Goal: Navigation & Orientation: Find specific page/section

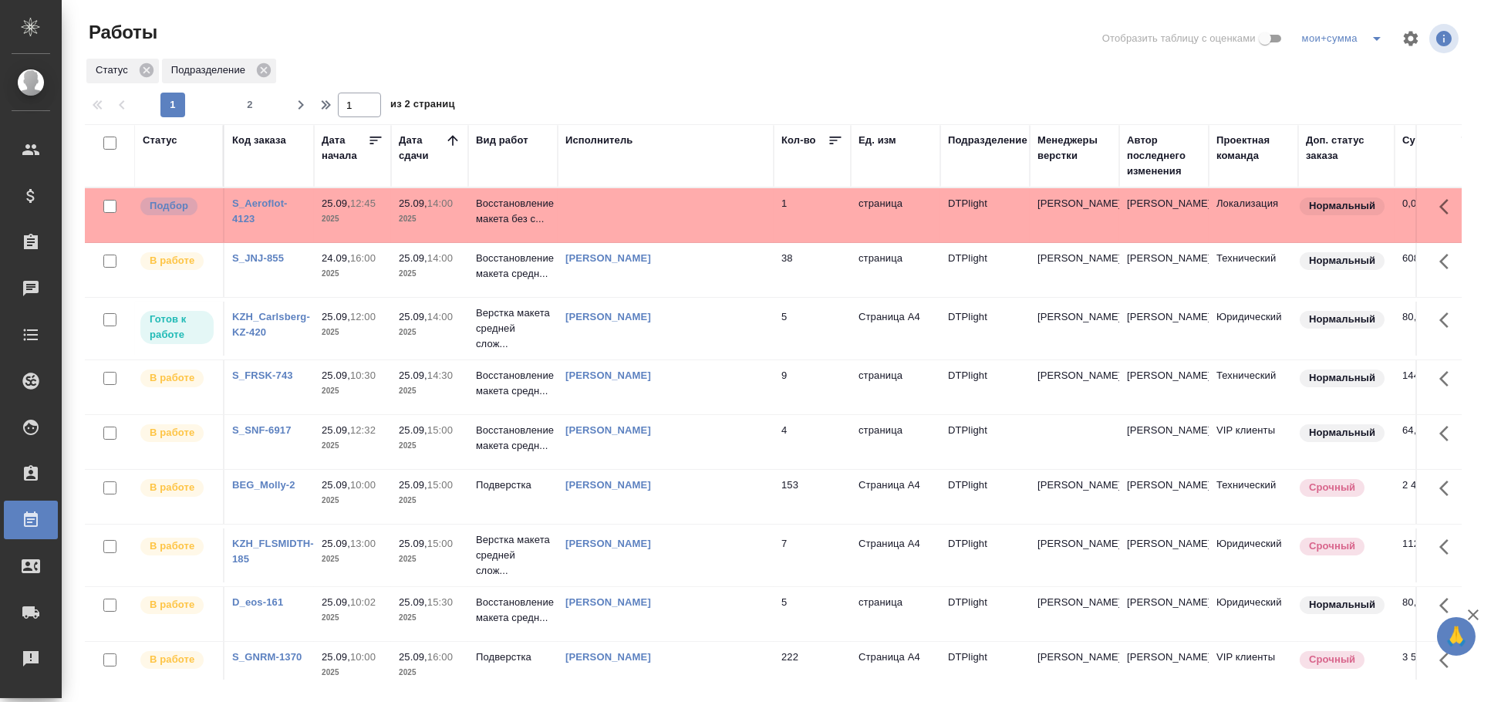
click at [655, 202] on td at bounding box center [666, 215] width 216 height 54
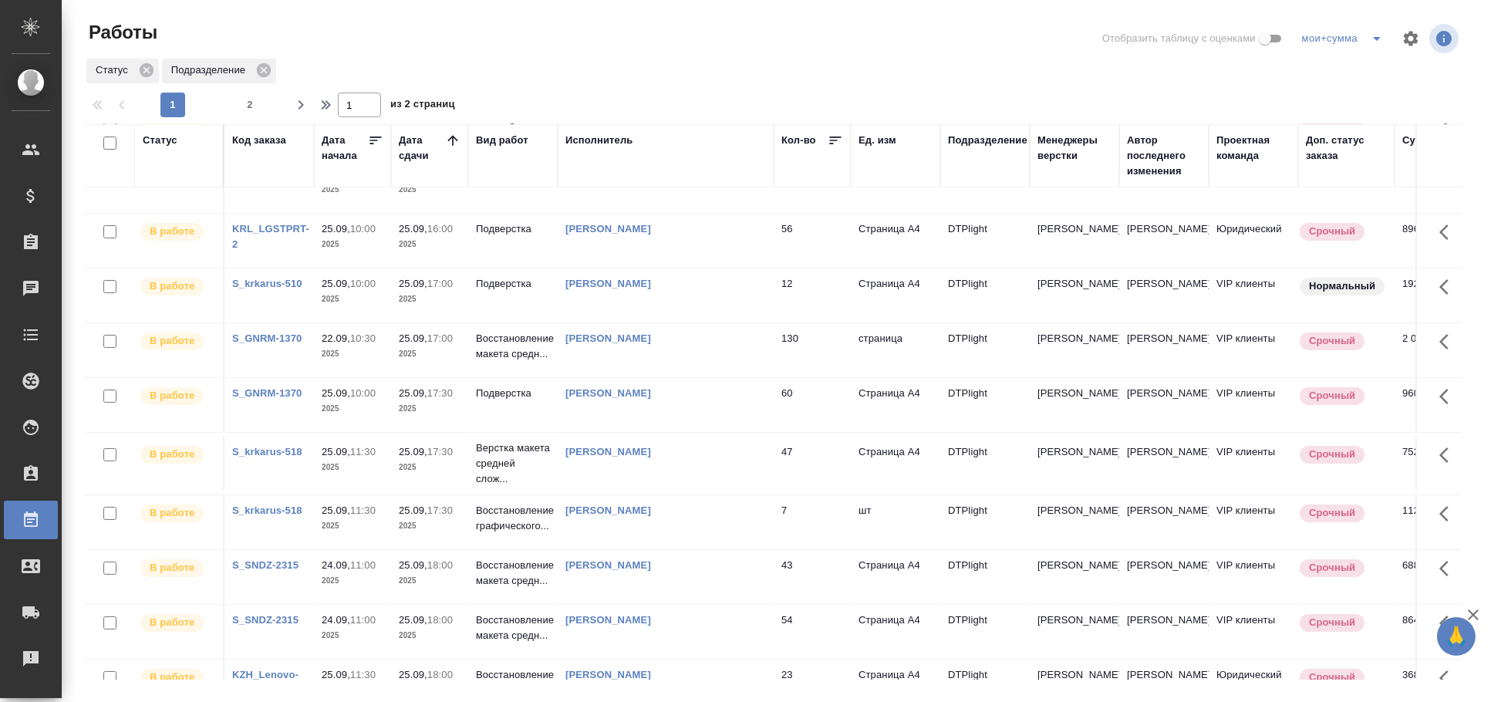
scroll to position [600, 0]
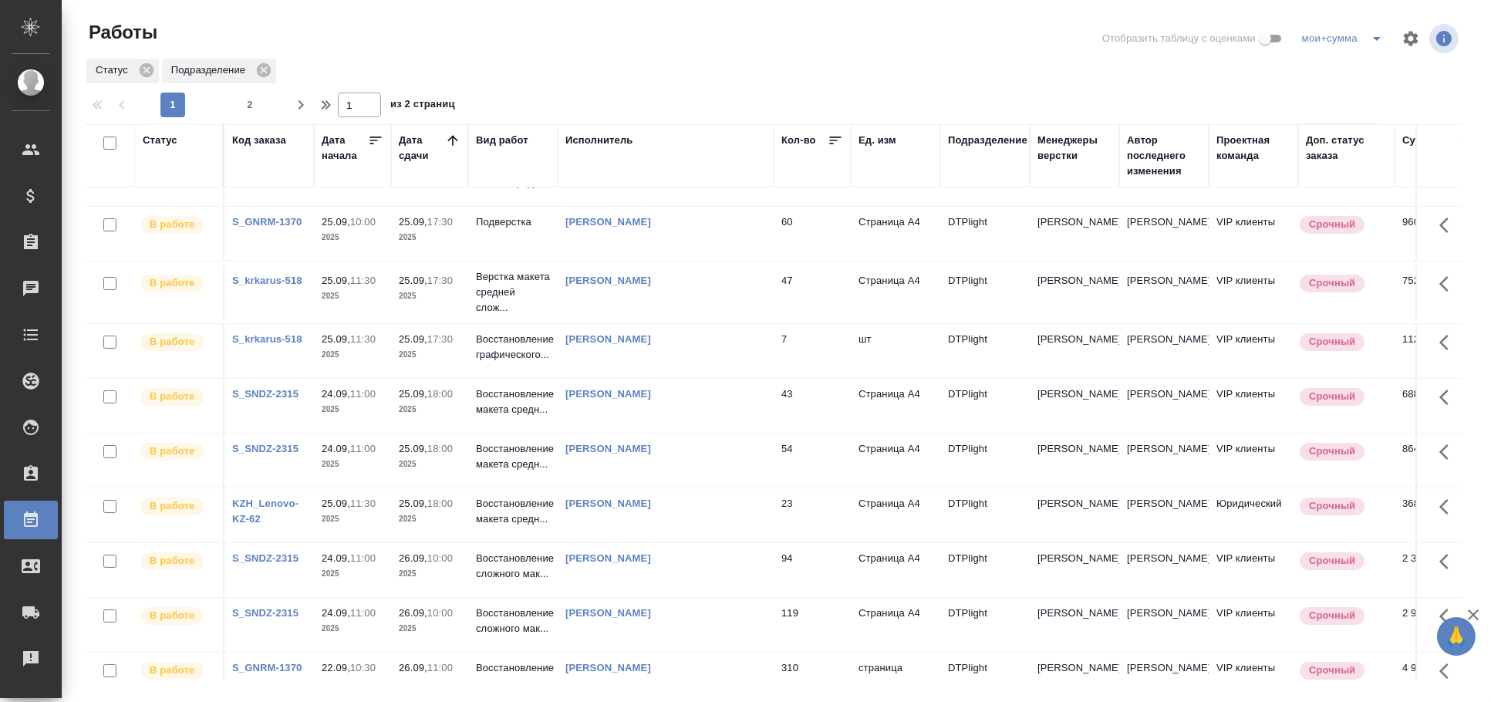
click at [796, 515] on td "23" at bounding box center [812, 515] width 77 height 54
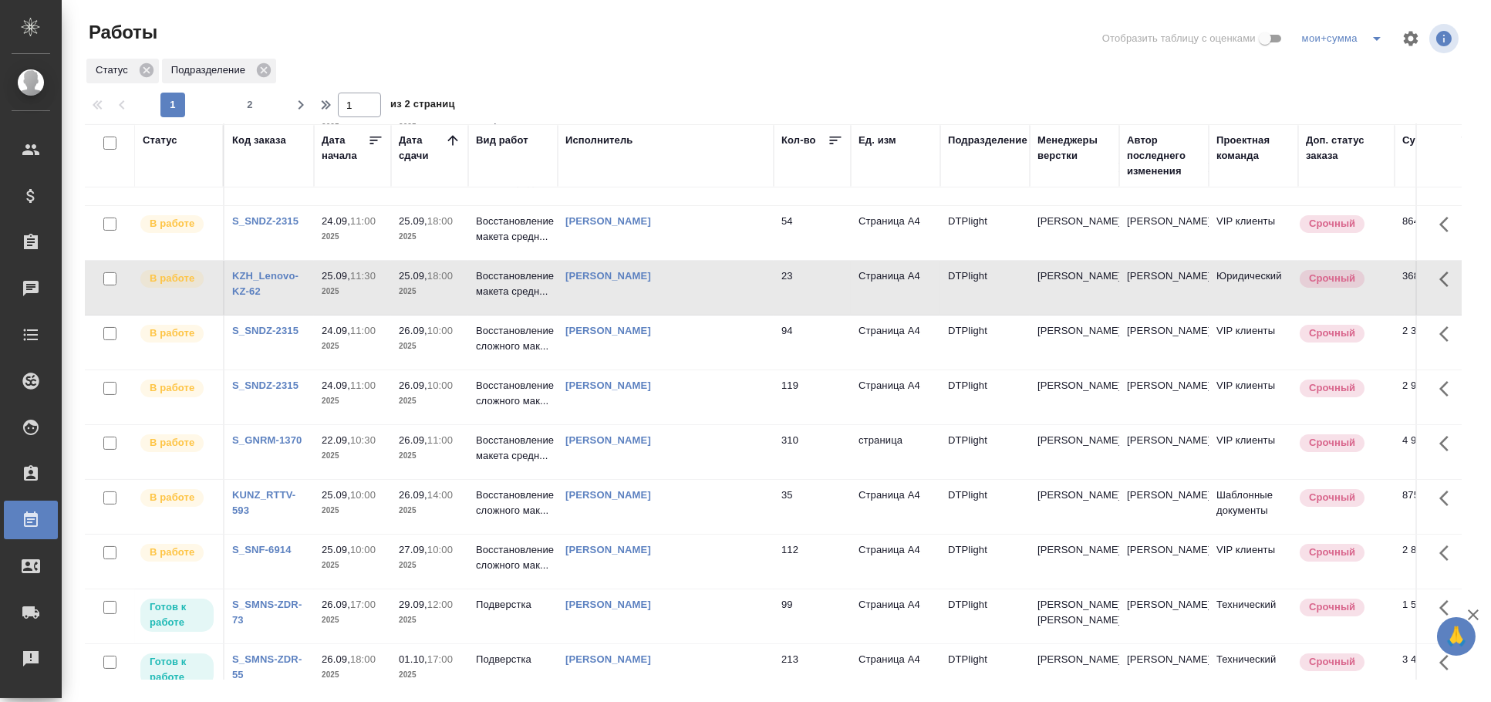
scroll to position [883, 0]
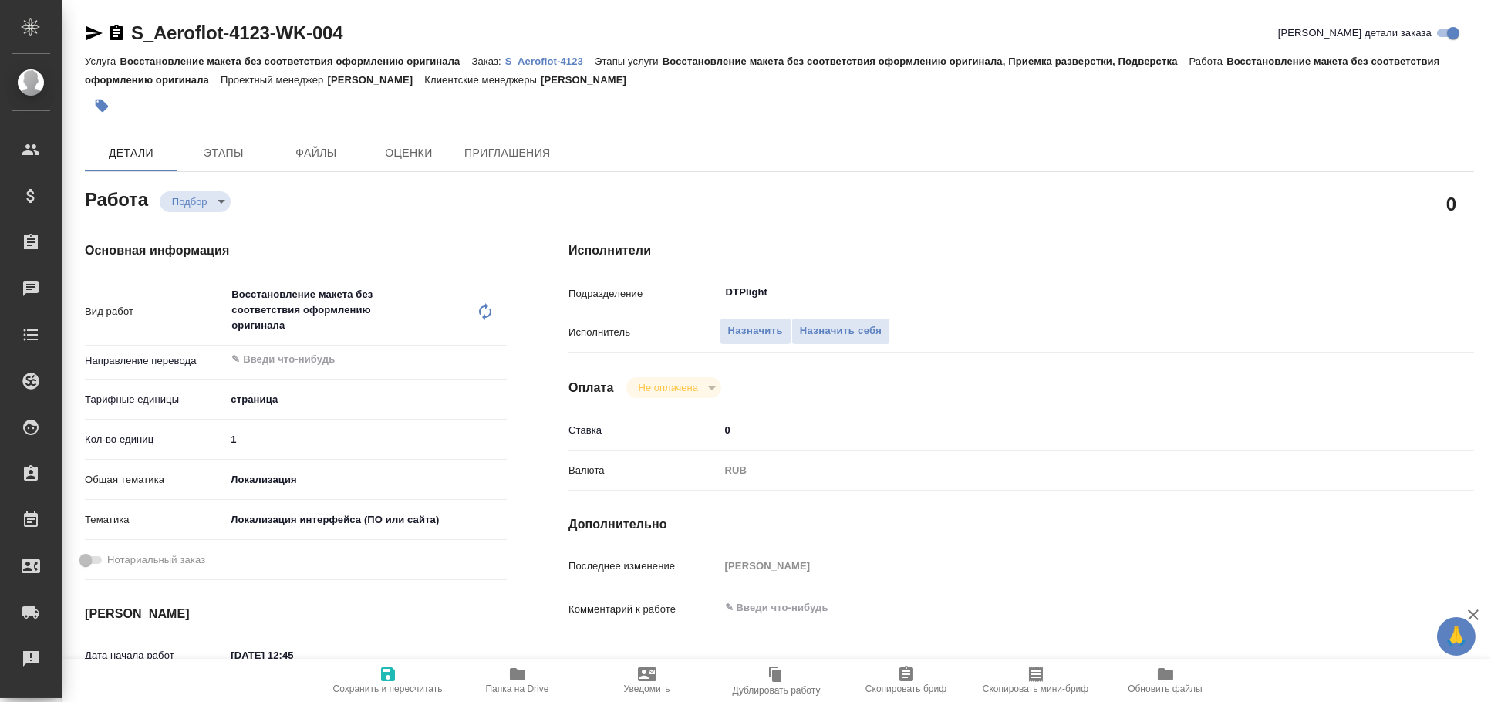
type textarea "x"
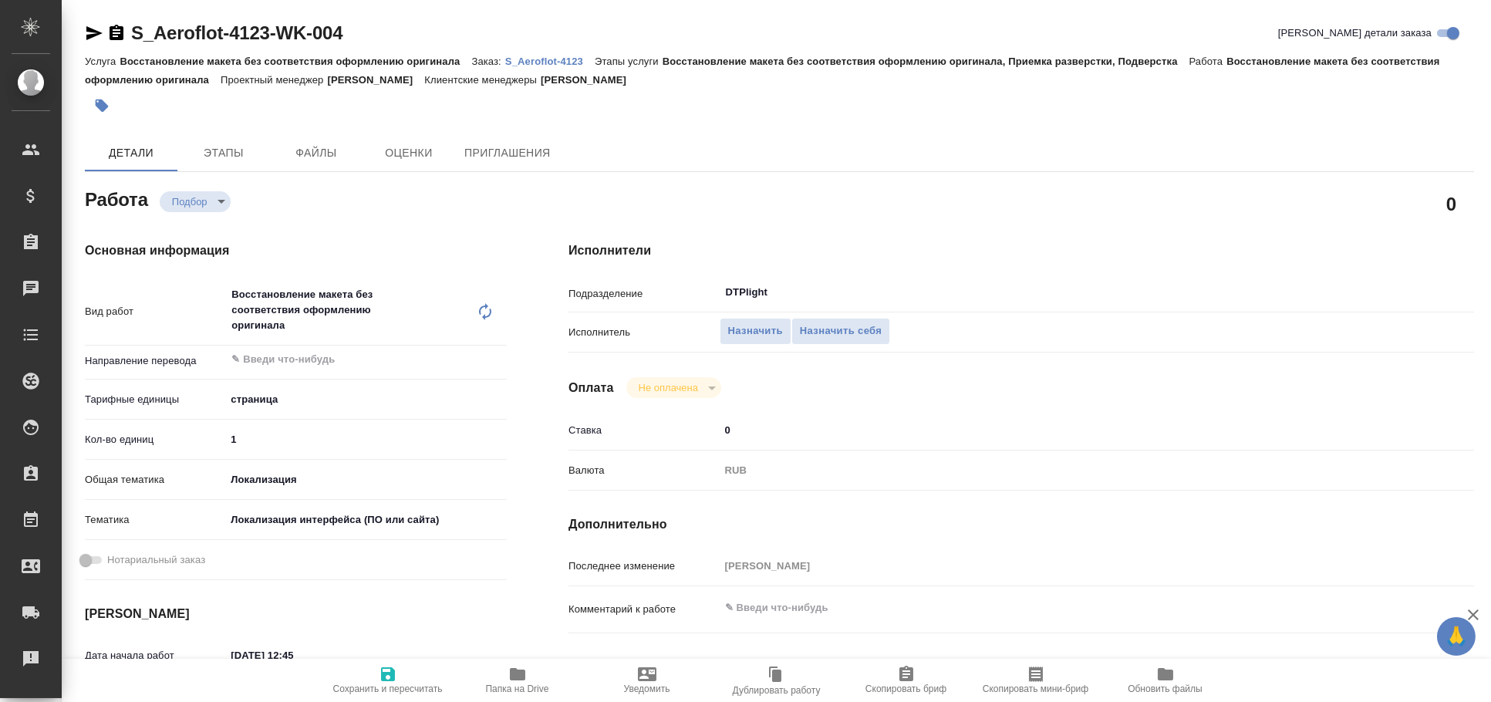
type textarea "x"
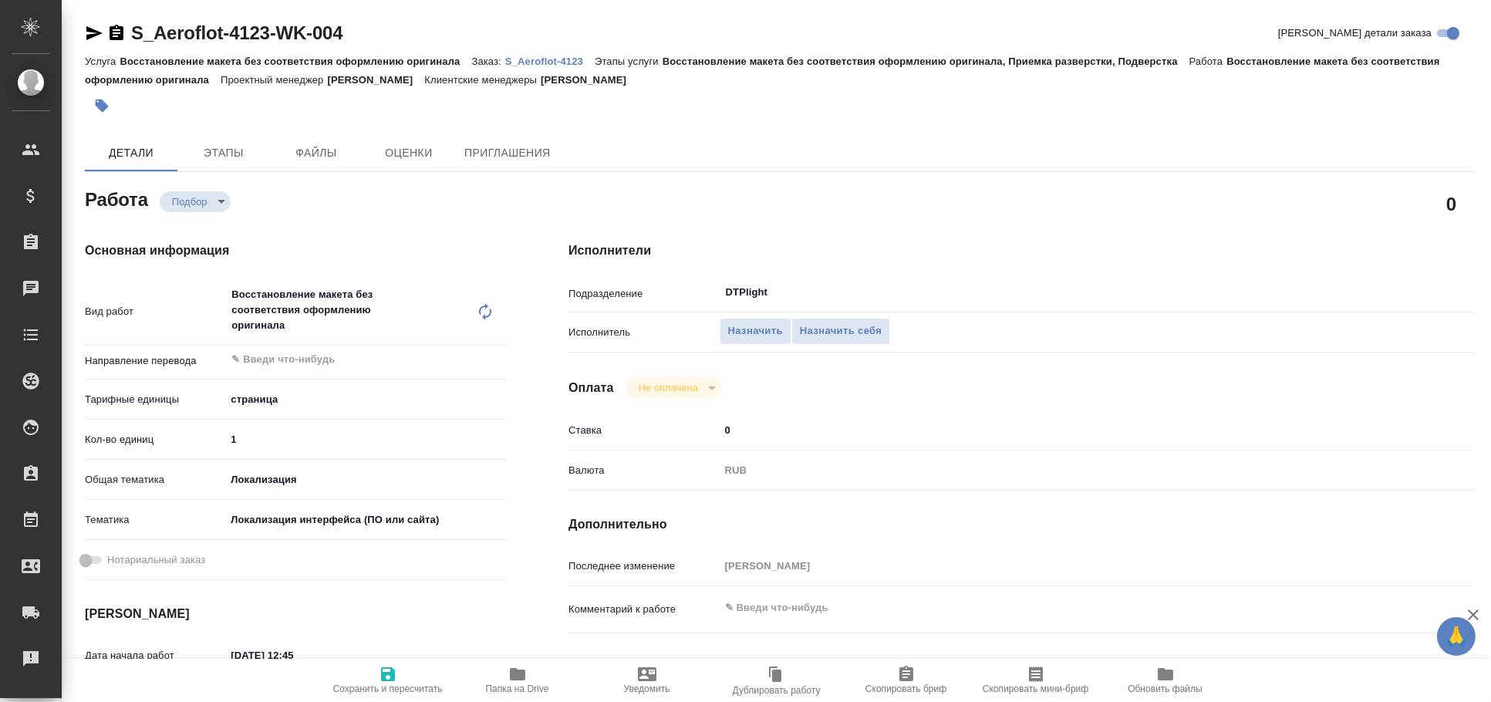
type textarea "x"
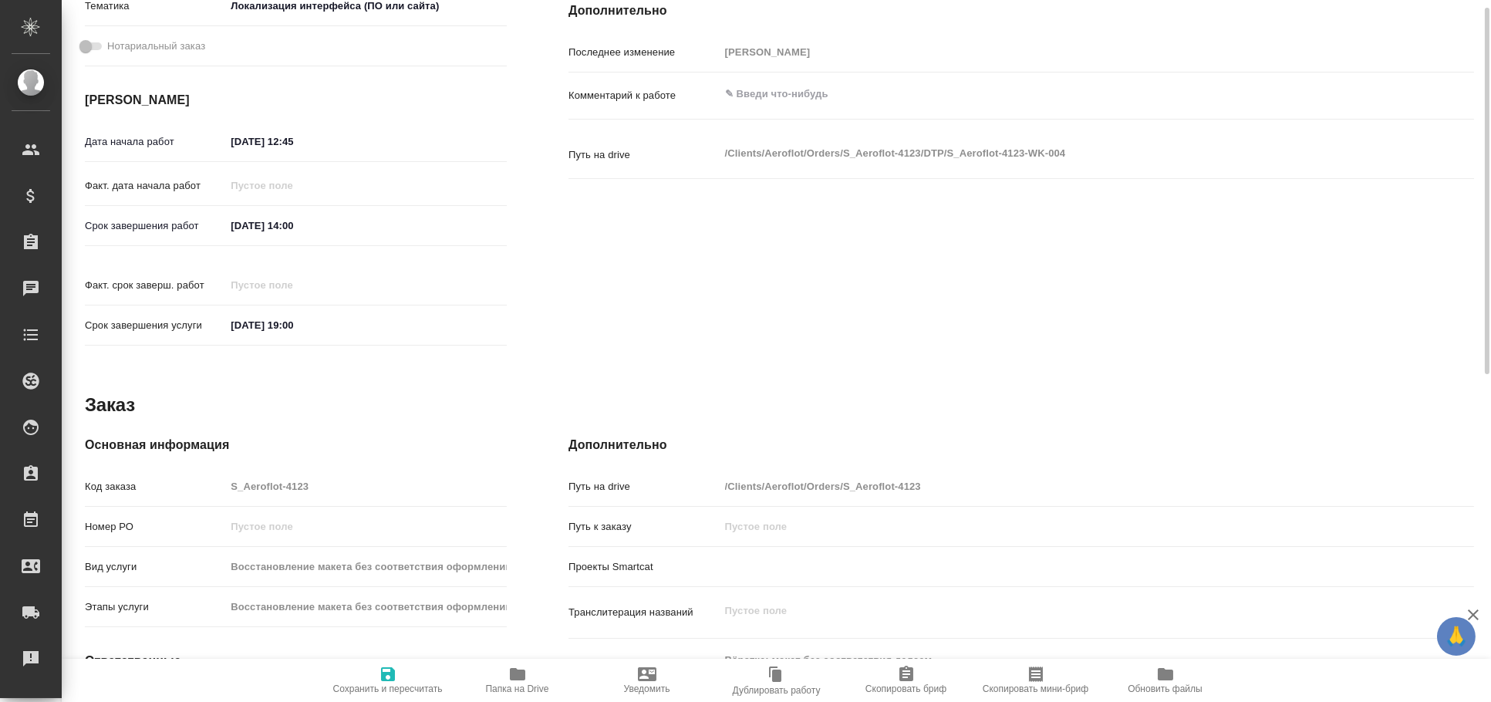
scroll to position [86, 0]
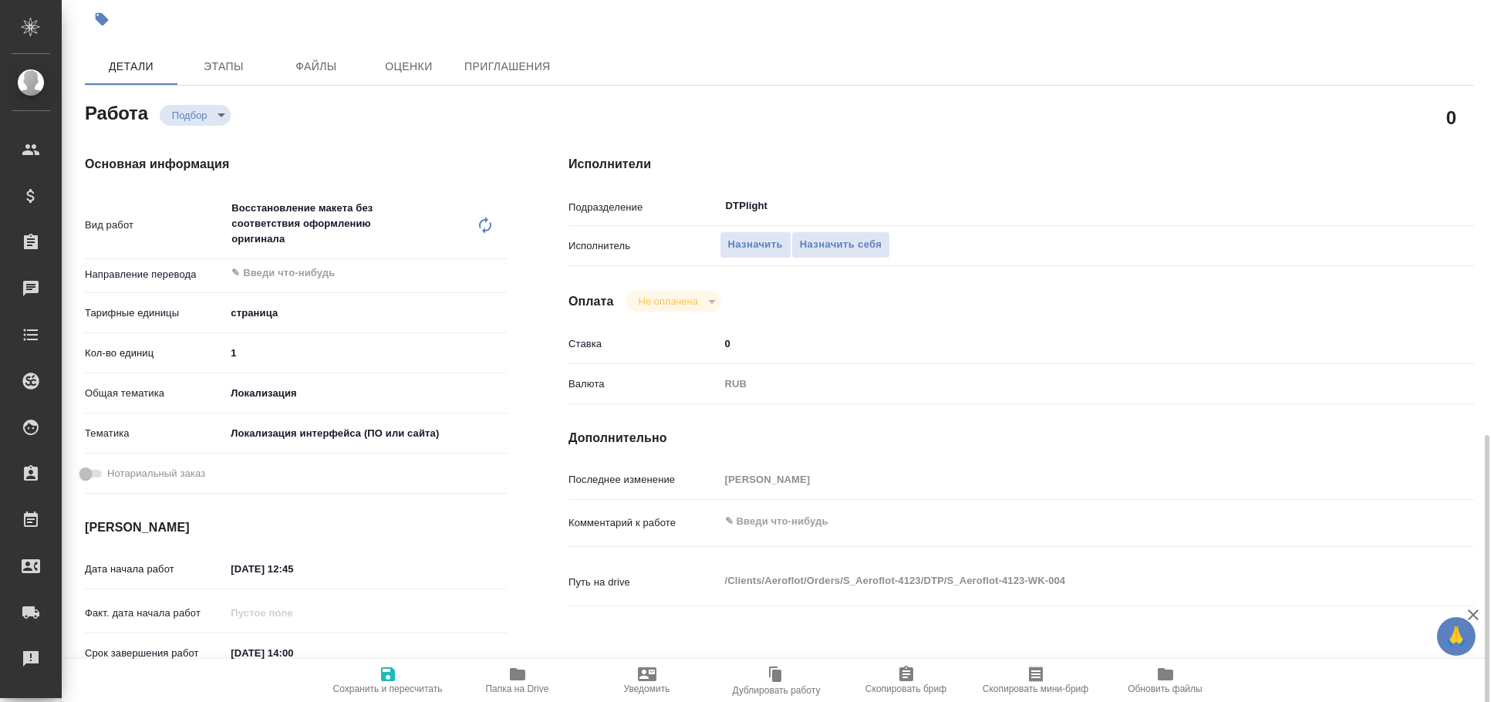
type textarea "x"
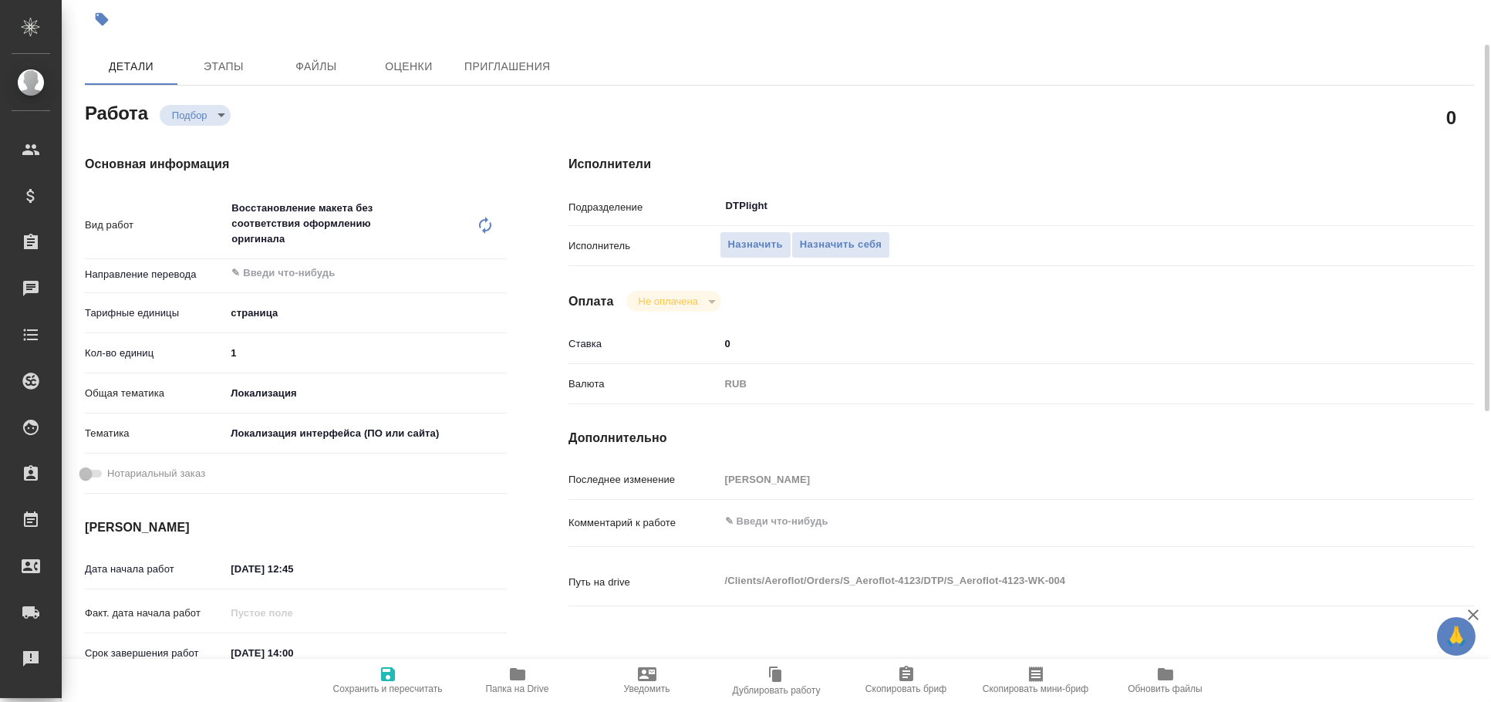
scroll to position [0, 0]
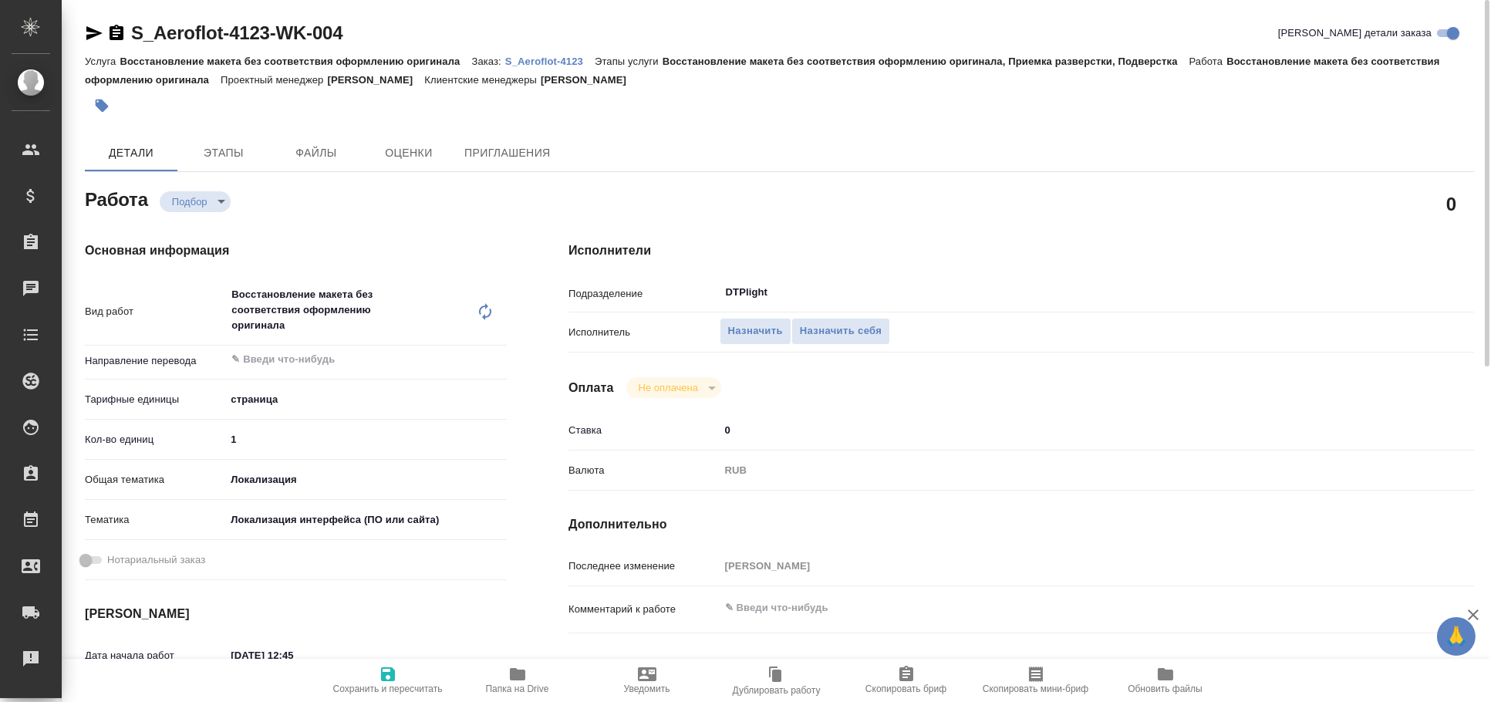
type textarea "x"
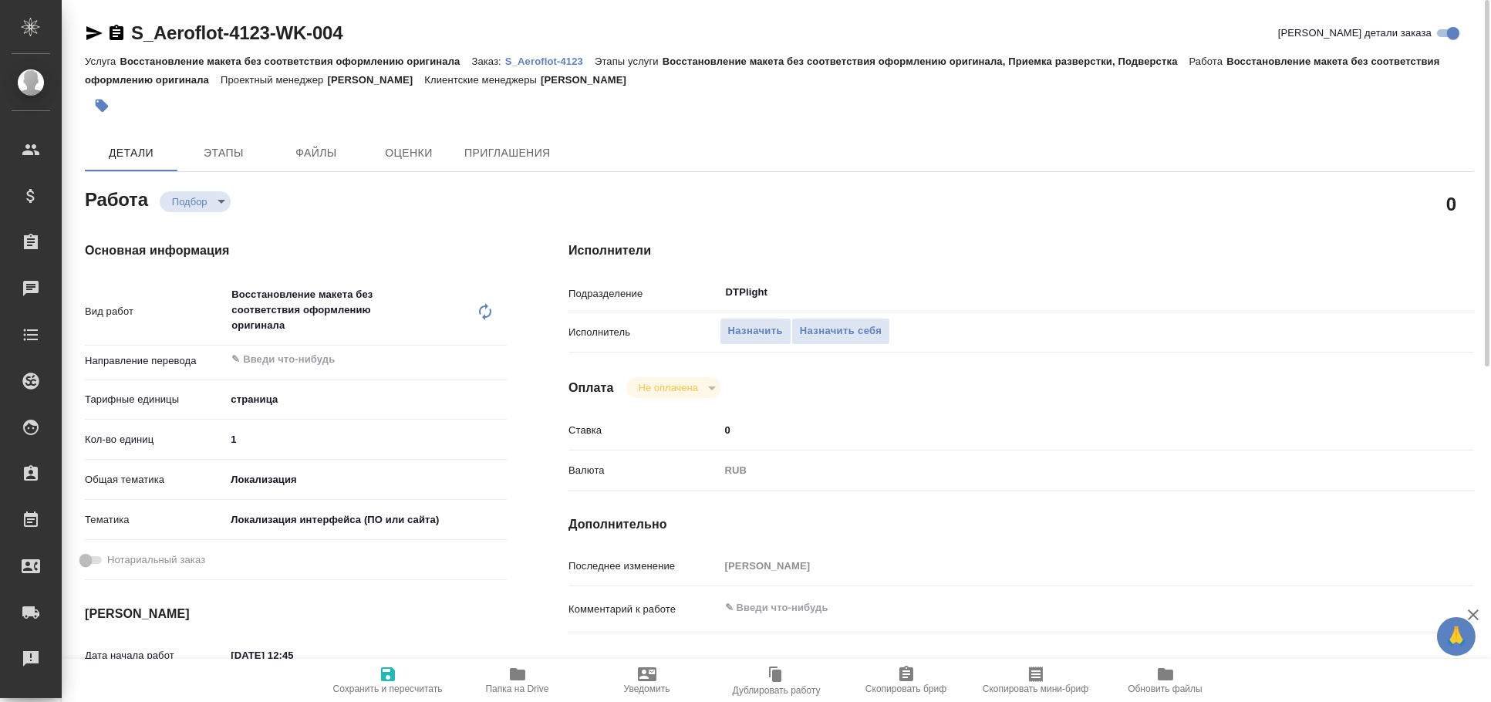
type textarea "x"
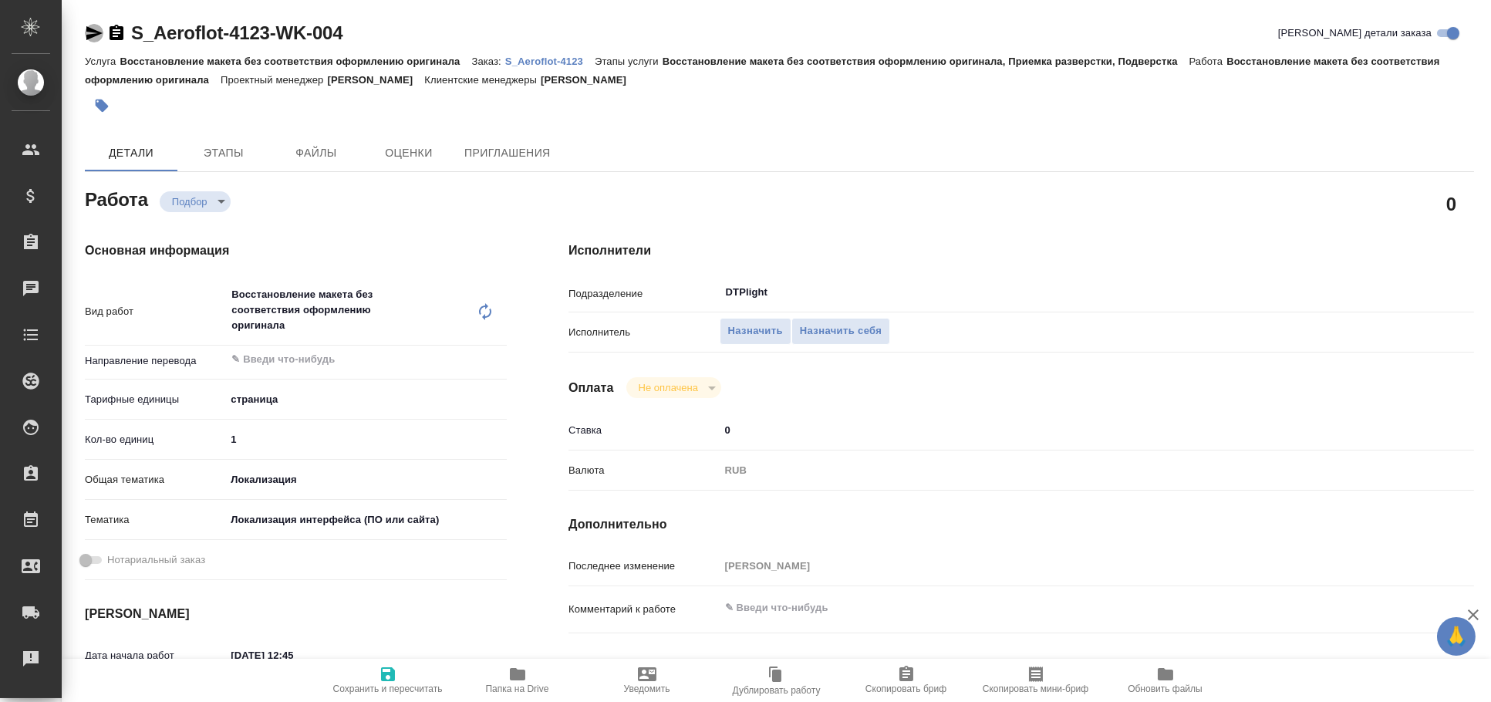
click at [92, 35] on icon "button" at bounding box center [94, 33] width 16 height 14
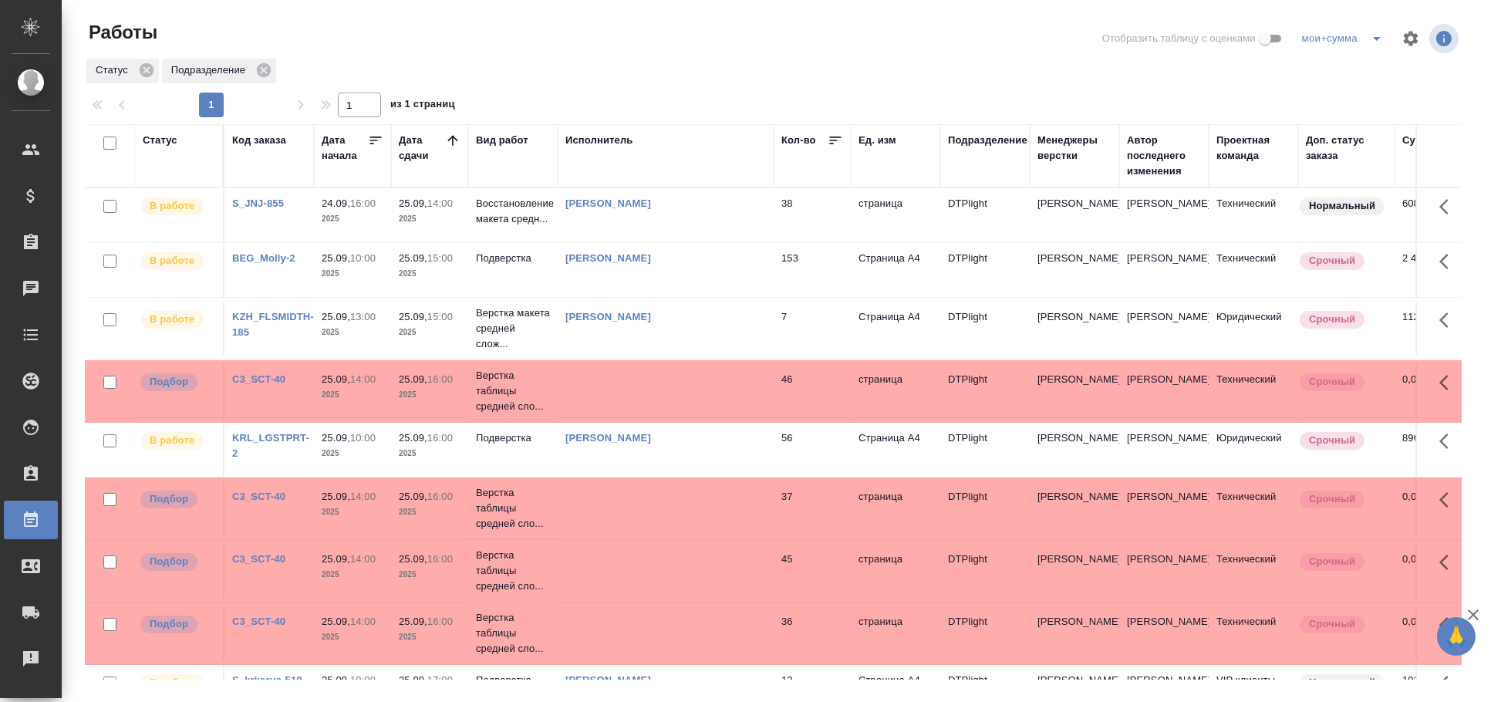
click at [586, 409] on td at bounding box center [666, 391] width 216 height 54
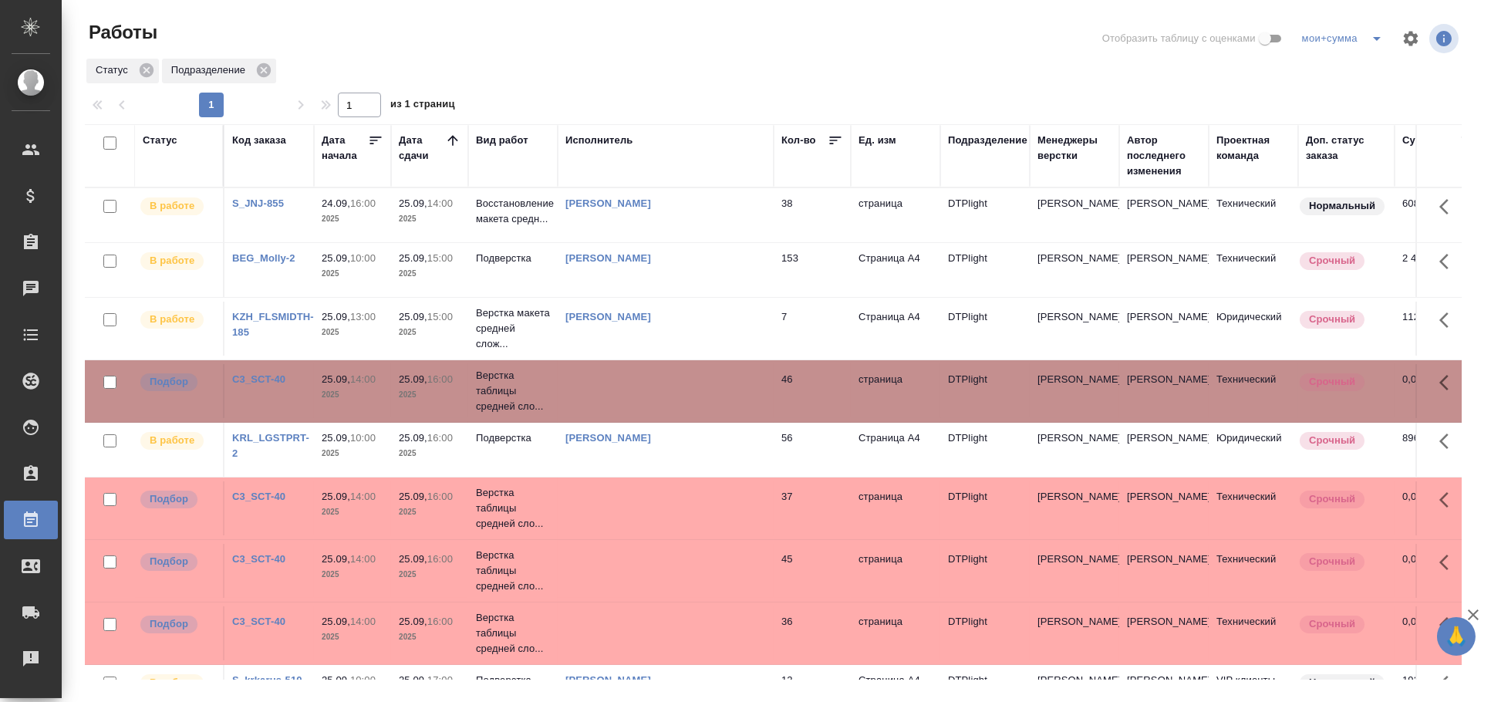
click at [586, 409] on td at bounding box center [666, 391] width 216 height 54
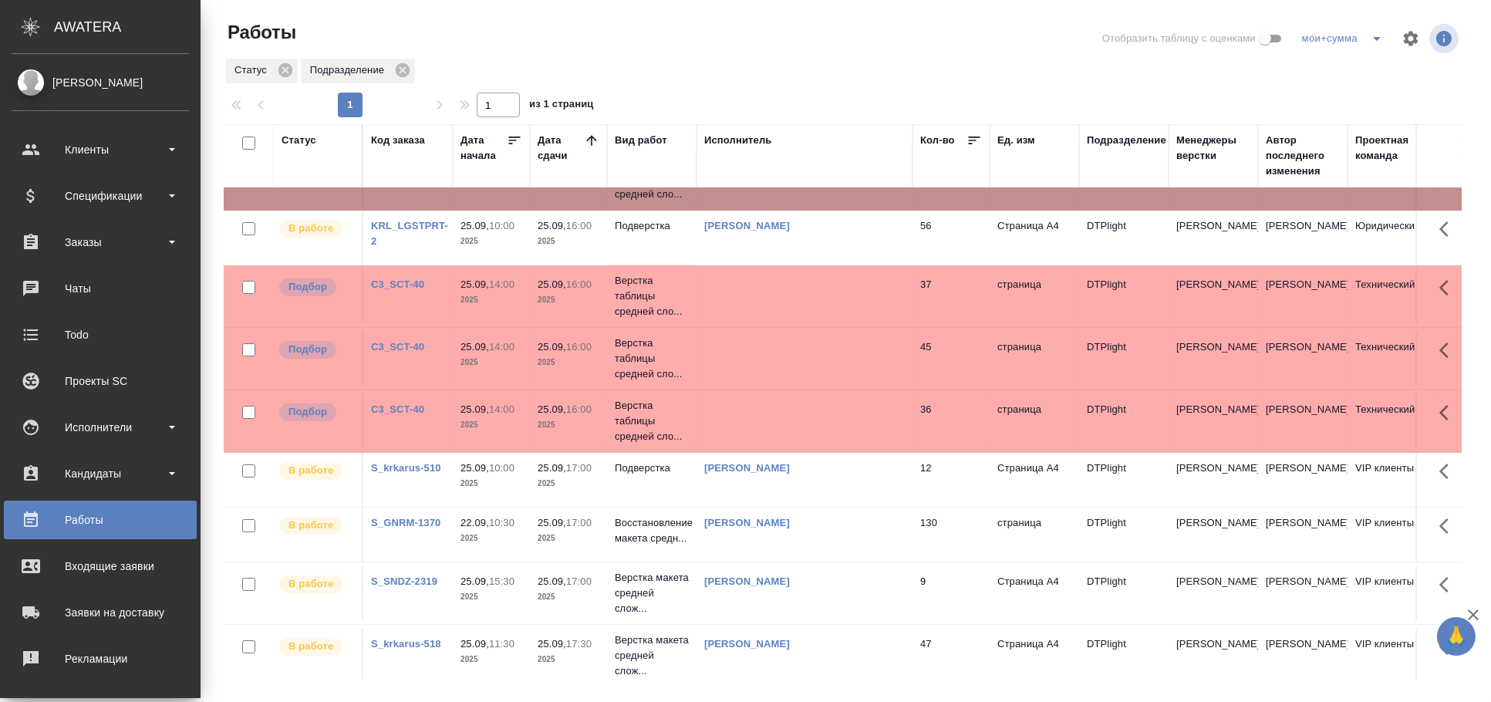
scroll to position [171, 0]
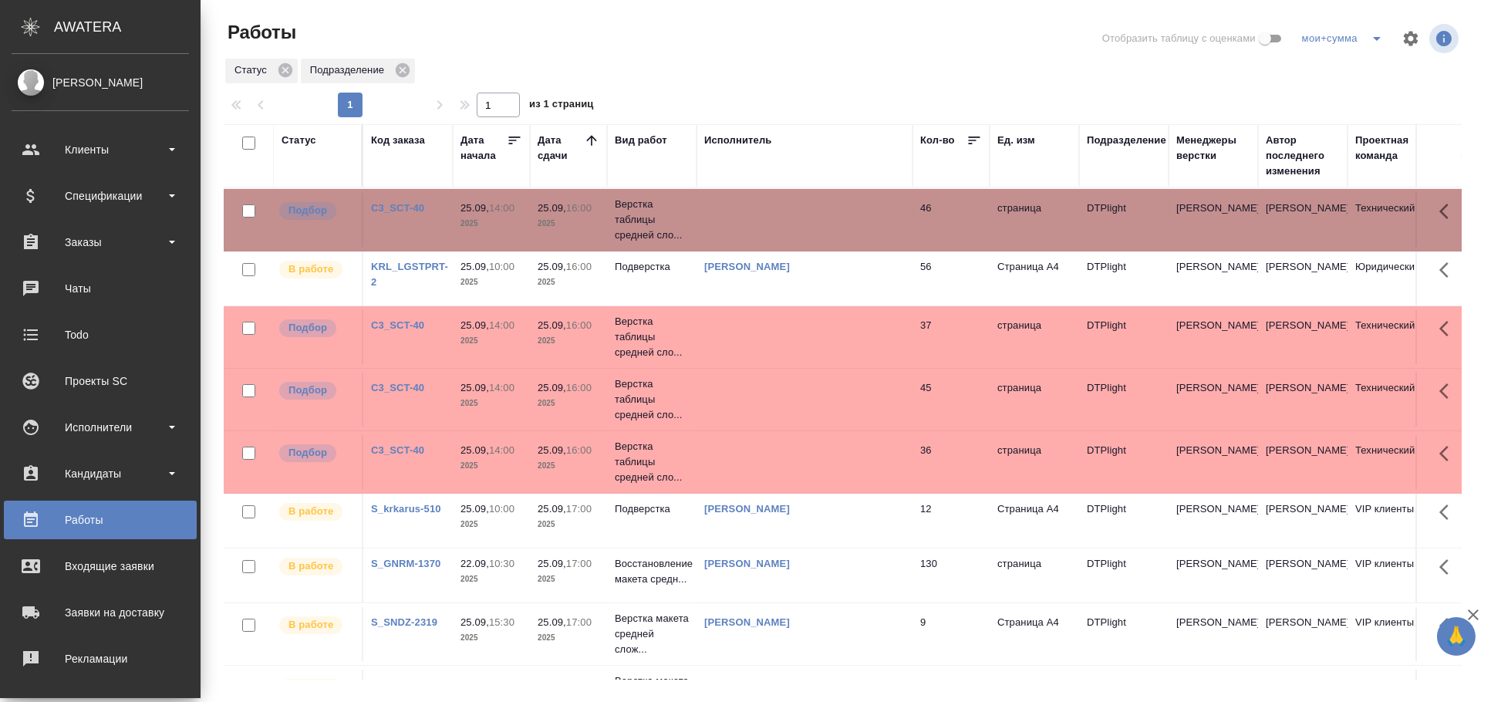
click at [769, 363] on td at bounding box center [805, 337] width 216 height 54
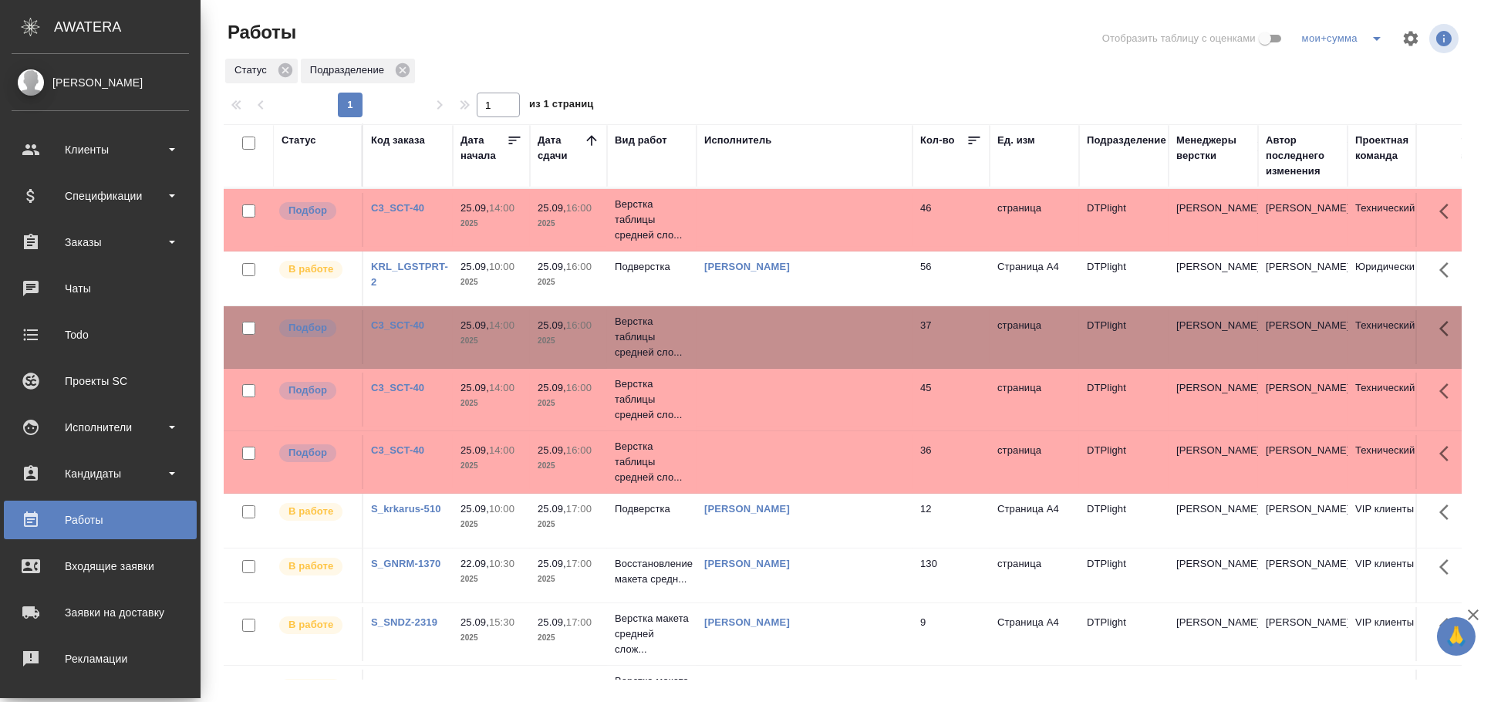
click at [769, 358] on td at bounding box center [805, 337] width 216 height 54
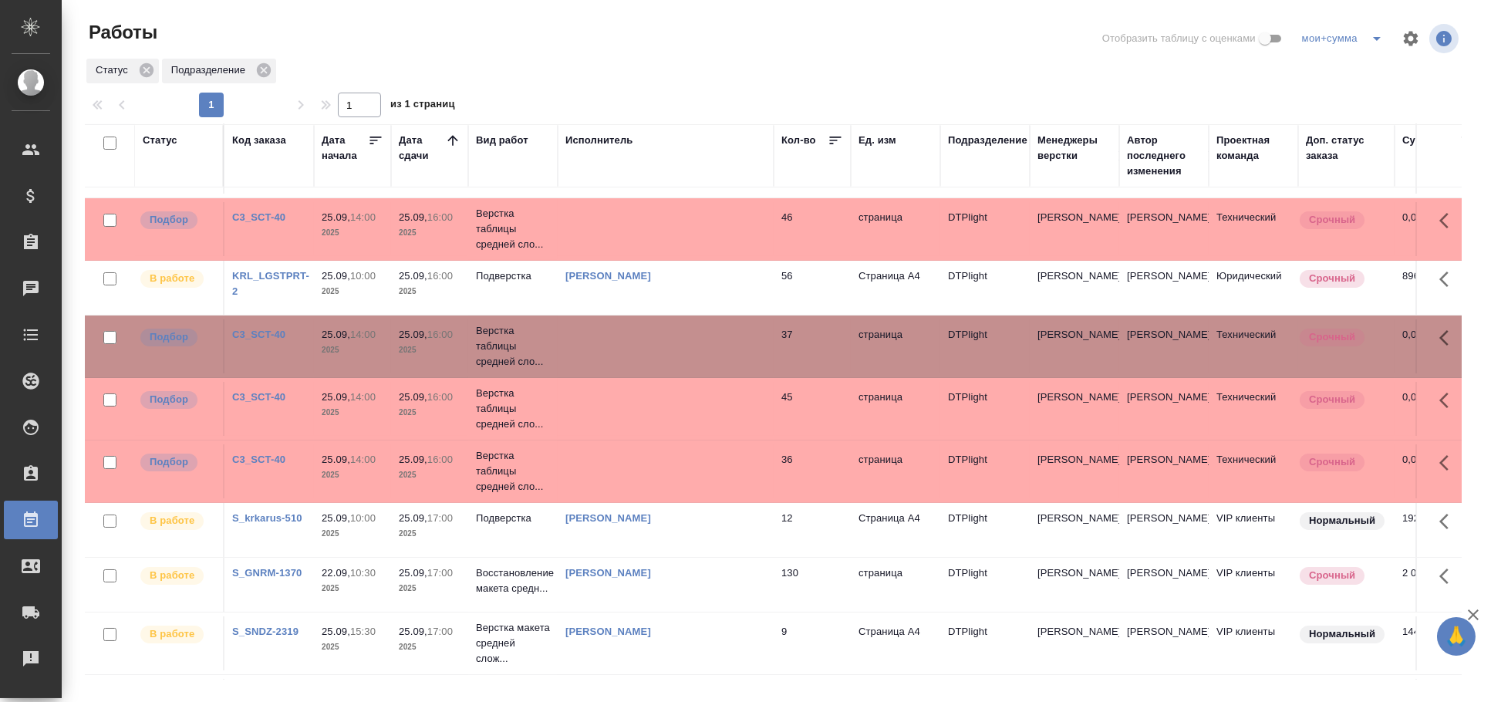
scroll to position [0, 0]
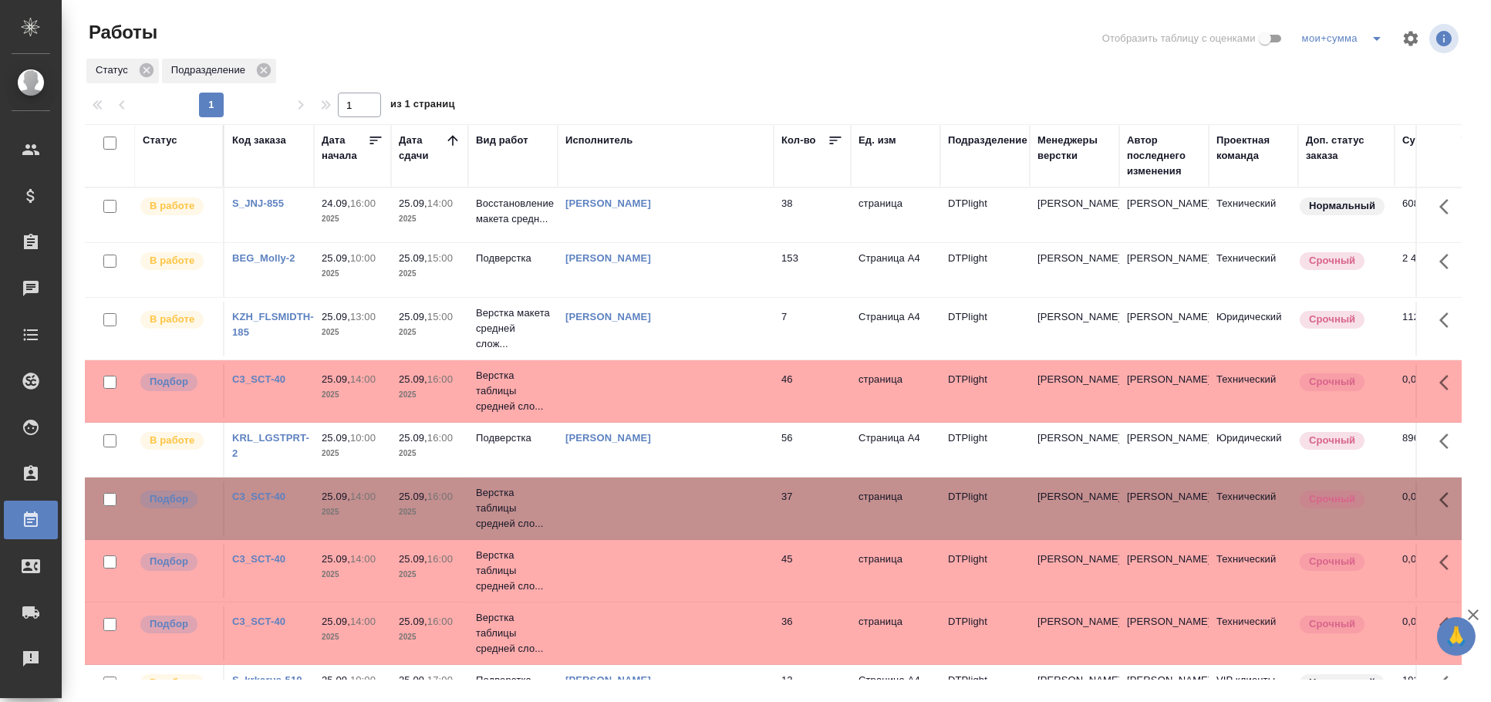
click at [606, 390] on td at bounding box center [666, 391] width 216 height 54
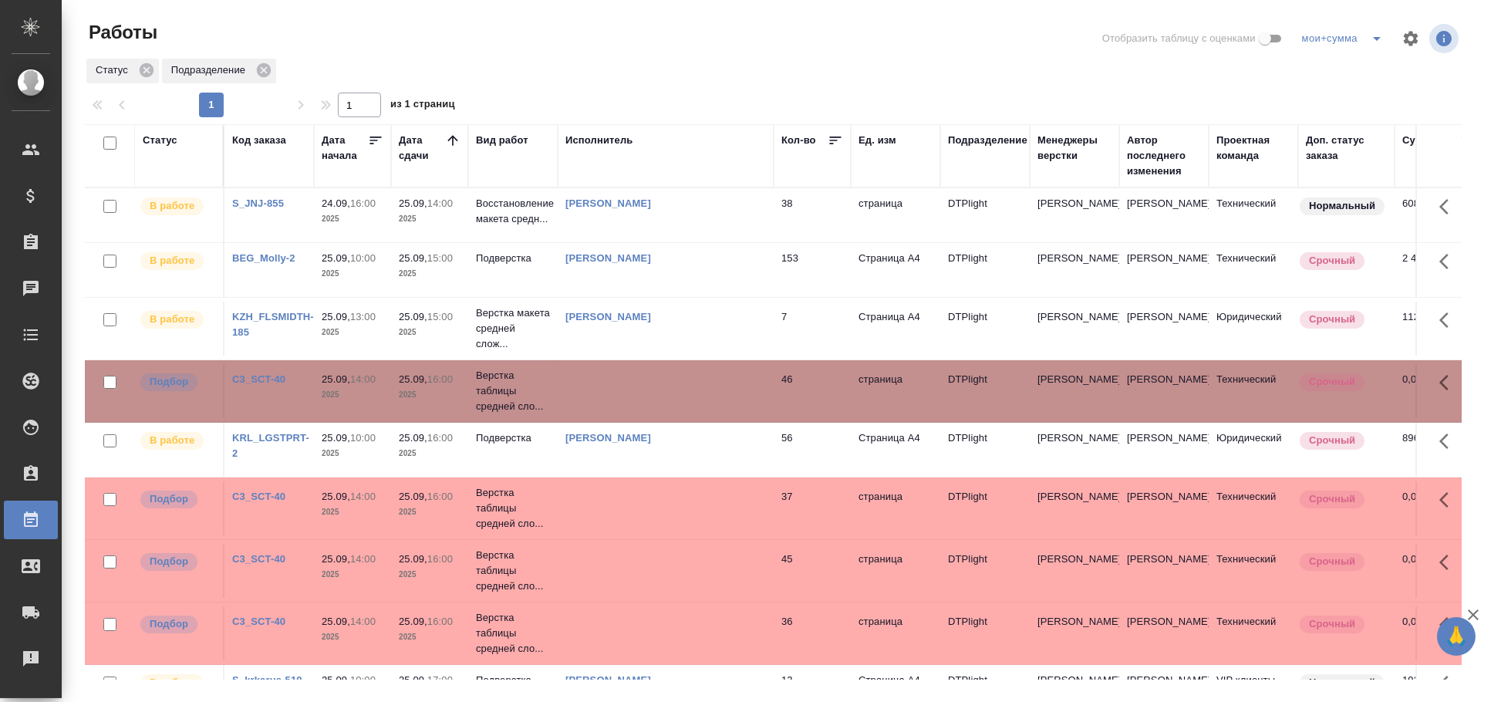
click at [606, 390] on td at bounding box center [666, 391] width 216 height 54
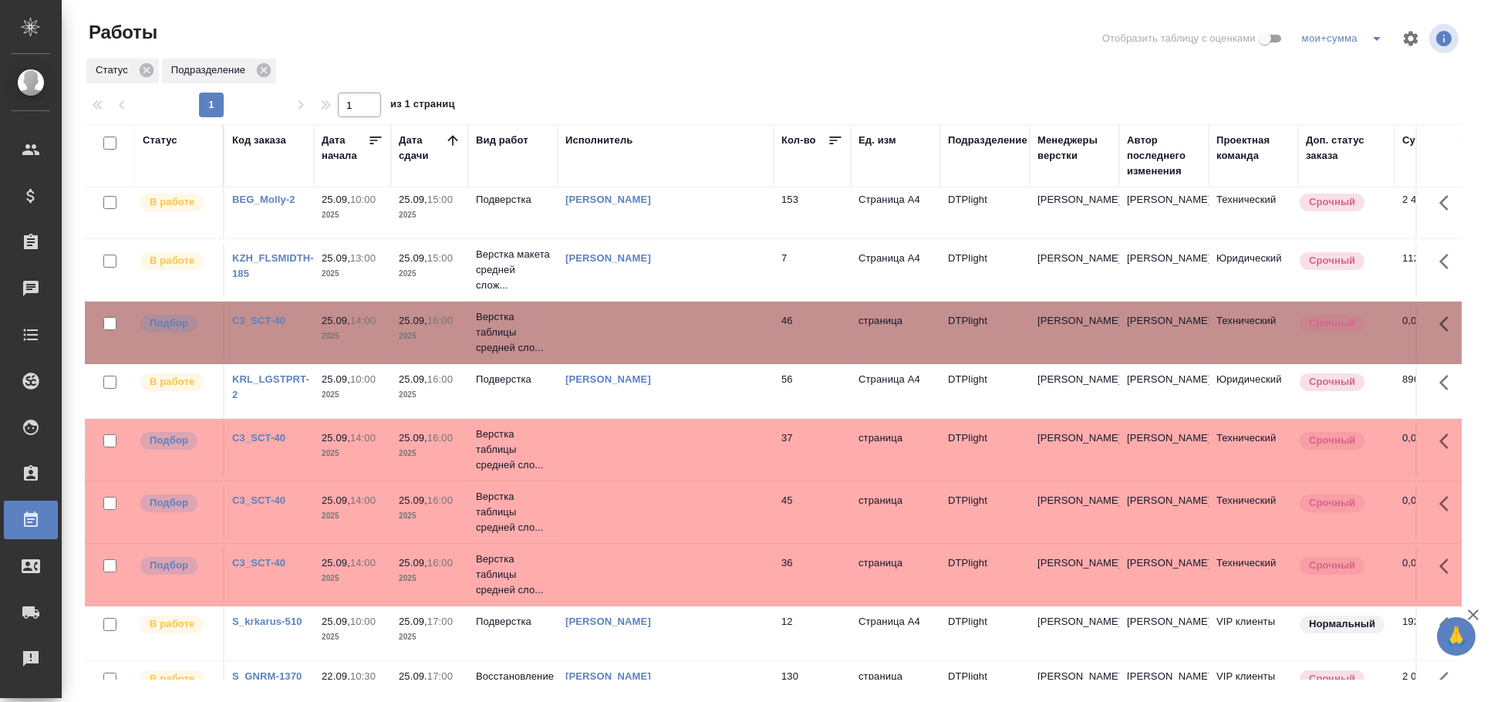
scroll to position [85, 0]
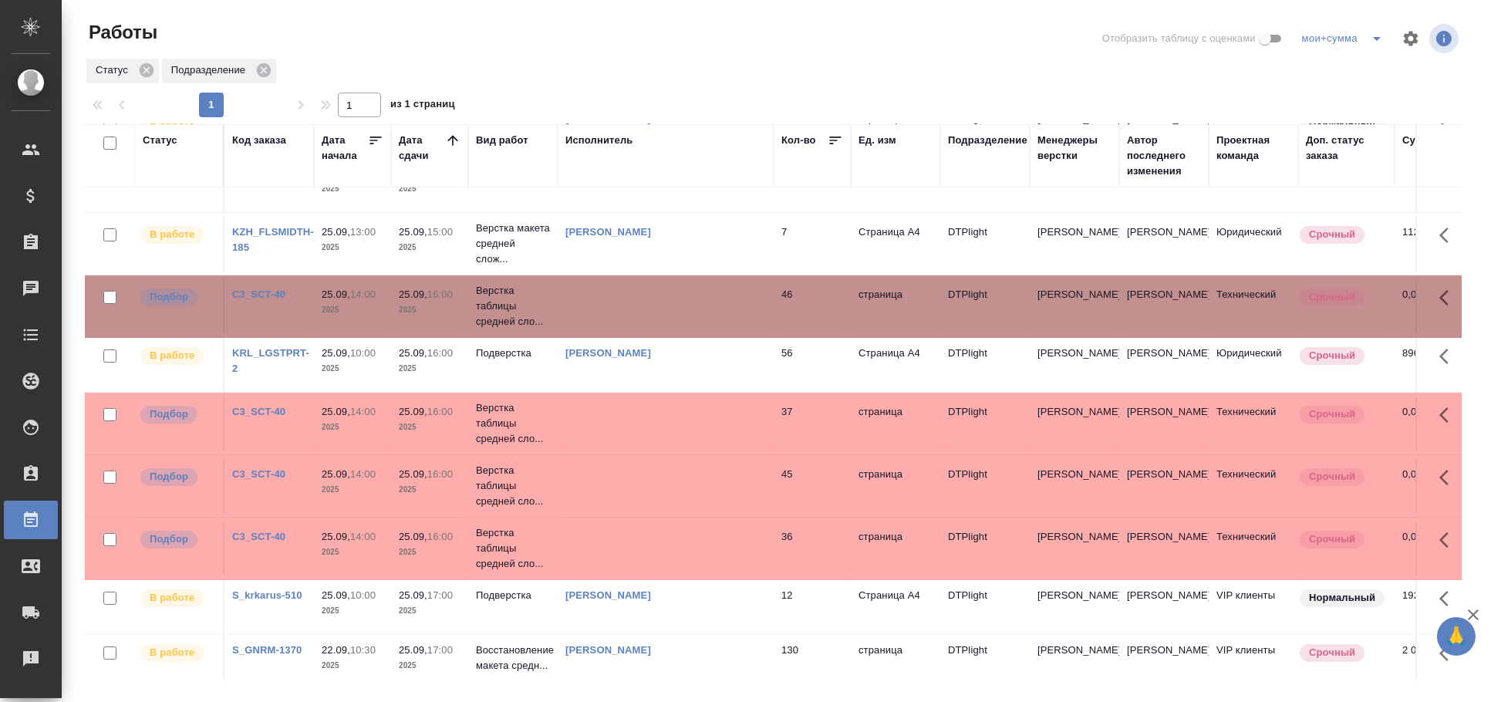
click at [660, 409] on td at bounding box center [666, 424] width 216 height 54
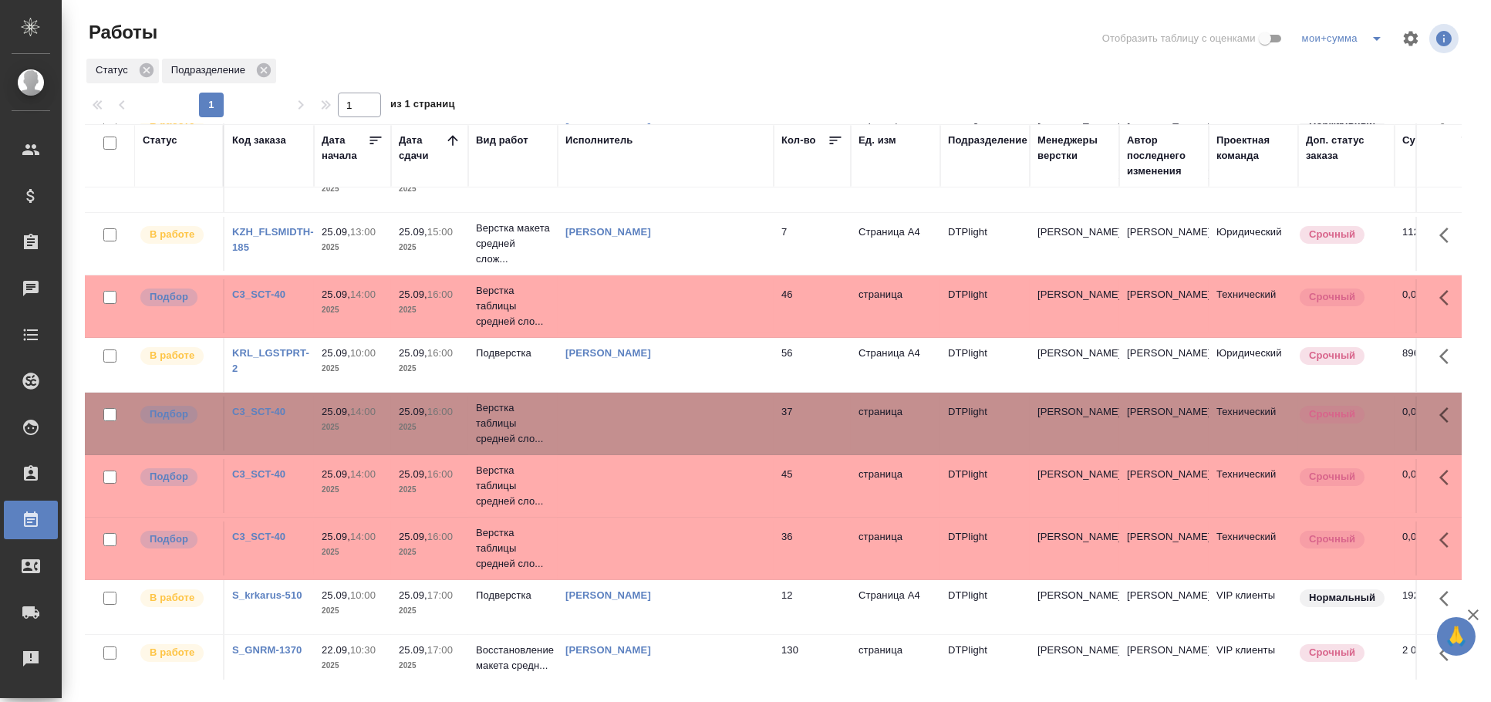
click at [660, 409] on td at bounding box center [666, 424] width 216 height 54
click at [613, 485] on td at bounding box center [666, 486] width 216 height 54
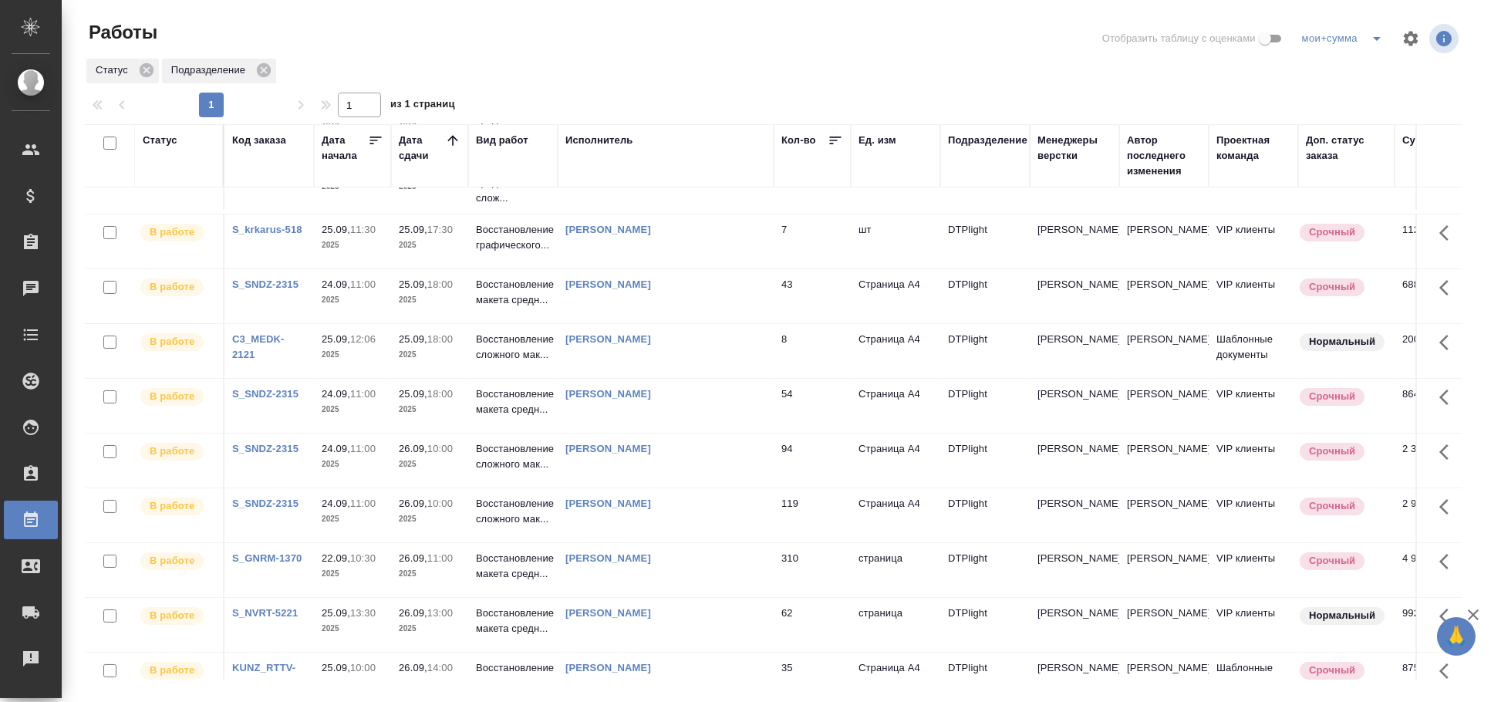
scroll to position [856, 0]
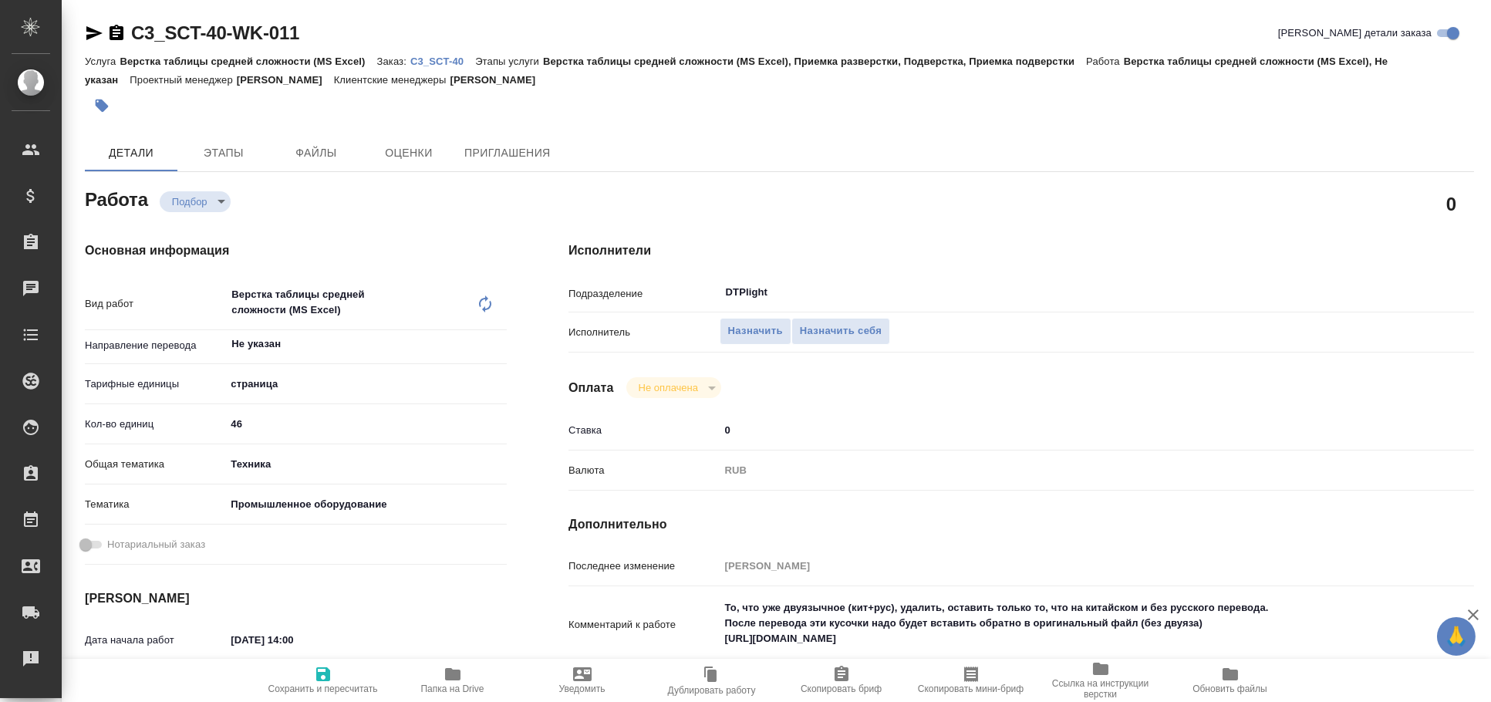
type textarea "x"
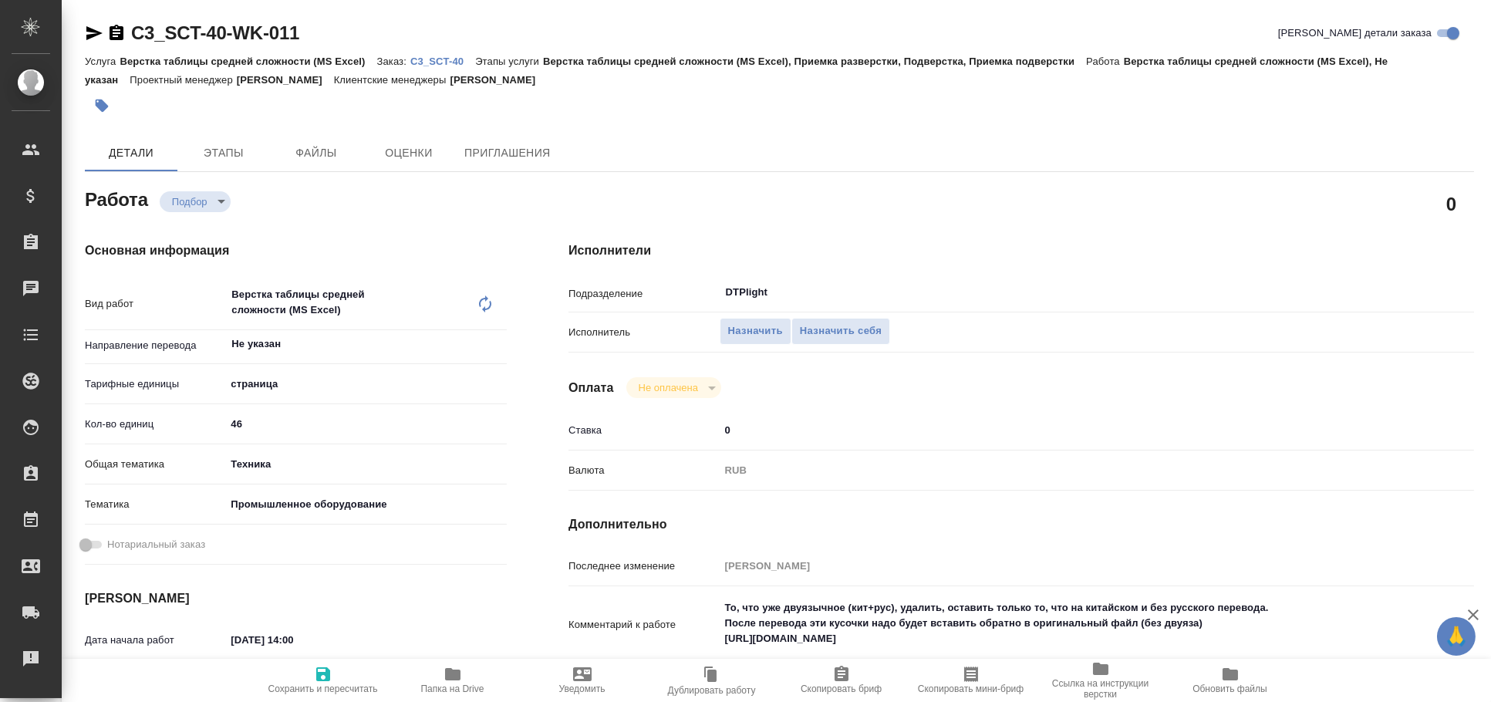
type textarea "x"
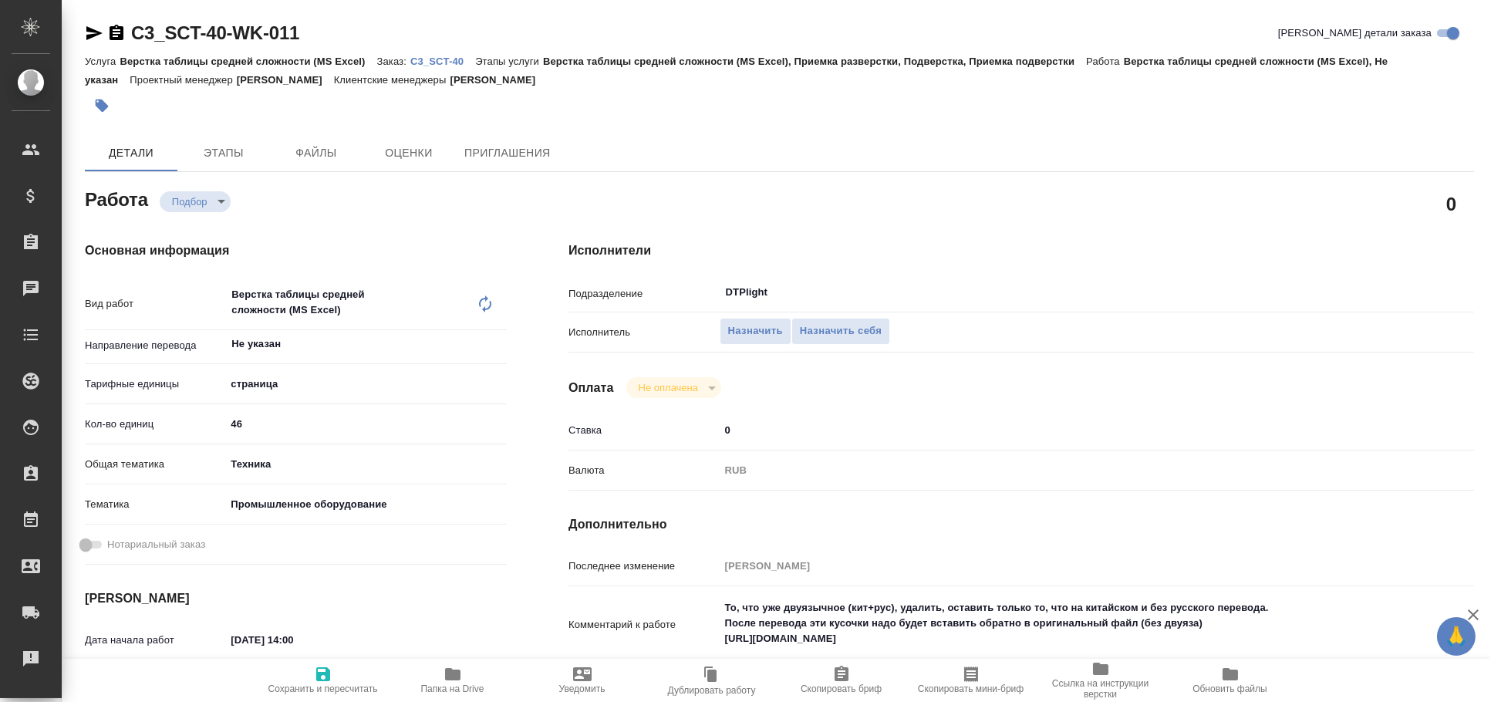
type textarea "x"
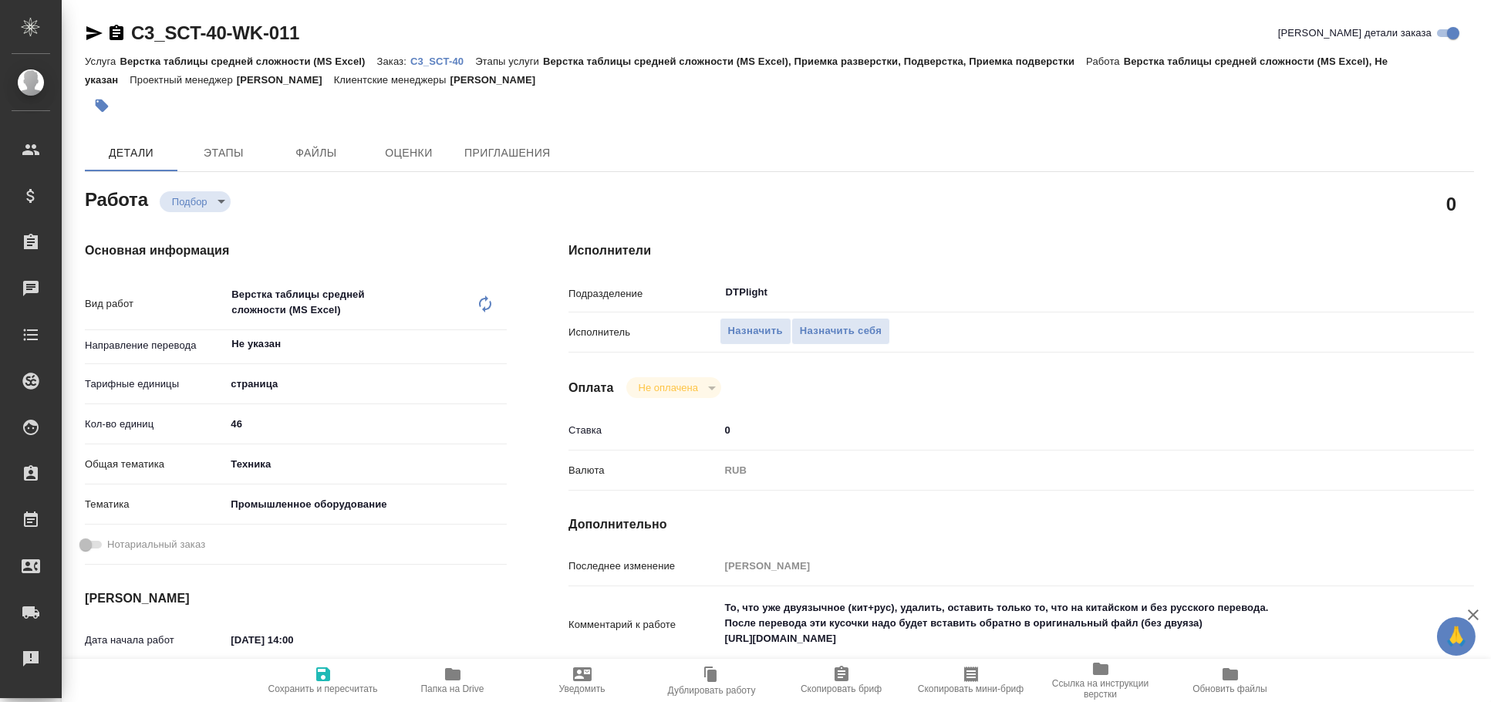
type textarea "x"
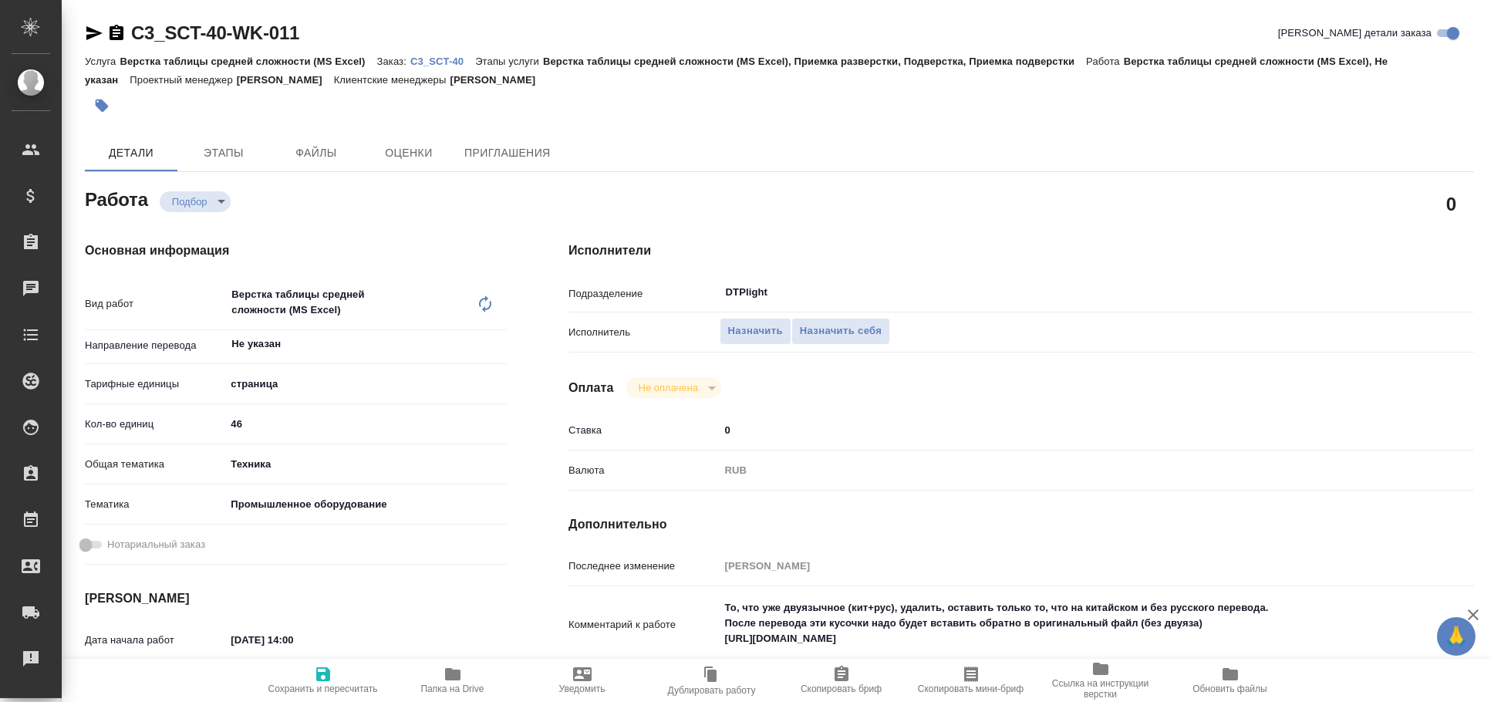
type textarea "x"
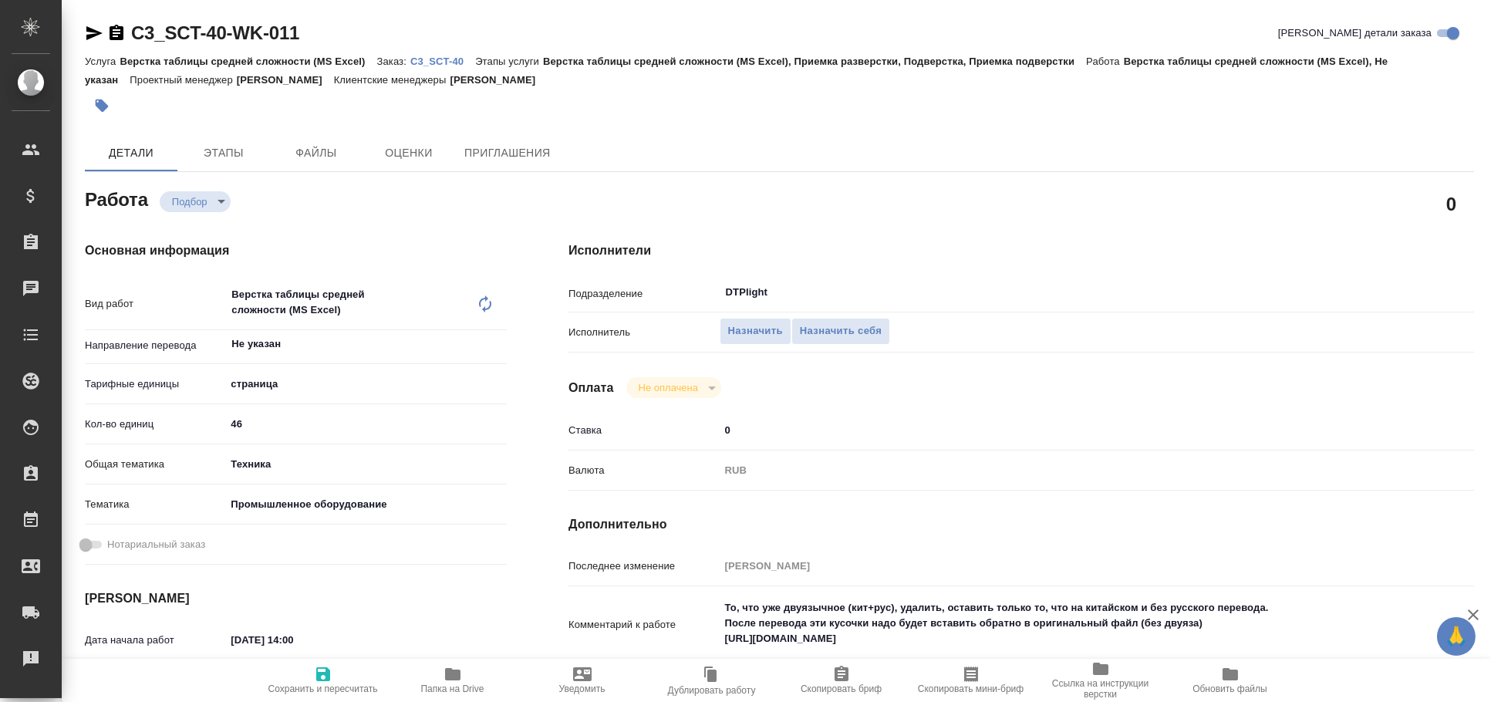
type textarea "x"
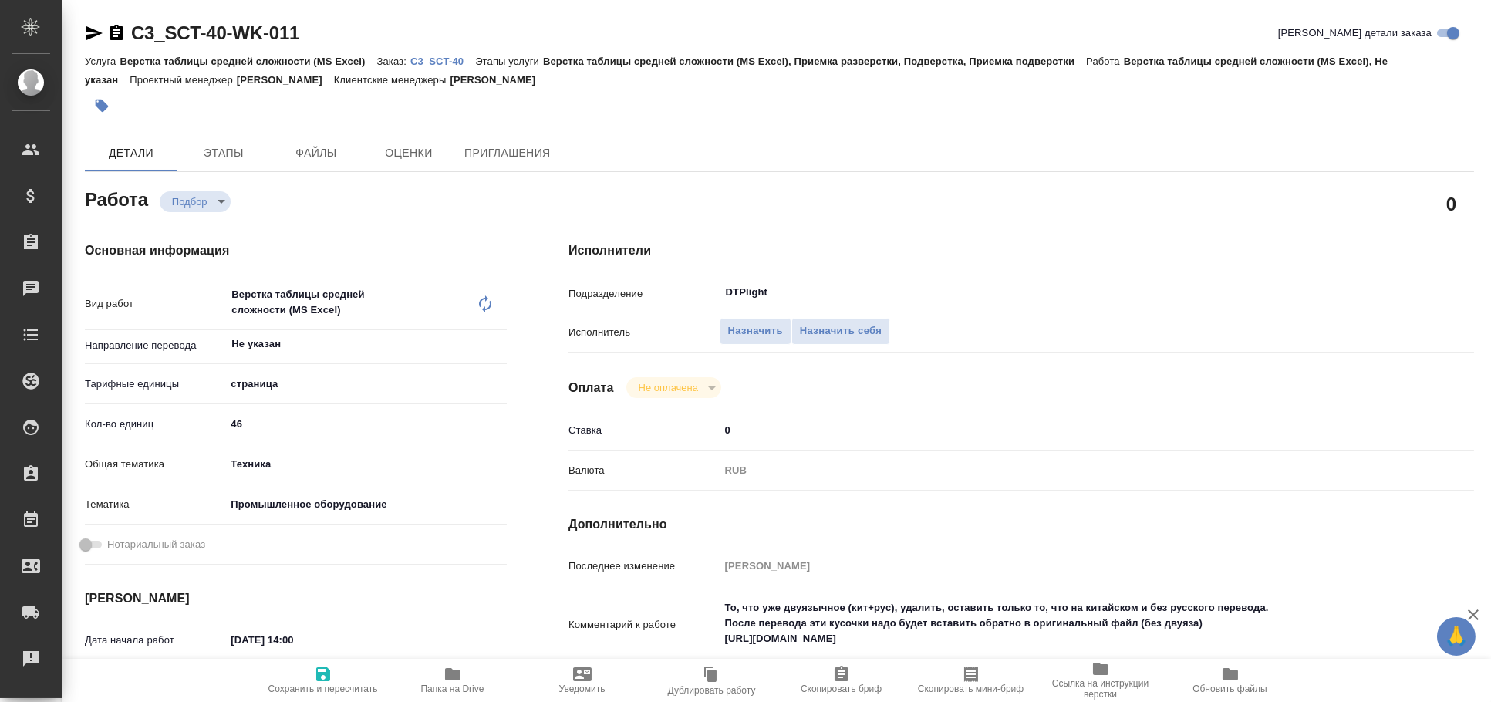
scroll to position [85, 0]
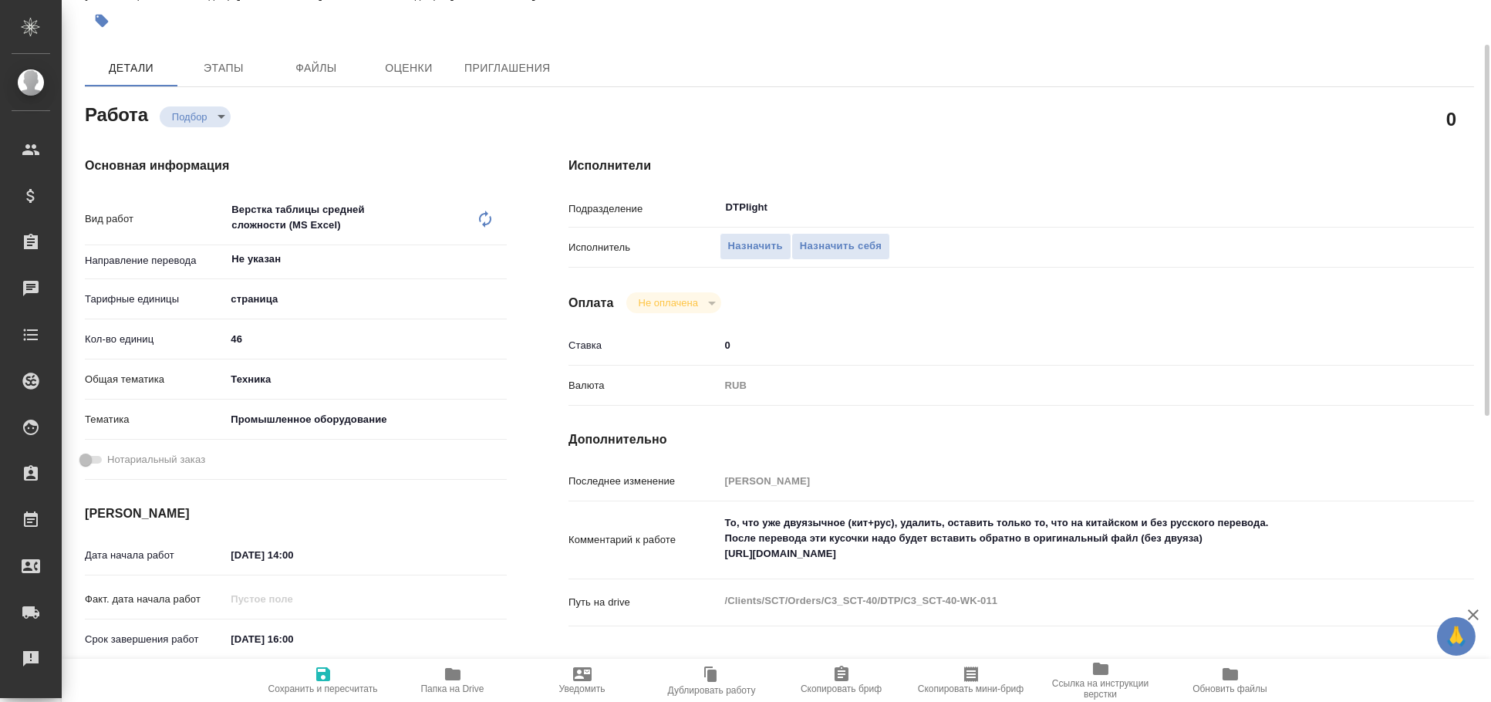
type textarea "x"
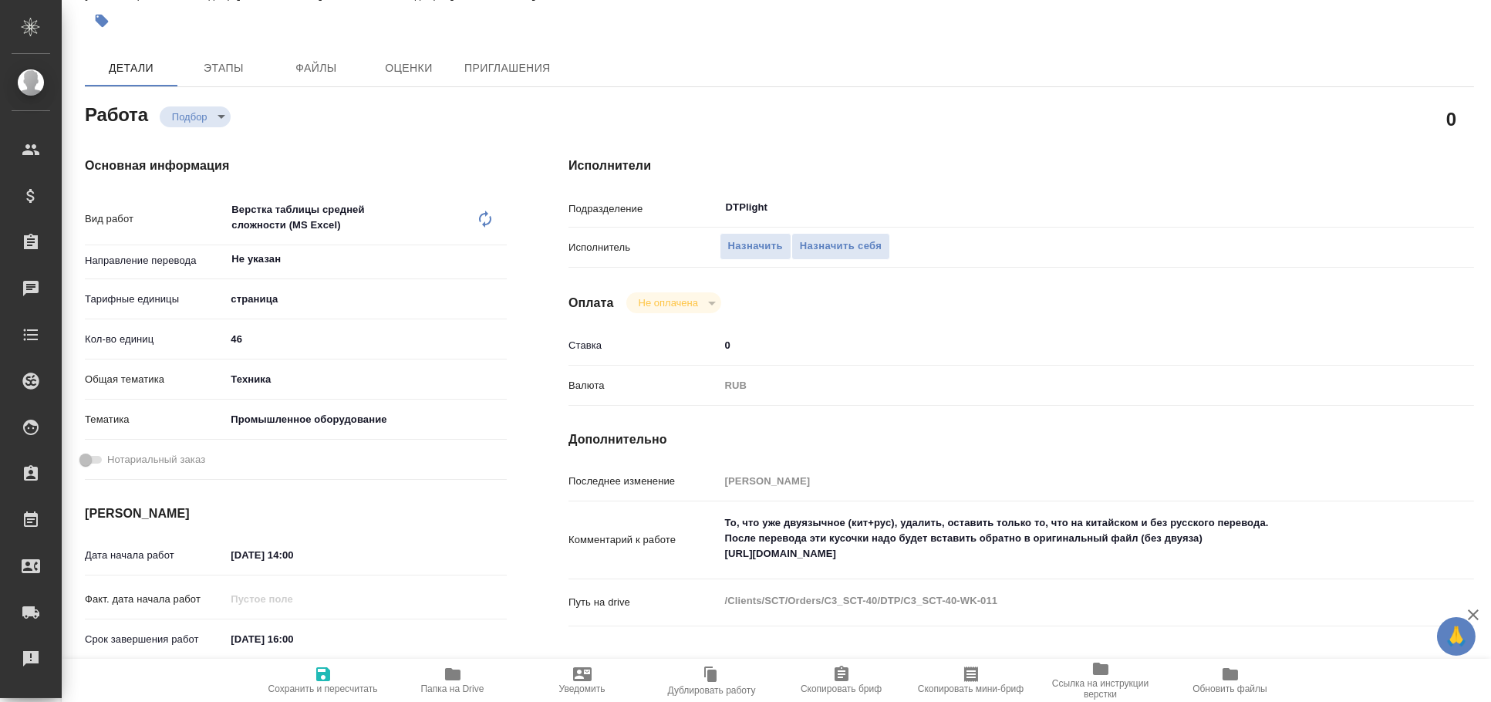
type textarea "x"
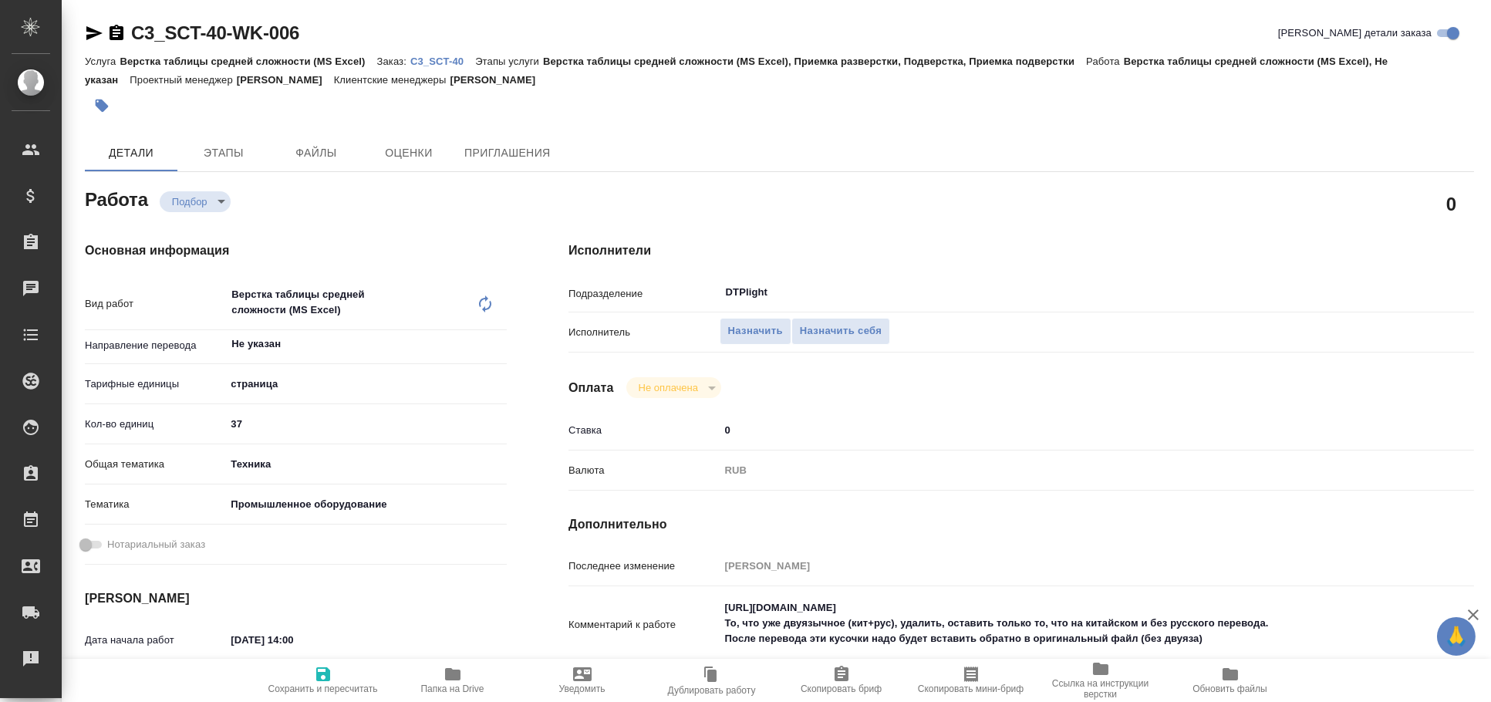
type textarea "x"
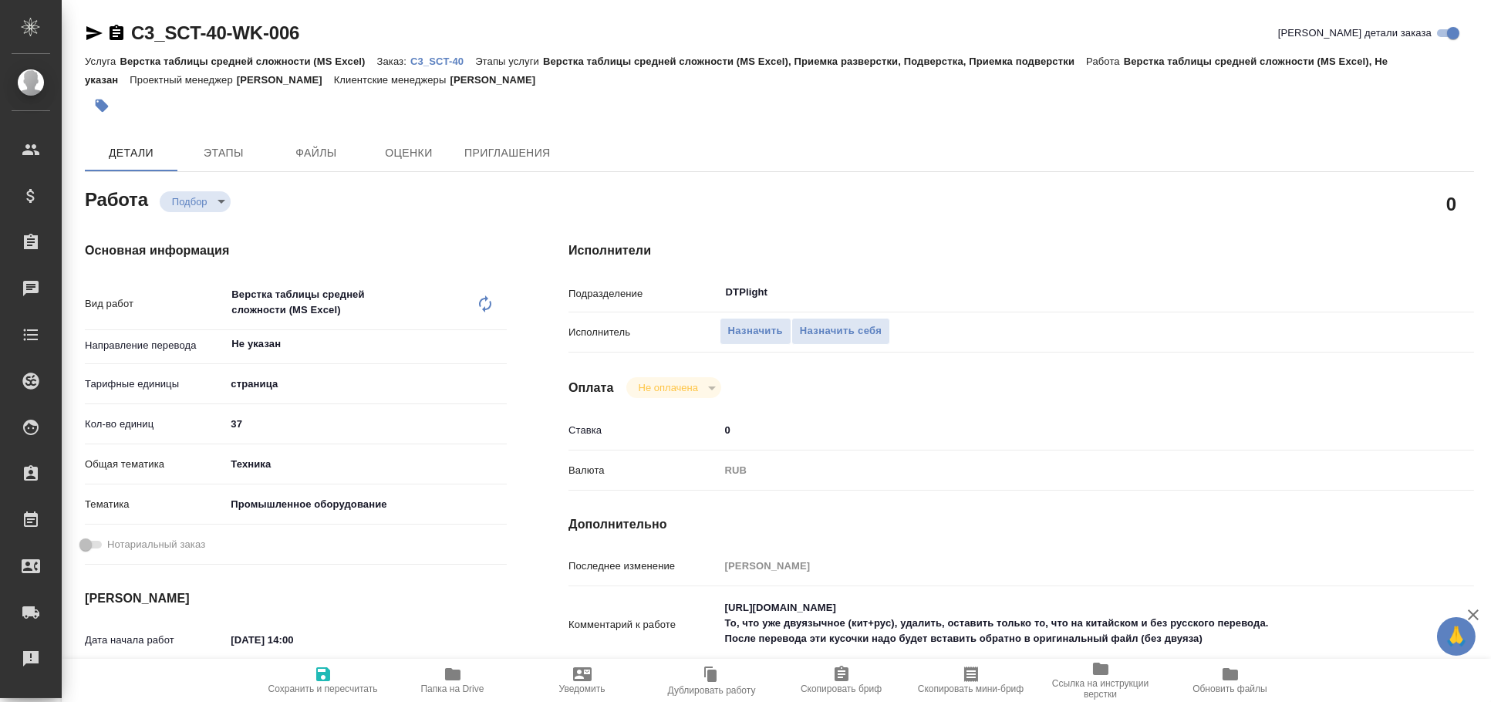
type textarea "x"
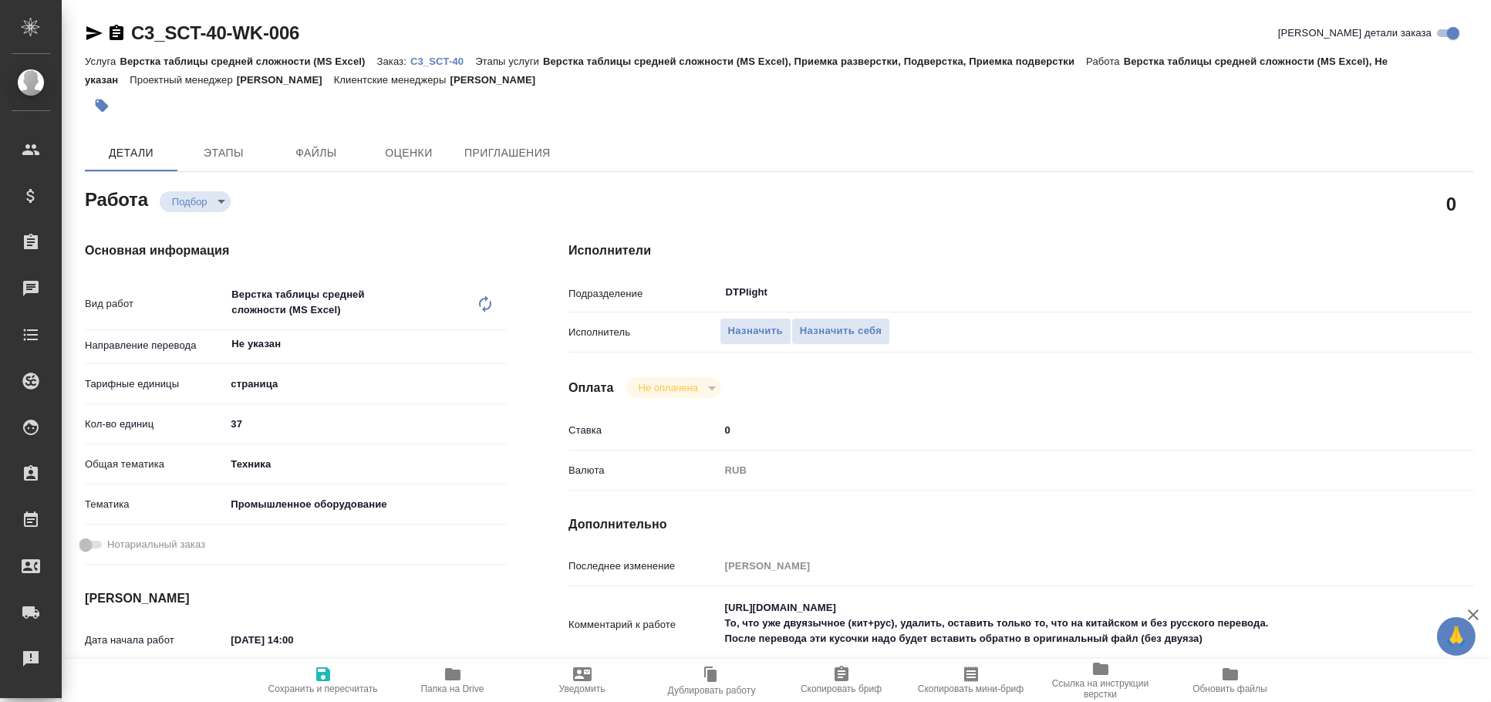
type textarea "x"
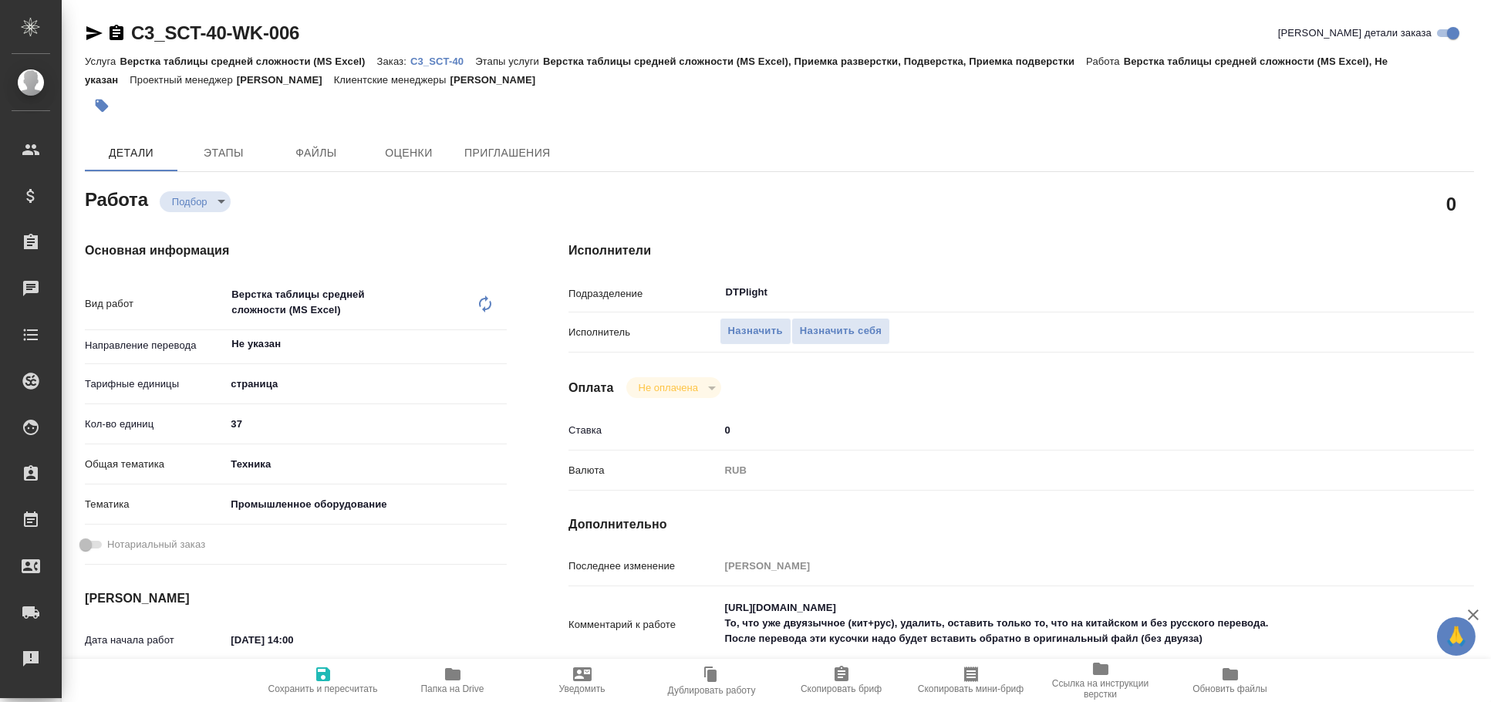
type textarea "x"
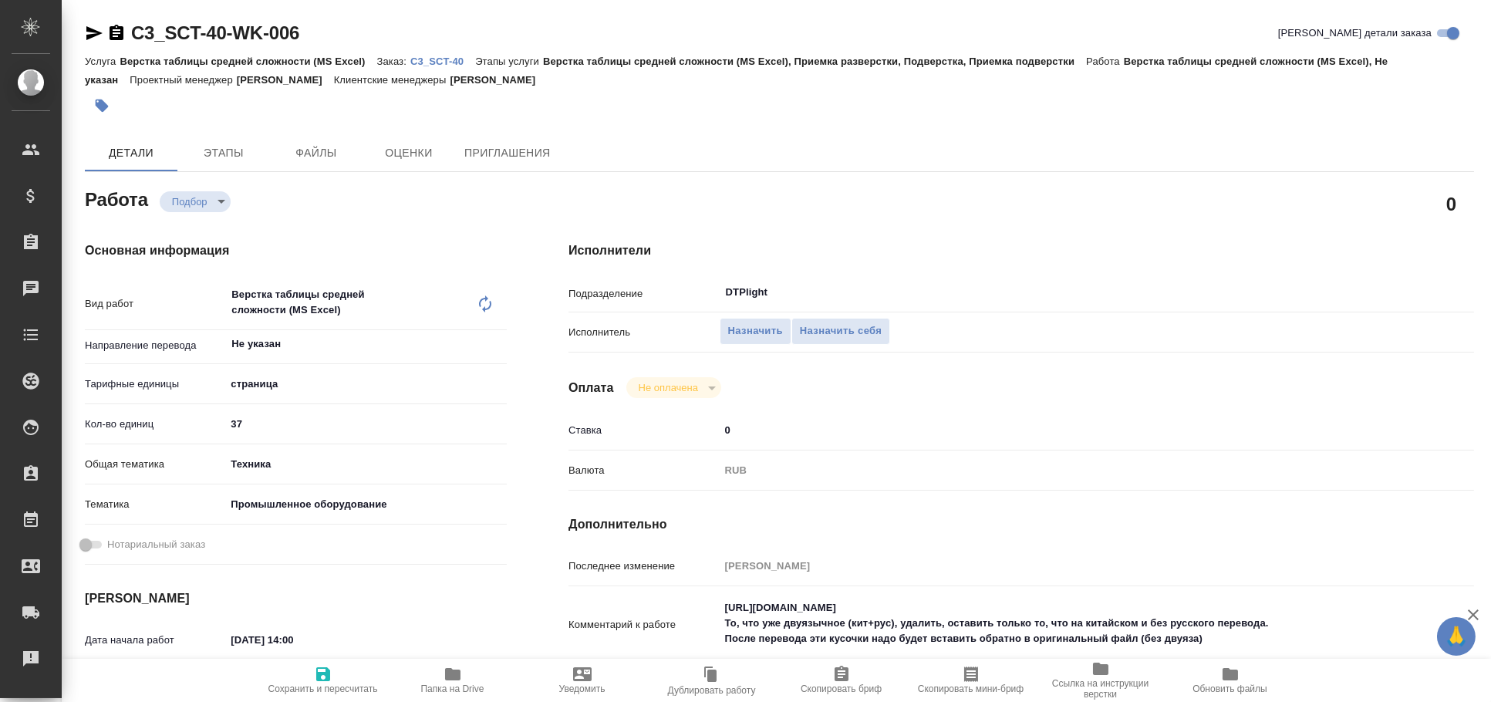
type textarea "x"
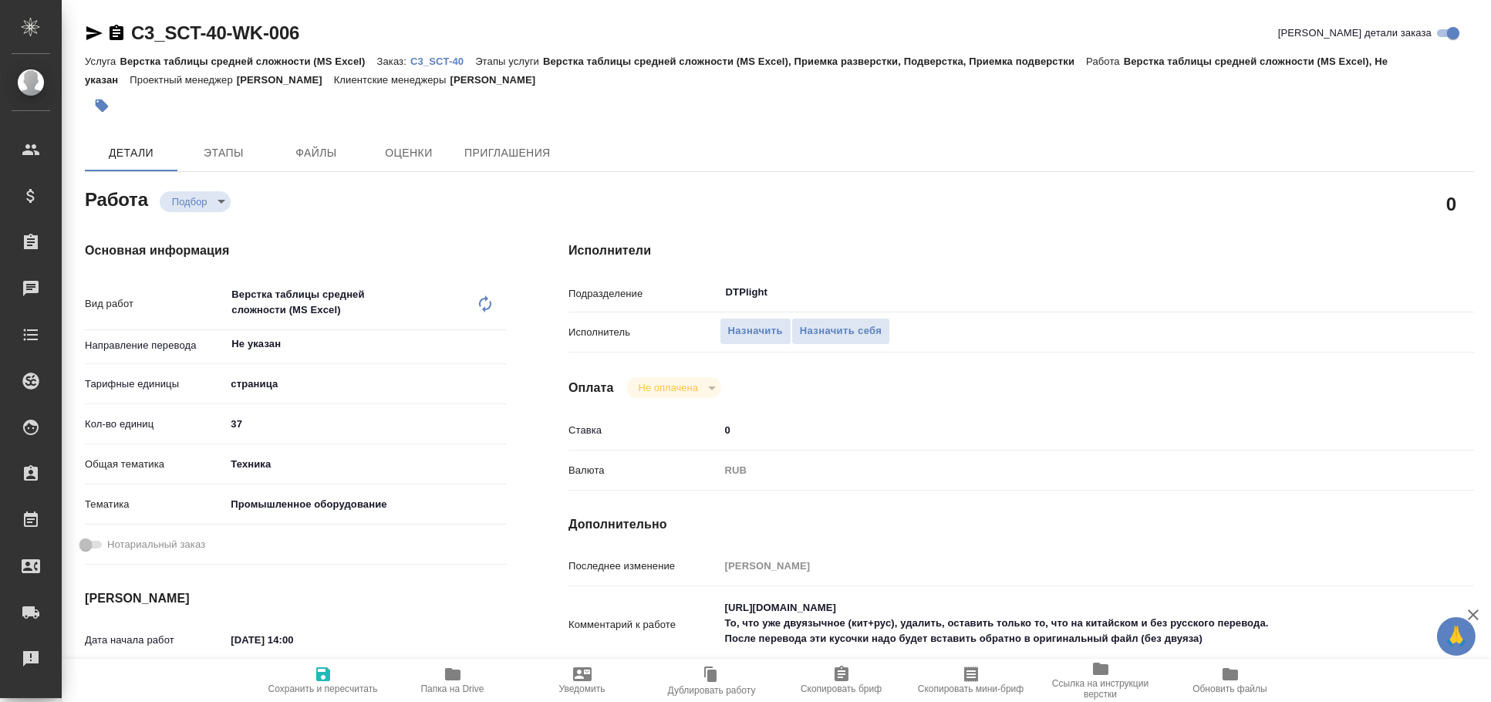
type textarea "x"
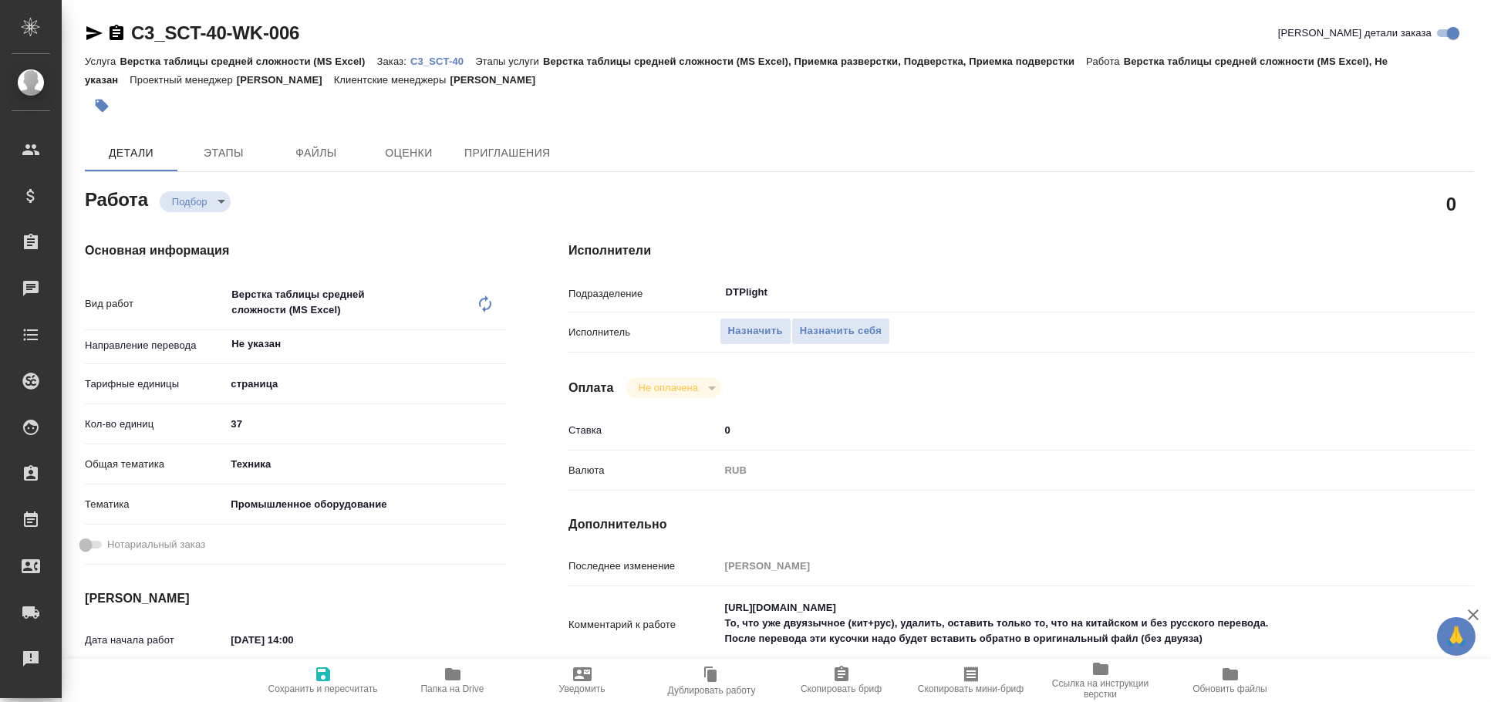
type textarea "x"
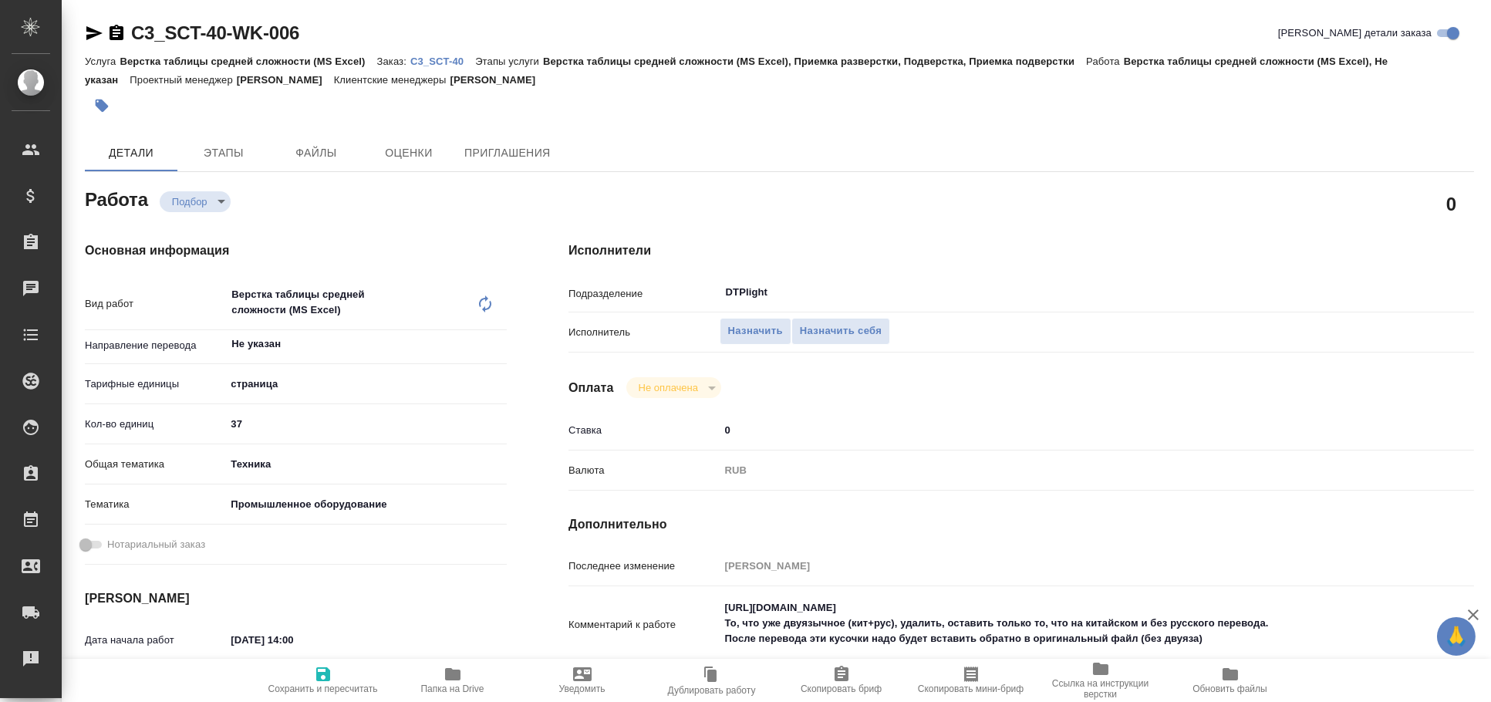
scroll to position [171, 0]
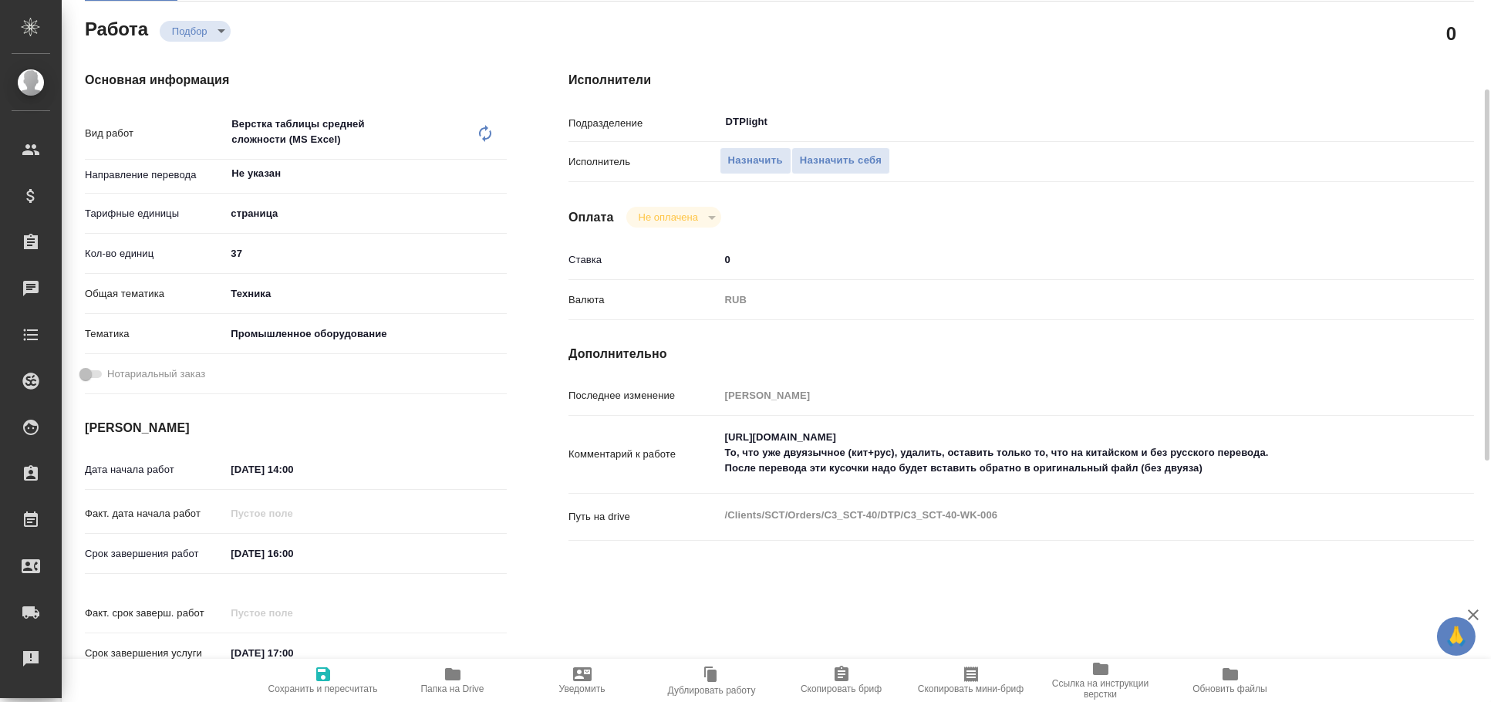
type textarea "x"
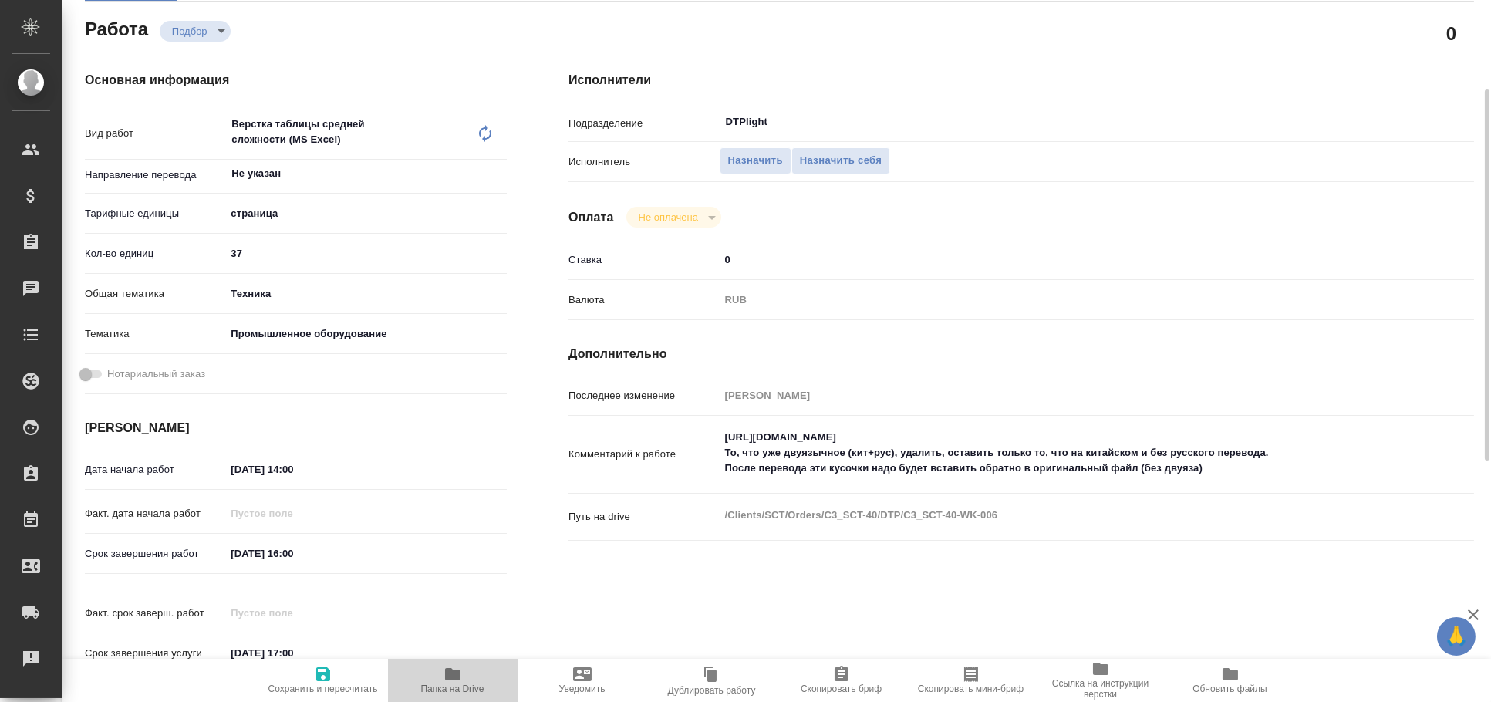
click at [464, 671] on span "Папка на Drive" at bounding box center [452, 679] width 111 height 29
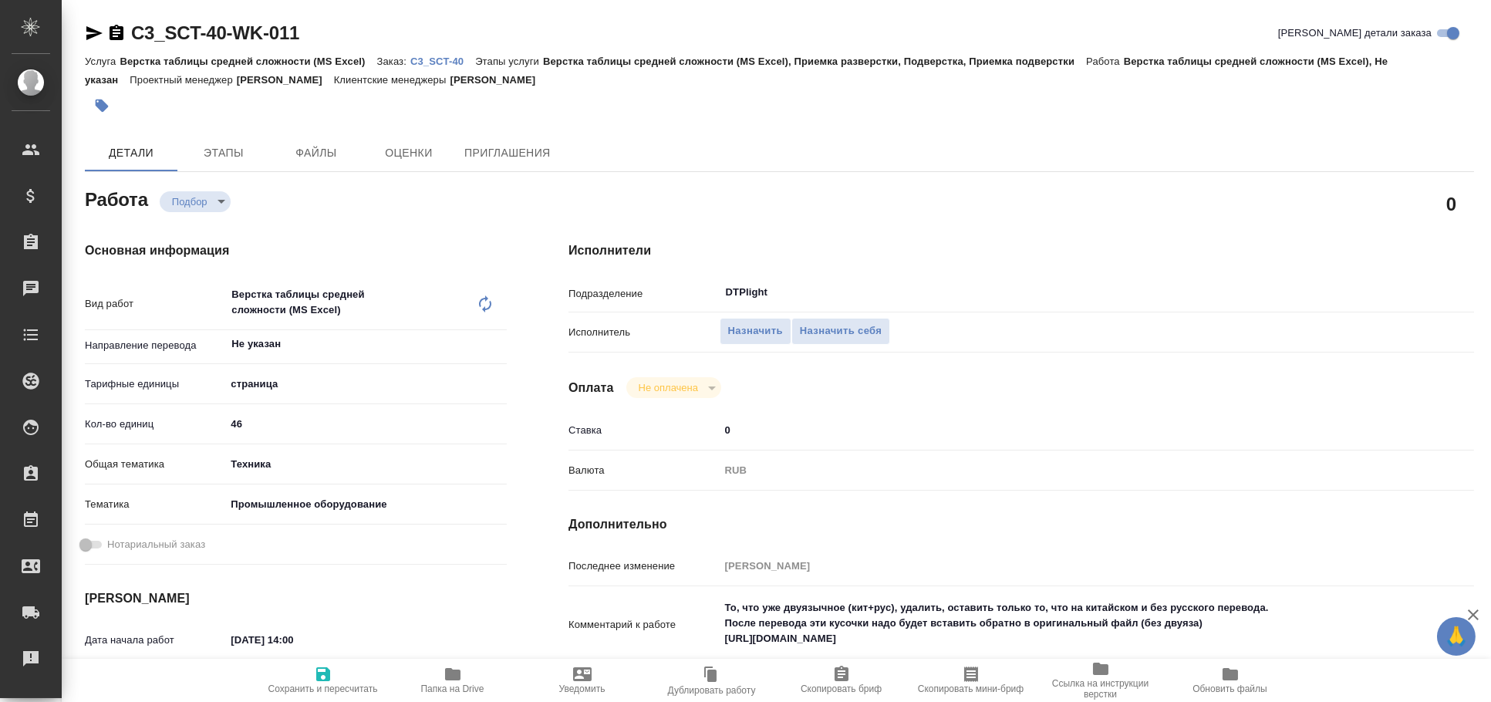
type textarea "x"
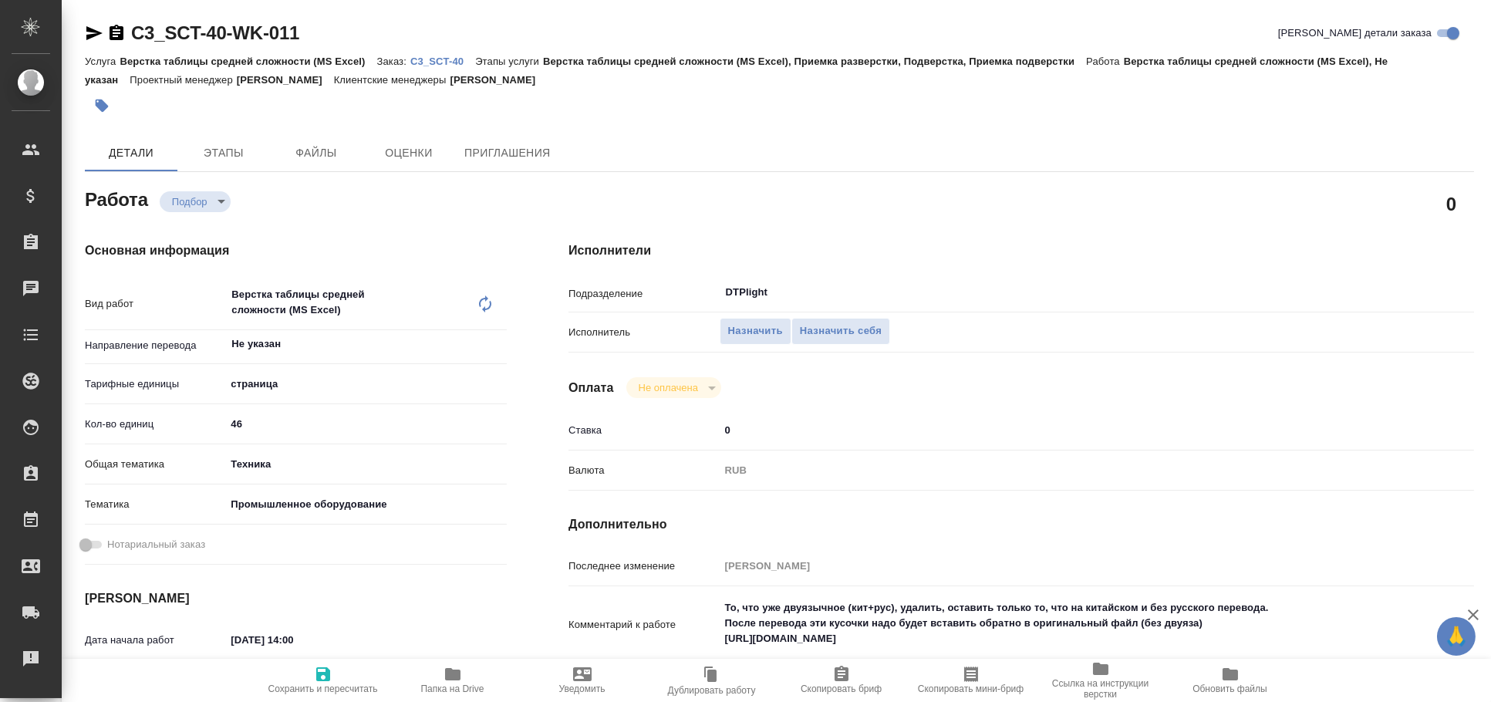
type textarea "x"
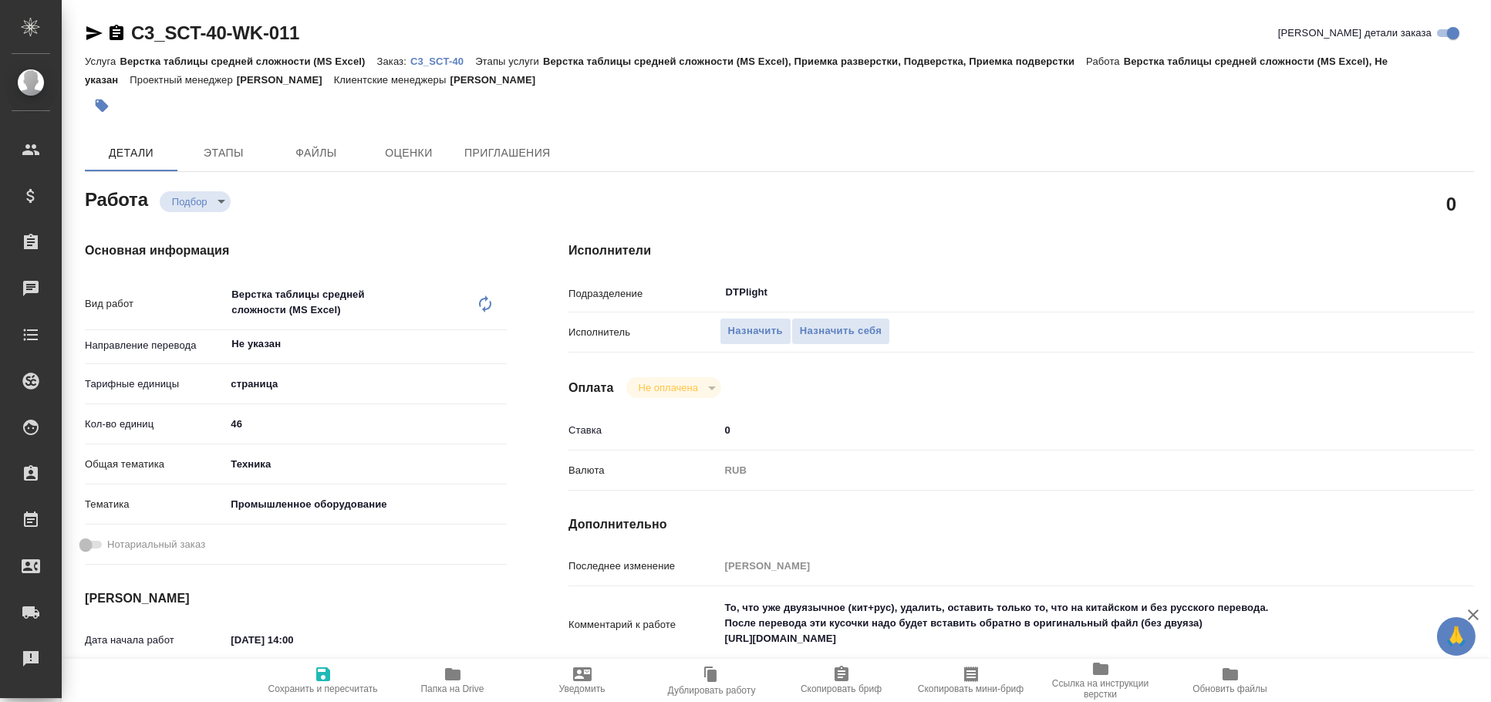
type textarea "x"
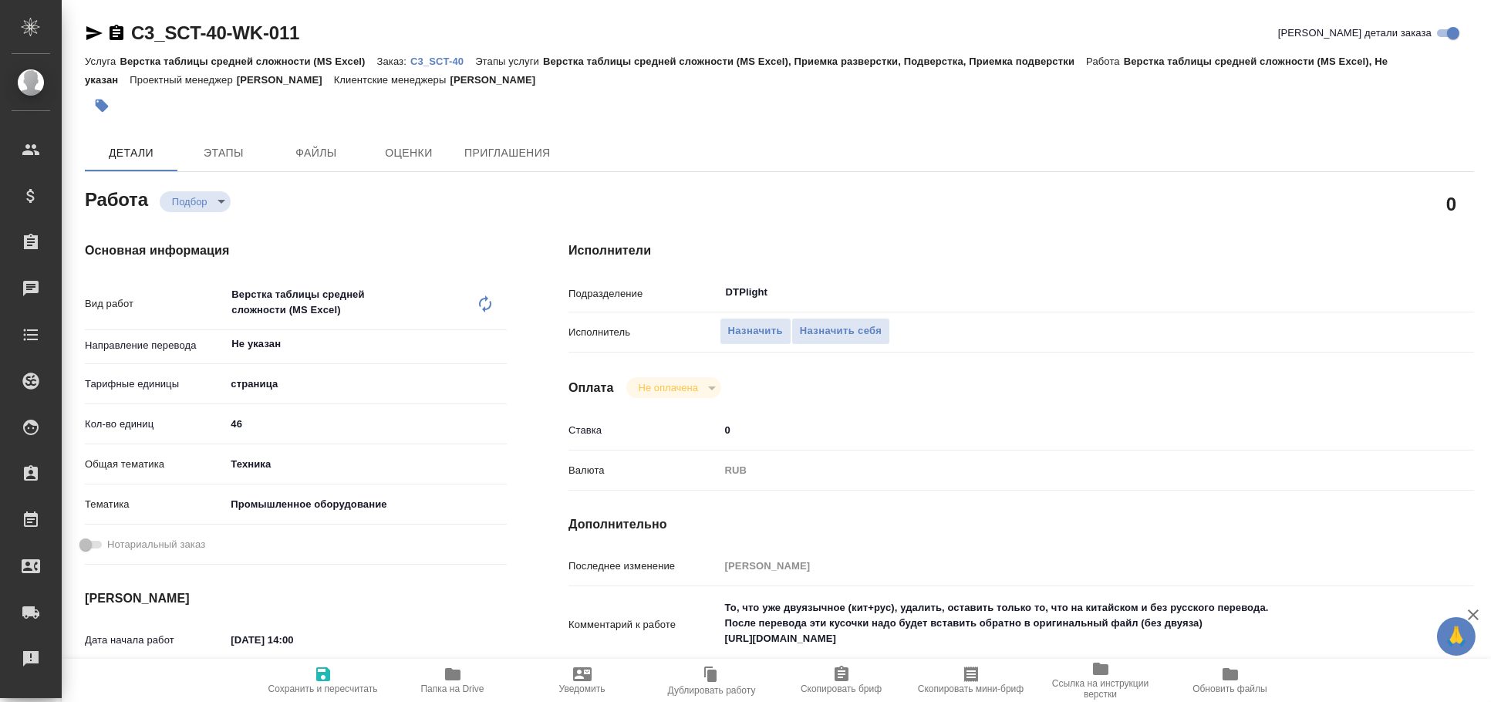
type textarea "x"
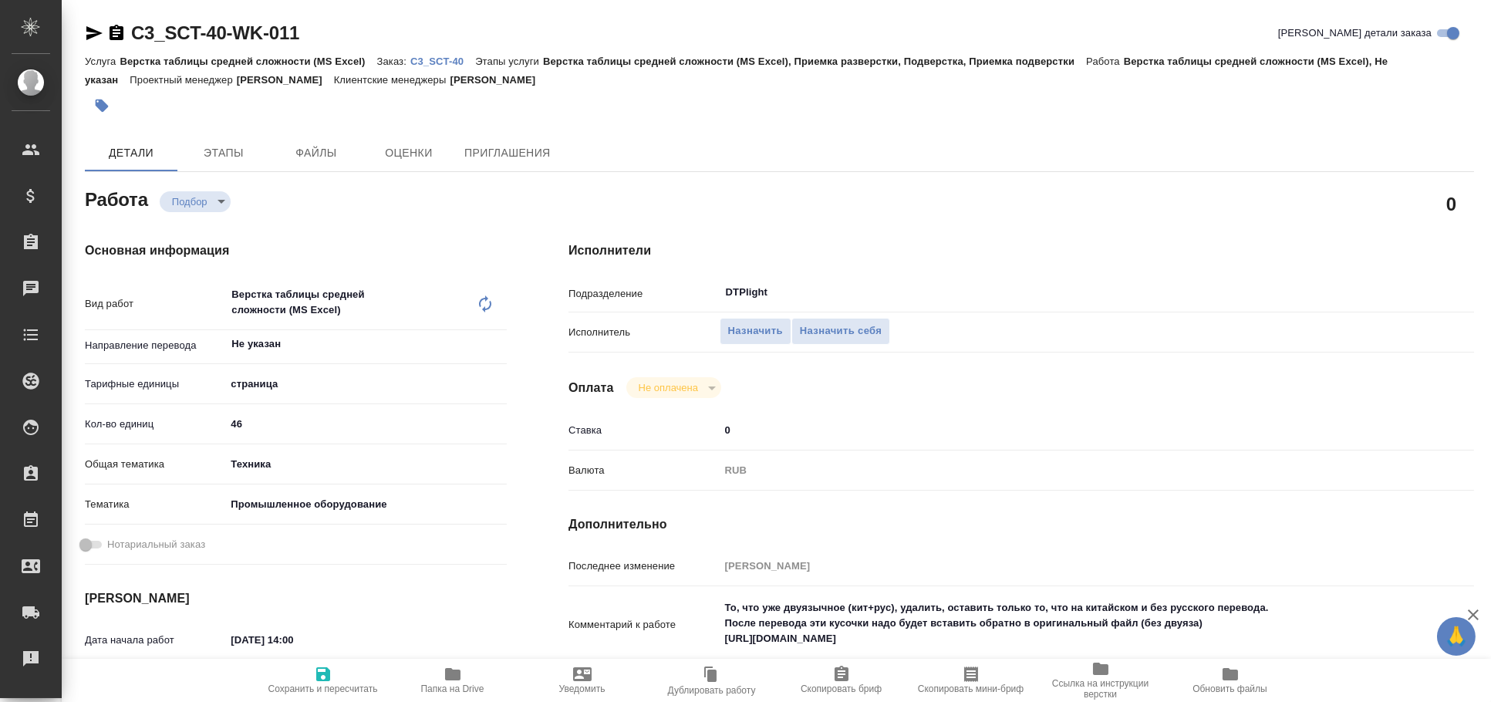
click at [96, 33] on icon "button" at bounding box center [94, 33] width 16 height 14
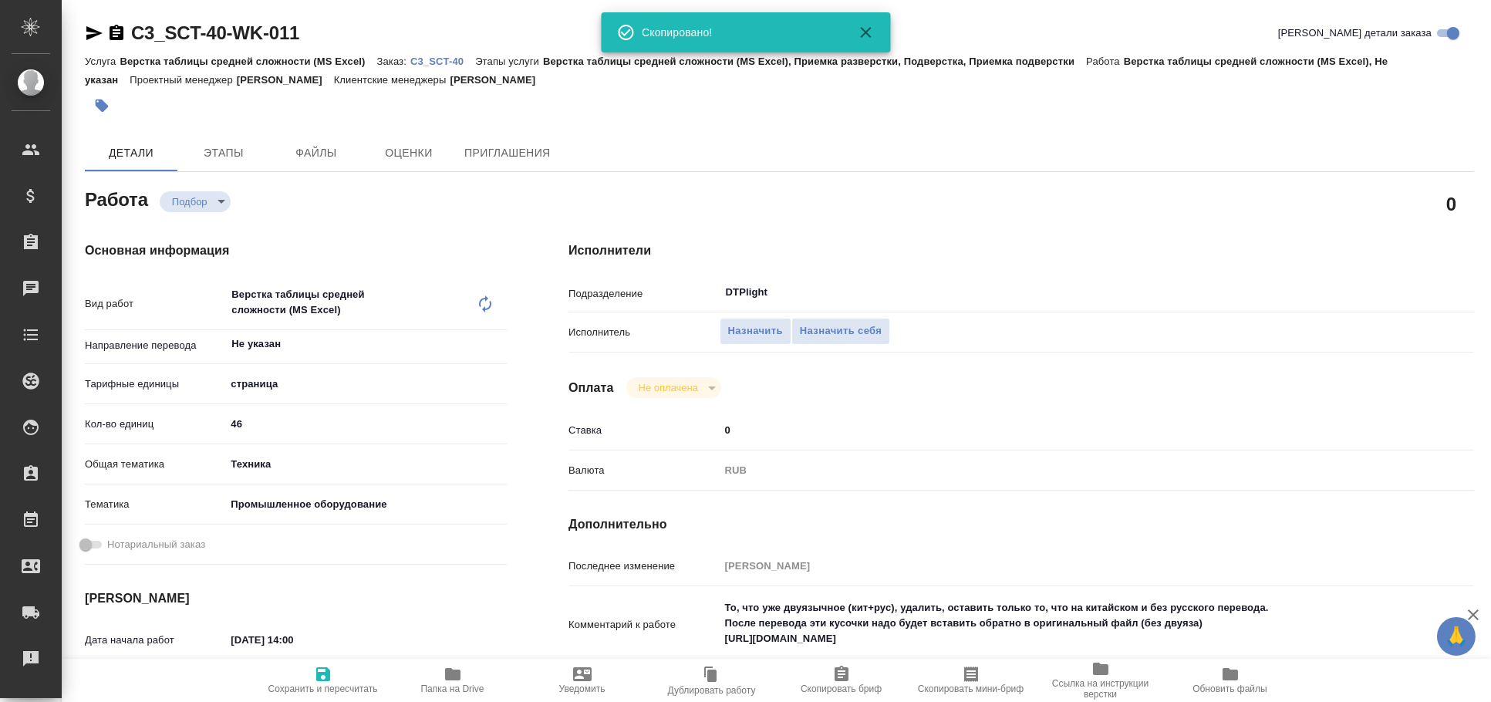
type textarea "x"
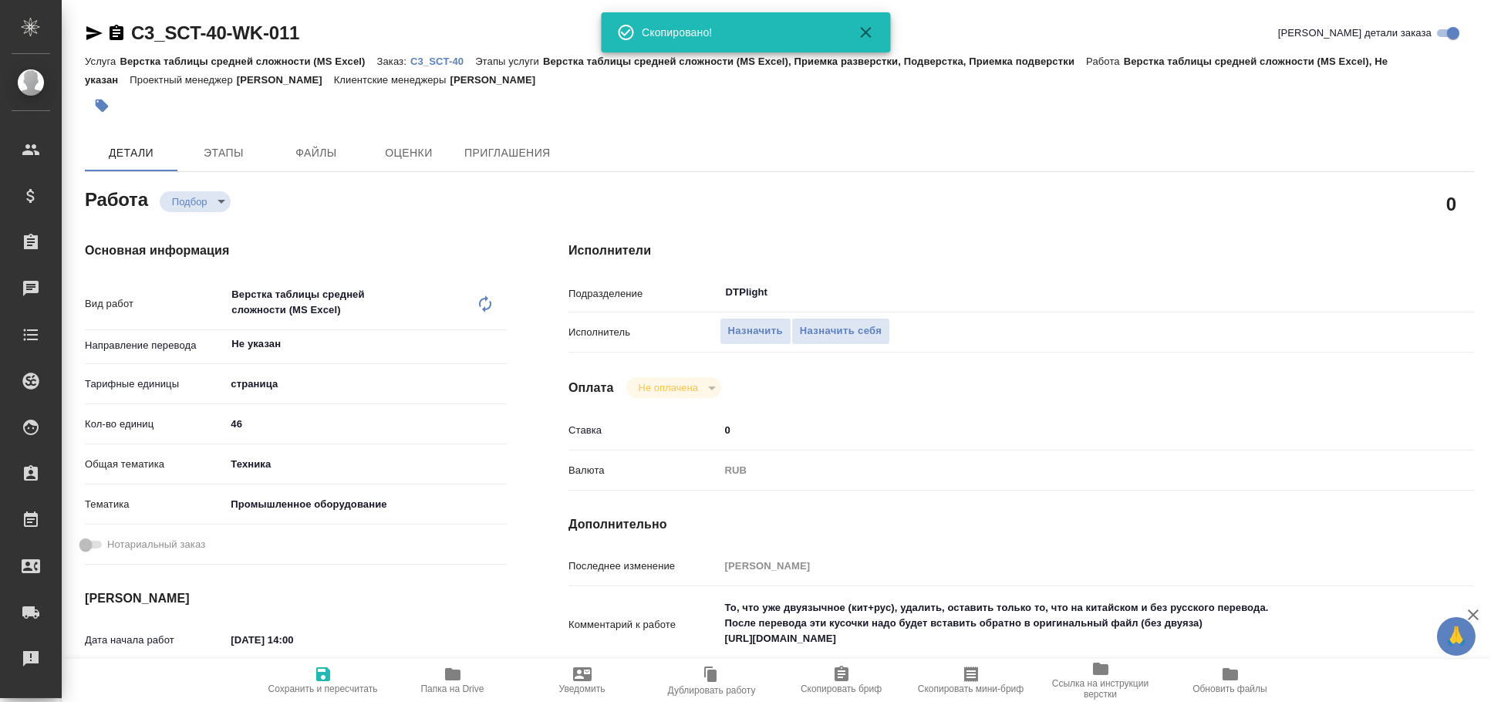
type textarea "x"
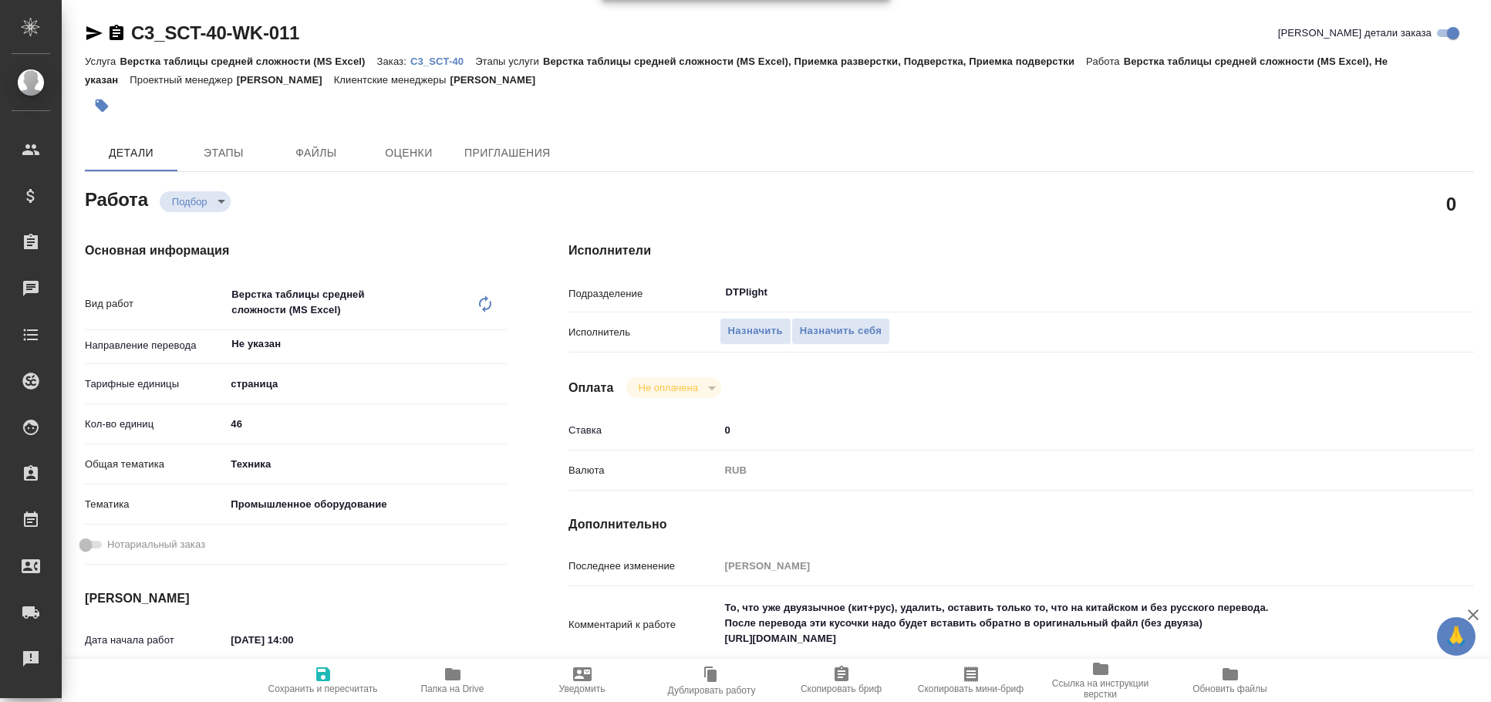
type textarea "x"
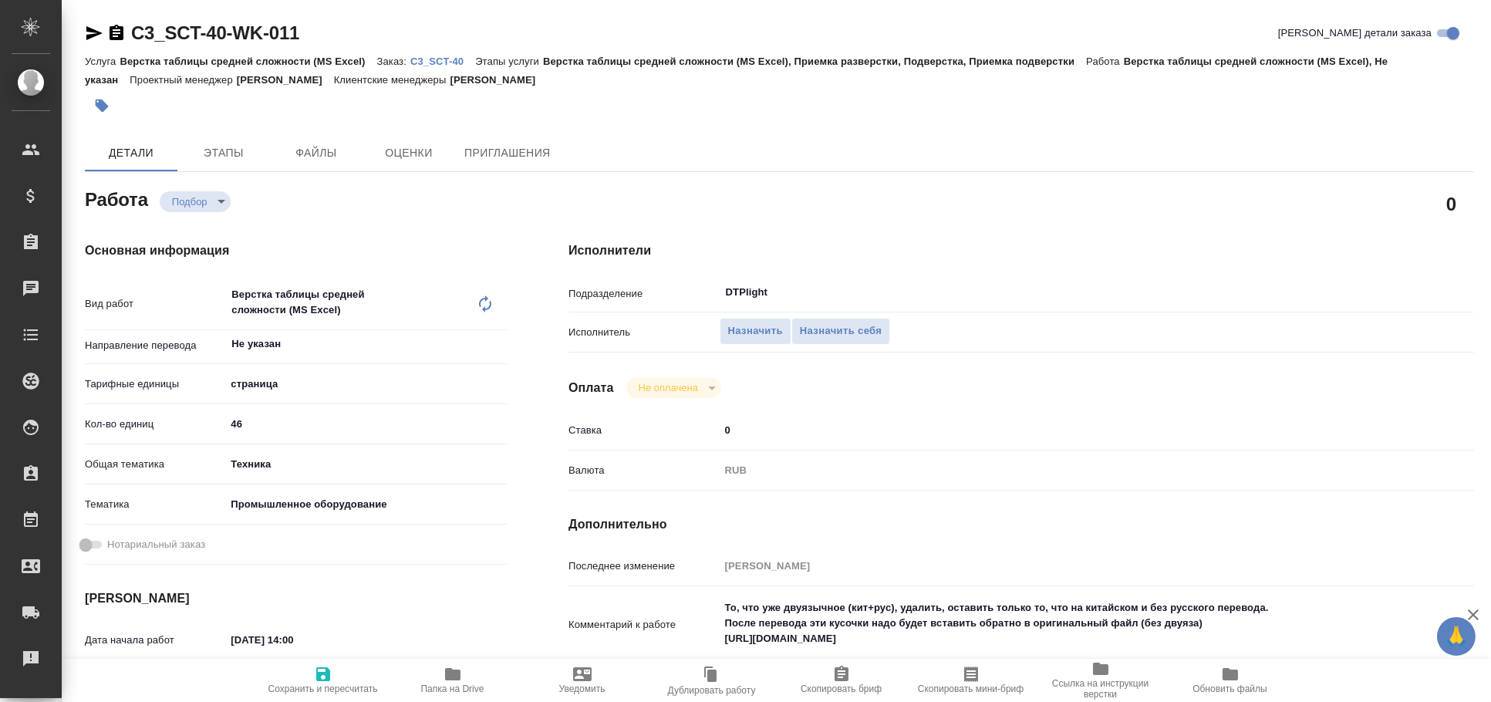
type textarea "x"
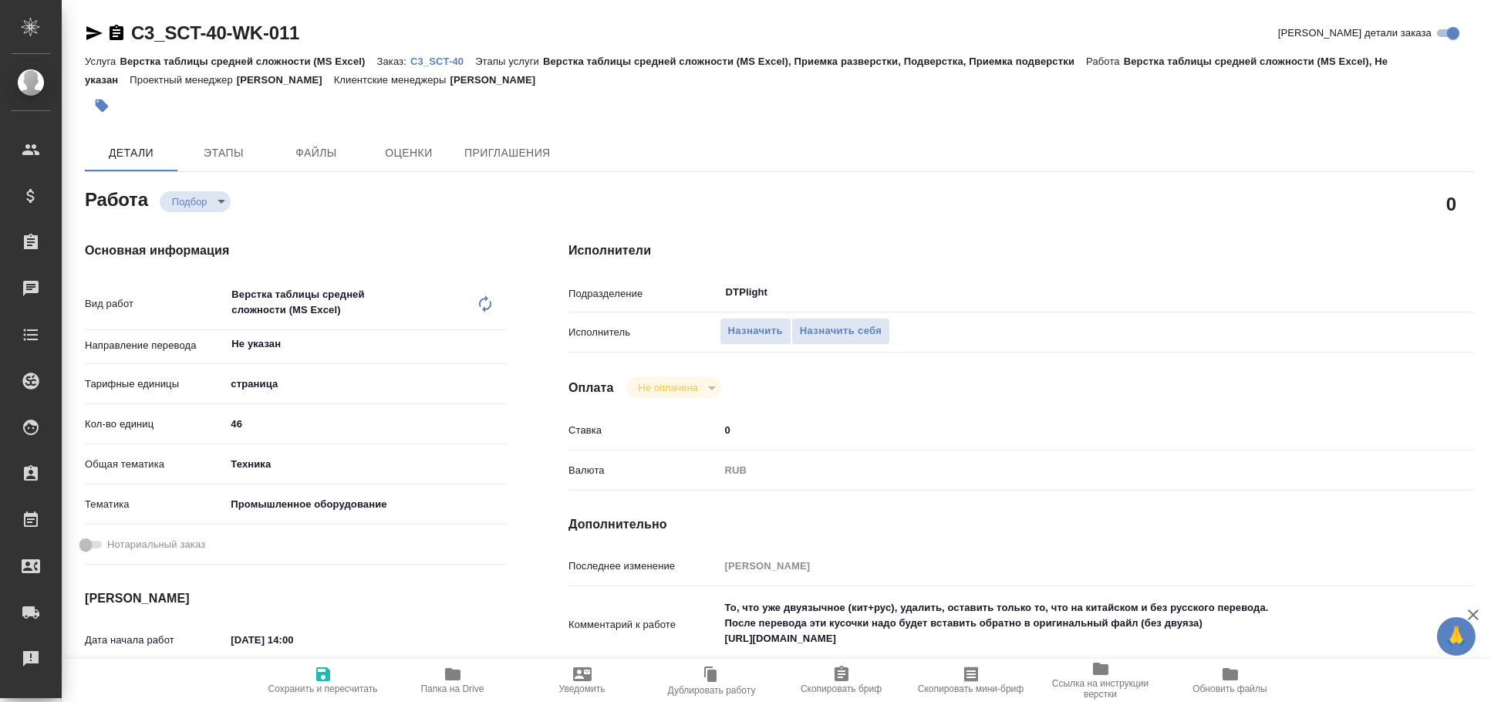
type textarea "x"
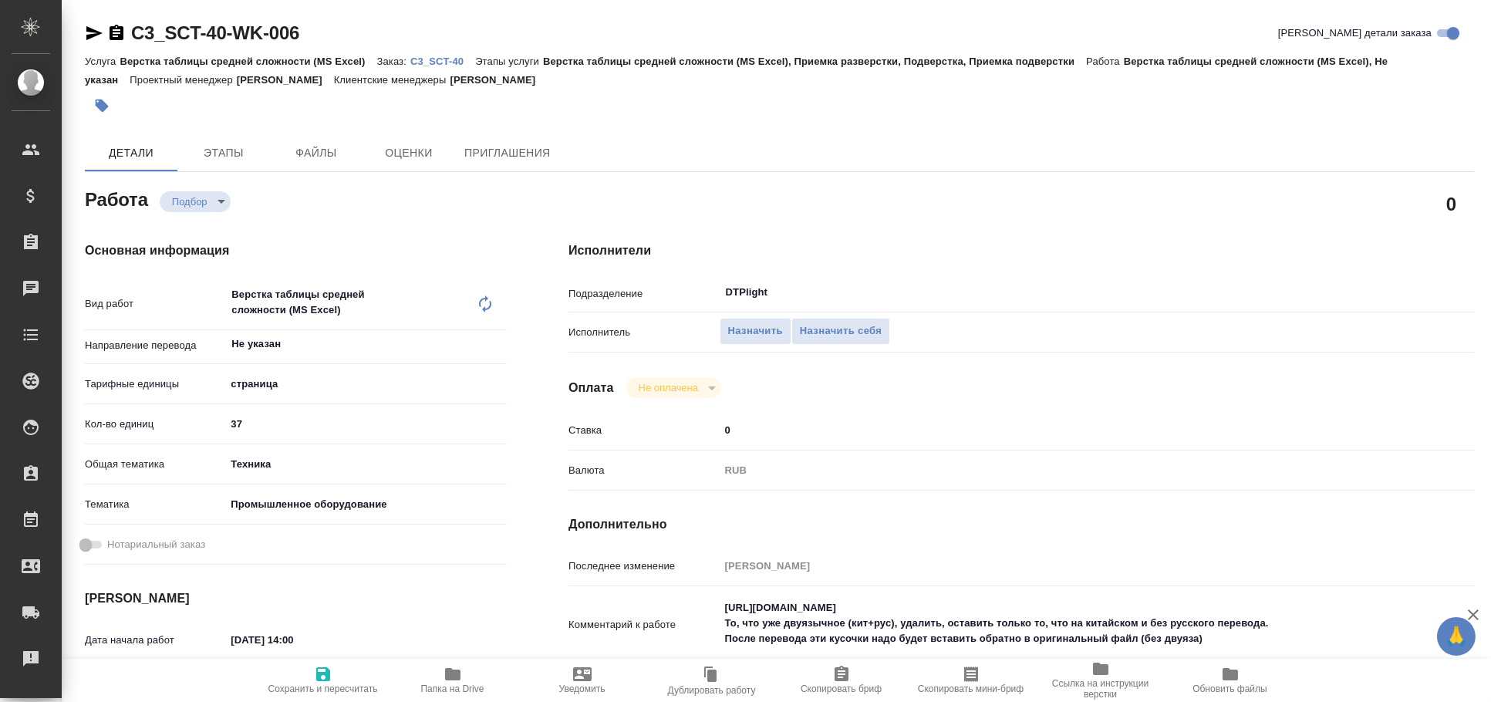
type textarea "x"
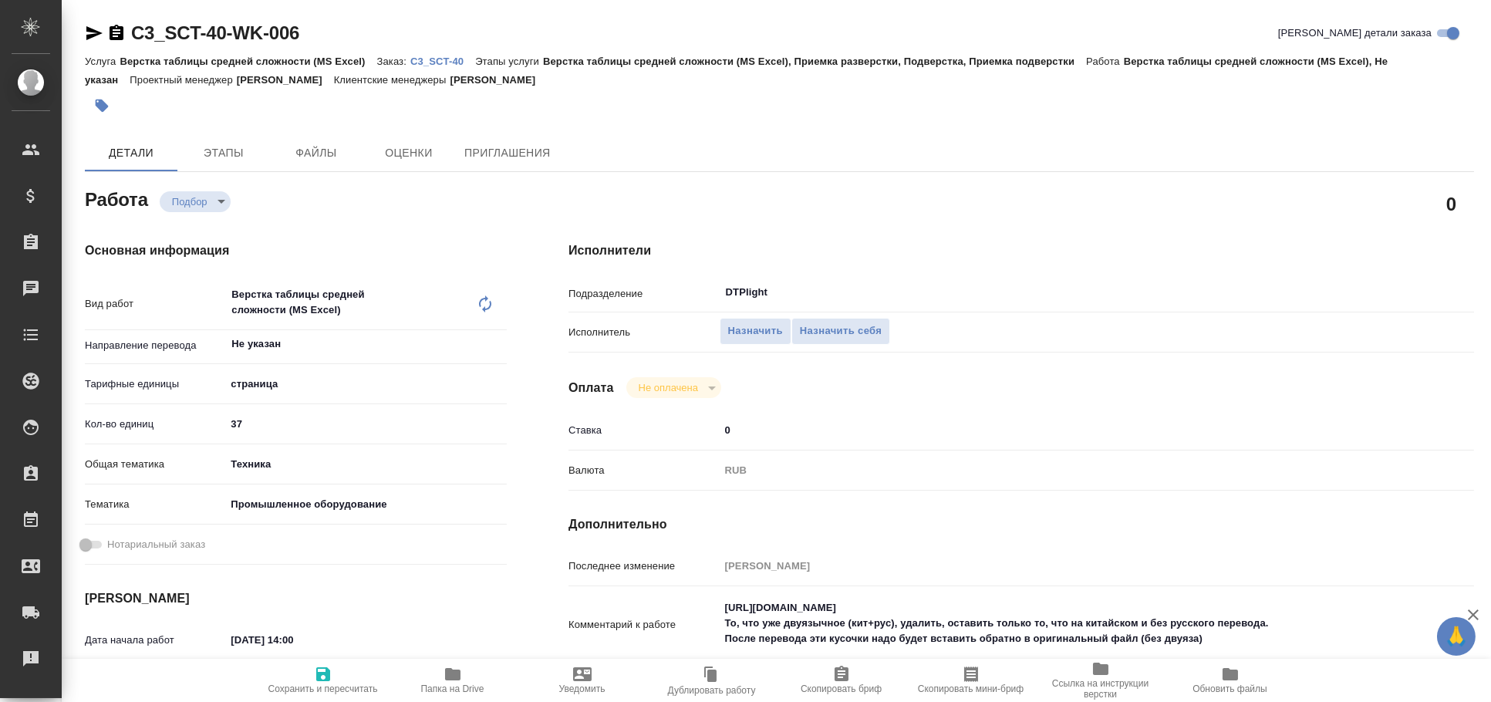
type textarea "x"
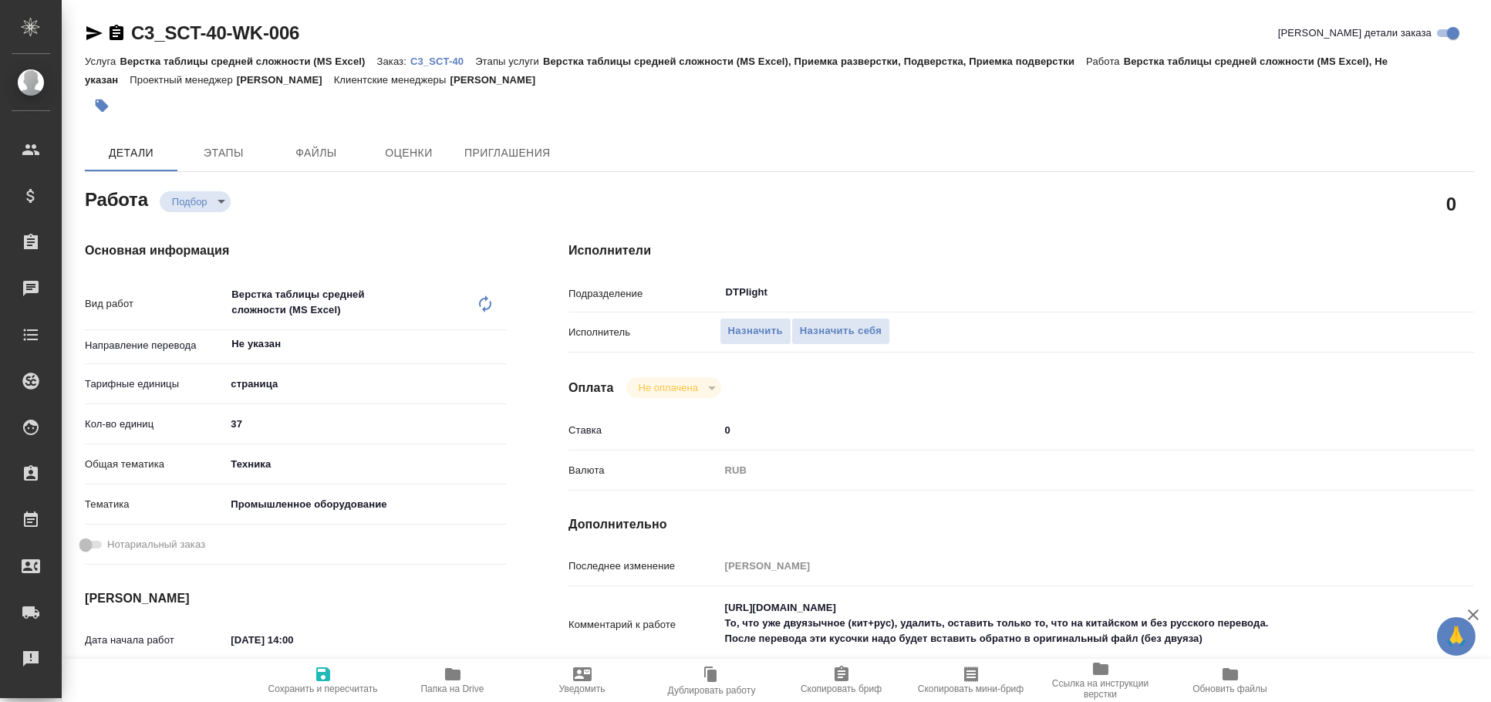
type textarea "x"
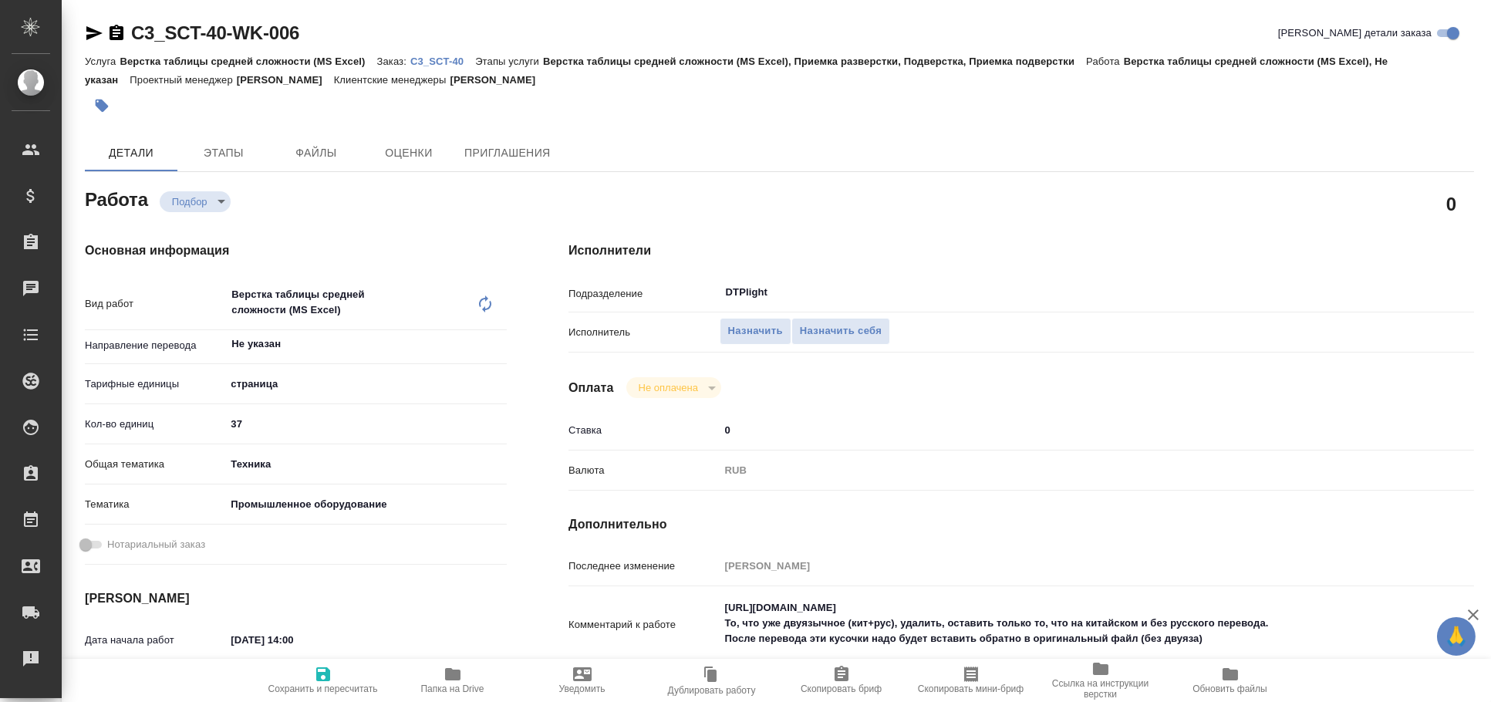
type textarea "x"
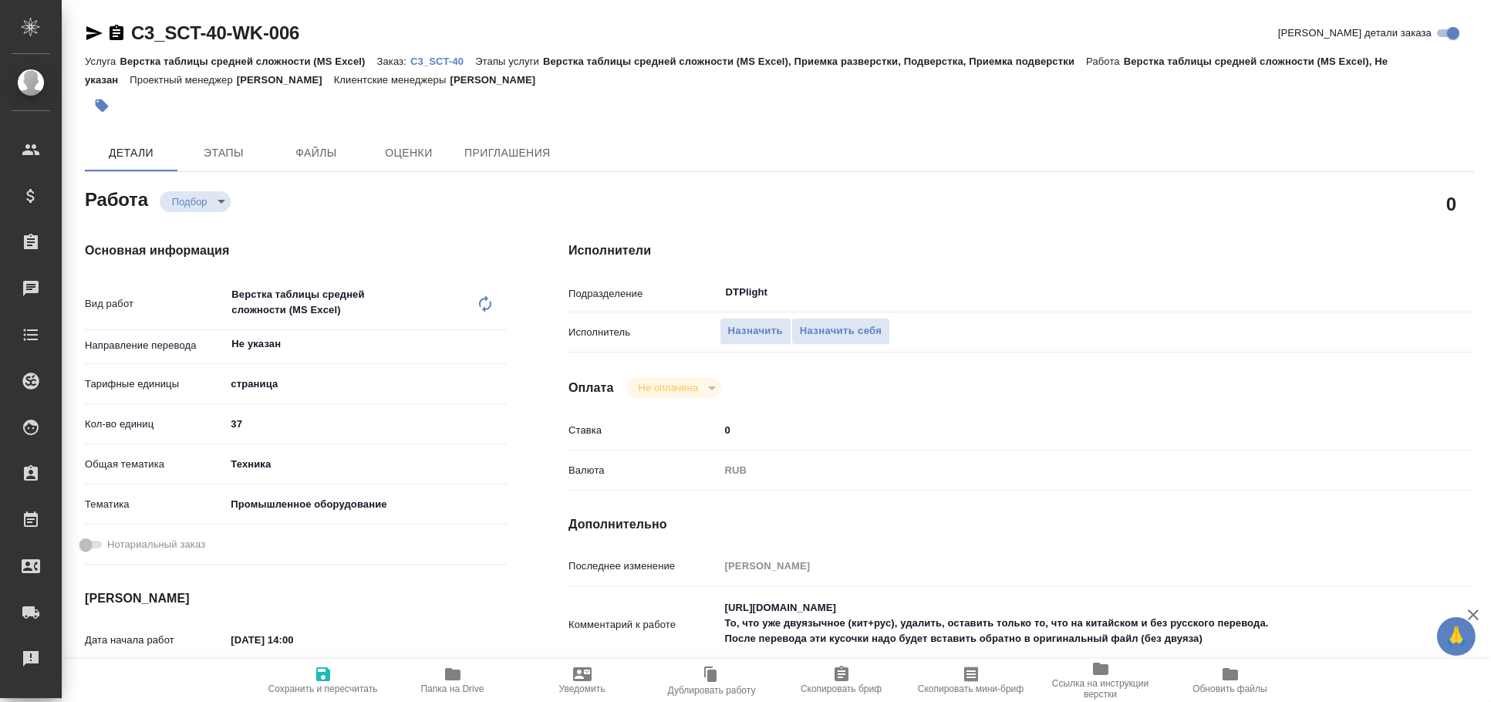
type textarea "x"
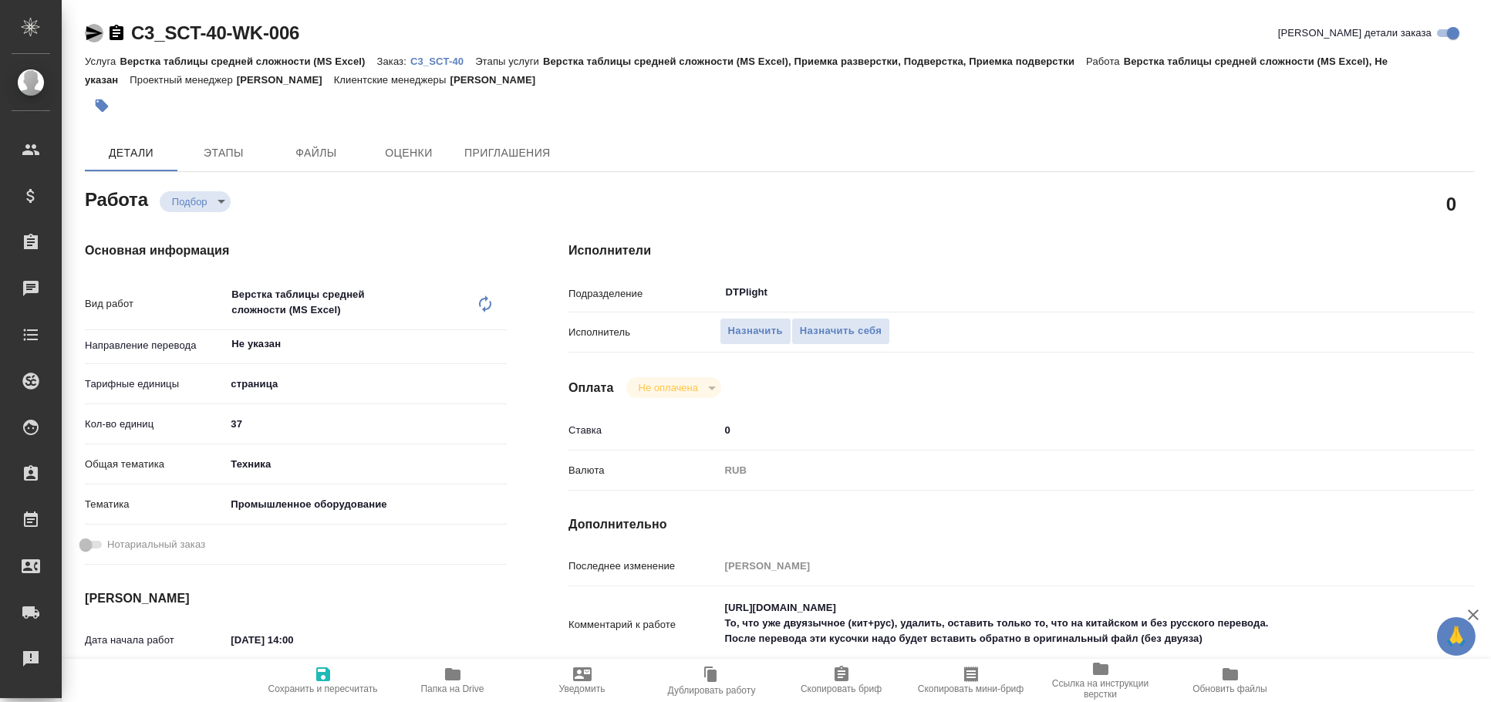
click at [87, 32] on icon "button" at bounding box center [94, 33] width 19 height 19
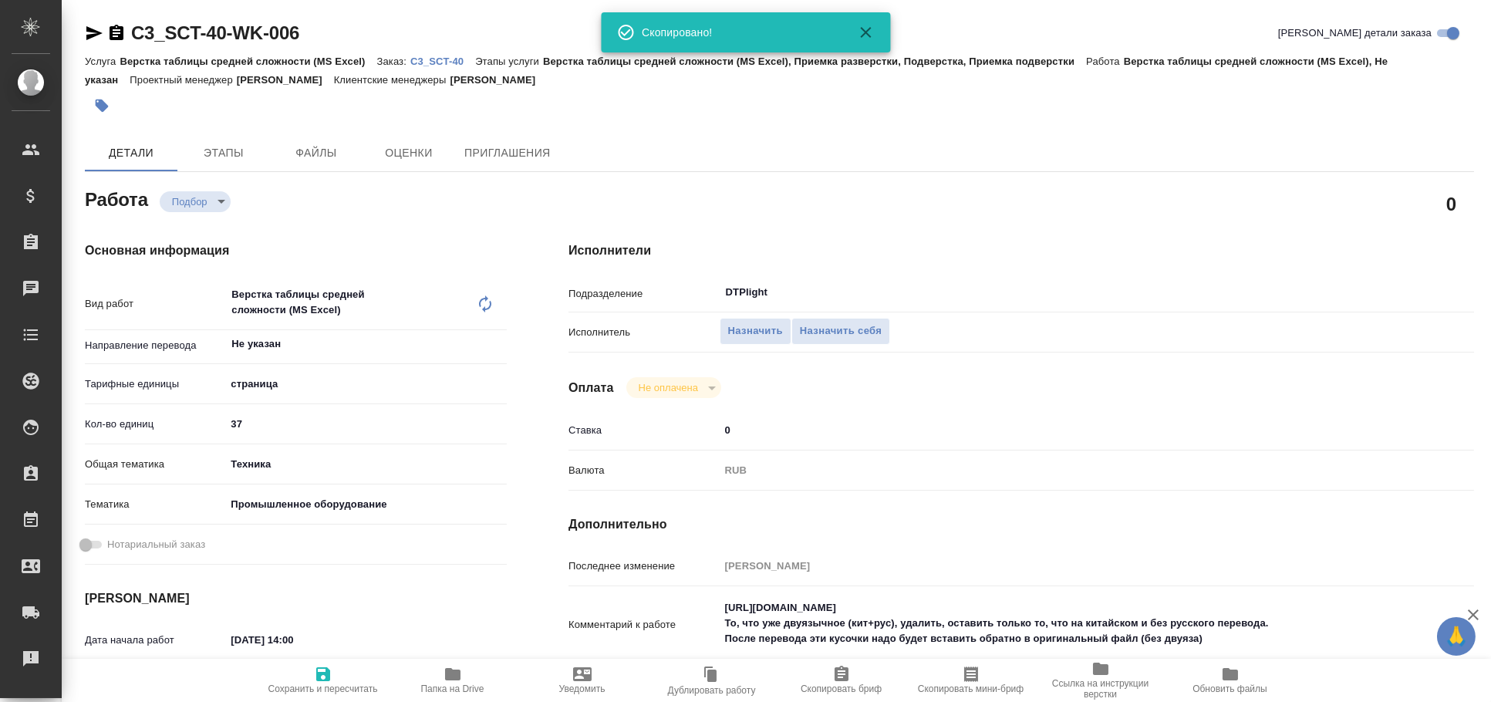
type textarea "x"
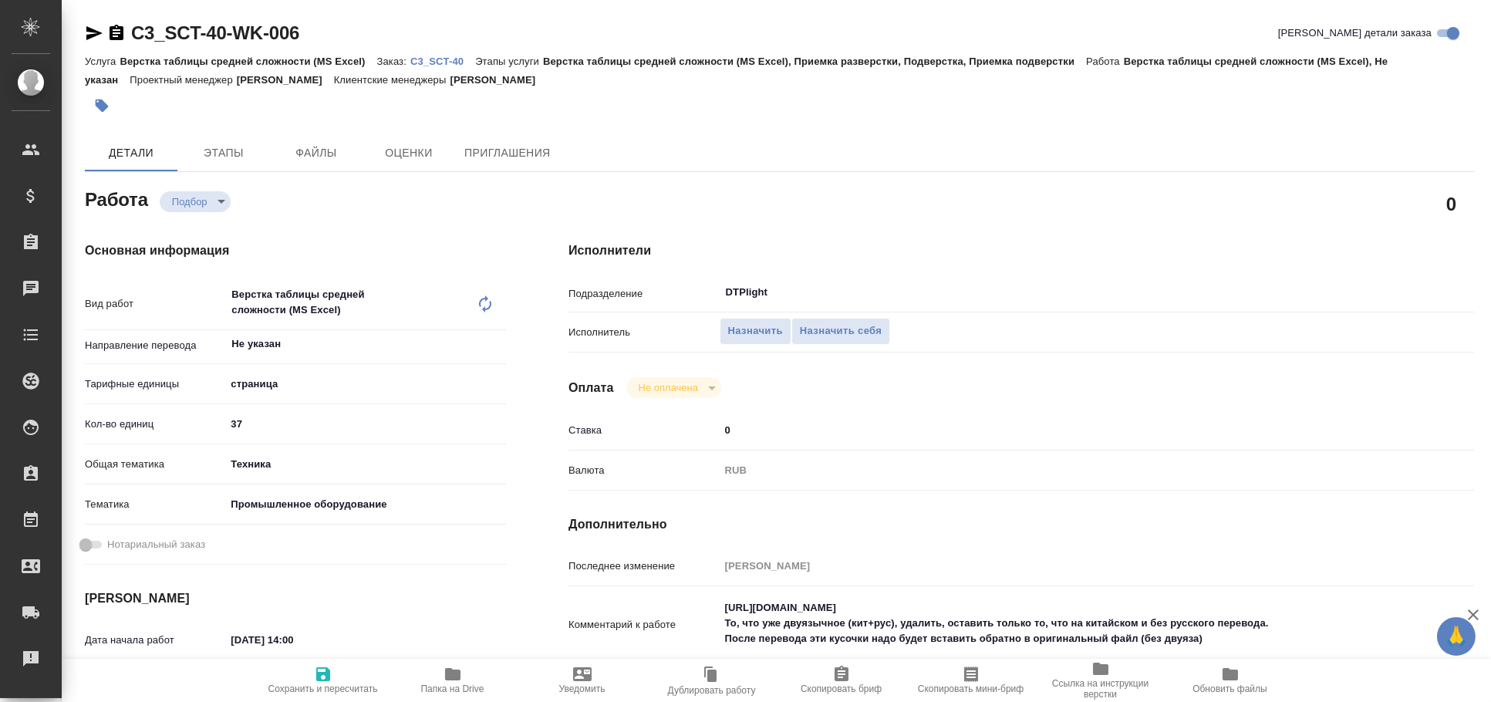
click at [90, 34] on icon "button" at bounding box center [94, 33] width 16 height 14
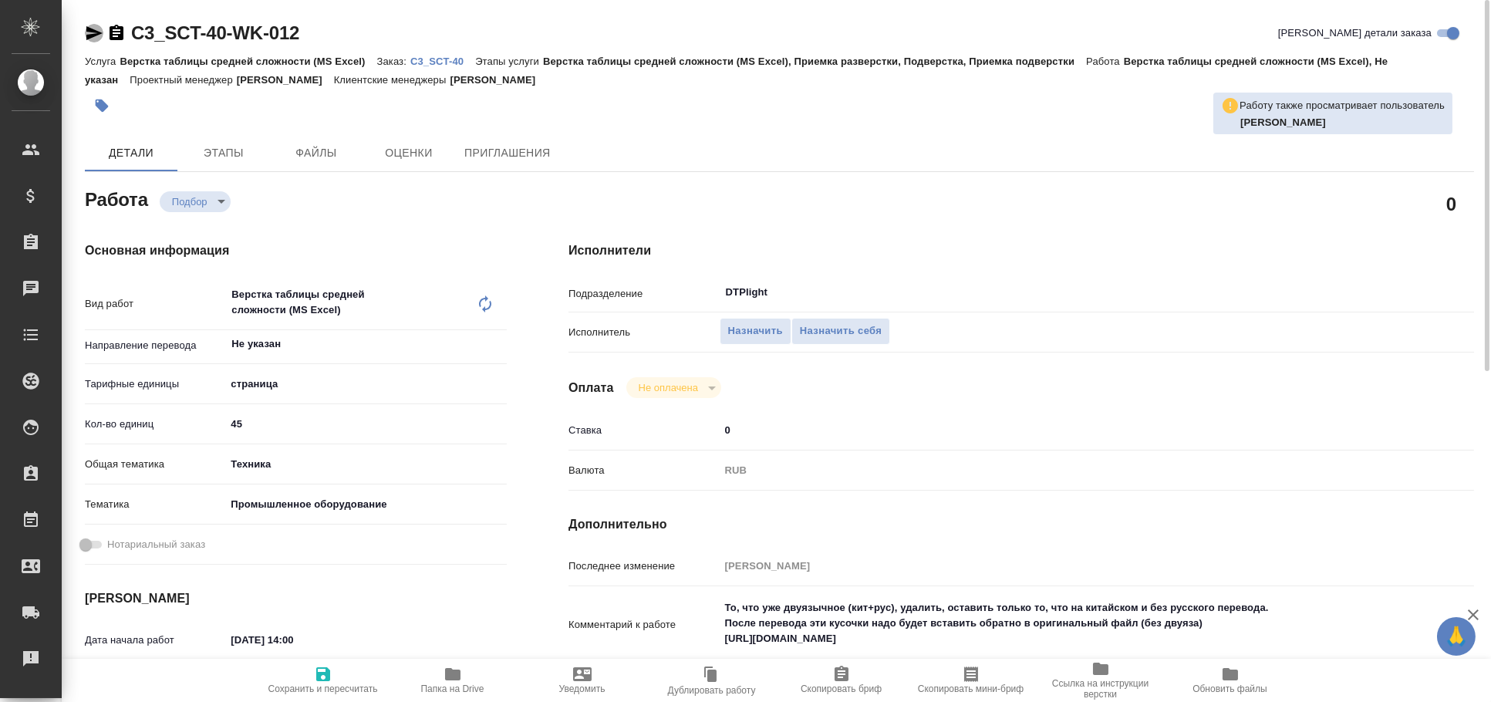
click at [93, 35] on icon "button" at bounding box center [94, 33] width 16 height 14
drag, startPoint x: 95, startPoint y: 30, endPoint x: 85, endPoint y: 9, distance: 23.1
click at [95, 30] on icon "button" at bounding box center [94, 33] width 16 height 14
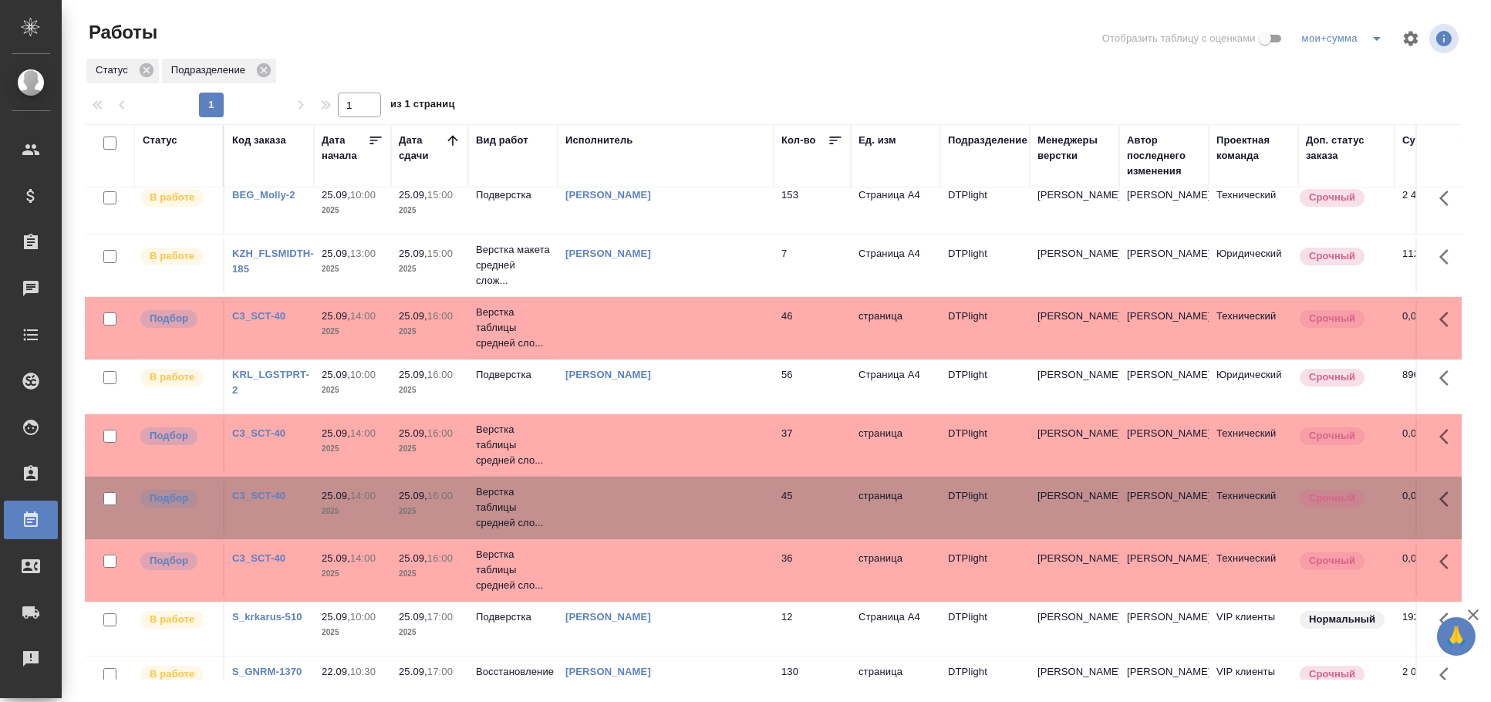
scroll to position [85, 0]
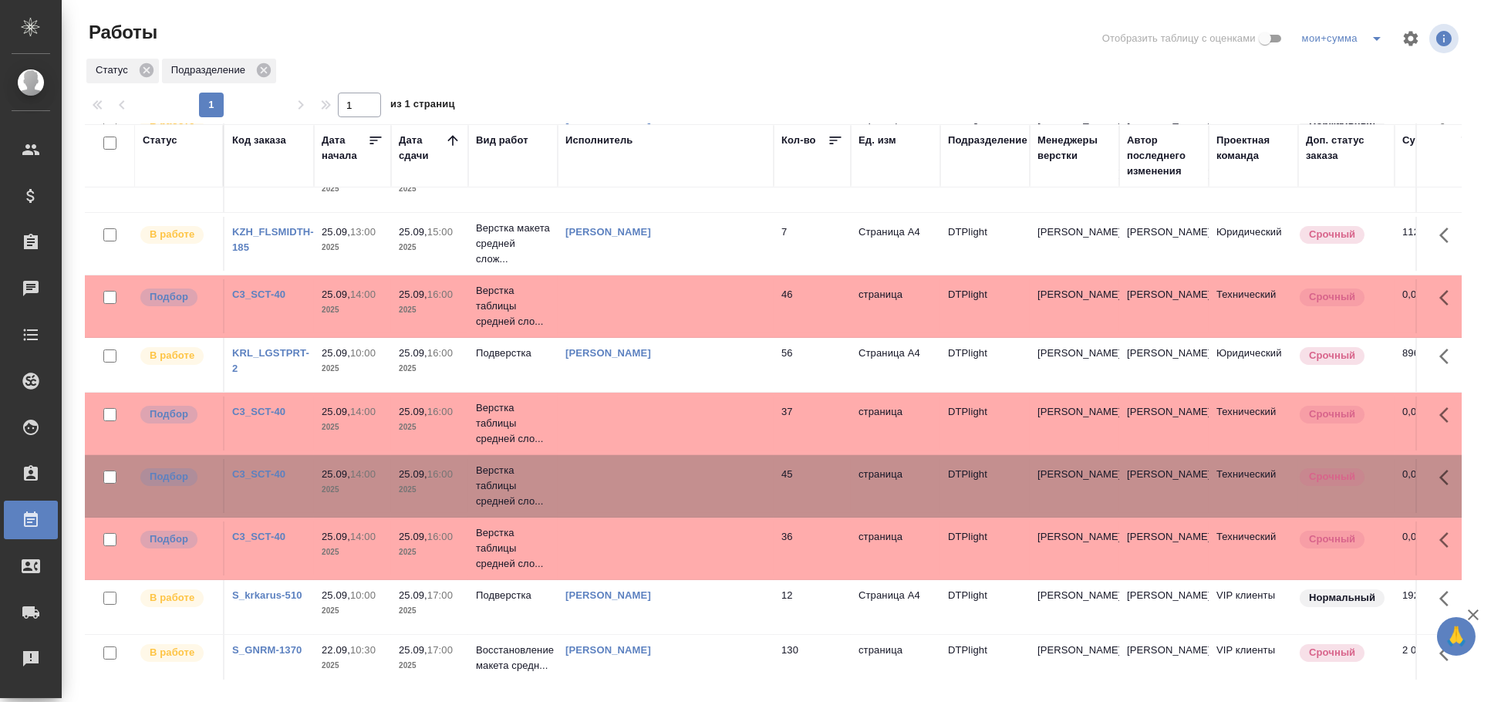
click at [646, 525] on td at bounding box center [666, 549] width 216 height 54
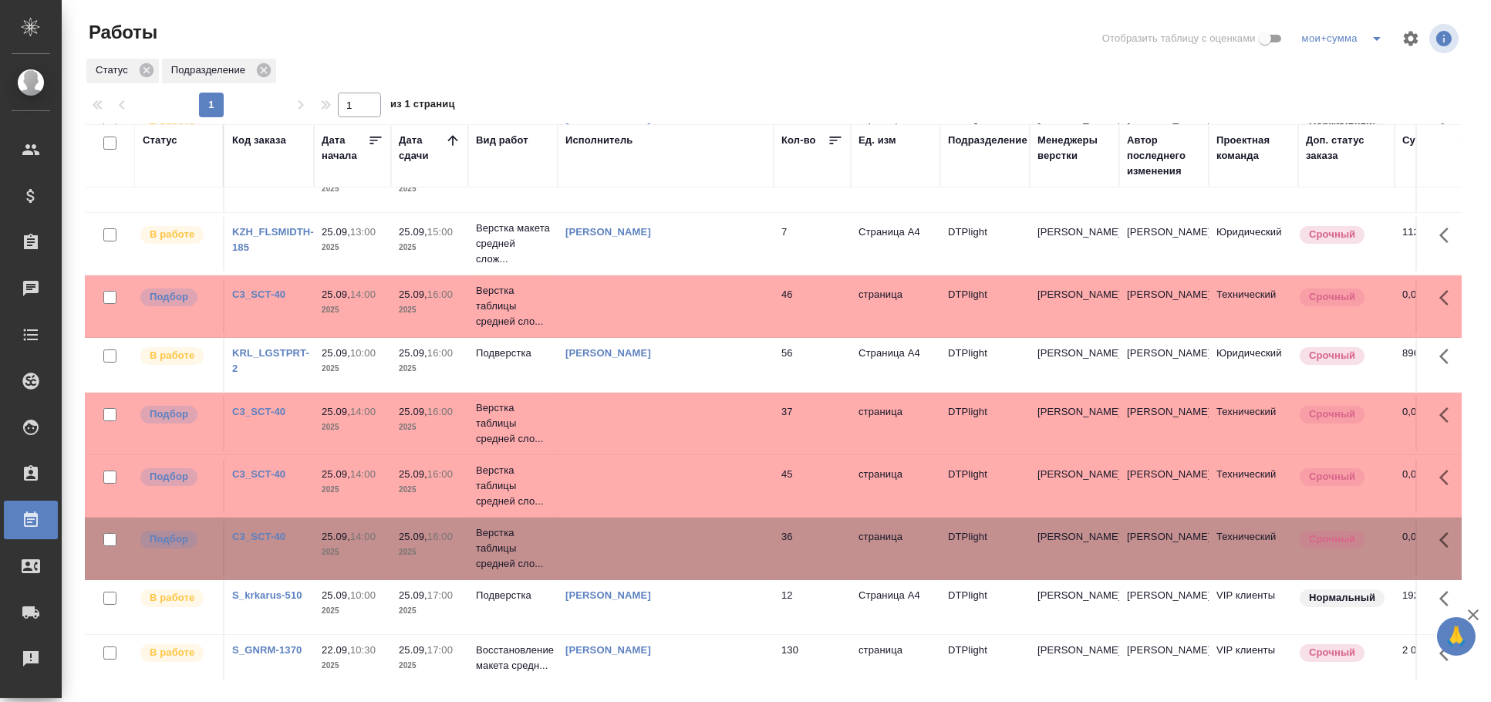
click at [646, 525] on td at bounding box center [666, 549] width 216 height 54
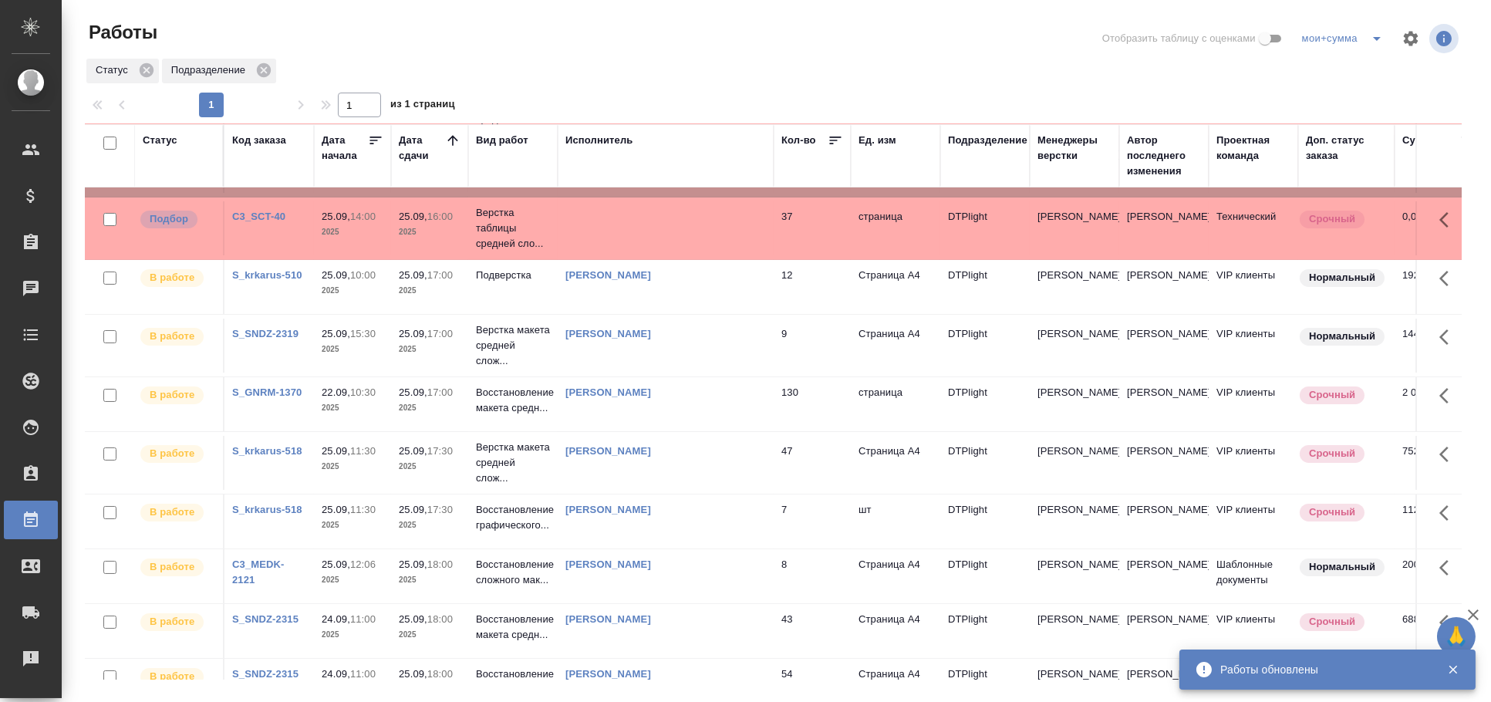
scroll to position [600, 0]
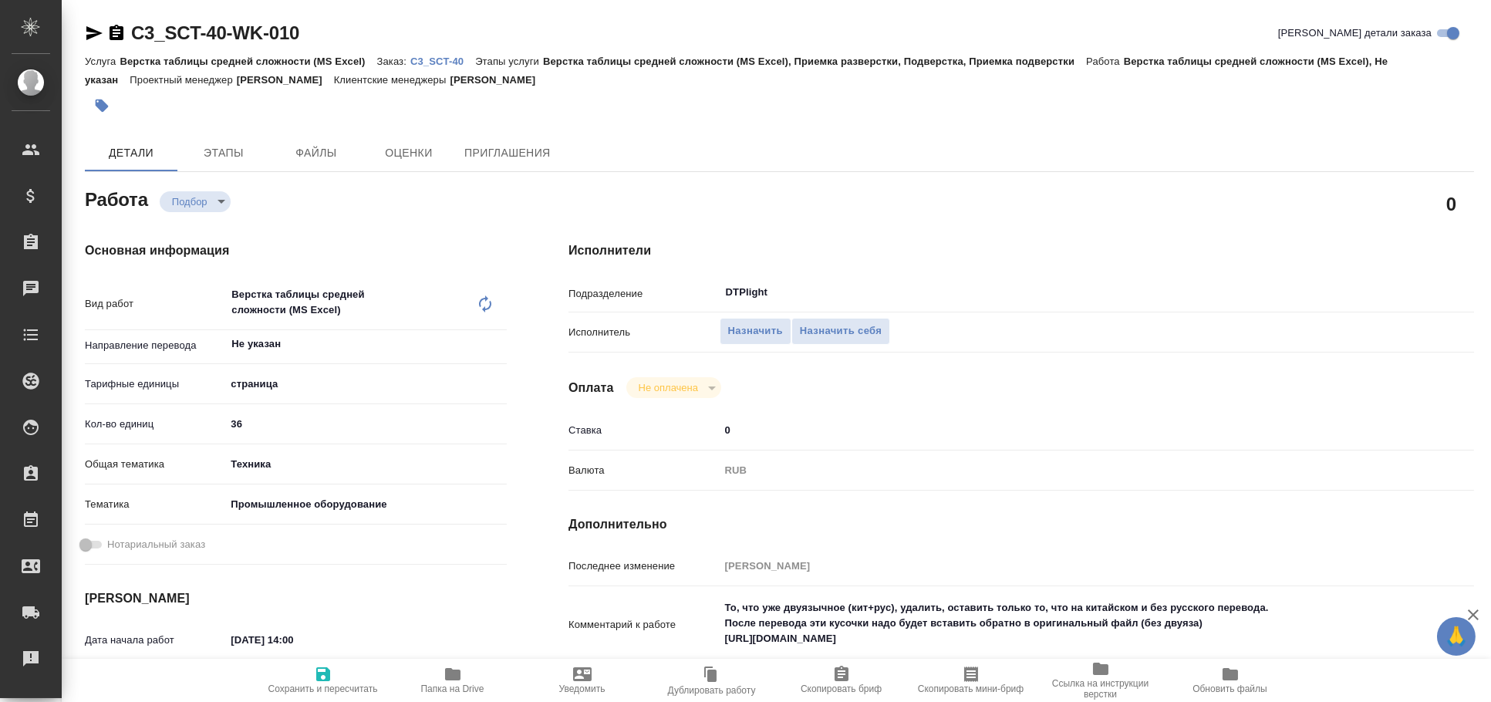
type textarea "x"
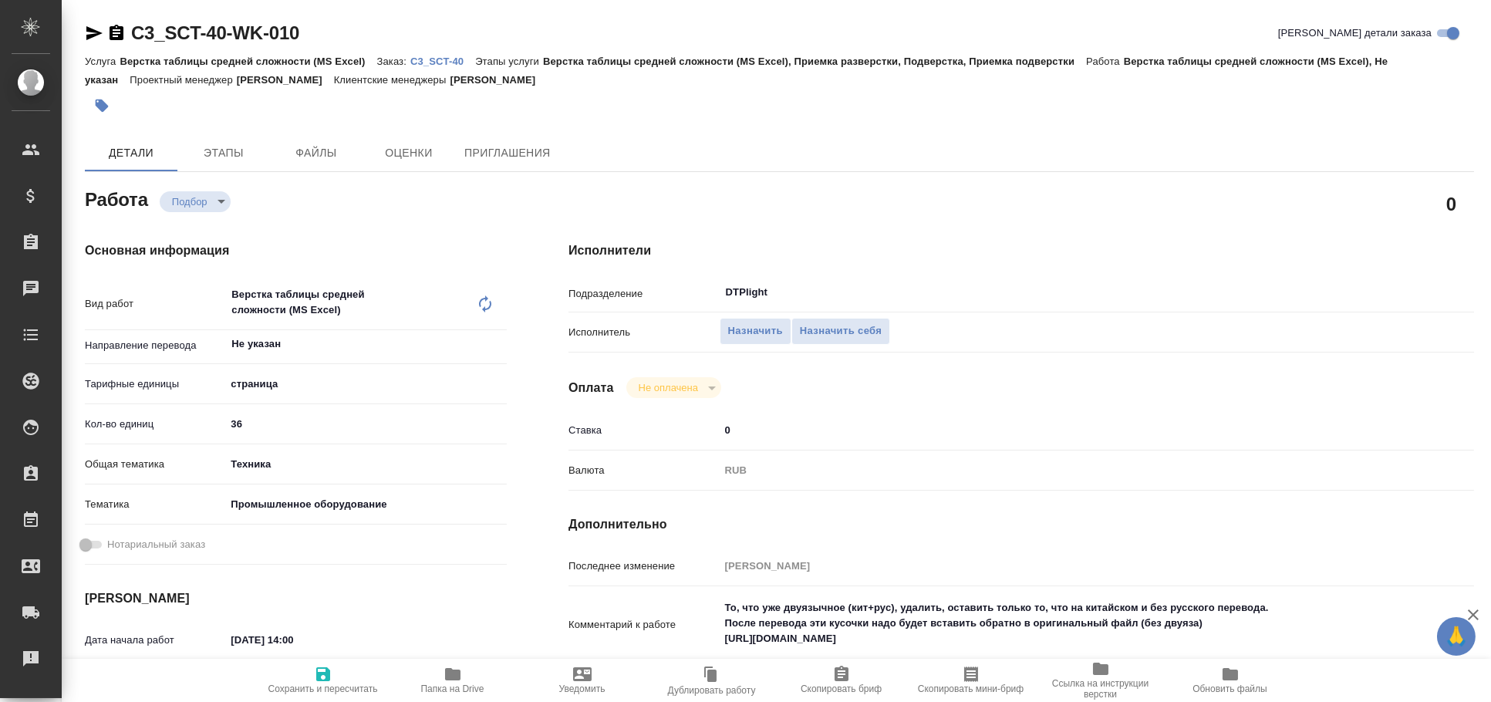
type textarea "x"
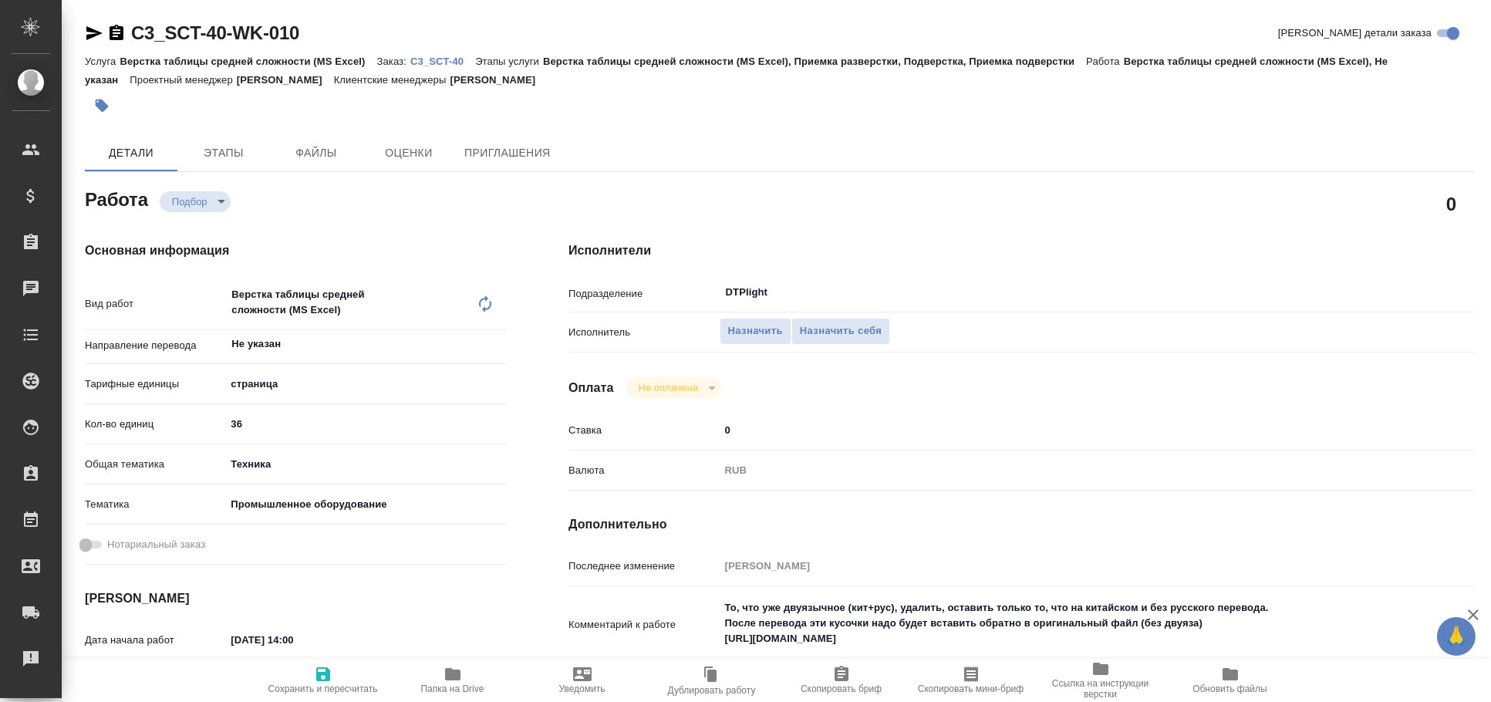
type textarea "x"
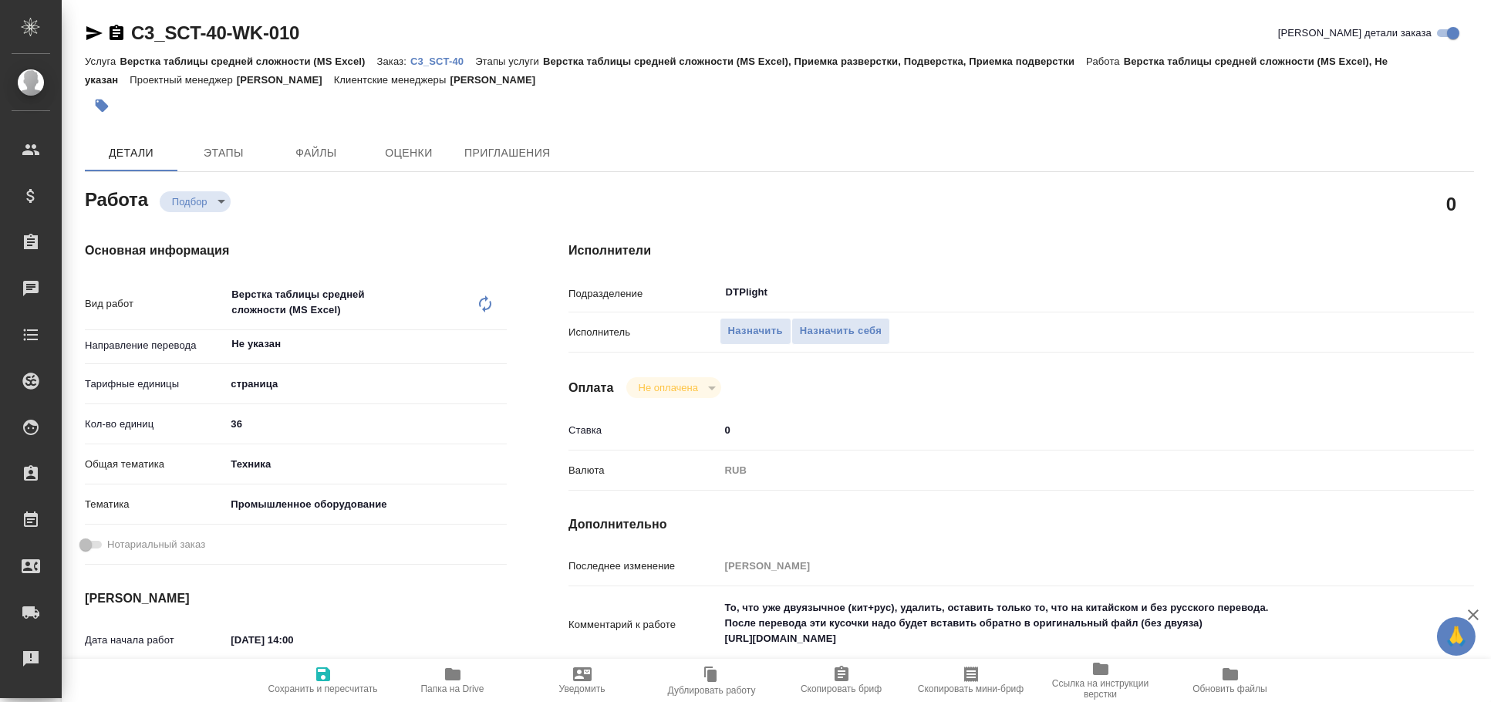
click at [90, 32] on icon "button" at bounding box center [94, 33] width 19 height 19
type textarea "x"
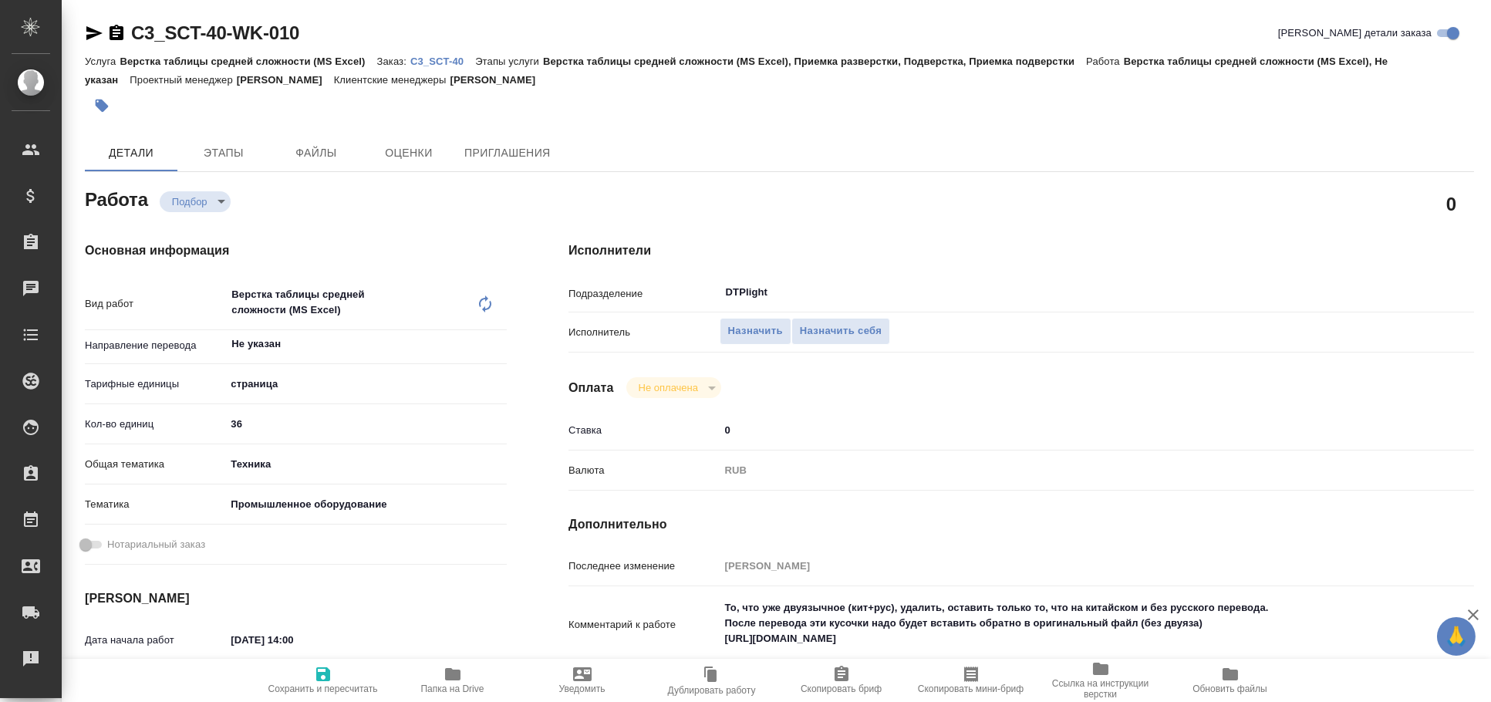
type textarea "x"
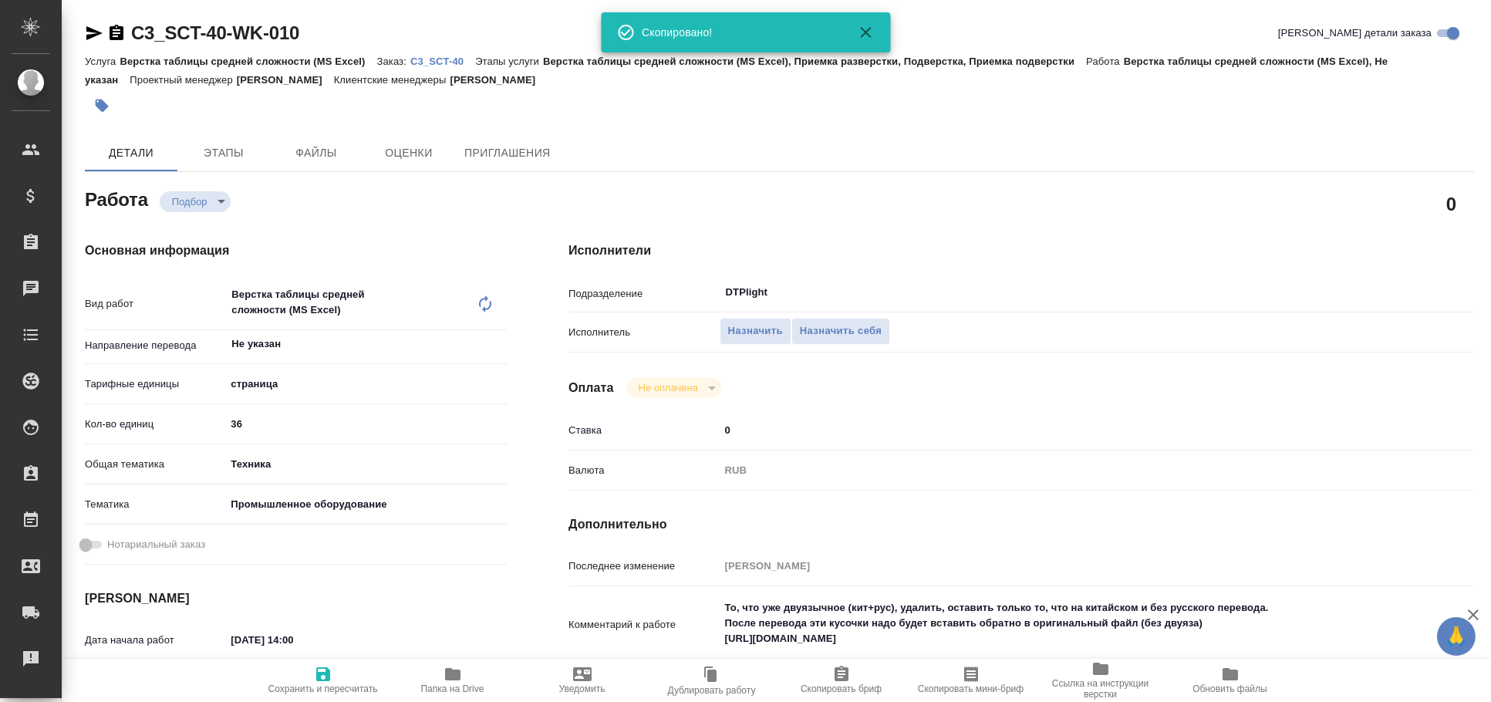
type textarea "x"
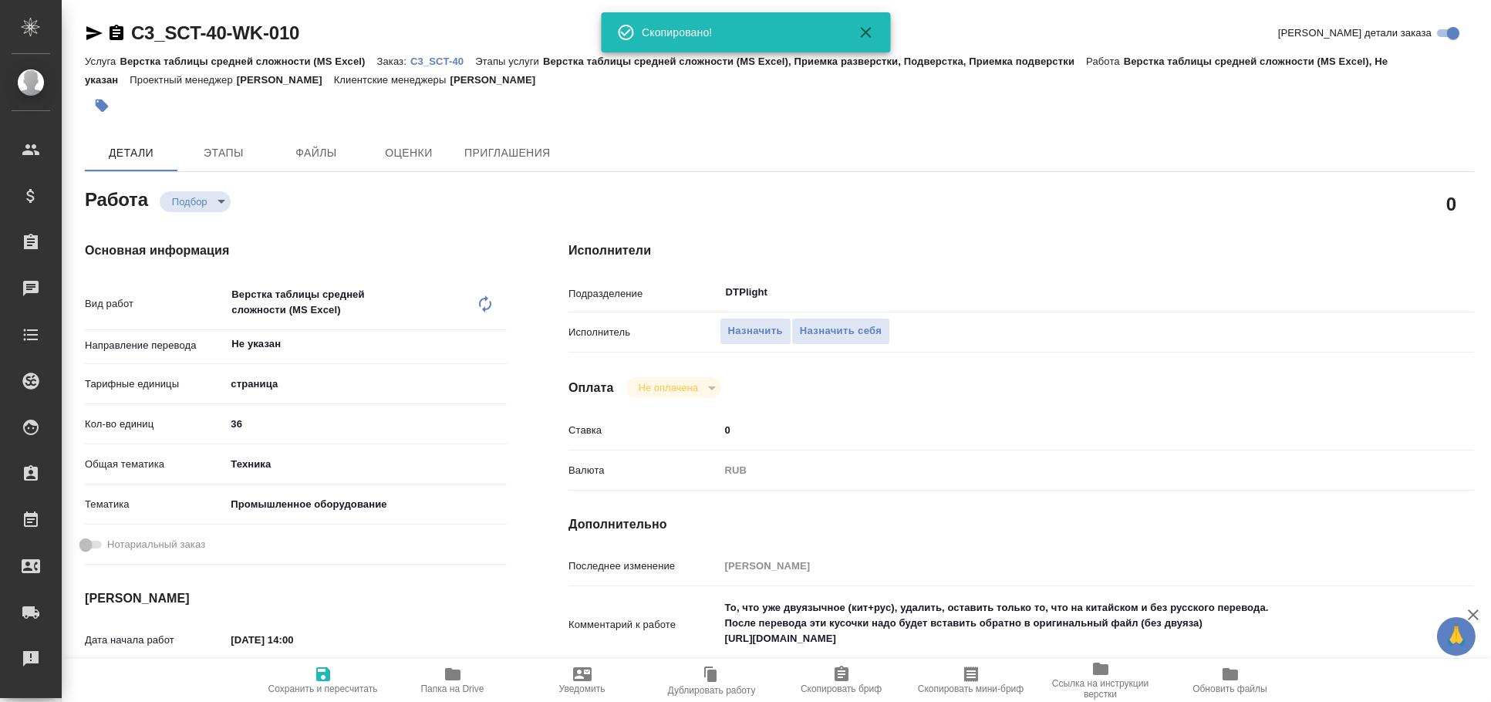
type textarea "x"
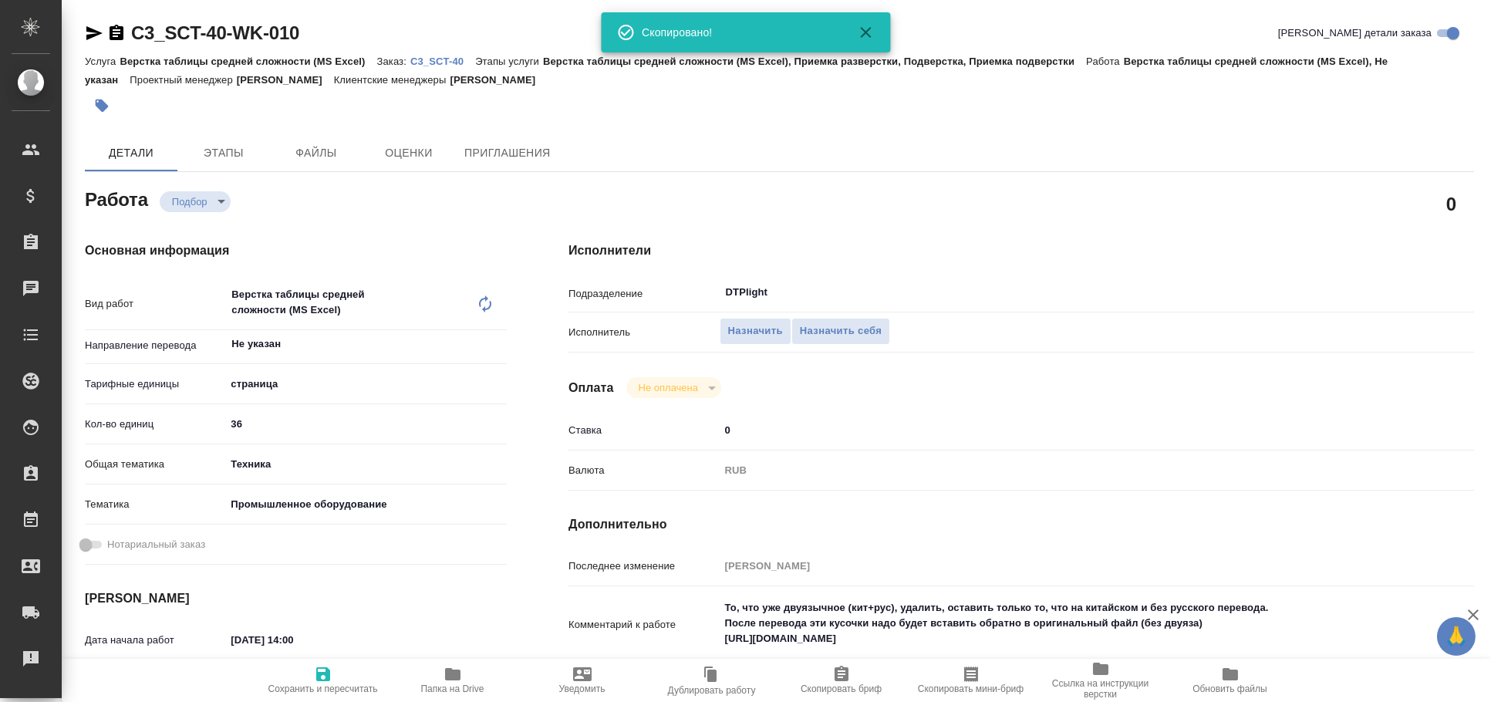
type textarea "x"
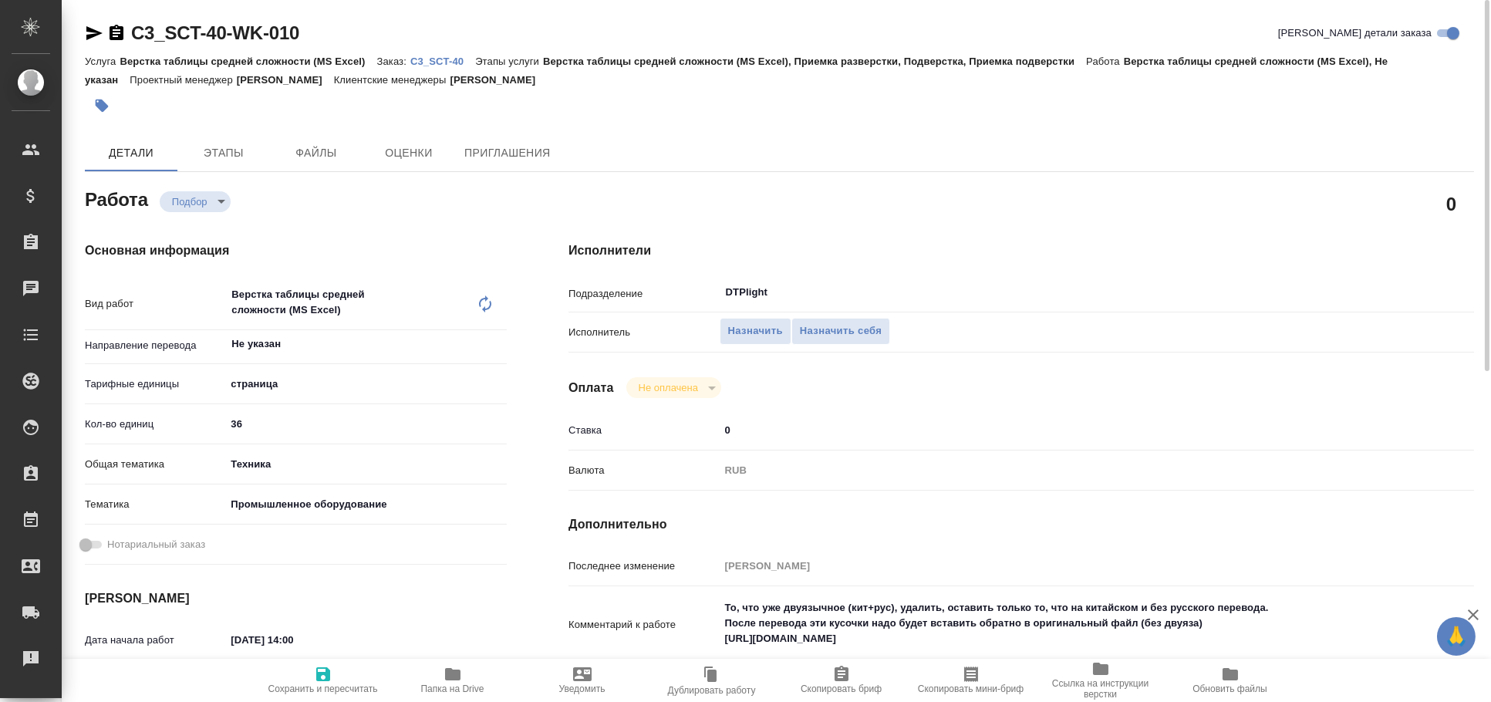
click at [101, 29] on icon "button" at bounding box center [94, 33] width 19 height 19
type textarea "x"
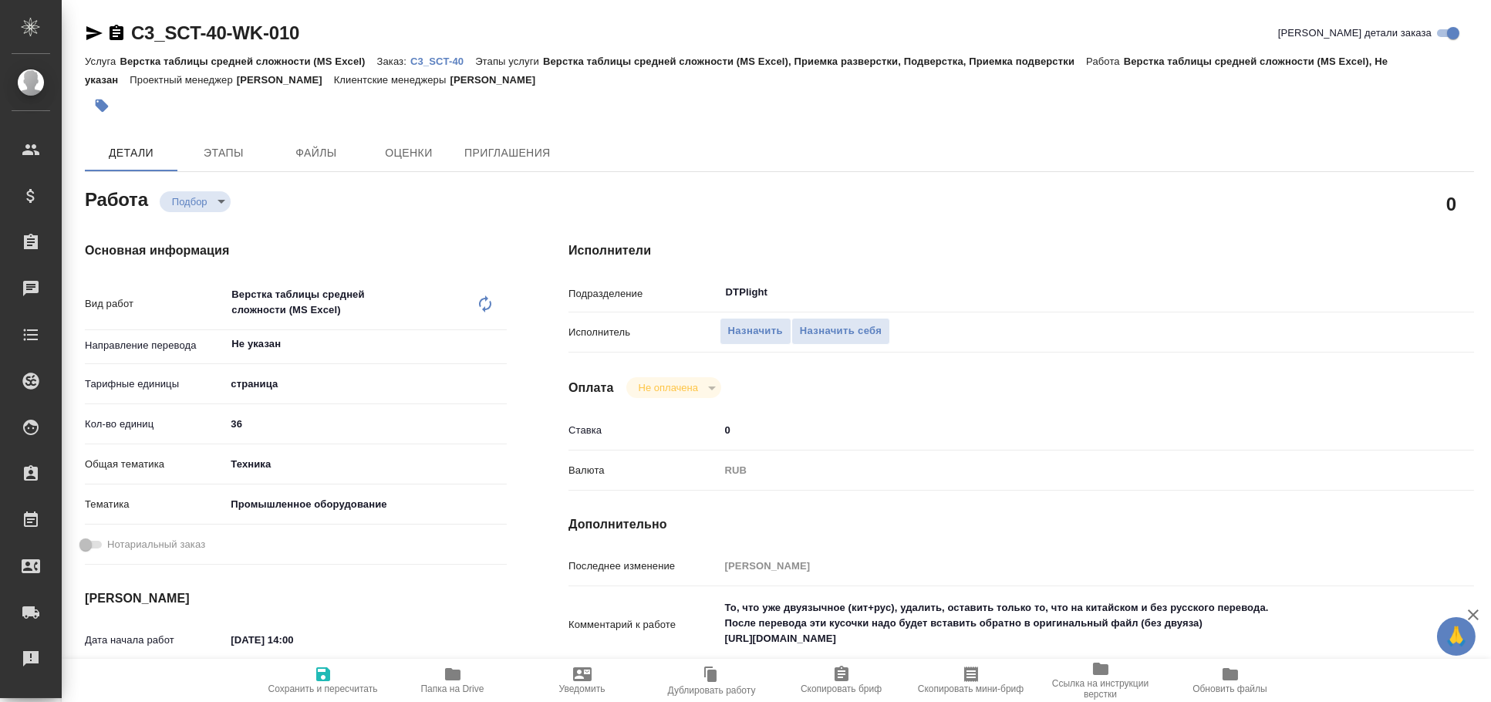
type textarea "x"
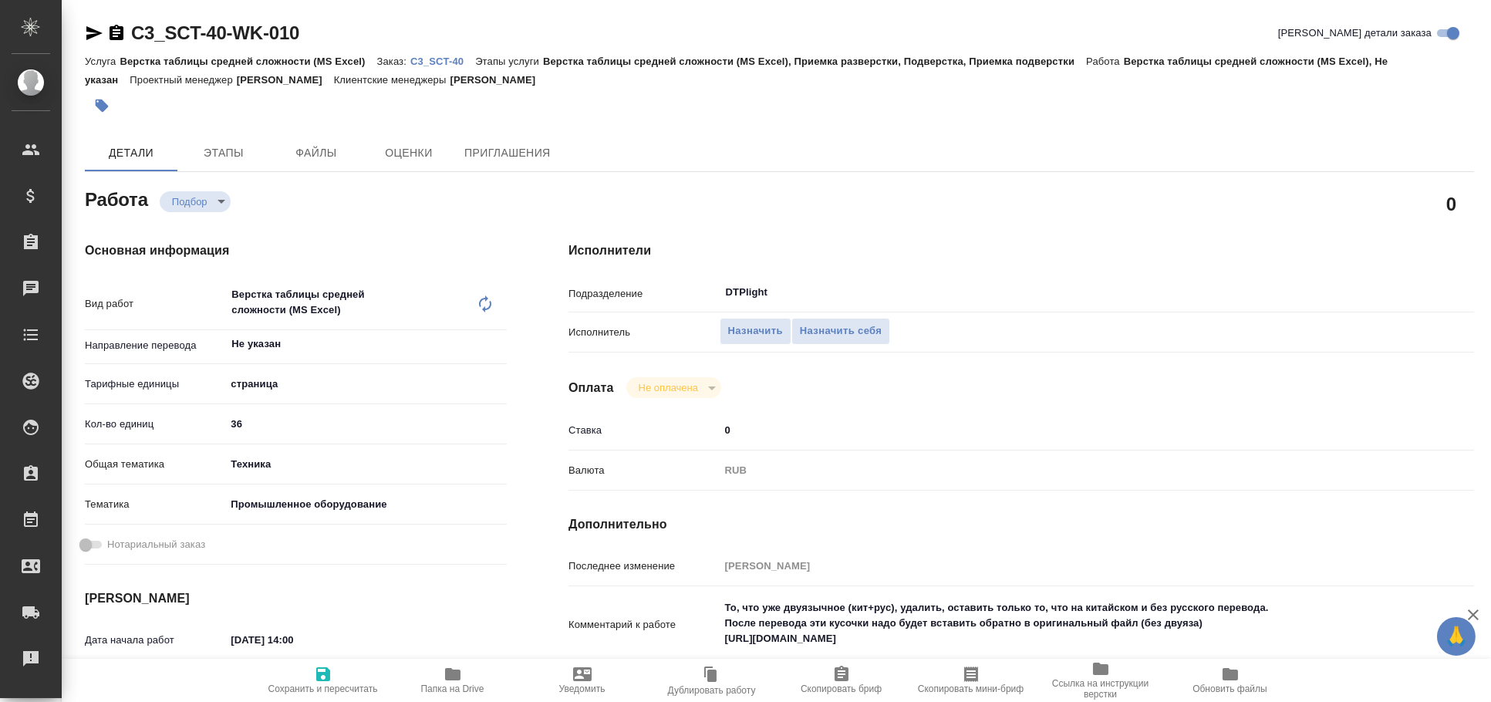
type textarea "x"
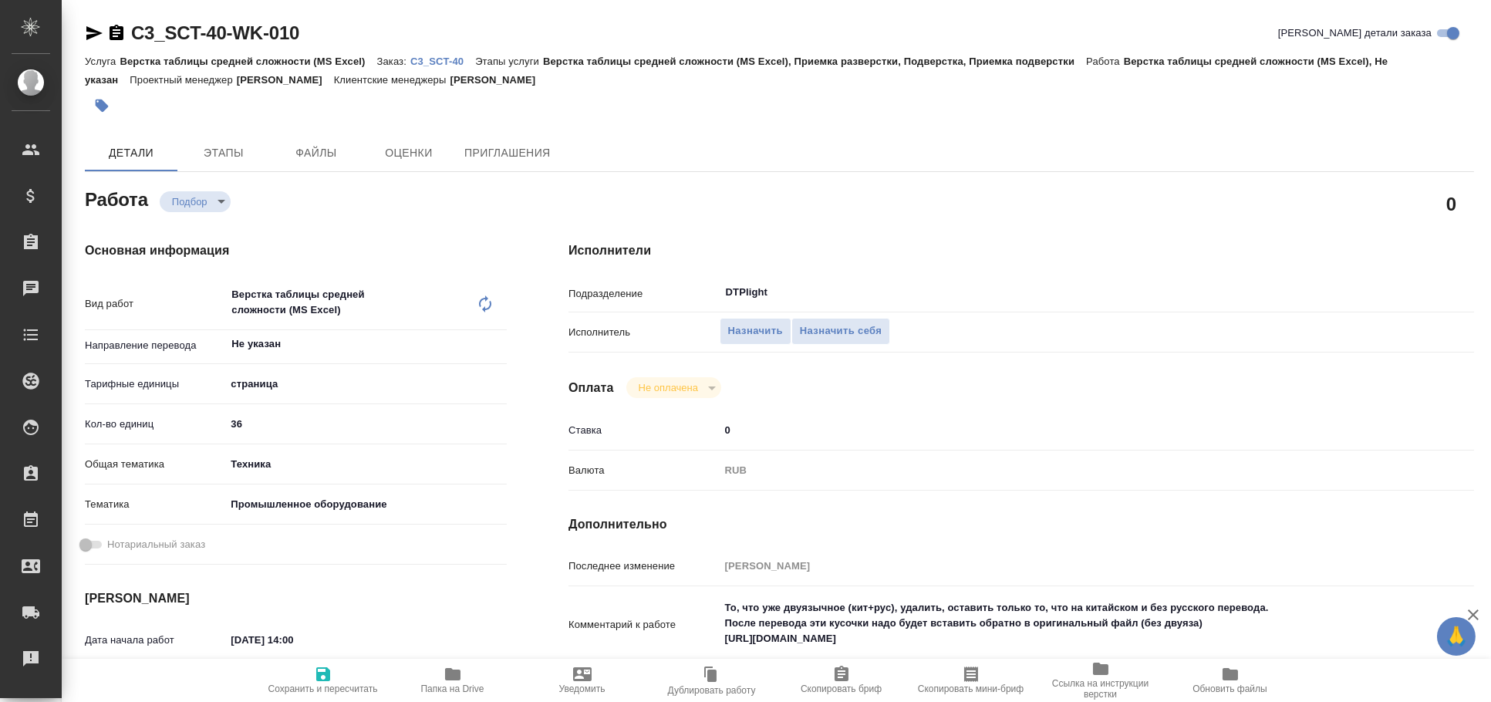
type textarea "x"
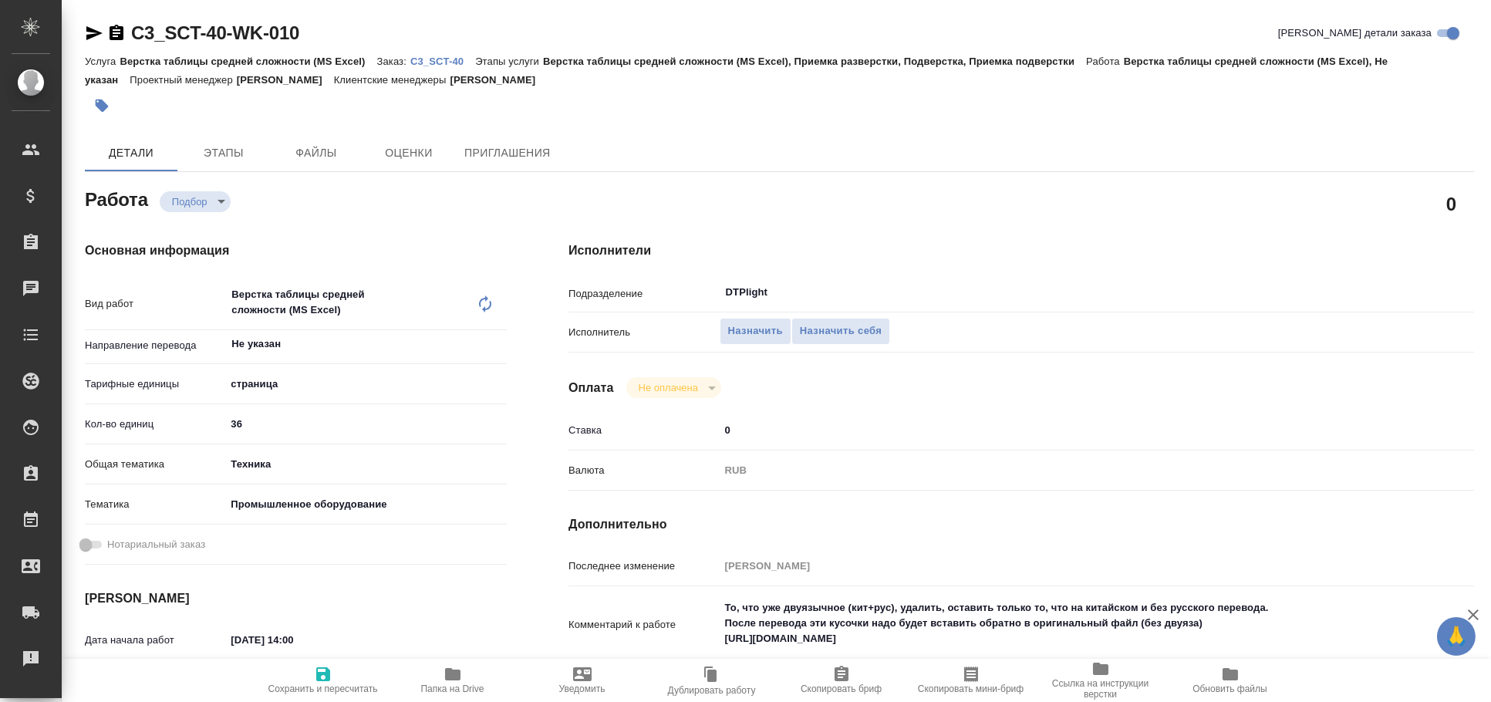
type textarea "x"
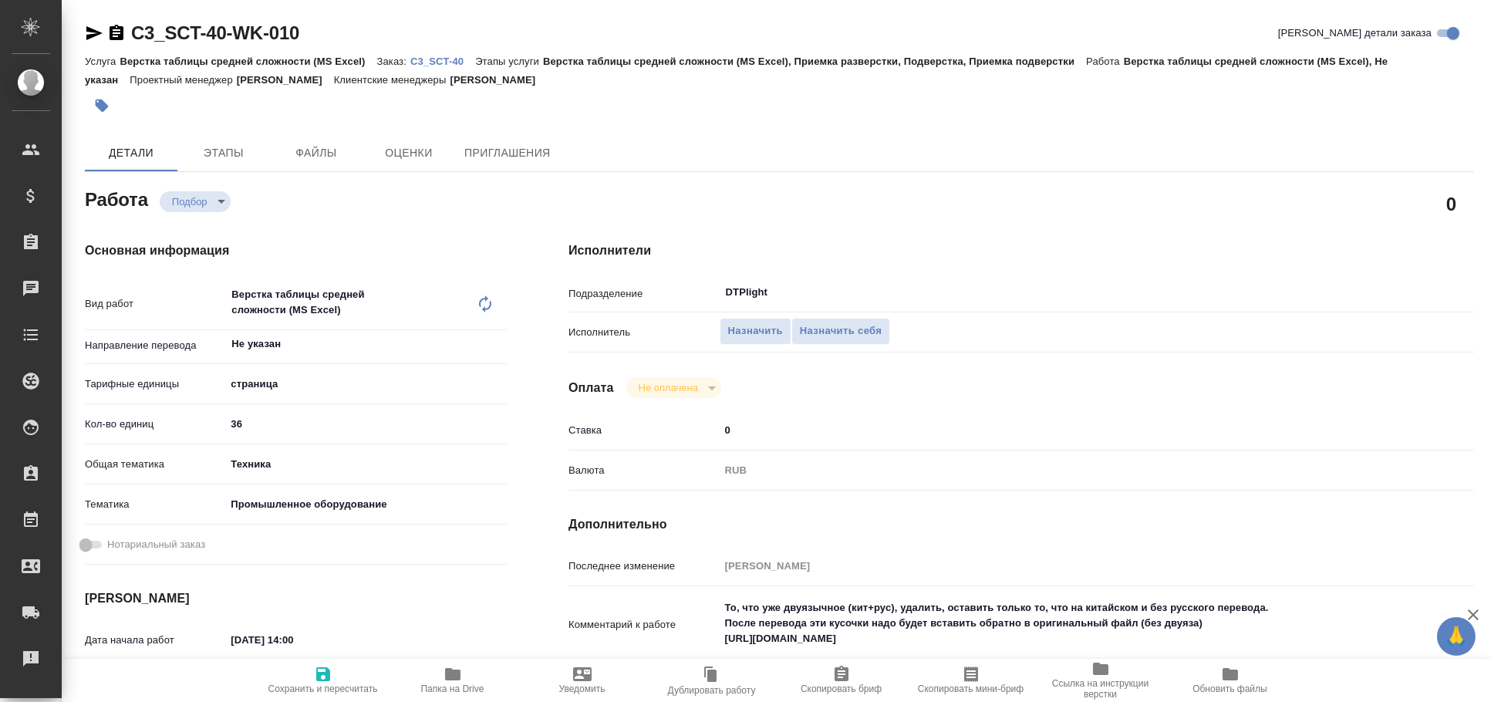
type textarea "x"
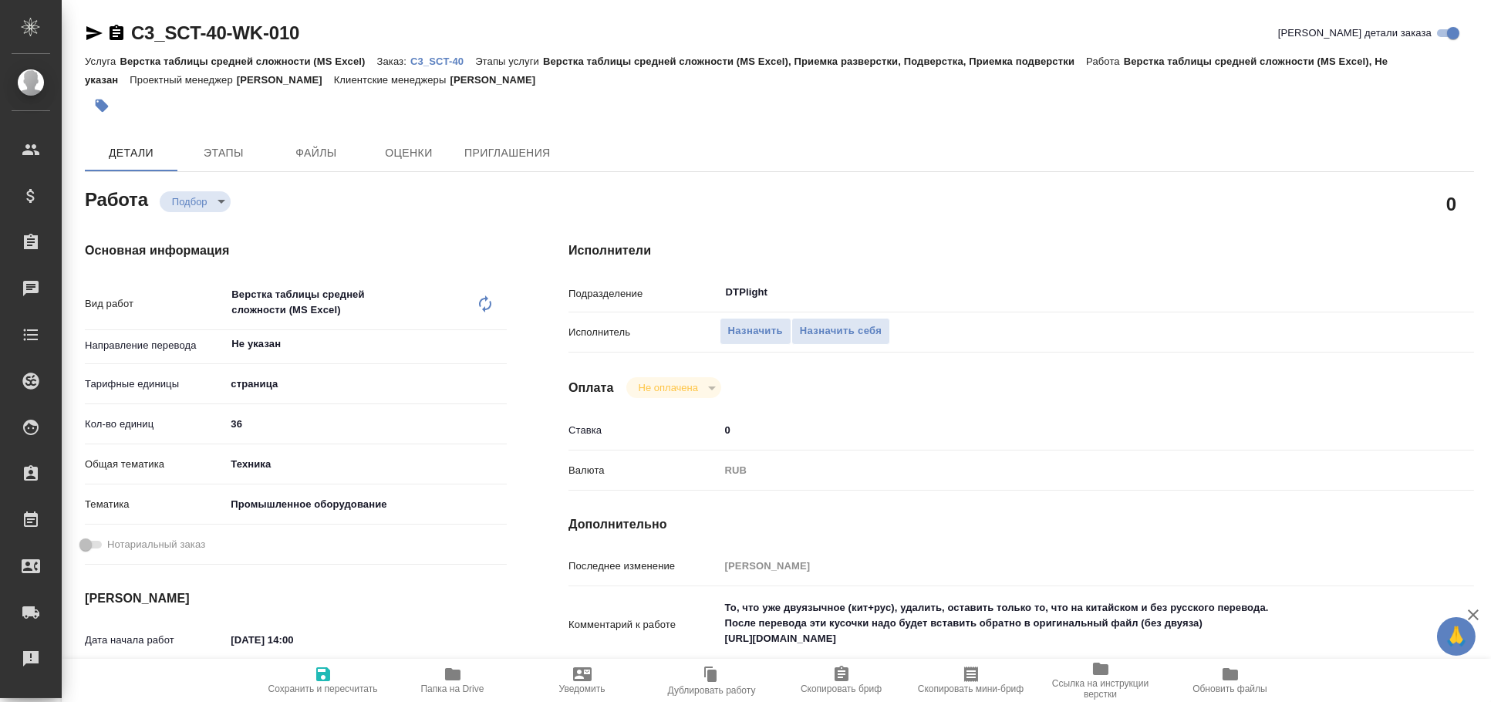
type textarea "x"
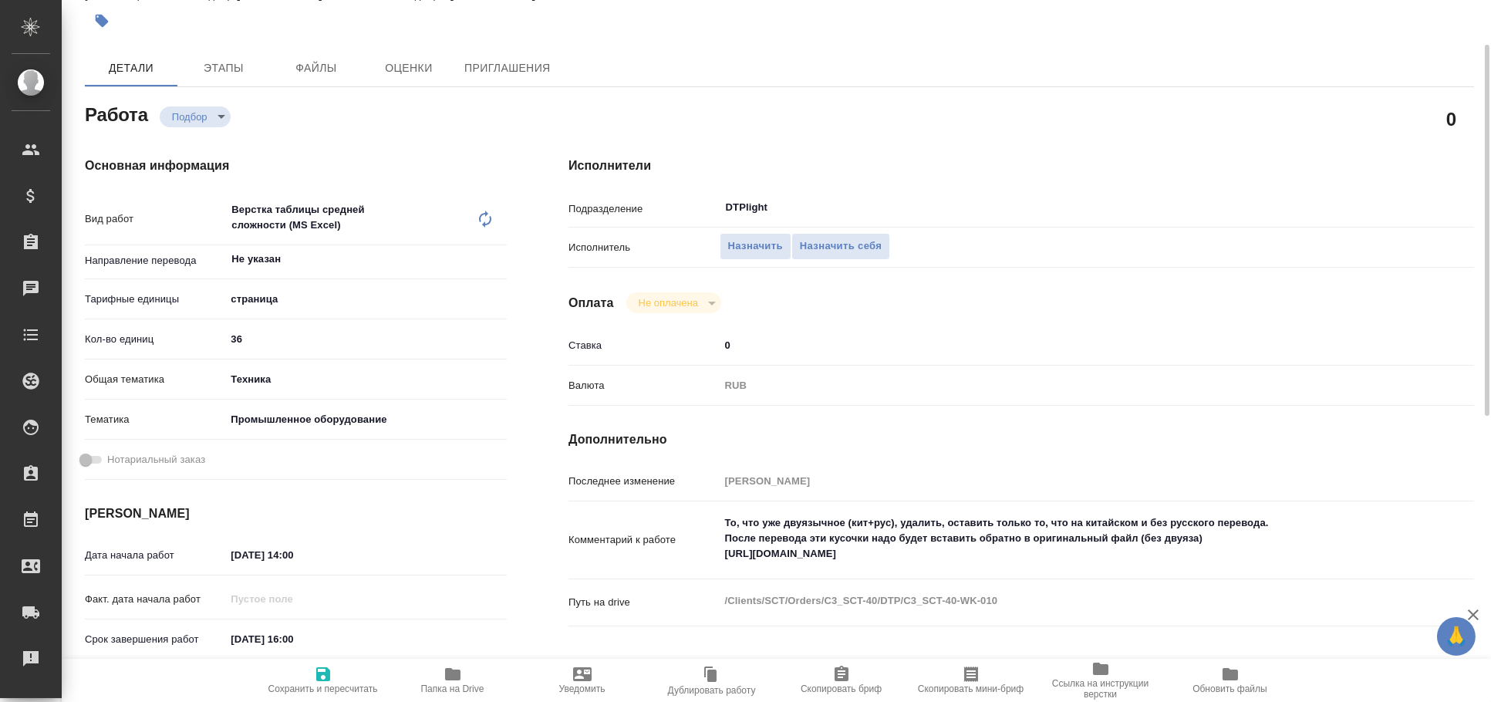
type textarea "x"
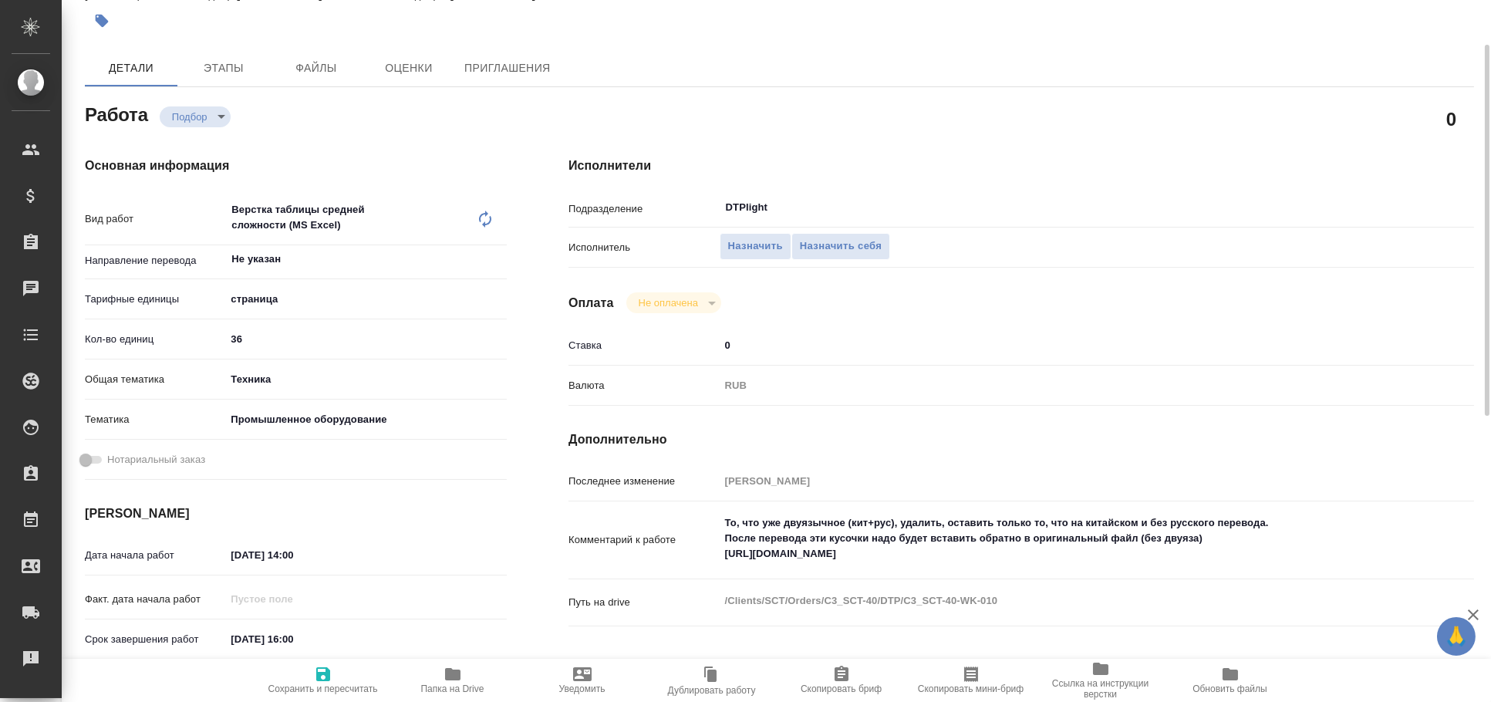
click at [464, 677] on span "Папка на Drive" at bounding box center [452, 679] width 111 height 29
type textarea "x"
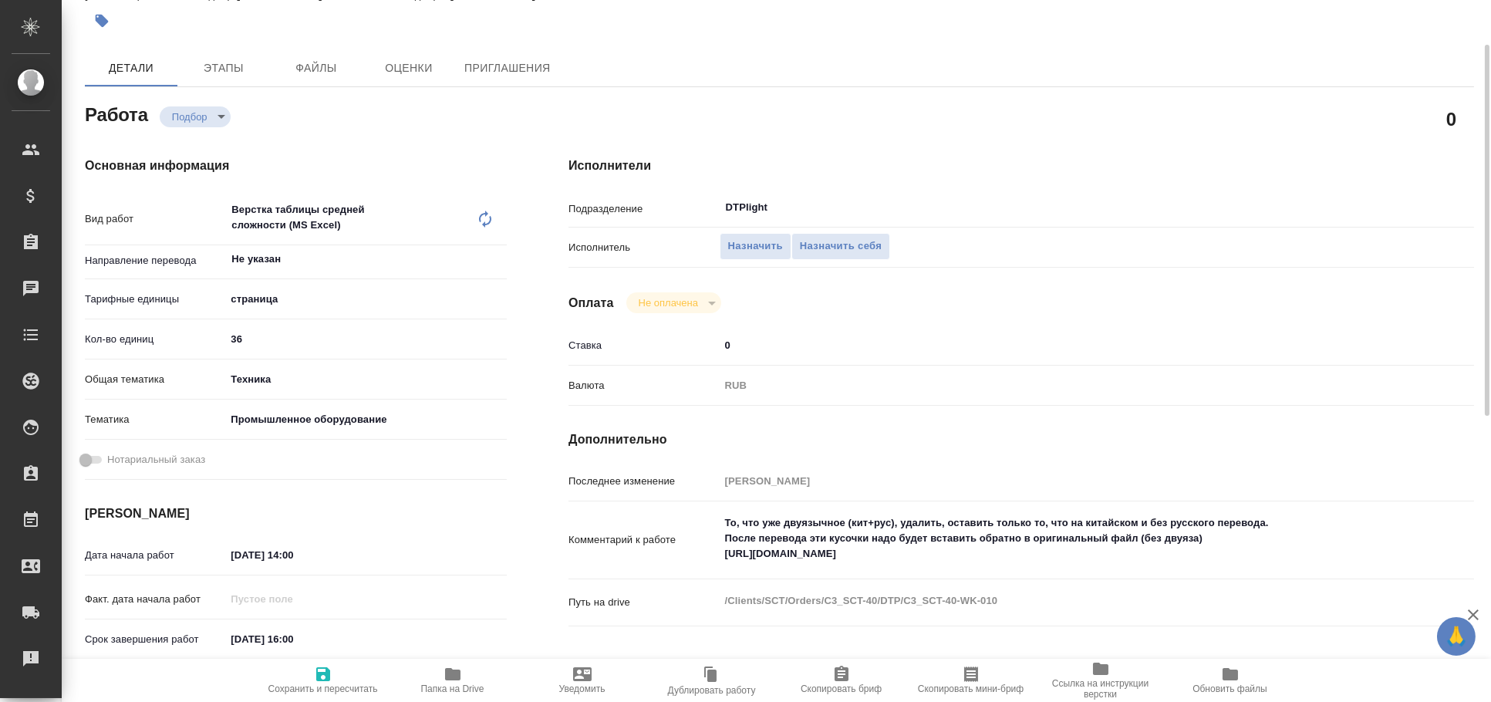
type textarea "x"
click at [842, 552] on textarea "То, что уже двуязычное (кит+рус), удалить, оставить только то, что на китайском…" at bounding box center [1060, 538] width 680 height 57
click at [842, 552] on textarea "То, что уже двуязычное (кит+рус), удалить, оставить только то, что на китайском…" at bounding box center [1060, 539] width 678 height 57
type textarea "x"
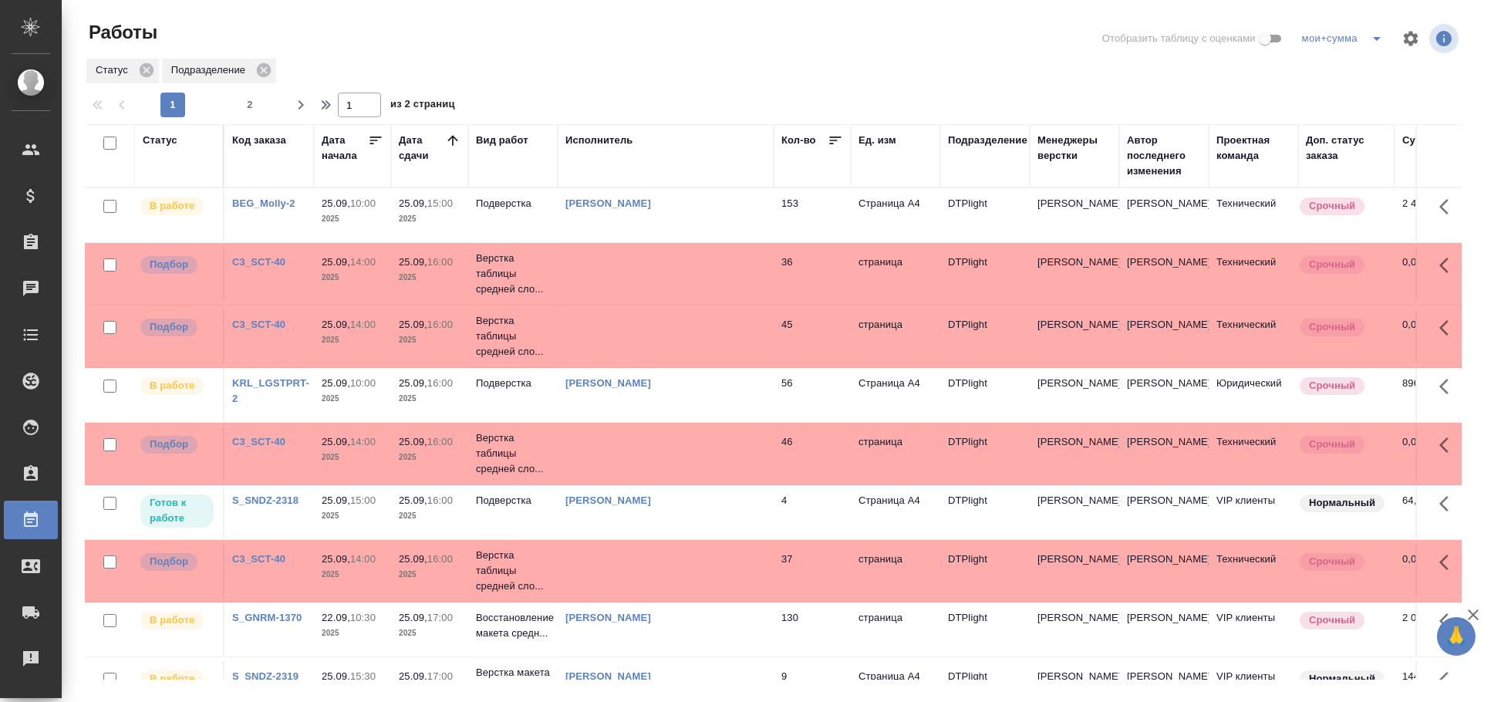
click at [525, 520] on td "Подверстка" at bounding box center [513, 512] width 90 height 54
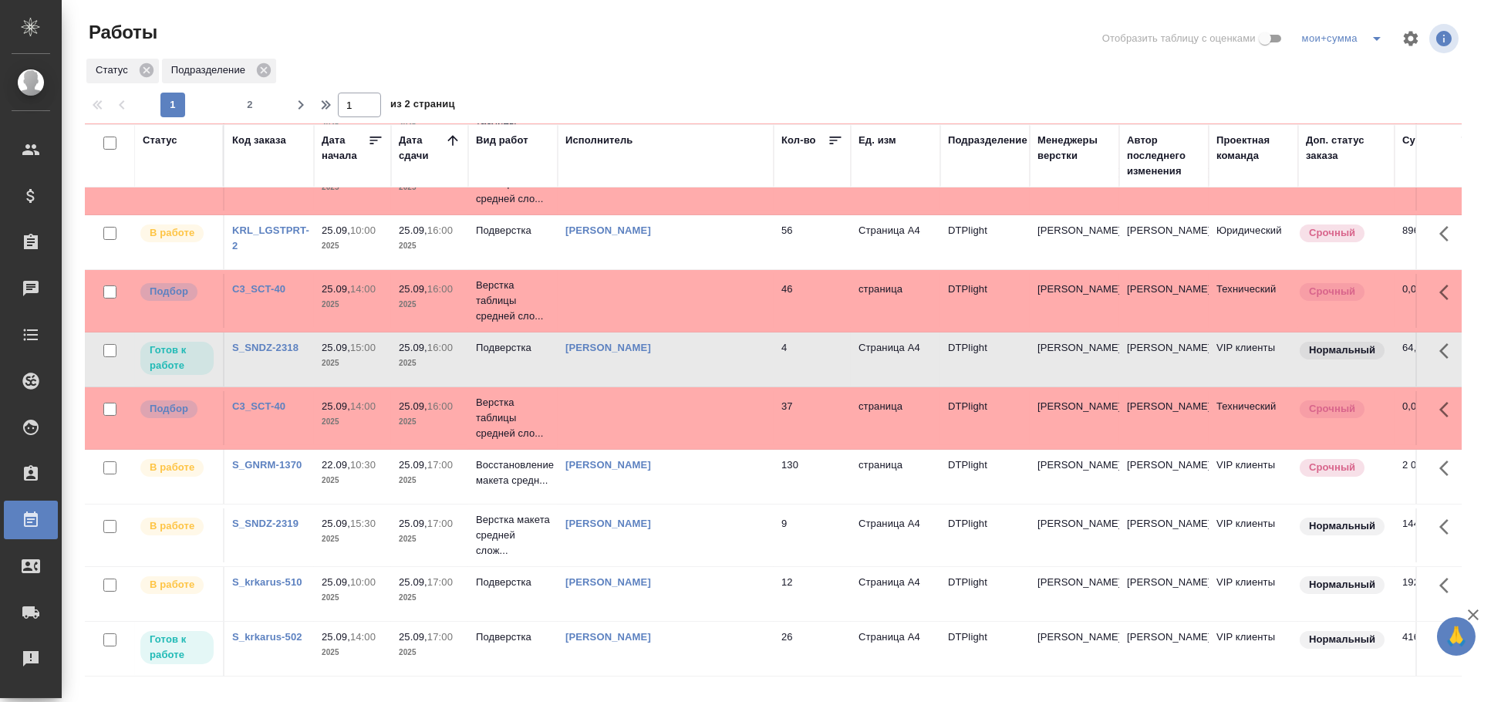
scroll to position [85, 0]
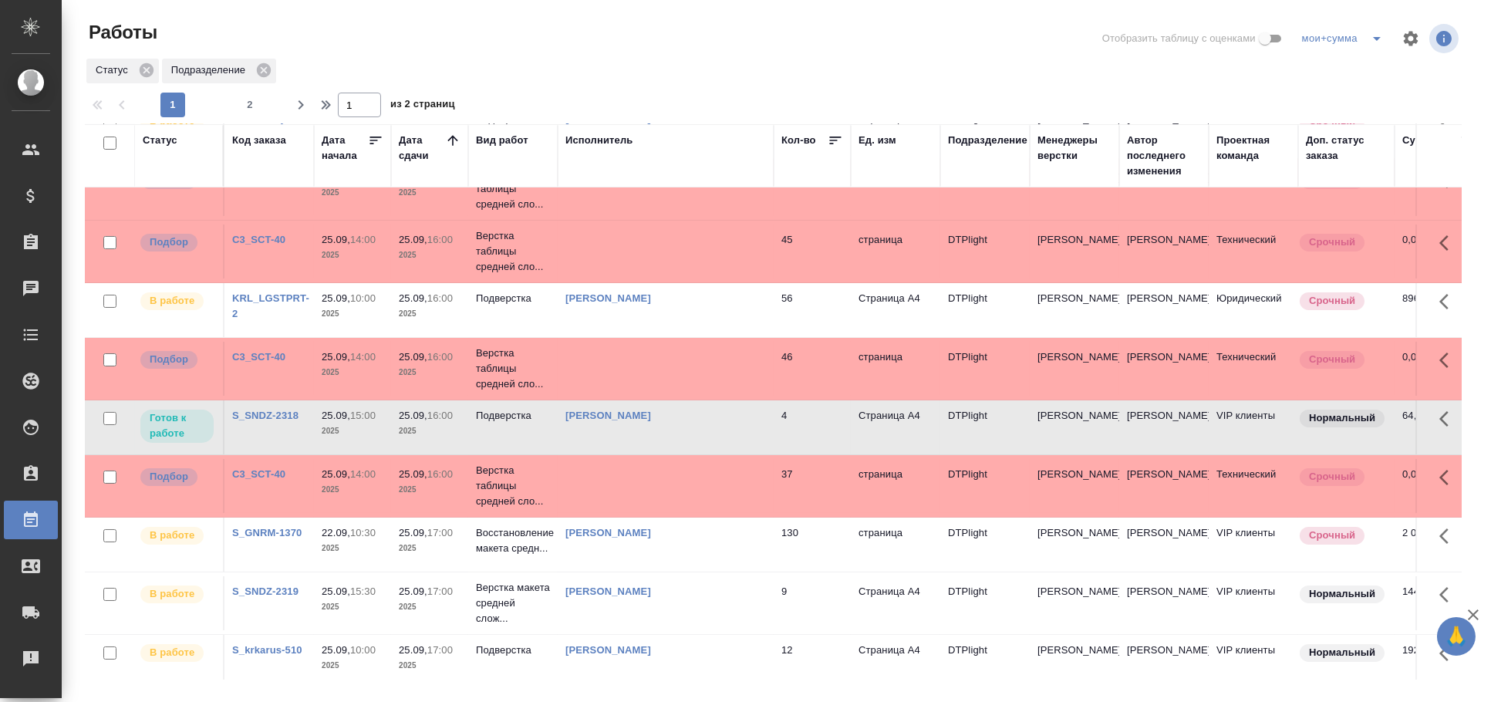
click at [583, 442] on td "Ямковенко Вера" at bounding box center [666, 427] width 216 height 54
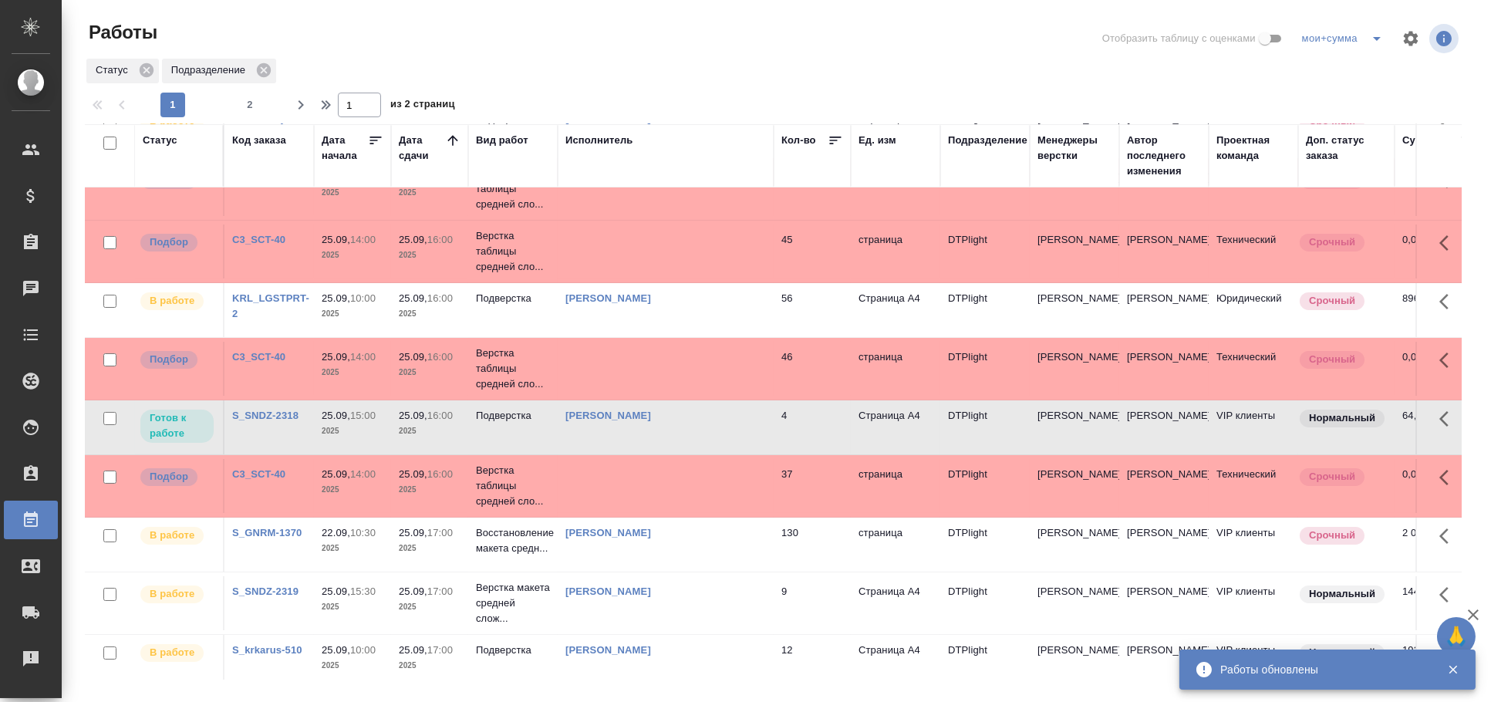
scroll to position [0, 0]
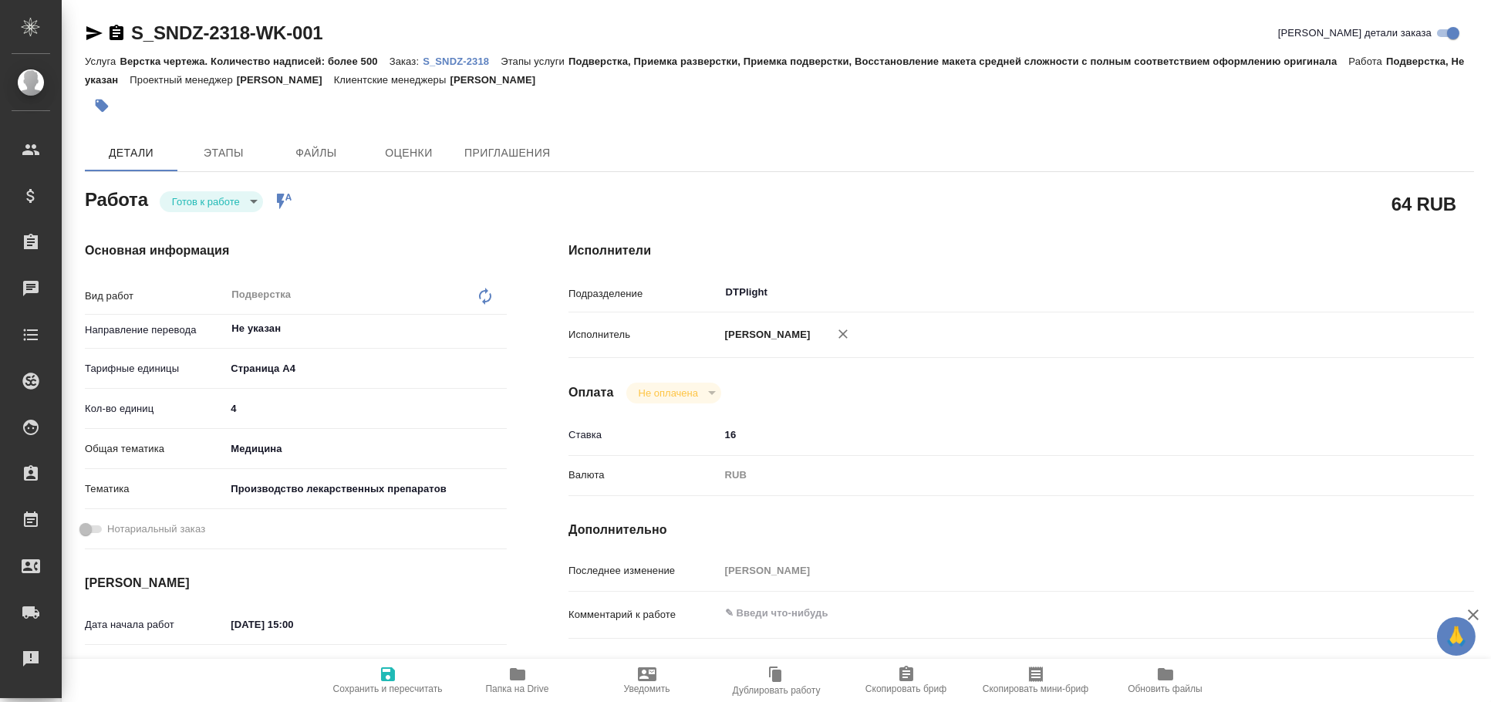
type textarea "x"
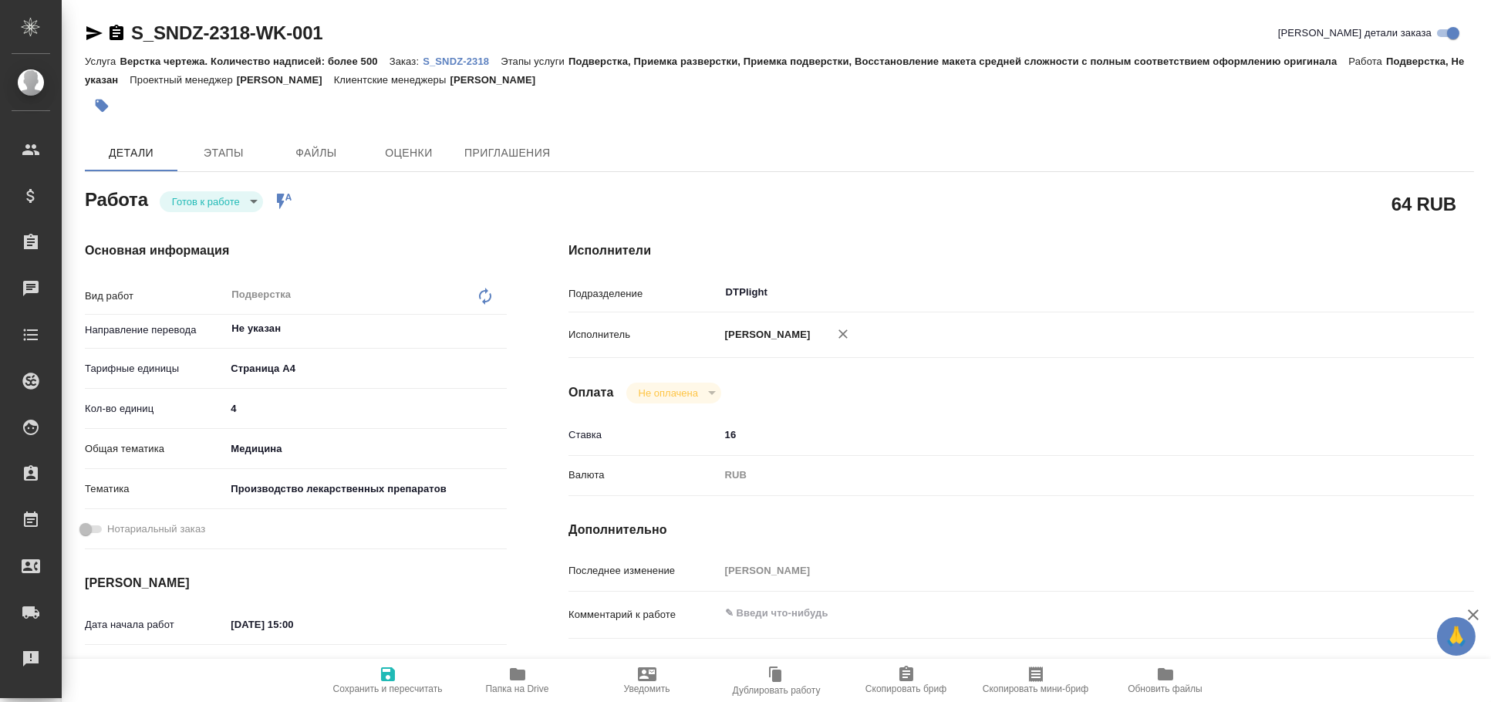
type textarea "x"
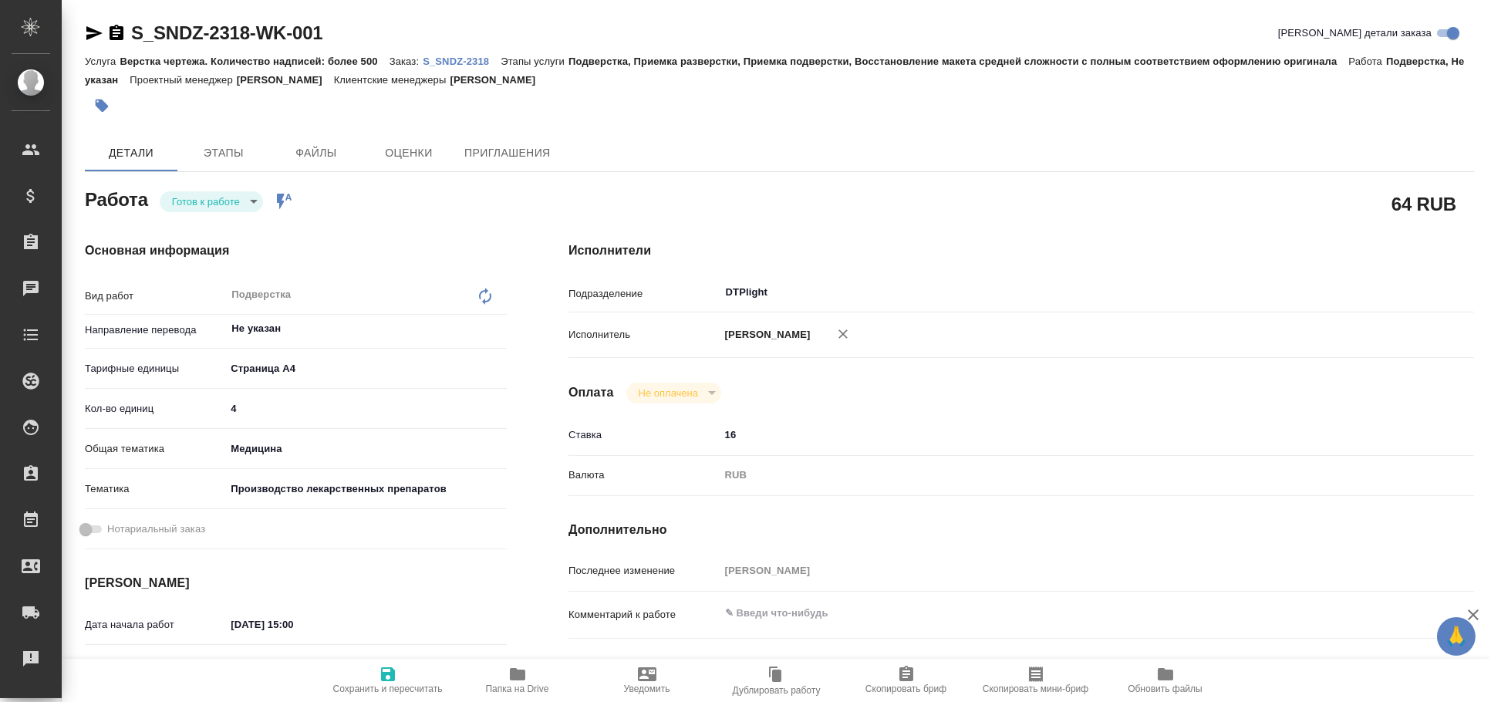
type textarea "x"
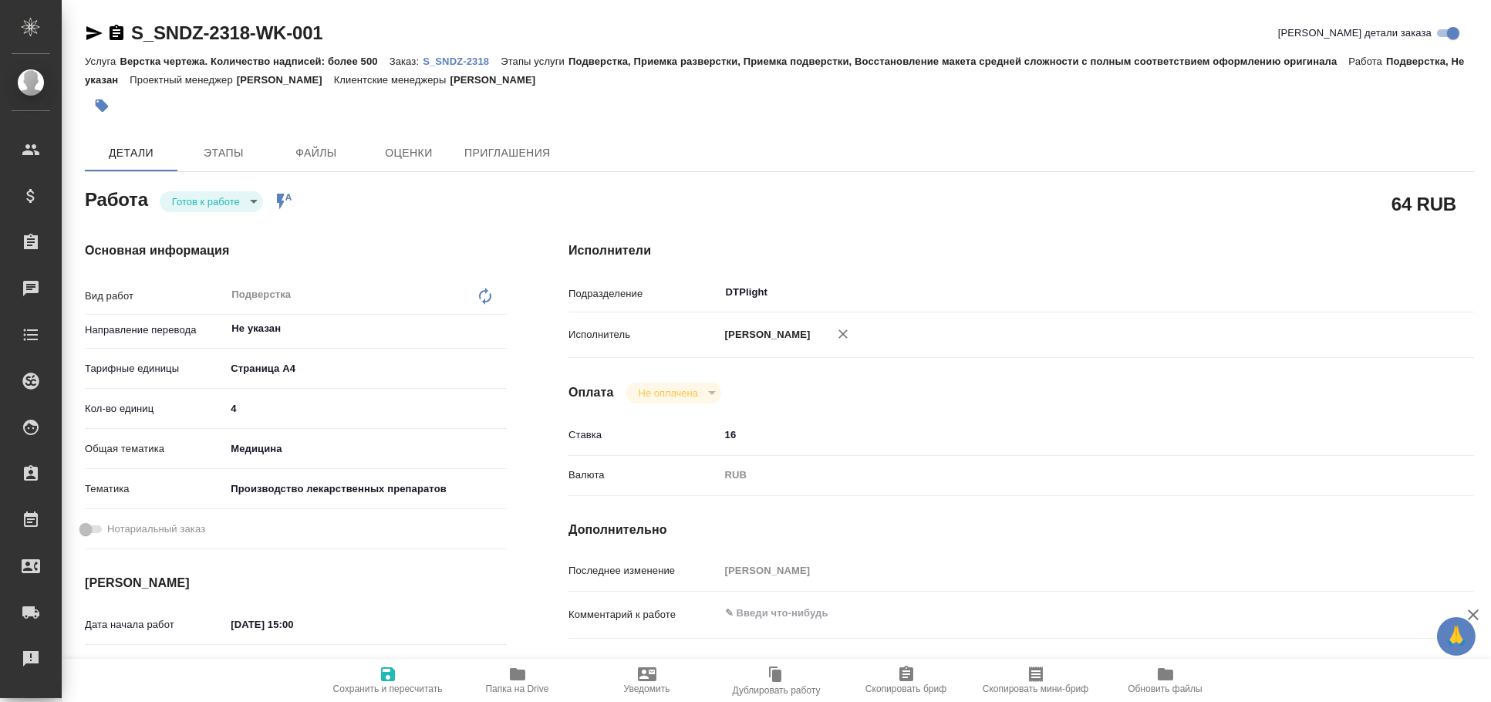
type textarea "x"
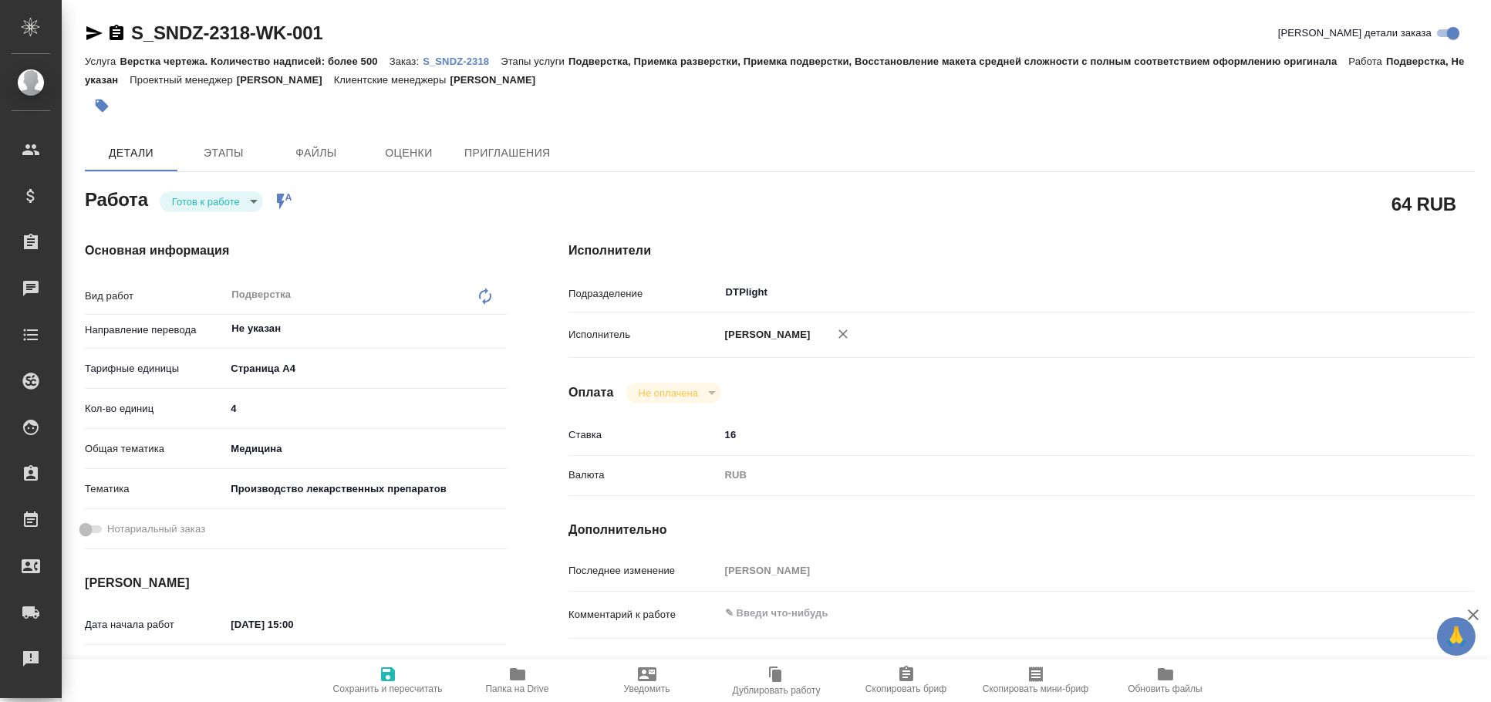
type textarea "x"
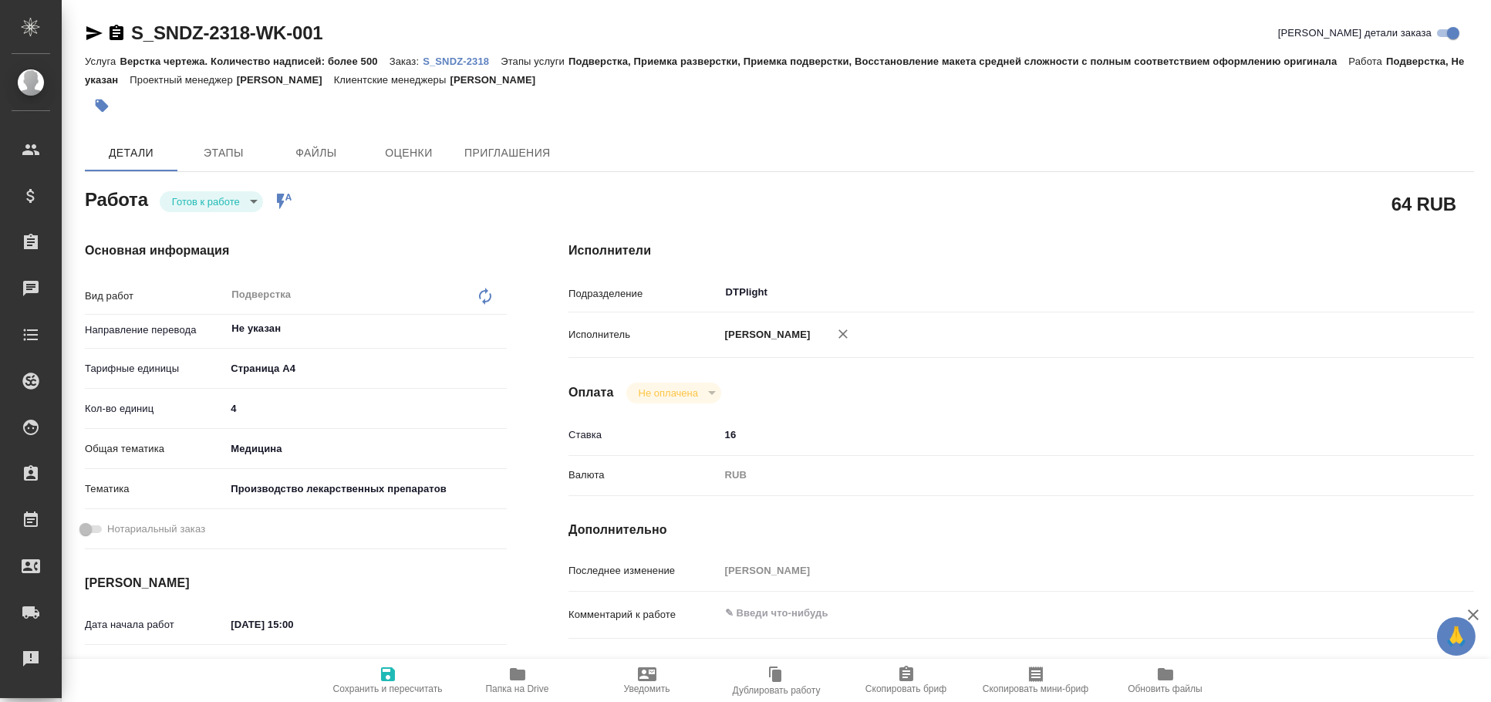
type textarea "x"
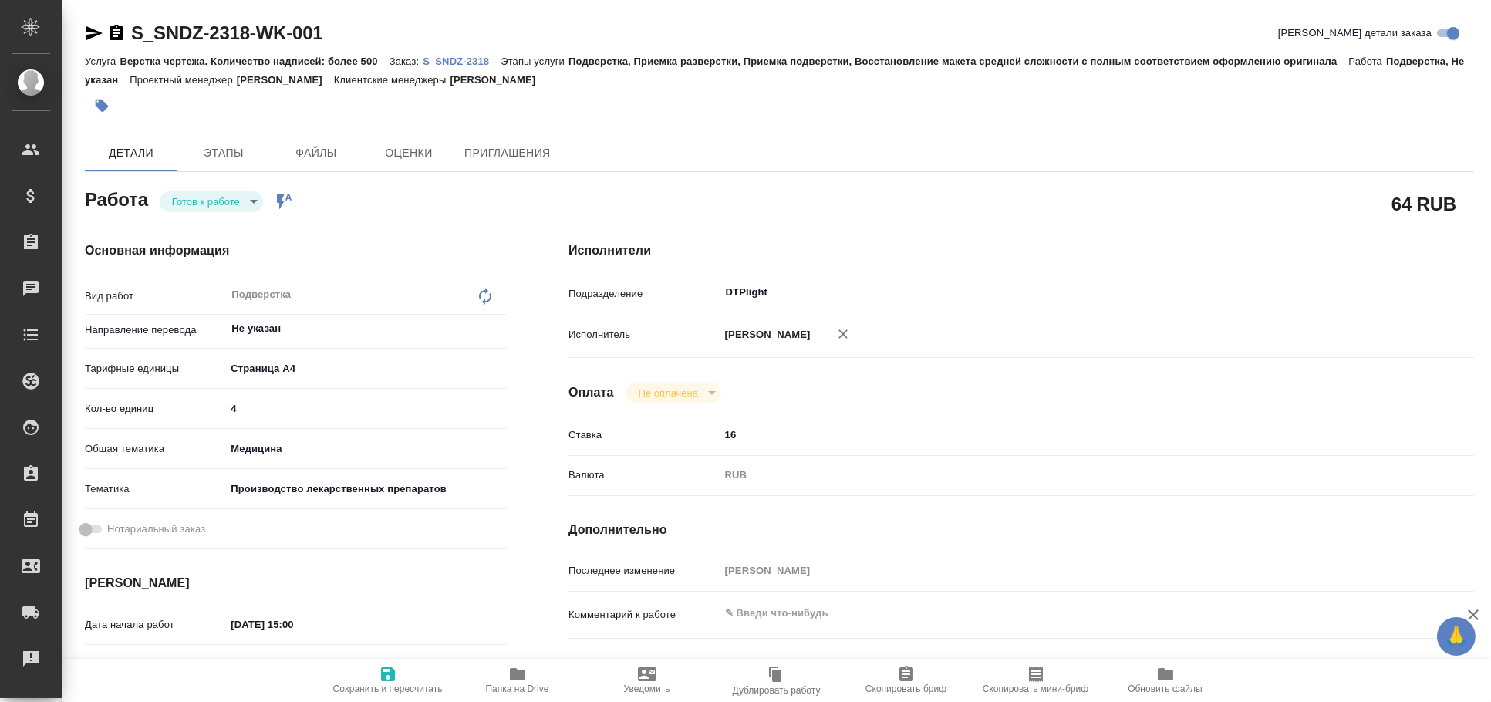
click at [90, 27] on icon "button" at bounding box center [94, 33] width 19 height 19
type textarea "x"
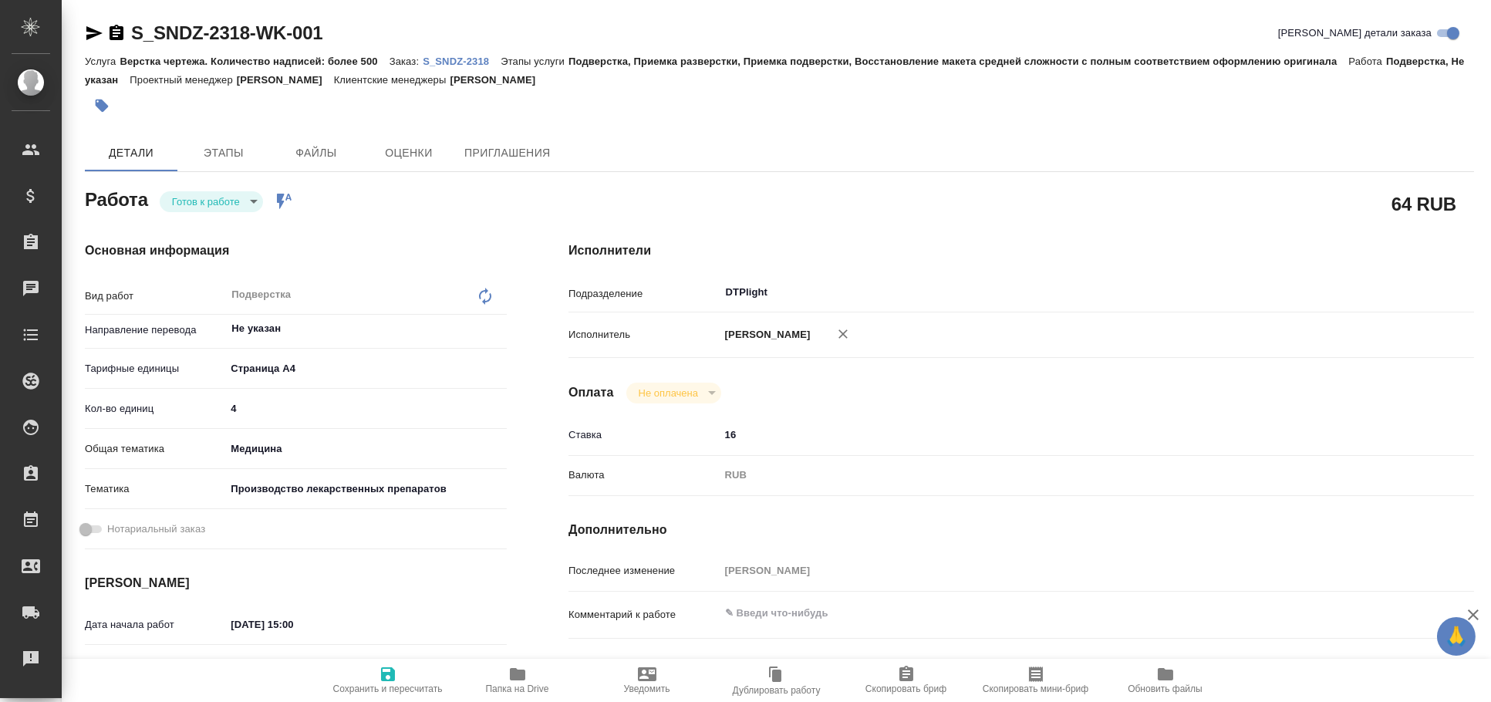
type textarea "x"
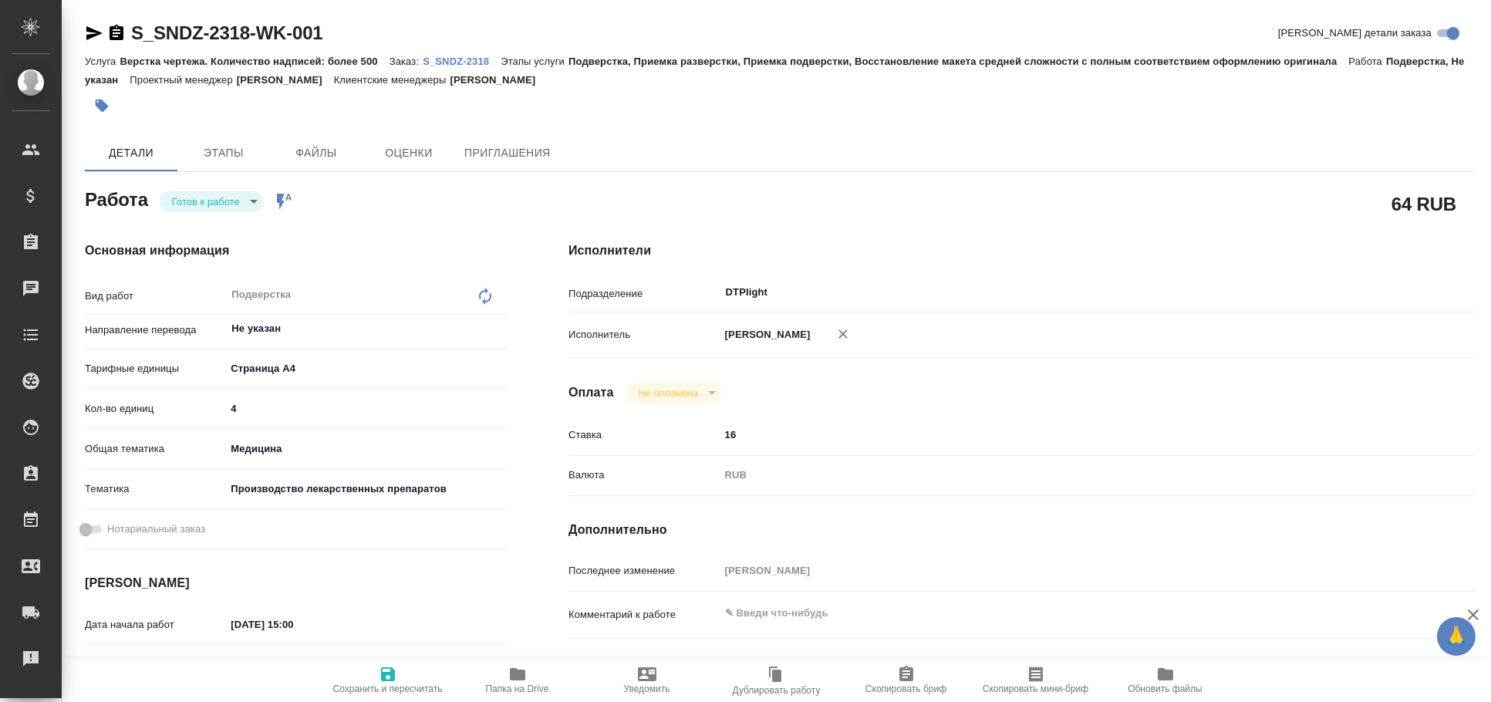
type textarea "x"
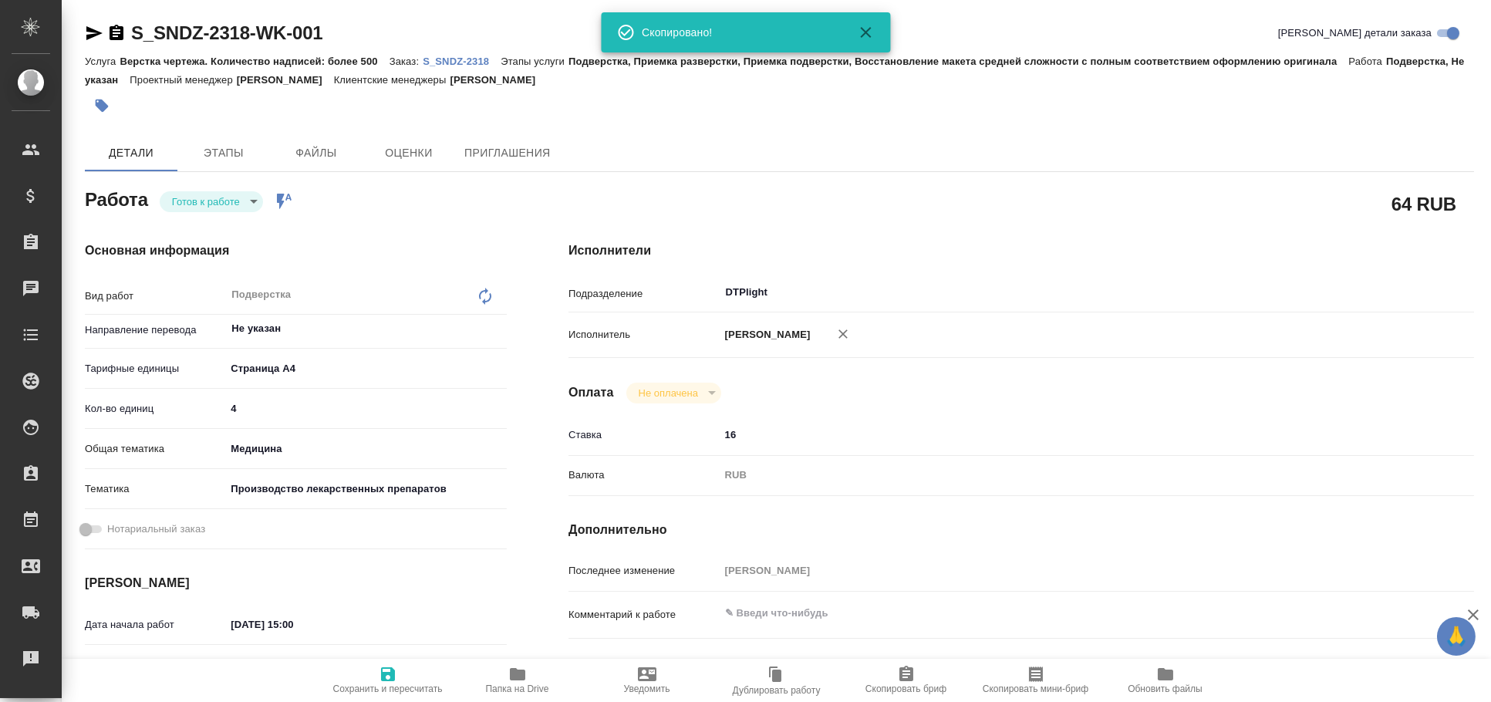
type textarea "x"
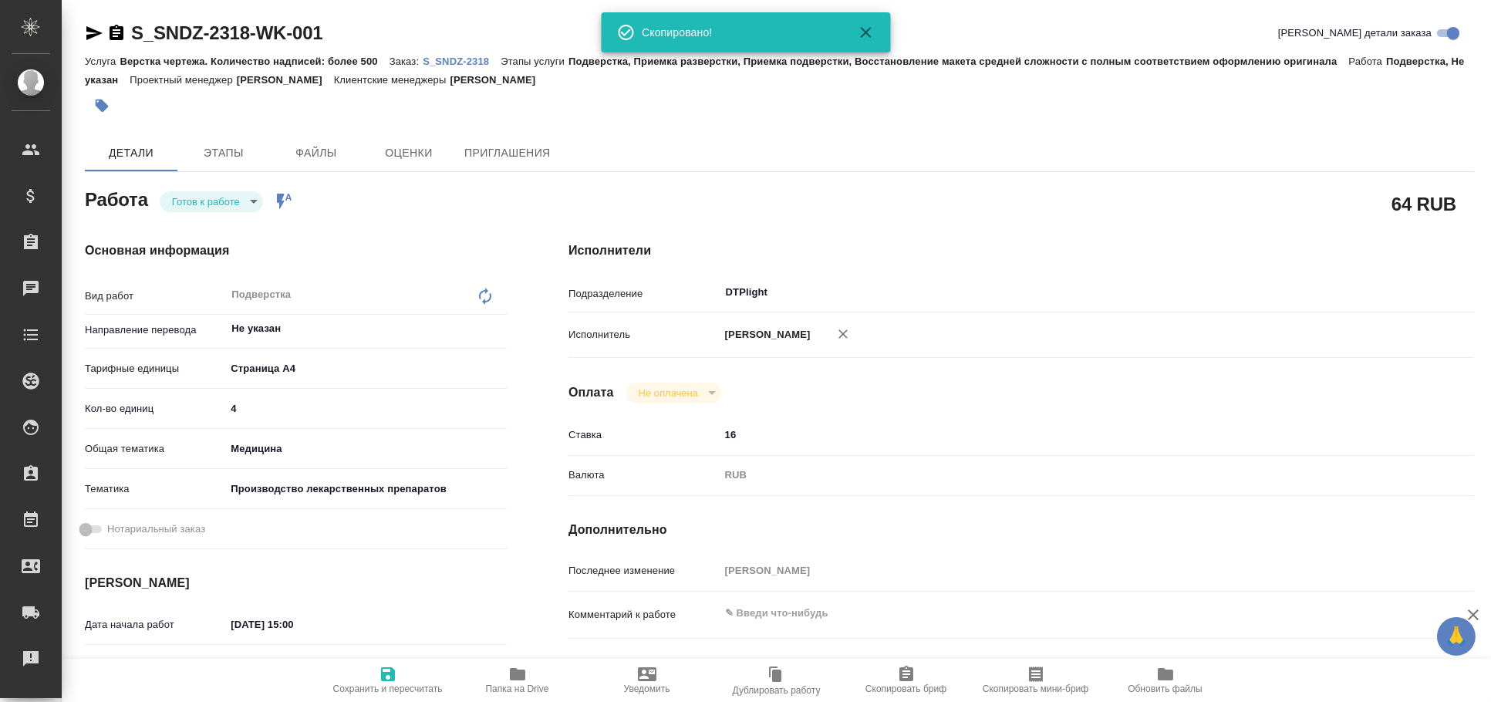
type textarea "x"
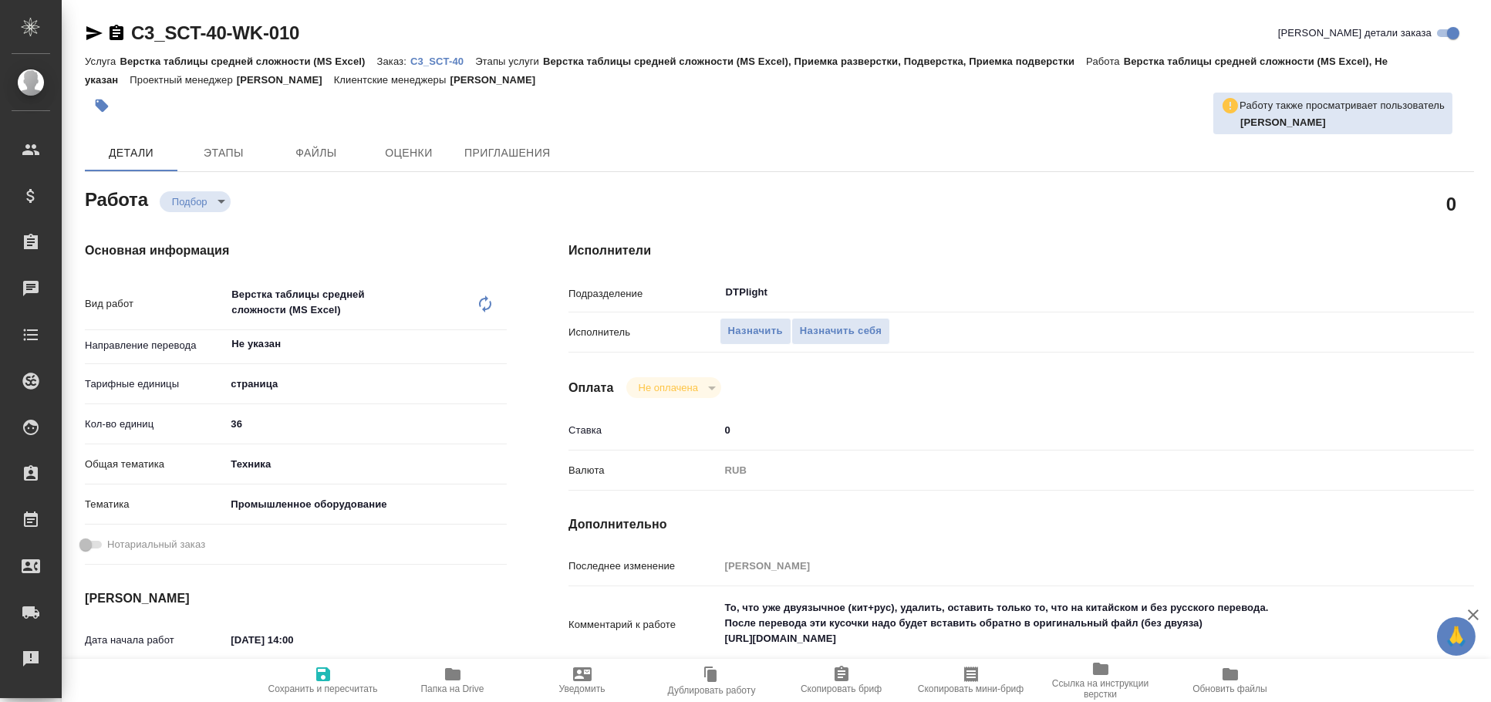
type textarea "x"
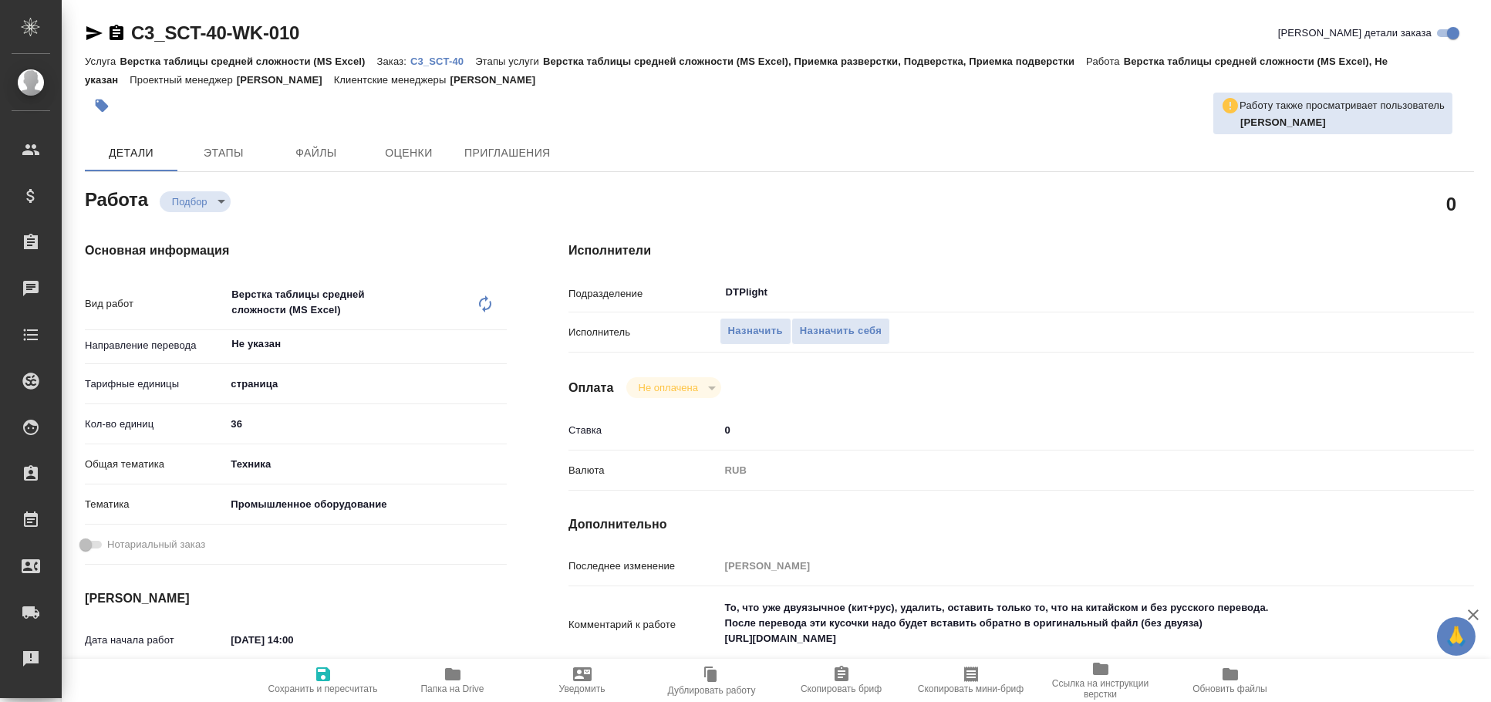
type textarea "x"
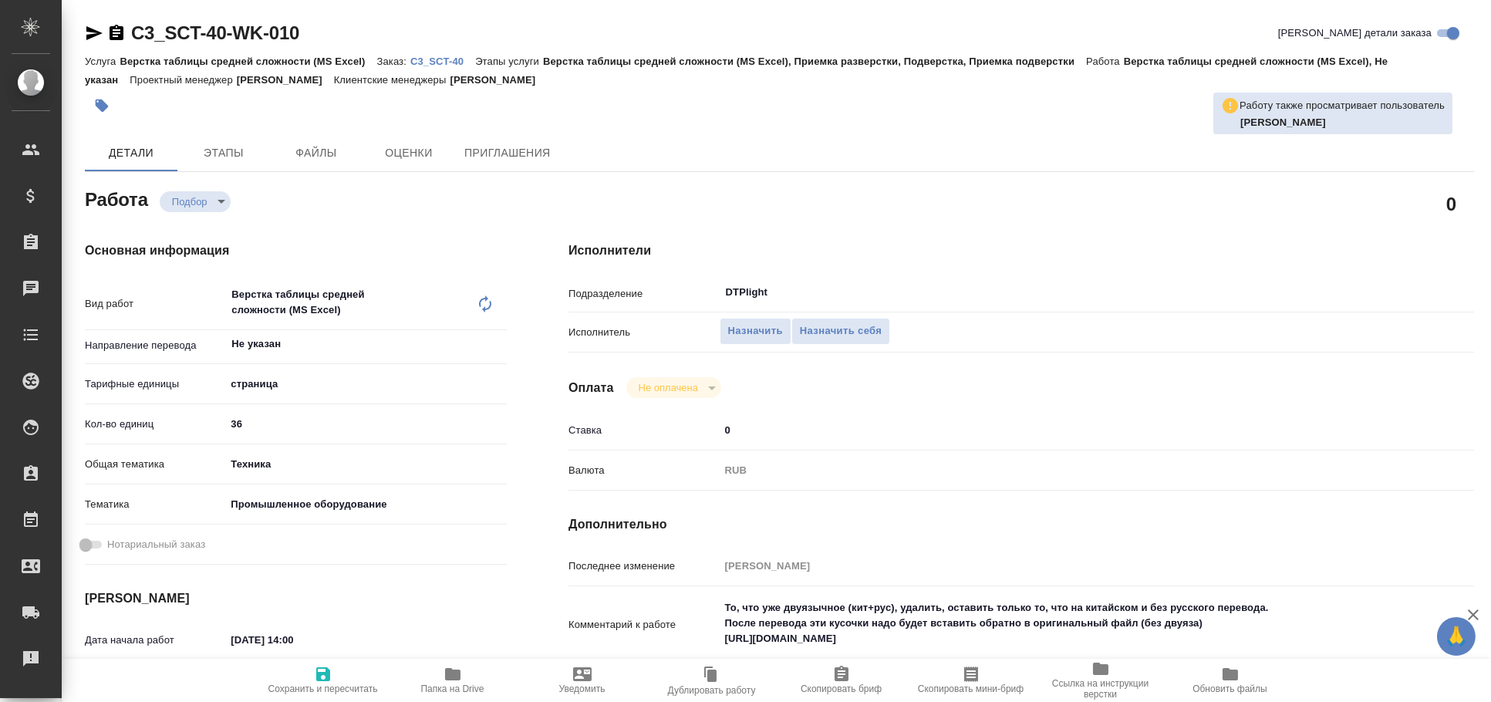
type textarea "x"
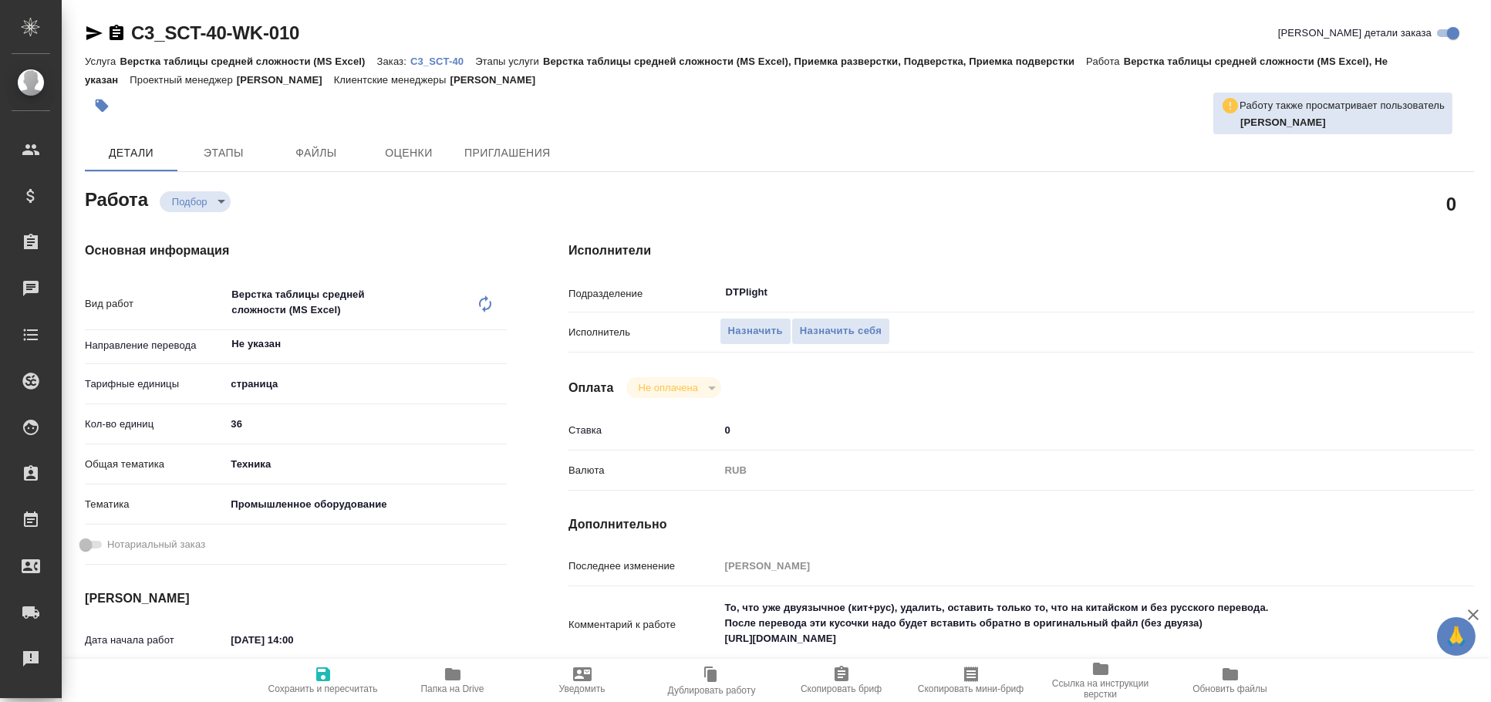
type textarea "x"
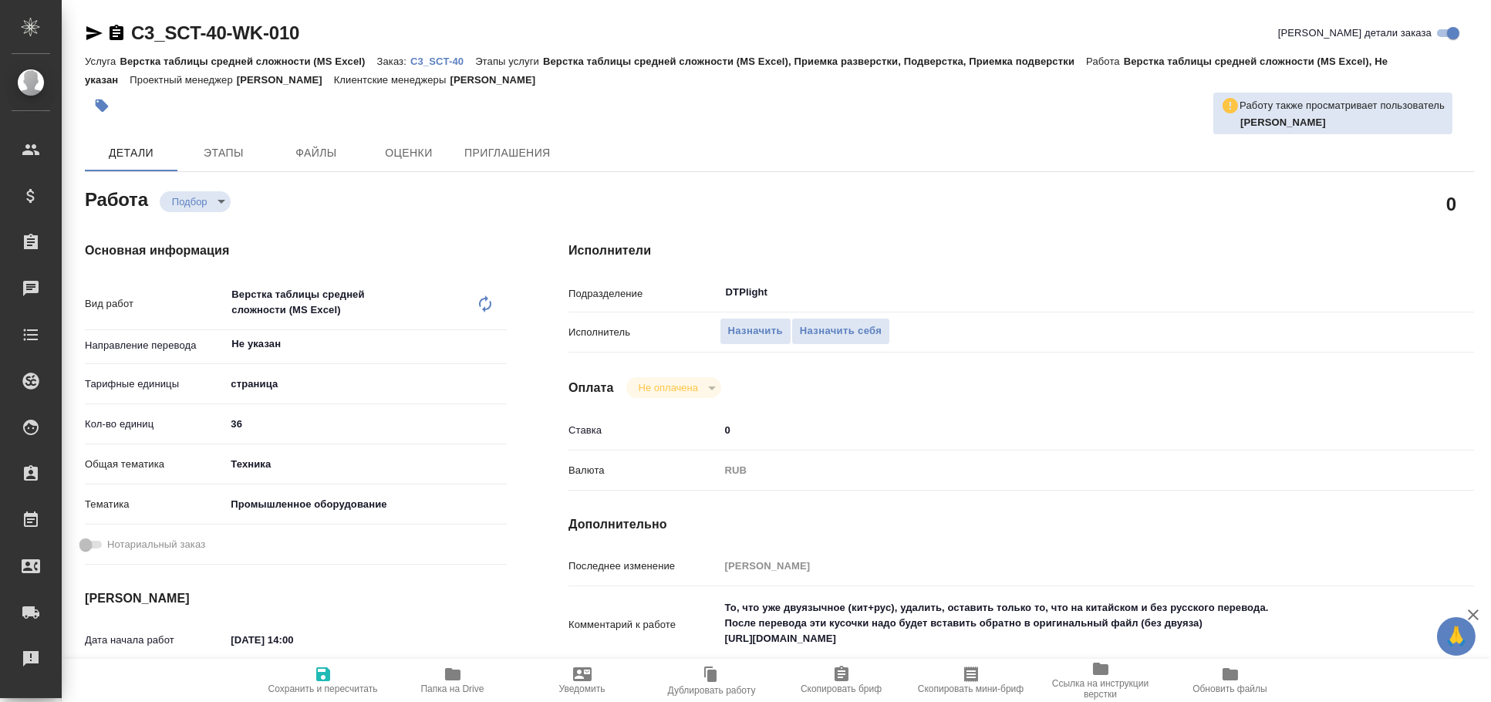
type textarea "x"
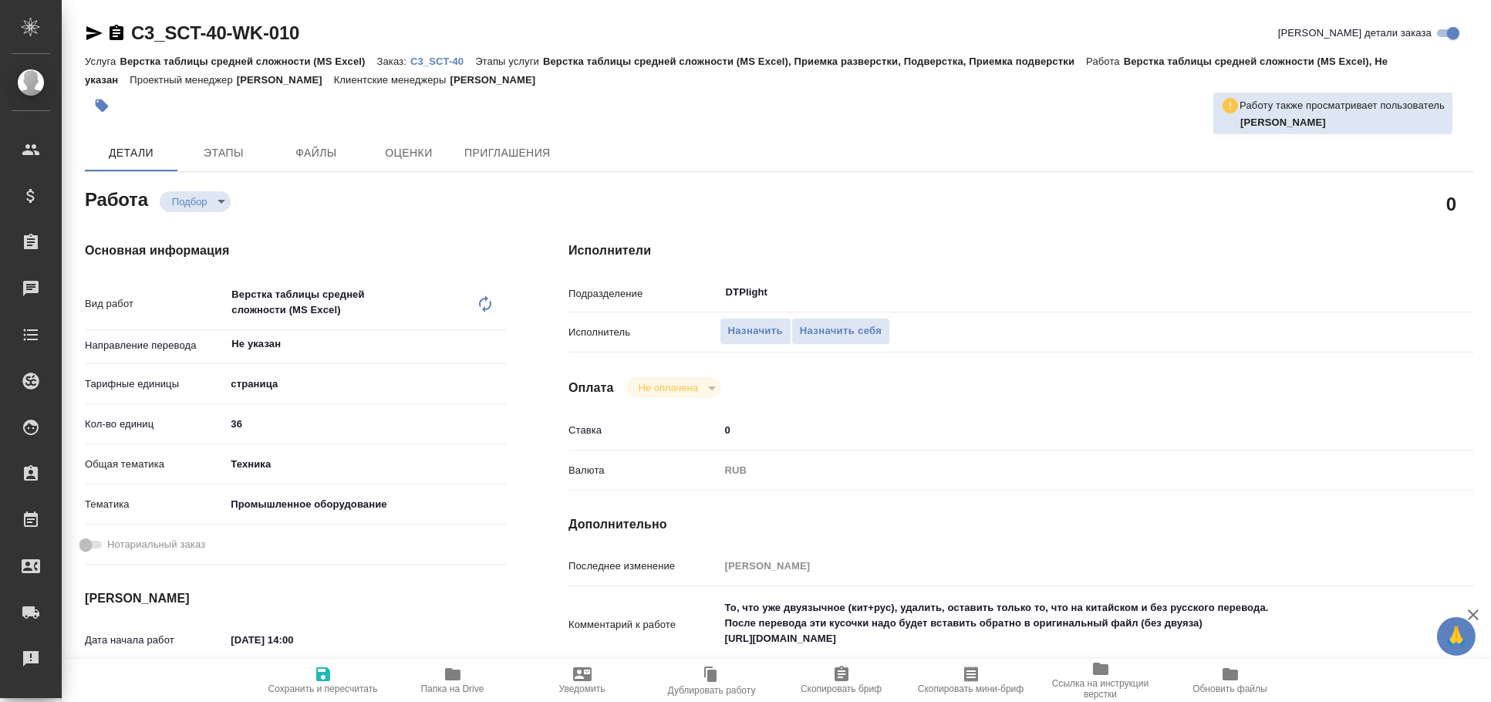
type textarea "x"
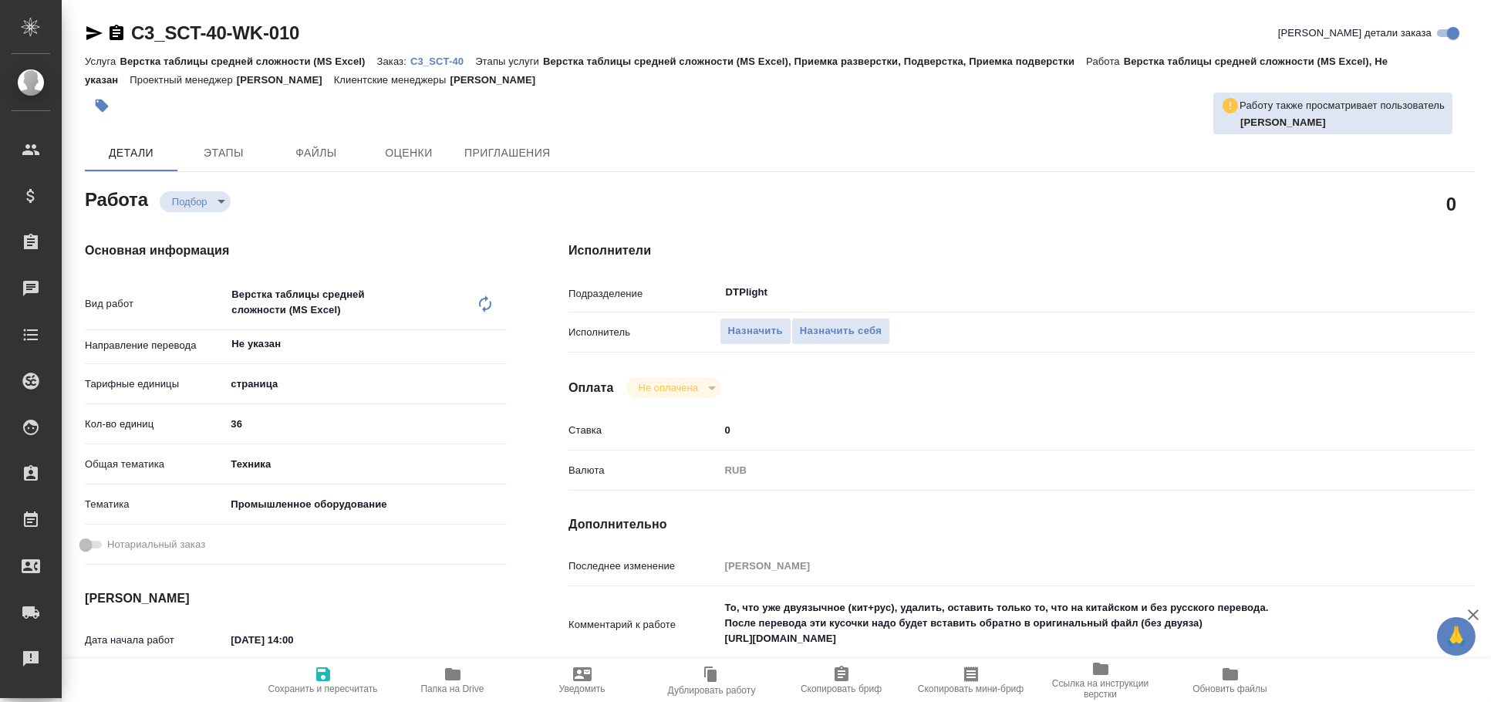
type textarea "x"
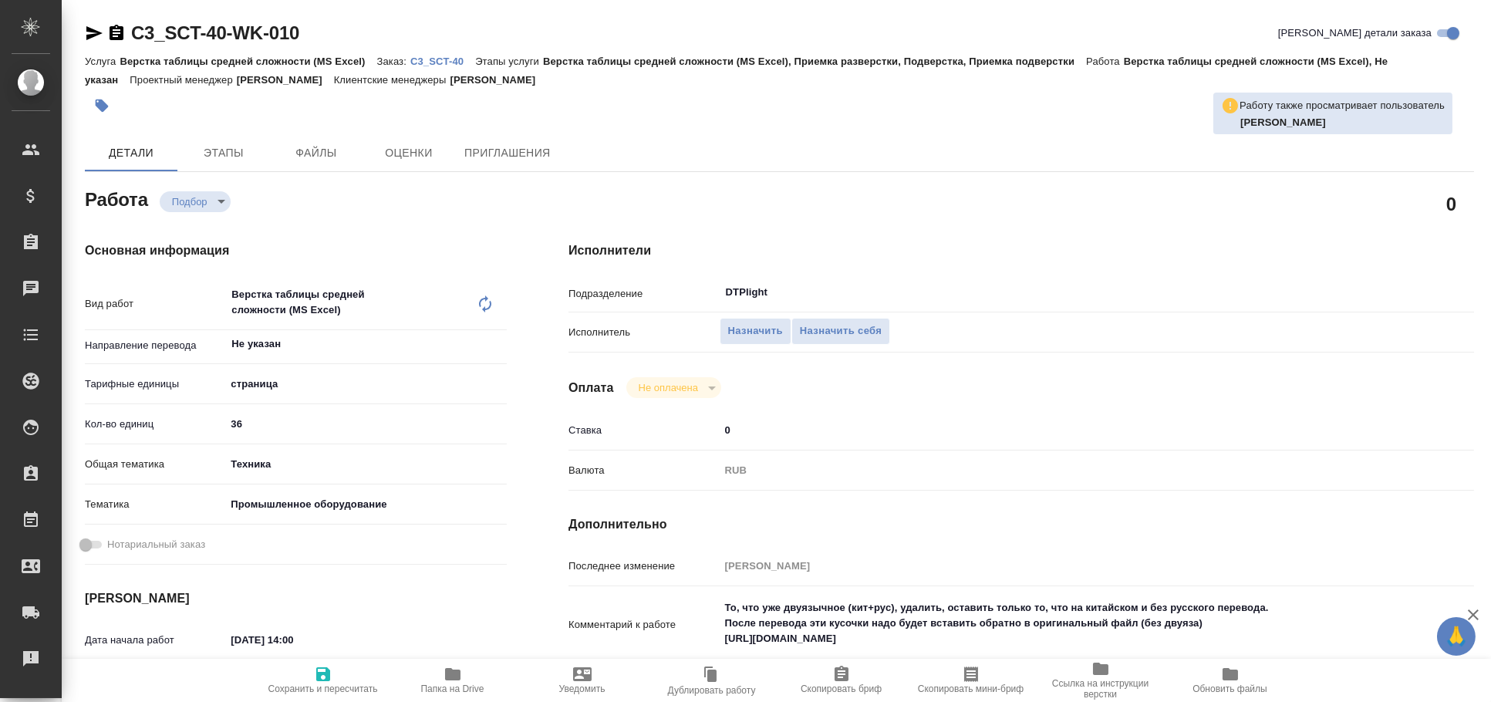
type textarea "x"
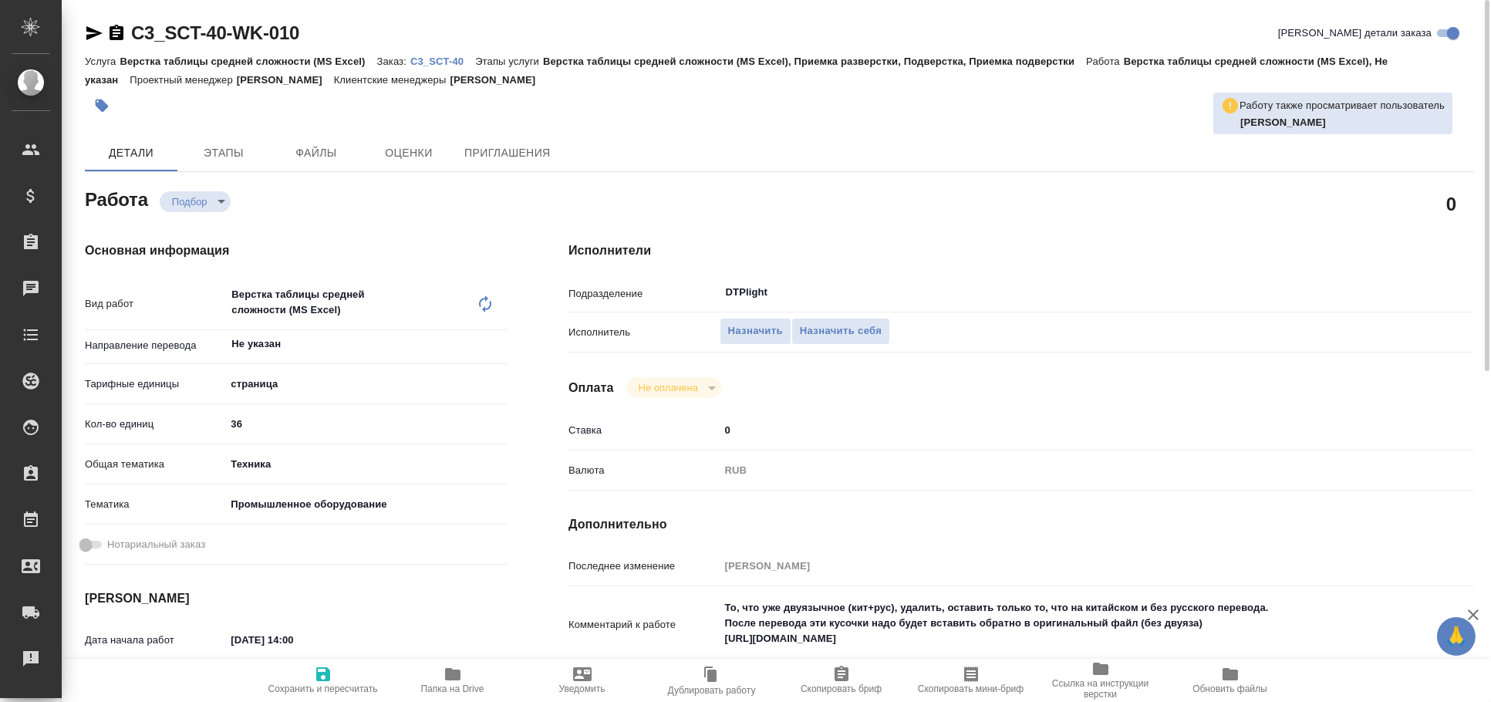
click at [88, 32] on icon "button" at bounding box center [94, 33] width 19 height 19
type textarea "x"
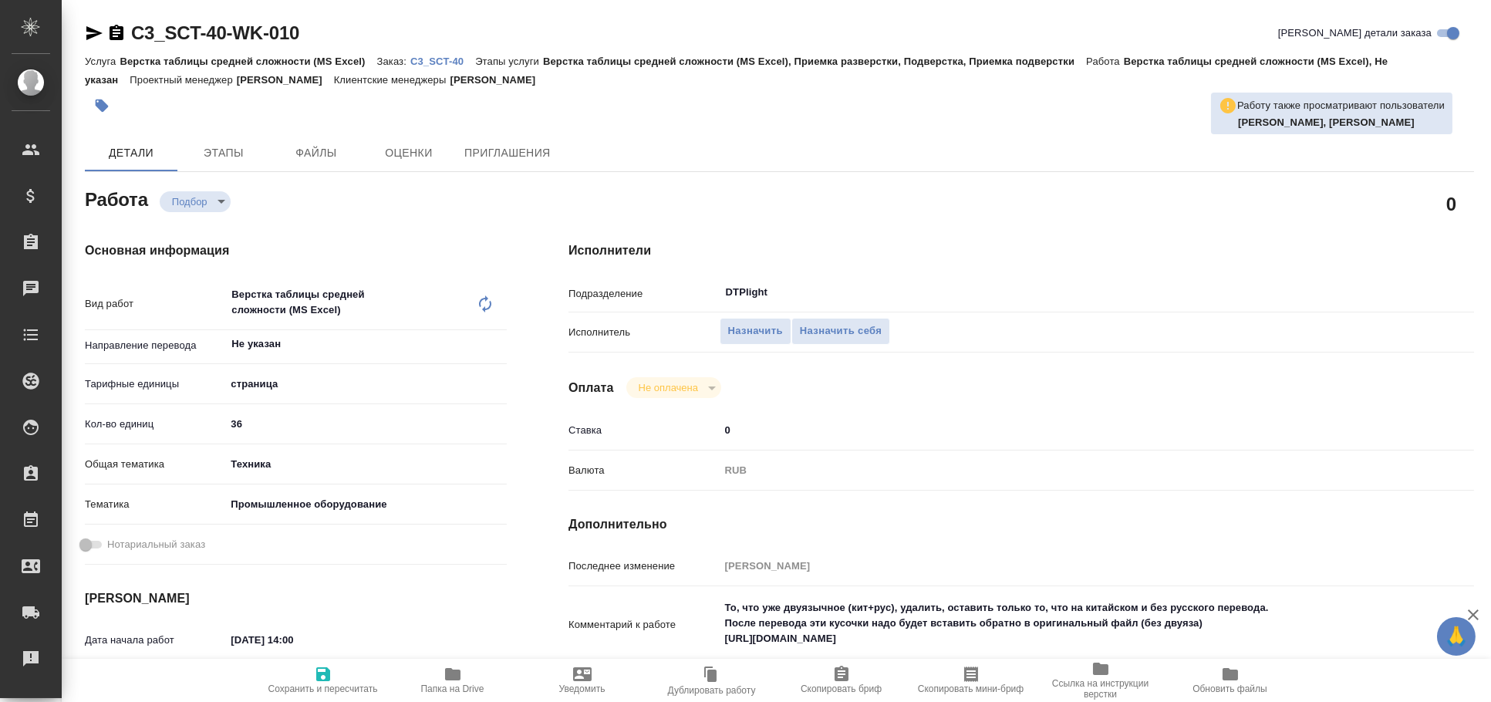
type textarea "x"
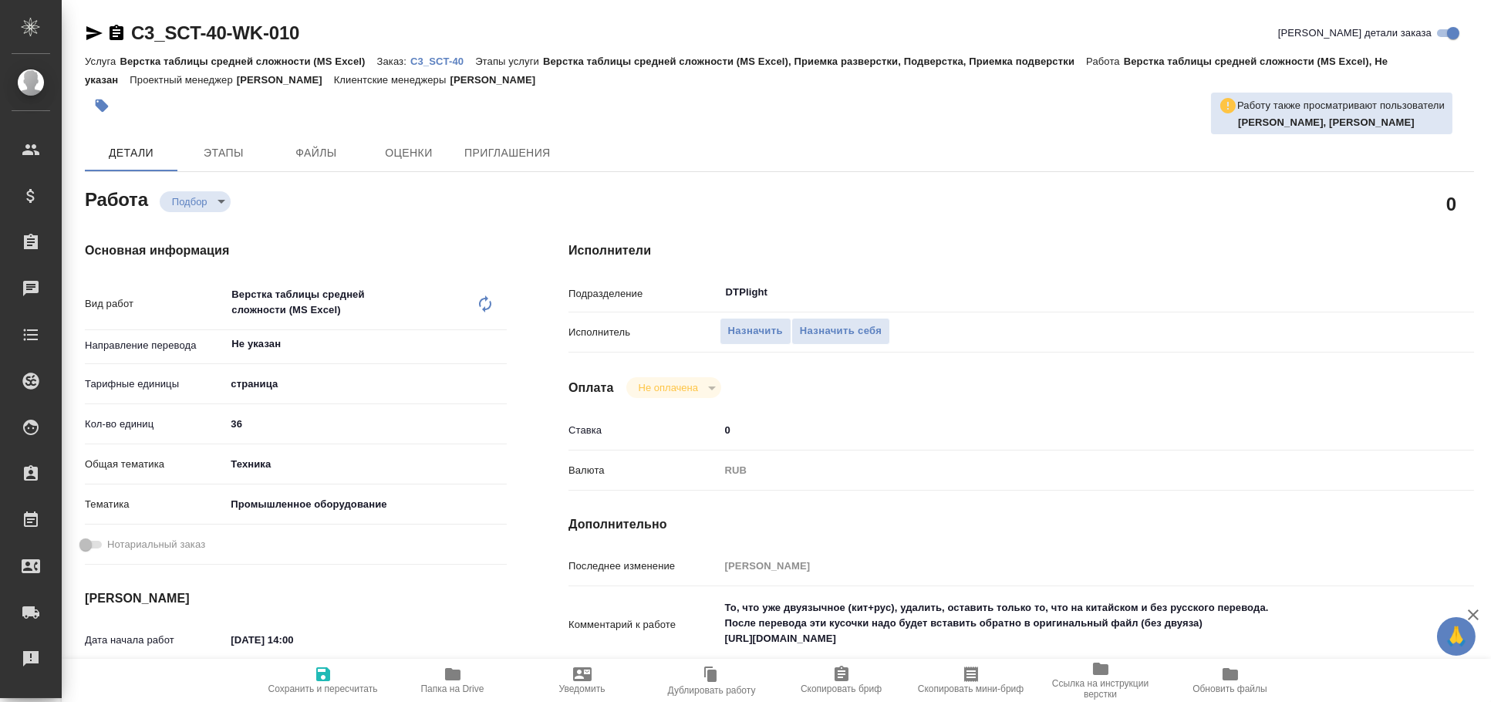
type textarea "x"
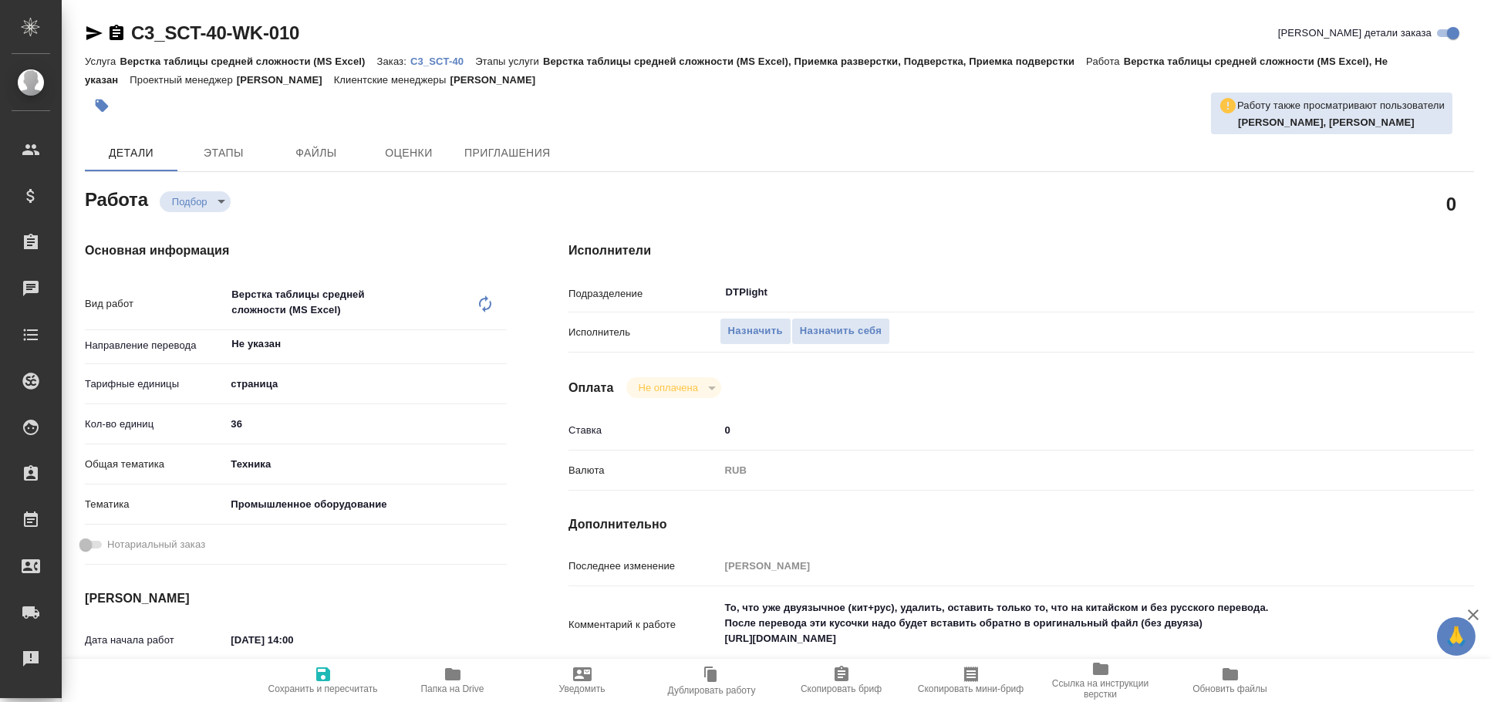
type textarea "x"
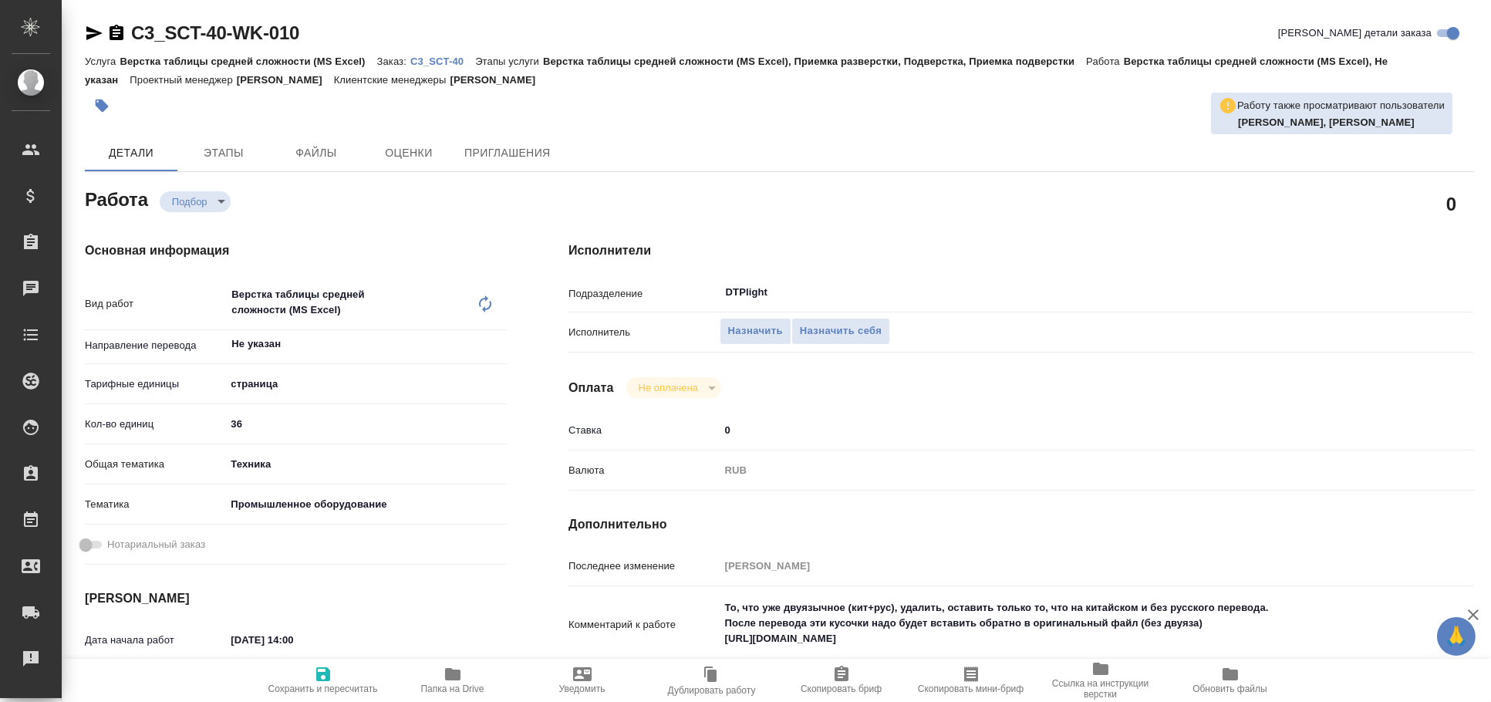
type textarea "x"
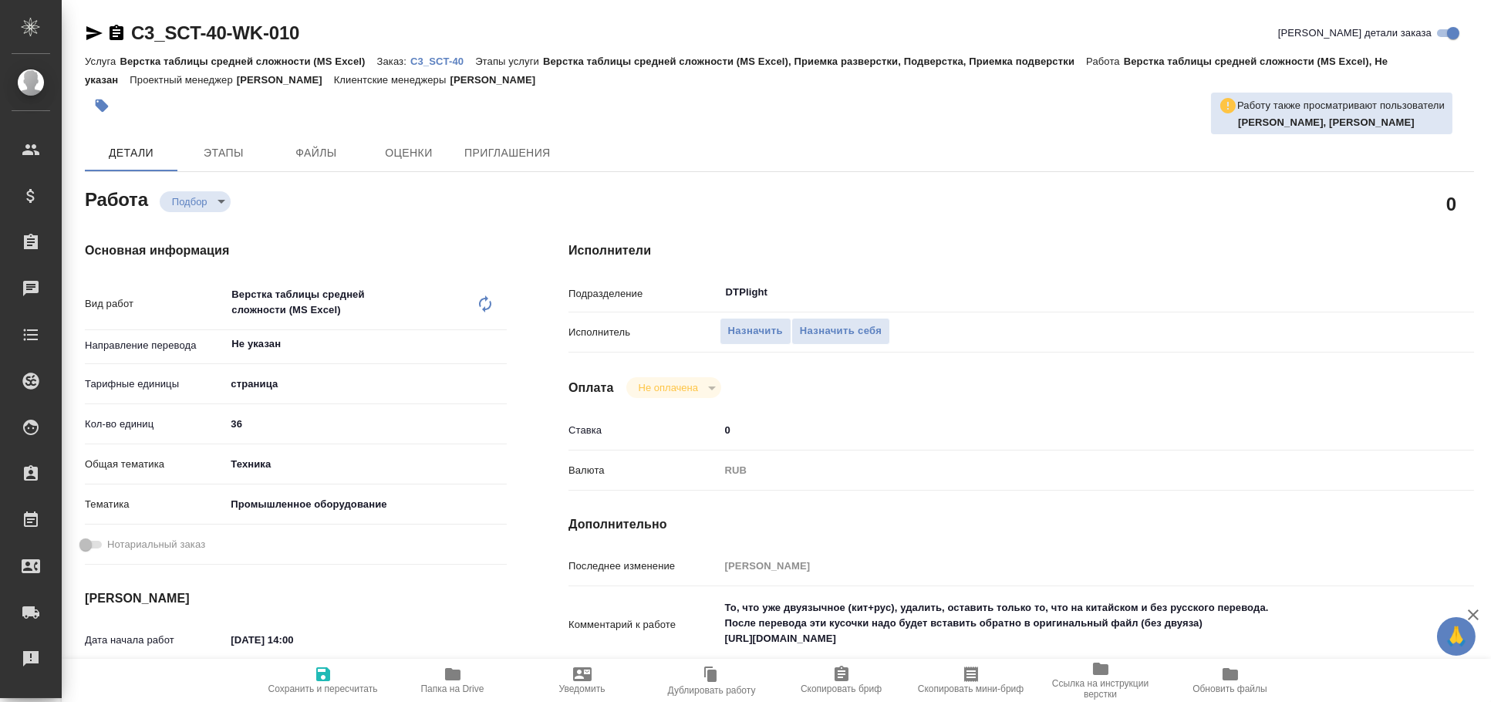
type textarea "x"
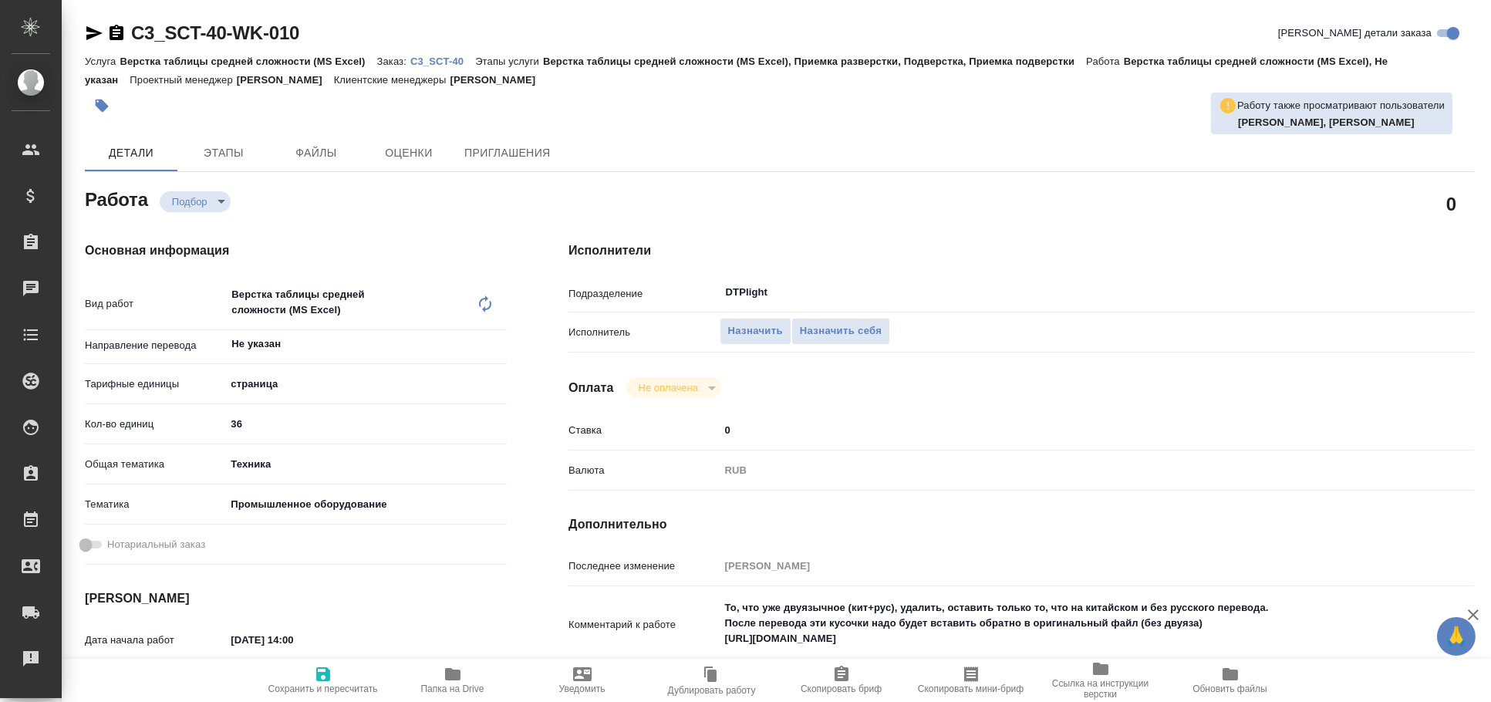
type textarea "x"
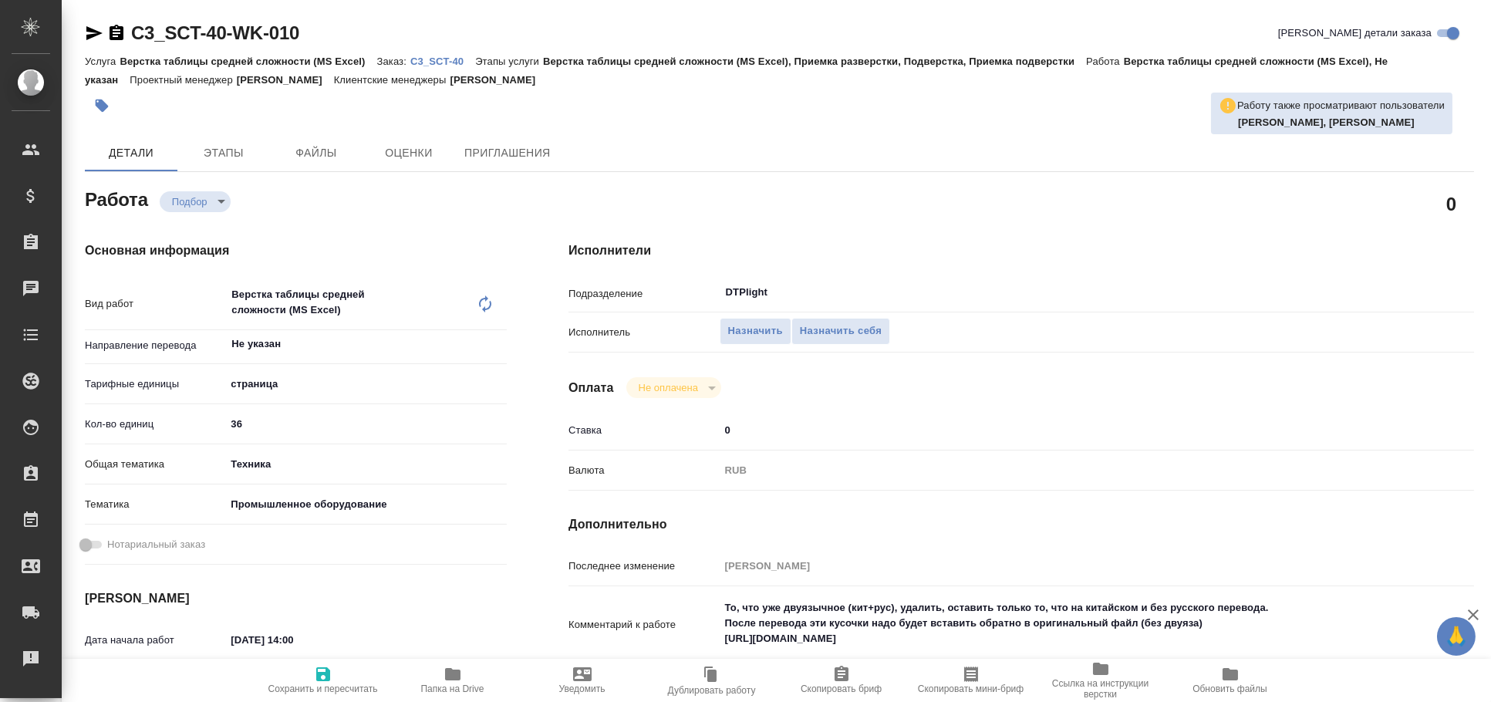
type textarea "x"
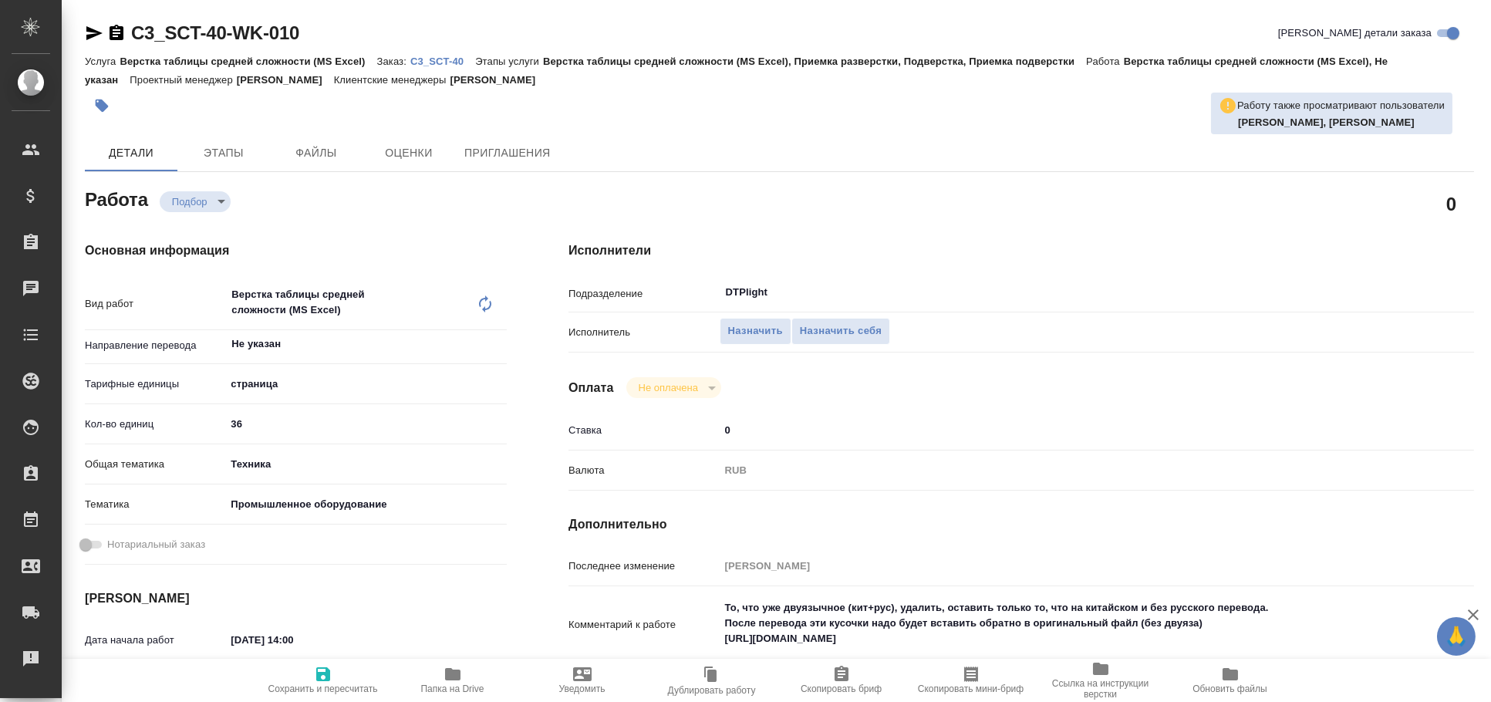
type textarea "x"
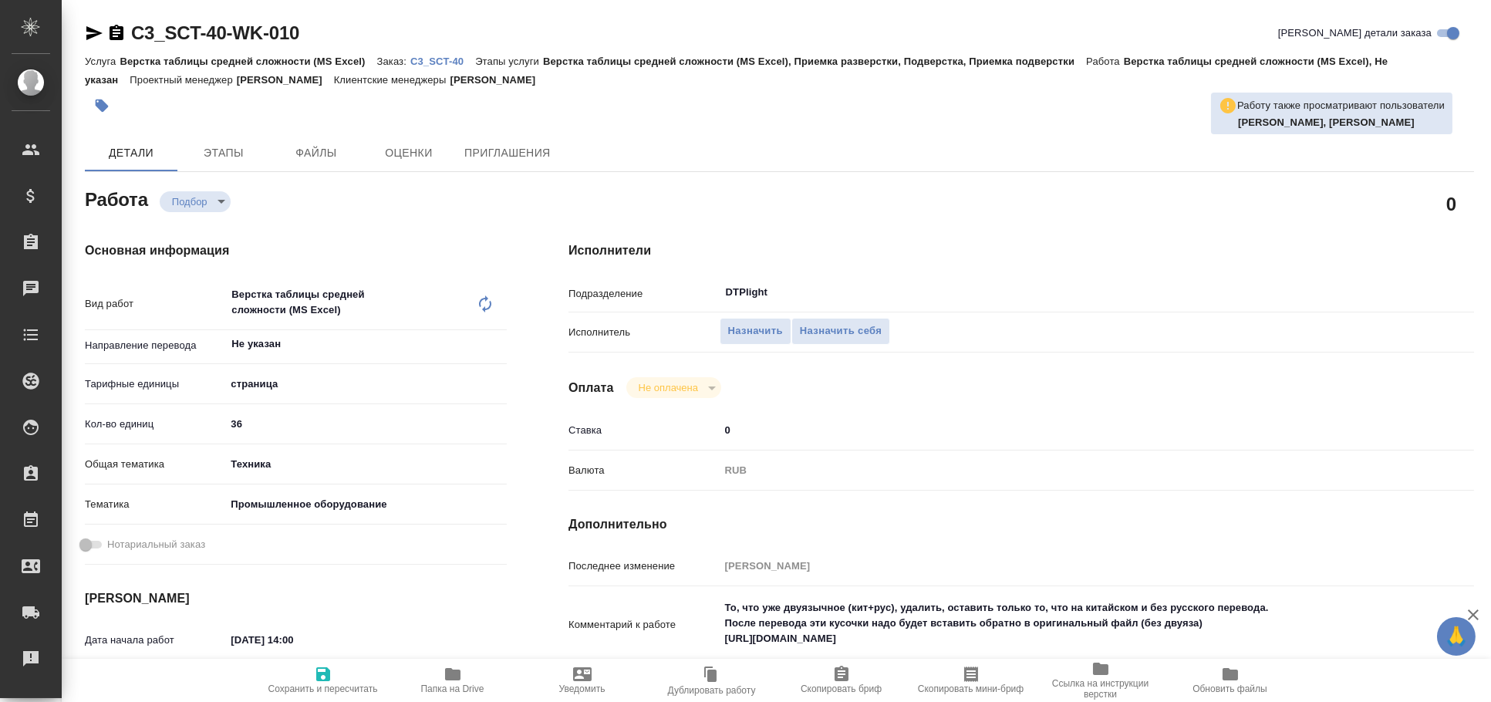
type textarea "x"
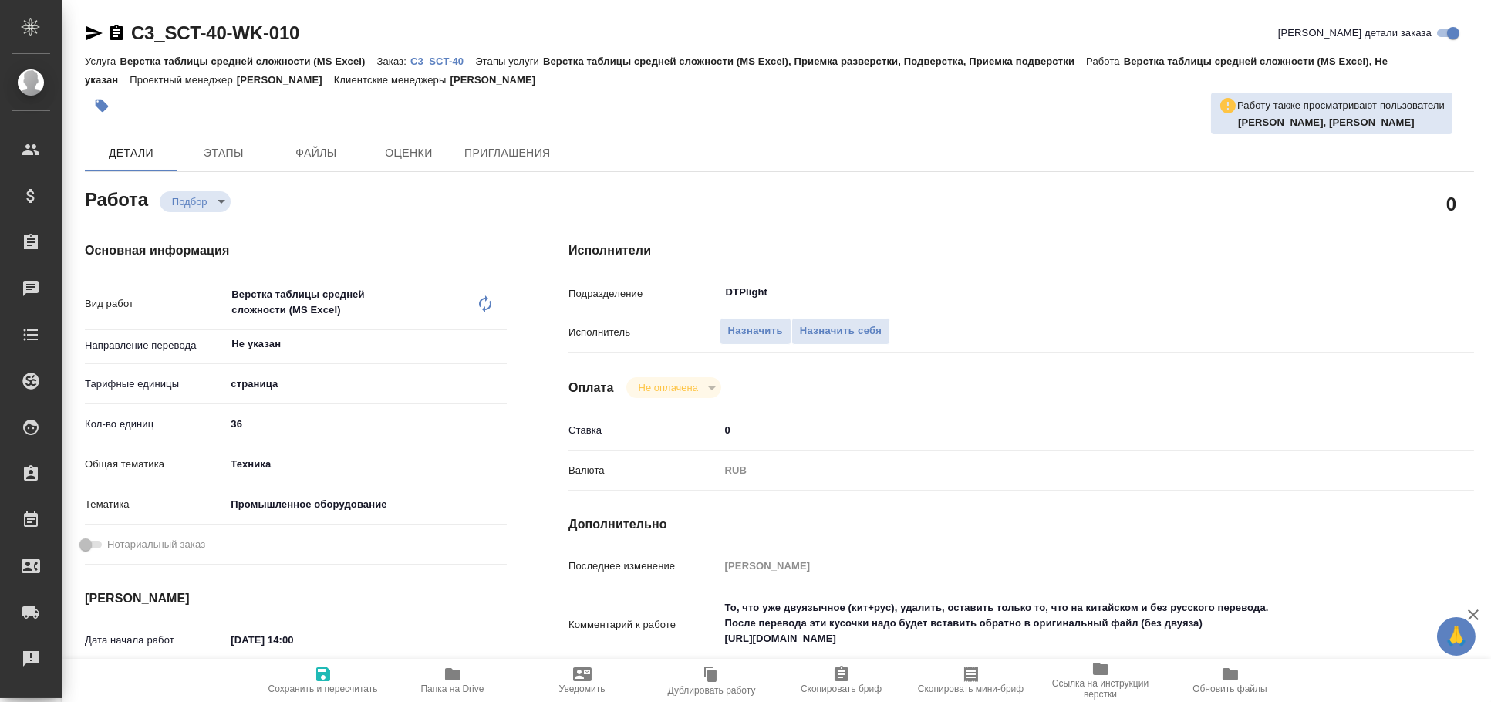
type textarea "x"
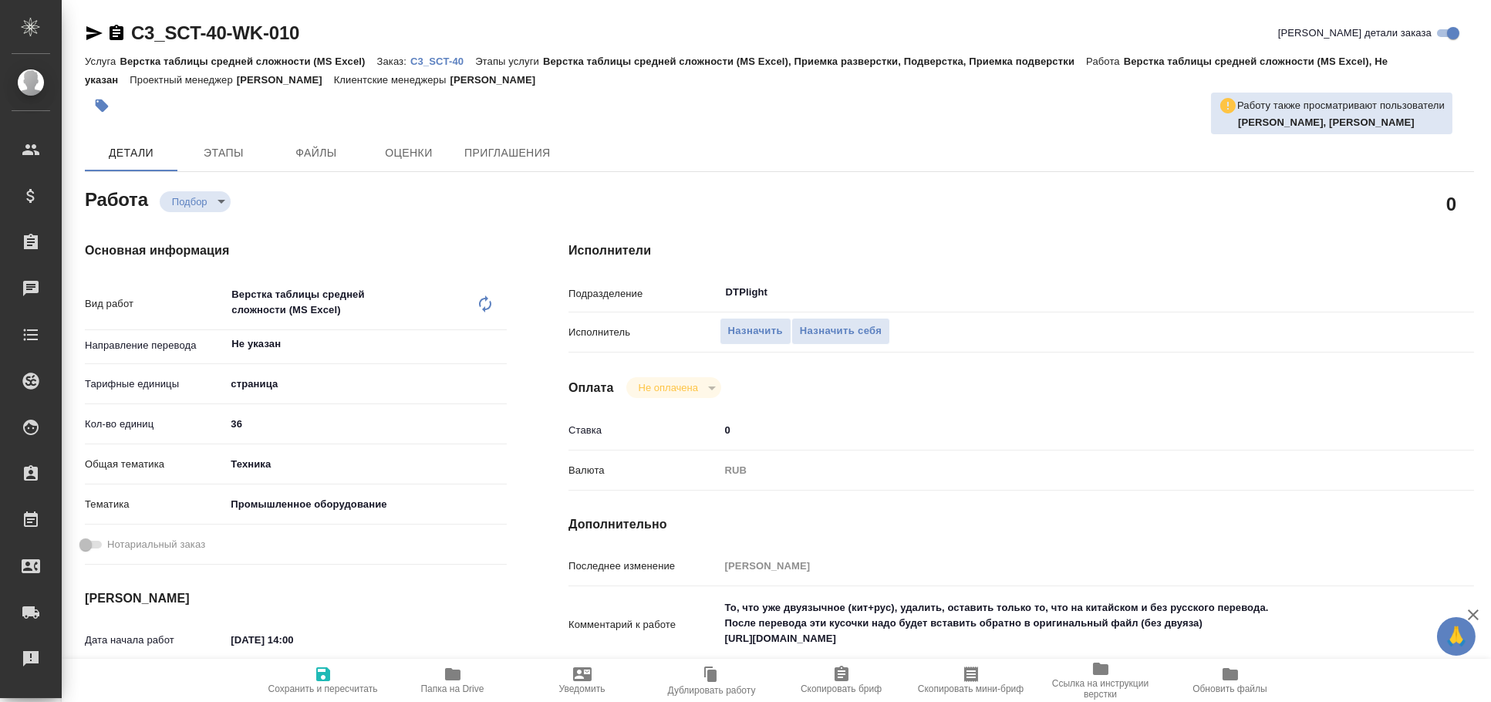
type textarea "x"
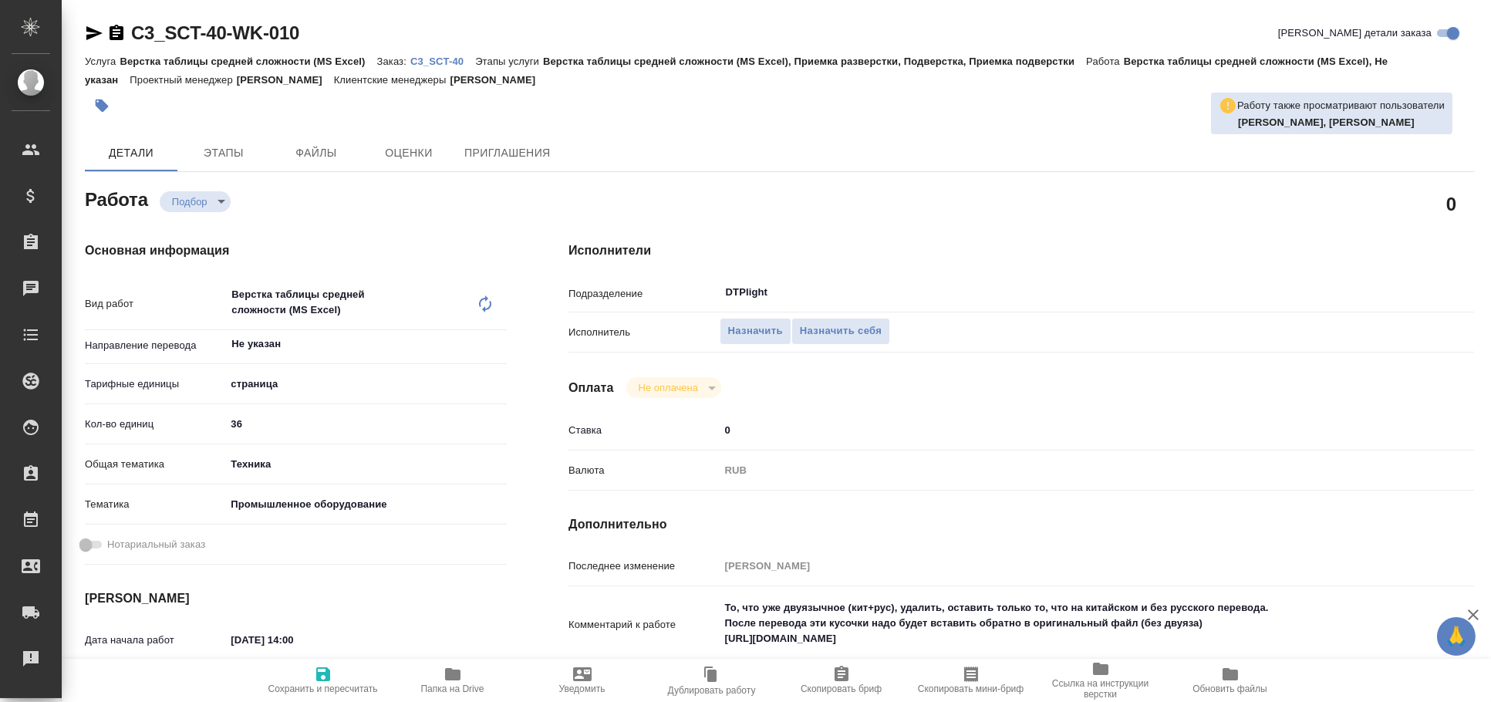
type textarea "x"
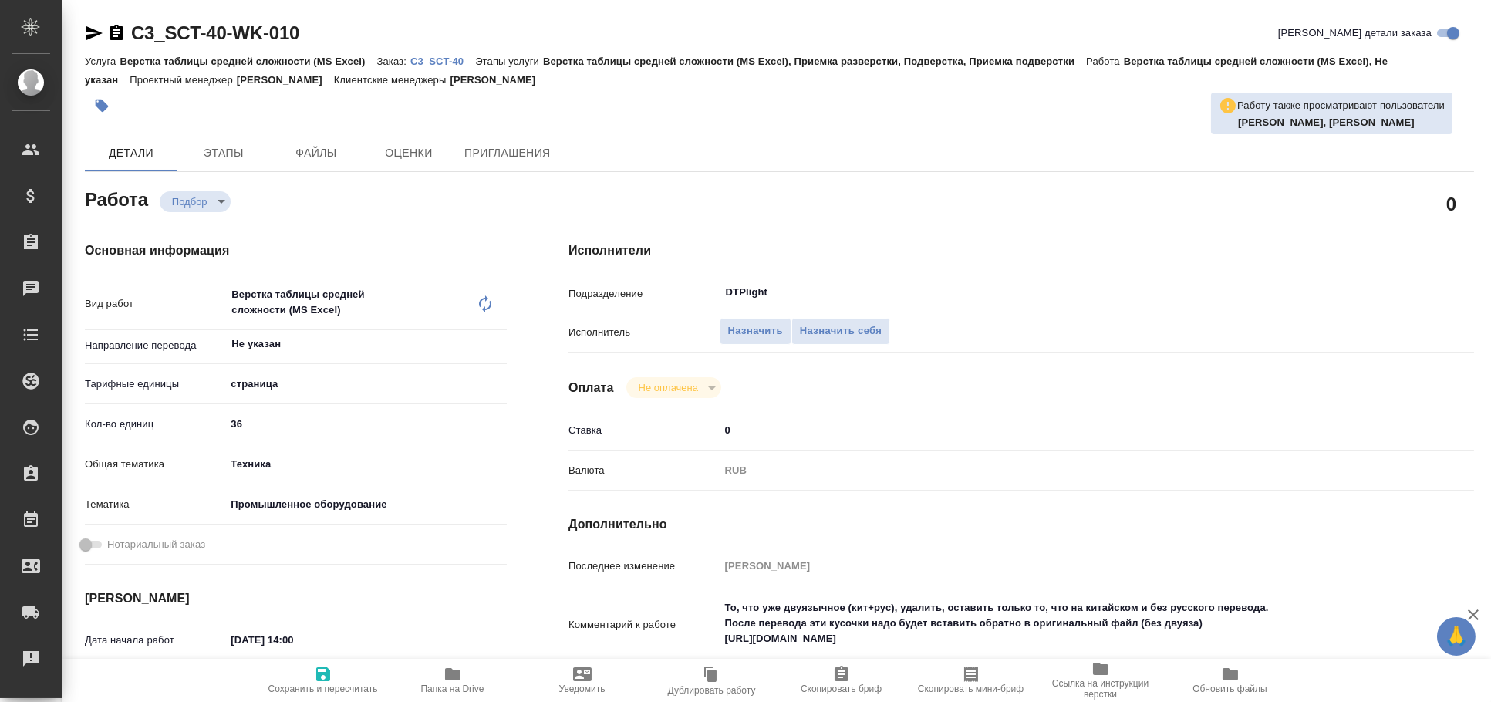
type textarea "x"
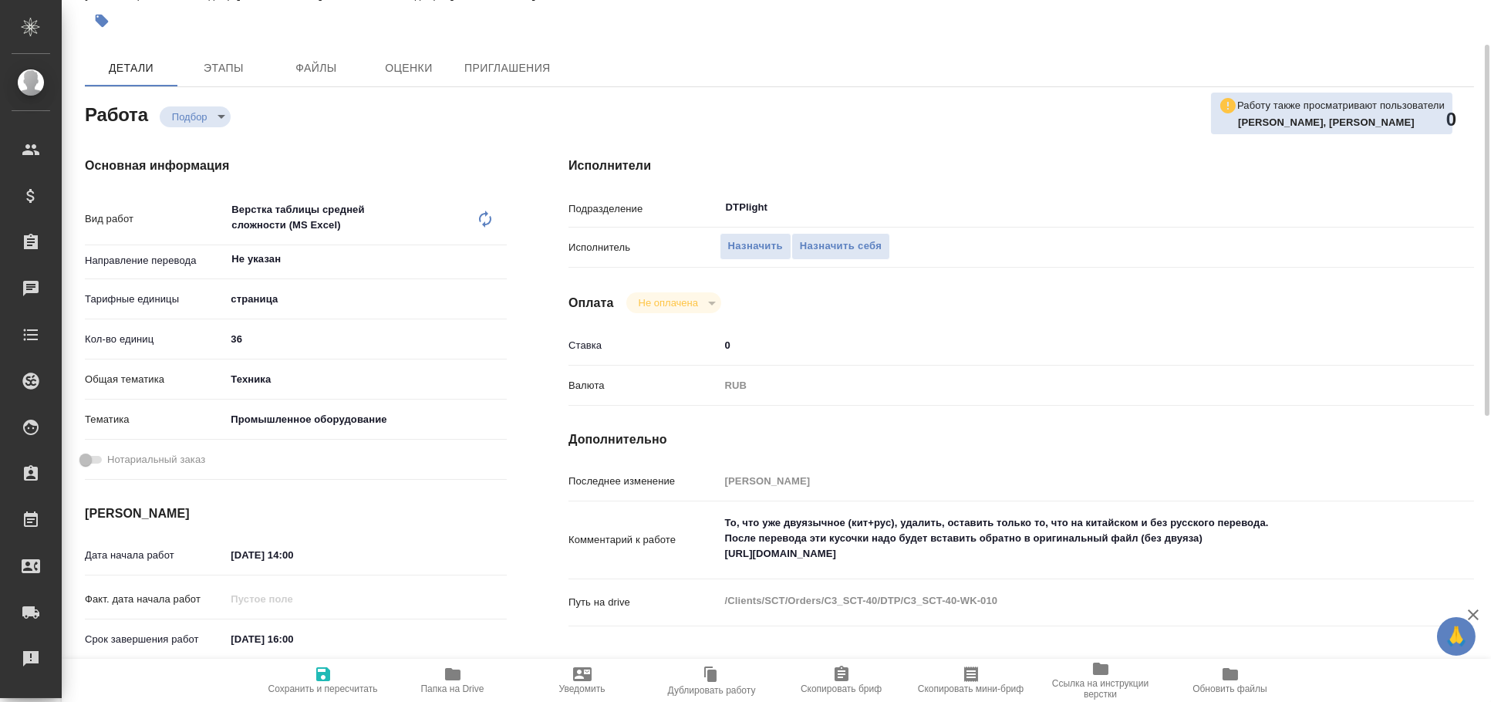
type textarea "x"
click at [843, 556] on textarea "То, что уже двуязычное (кит+рус), удалить, оставить только то, что на китайском…" at bounding box center [1060, 538] width 680 height 57
click at [843, 556] on textarea "То, что уже двуязычное (кит+рус), удалить, оставить только то, что на китайском…" at bounding box center [1060, 539] width 678 height 57
type textarea "x"
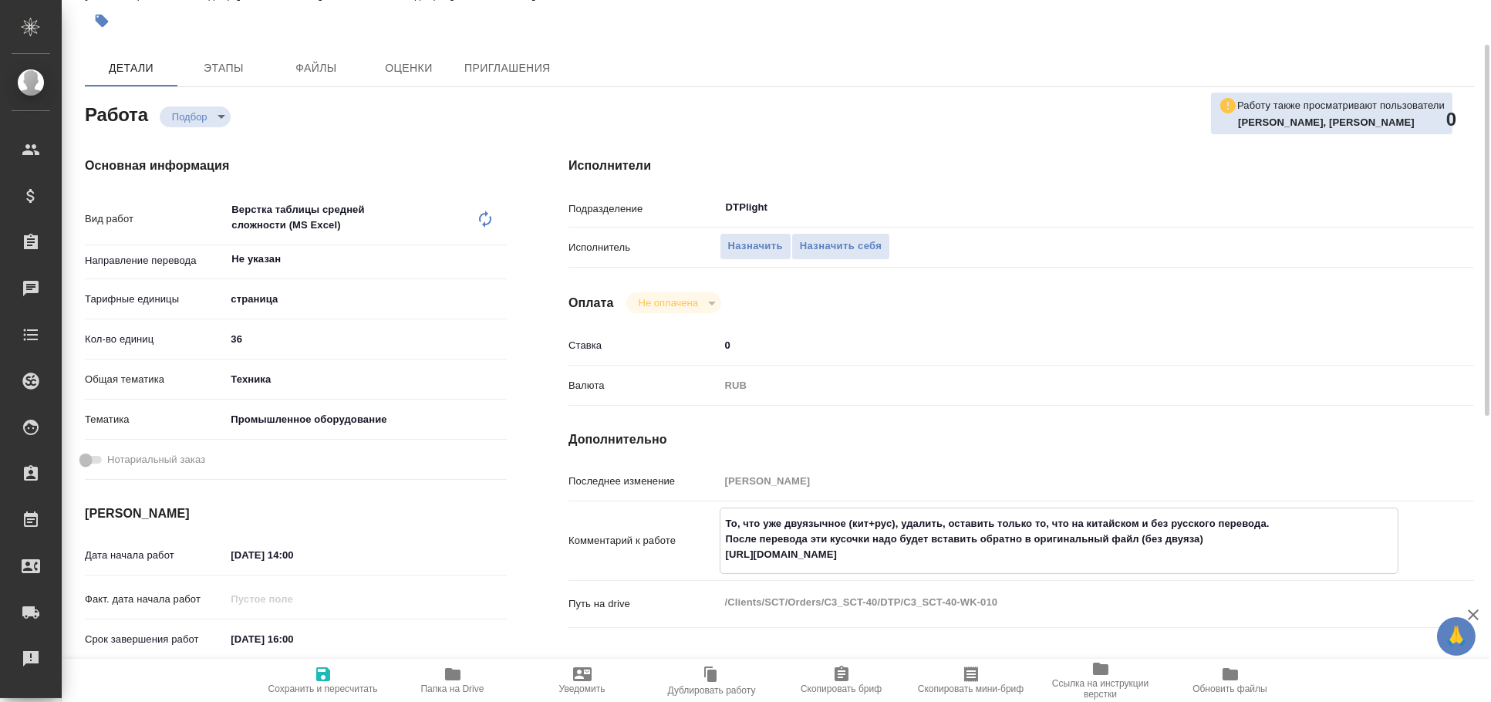
type textarea "x"
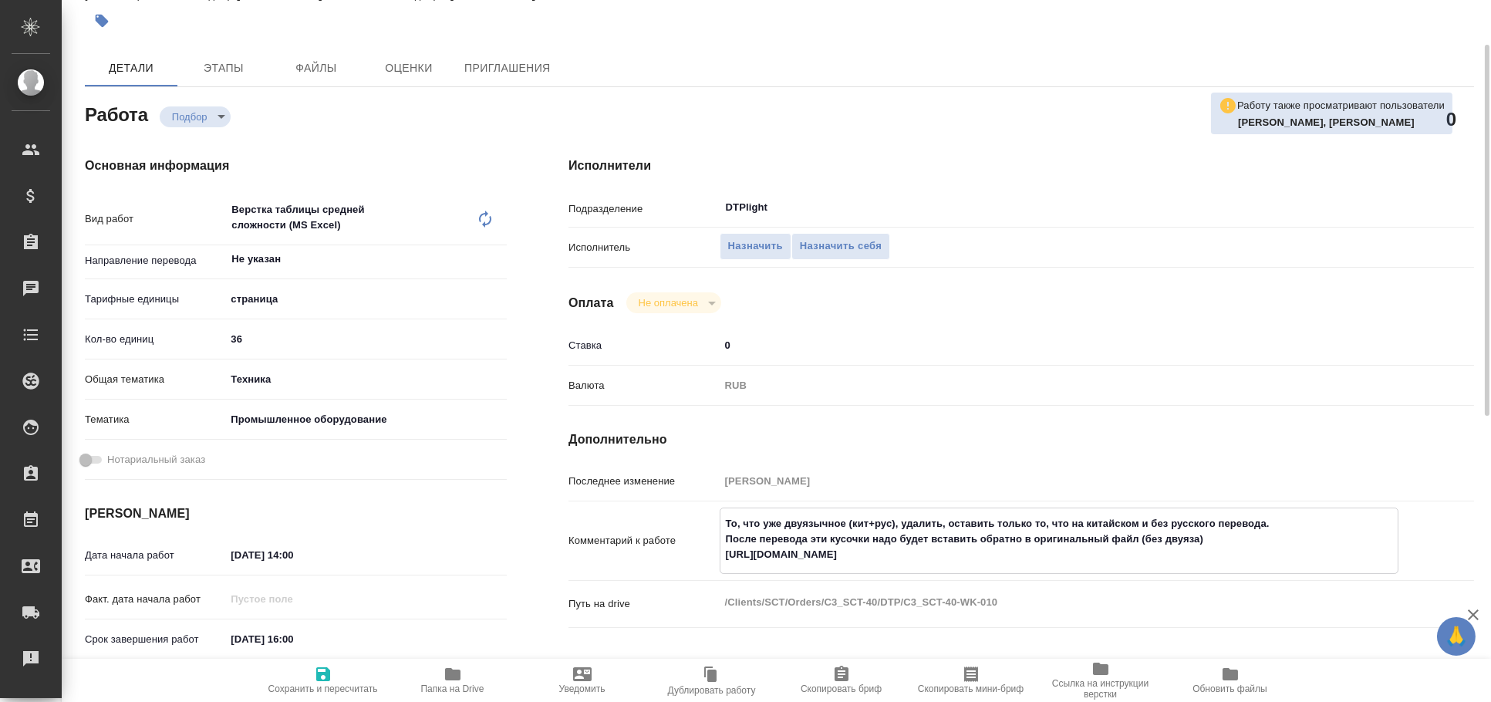
type textarea "x"
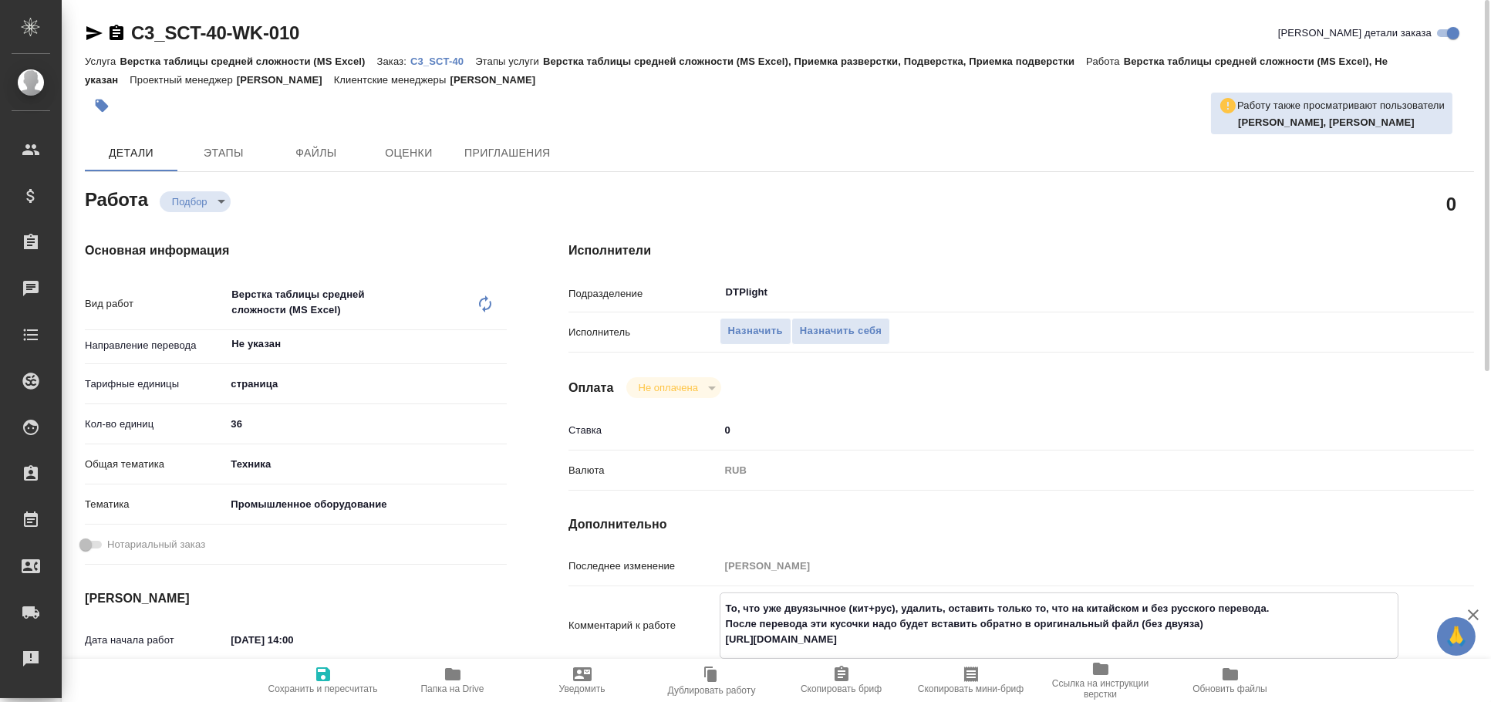
click at [91, 29] on icon "button" at bounding box center [94, 33] width 16 height 14
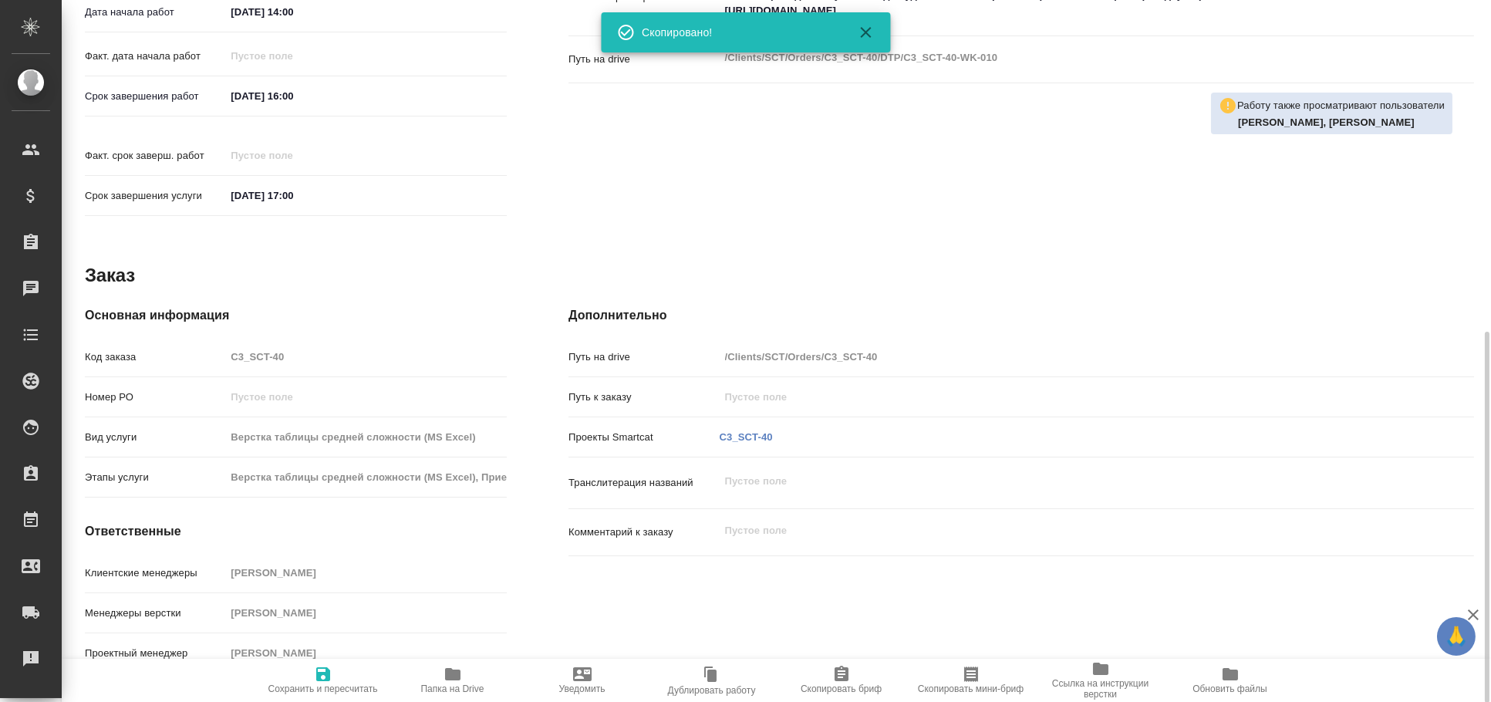
scroll to position [372, 0]
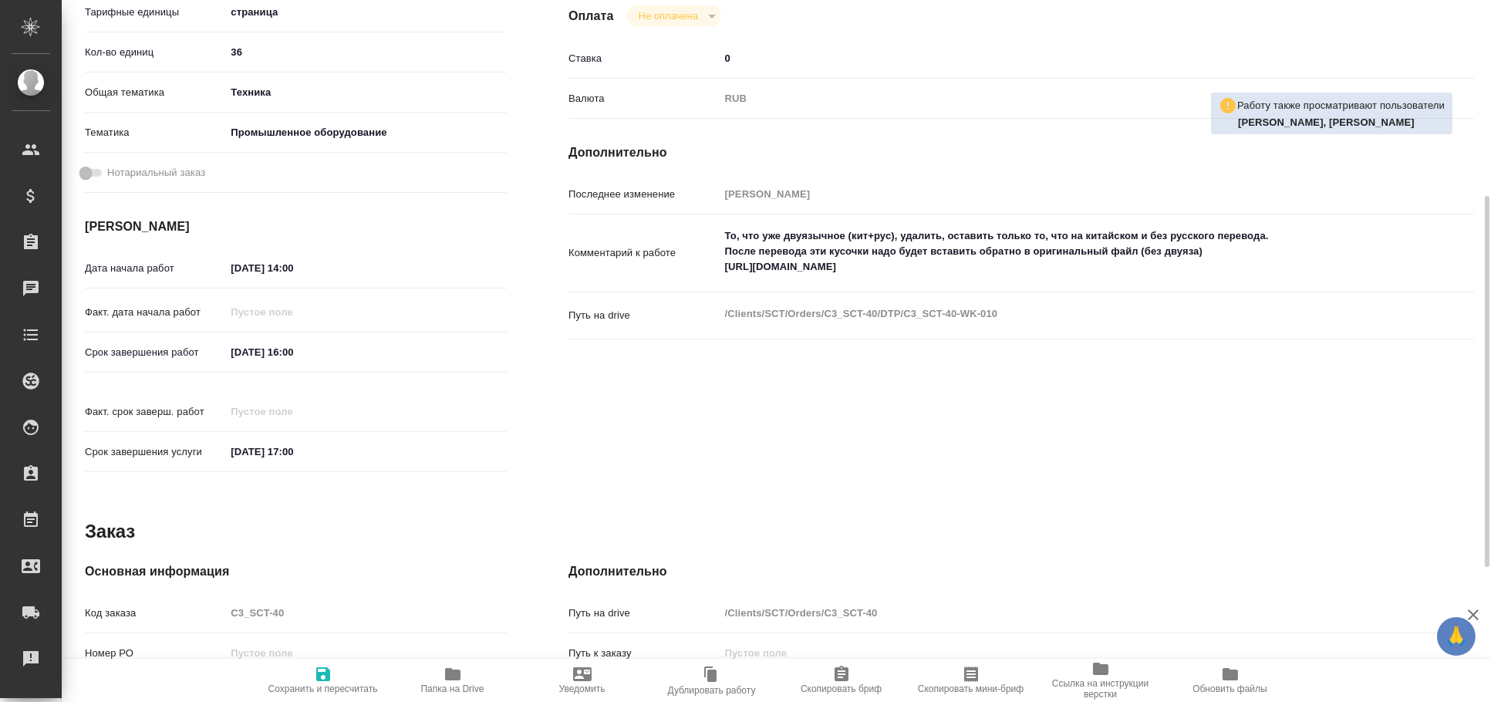
click at [895, 231] on textarea "То, что уже двуязычное (кит+рус), удалить, оставить только то, что на китайском…" at bounding box center [1060, 251] width 680 height 57
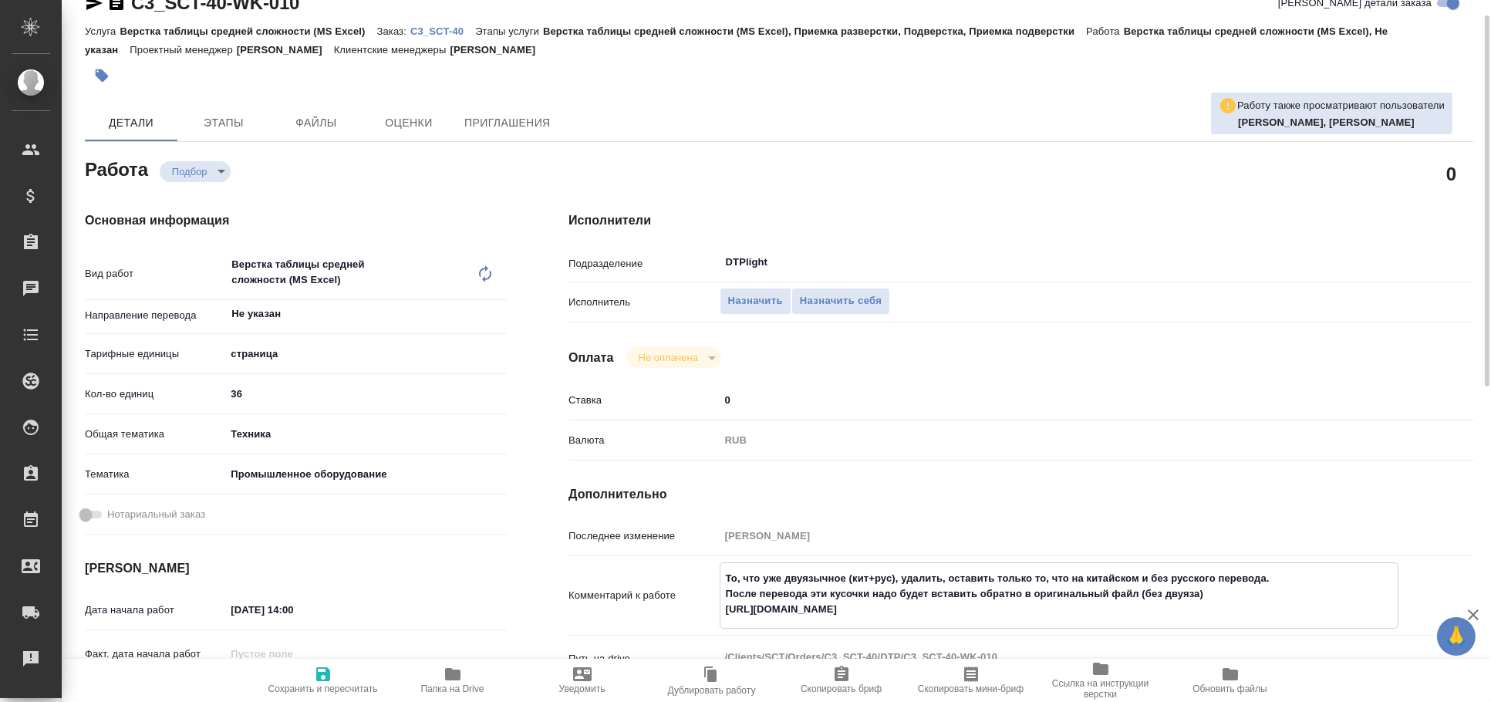
type textarea "x"
click at [450, 29] on p "C3_SCT-40" at bounding box center [442, 31] width 65 height 12
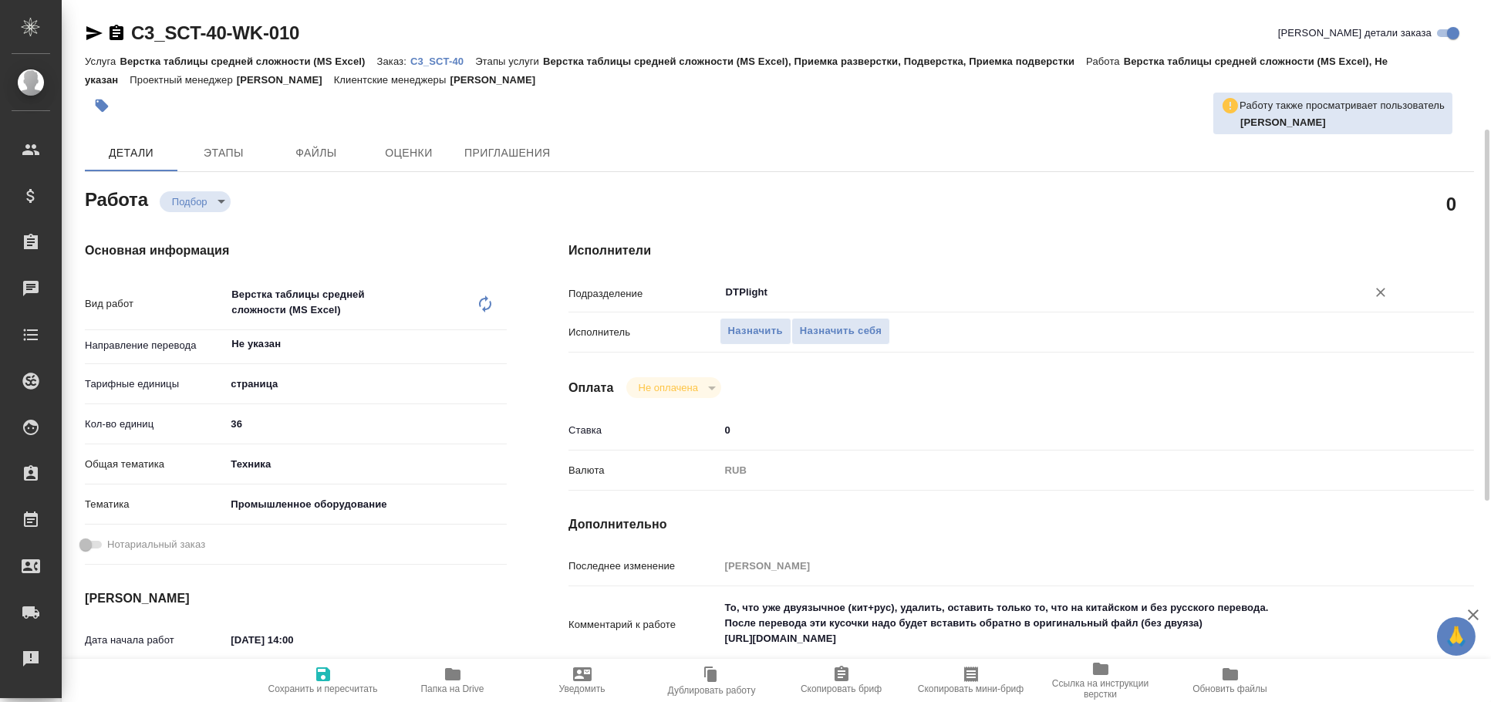
scroll to position [85, 0]
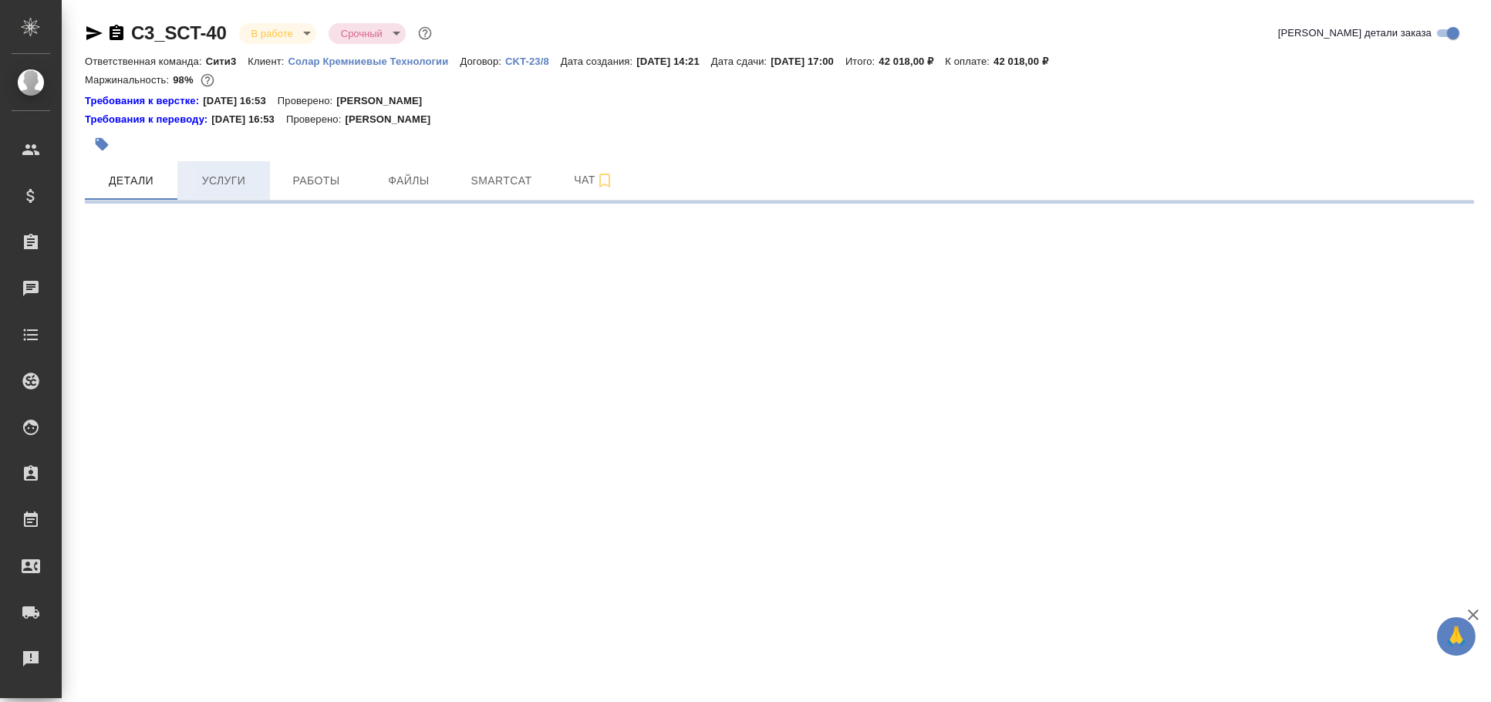
select select "RU"
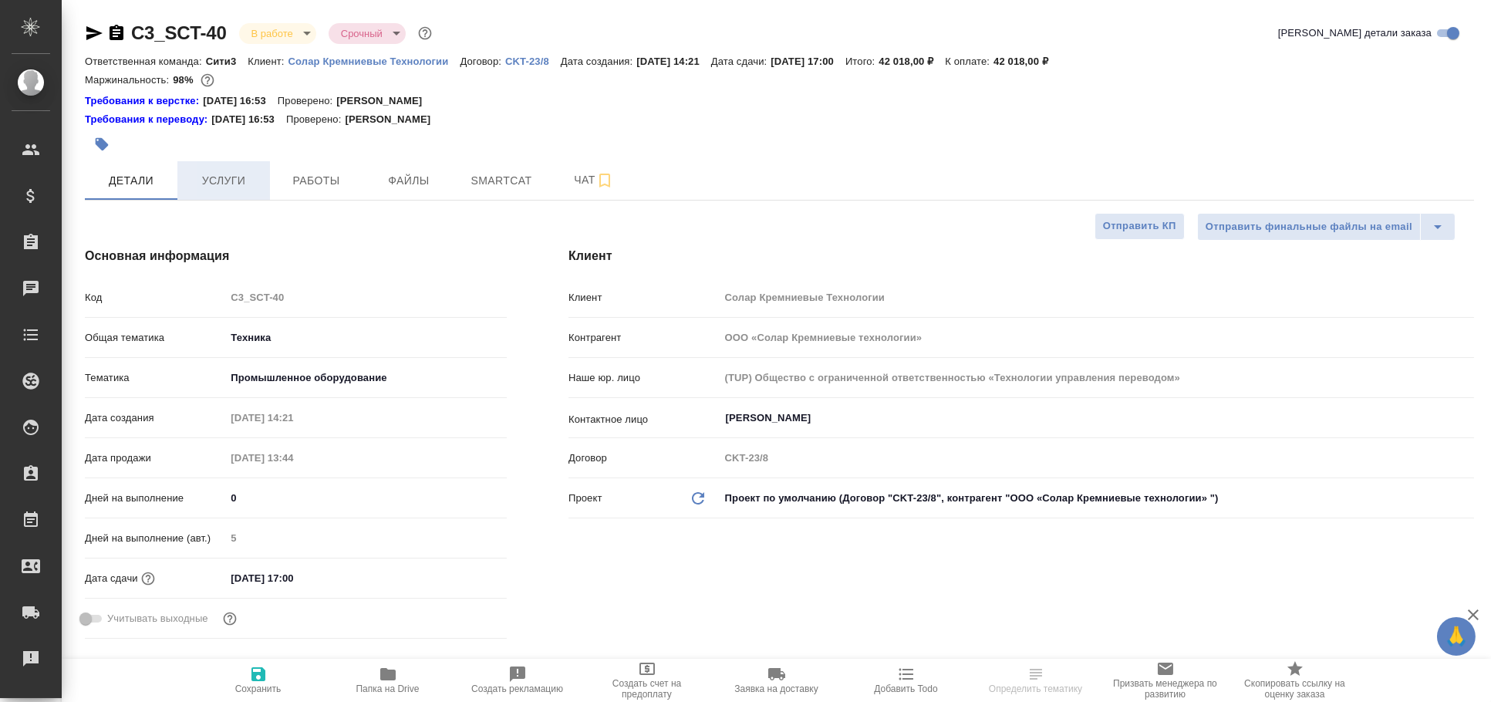
click at [238, 187] on span "Услуги" at bounding box center [224, 180] width 74 height 19
type textarea "x"
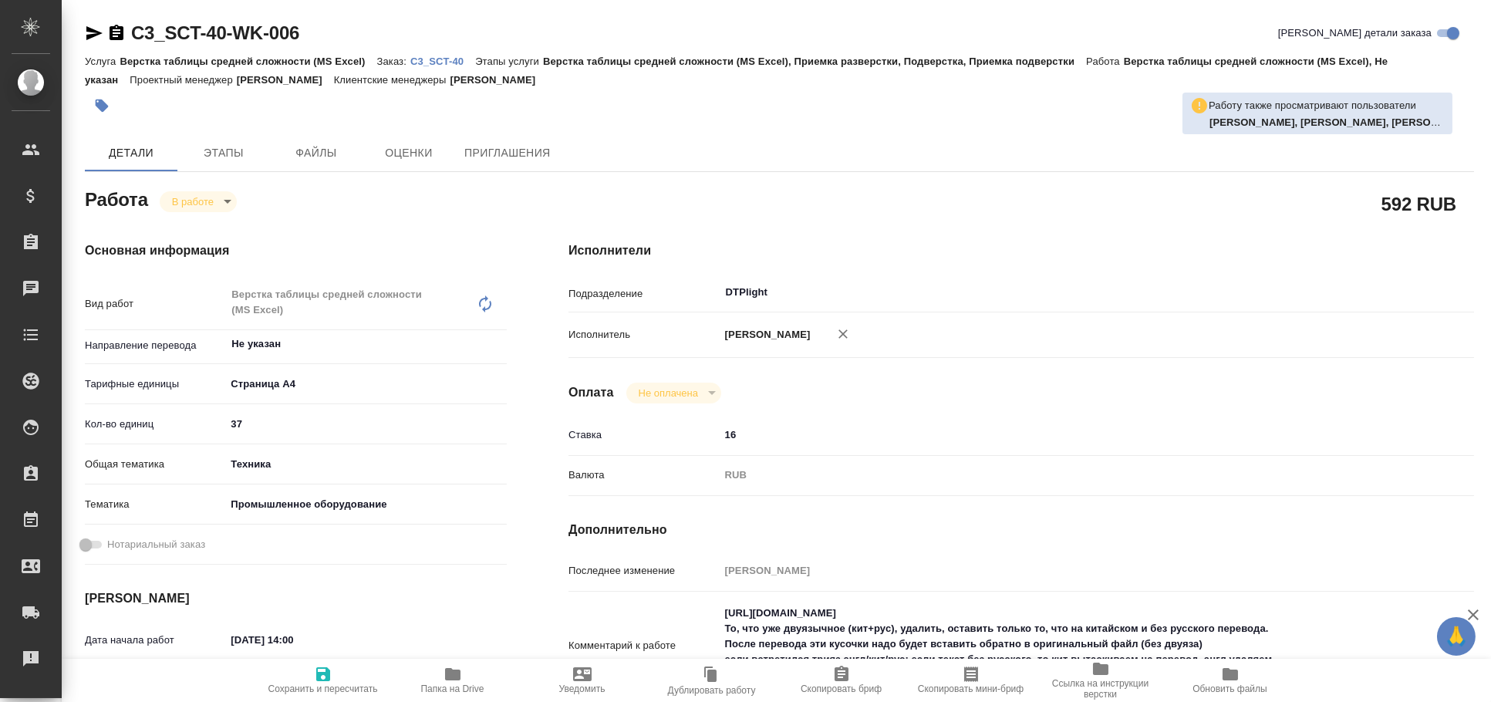
type textarea "x"
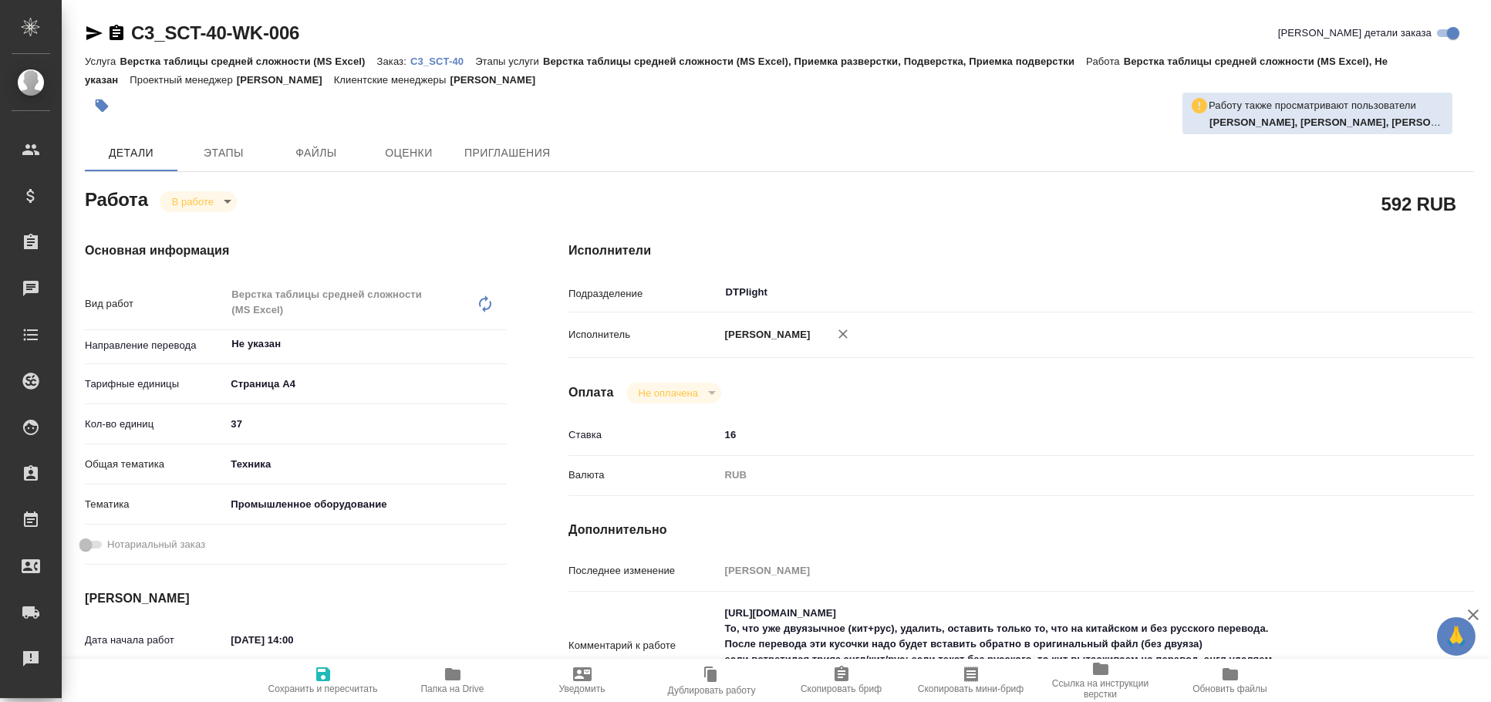
type textarea "x"
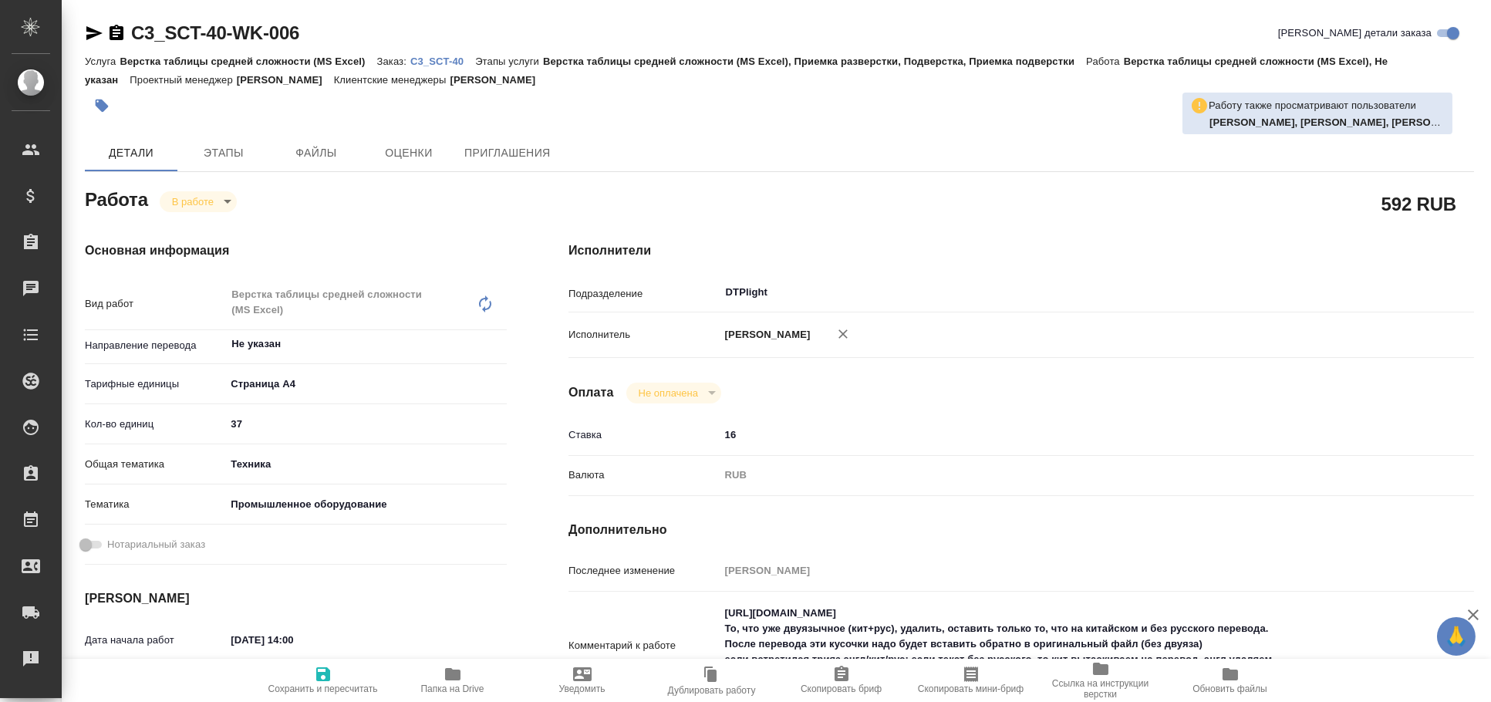
type textarea "x"
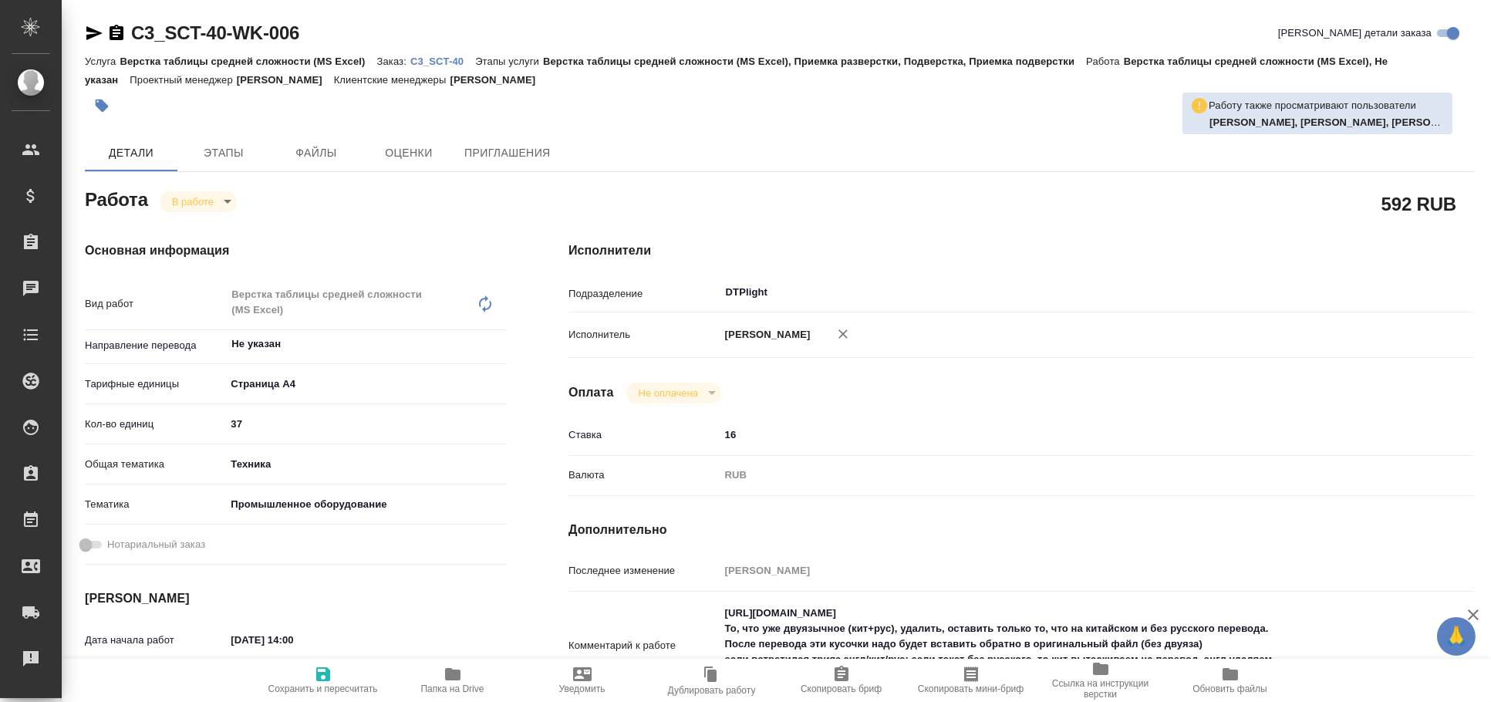
type textarea "x"
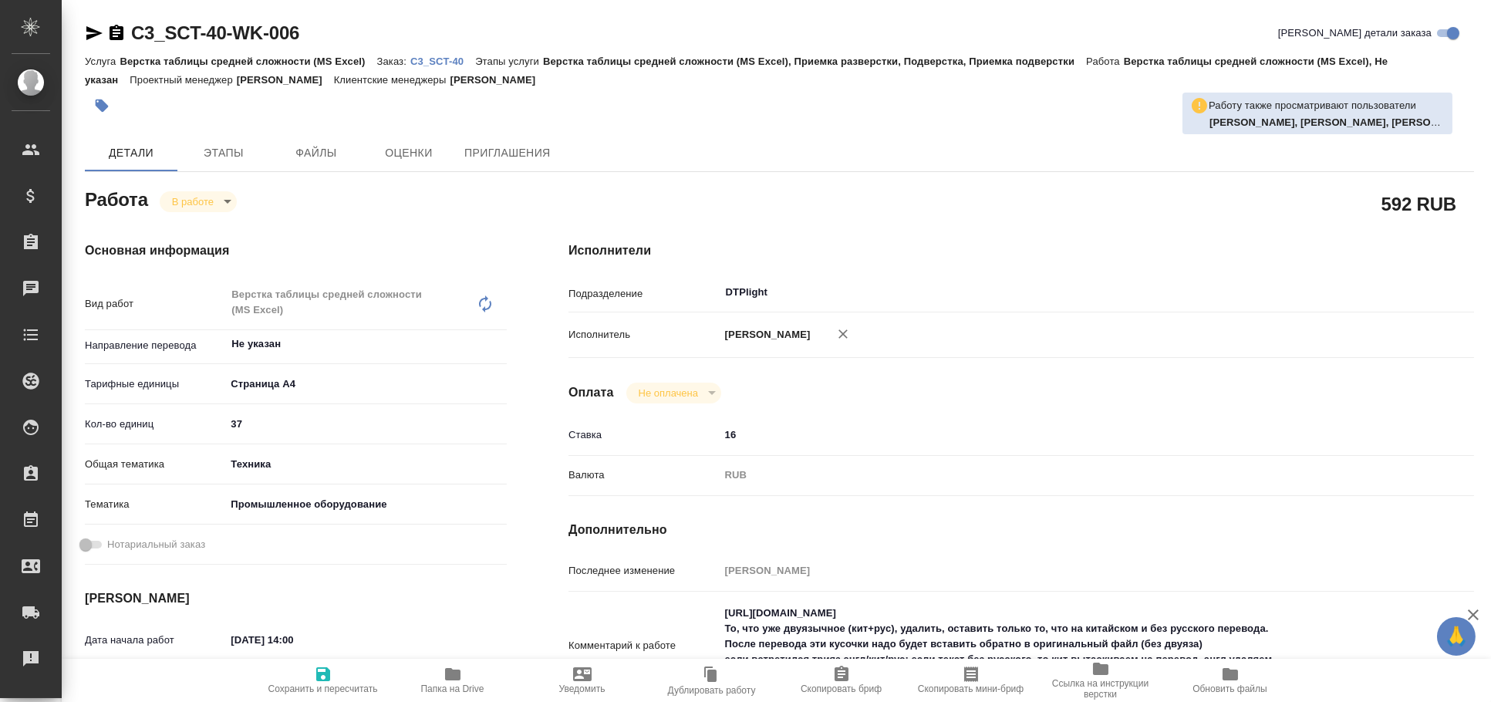
scroll to position [85, 0]
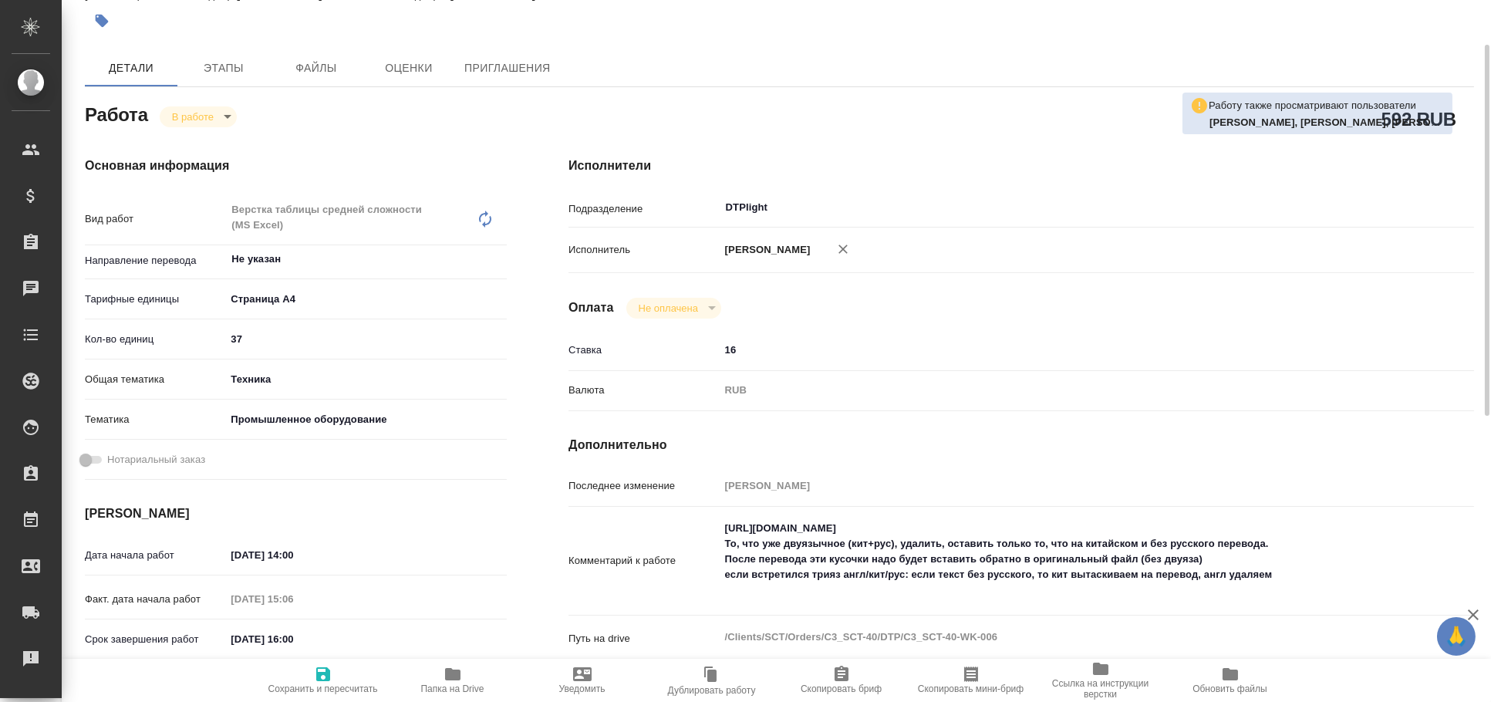
type textarea "x"
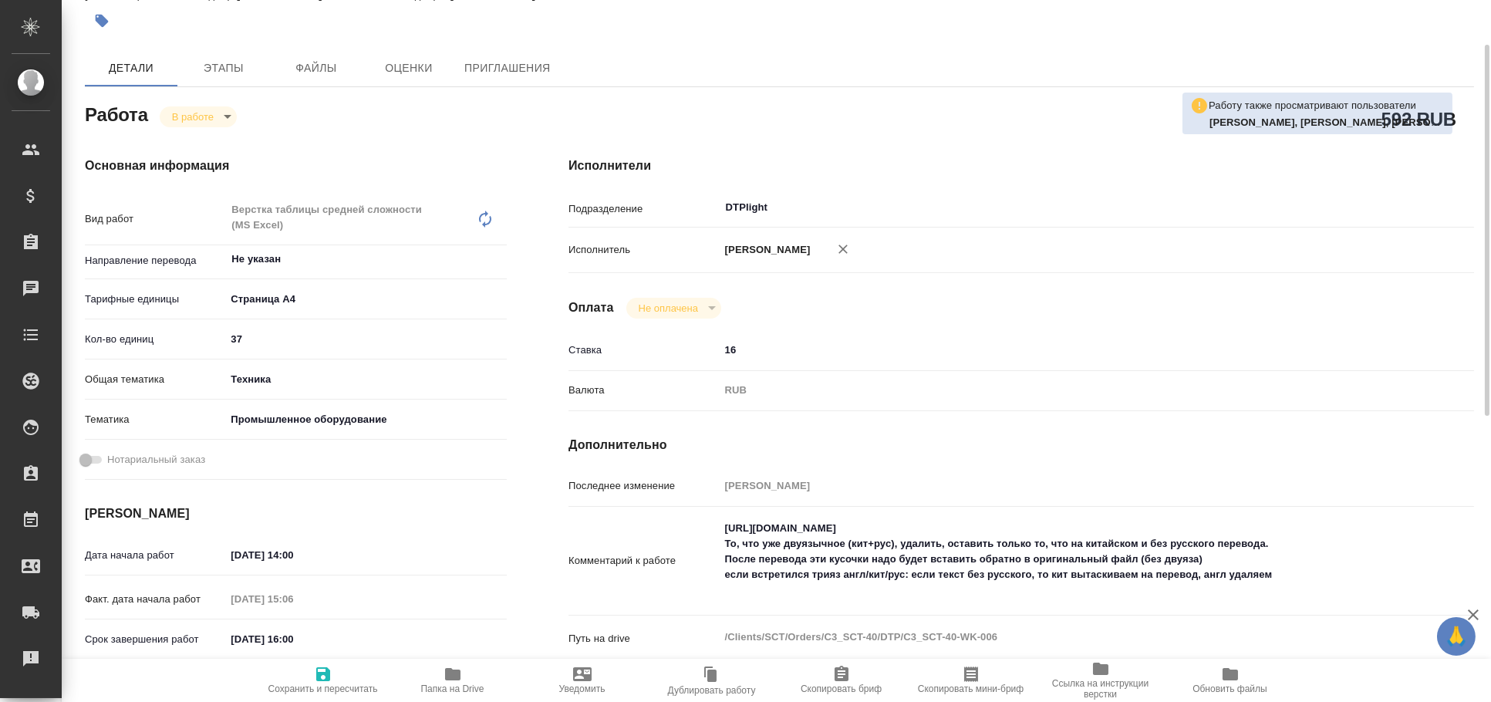
type textarea "x"
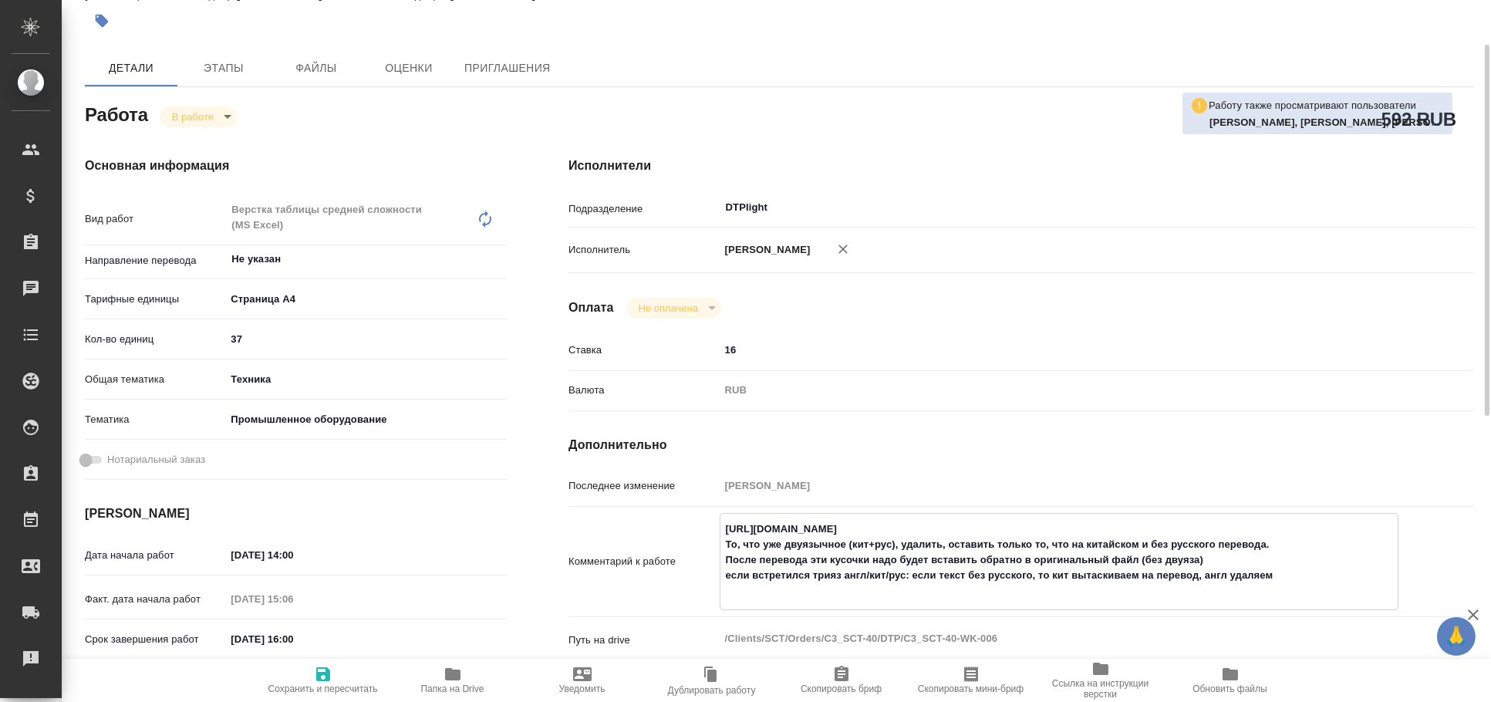
drag, startPoint x: 1291, startPoint y: 579, endPoint x: 714, endPoint y: 577, distance: 577.1
click at [714, 577] on div "Комментарий к работе https://drive.awatera.com/f/10481124 То, что уже двуязычно…" at bounding box center [1022, 561] width 906 height 97
type textarea "x"
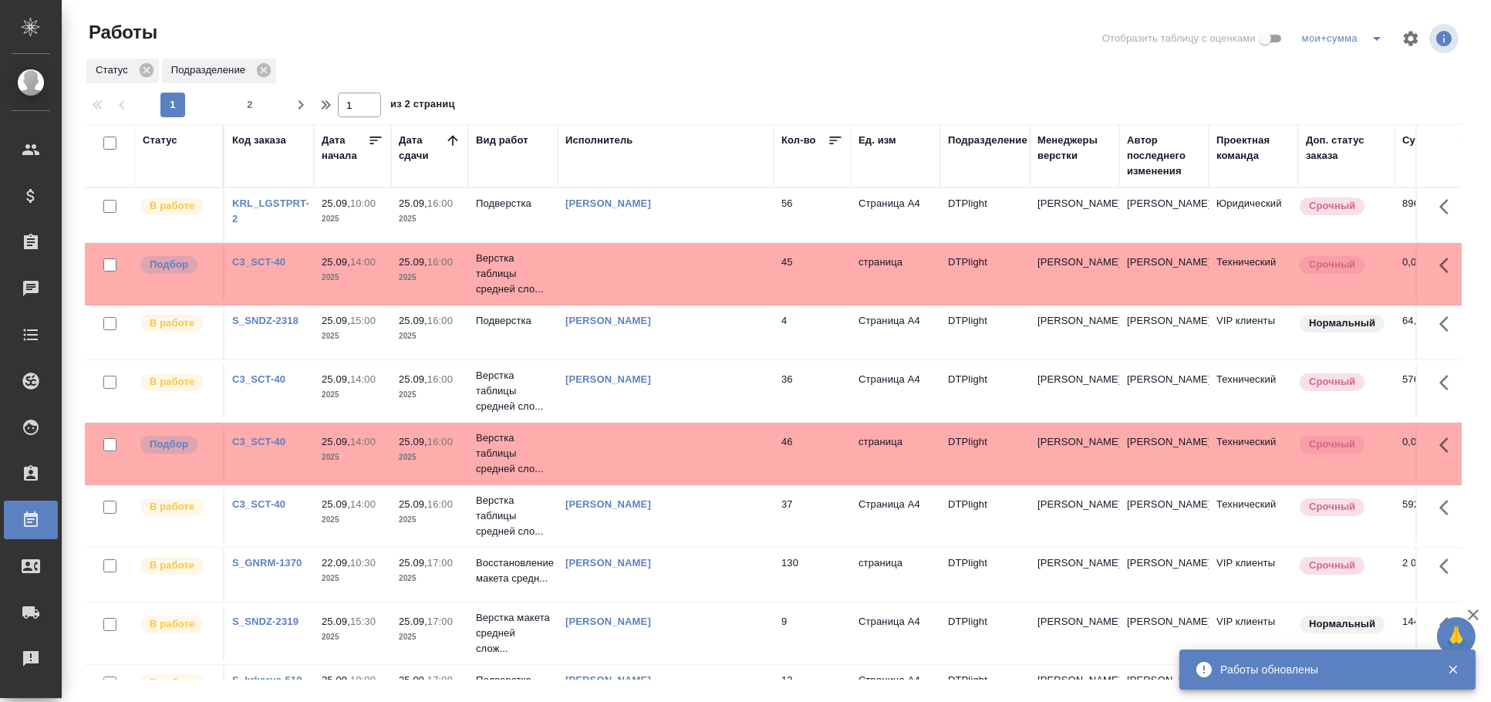
click at [699, 275] on td at bounding box center [666, 274] width 216 height 54
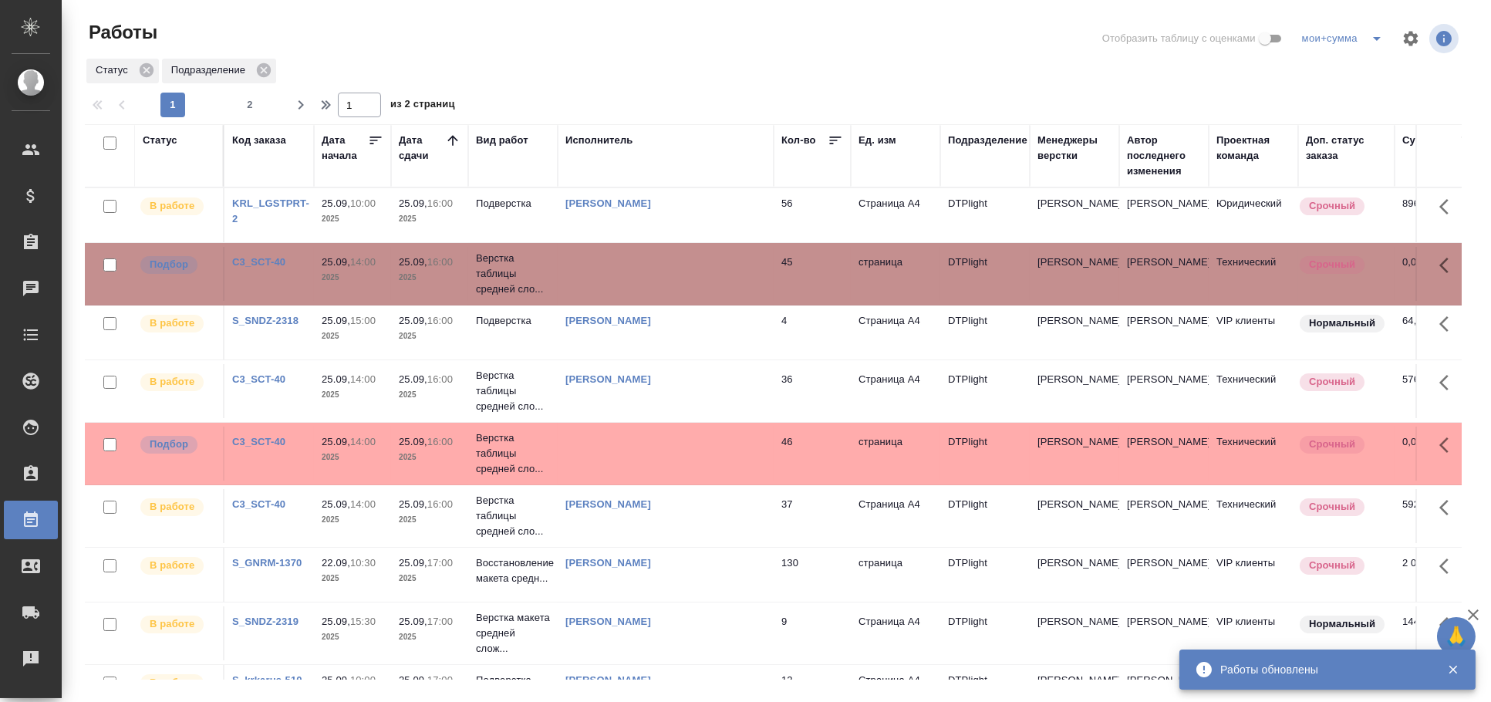
click at [699, 275] on td at bounding box center [666, 274] width 216 height 54
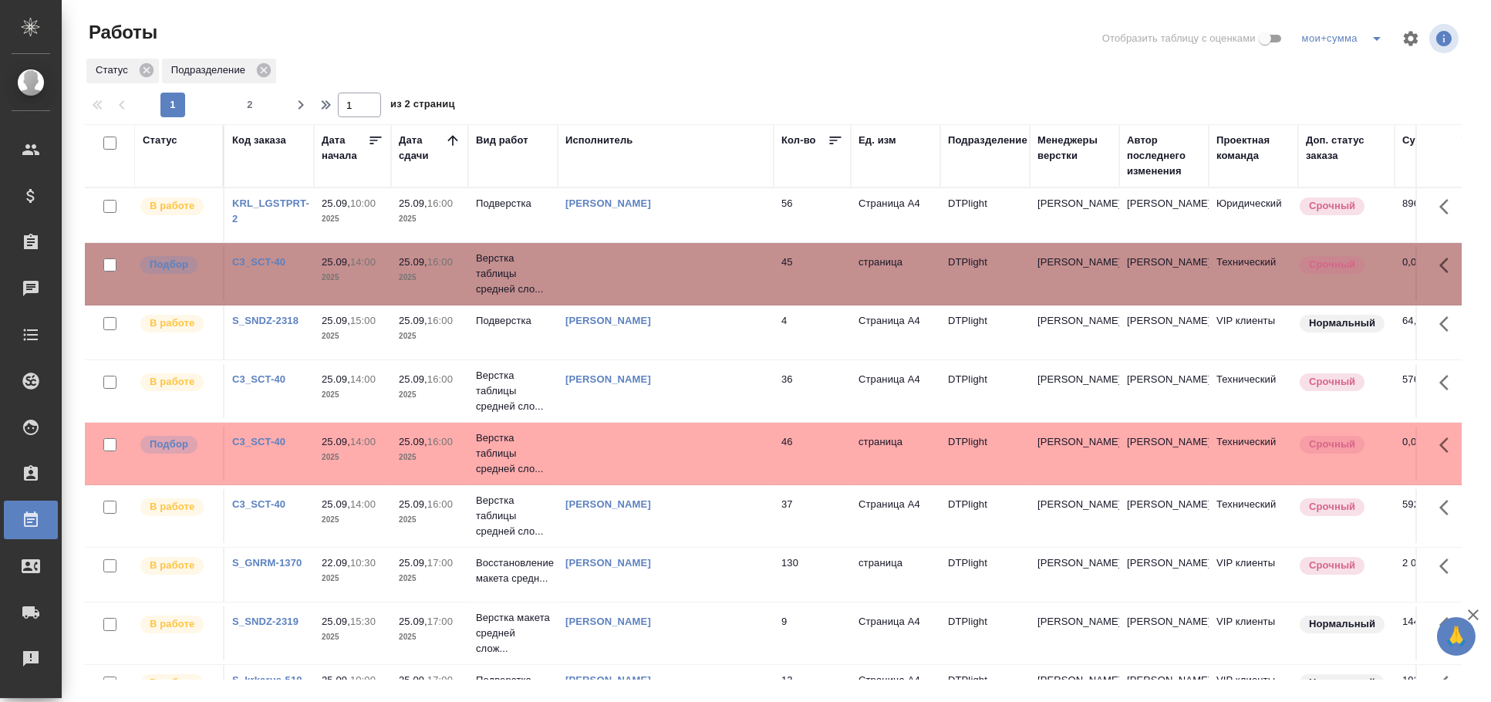
click at [585, 445] on td at bounding box center [666, 454] width 216 height 54
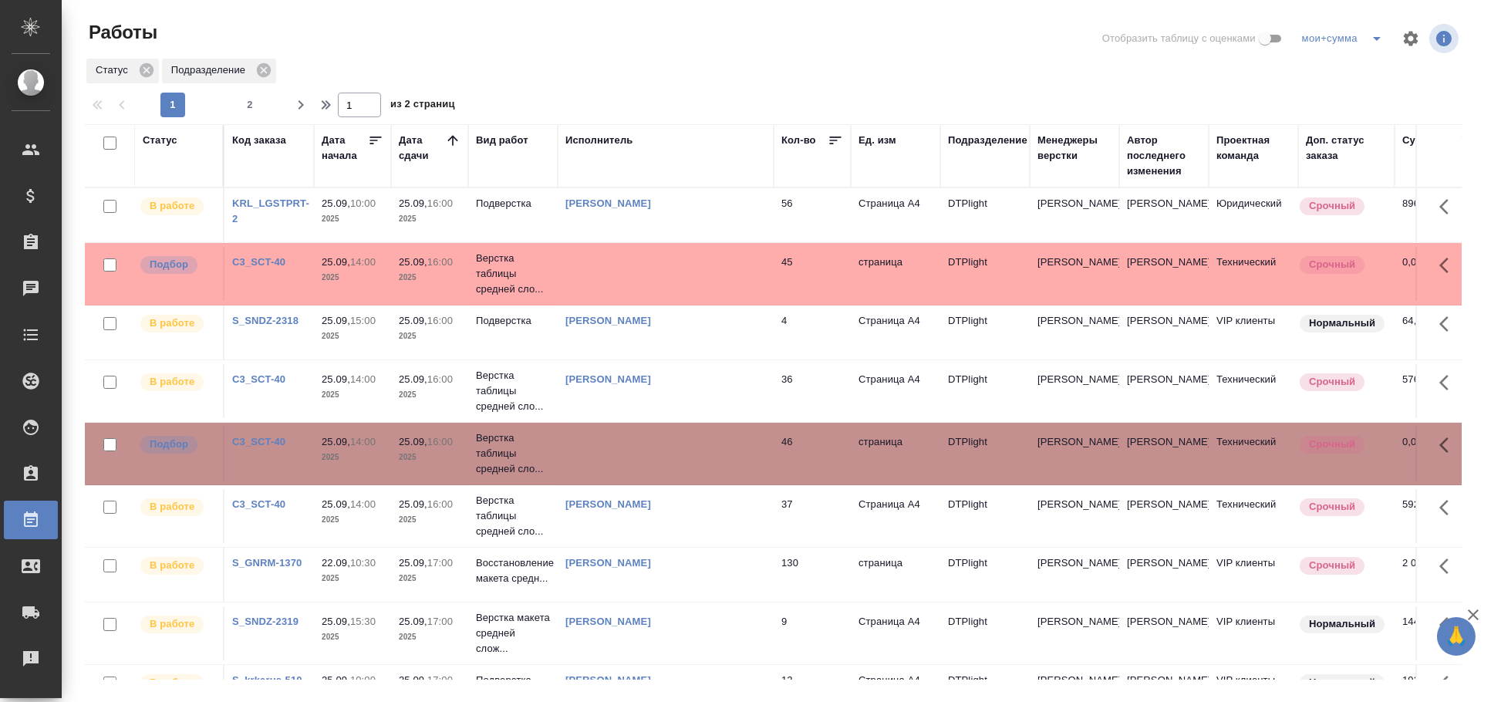
click at [609, 140] on div "Исполнитель" at bounding box center [600, 140] width 68 height 15
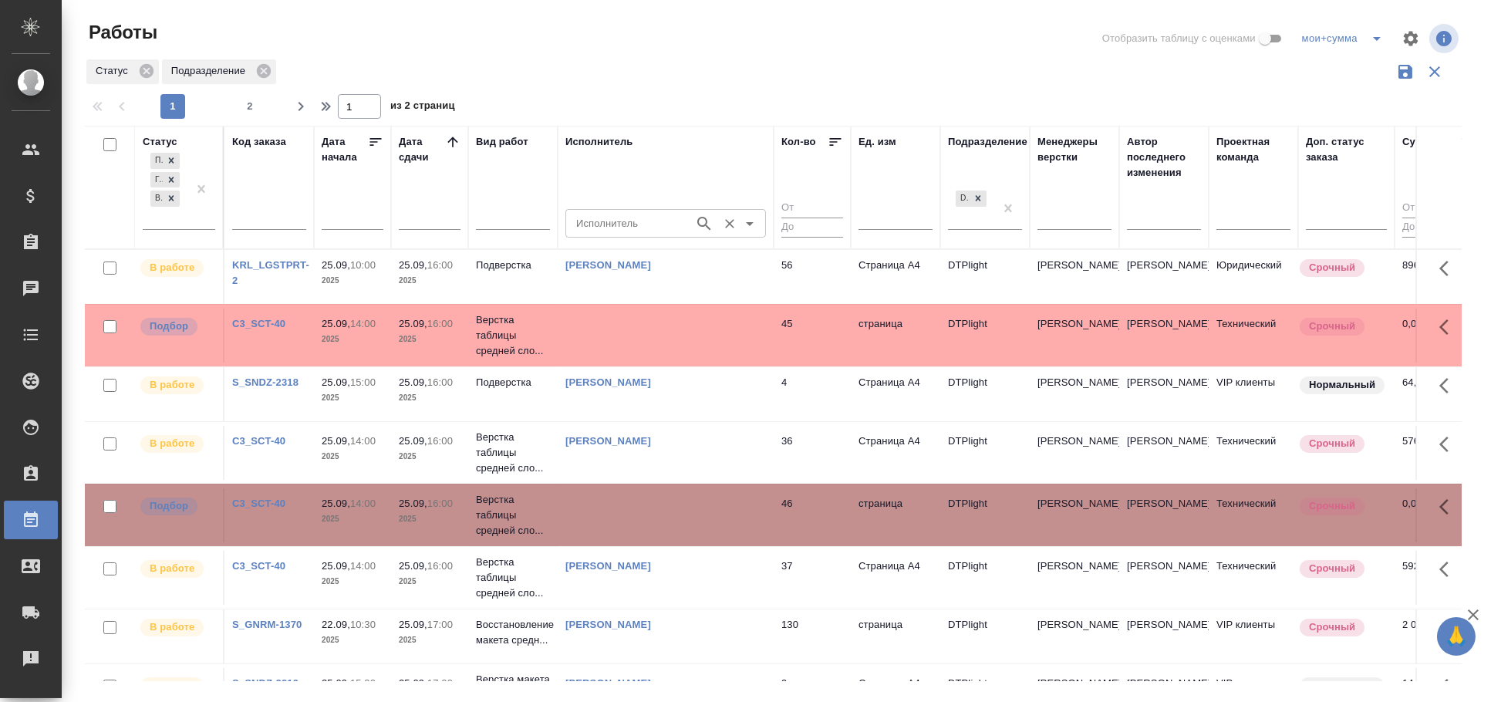
click at [619, 244] on th "Исполнитель Исполнитель Исполнитель" at bounding box center [666, 187] width 216 height 123
click at [617, 238] on div "Исполнитель Исполнитель" at bounding box center [666, 221] width 201 height 37
type input "гузов"
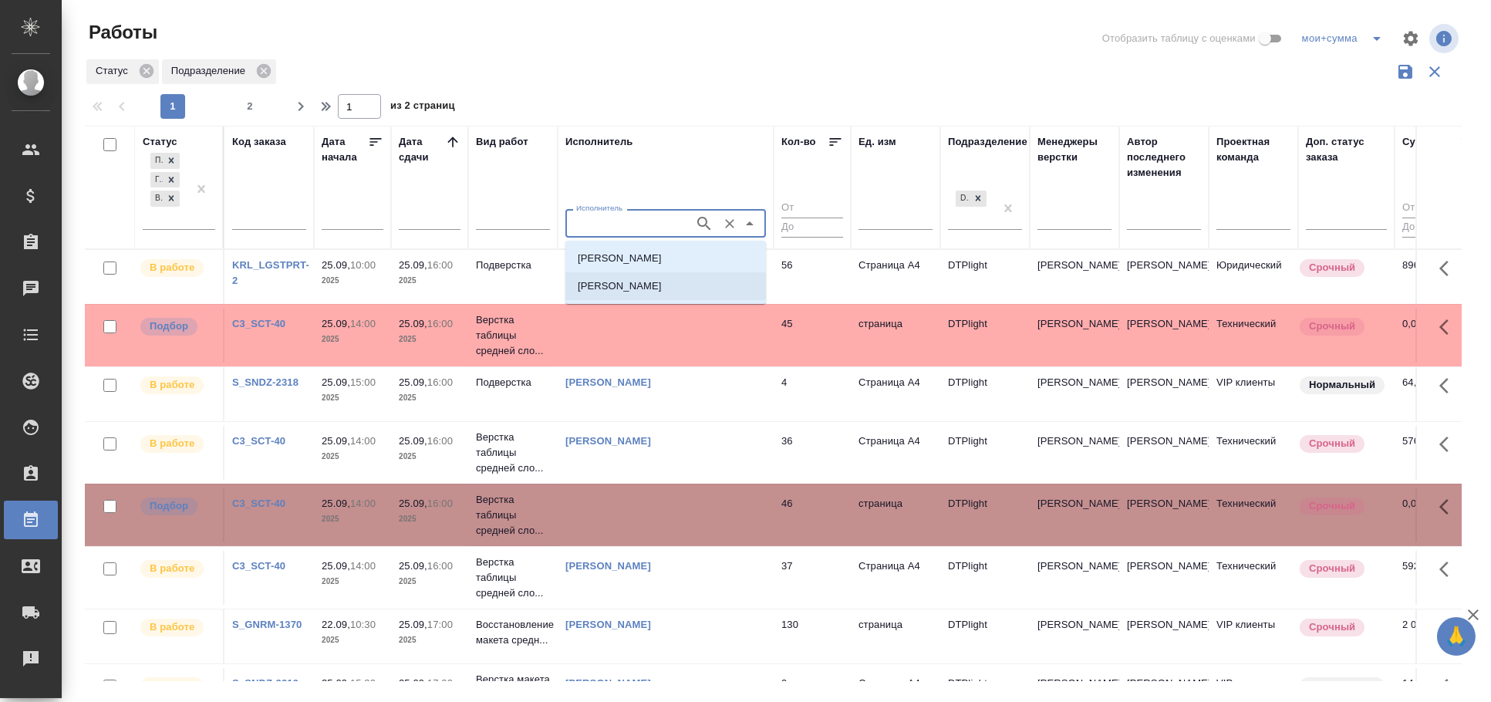
click at [644, 288] on p "Гузов Марк Анатольевич" at bounding box center [620, 286] width 84 height 15
type input "Гузов Марк Анатольевич"
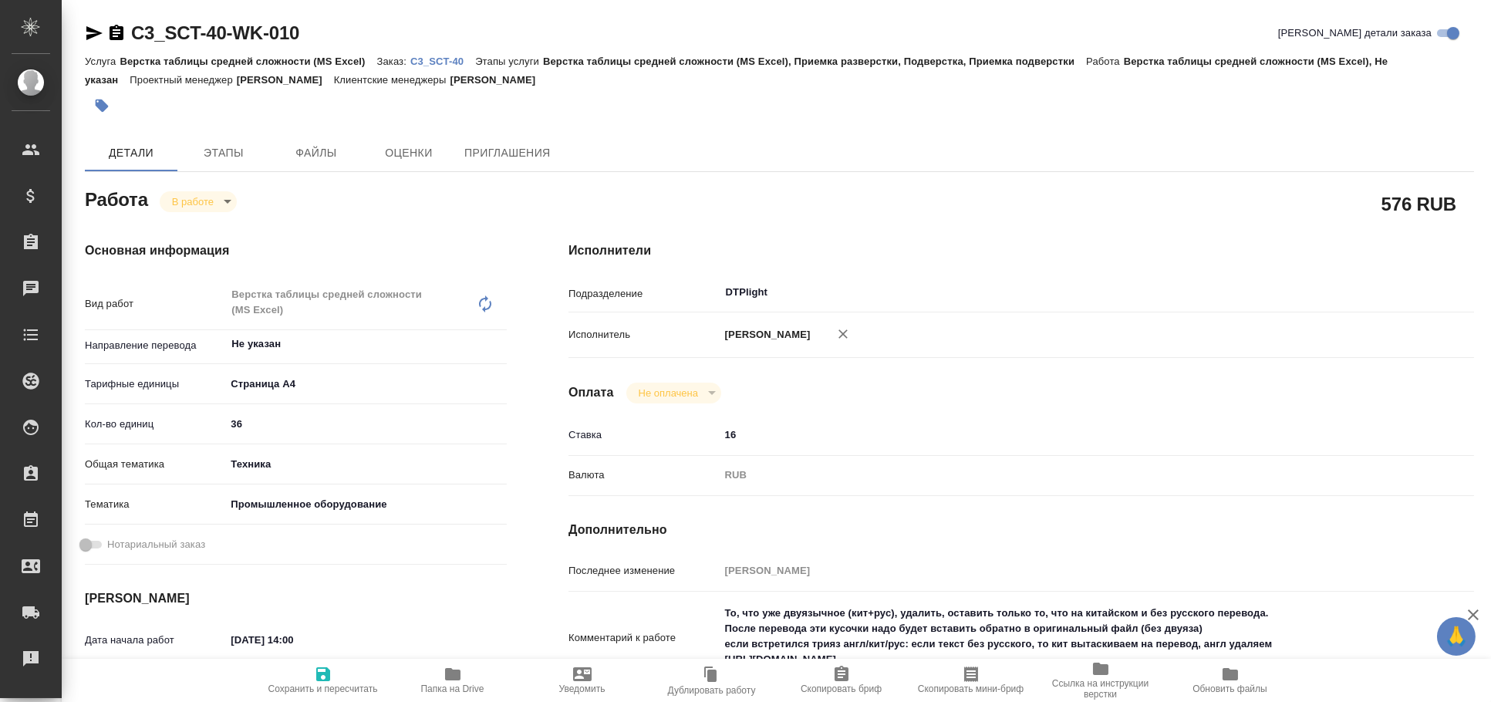
type textarea "x"
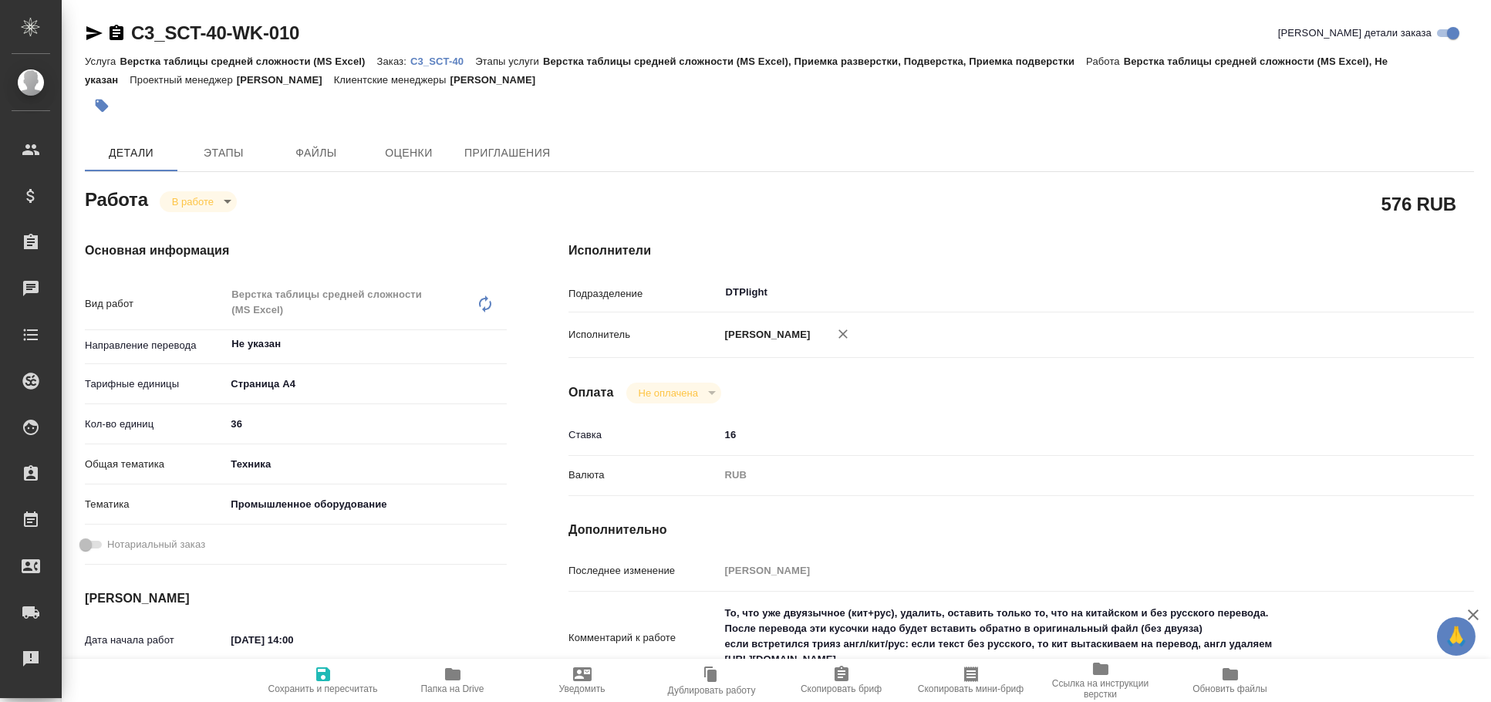
type textarea "x"
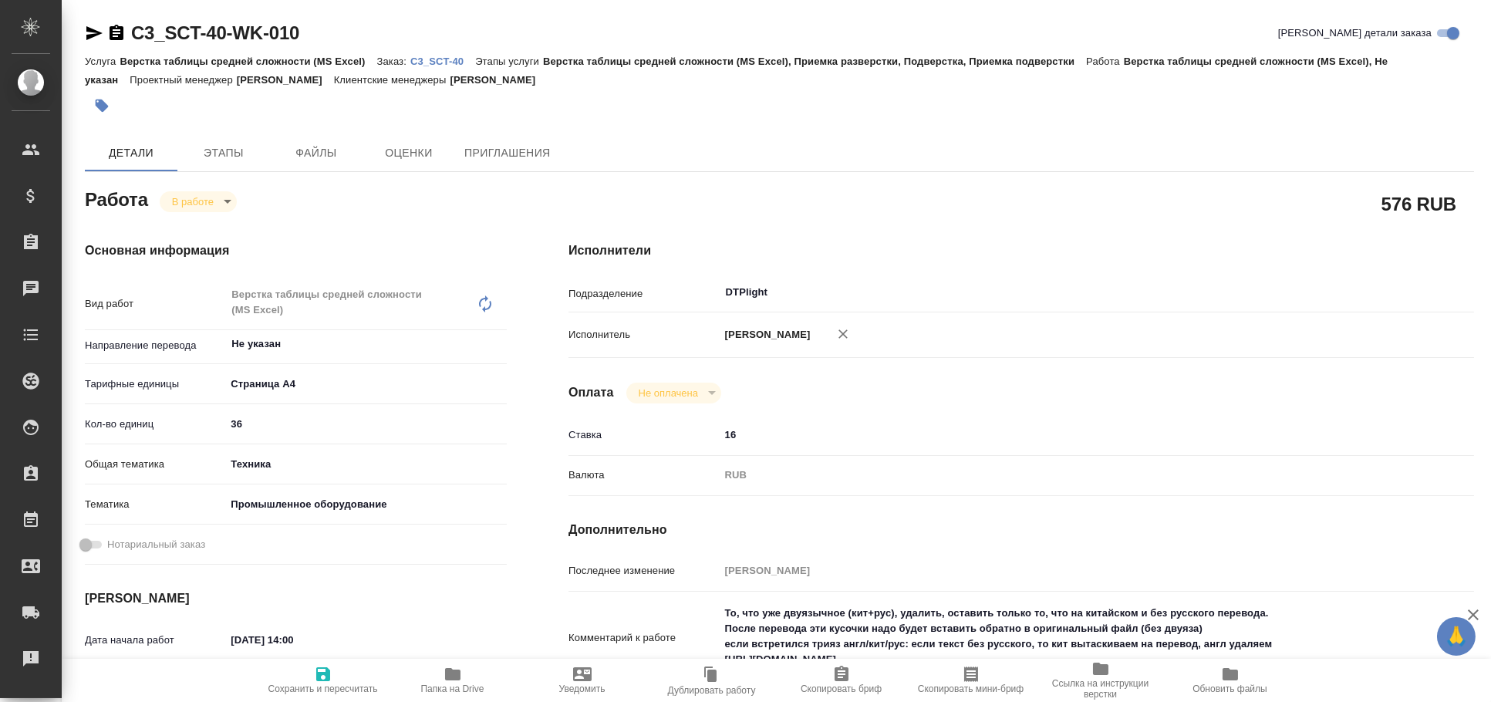
type textarea "x"
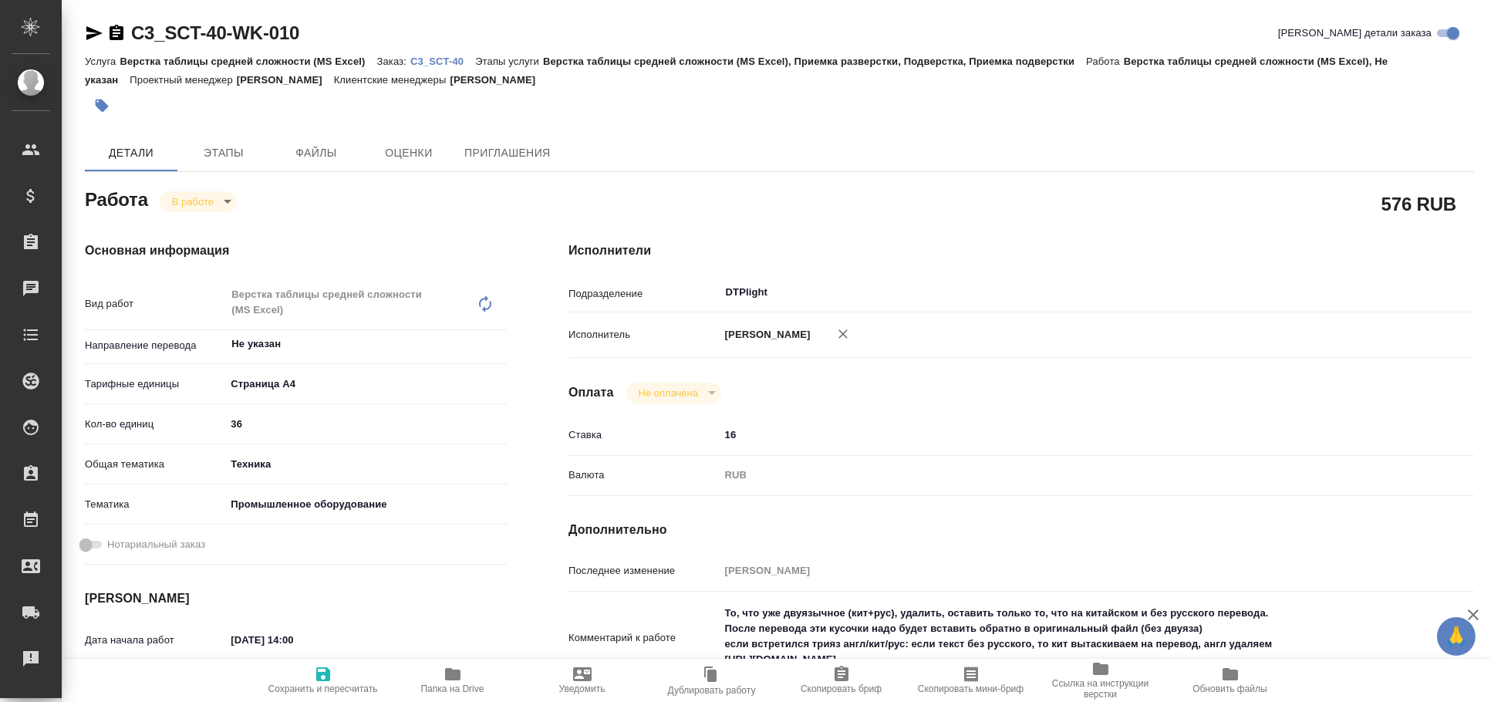
type textarea "x"
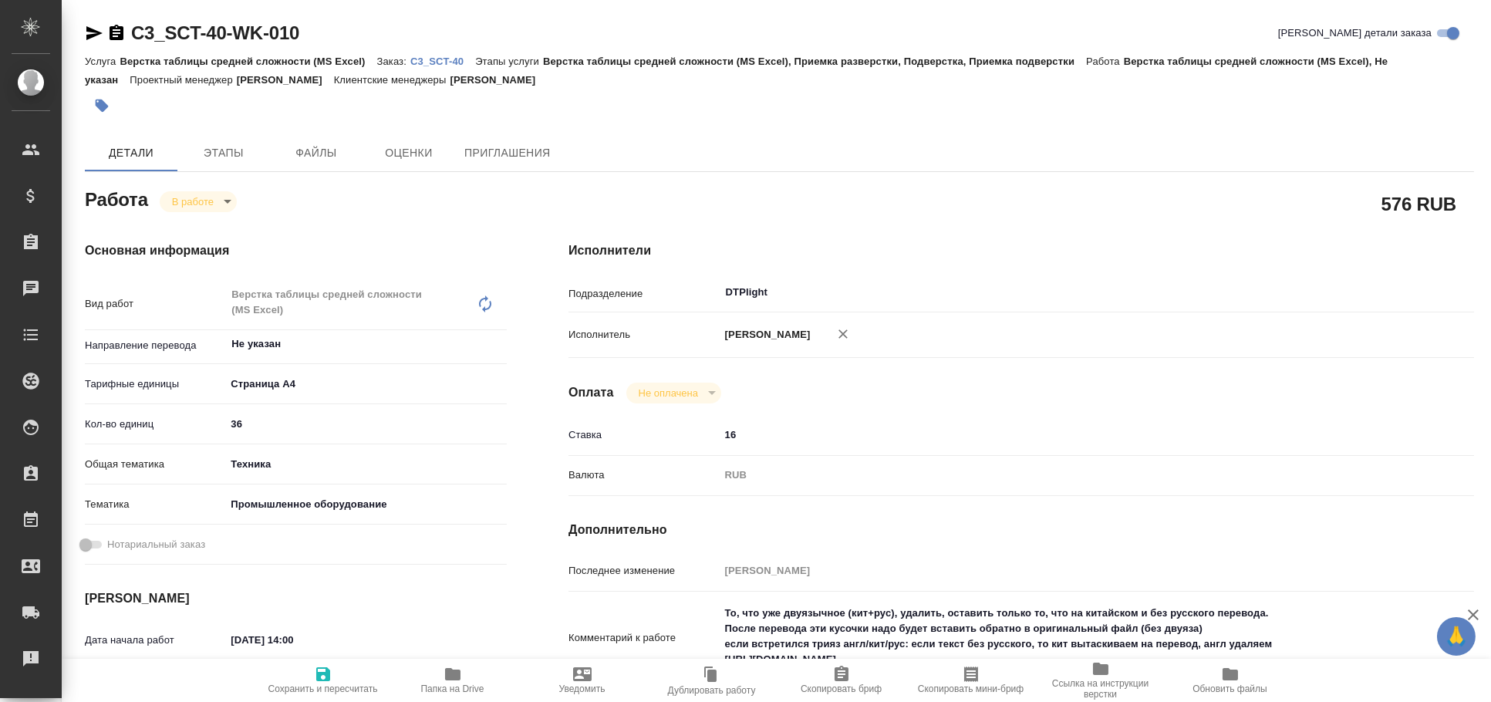
type textarea "x"
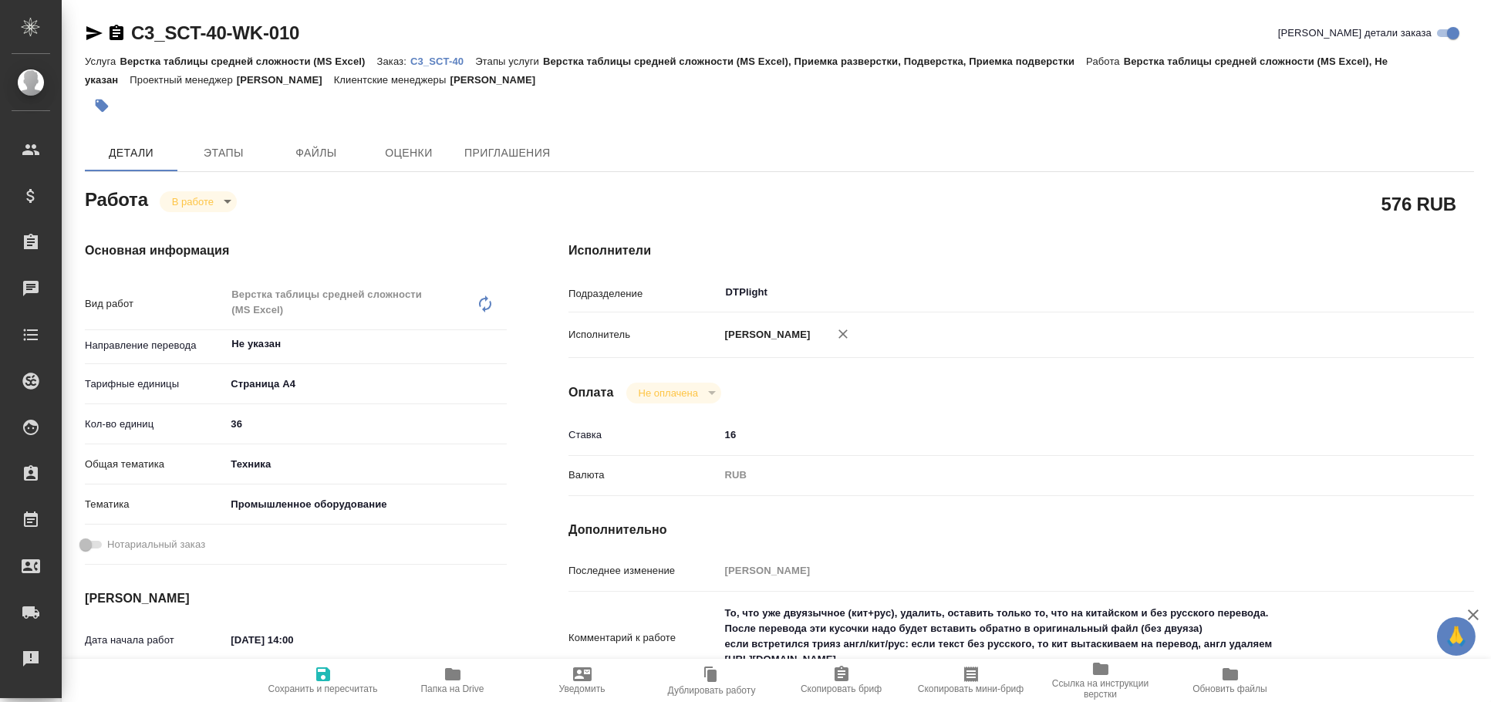
type textarea "x"
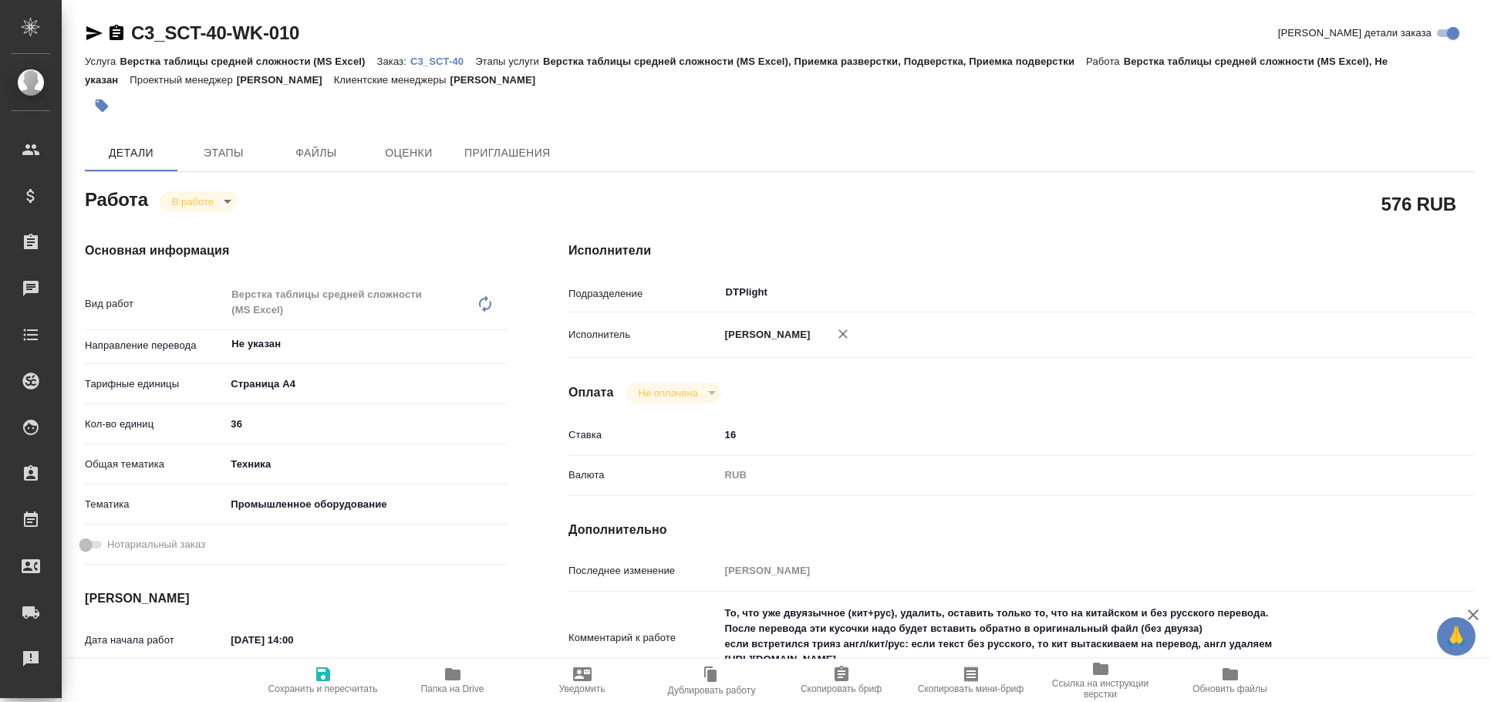
type textarea "x"
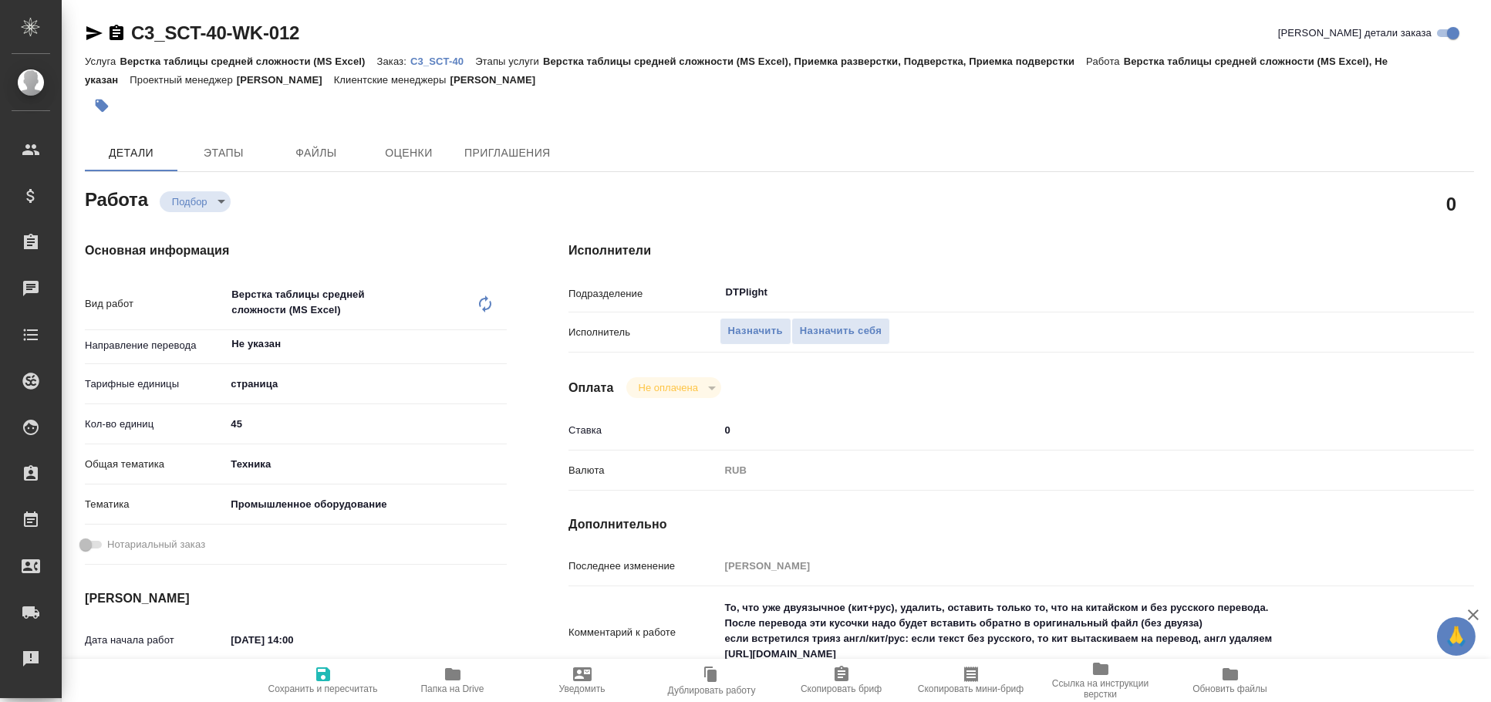
type textarea "x"
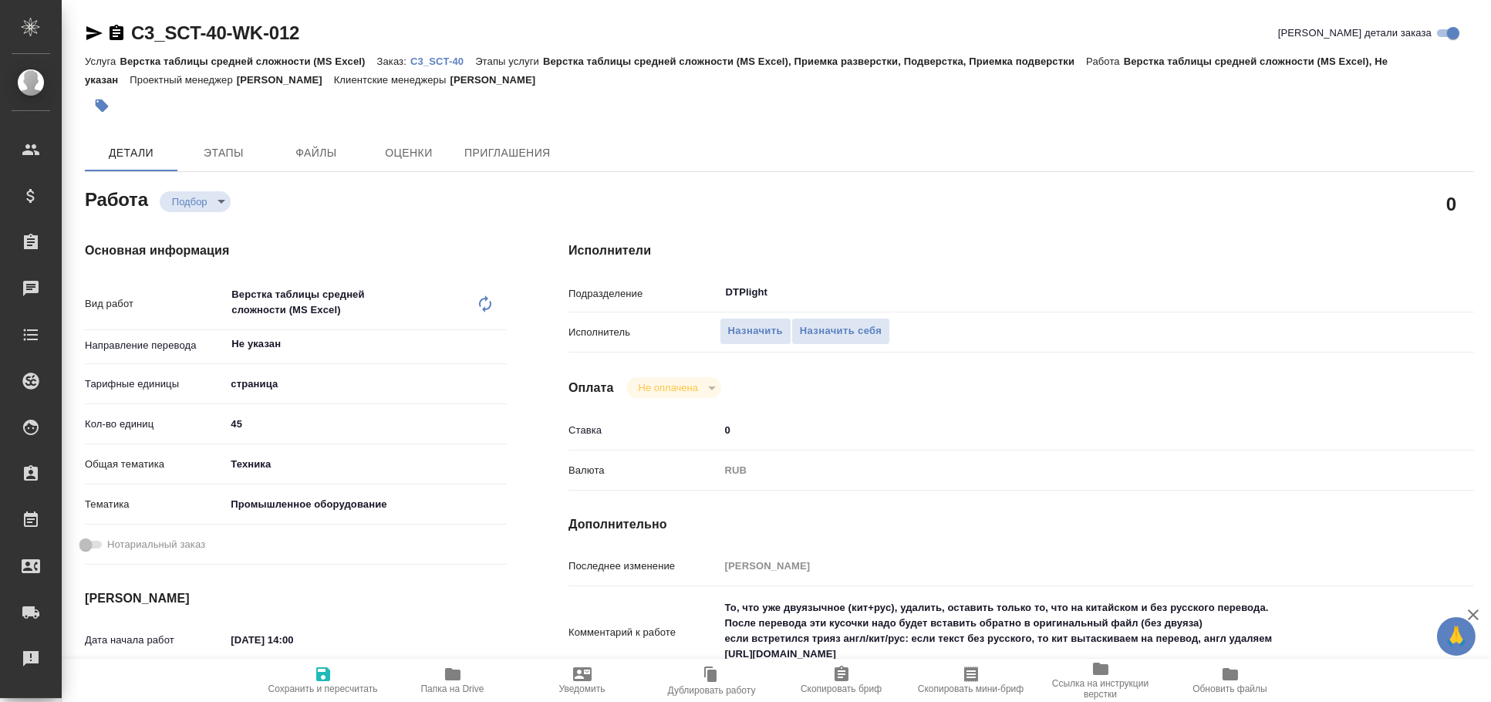
type textarea "x"
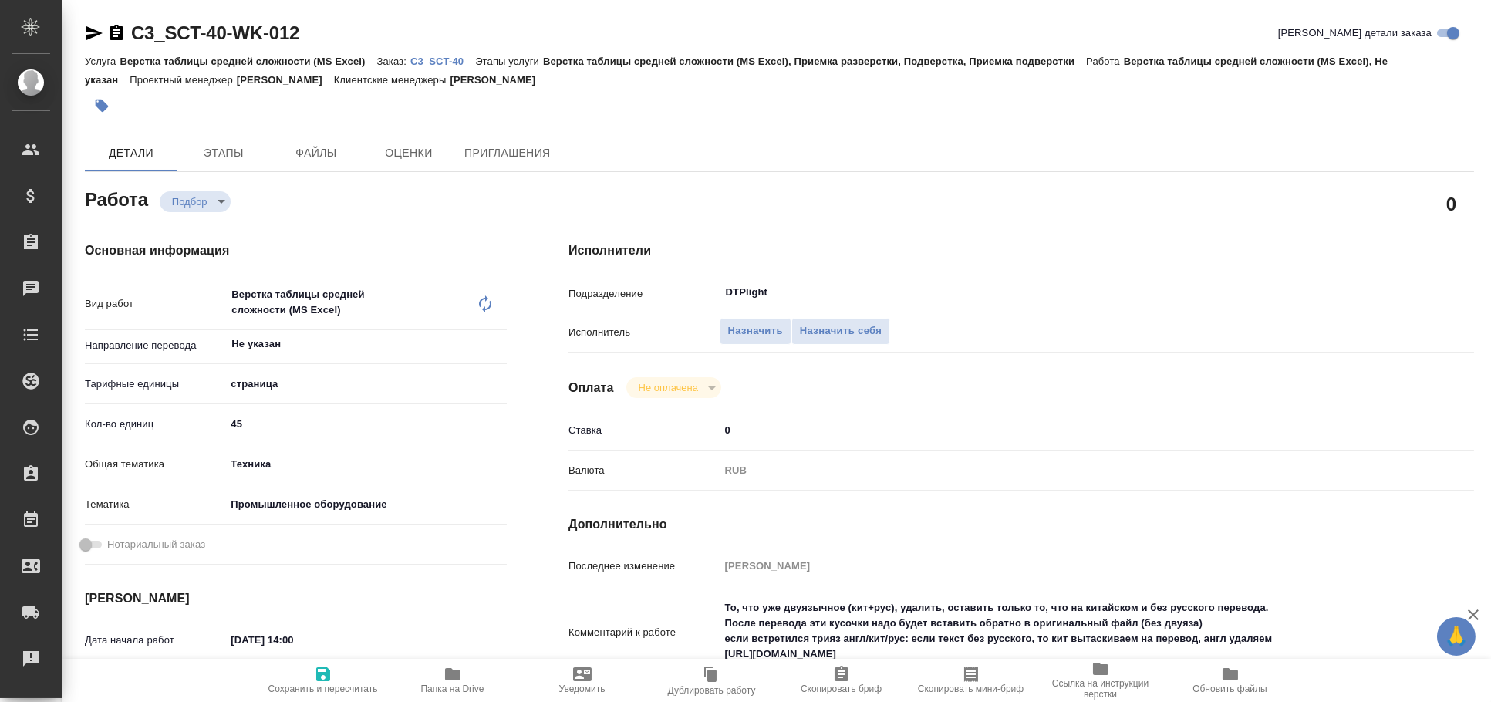
type textarea "x"
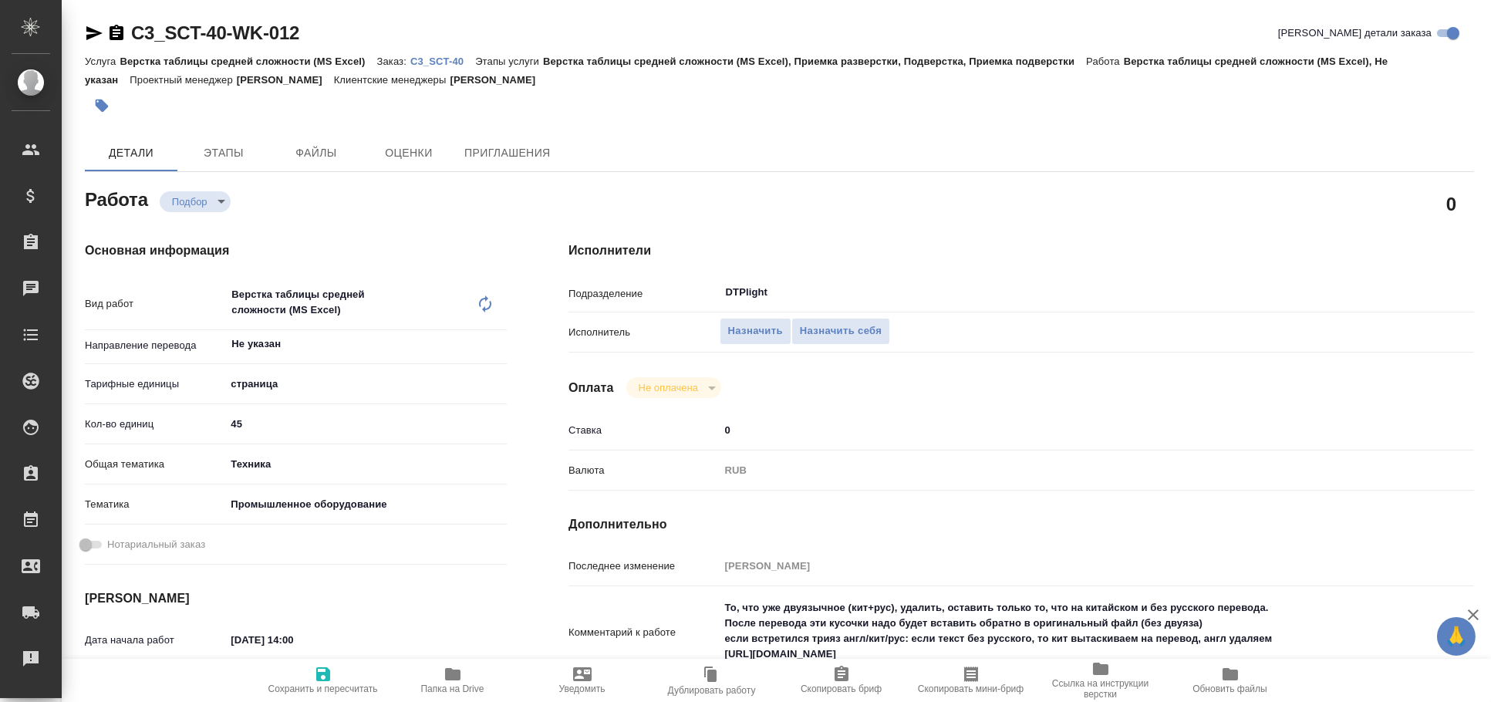
type textarea "x"
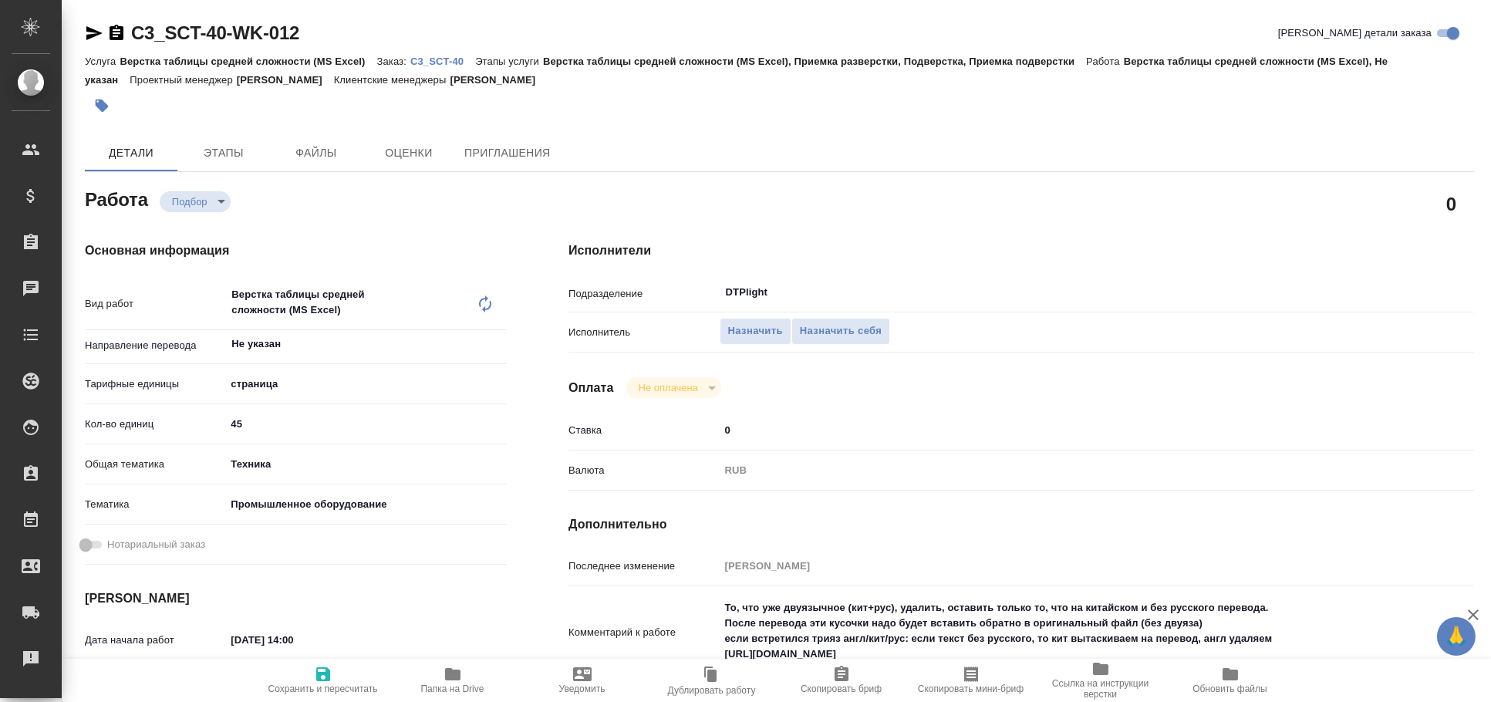
type textarea "x"
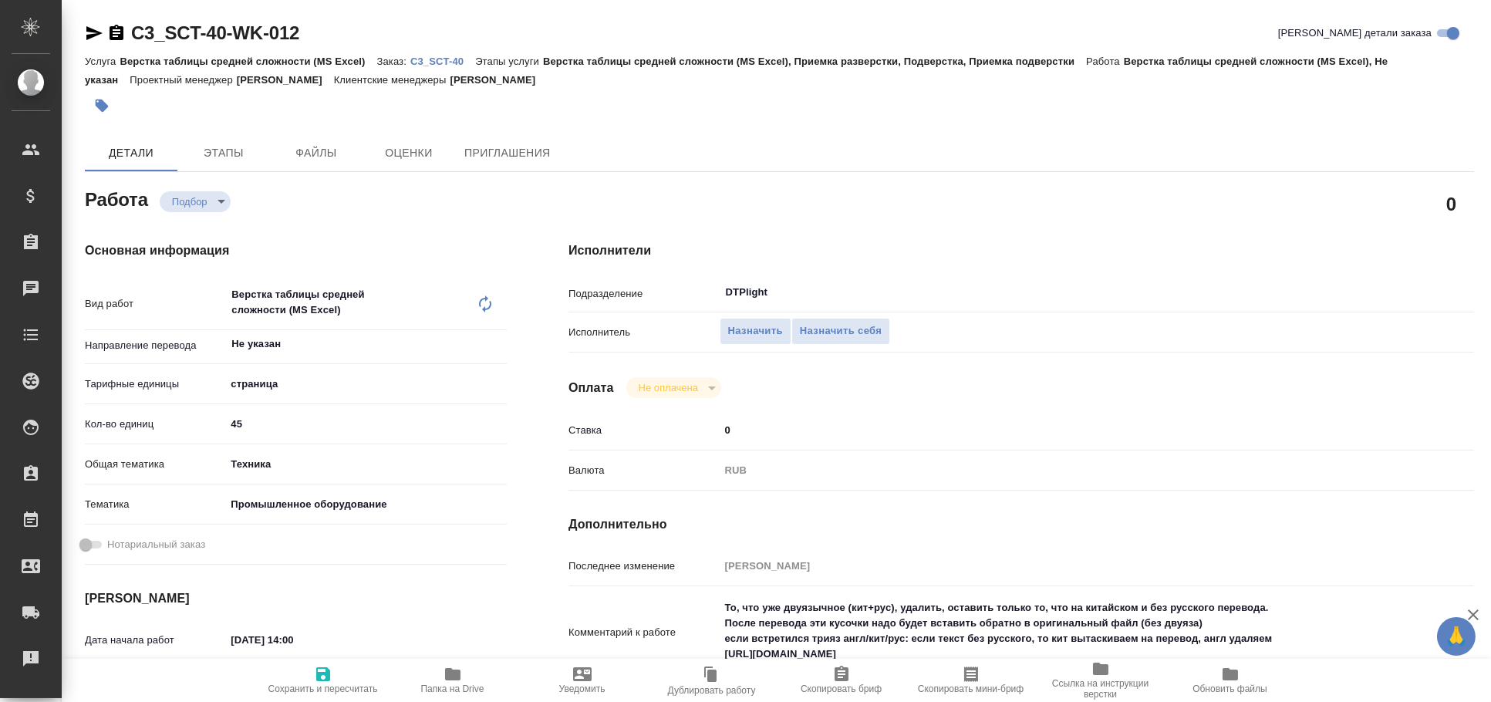
click at [97, 29] on icon "button" at bounding box center [94, 33] width 19 height 19
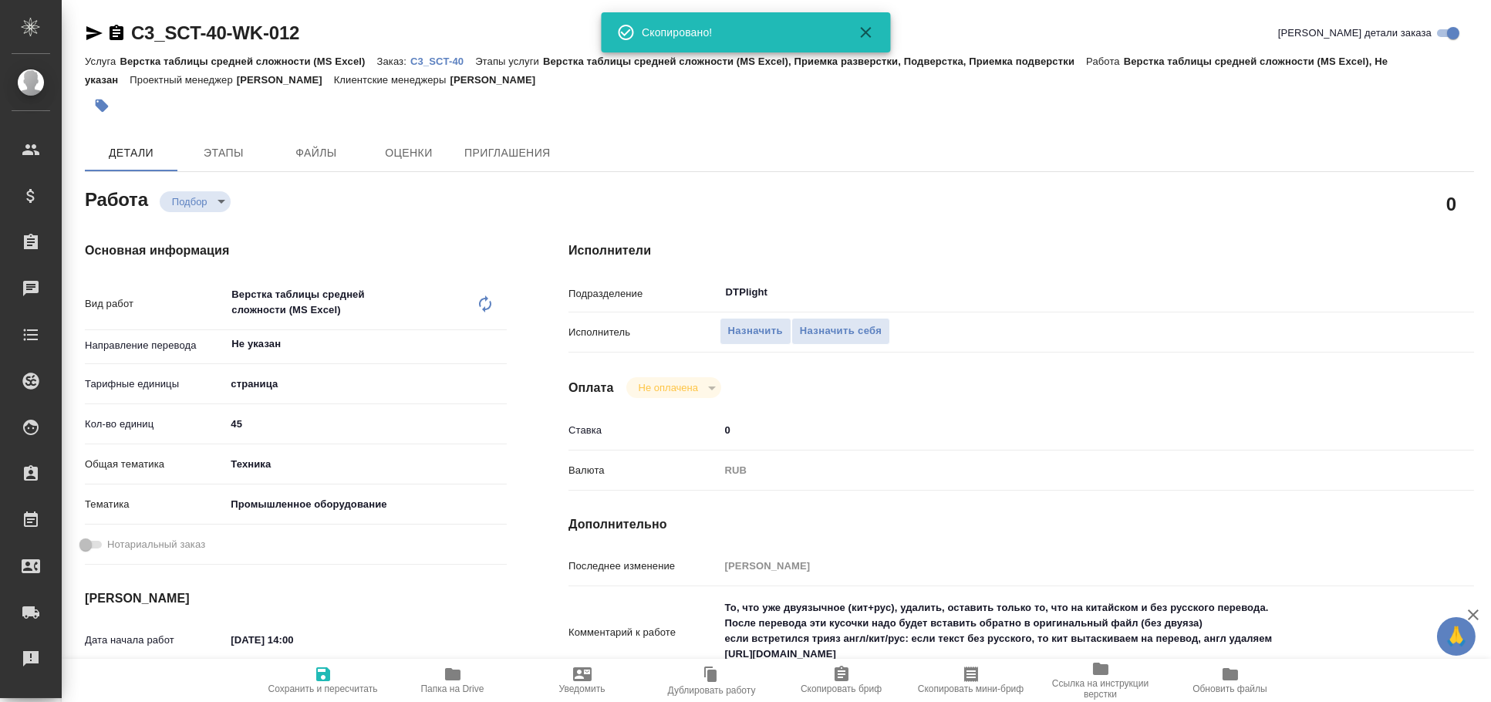
type textarea "x"
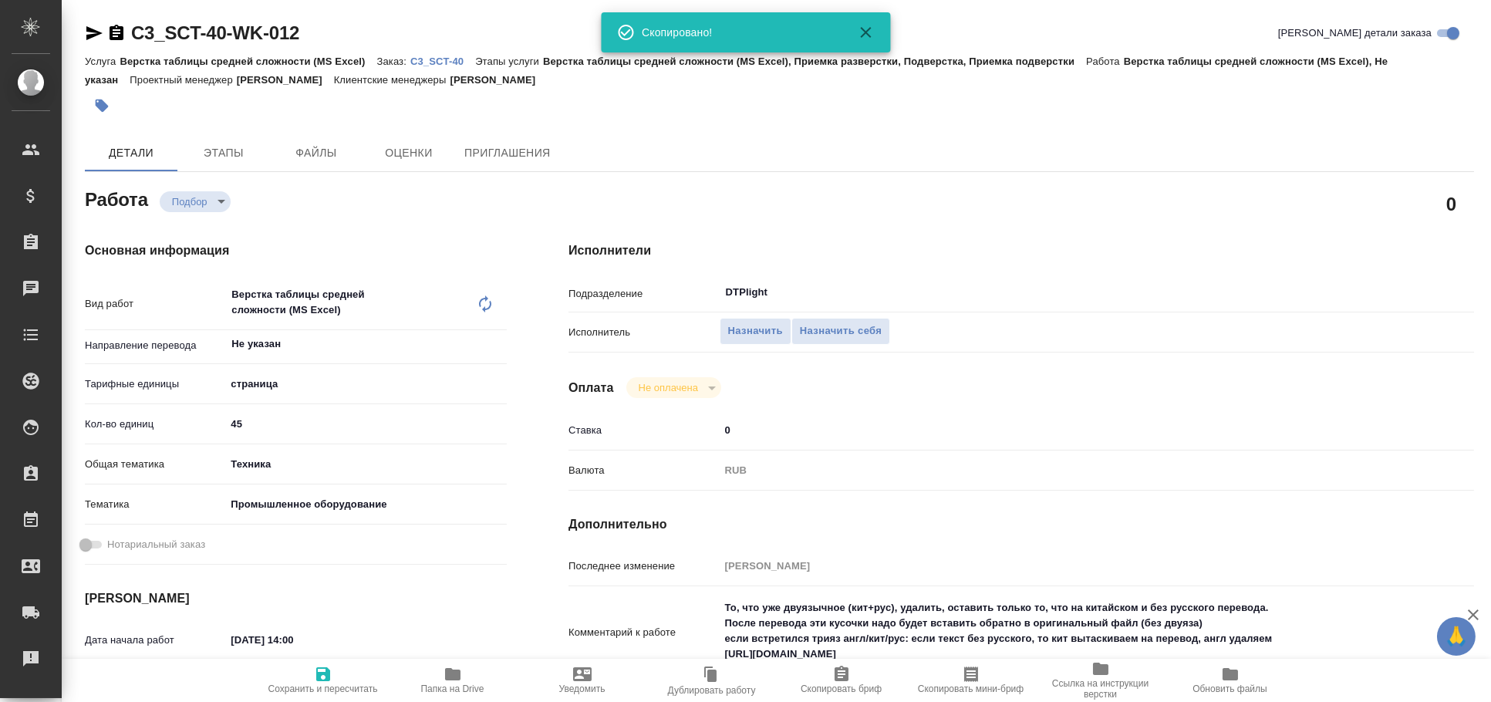
type textarea "x"
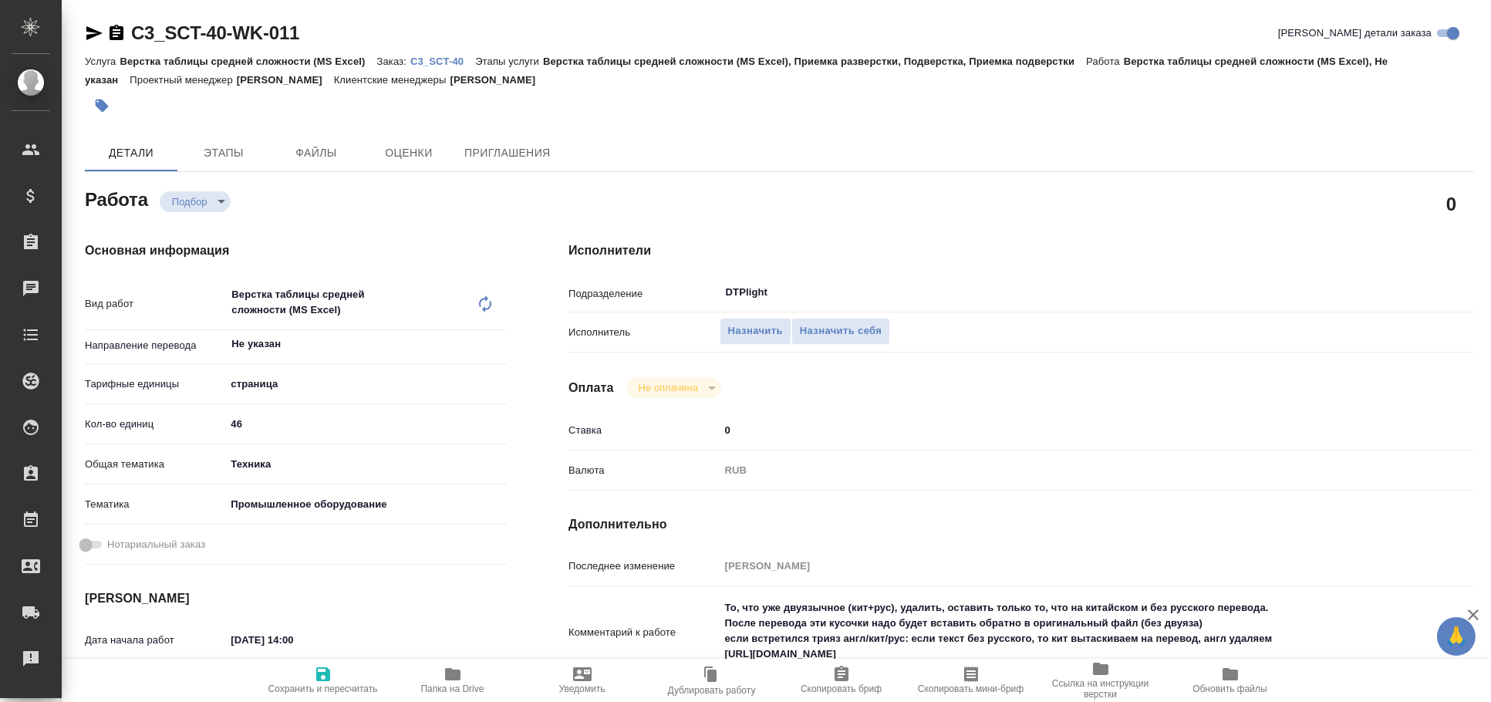
type textarea "x"
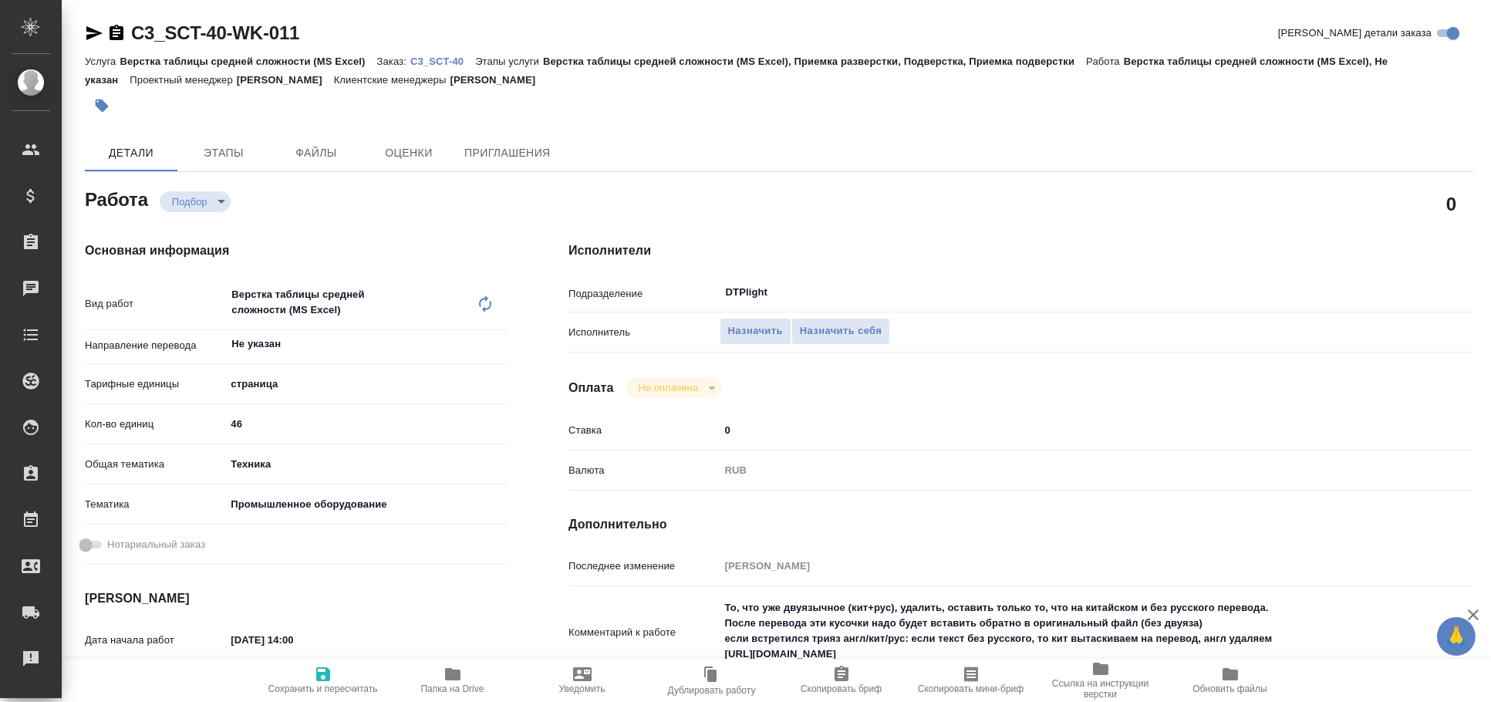
type textarea "x"
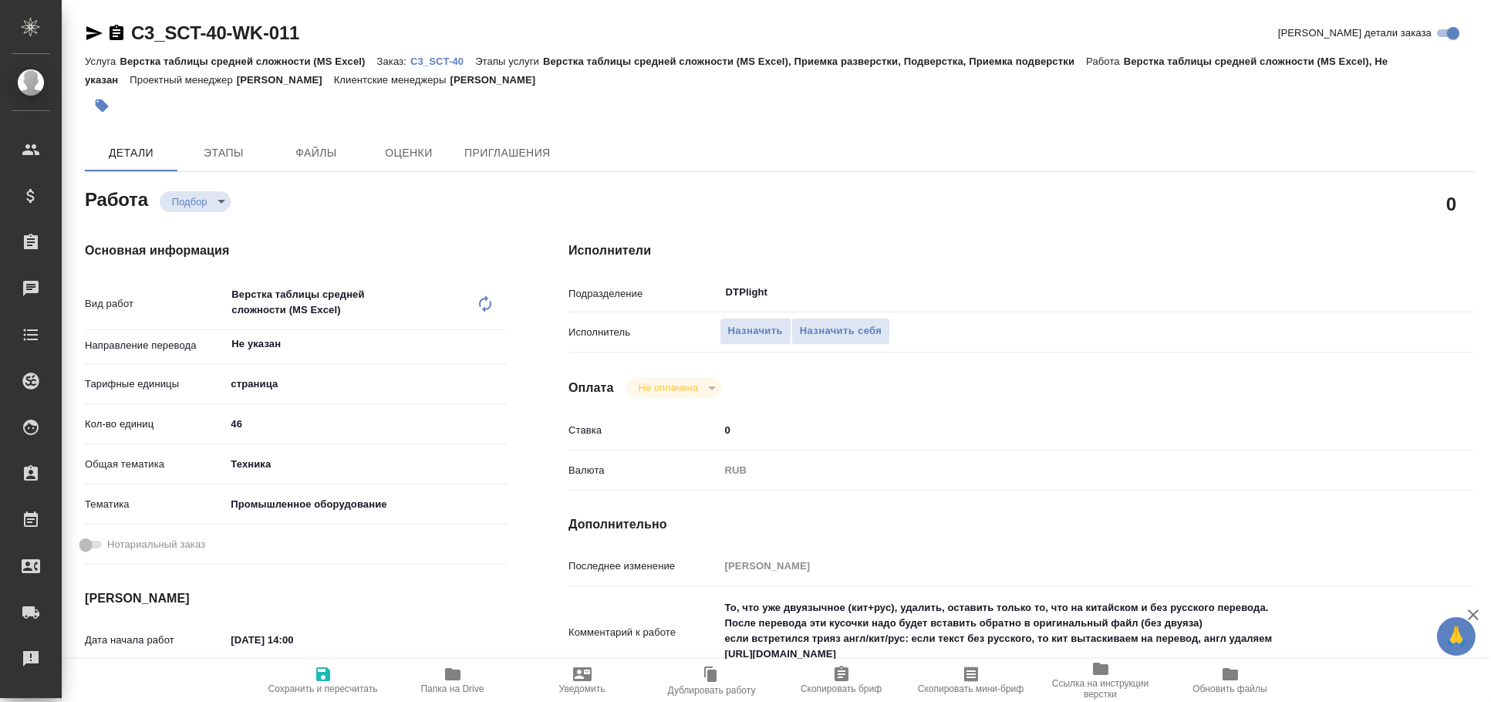
type textarea "x"
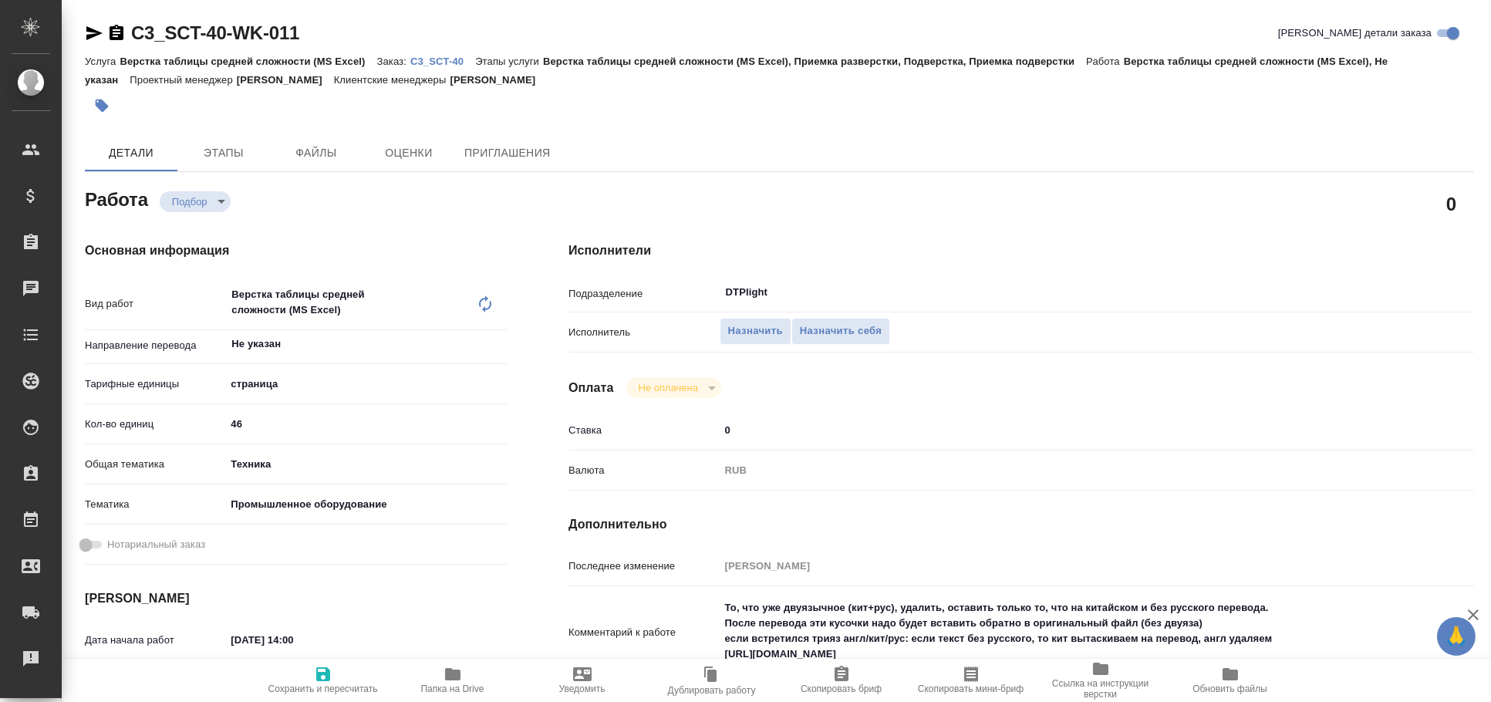
click at [96, 32] on icon "button" at bounding box center [94, 33] width 16 height 14
type textarea "x"
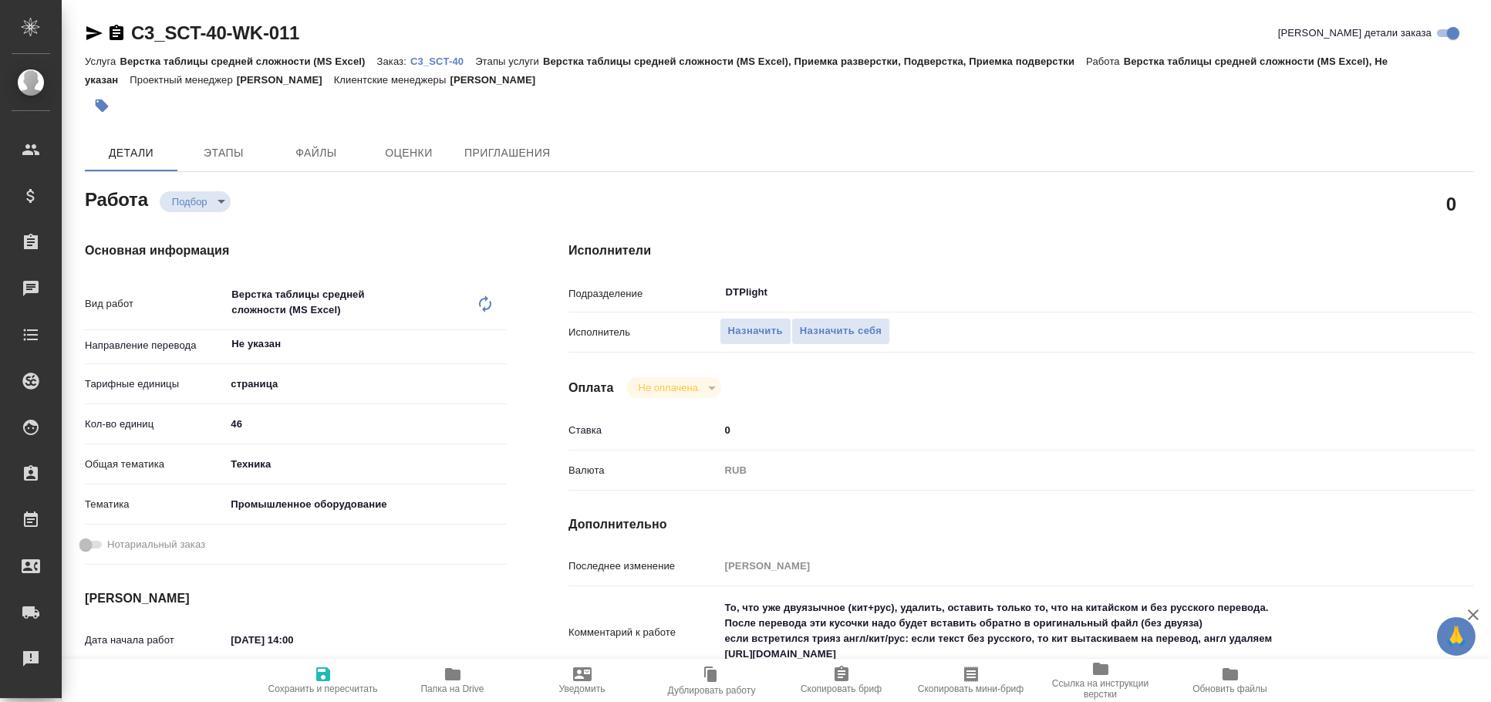
type textarea "x"
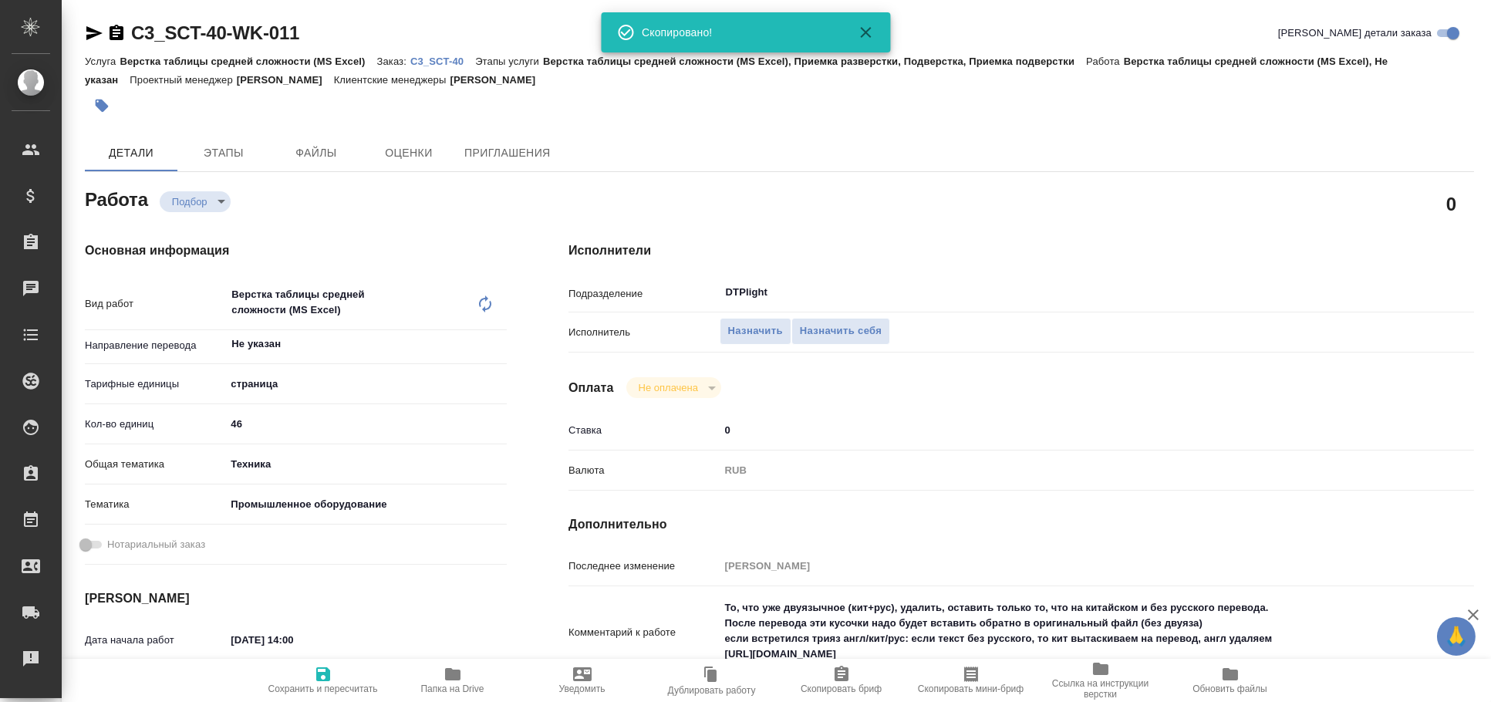
type textarea "x"
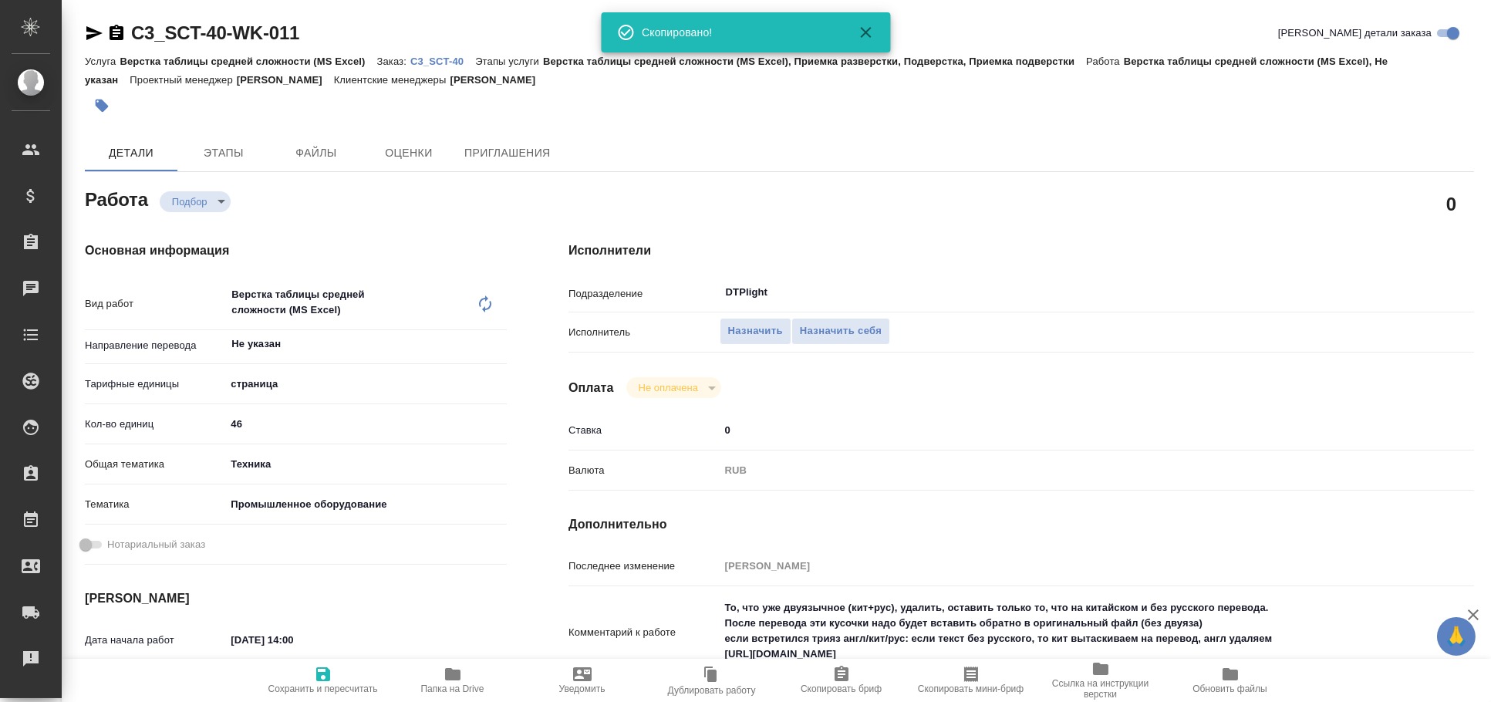
type textarea "x"
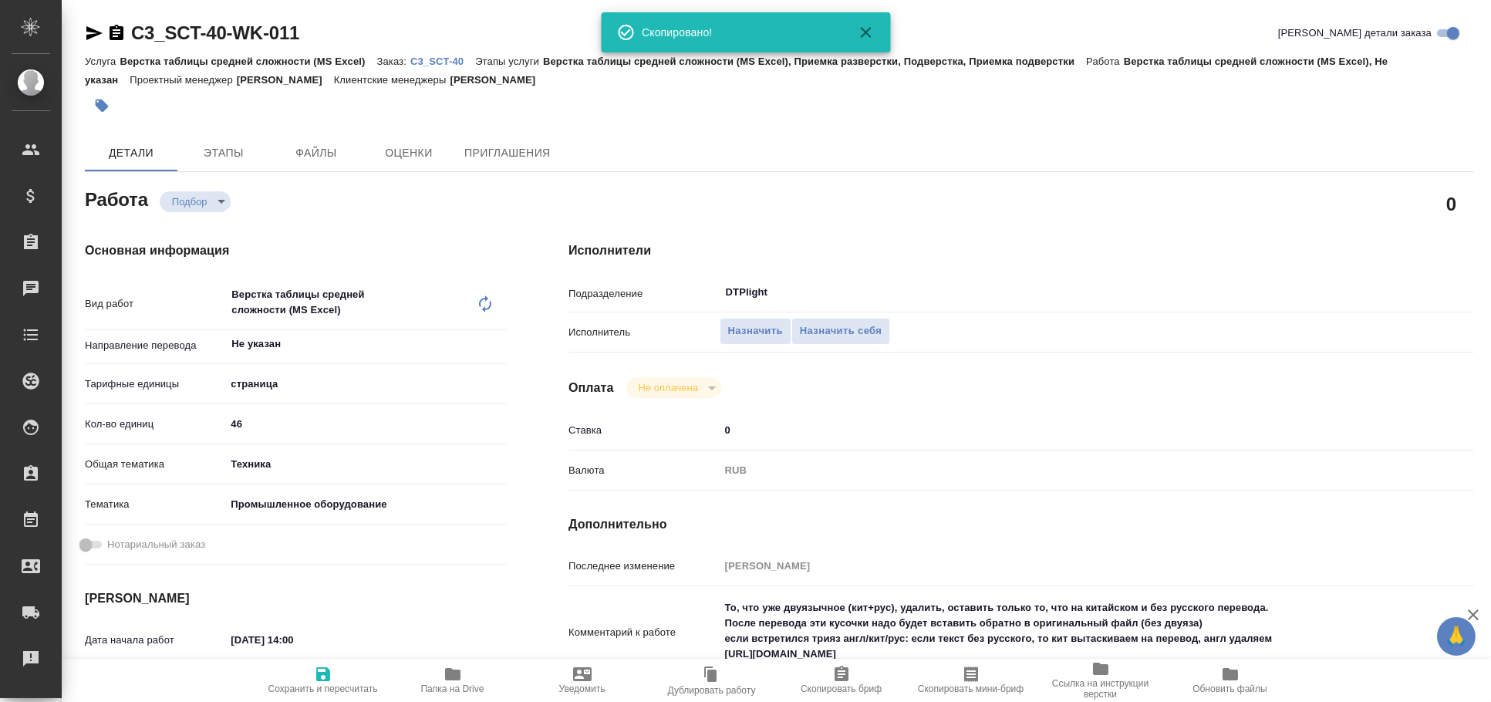
type textarea "x"
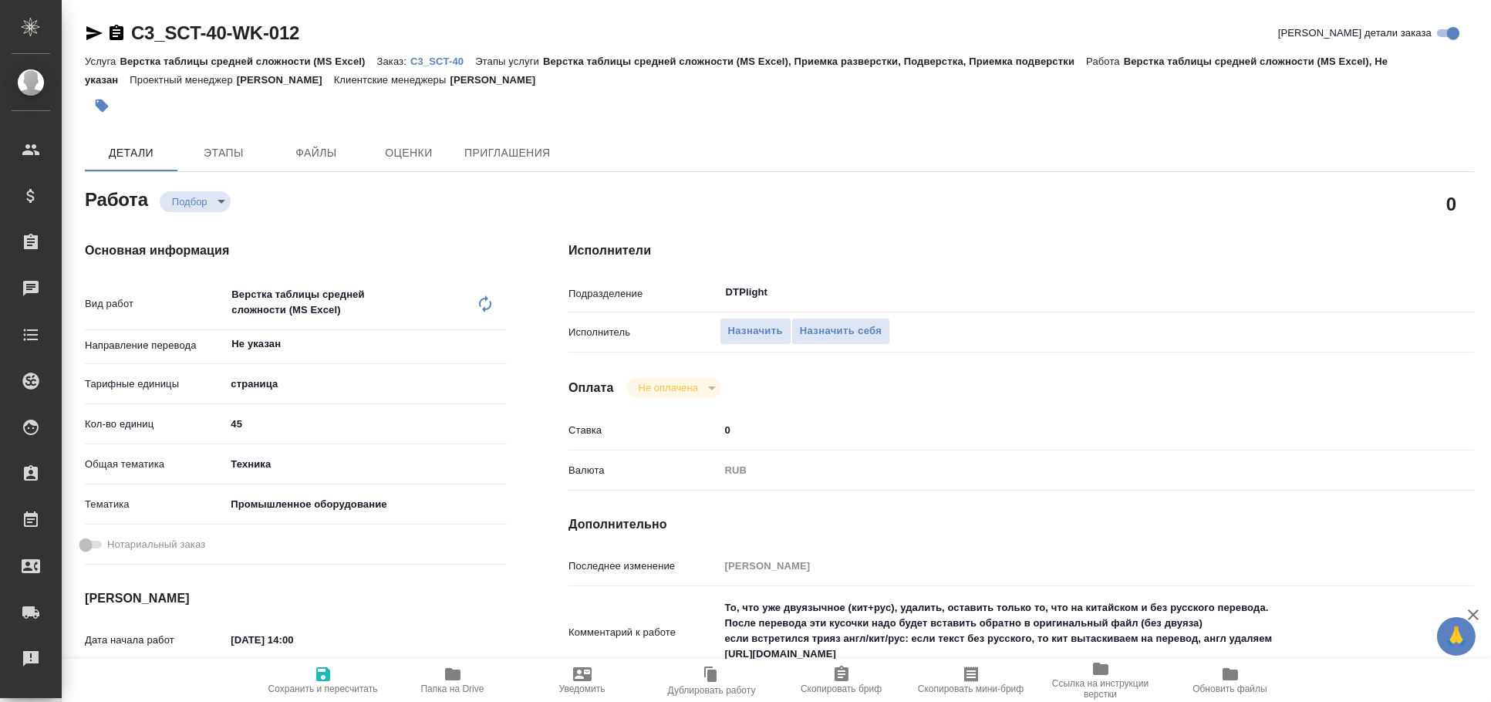
type textarea "x"
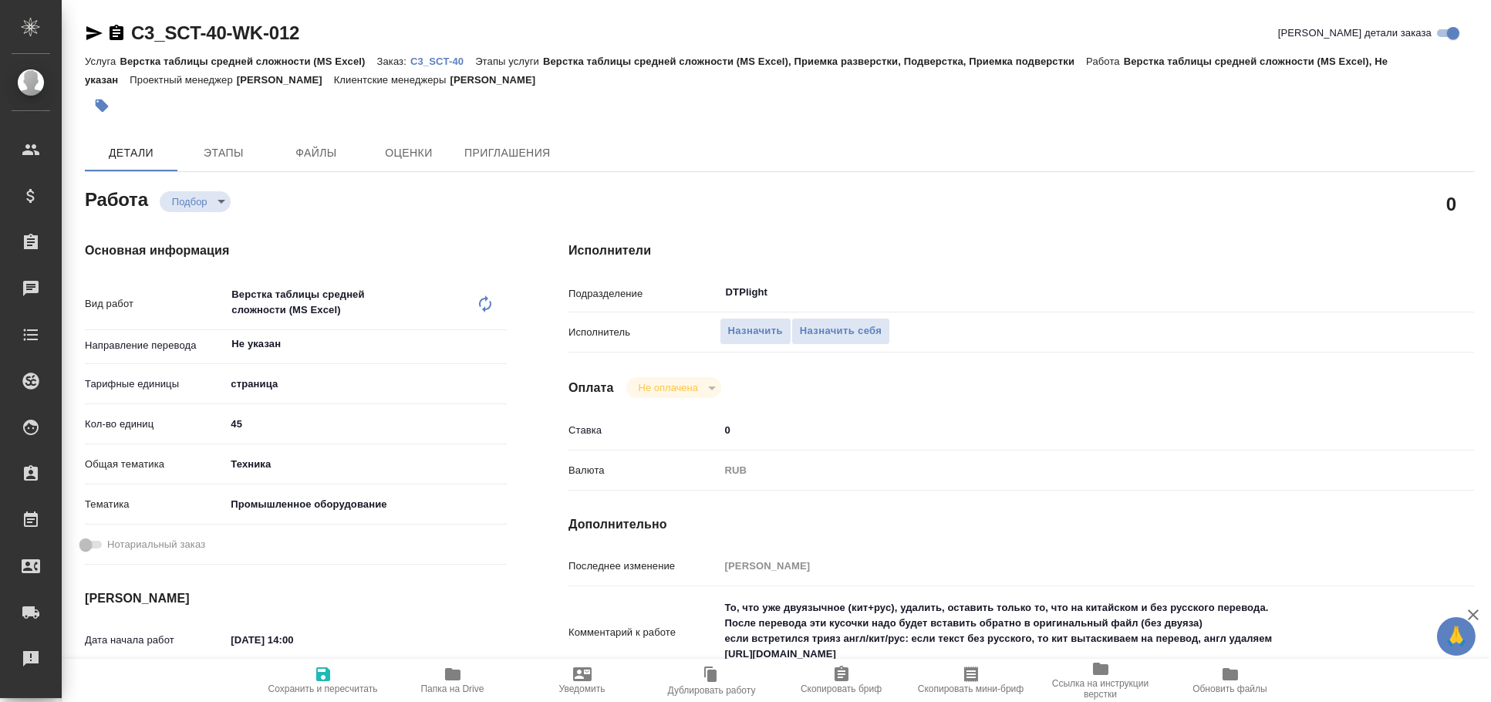
type textarea "x"
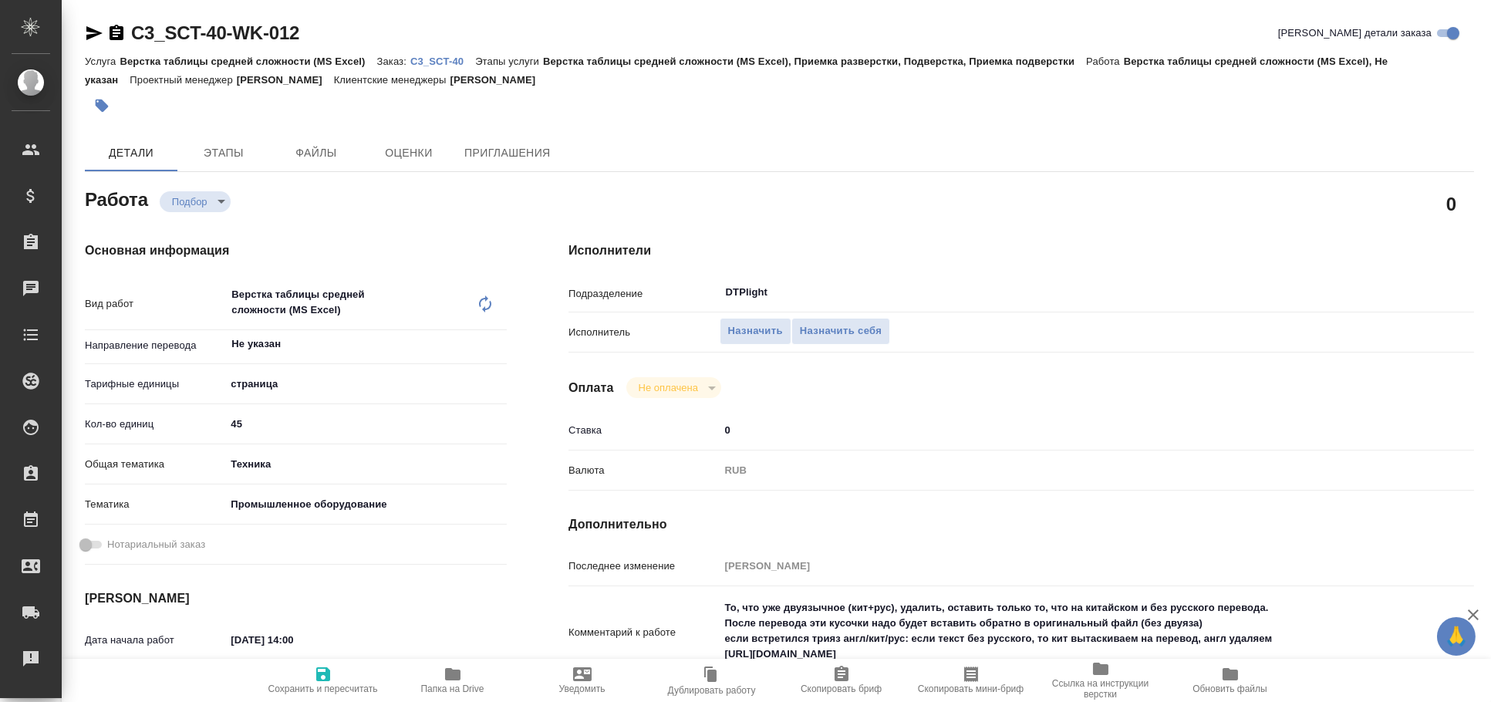
type textarea "x"
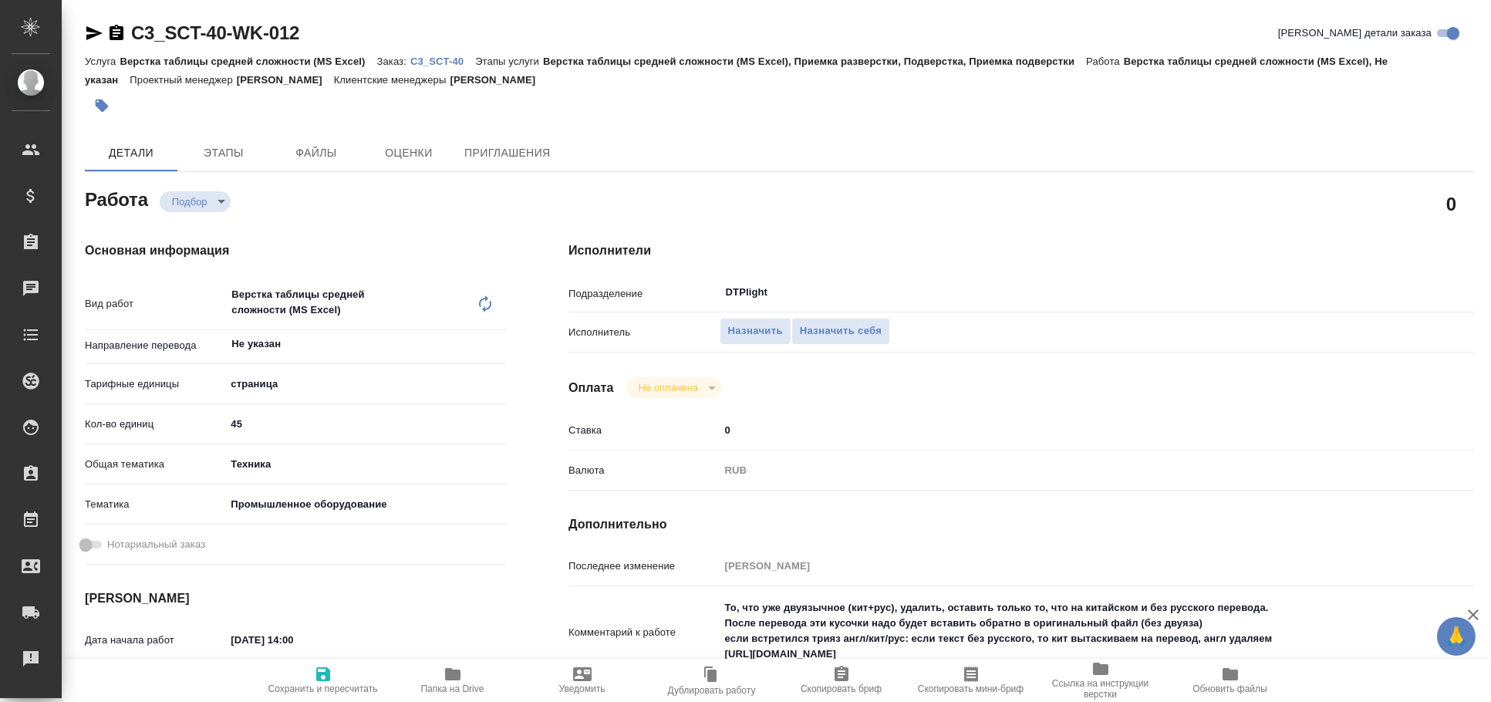
type textarea "x"
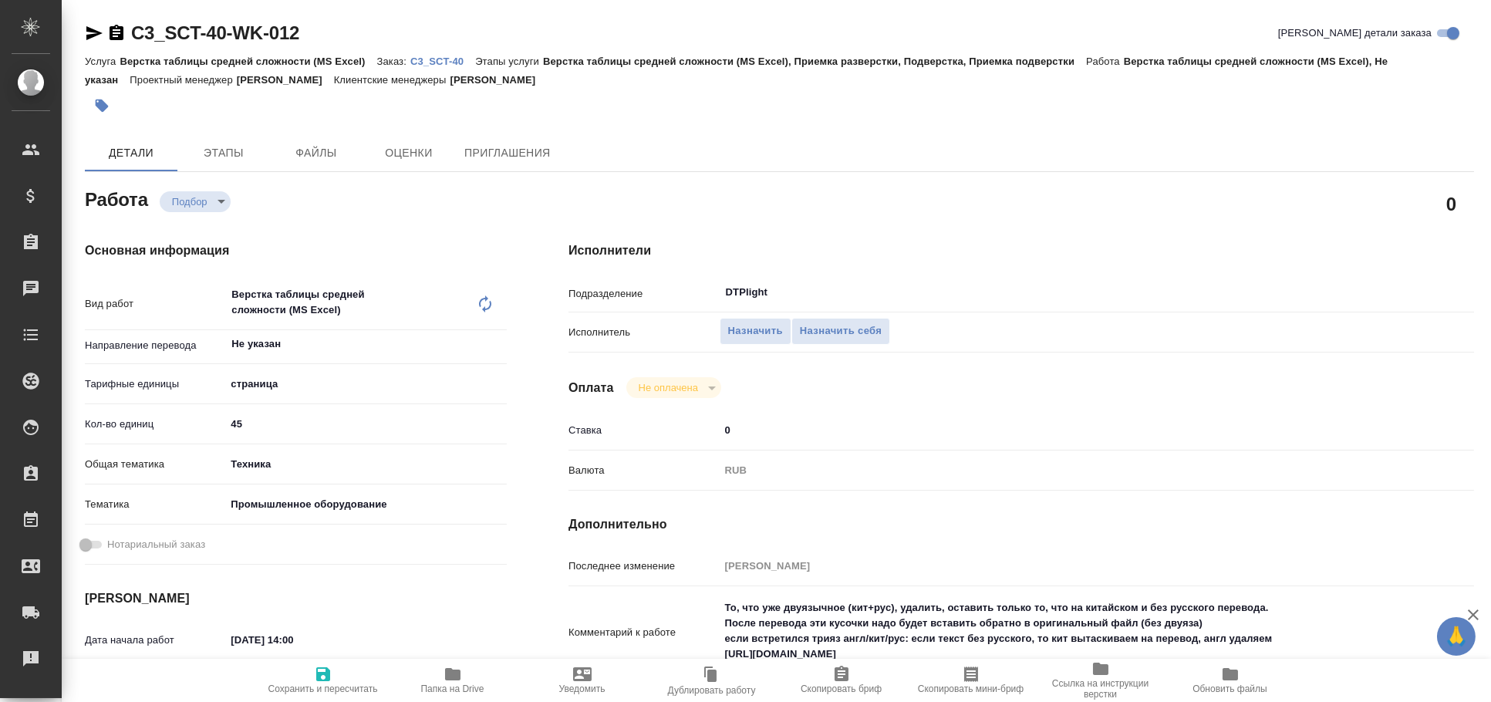
type textarea "x"
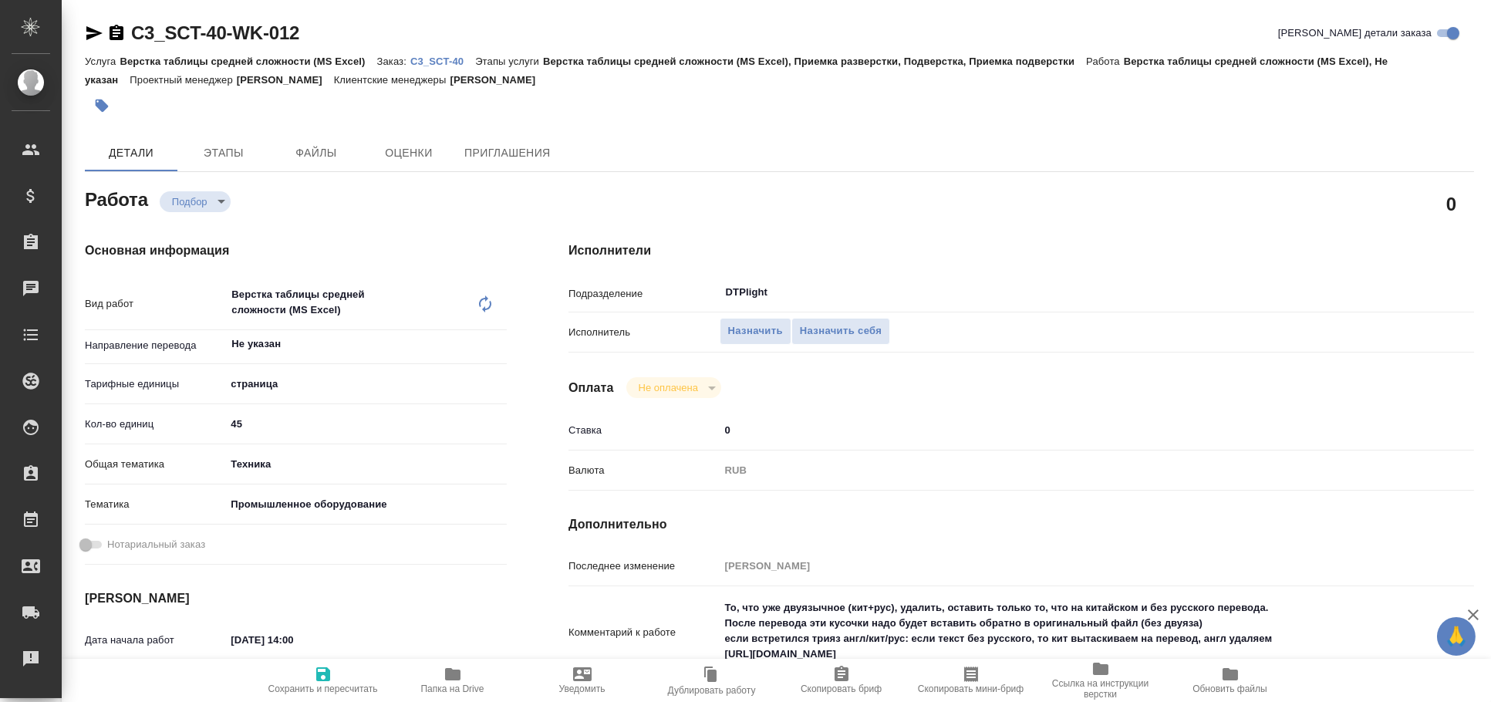
type textarea "x"
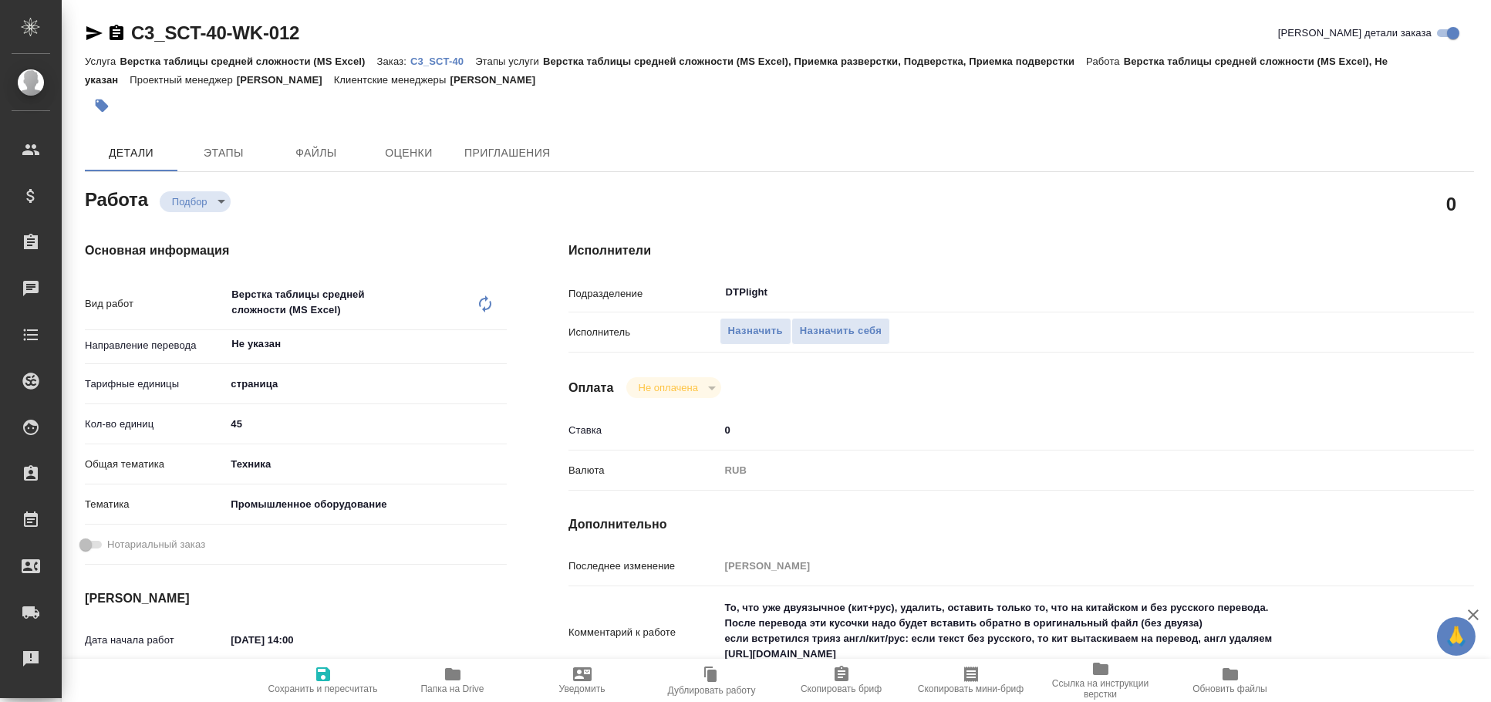
type textarea "x"
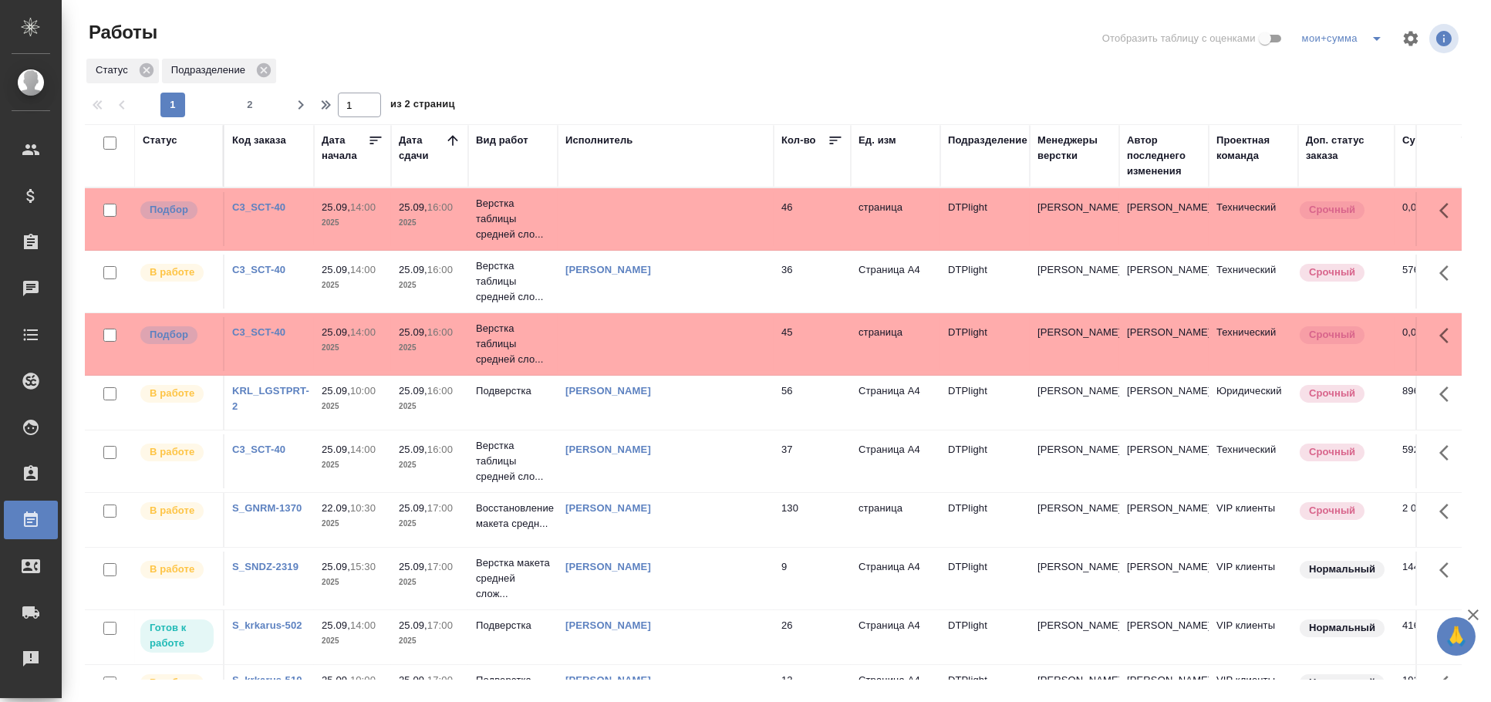
click at [606, 202] on td at bounding box center [666, 219] width 216 height 54
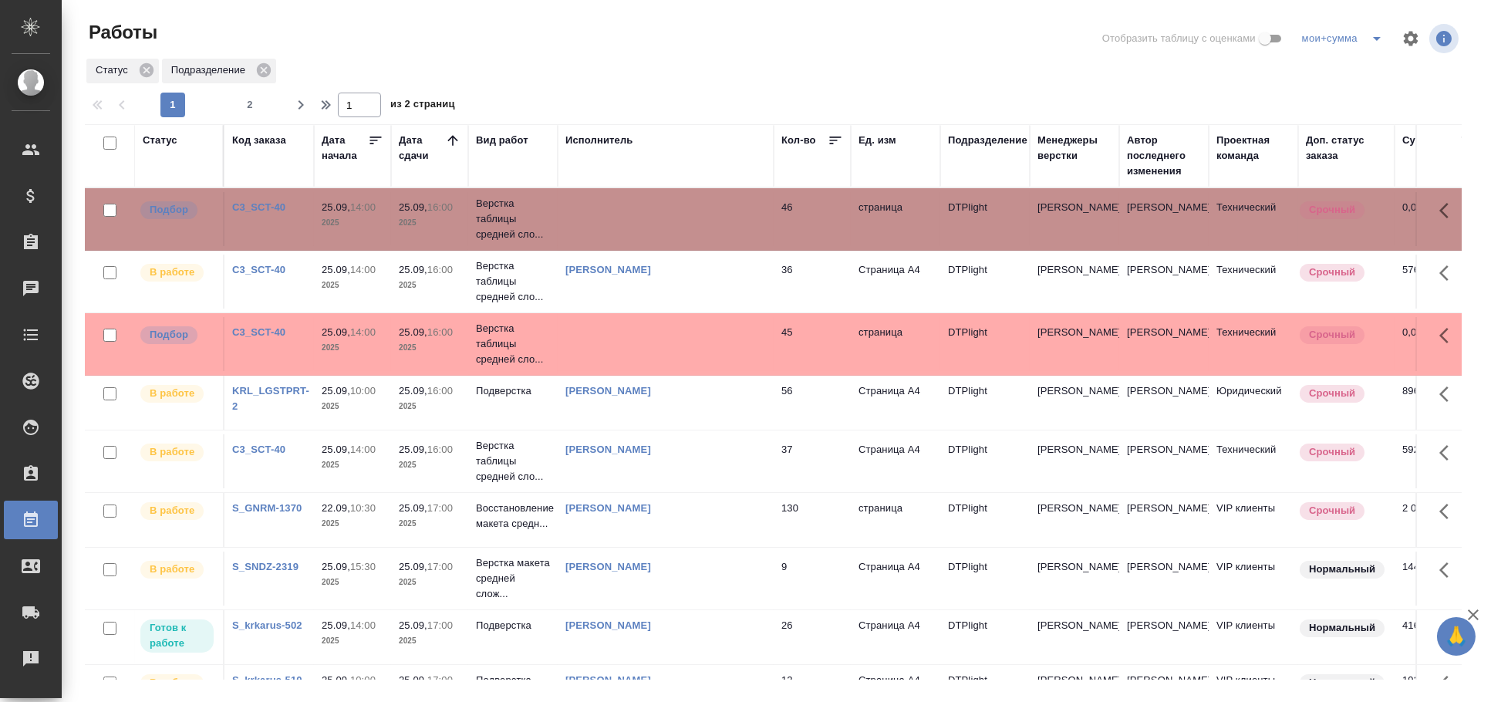
click at [606, 202] on td at bounding box center [666, 219] width 216 height 54
click at [743, 342] on td at bounding box center [666, 344] width 216 height 54
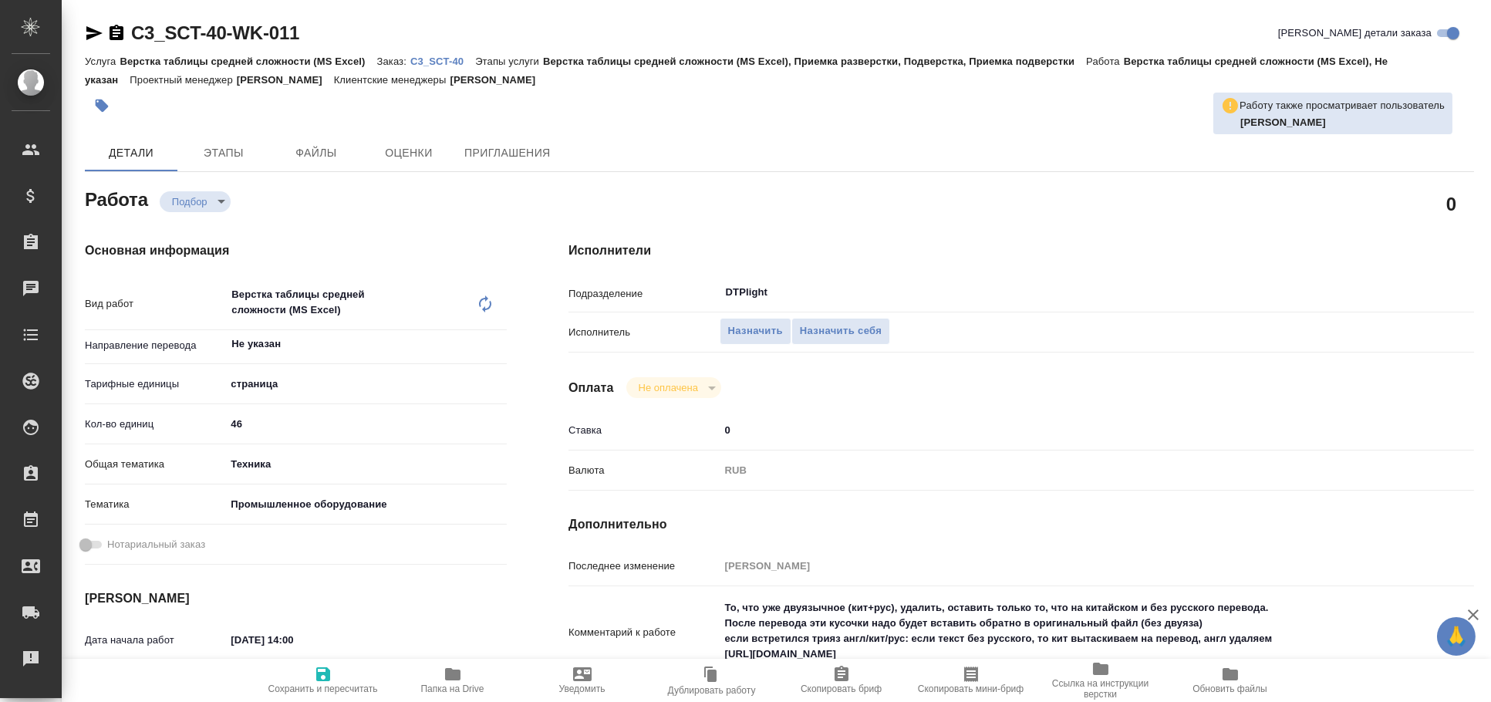
type textarea "x"
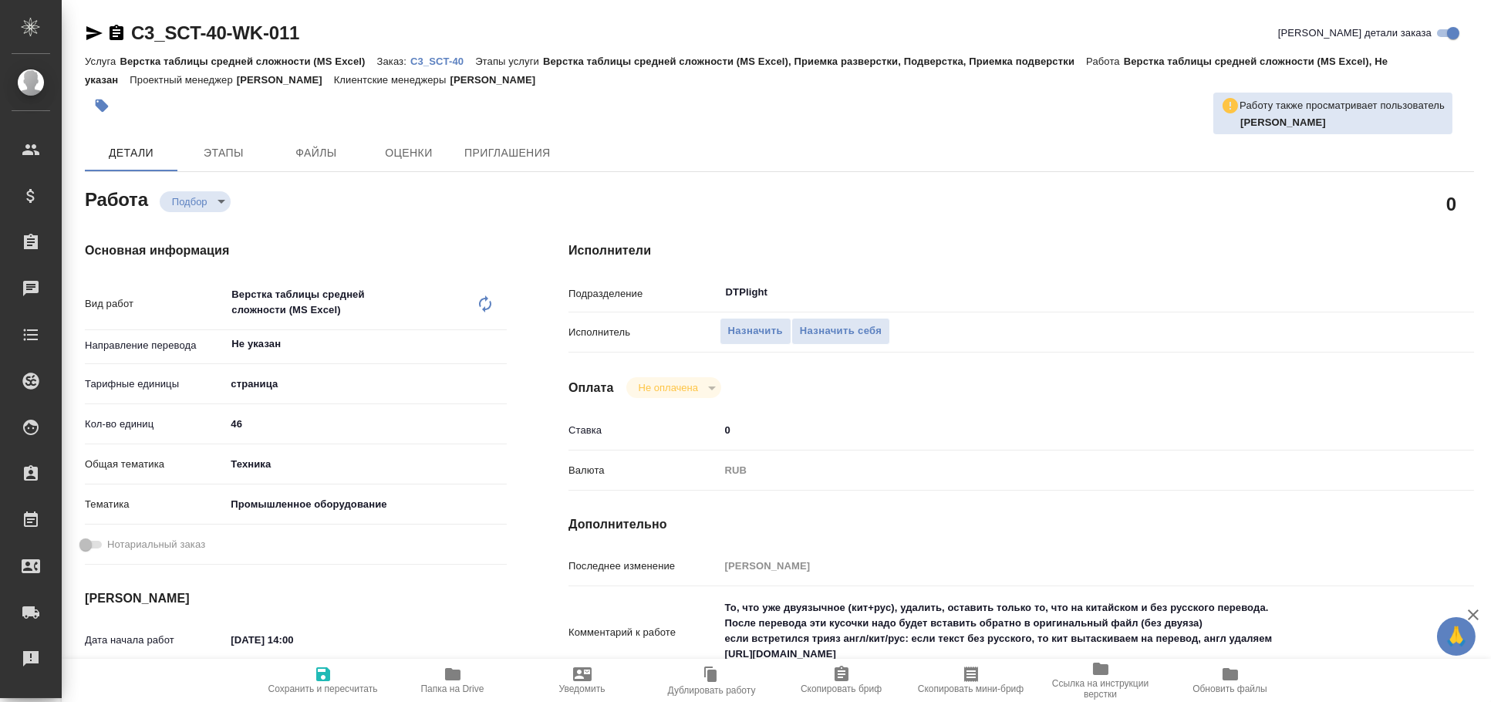
type textarea "x"
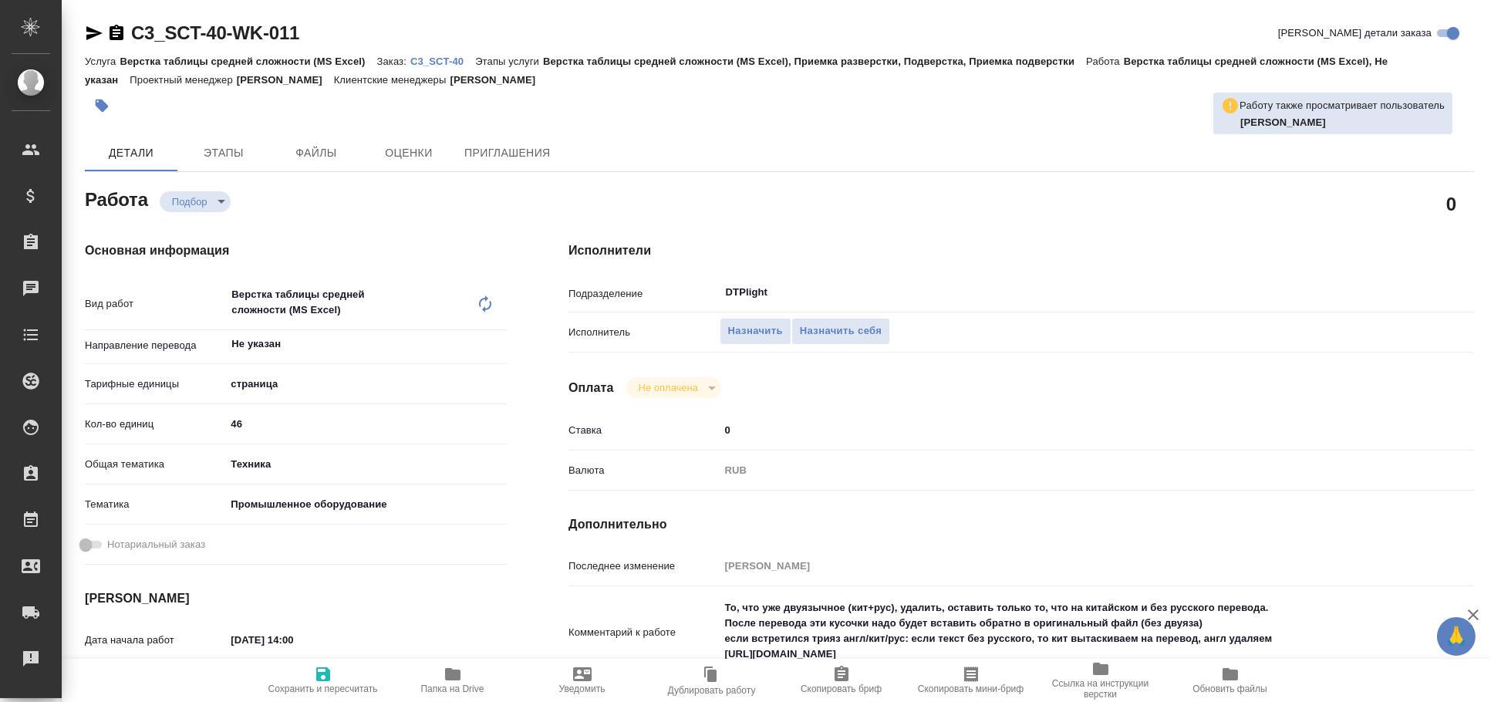
type textarea "x"
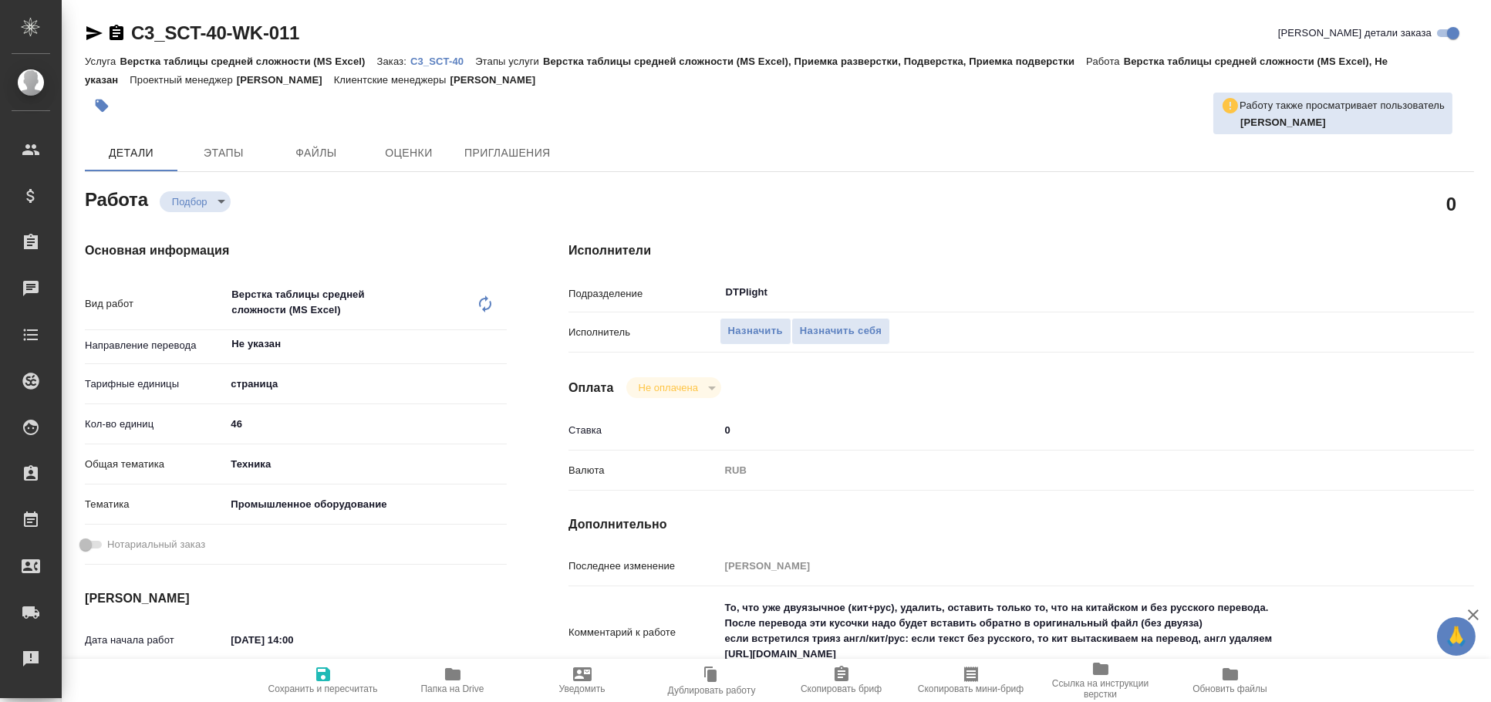
type textarea "x"
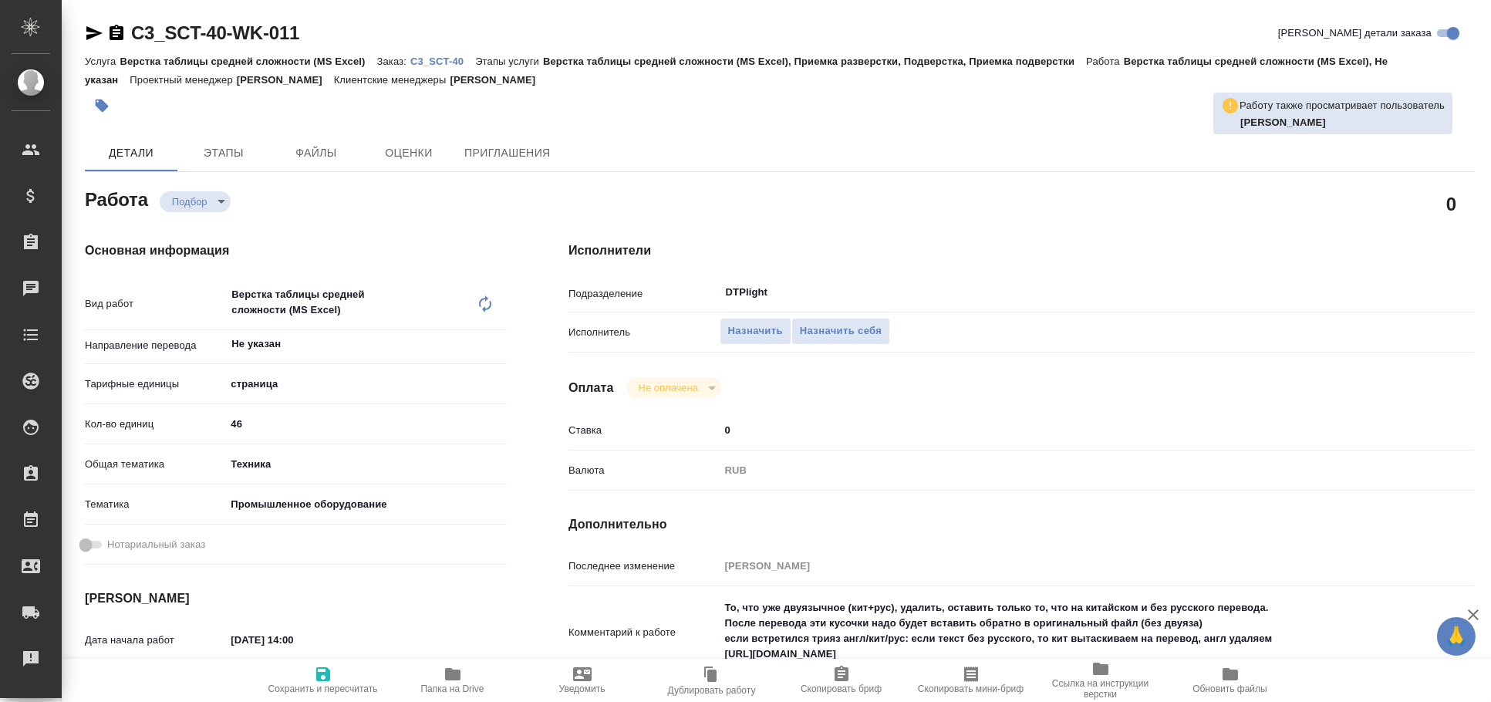
type textarea "x"
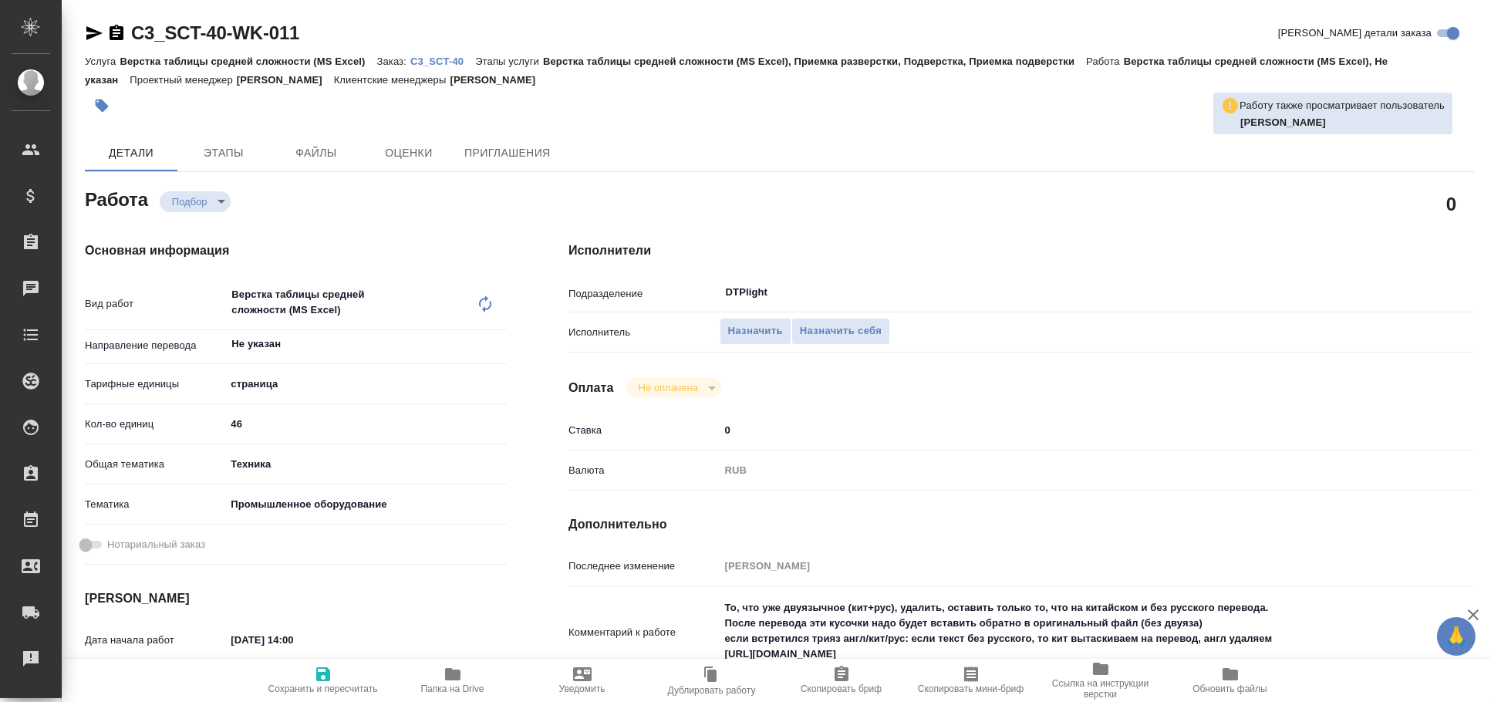
type textarea "x"
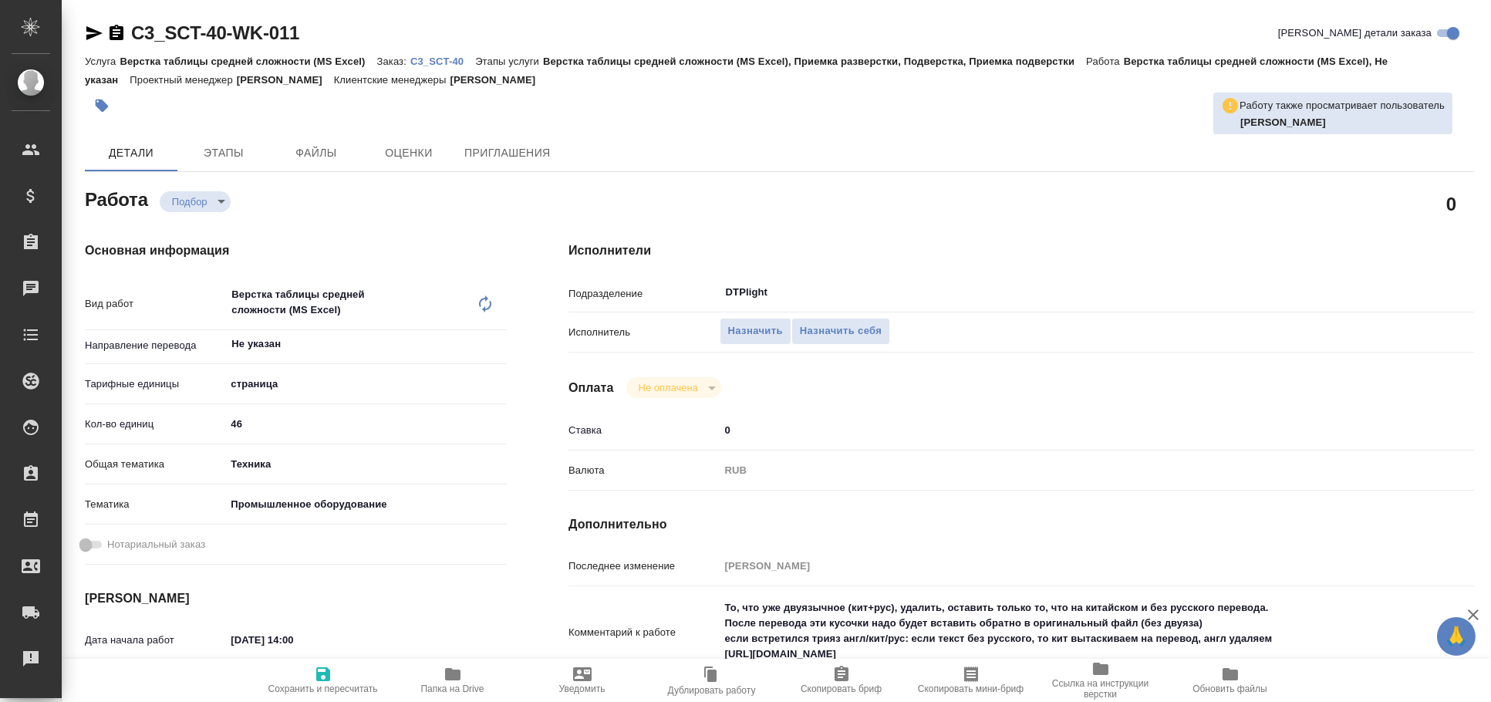
type textarea "x"
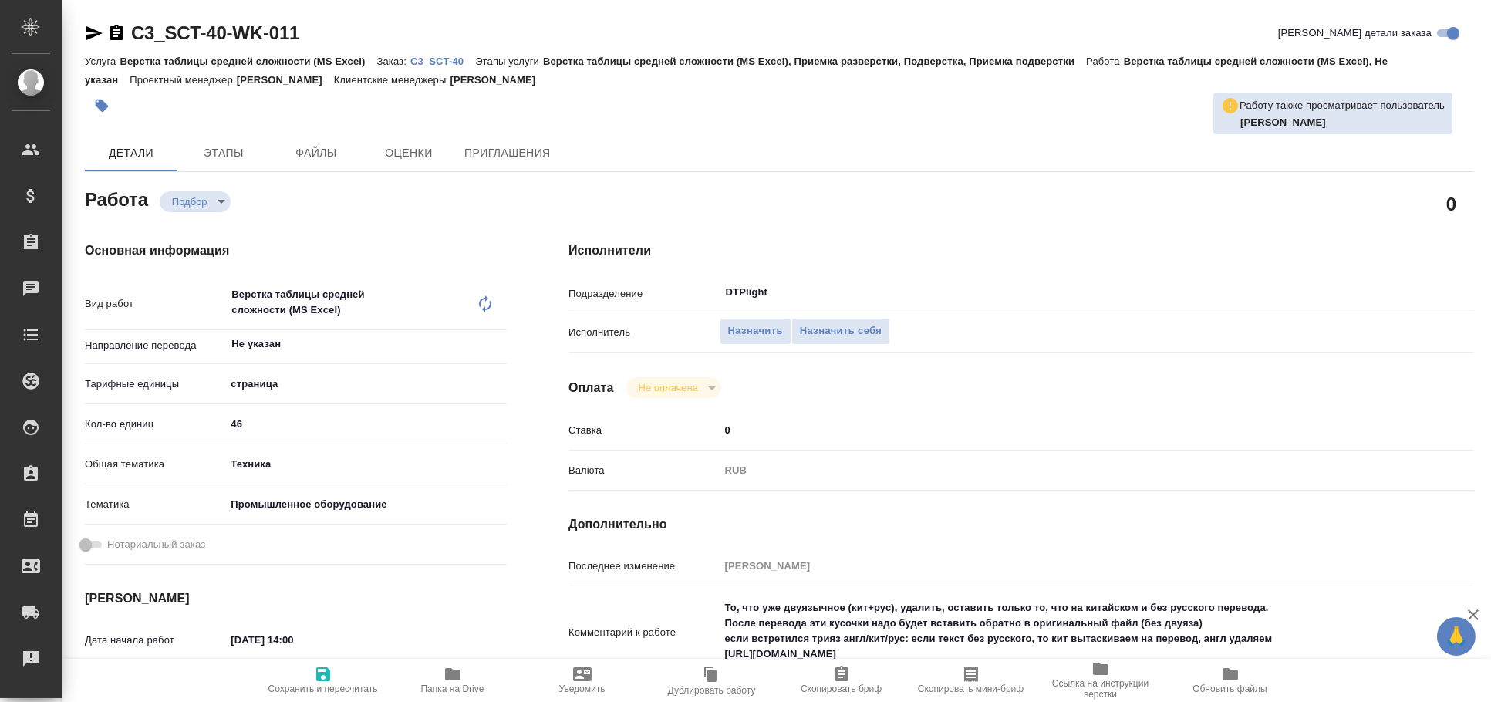
type textarea "x"
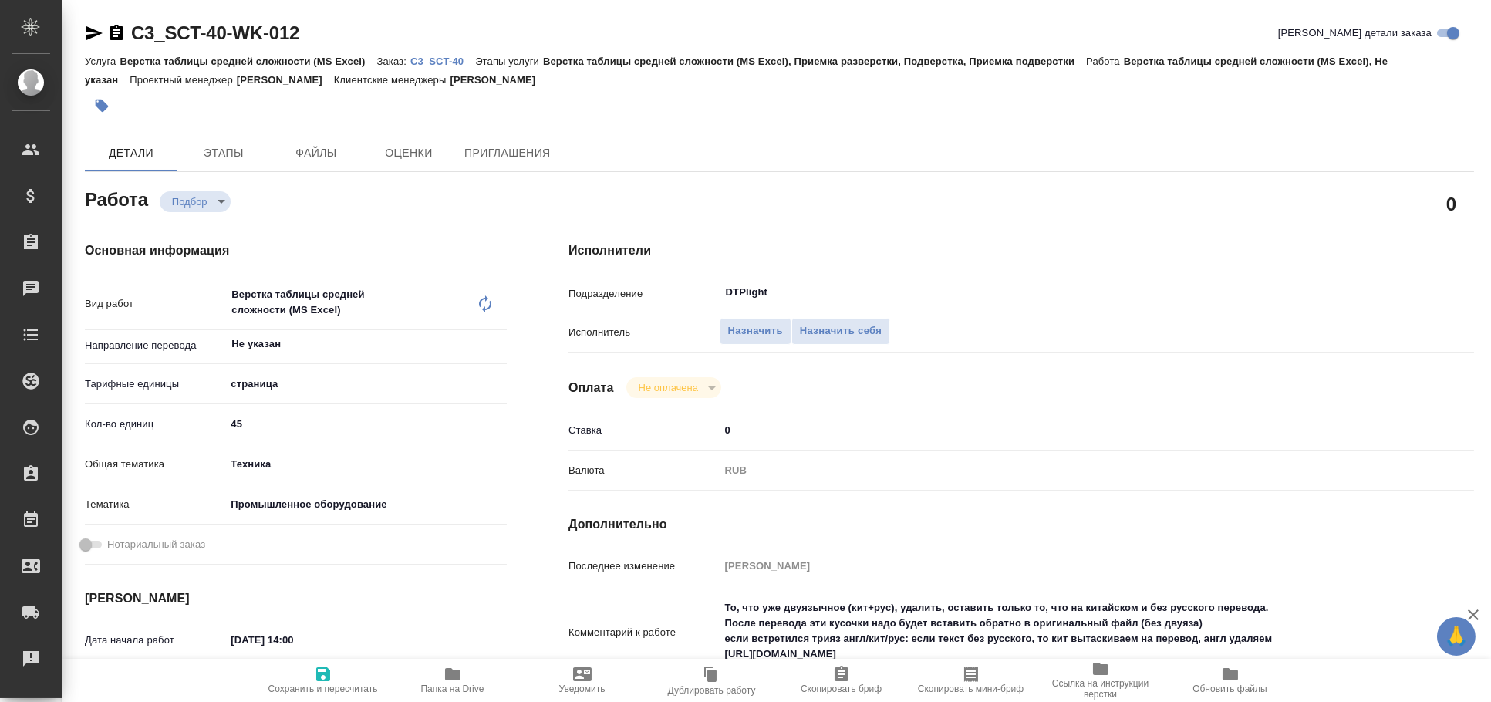
type textarea "x"
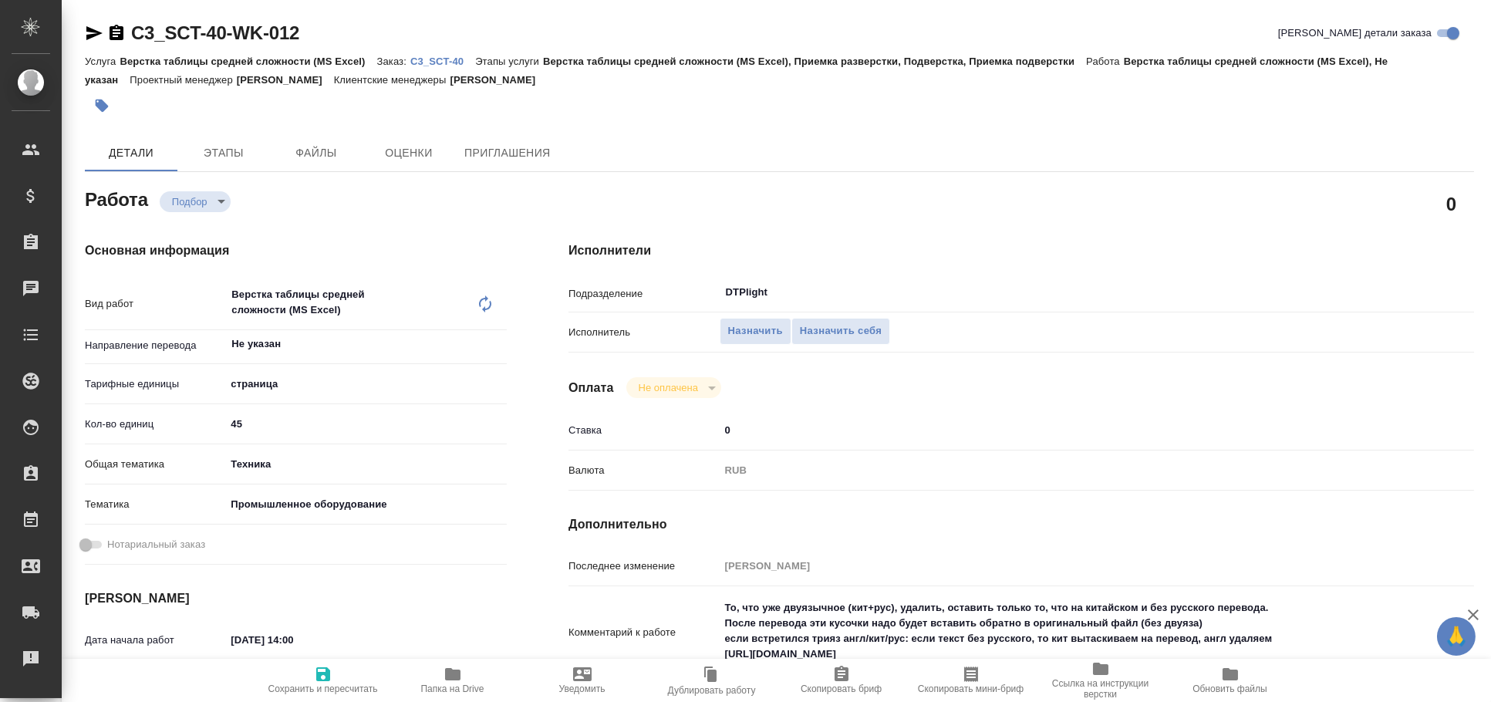
type textarea "x"
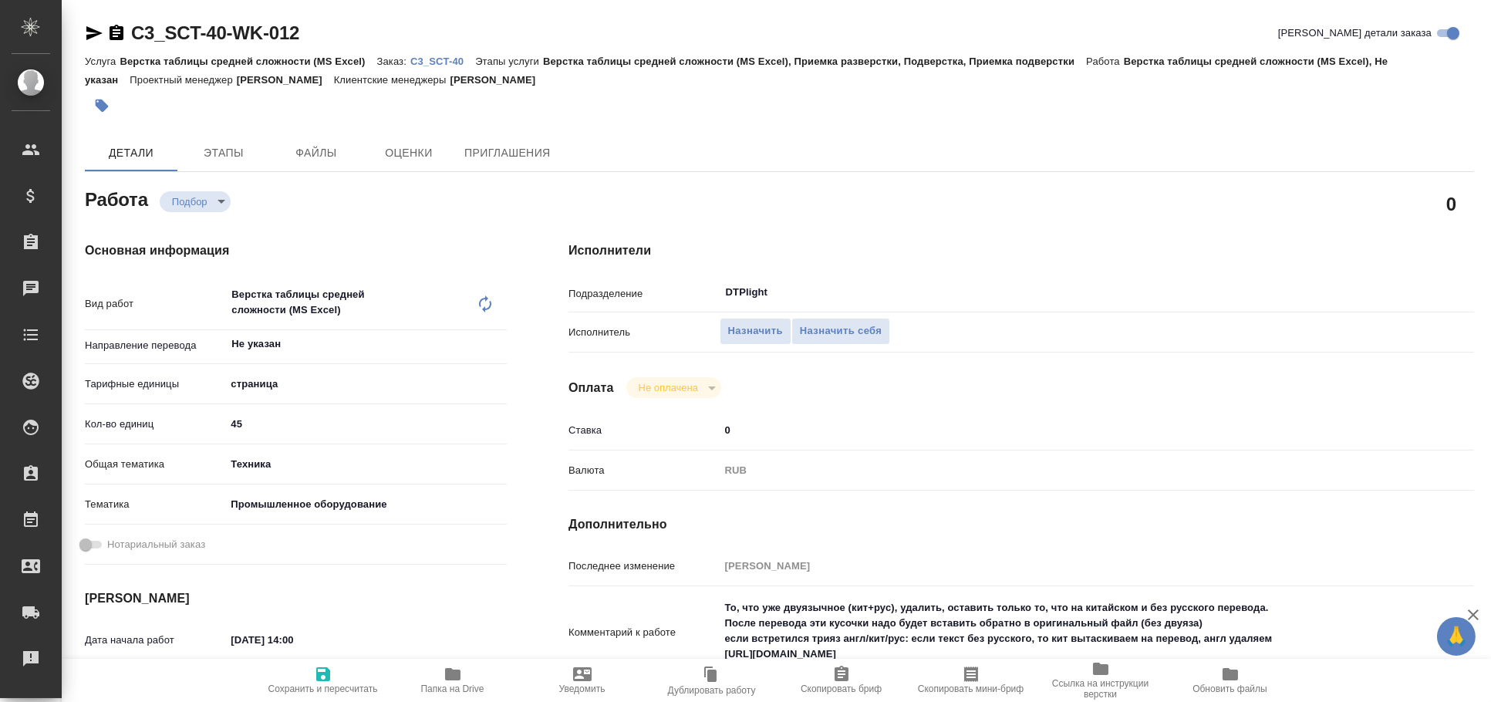
type textarea "x"
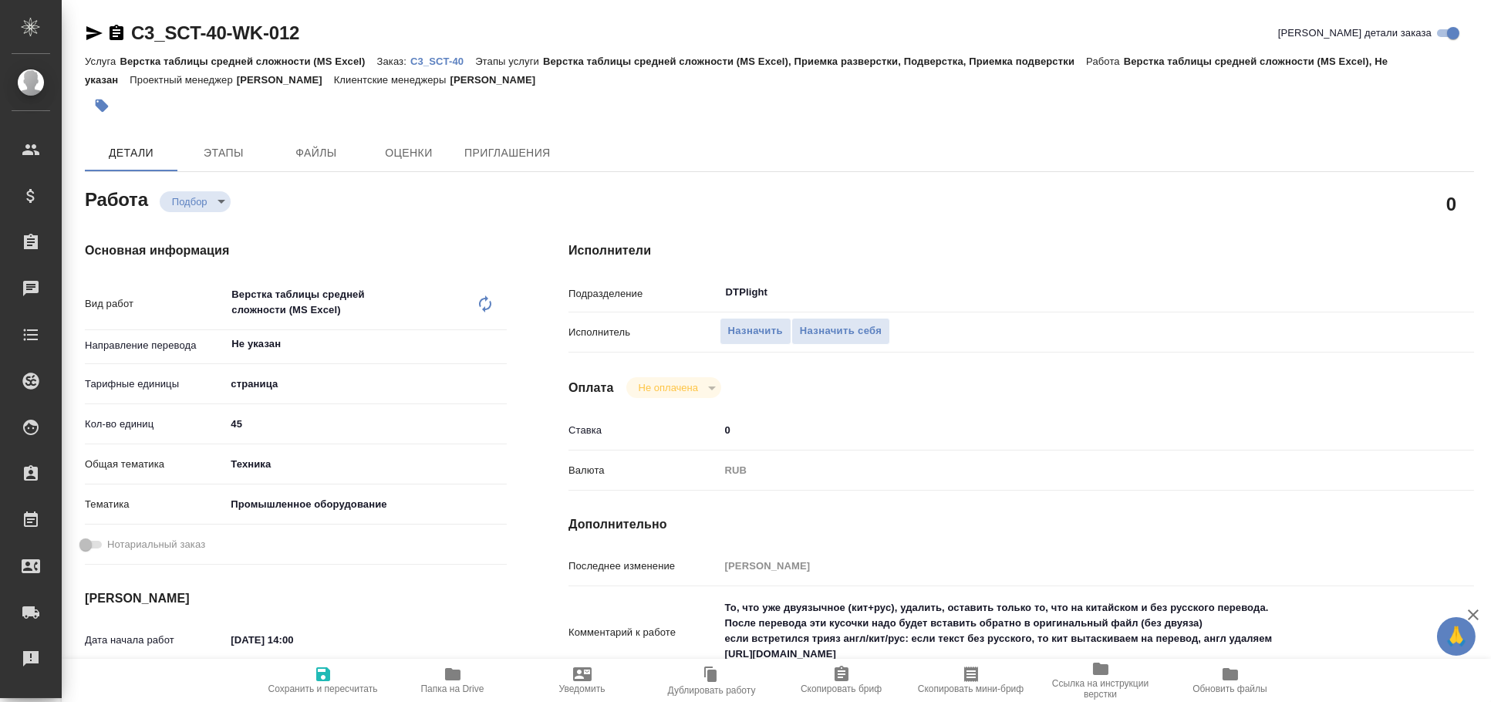
type textarea "x"
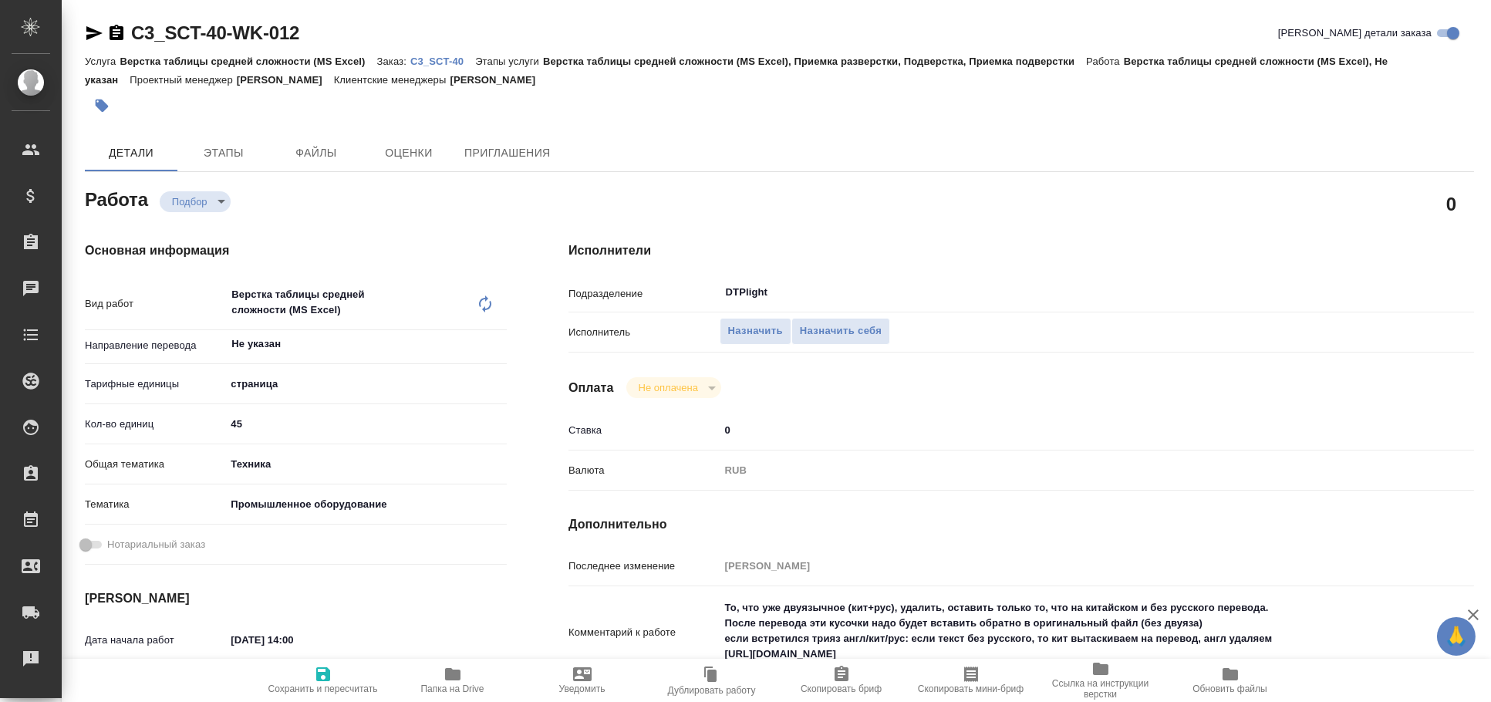
type textarea "x"
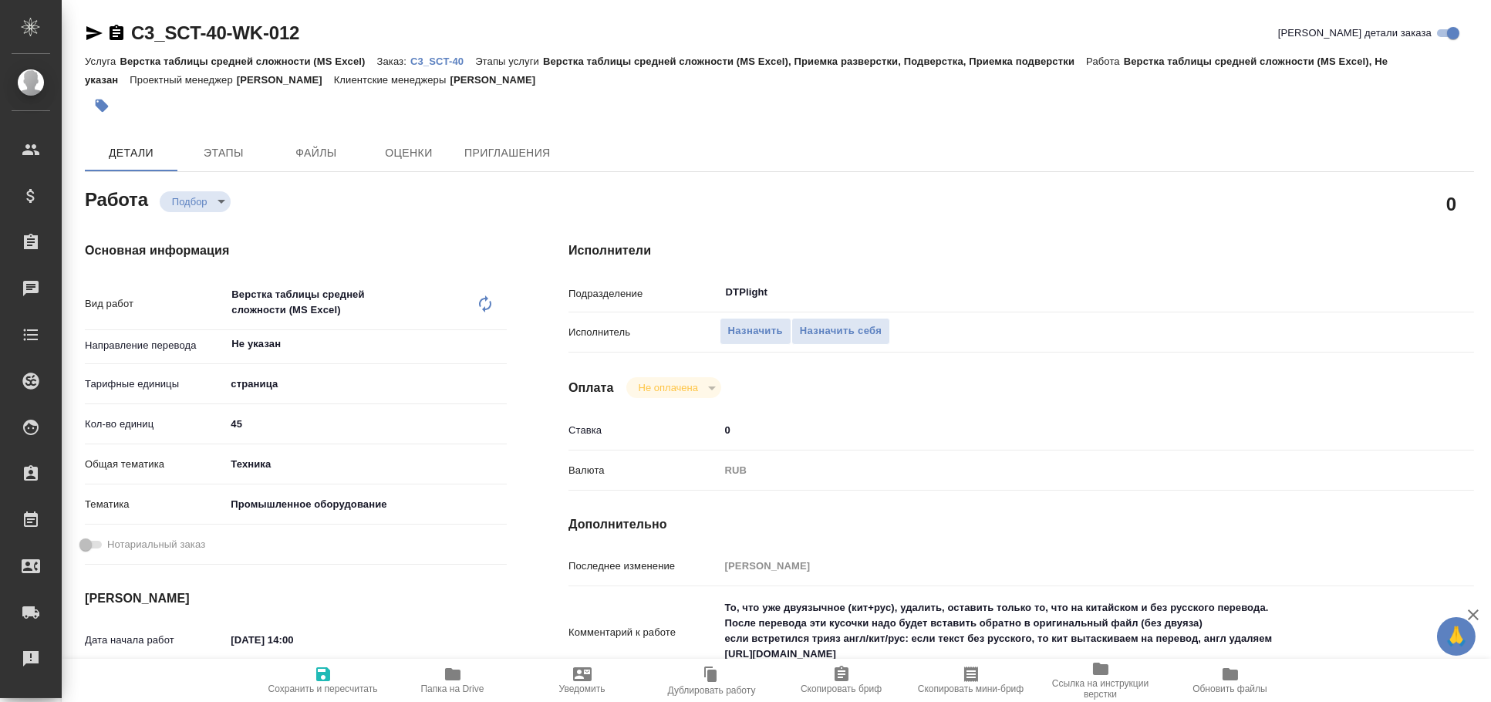
type textarea "x"
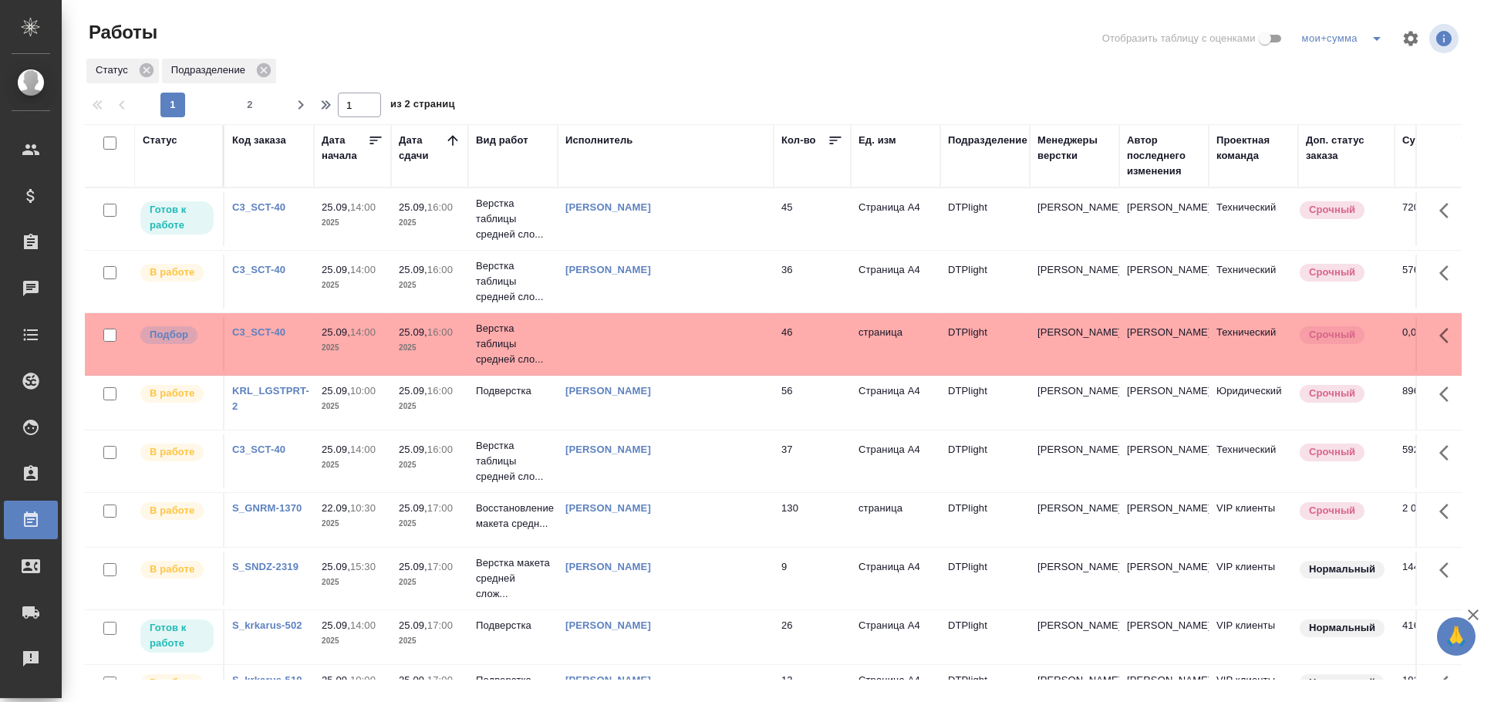
click at [650, 334] on td at bounding box center [666, 344] width 216 height 54
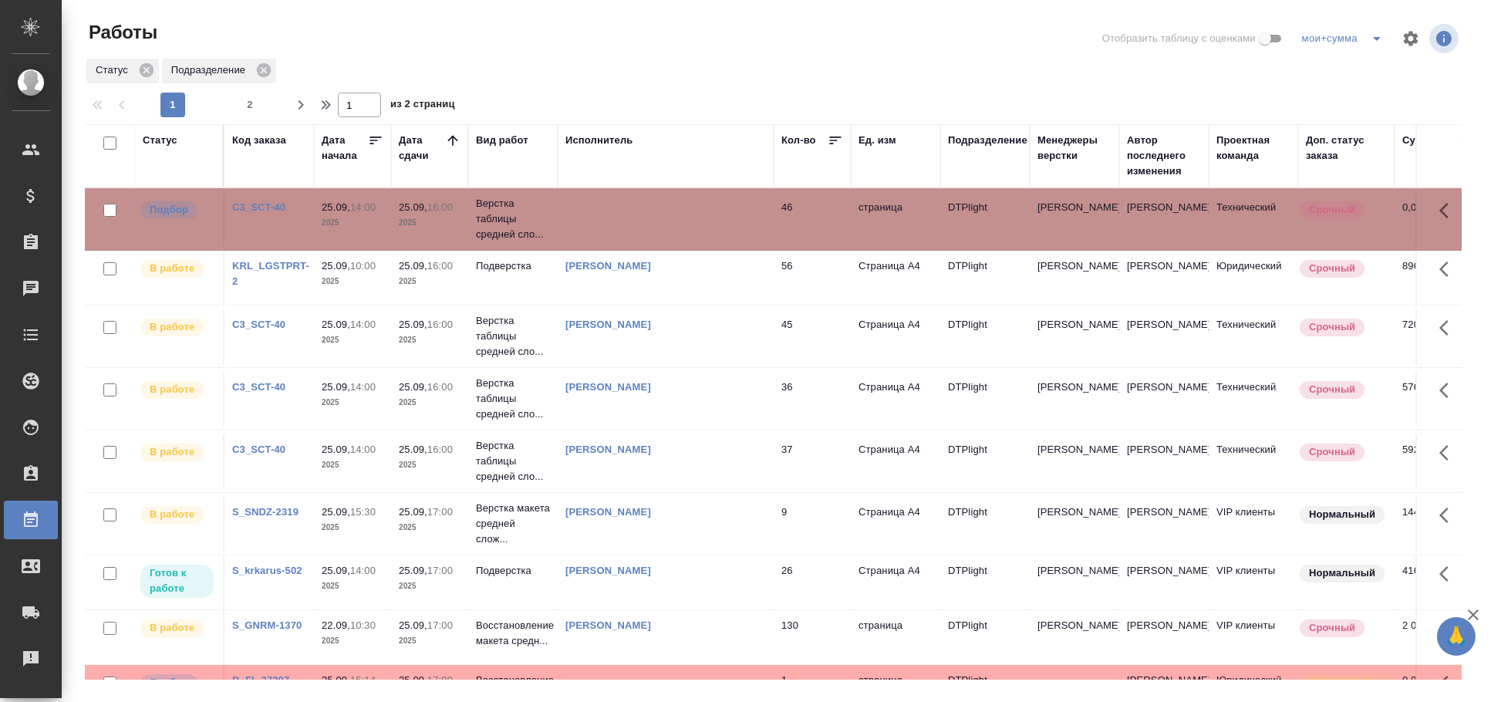
click at [677, 202] on td at bounding box center [666, 219] width 216 height 54
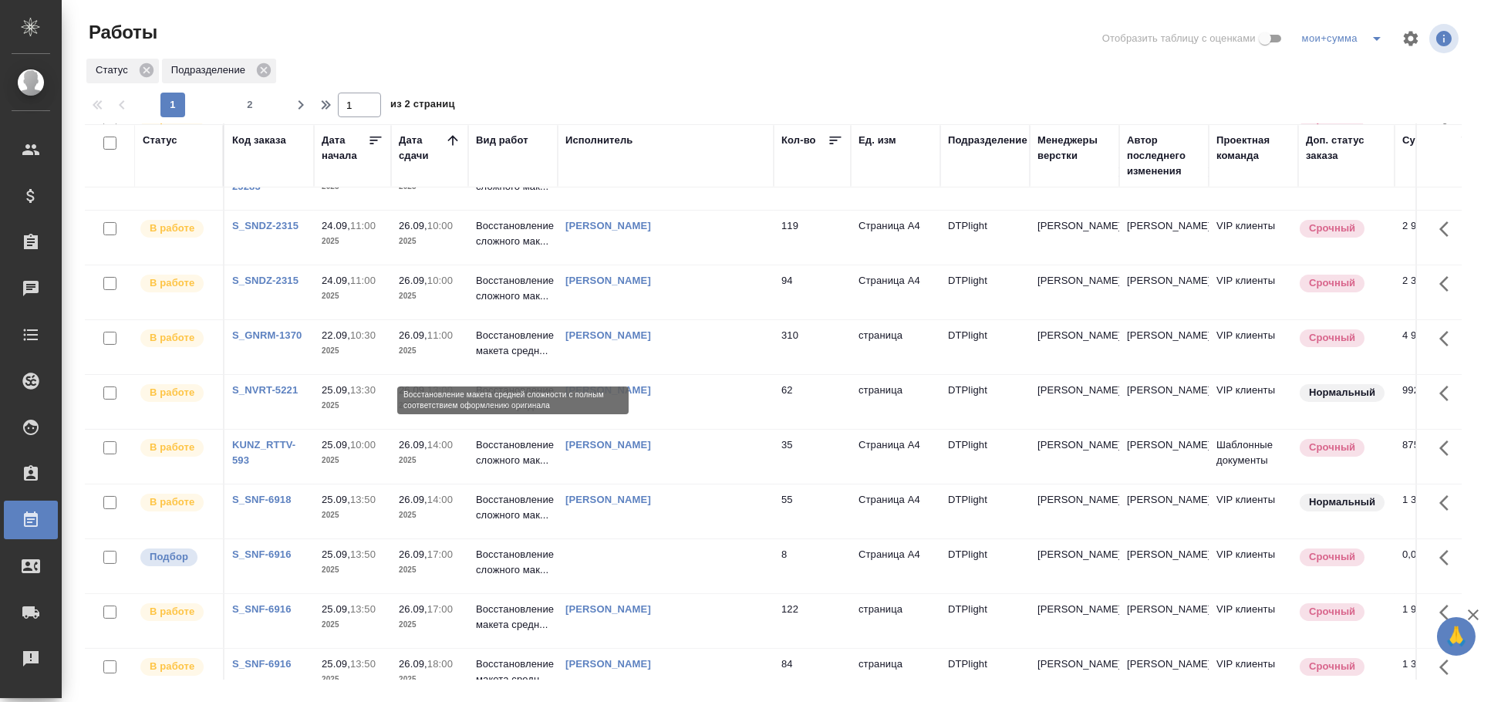
scroll to position [937, 0]
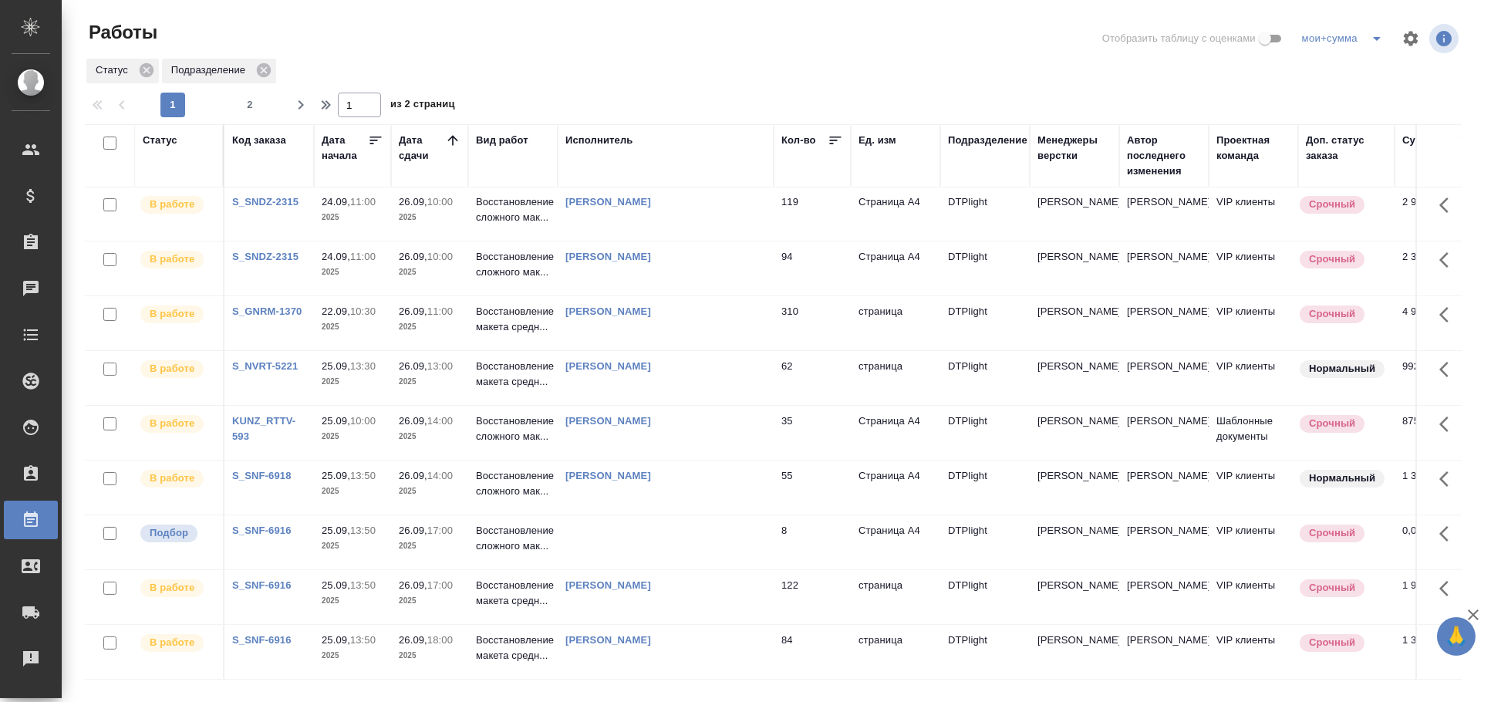
click at [635, 481] on td "[PERSON_NAME]" at bounding box center [666, 488] width 216 height 54
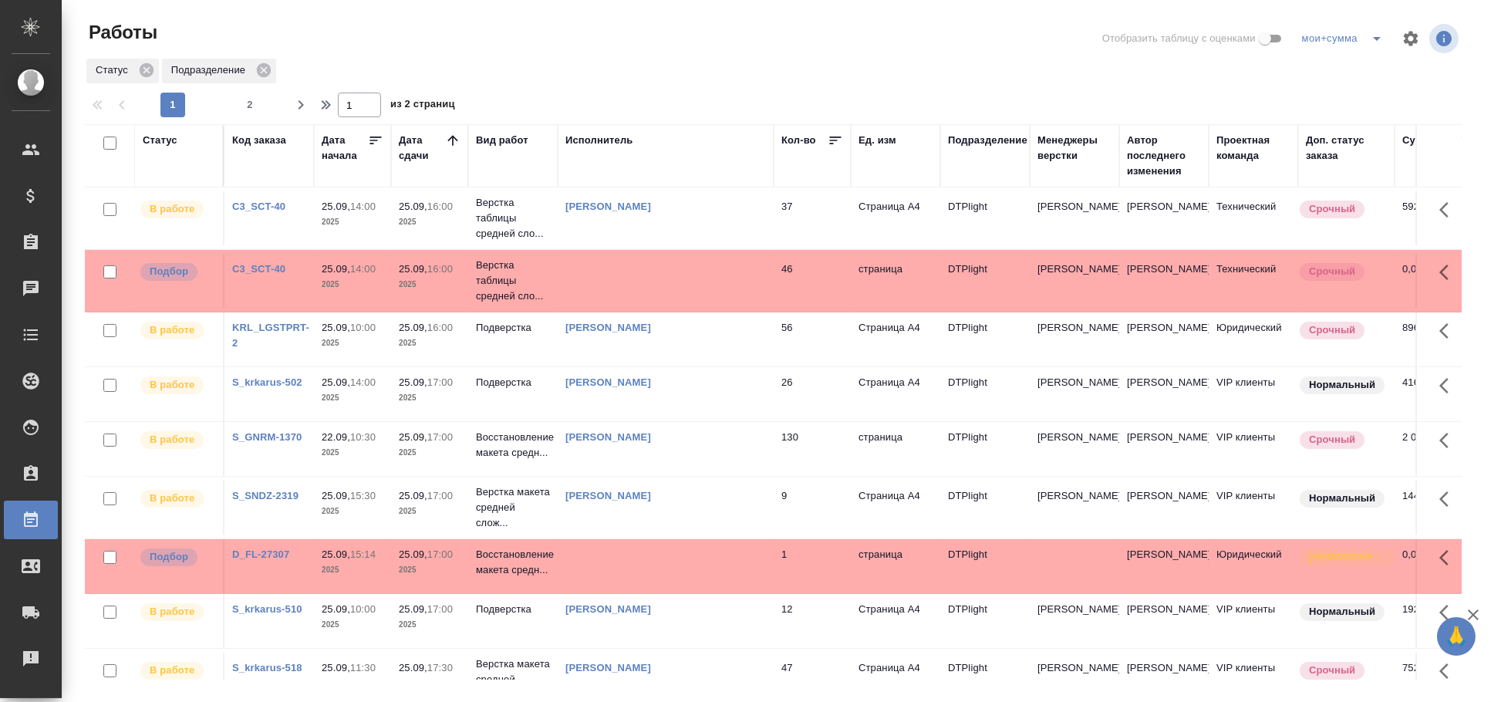
scroll to position [0, 0]
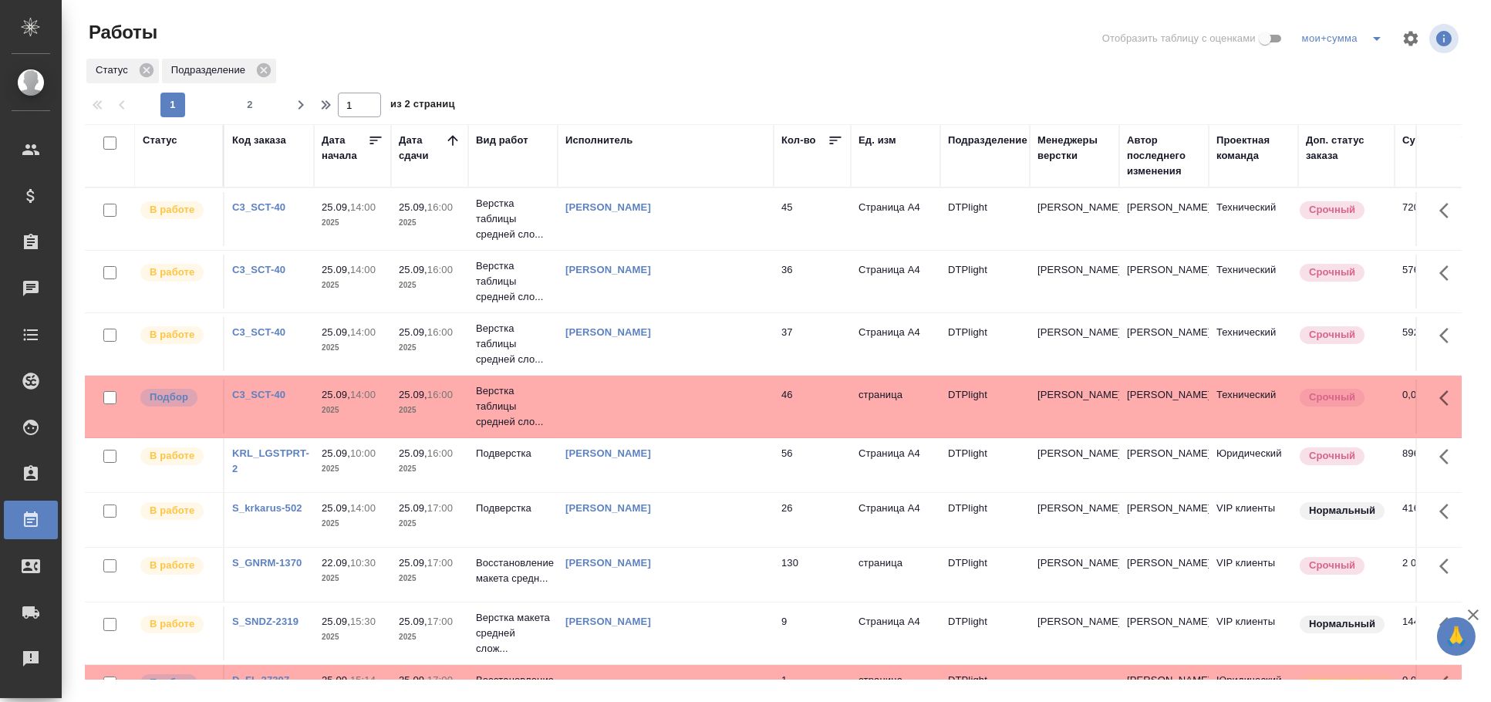
click at [598, 142] on div "Исполнитель" at bounding box center [600, 140] width 68 height 15
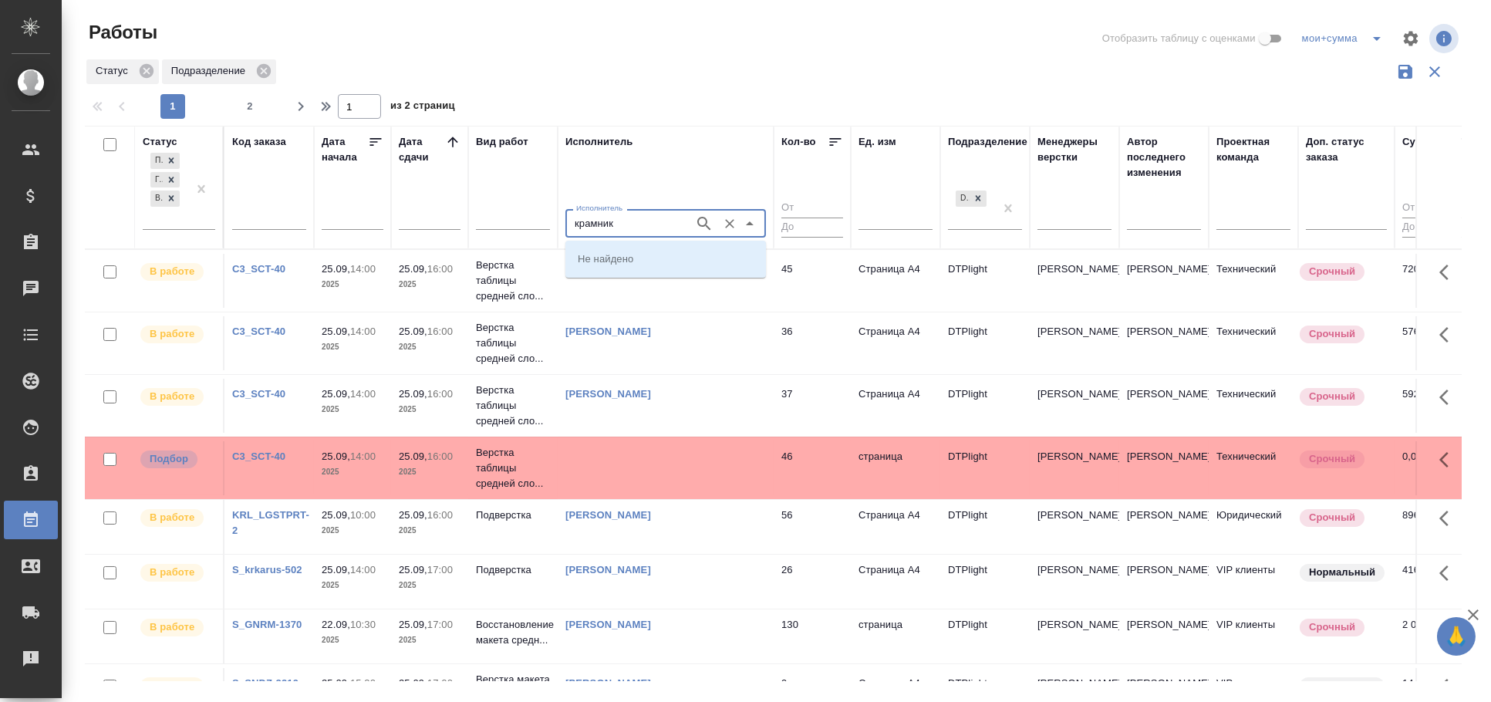
type input "крамник"
click at [631, 218] on input "Исполнитель" at bounding box center [628, 223] width 117 height 19
click at [635, 258] on p "[PERSON_NAME]" at bounding box center [620, 258] width 84 height 15
type input "[PERSON_NAME]"
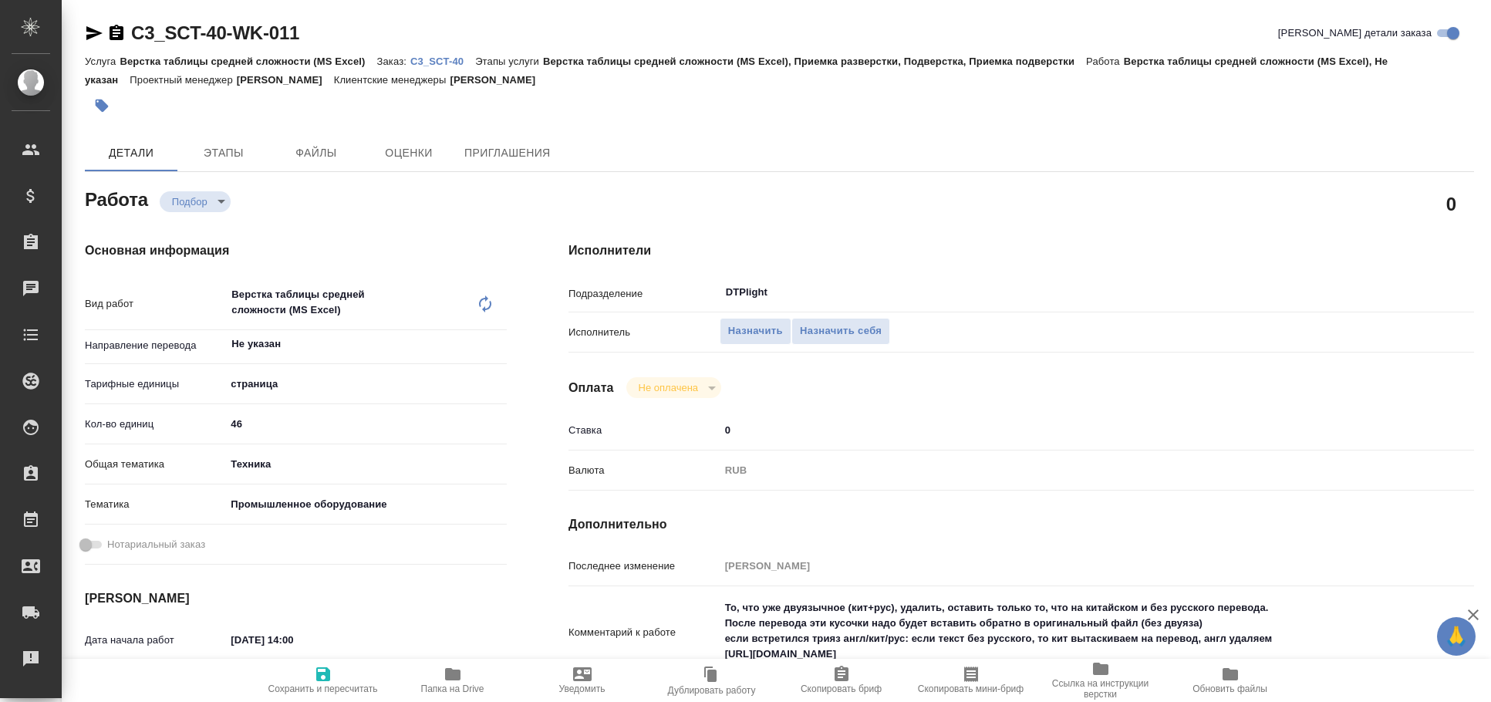
type textarea "x"
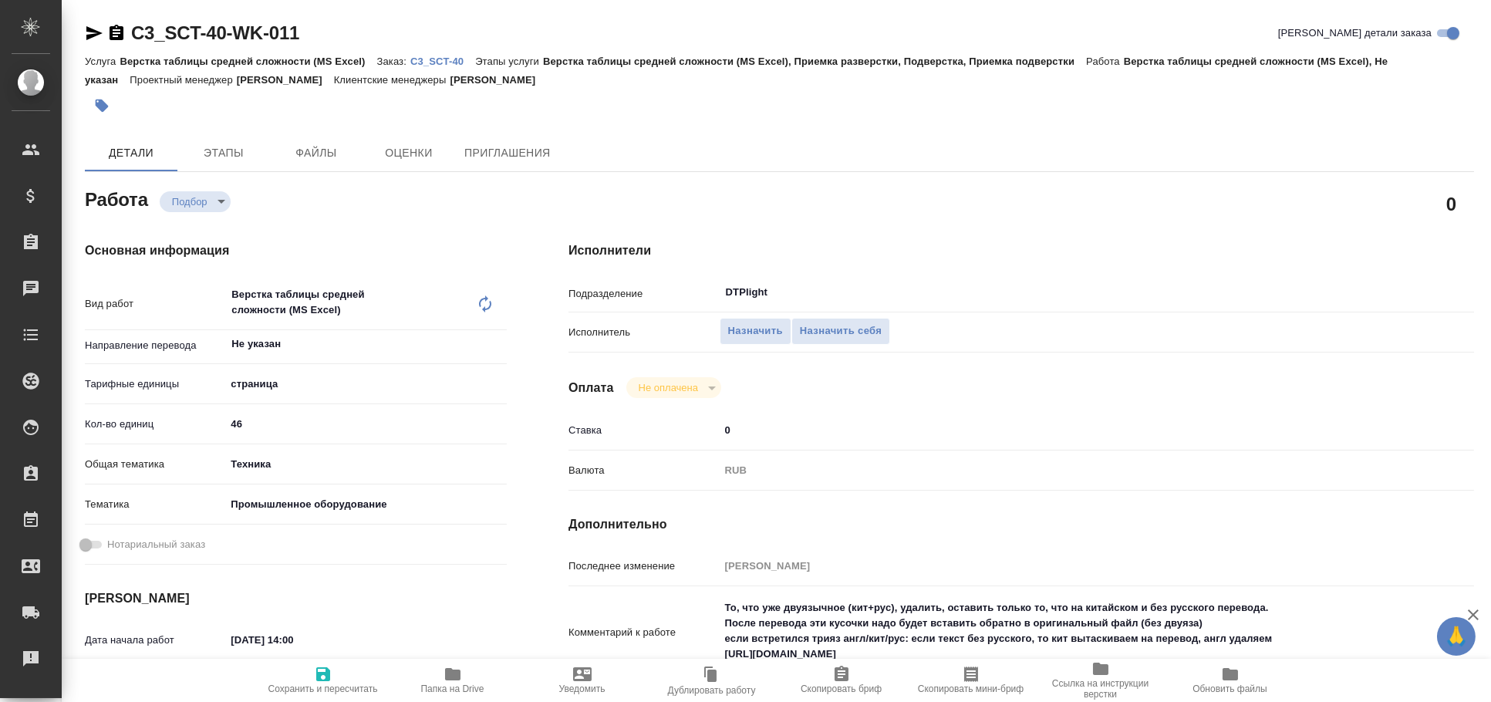
type textarea "x"
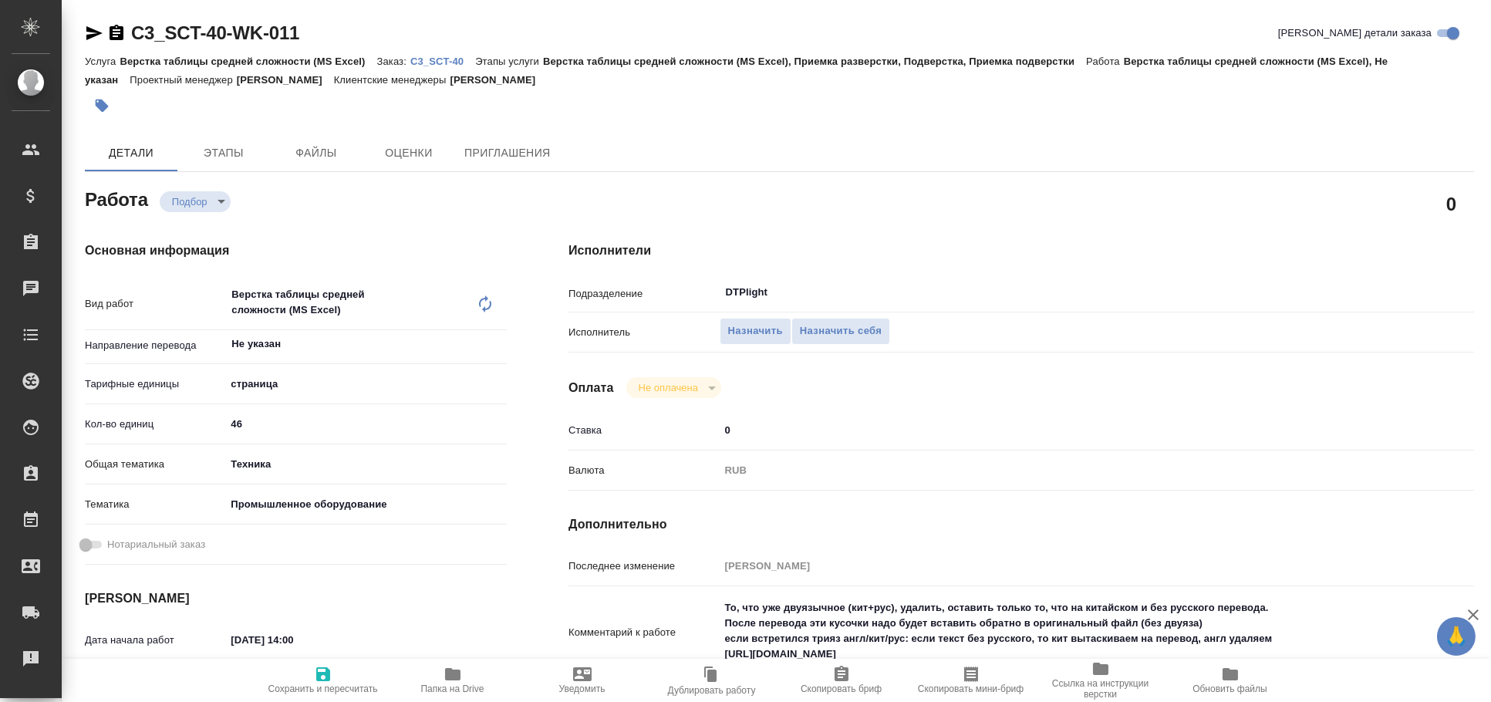
type textarea "x"
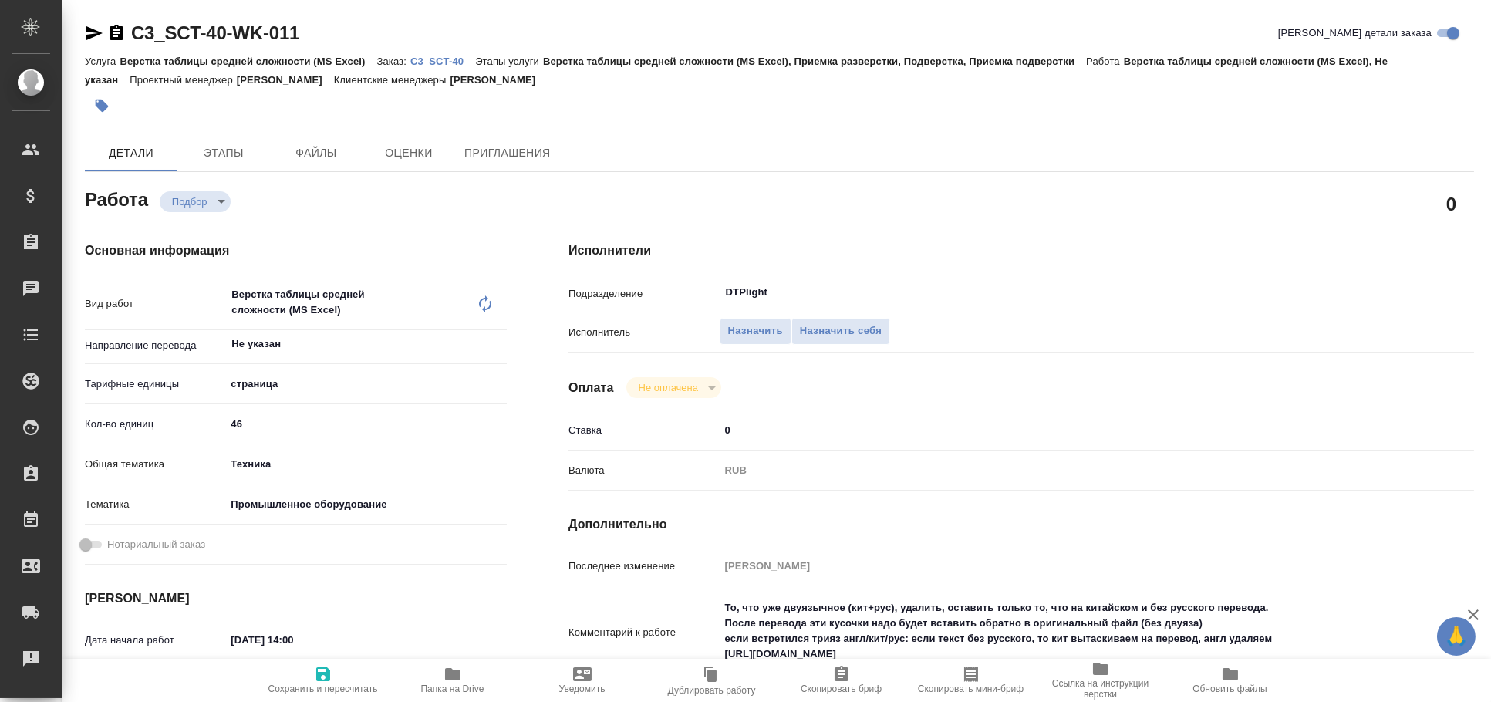
type textarea "x"
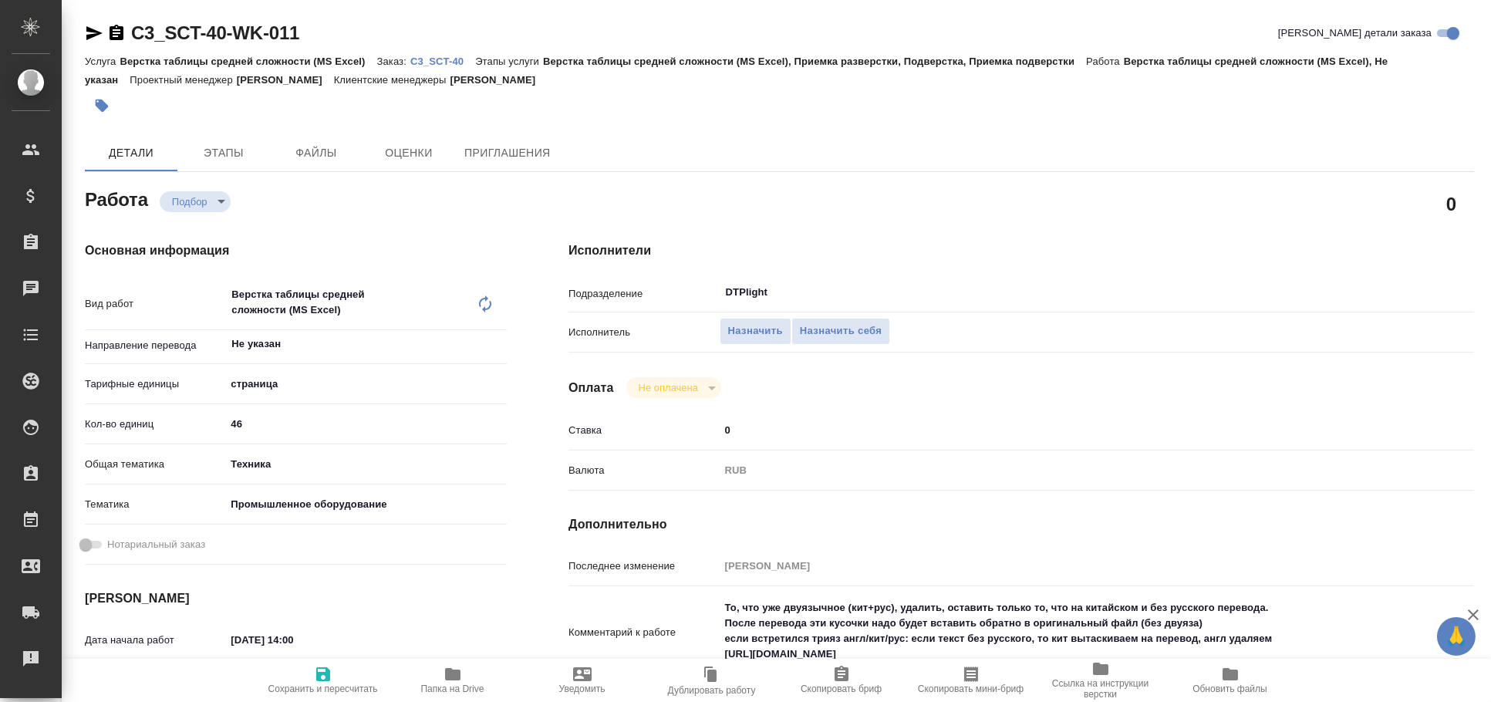
type textarea "x"
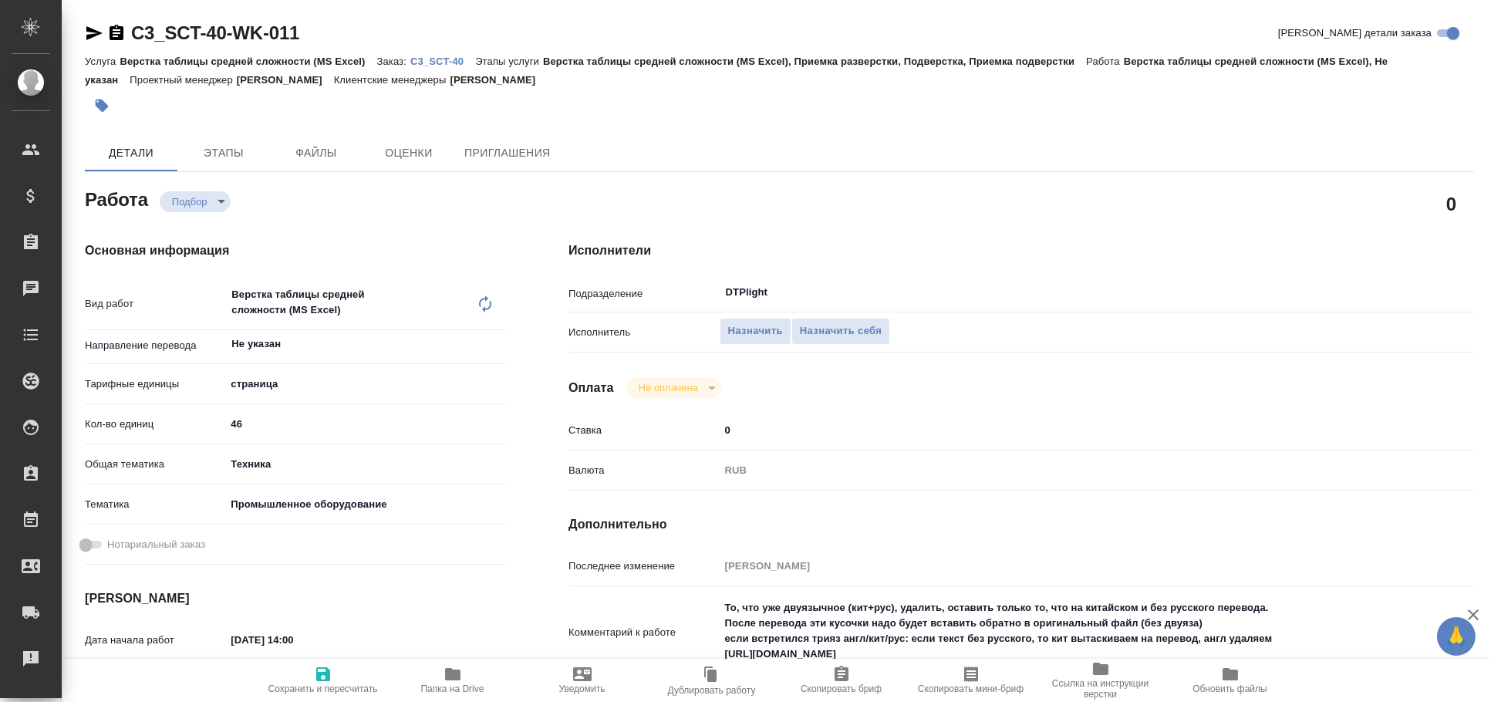
type textarea "x"
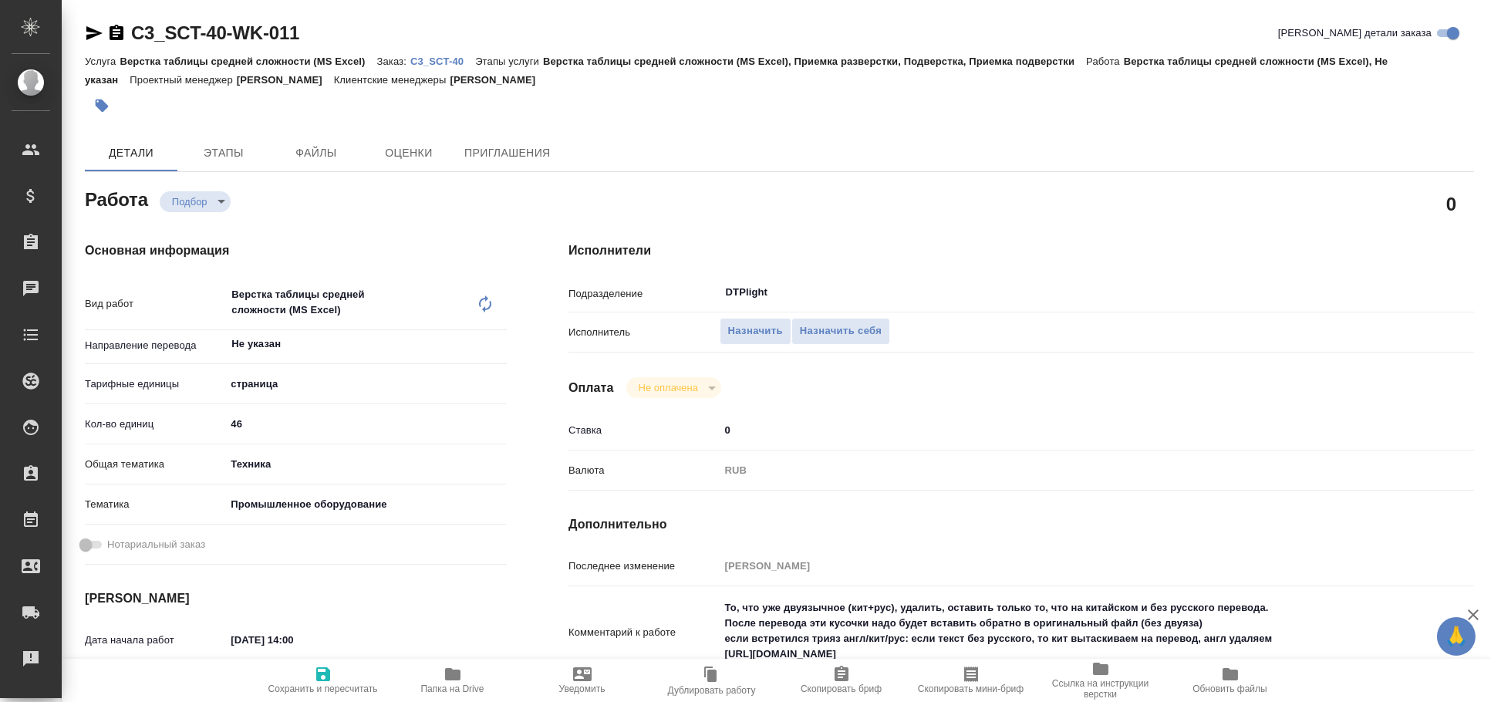
type textarea "x"
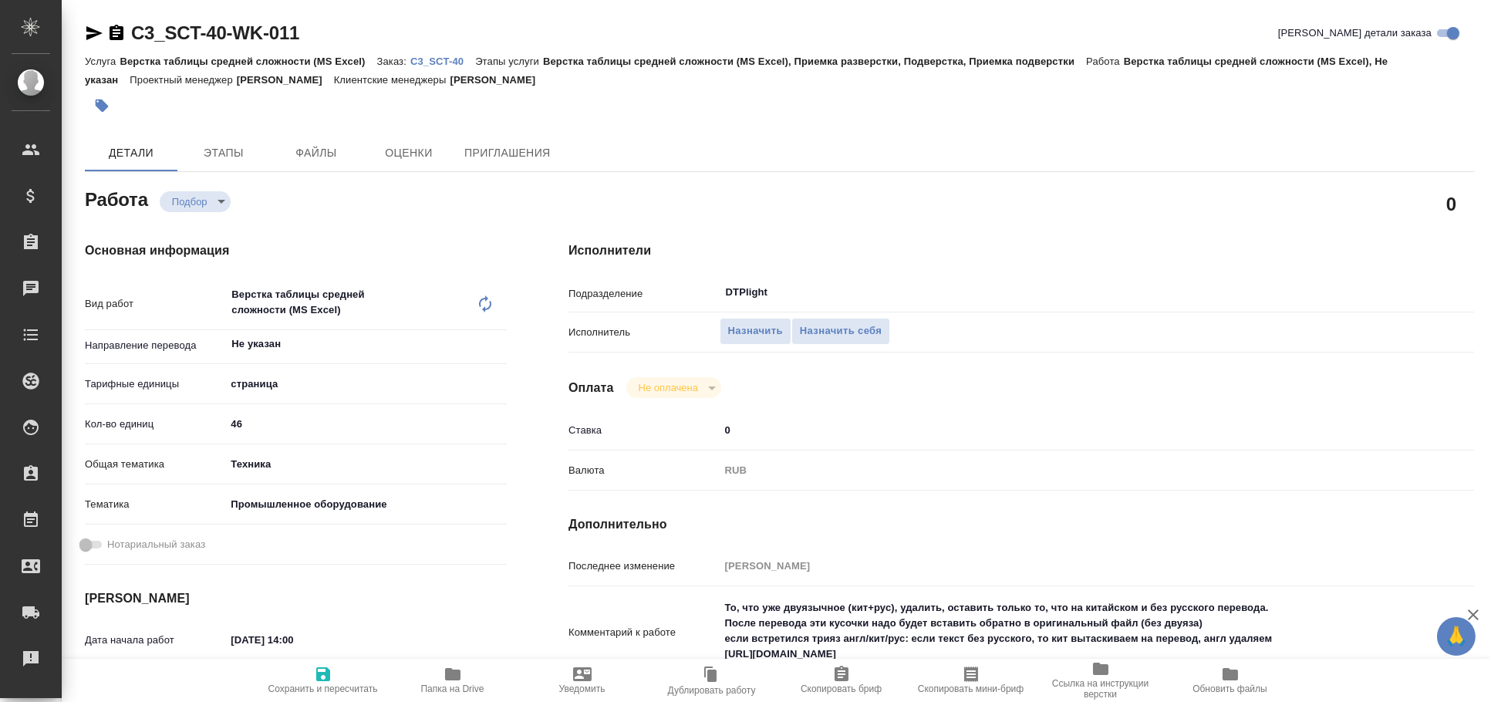
scroll to position [256, 0]
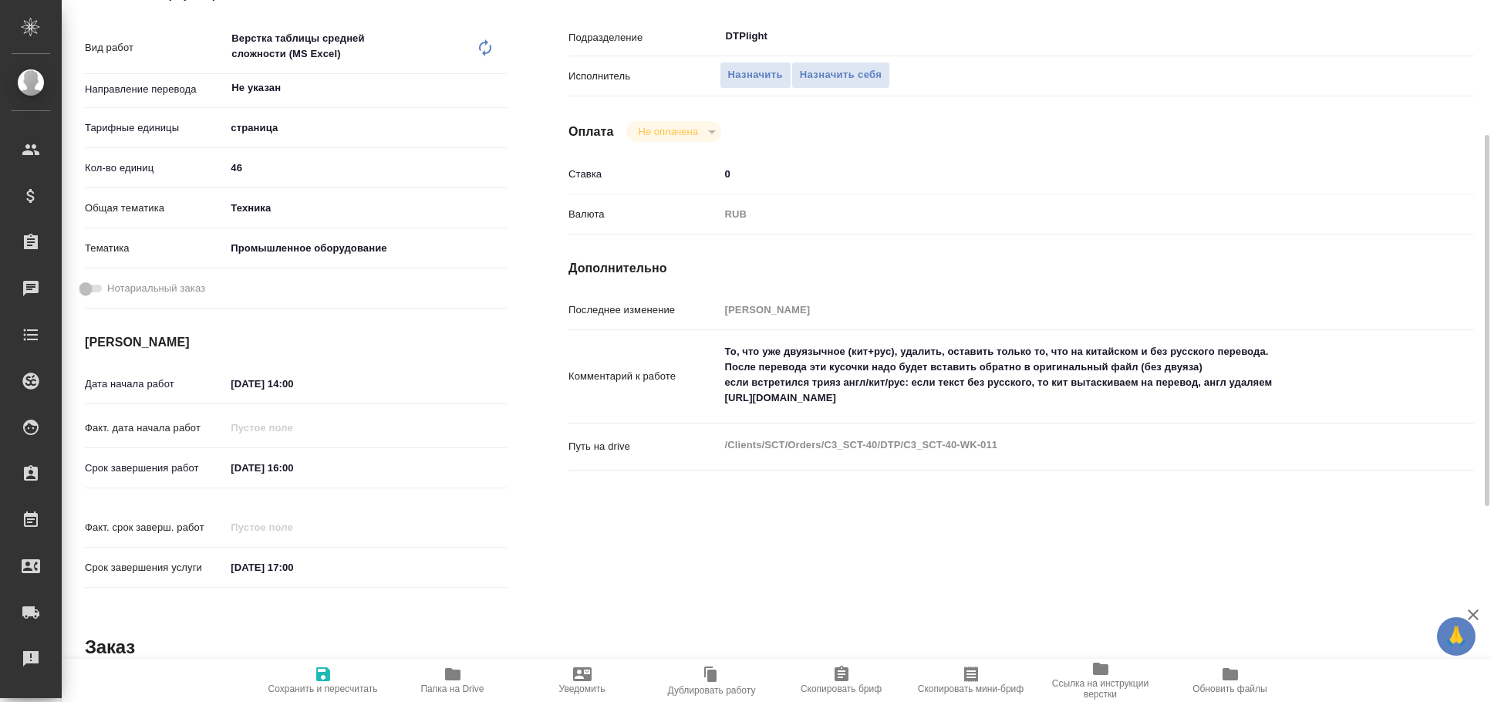
click at [869, 397] on textarea "То, что уже двуязычное (кит+рус), удалить, оставить только то, что на китайском…" at bounding box center [1060, 375] width 680 height 73
click at [869, 397] on textarea "То, что уже двуязычное (кит+рус), удалить, оставить только то, что на китайском…" at bounding box center [1060, 375] width 678 height 73
type textarea "x"
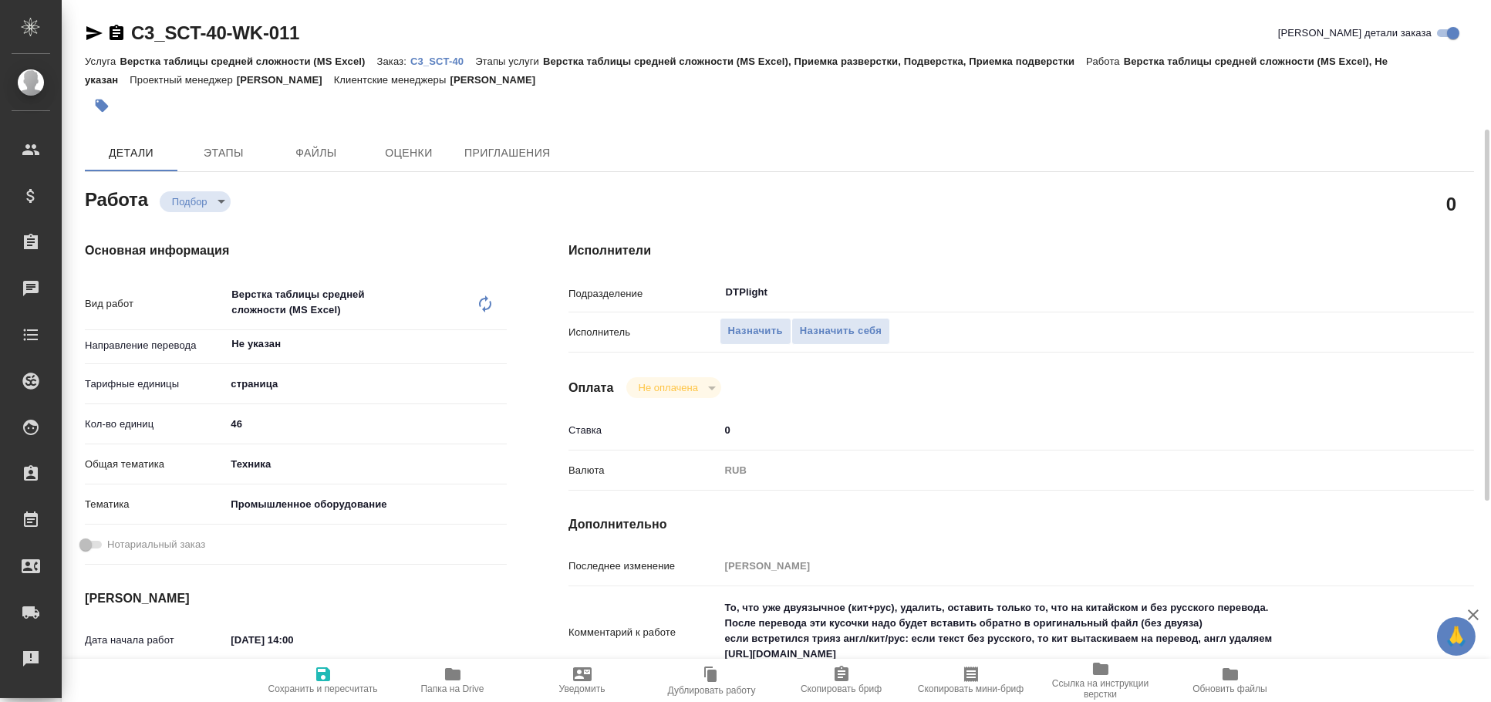
scroll to position [85, 0]
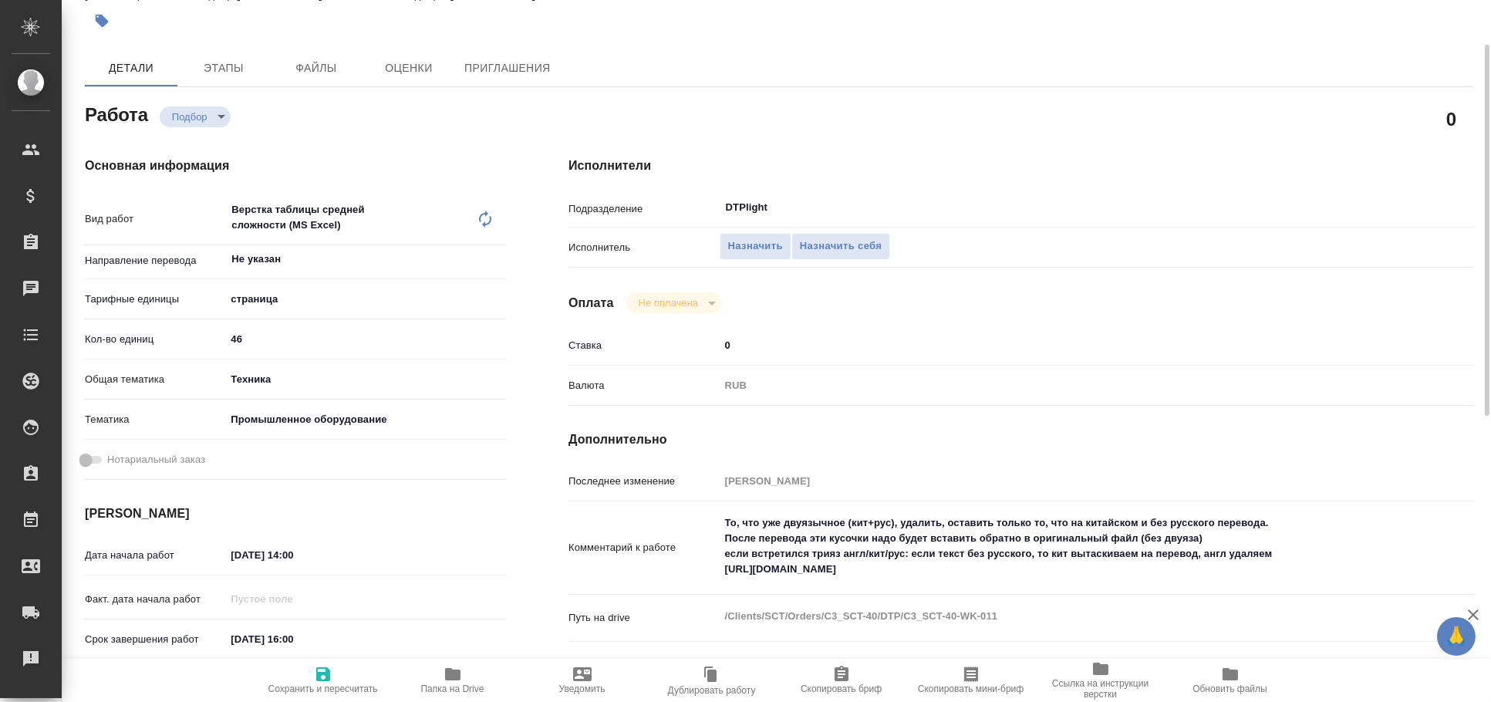
type textarea "x"
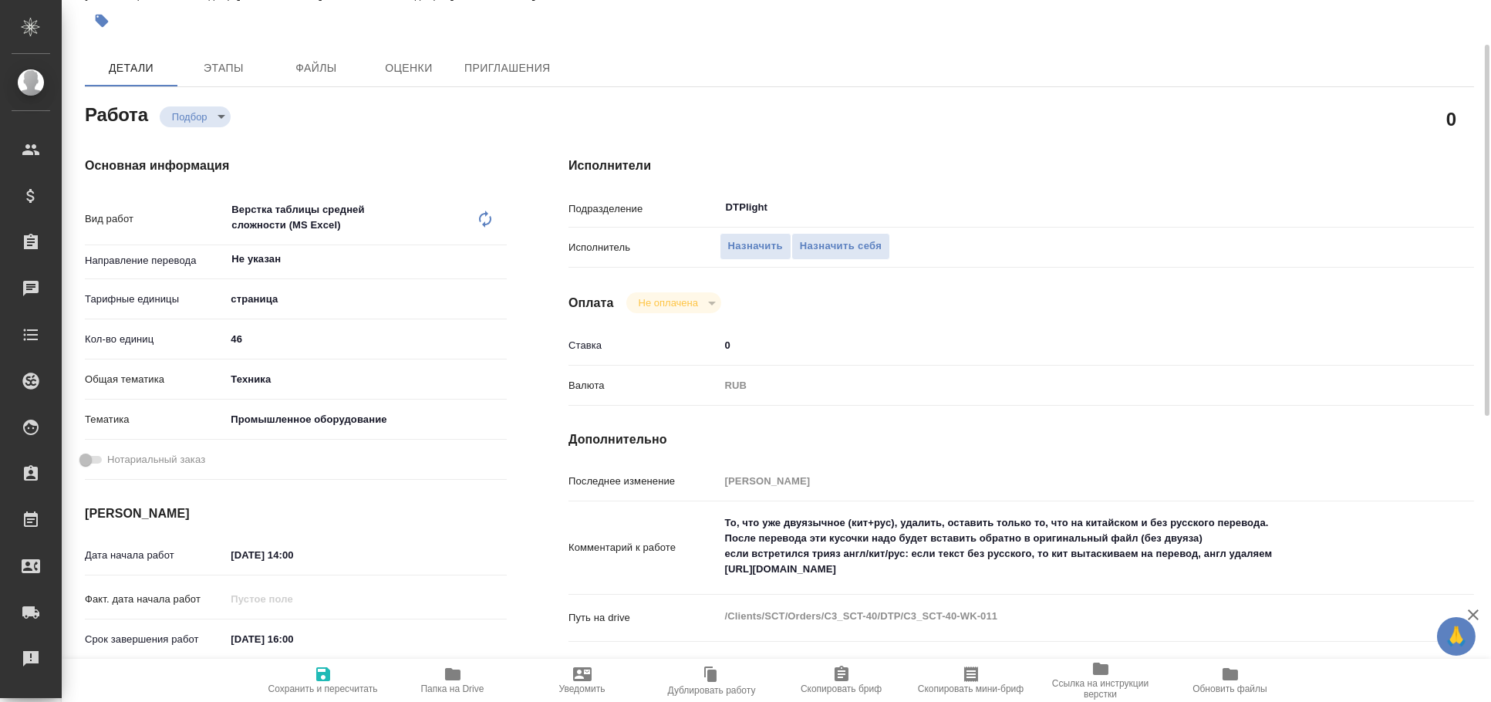
type textarea "x"
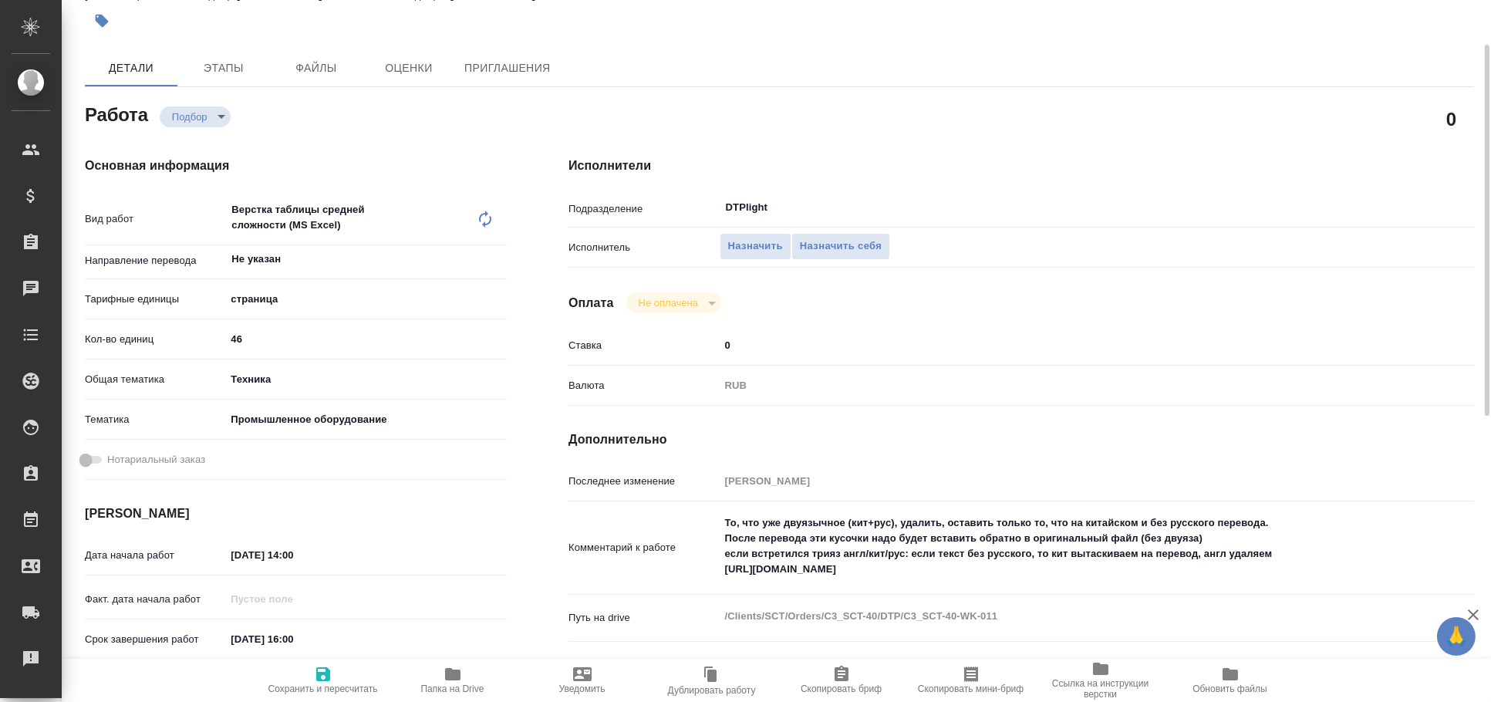
type textarea "x"
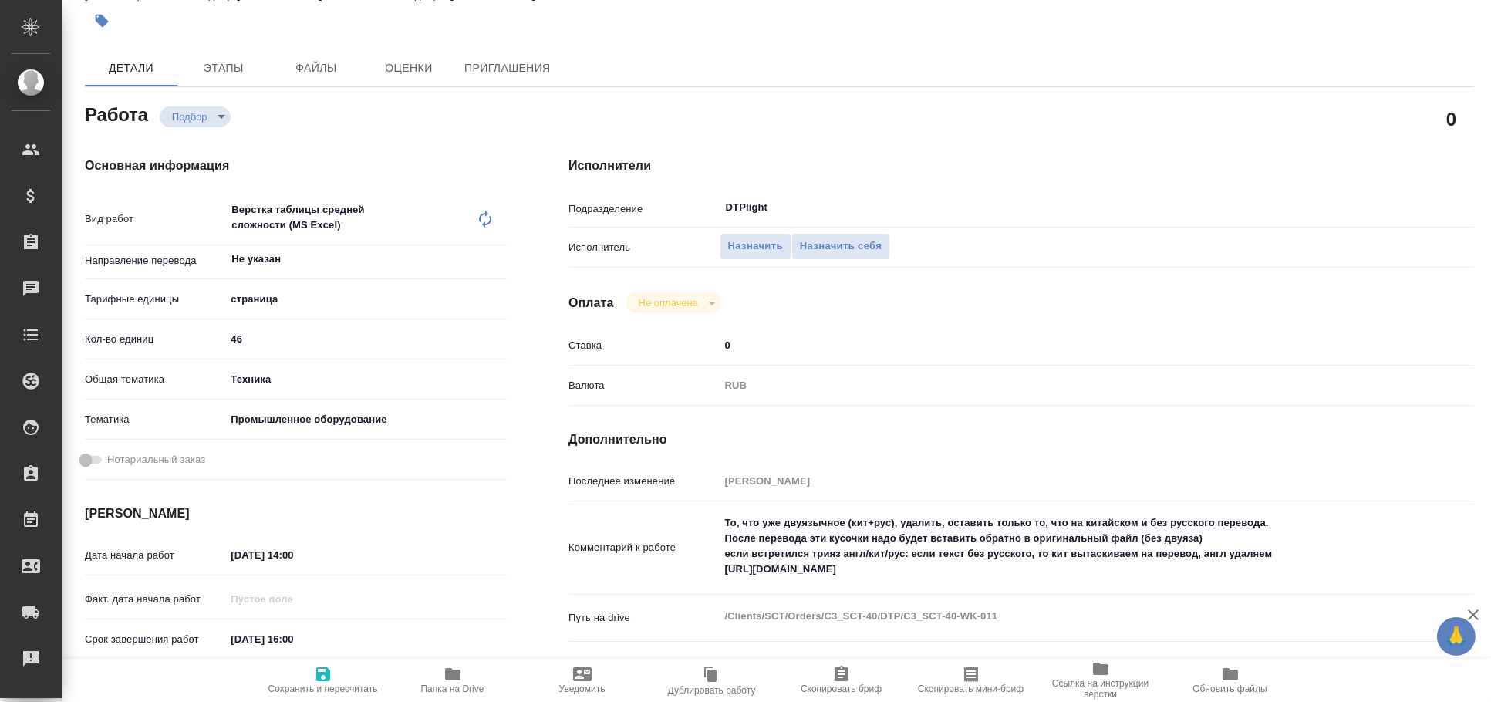
type textarea "x"
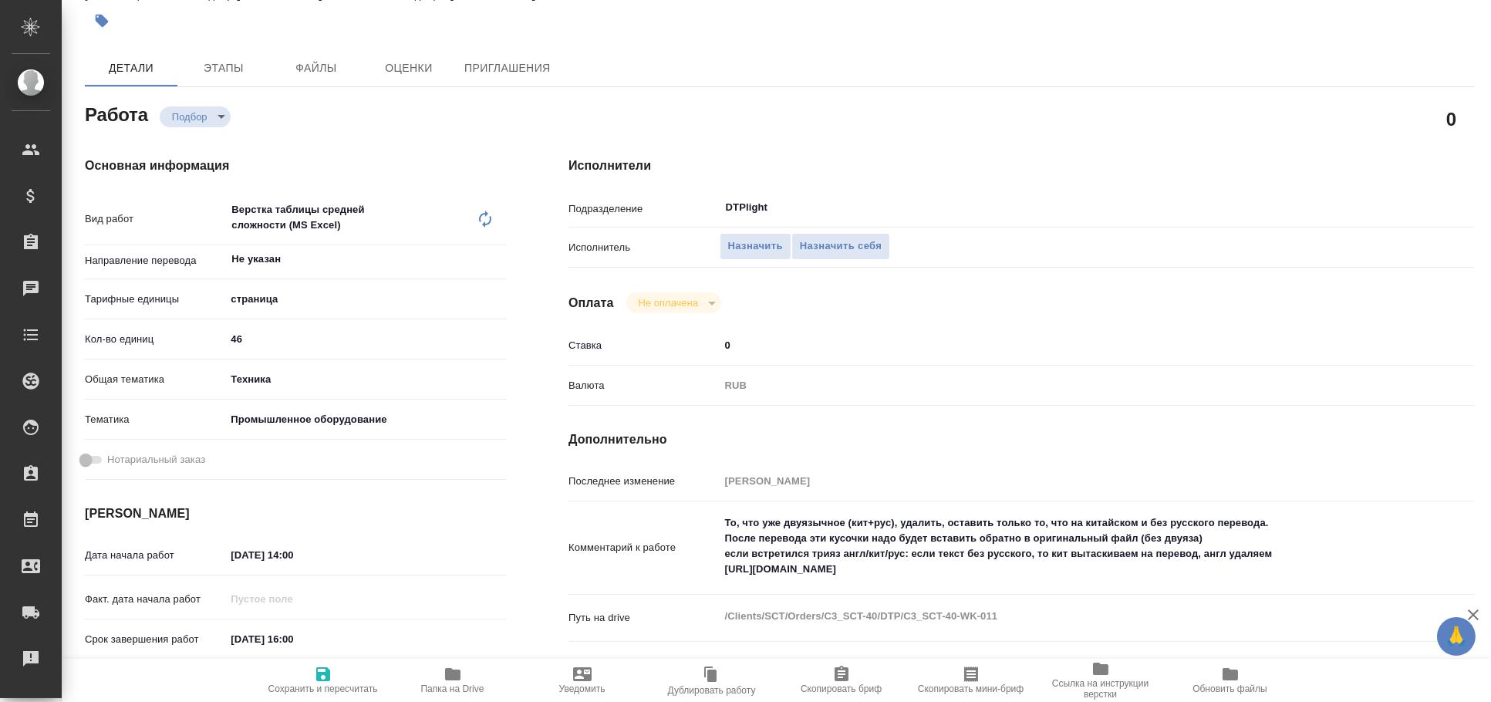
type textarea "x"
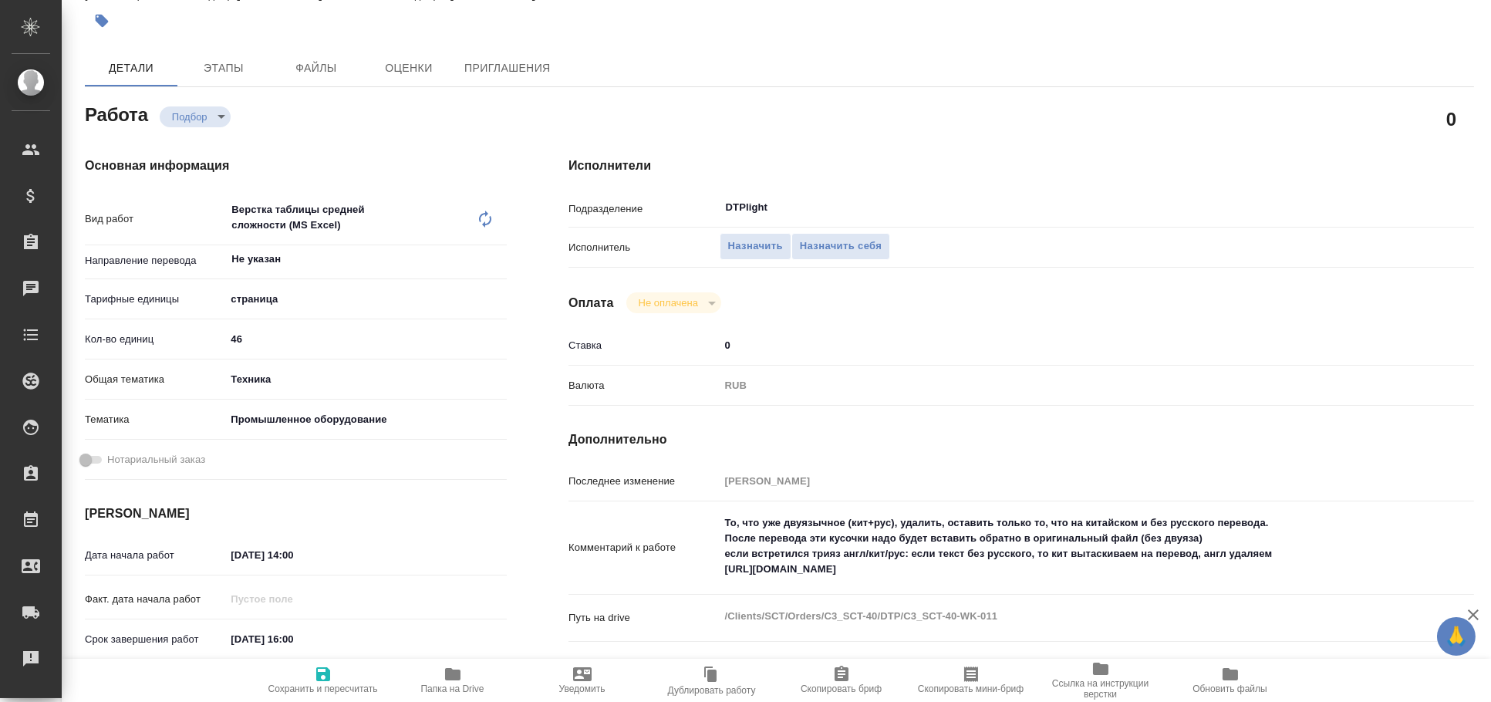
type textarea "x"
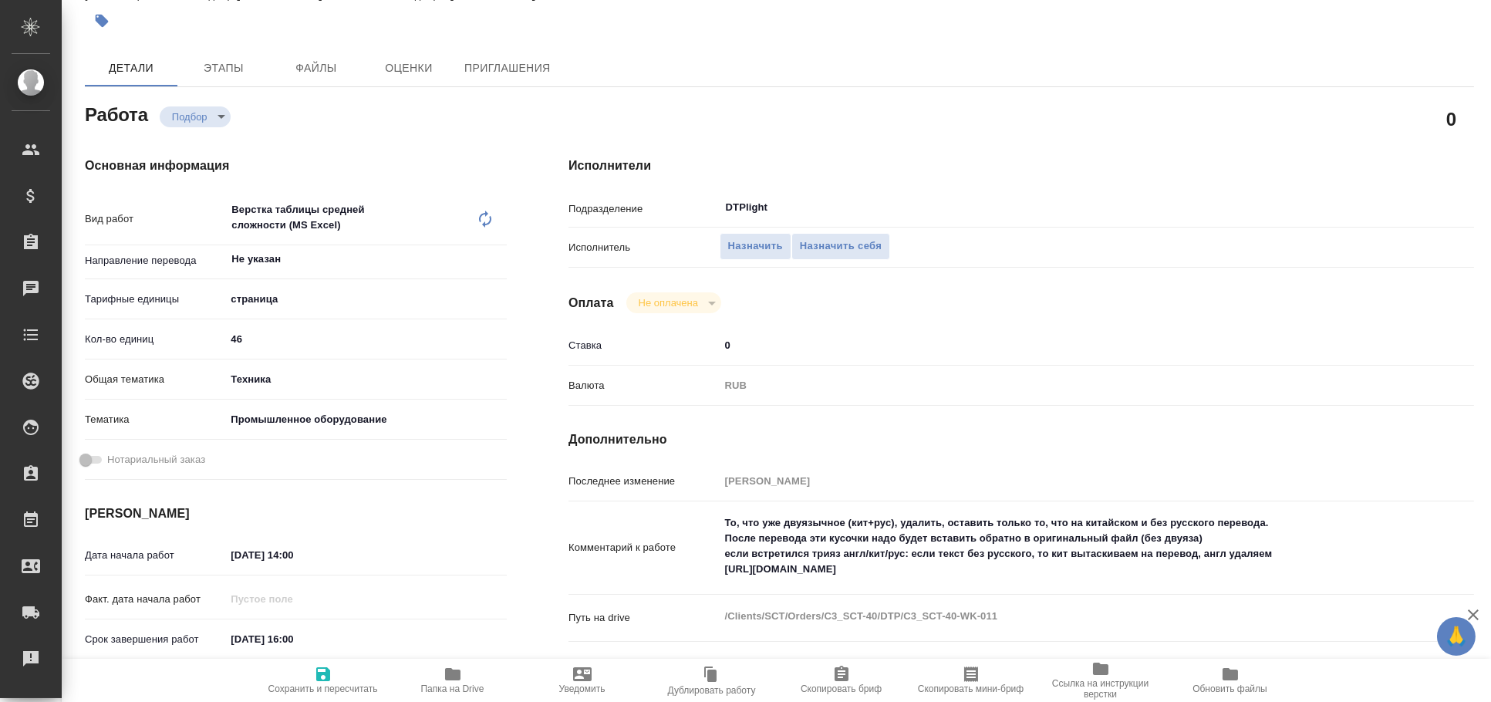
type textarea "x"
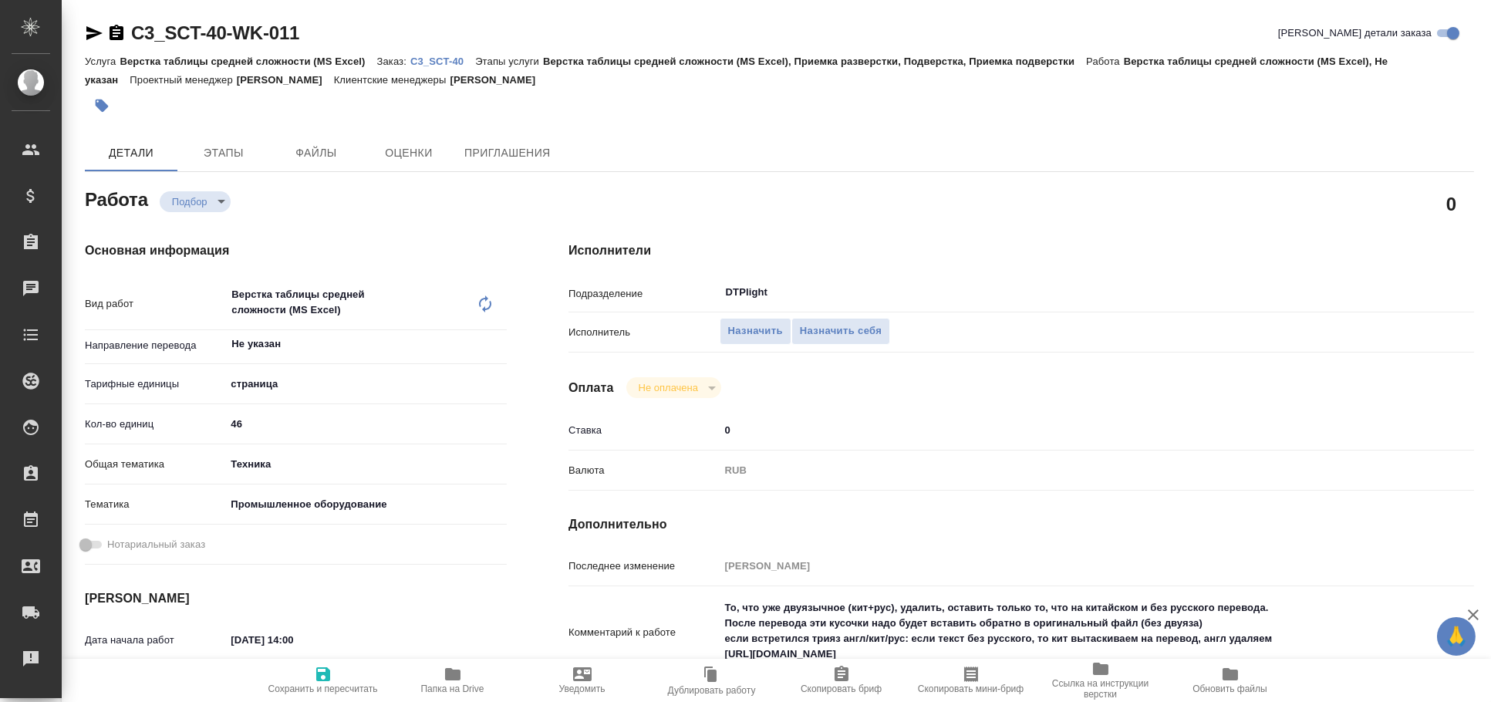
scroll to position [171, 0]
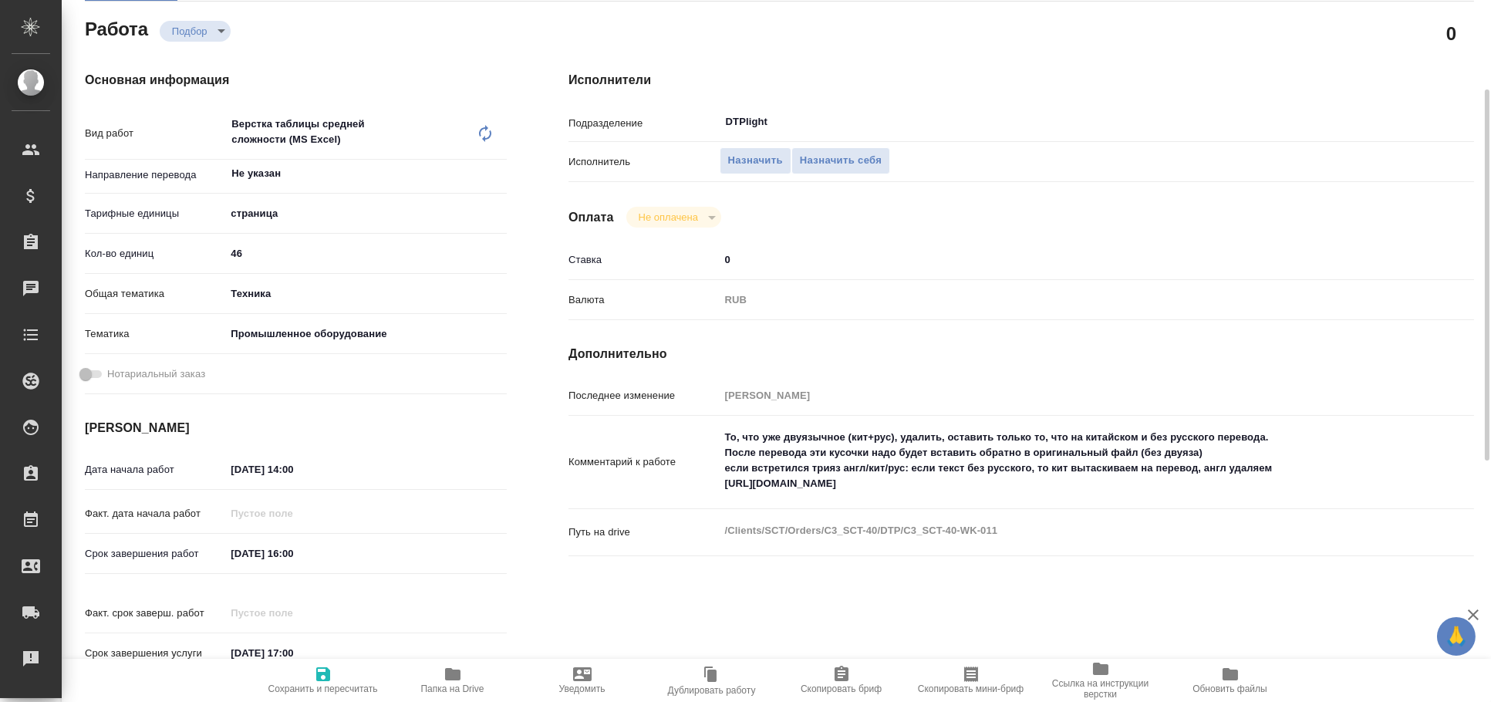
click at [864, 486] on textarea "То, что уже двуязычное (кит+рус), удалить, оставить только то, что на китайском…" at bounding box center [1060, 460] width 680 height 73
click at [864, 486] on textarea "То, что уже двуязычное (кит+рус), удалить, оставить только то, что на китайском…" at bounding box center [1060, 461] width 678 height 73
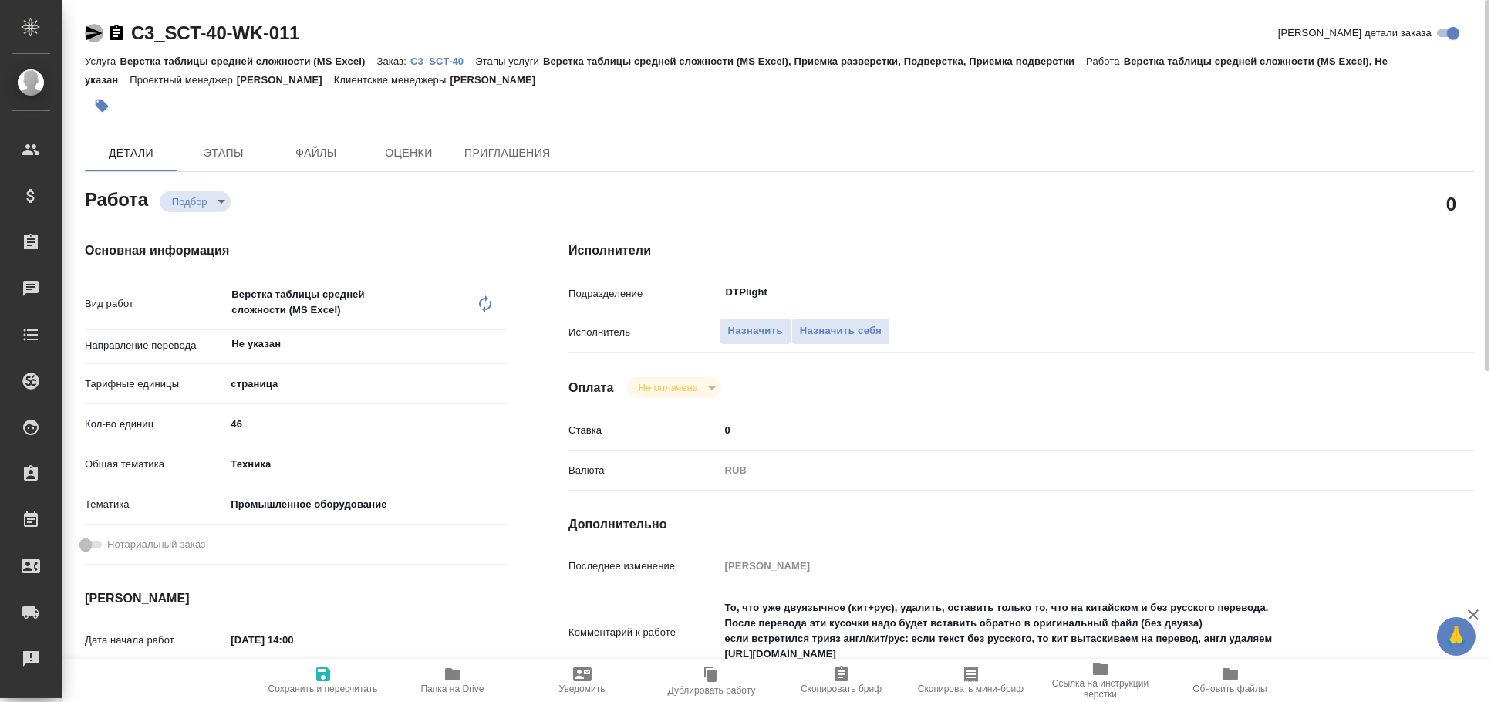
click at [88, 32] on icon "button" at bounding box center [94, 33] width 19 height 19
type textarea "x"
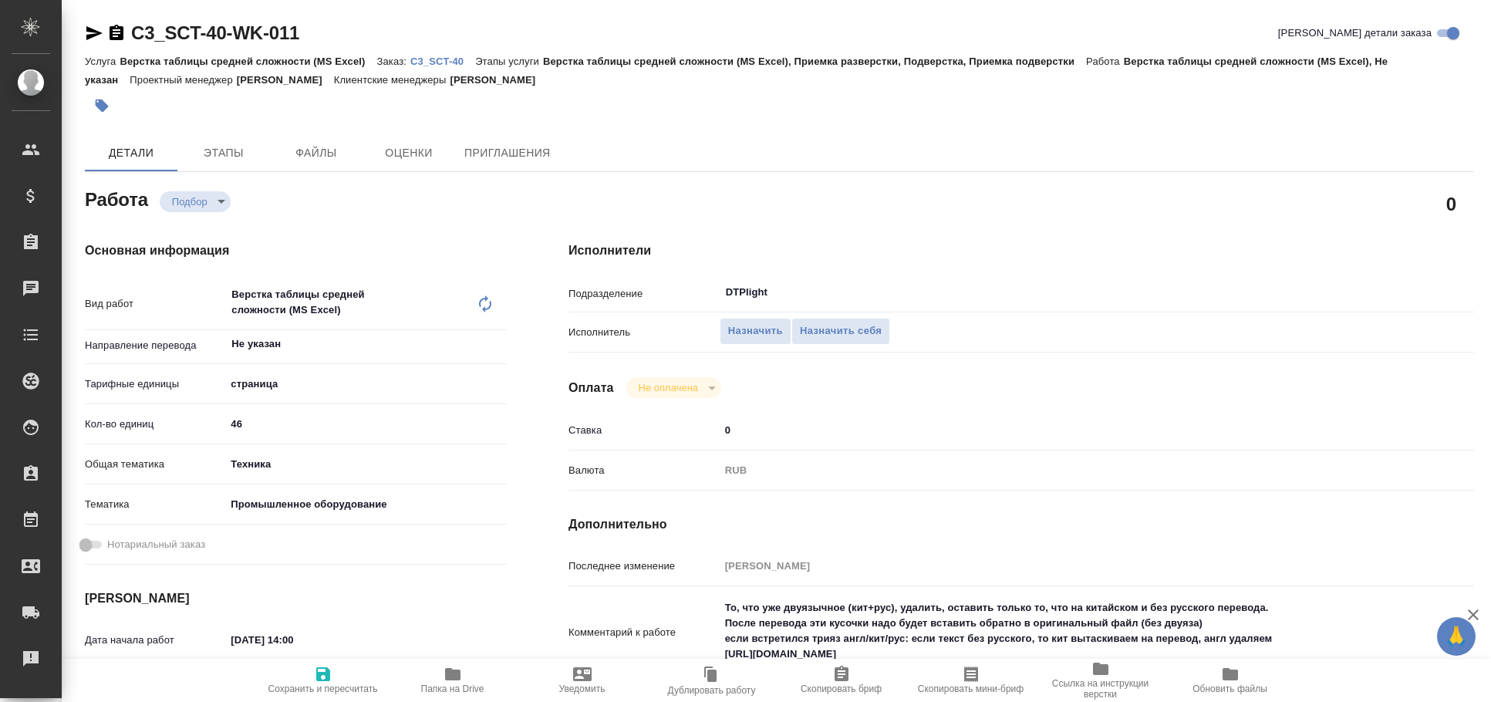
type textarea "x"
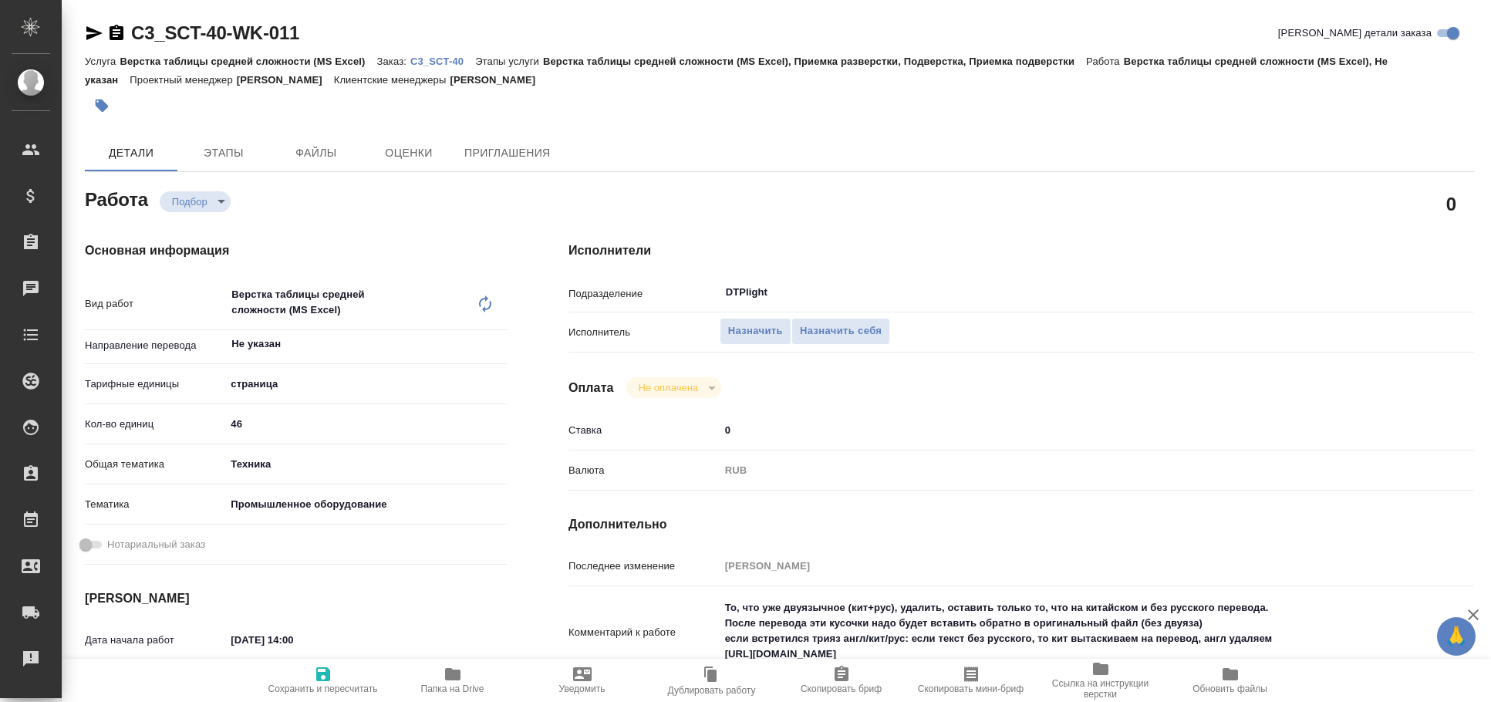
type textarea "x"
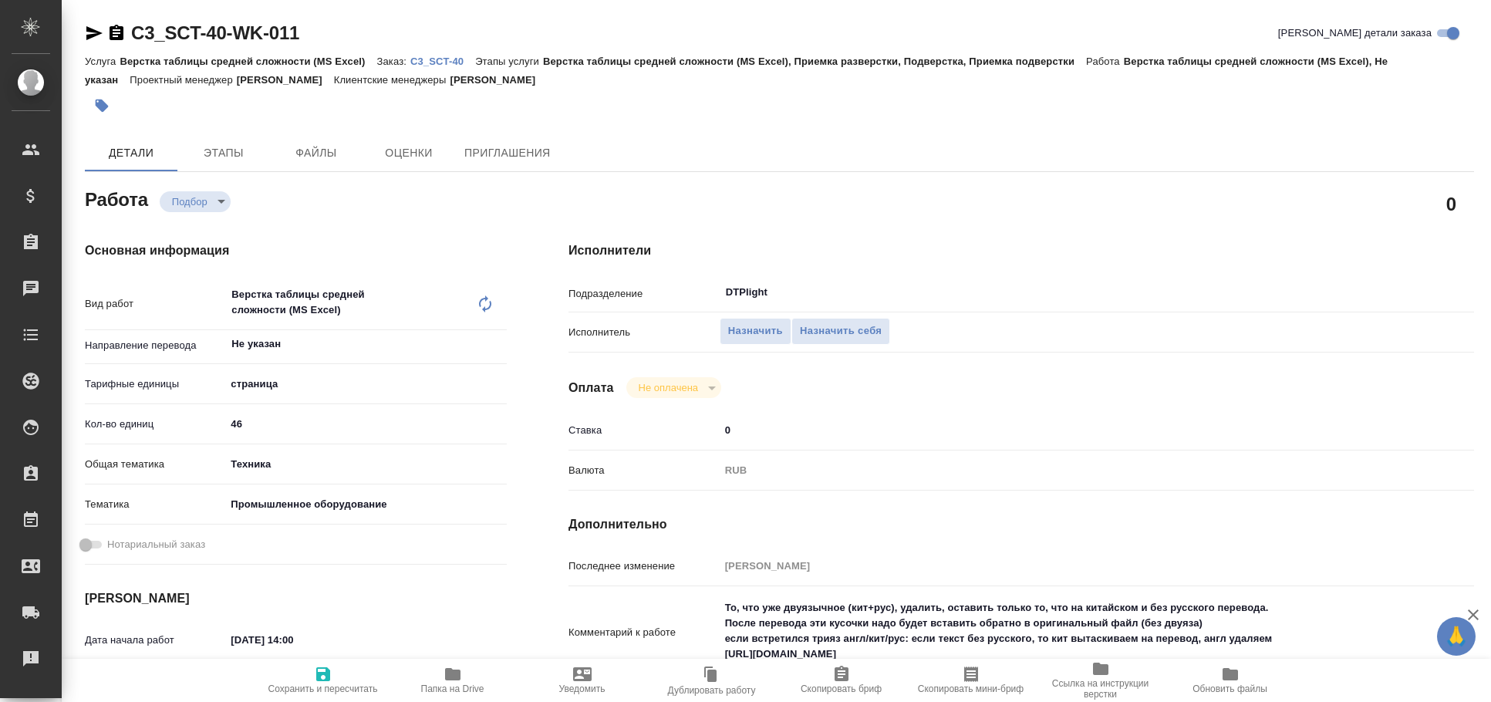
type textarea "x"
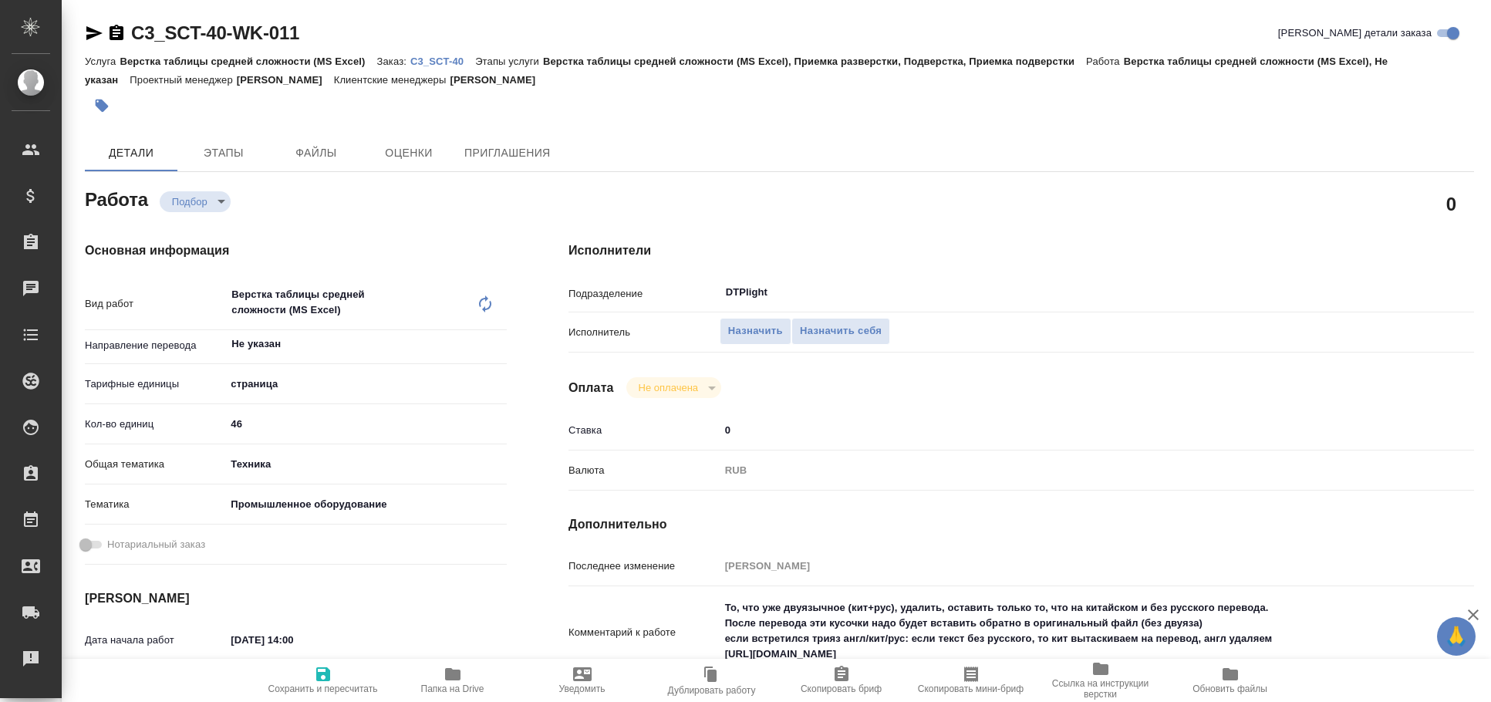
type textarea "x"
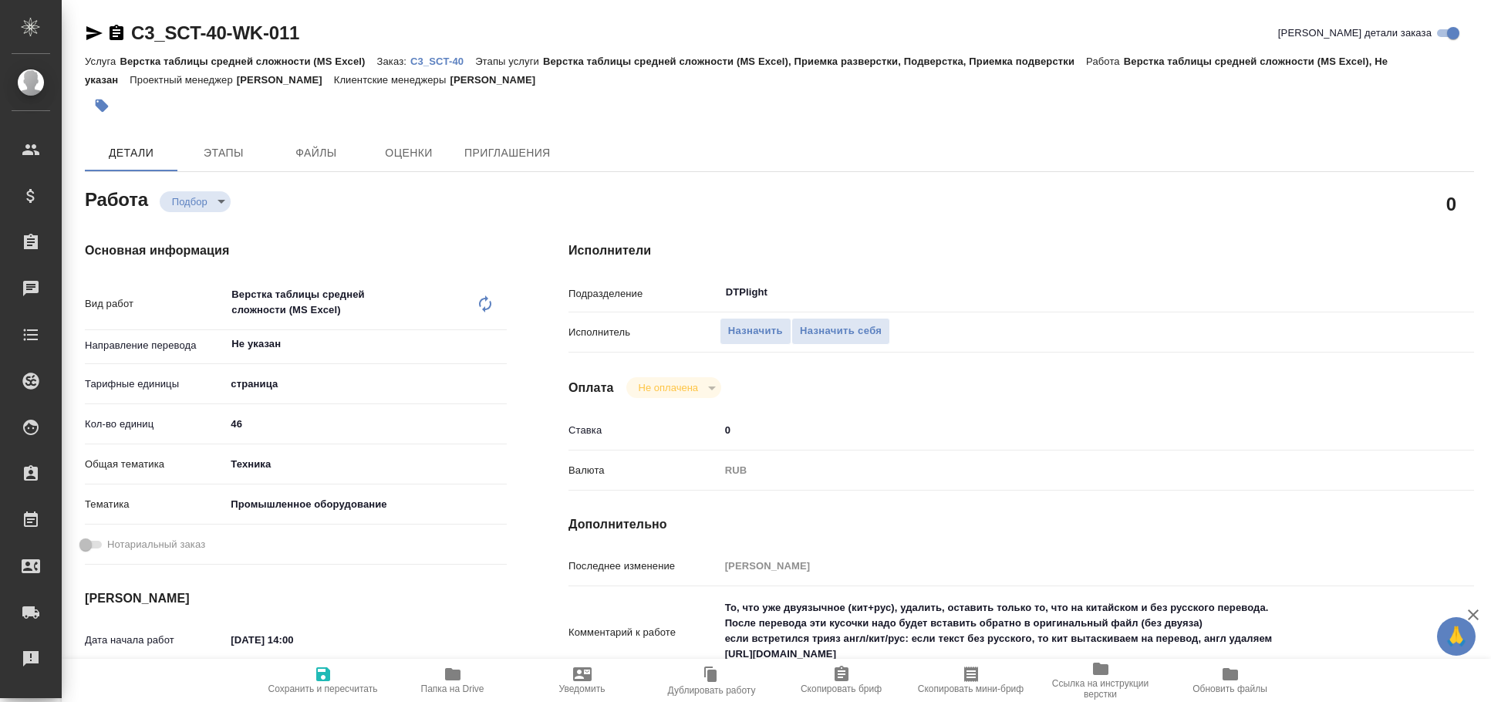
type textarea "x"
click at [91, 34] on icon "button" at bounding box center [94, 33] width 16 height 14
click at [96, 27] on icon "button" at bounding box center [94, 33] width 19 height 19
type textarea "x"
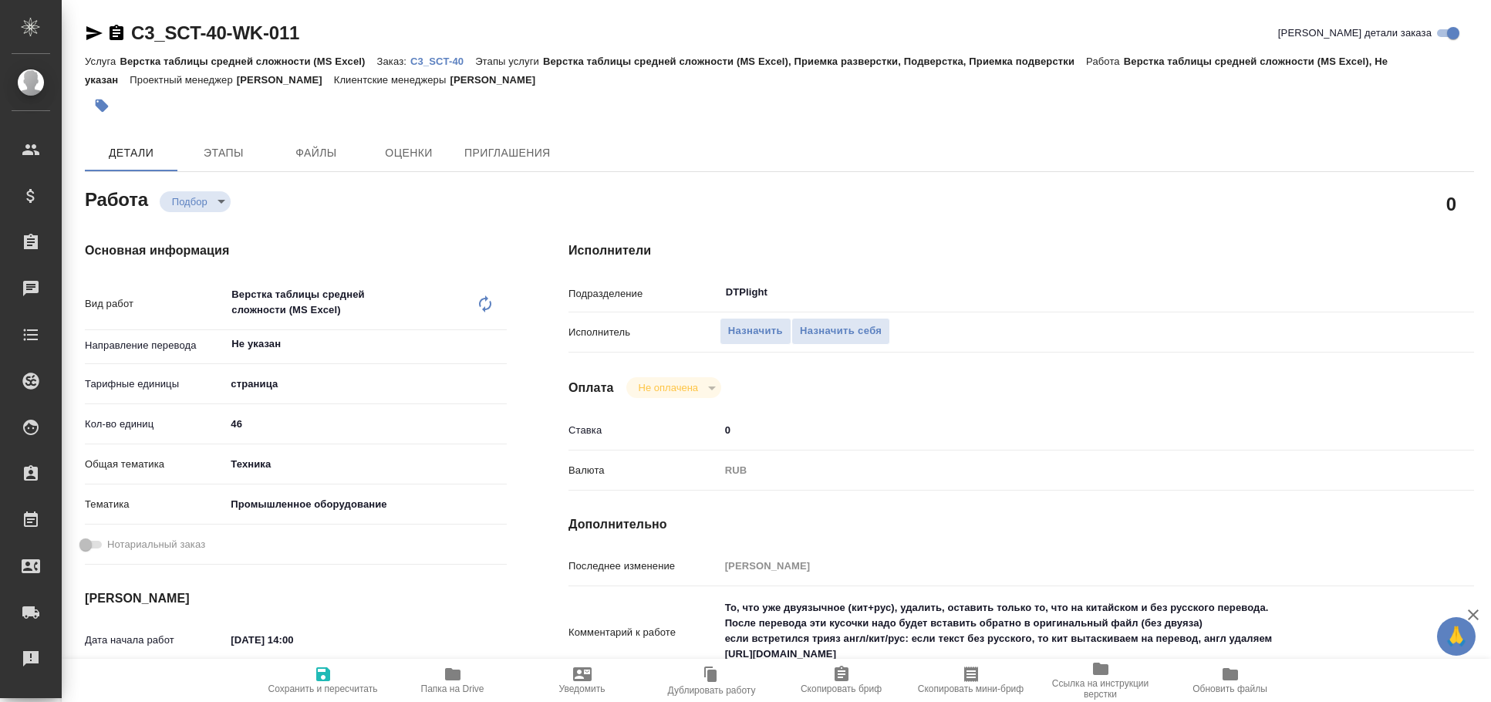
type textarea "x"
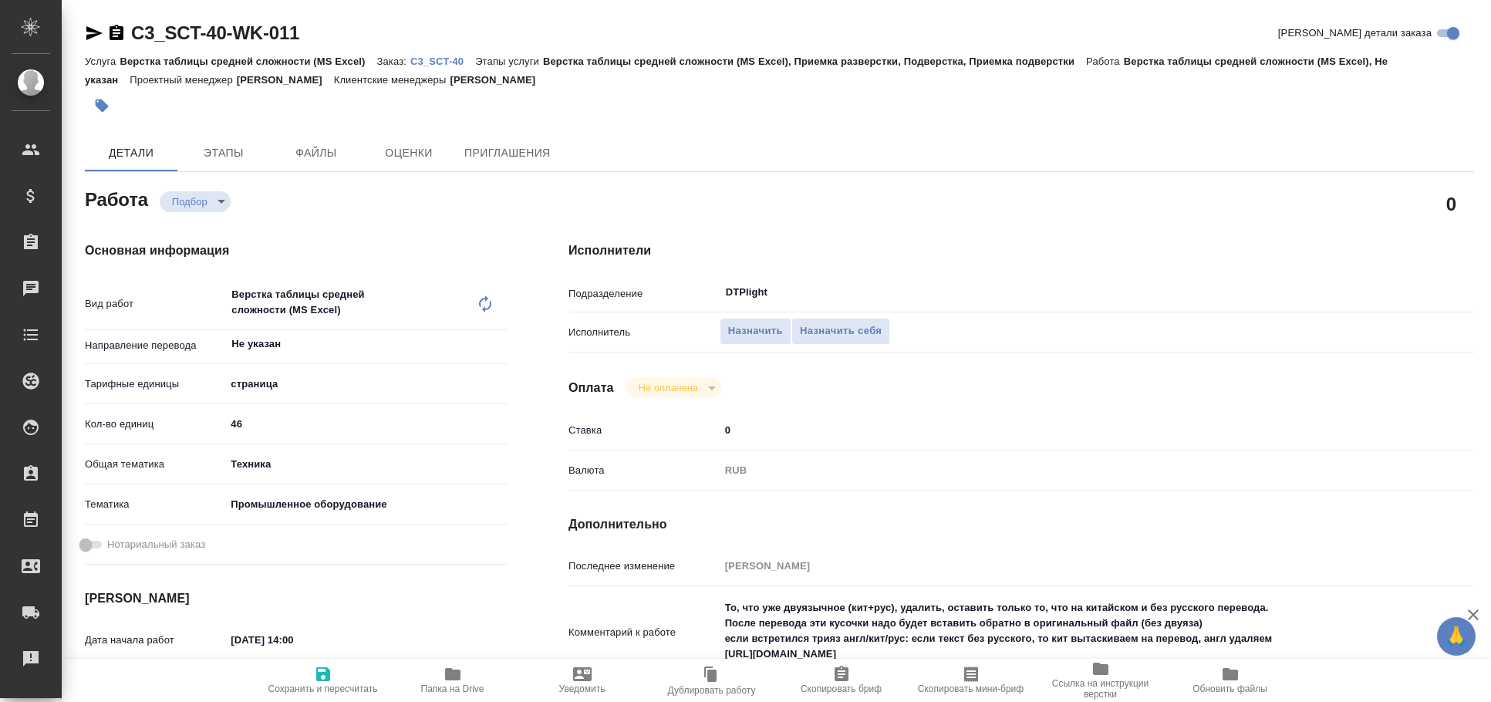
type textarea "x"
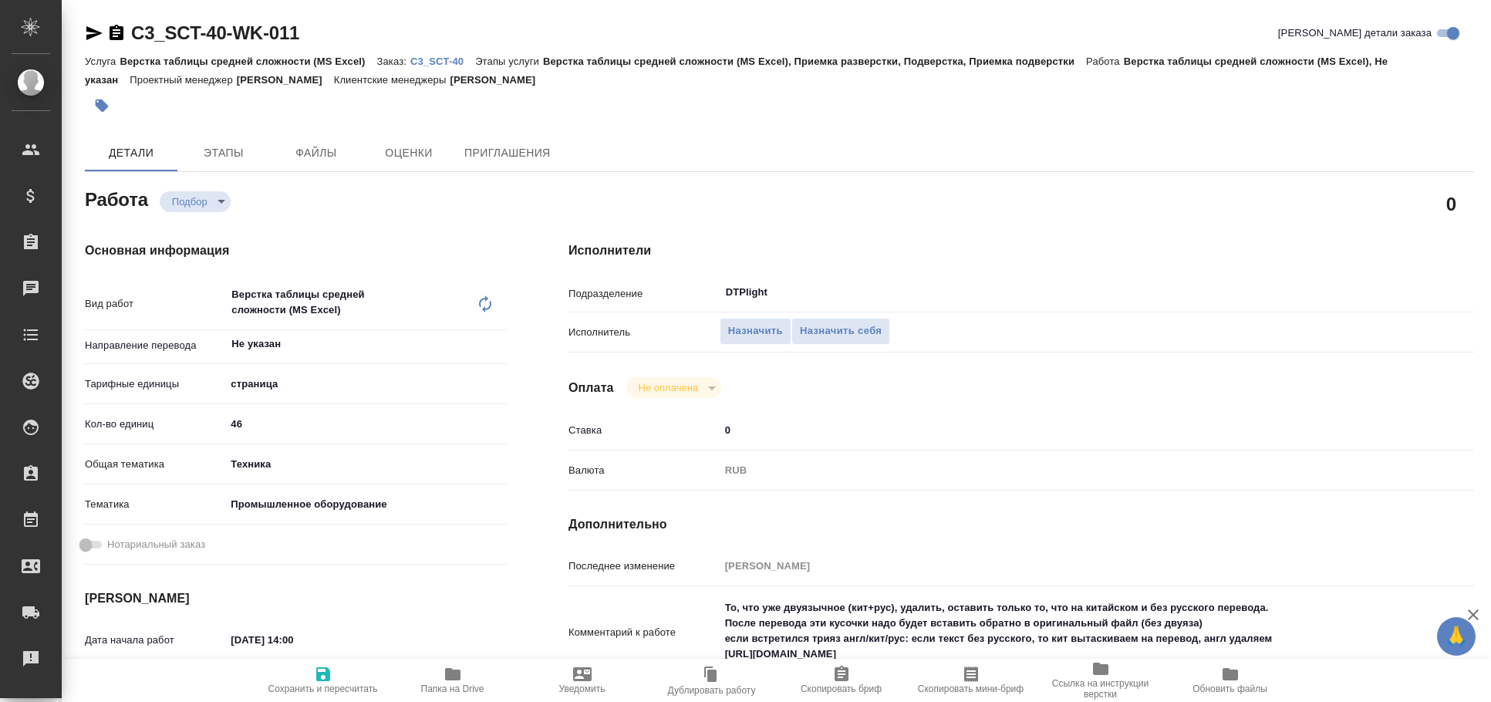
type textarea "x"
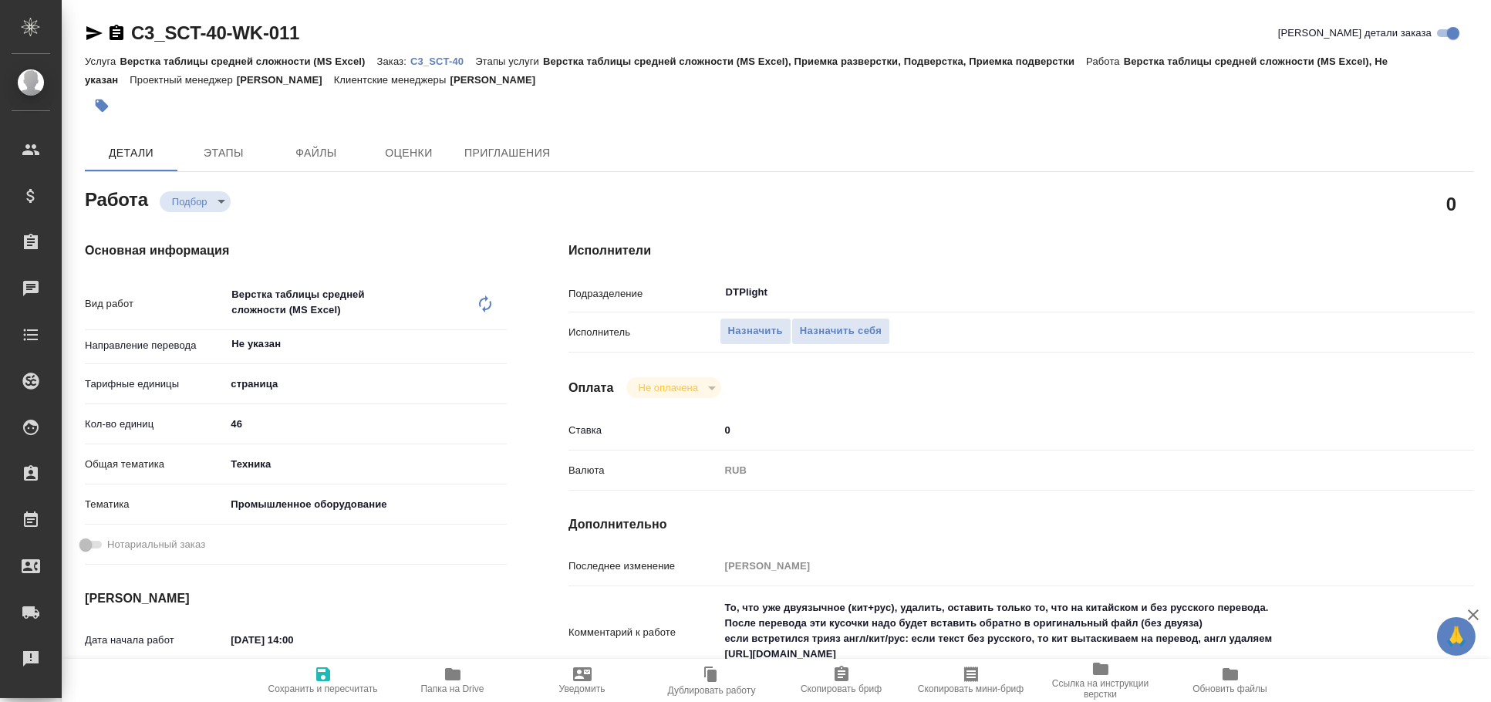
type textarea "x"
click at [93, 31] on icon "button" at bounding box center [94, 33] width 16 height 14
click at [97, 27] on icon "button" at bounding box center [94, 33] width 19 height 19
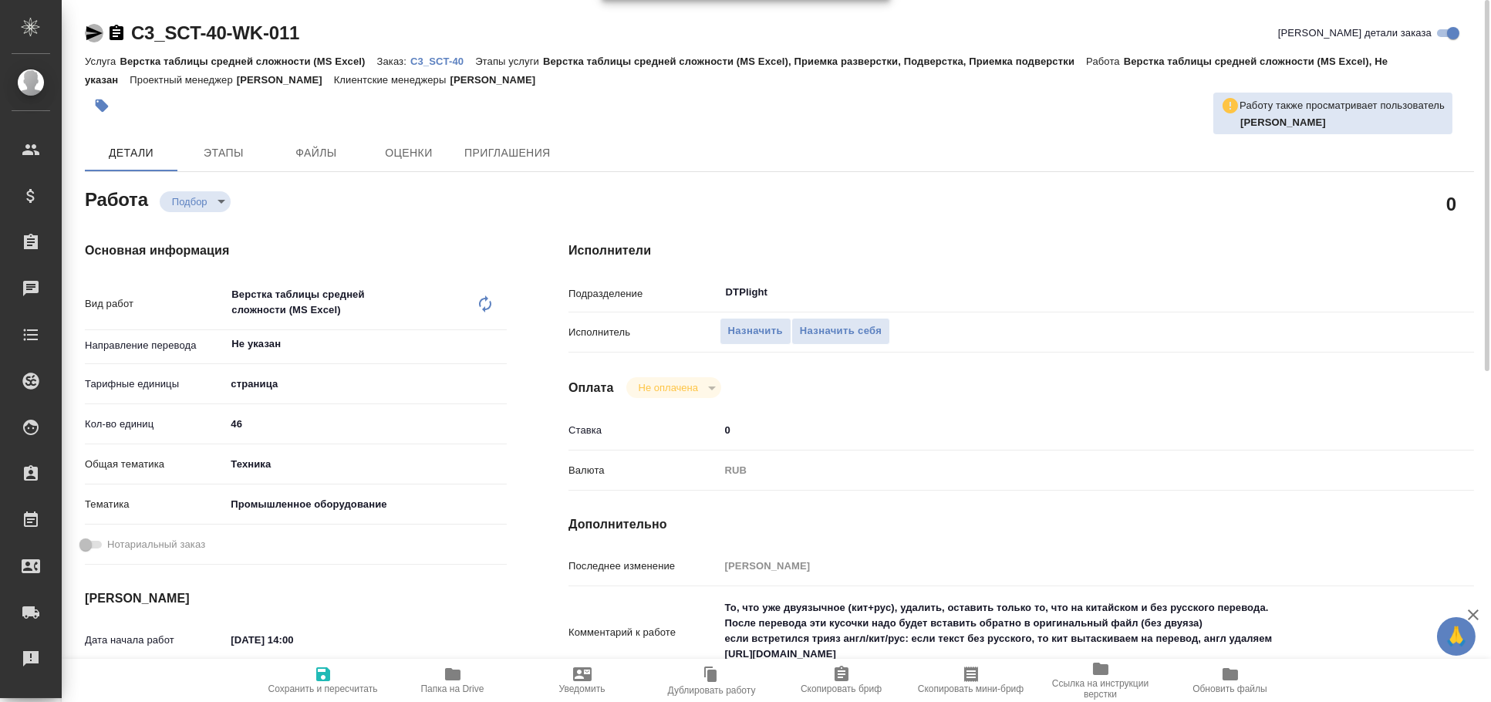
click at [100, 32] on icon "button" at bounding box center [94, 33] width 16 height 14
type textarea "x"
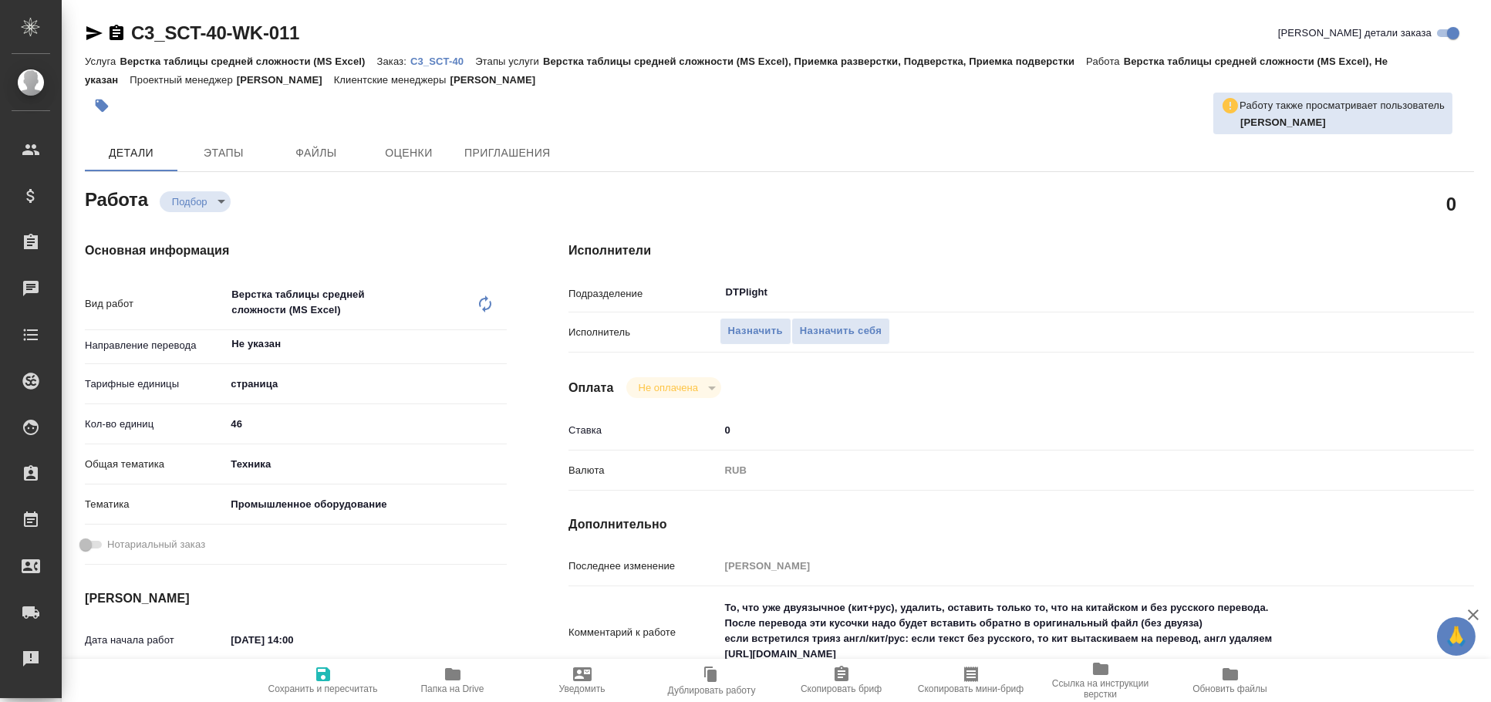
type textarea "x"
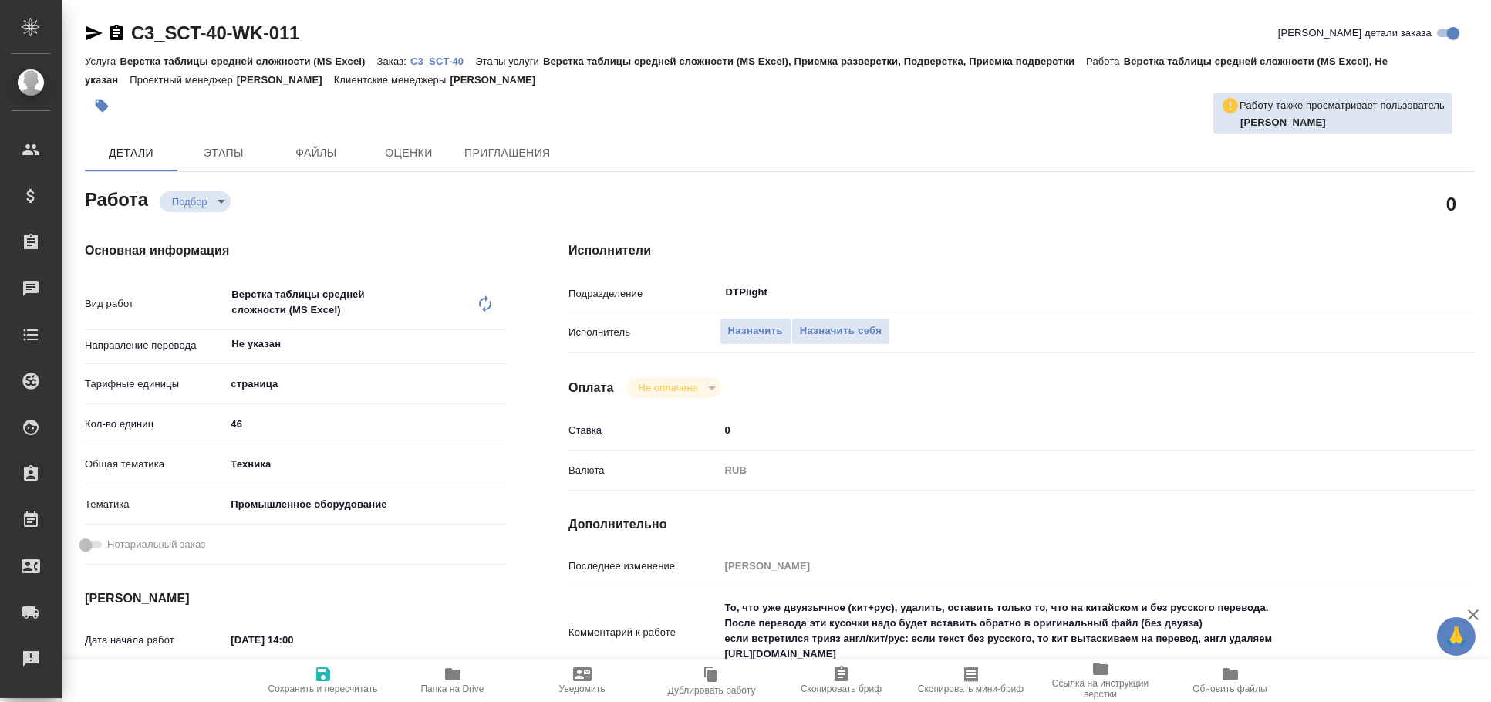
type textarea "x"
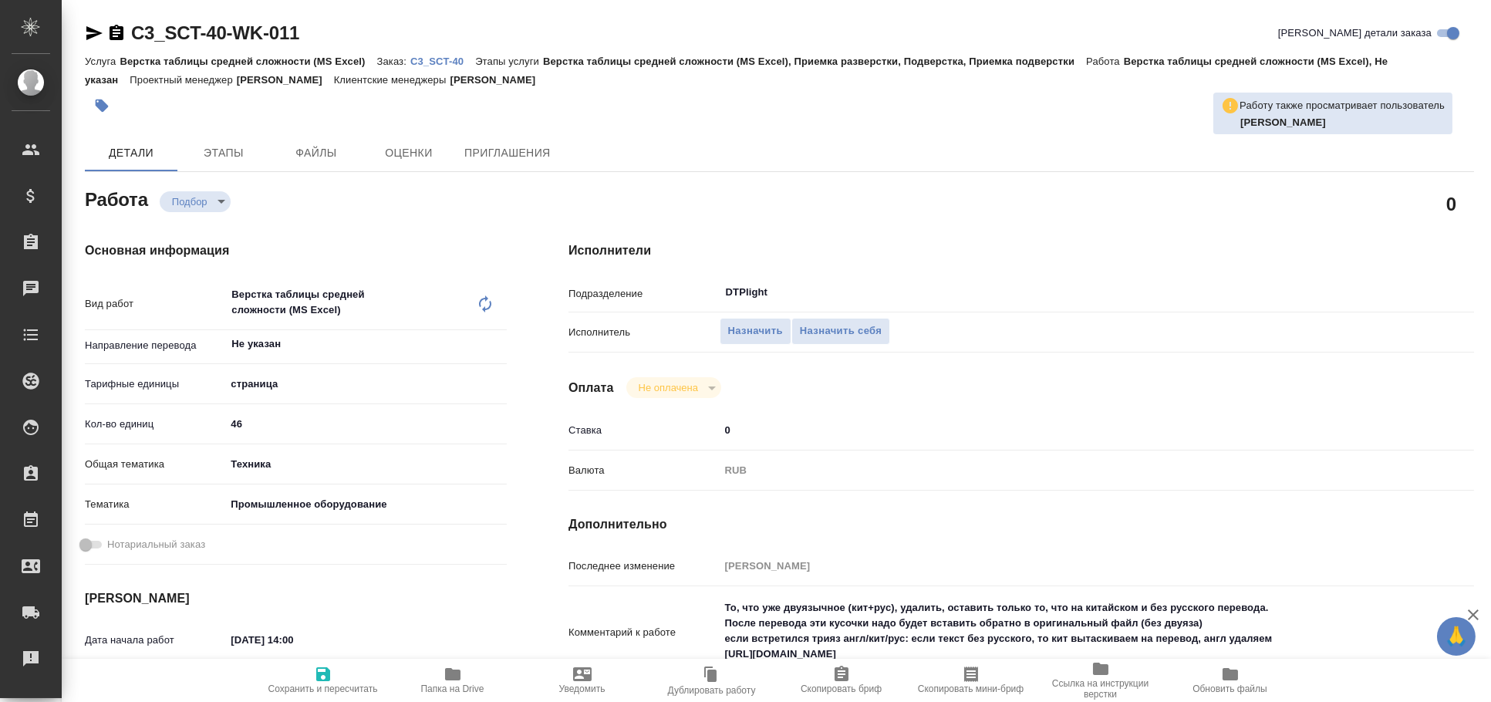
type textarea "x"
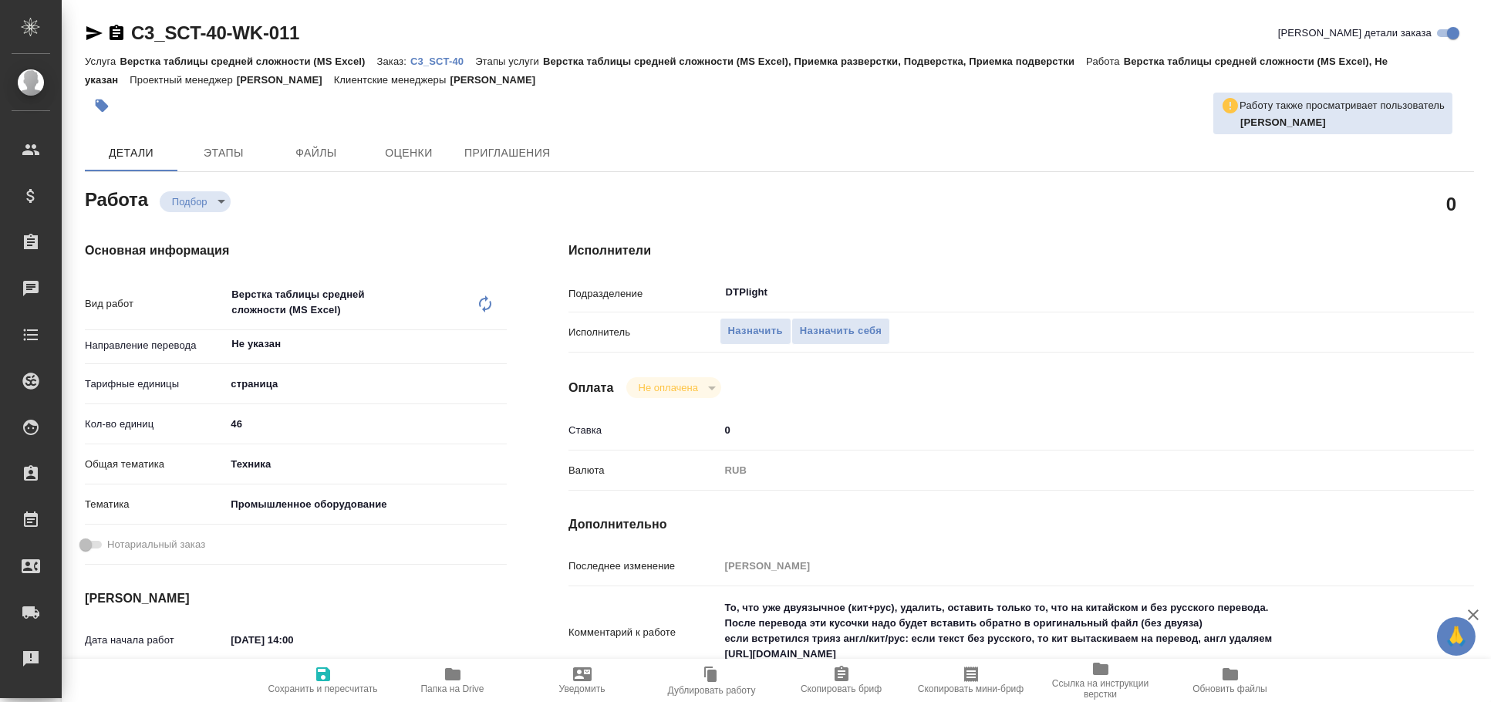
type textarea "x"
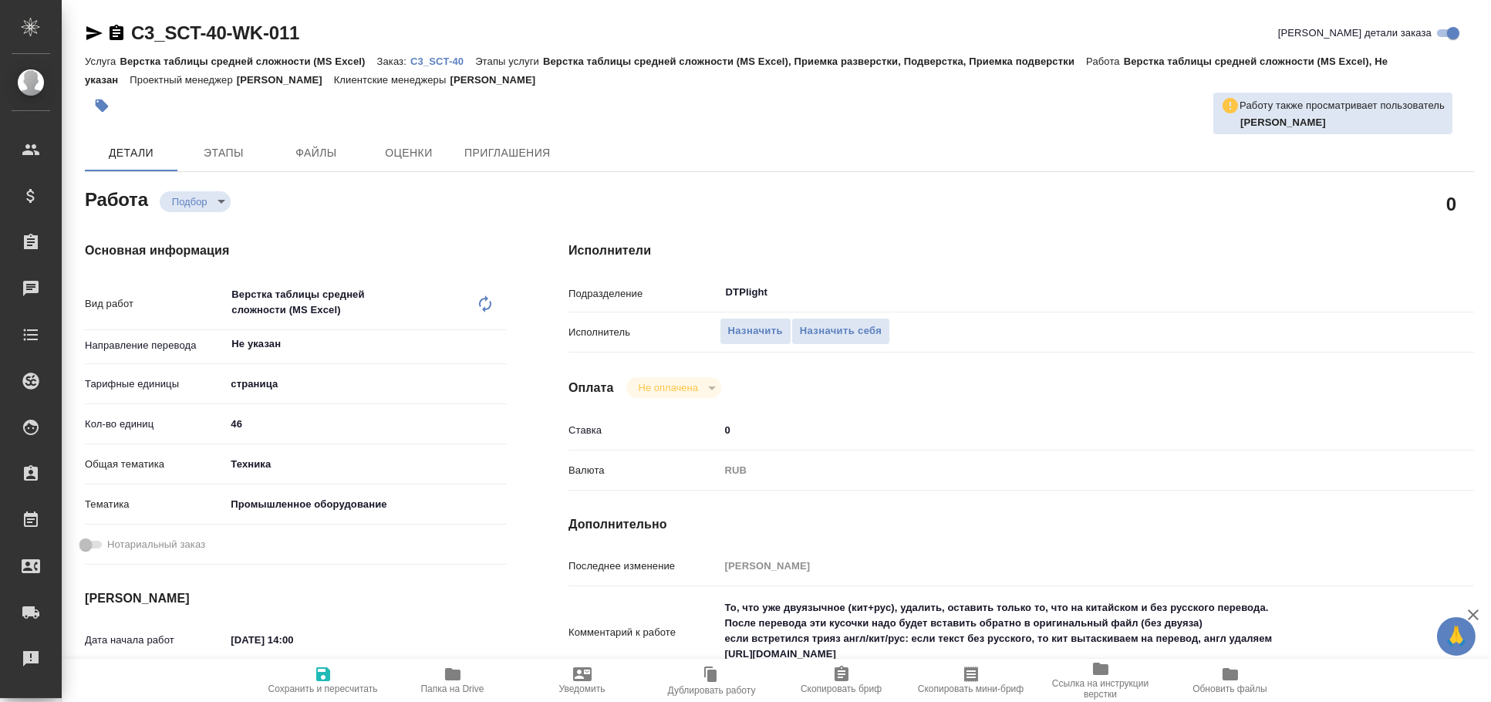
type textarea "x"
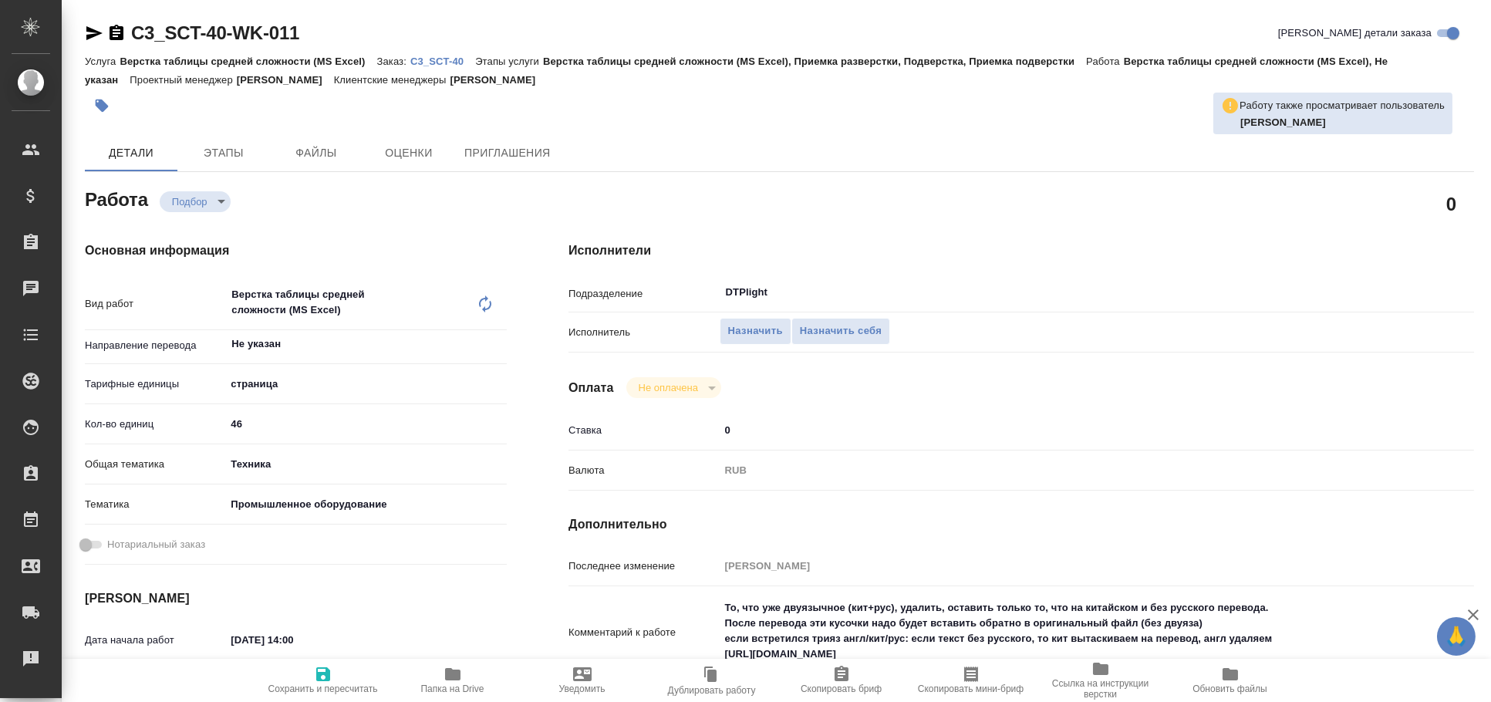
type textarea "x"
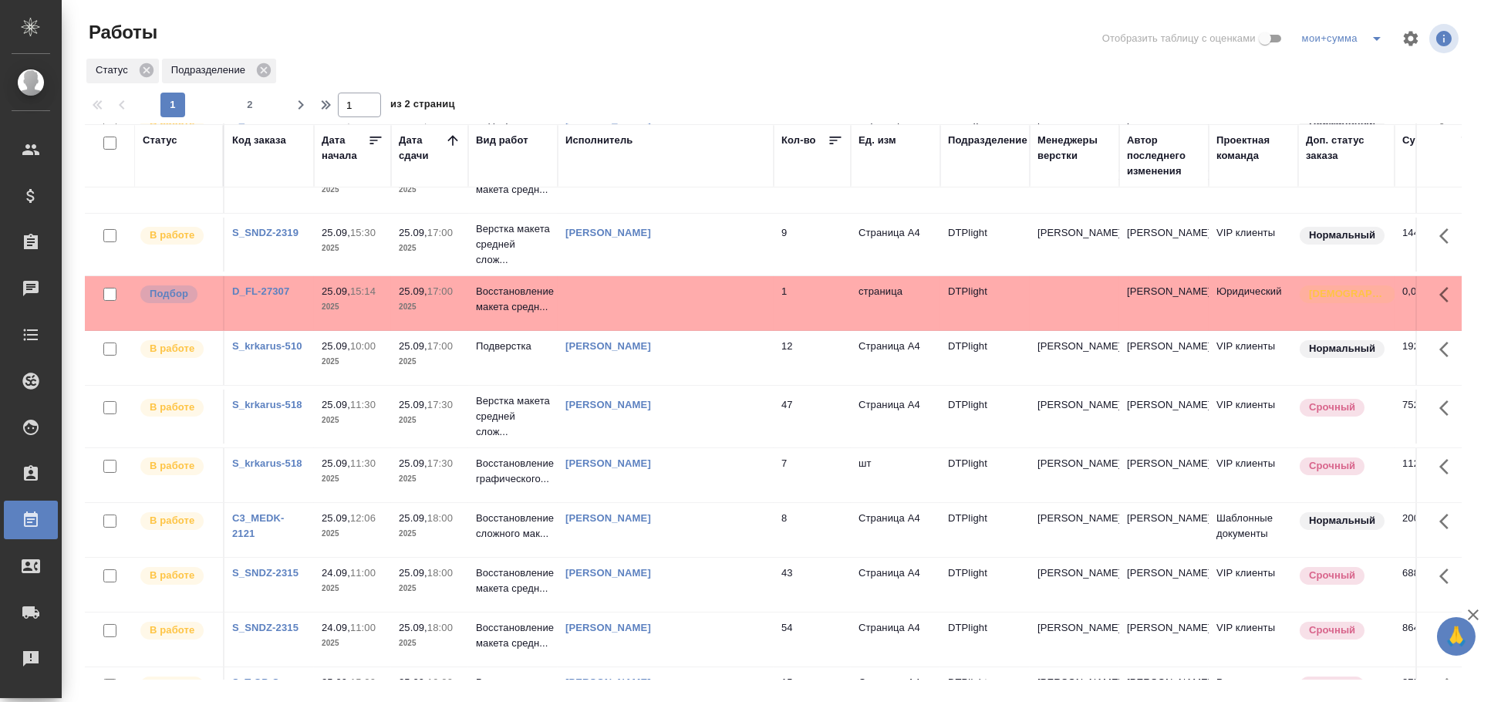
scroll to position [428, 0]
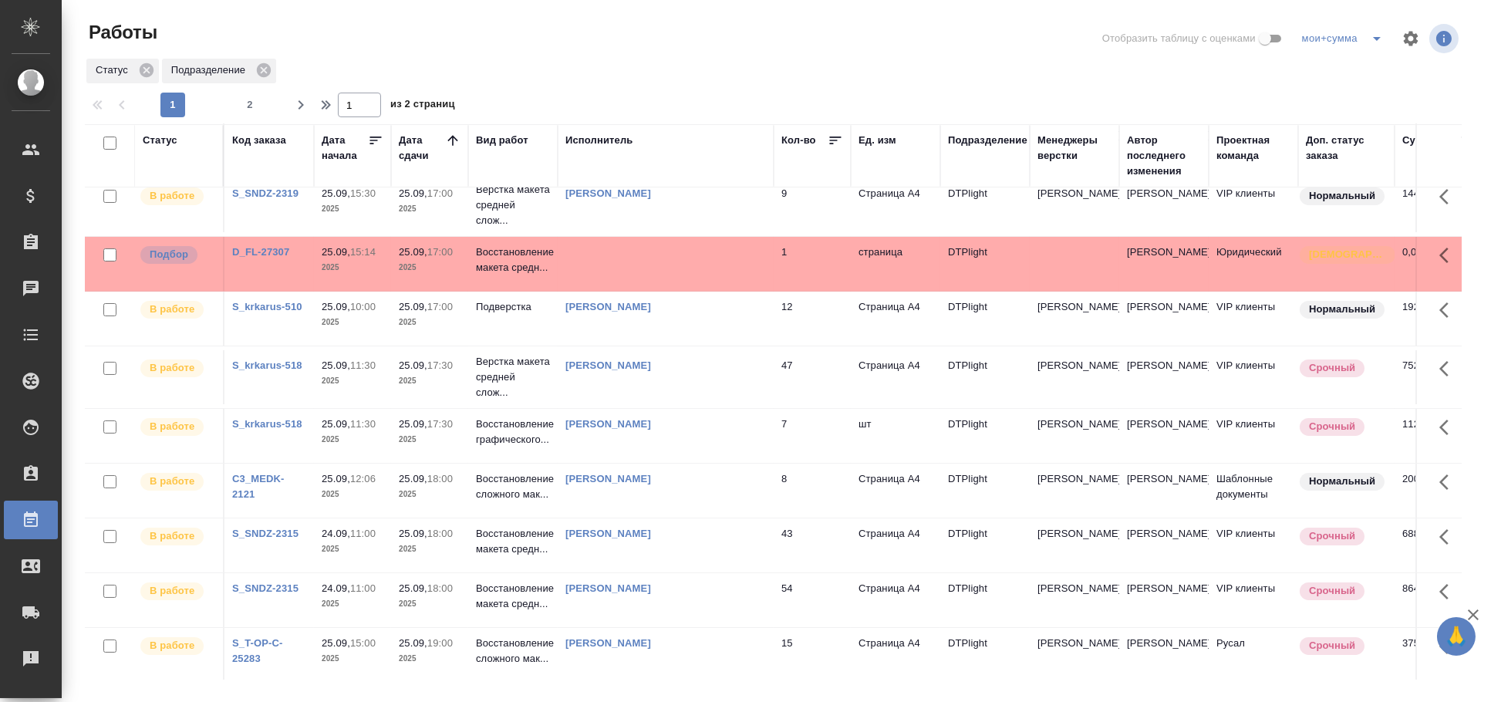
click at [641, 275] on td at bounding box center [666, 264] width 216 height 54
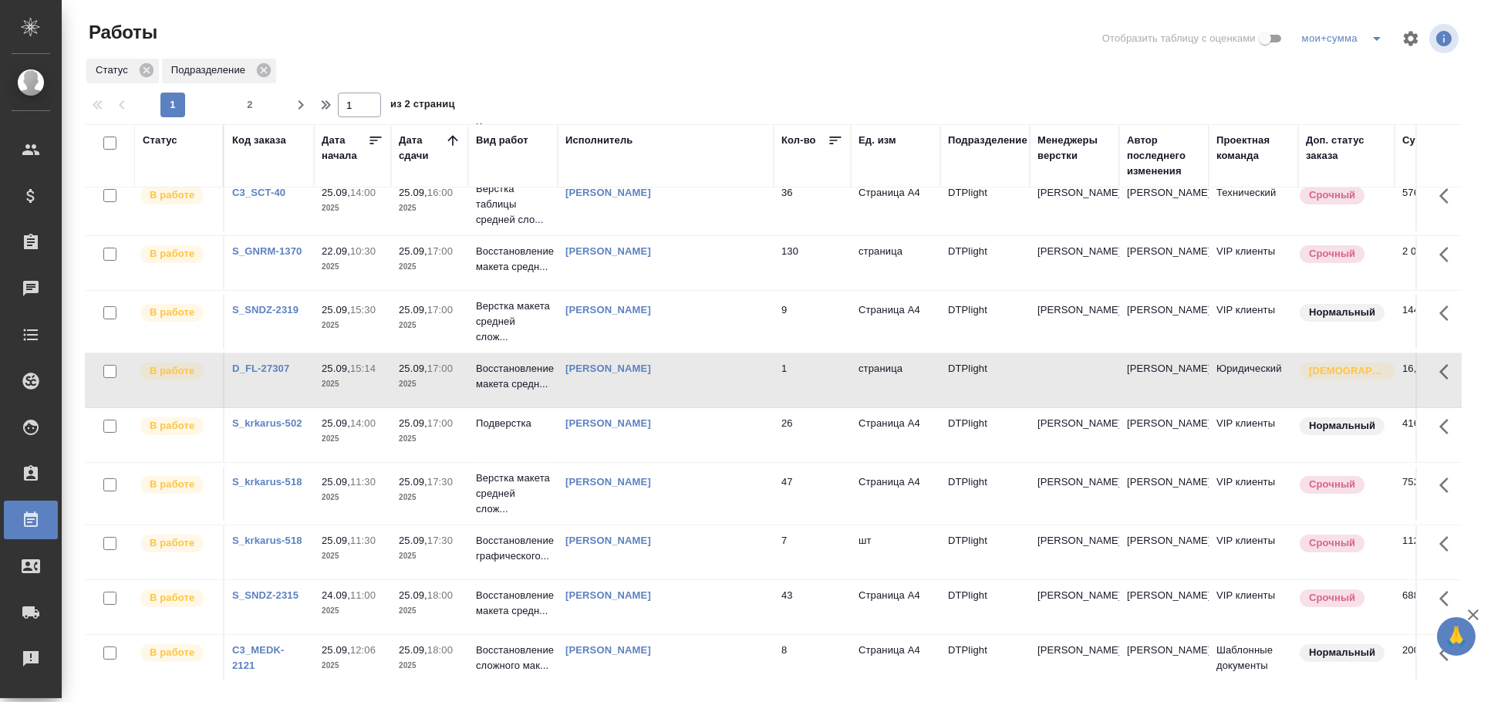
scroll to position [265, 0]
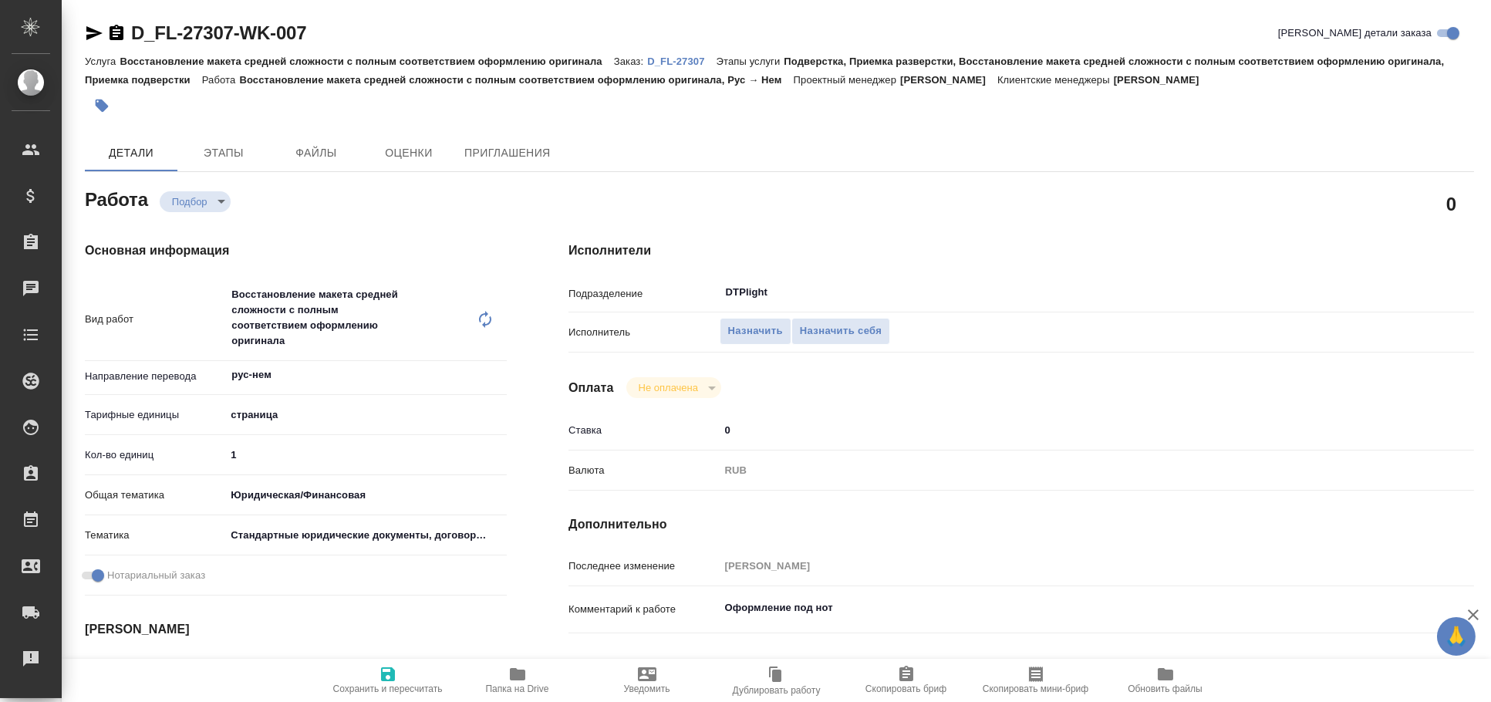
type textarea "x"
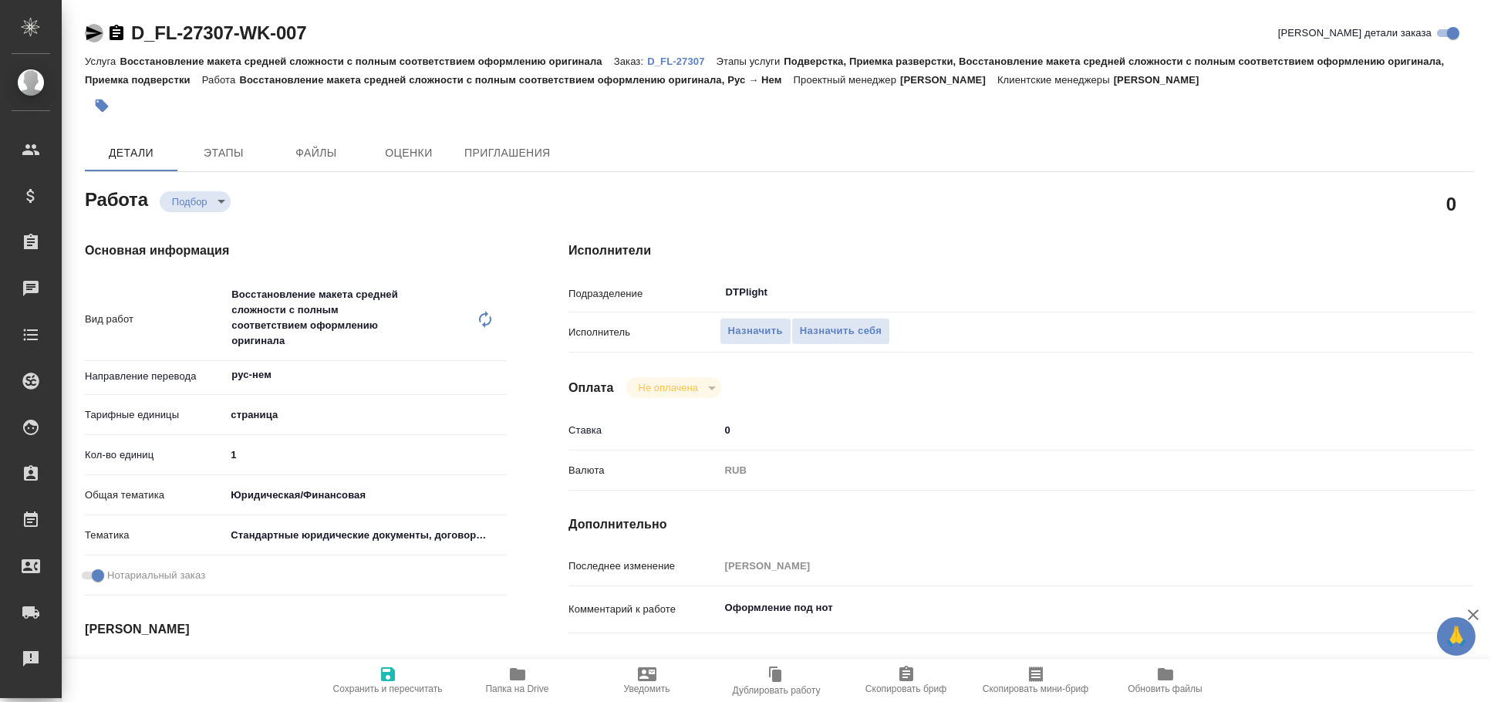
click at [98, 29] on icon "button" at bounding box center [94, 33] width 19 height 19
type textarea "x"
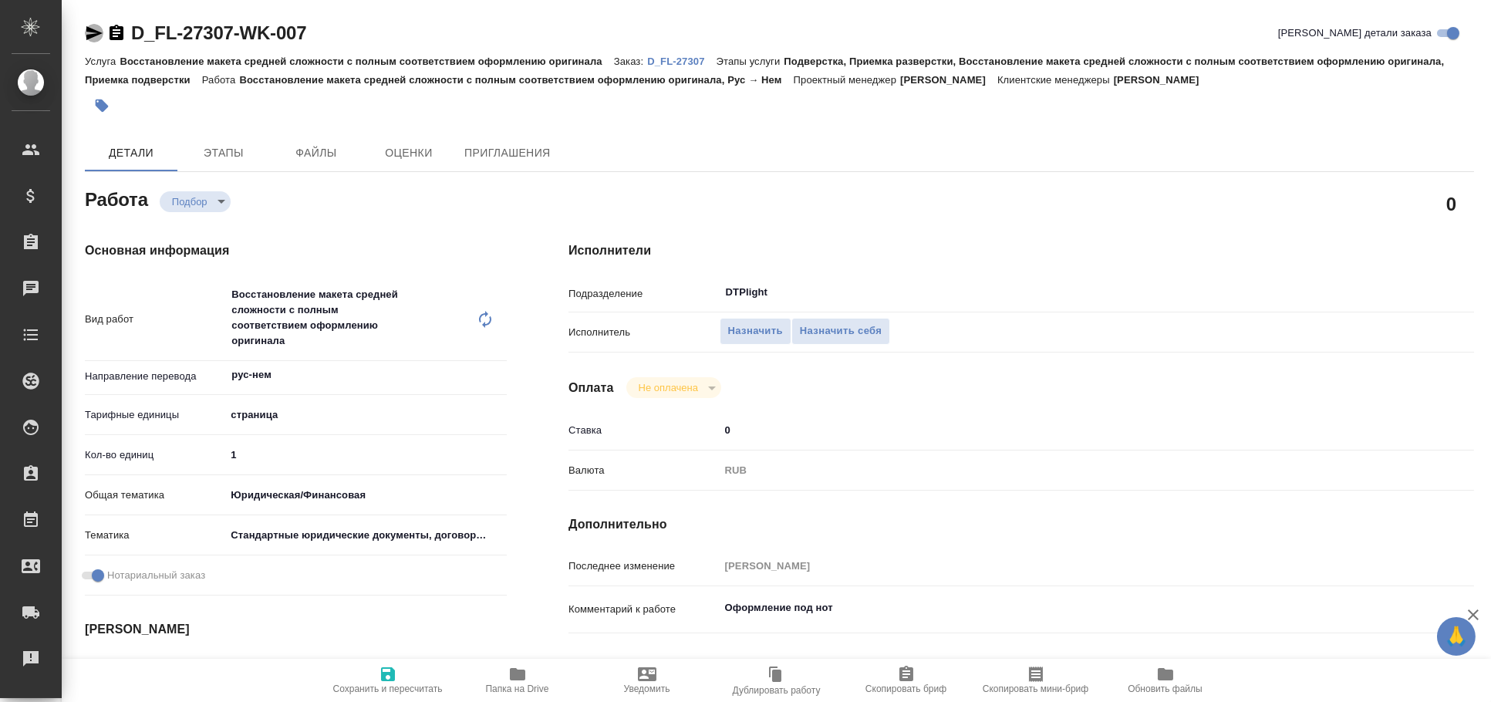
type textarea "x"
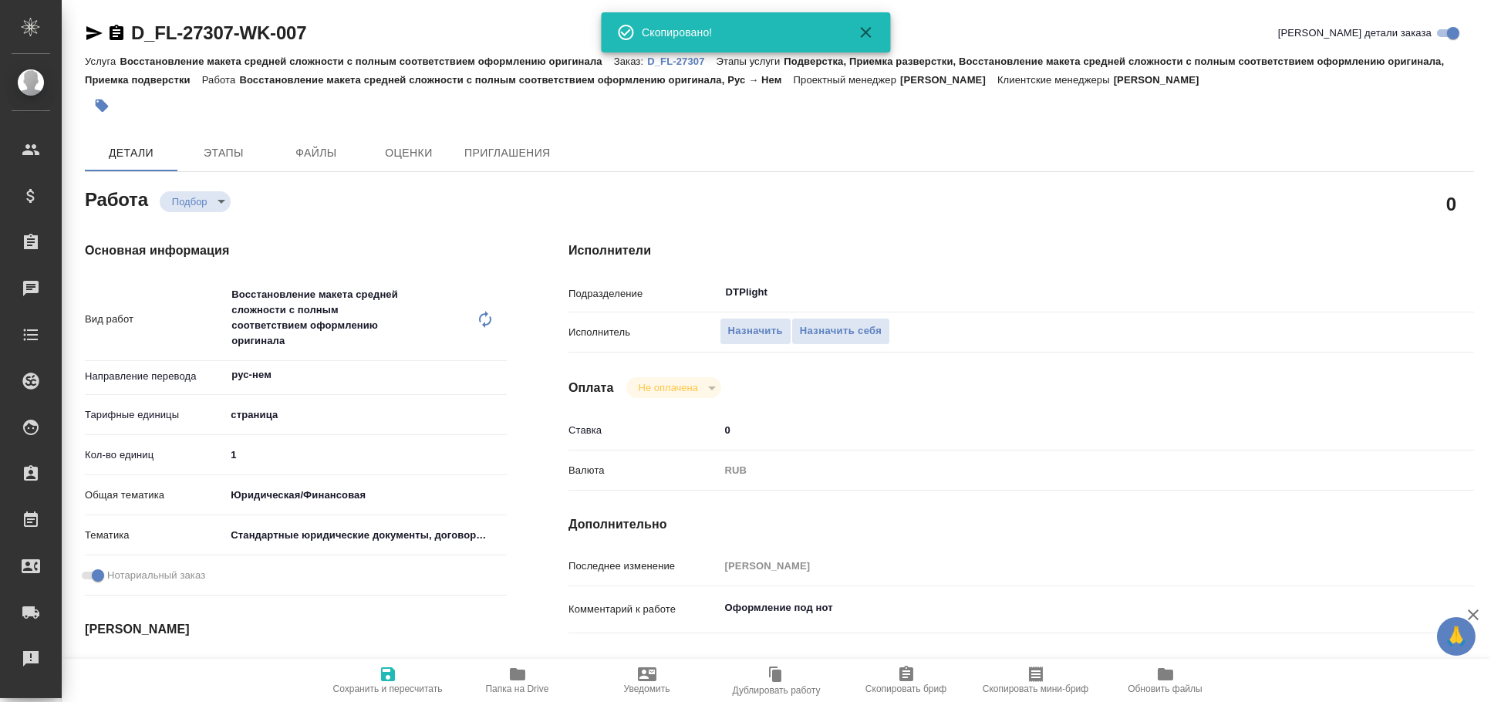
type textarea "x"
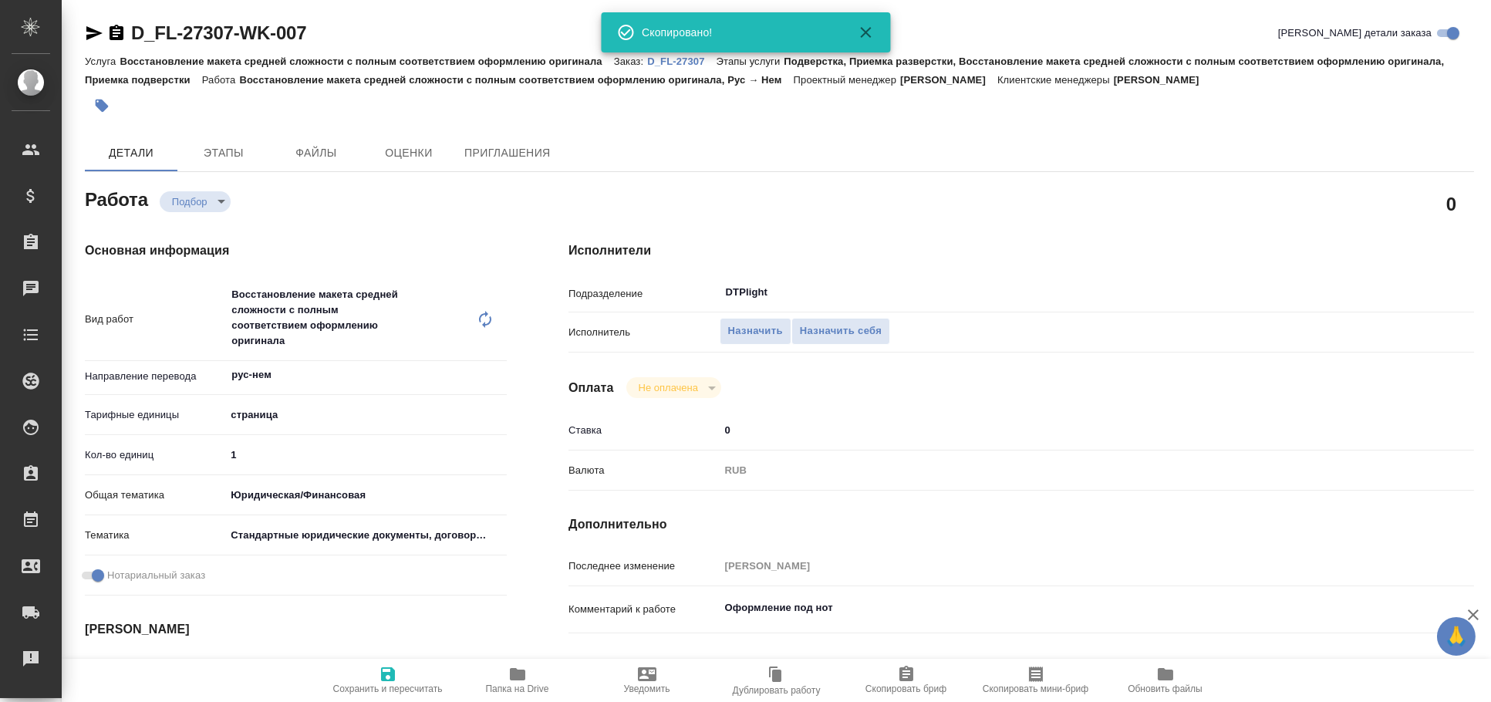
type textarea "x"
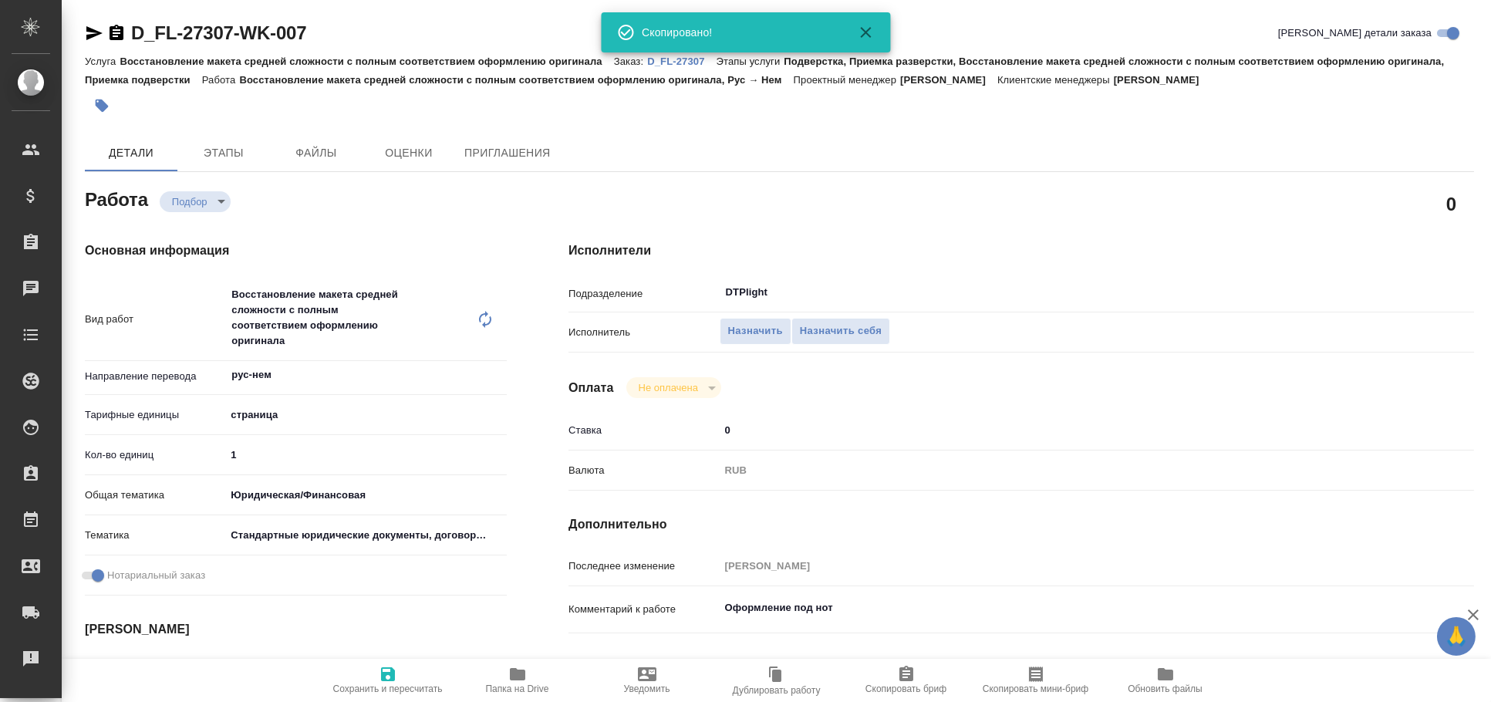
type textarea "x"
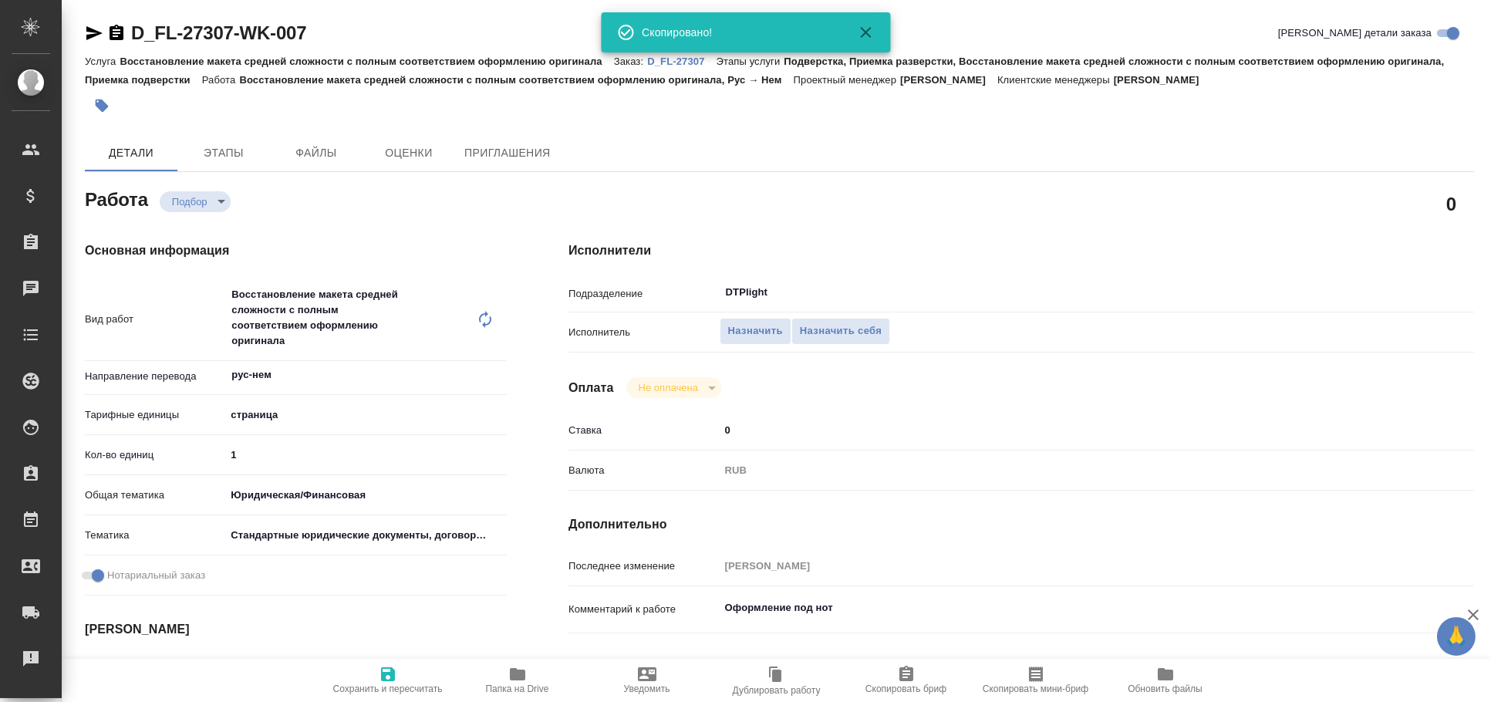
type textarea "x"
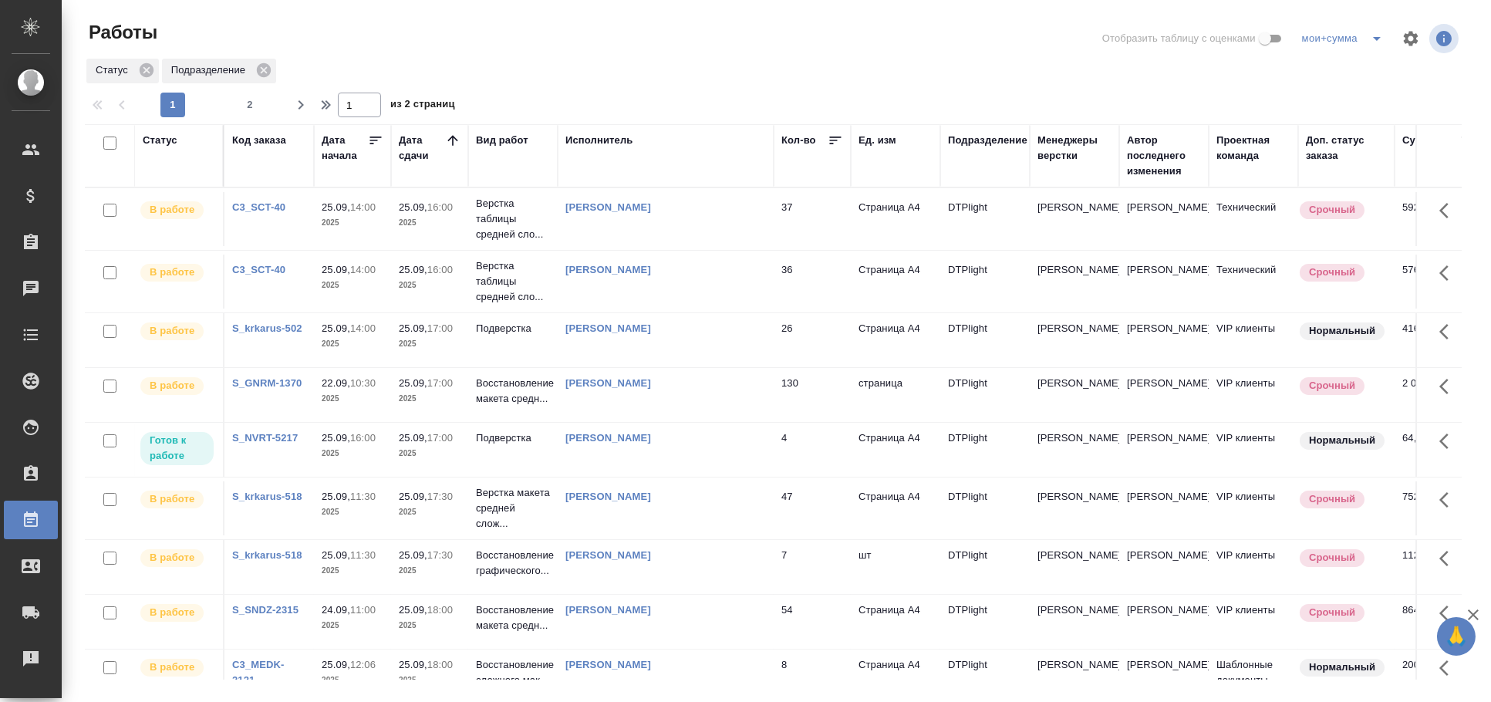
click at [671, 454] on td "[PERSON_NAME]" at bounding box center [666, 450] width 216 height 54
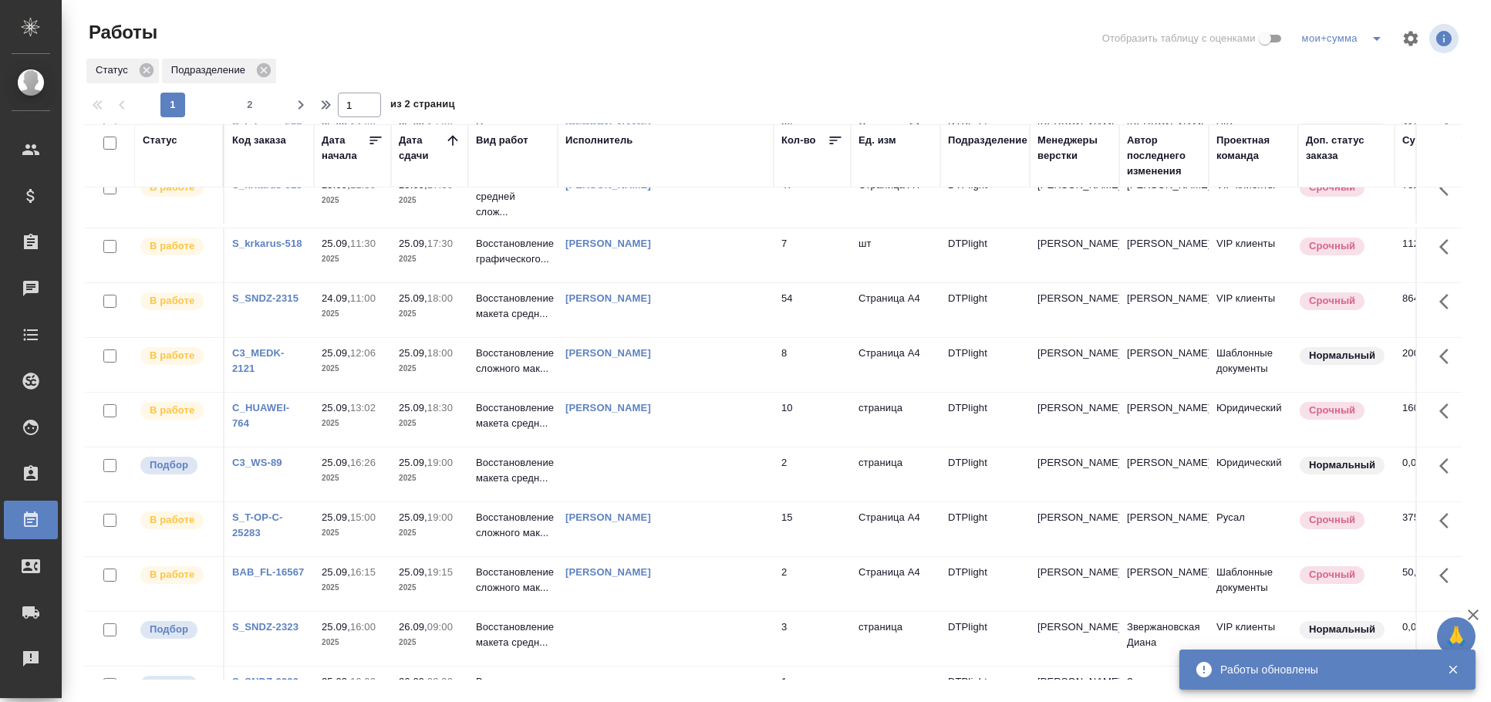
scroll to position [515, 0]
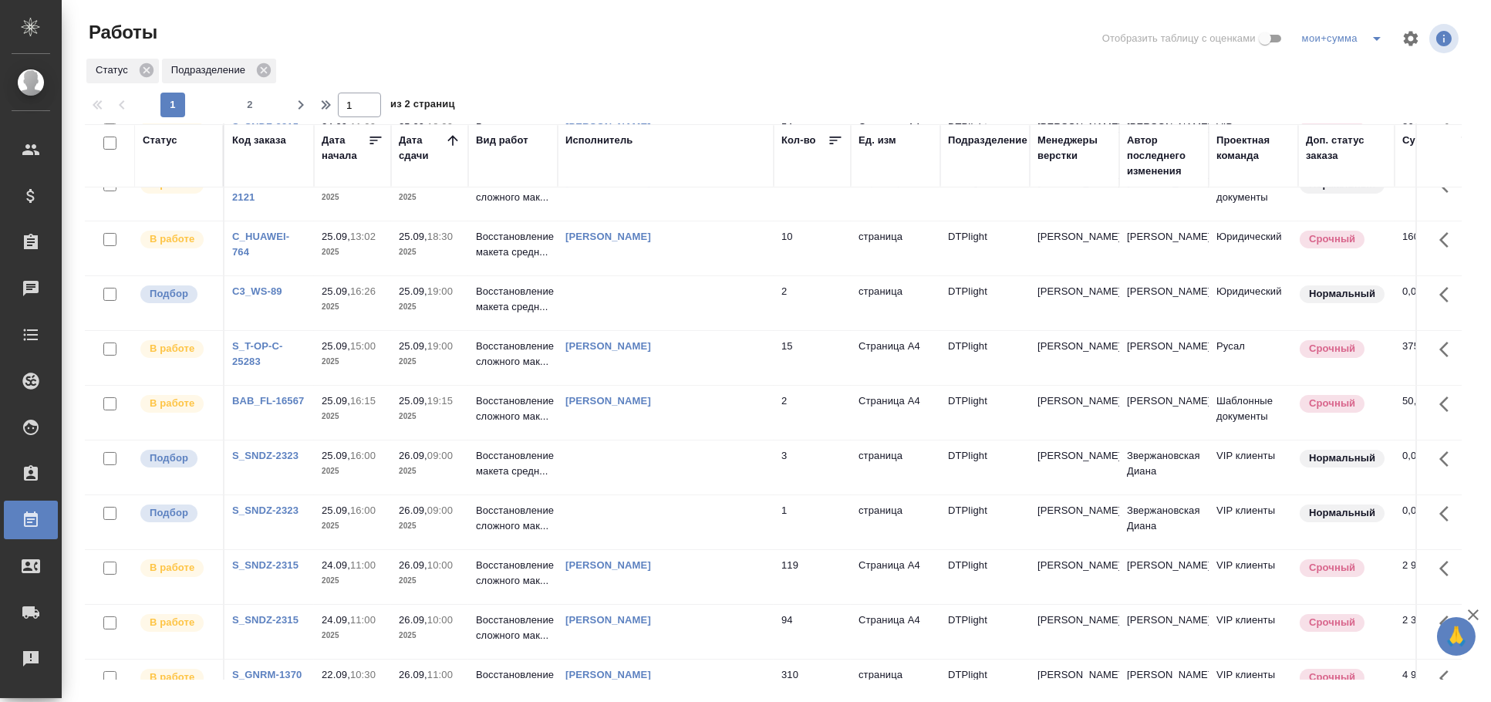
click at [684, 302] on td at bounding box center [666, 303] width 216 height 54
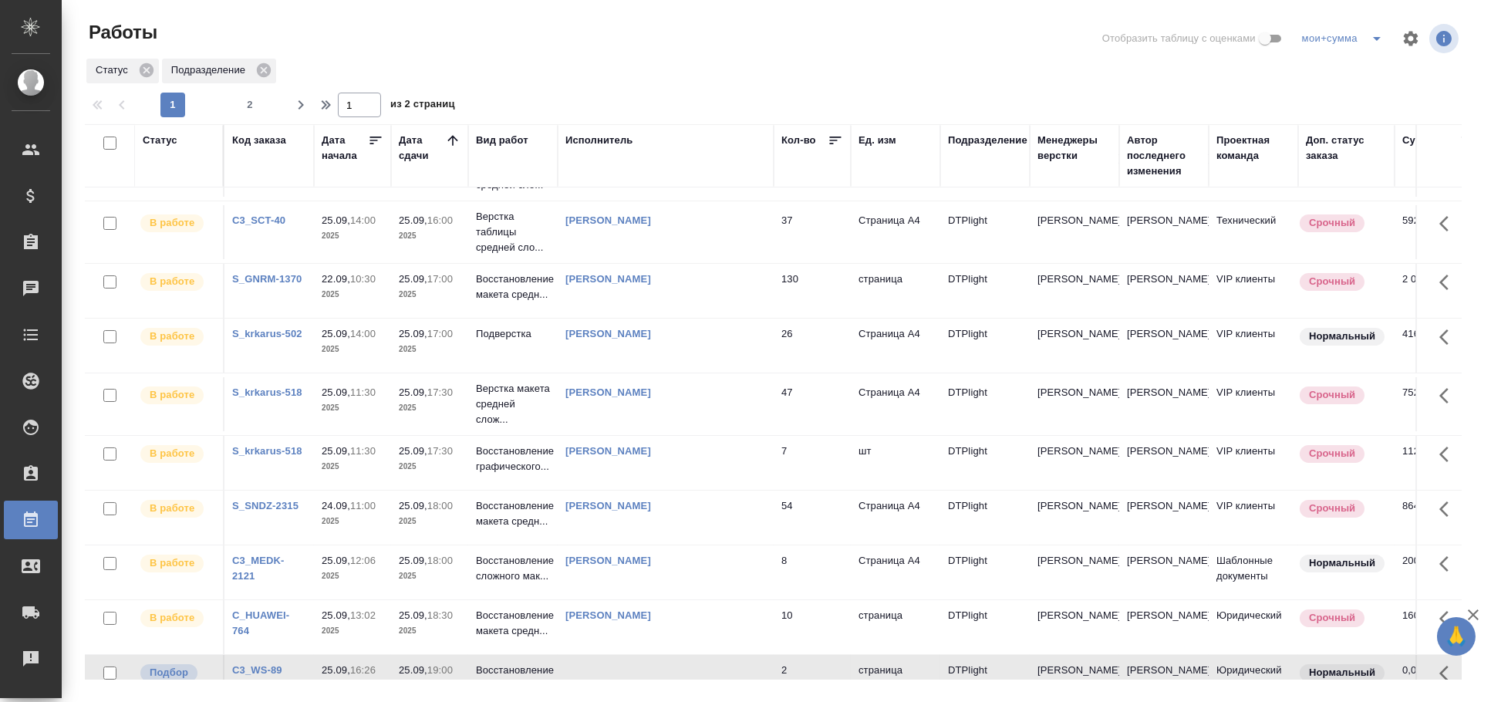
scroll to position [0, 0]
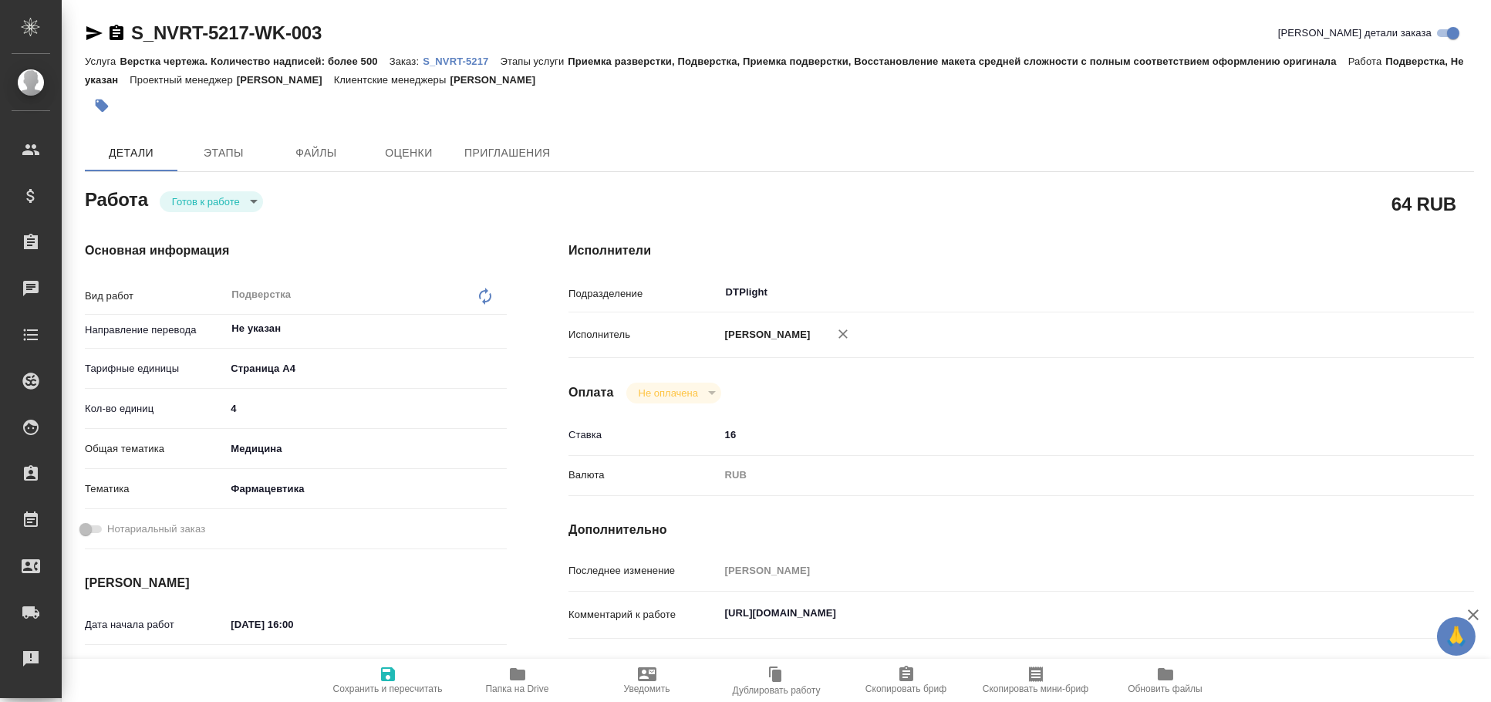
type textarea "x"
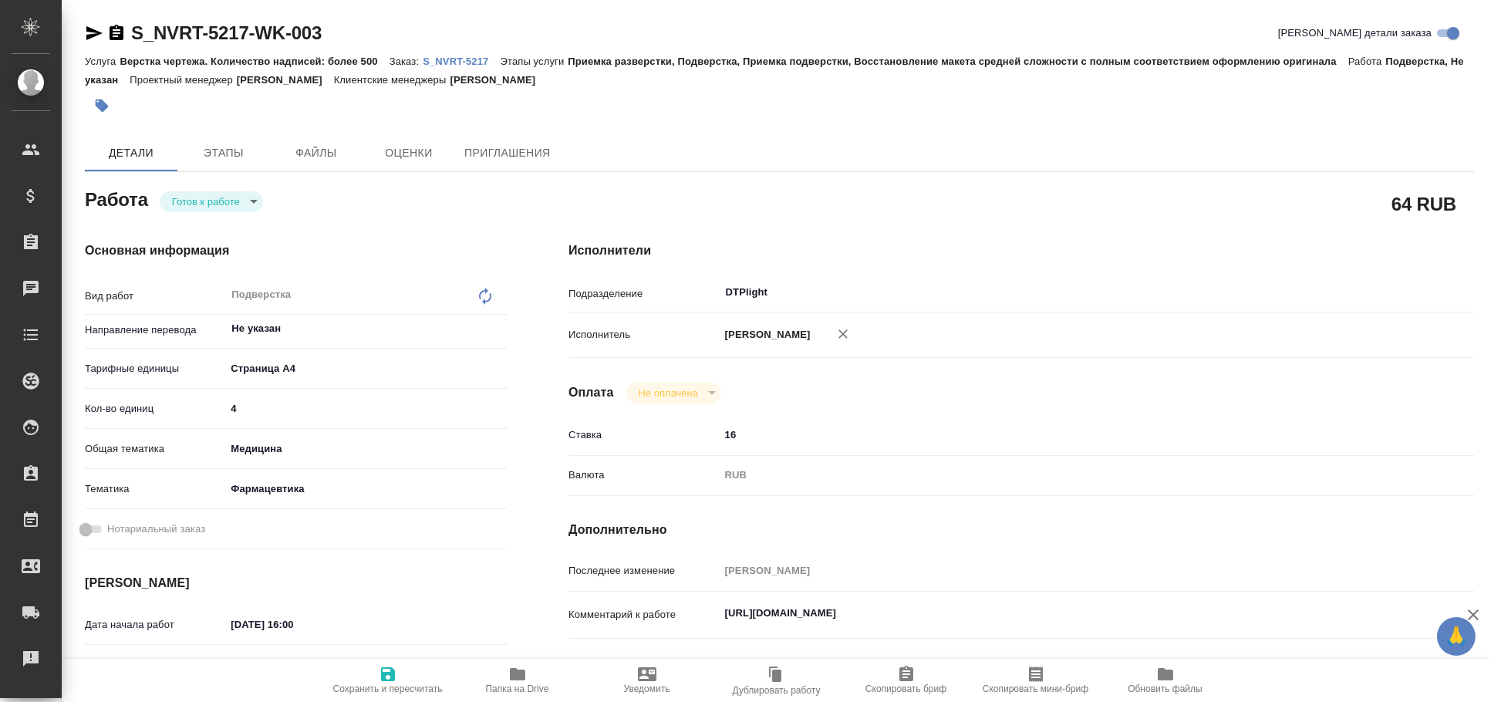
type textarea "x"
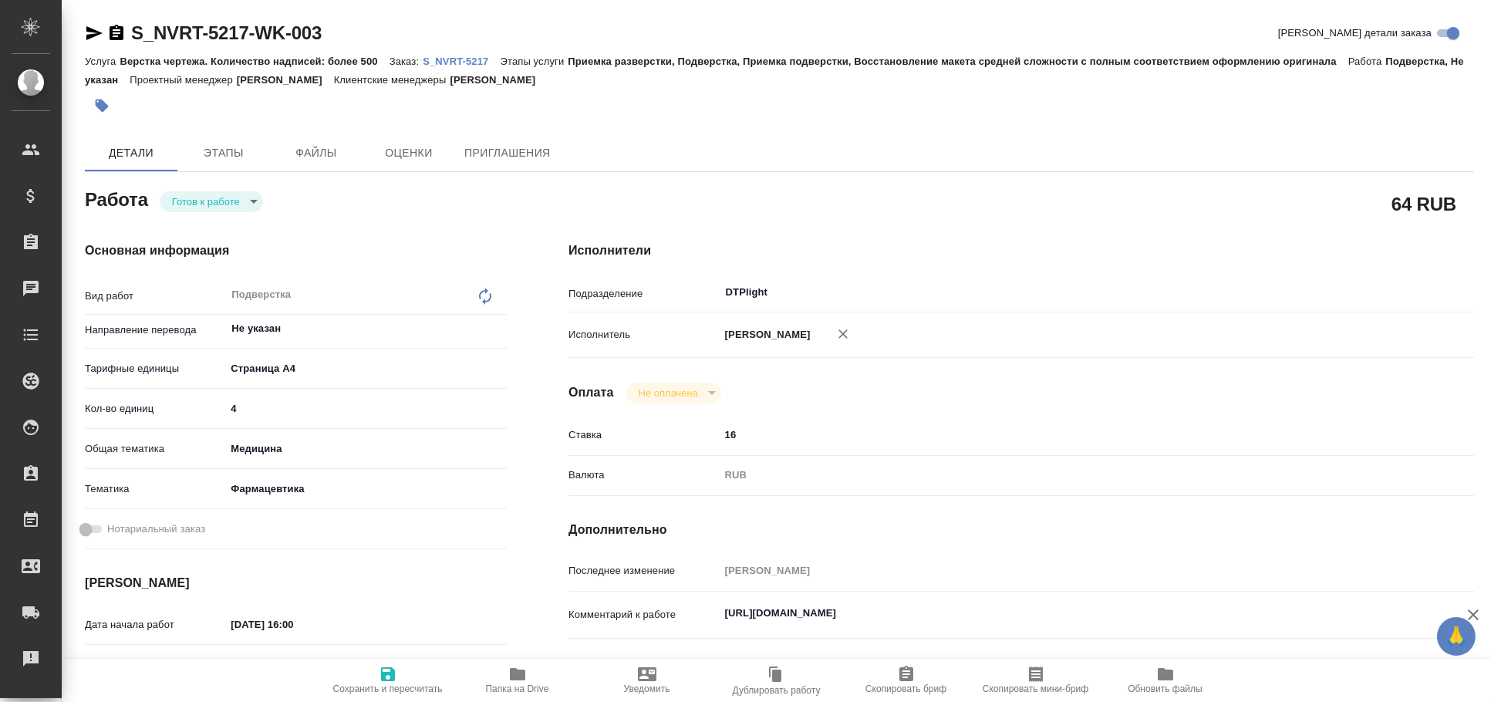
click at [96, 32] on icon "button" at bounding box center [94, 33] width 16 height 14
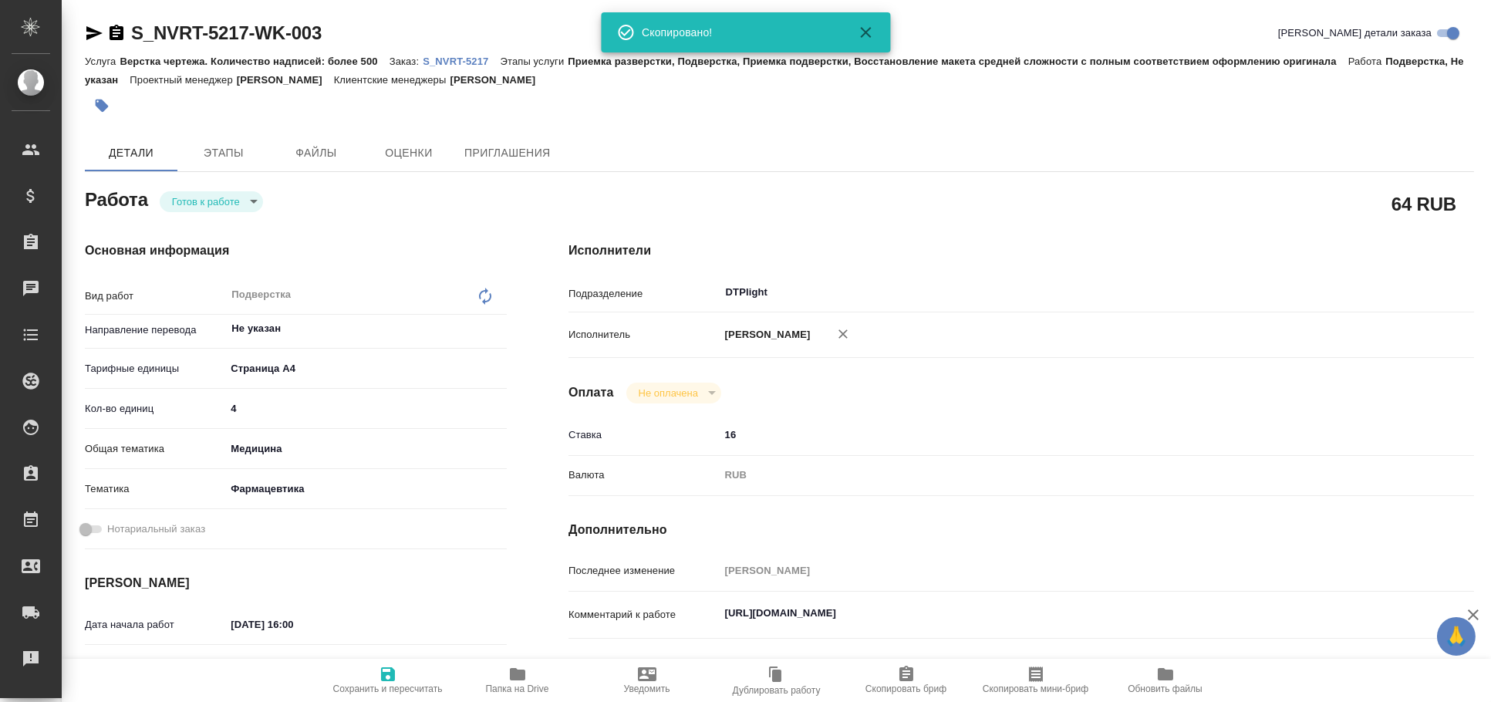
type textarea "x"
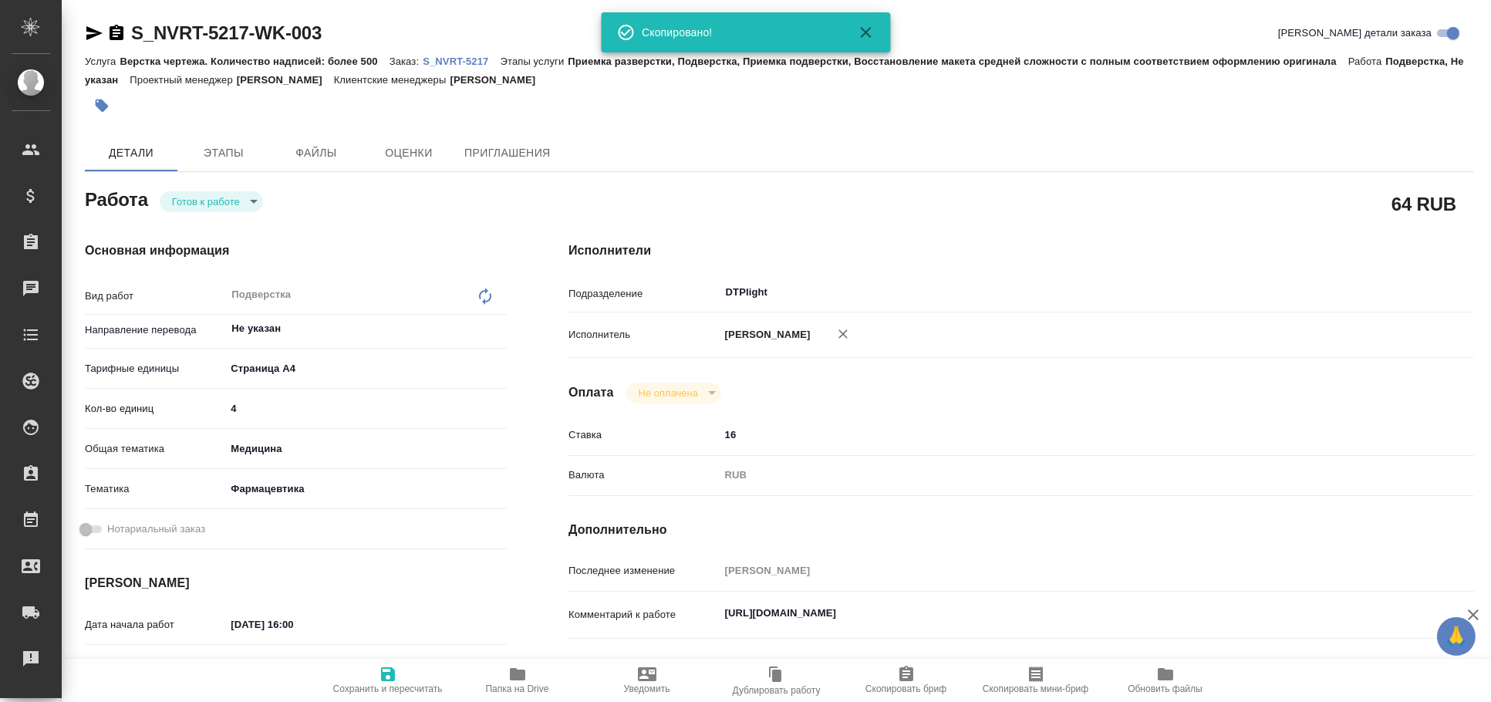
type textarea "x"
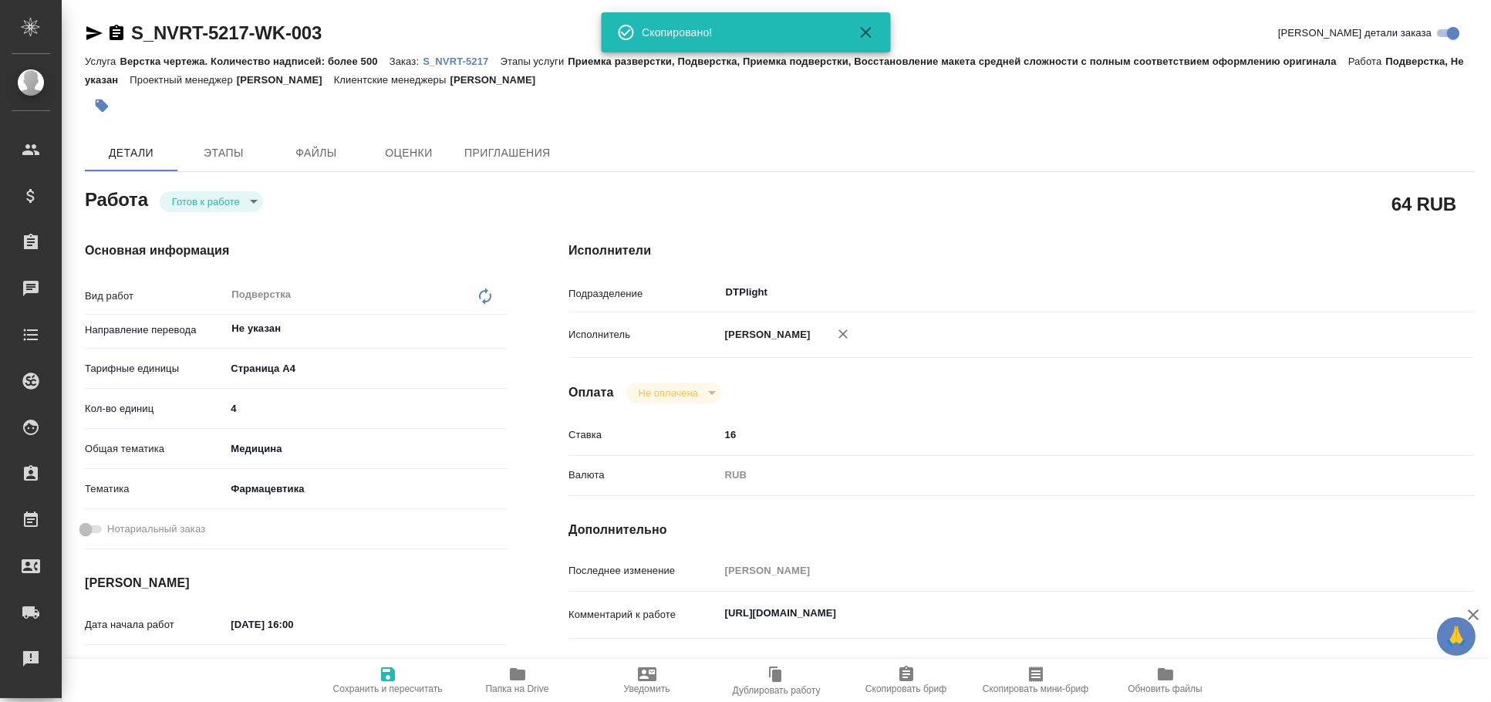
type textarea "x"
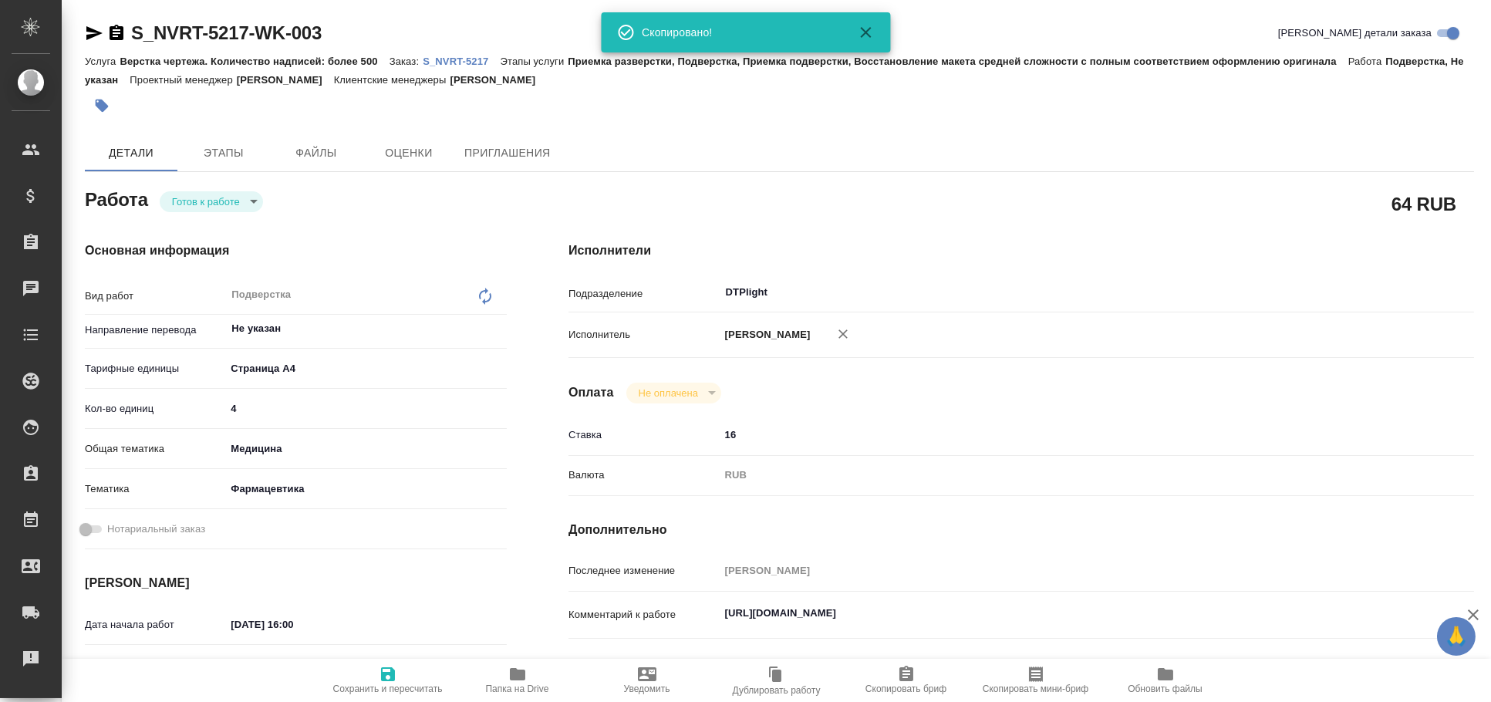
type textarea "x"
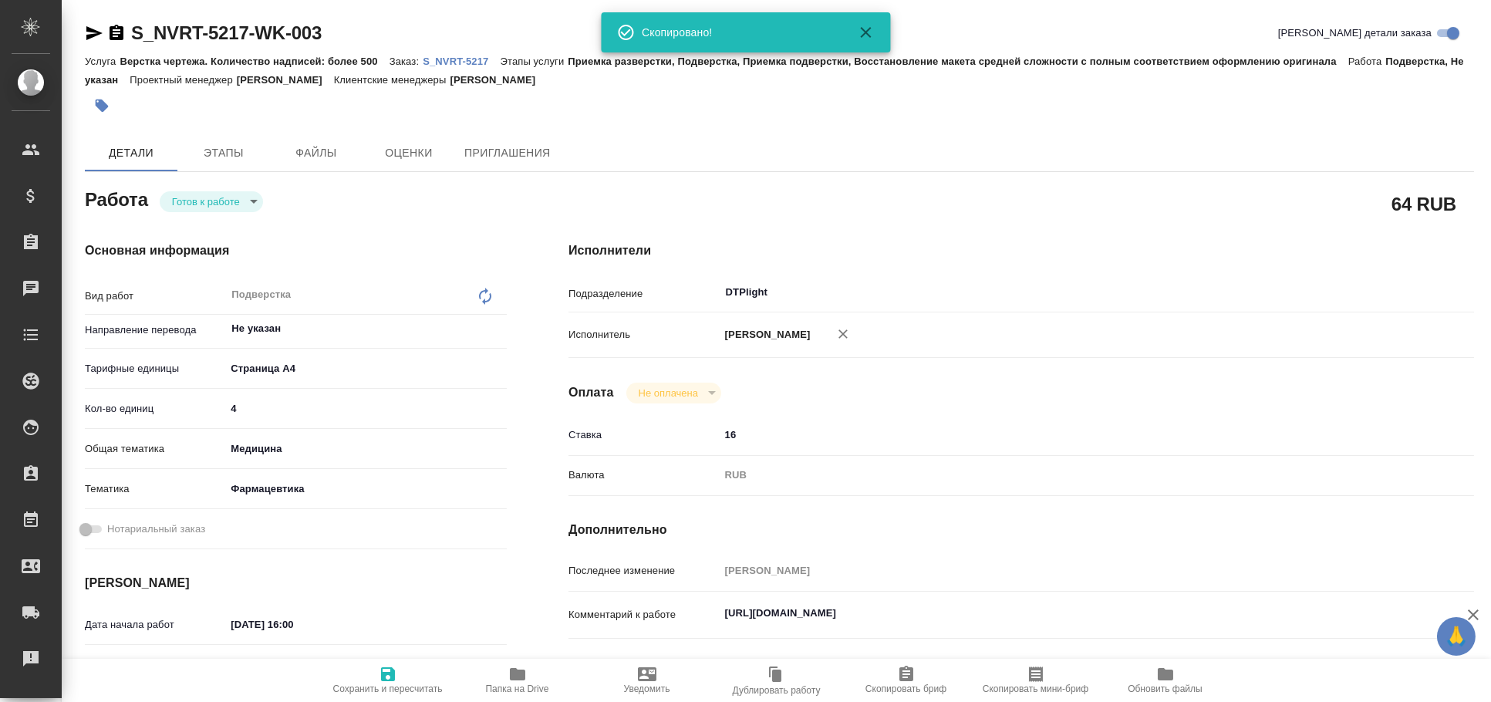
type textarea "x"
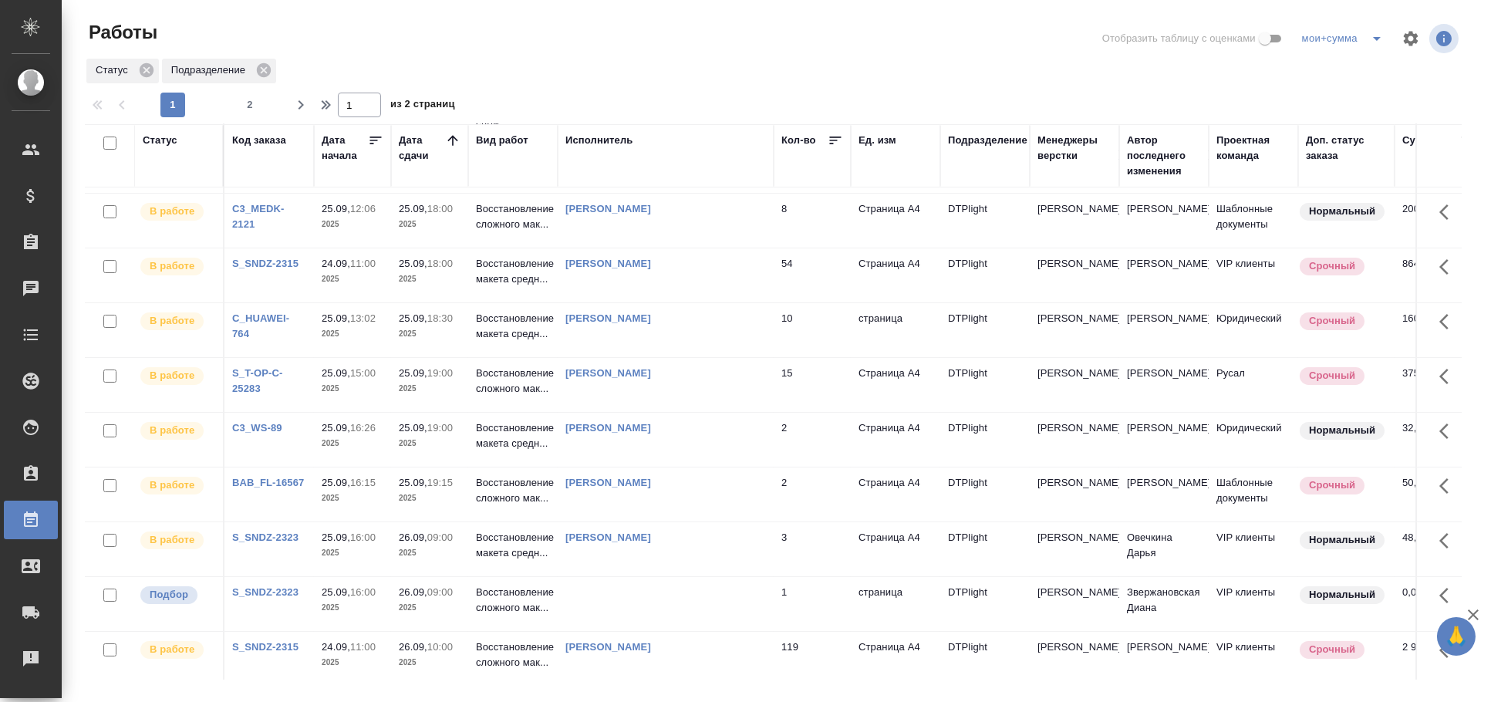
scroll to position [171, 0]
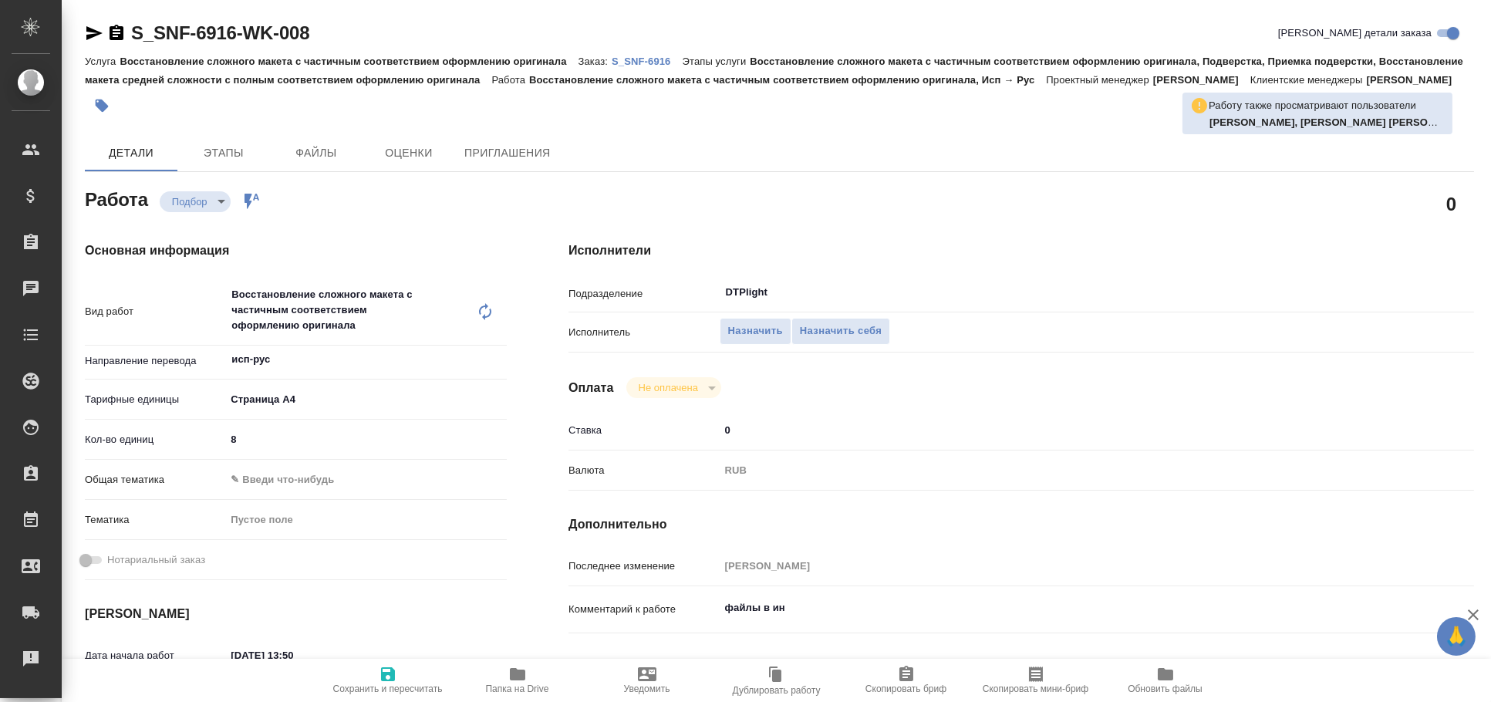
type textarea "x"
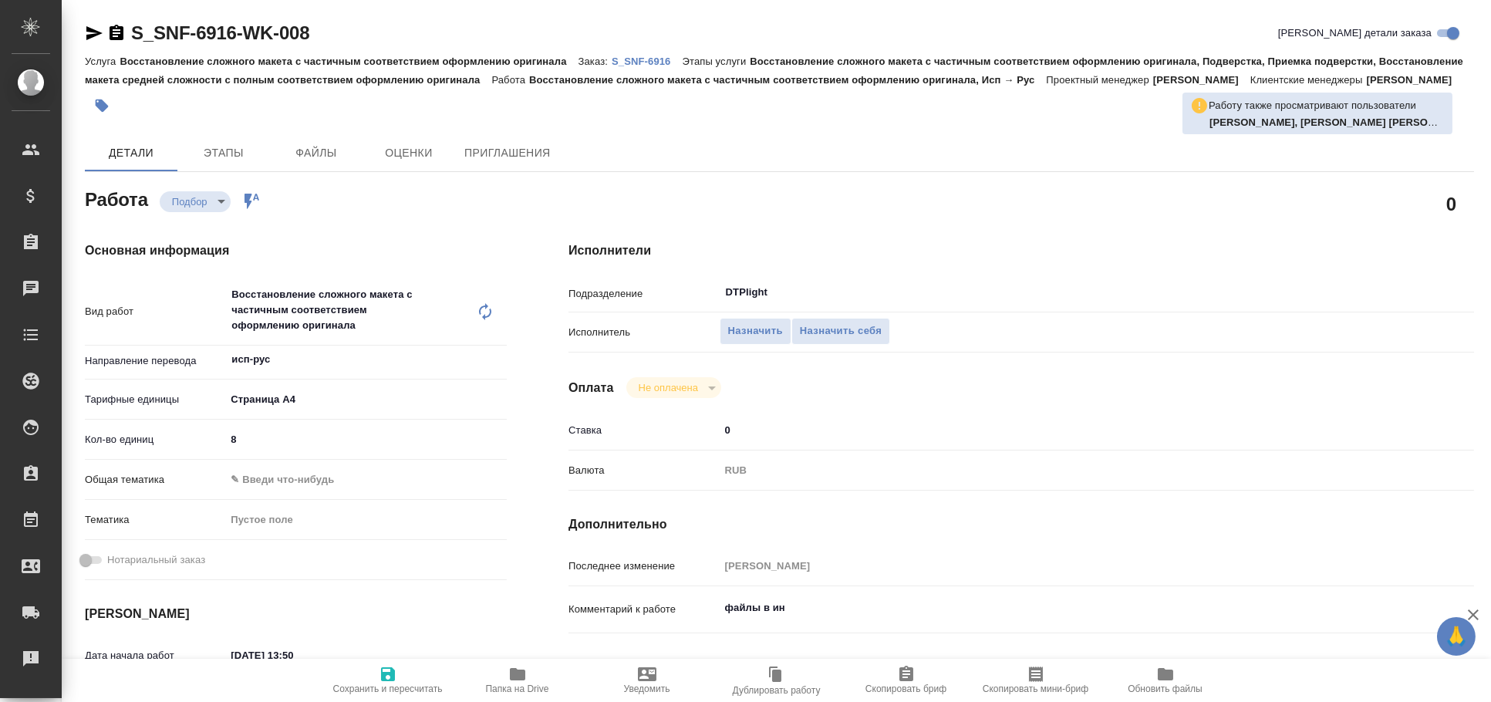
type textarea "x"
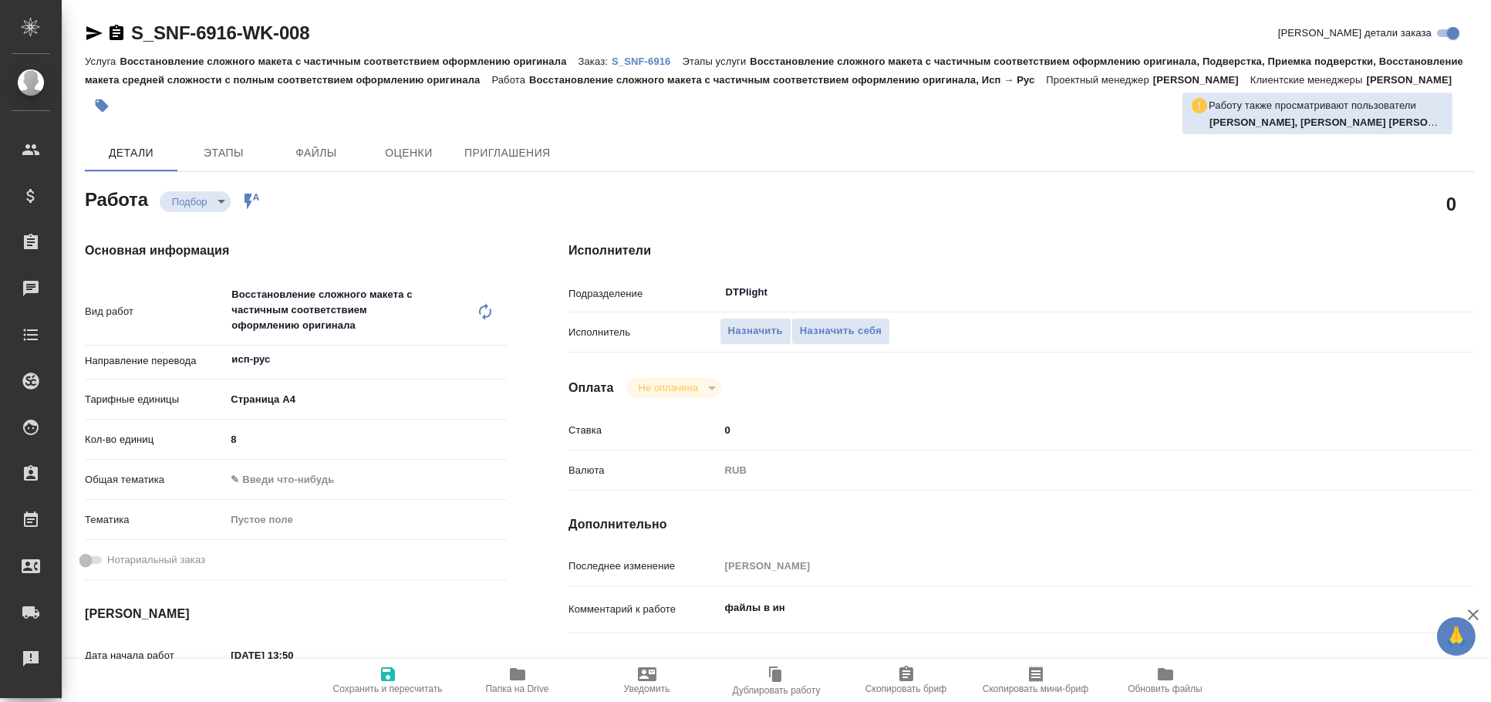
type textarea "x"
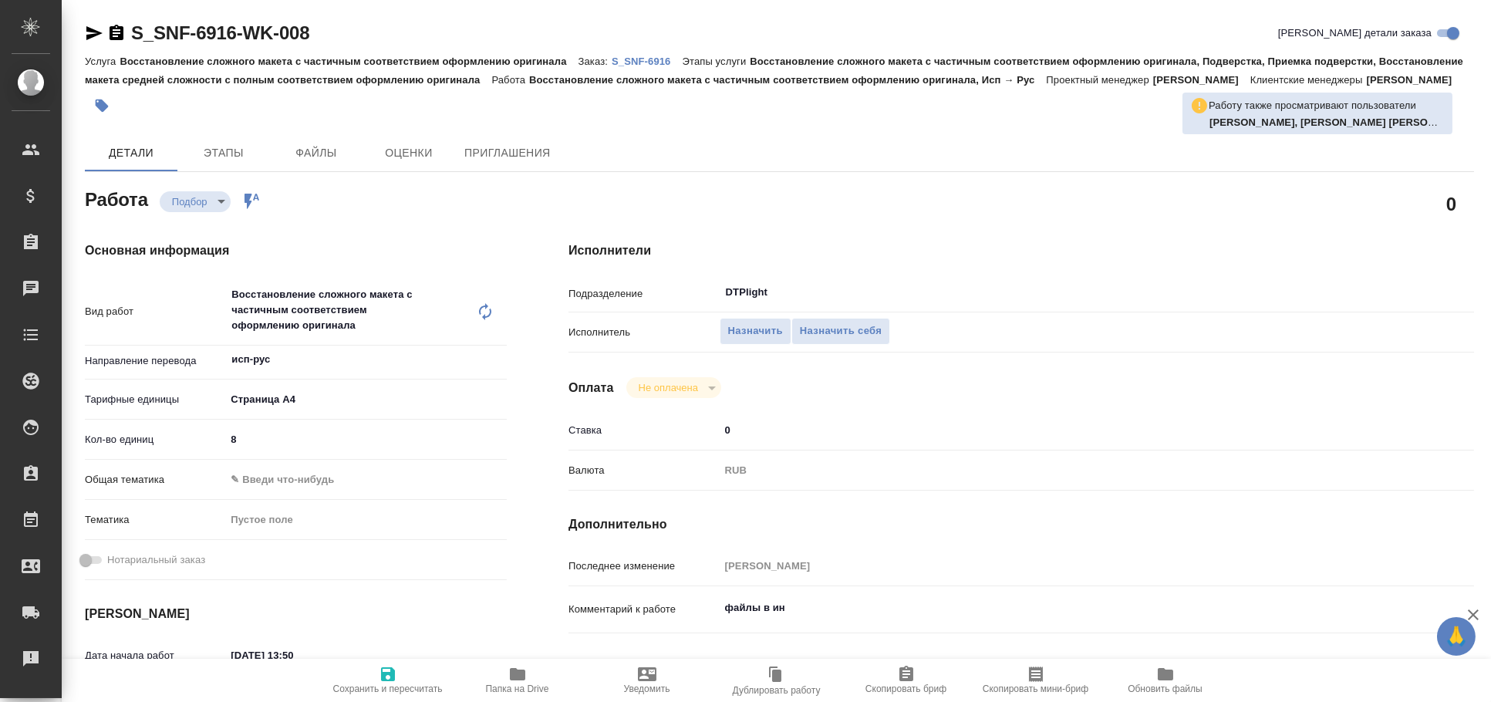
type textarea "x"
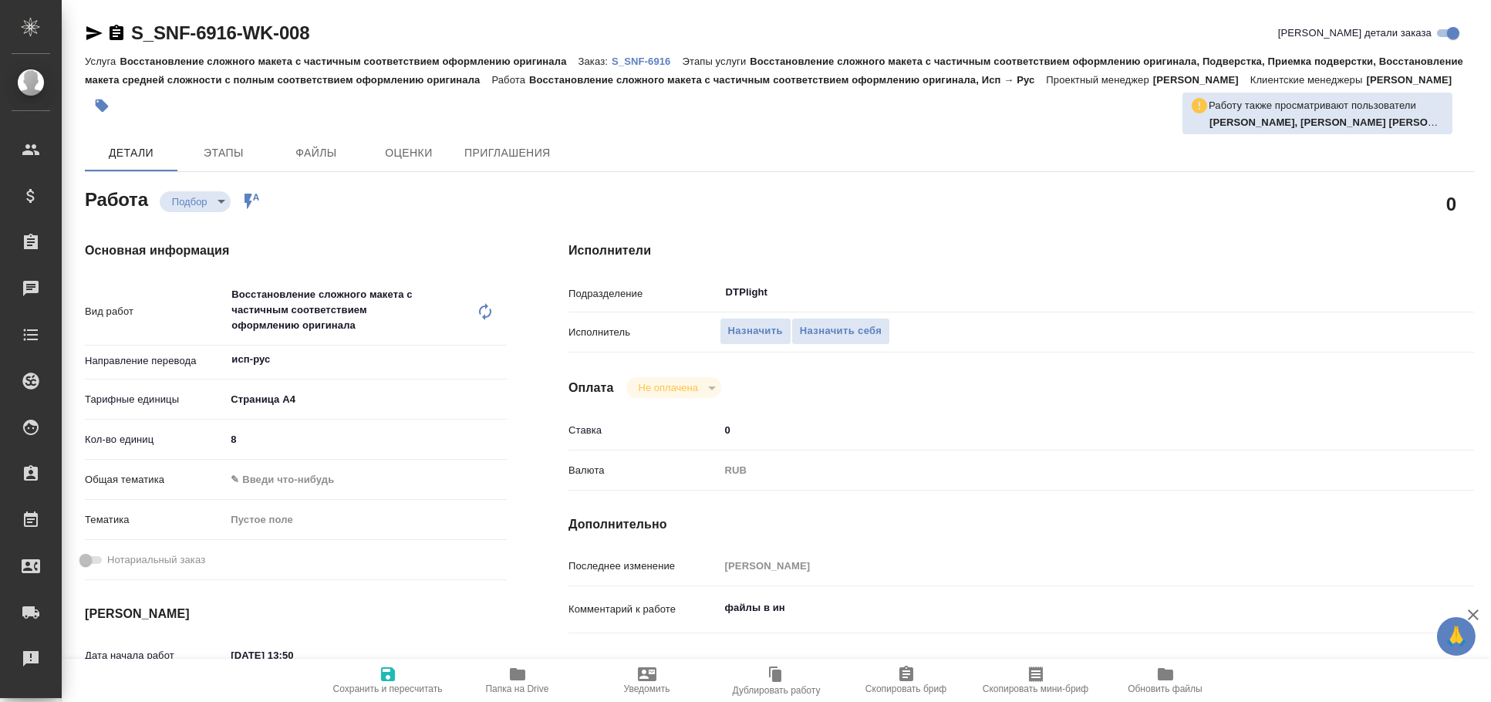
type textarea "x"
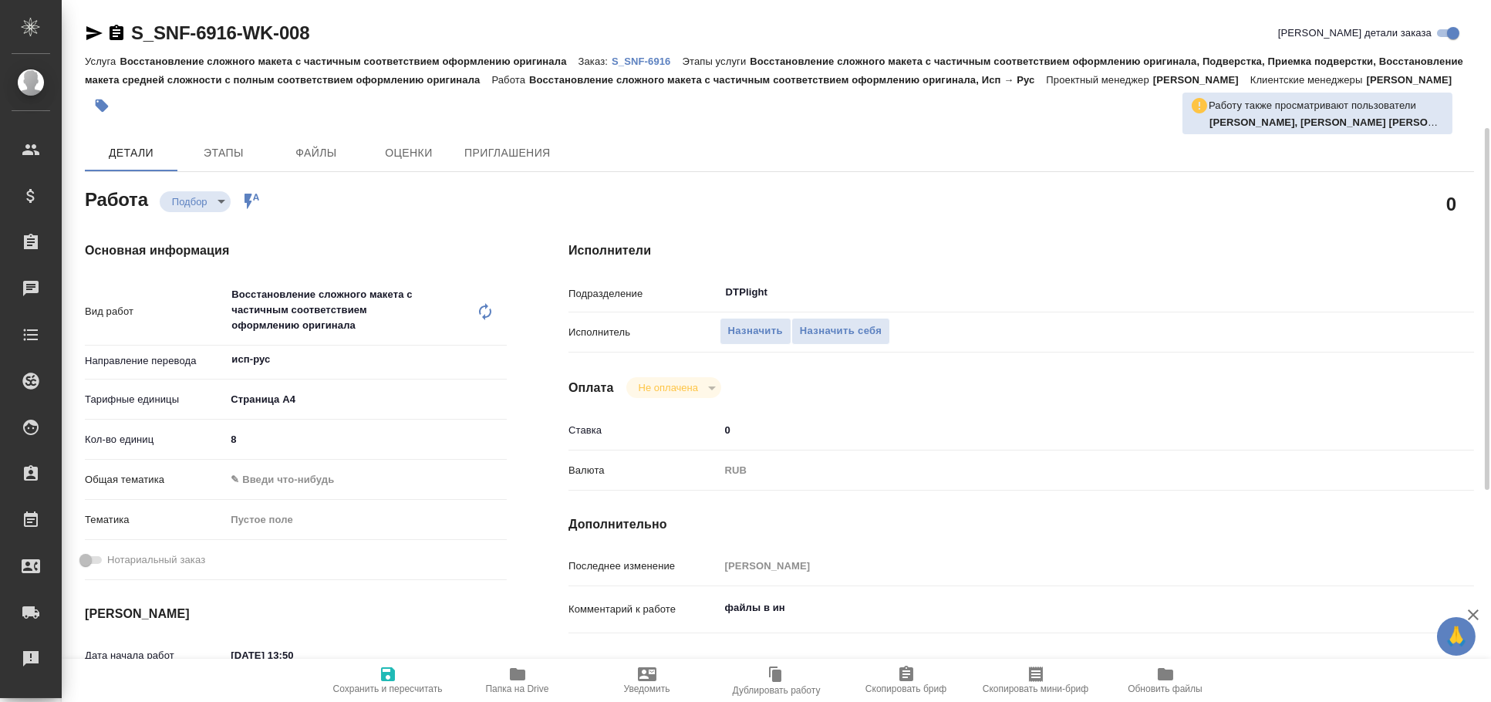
scroll to position [256, 0]
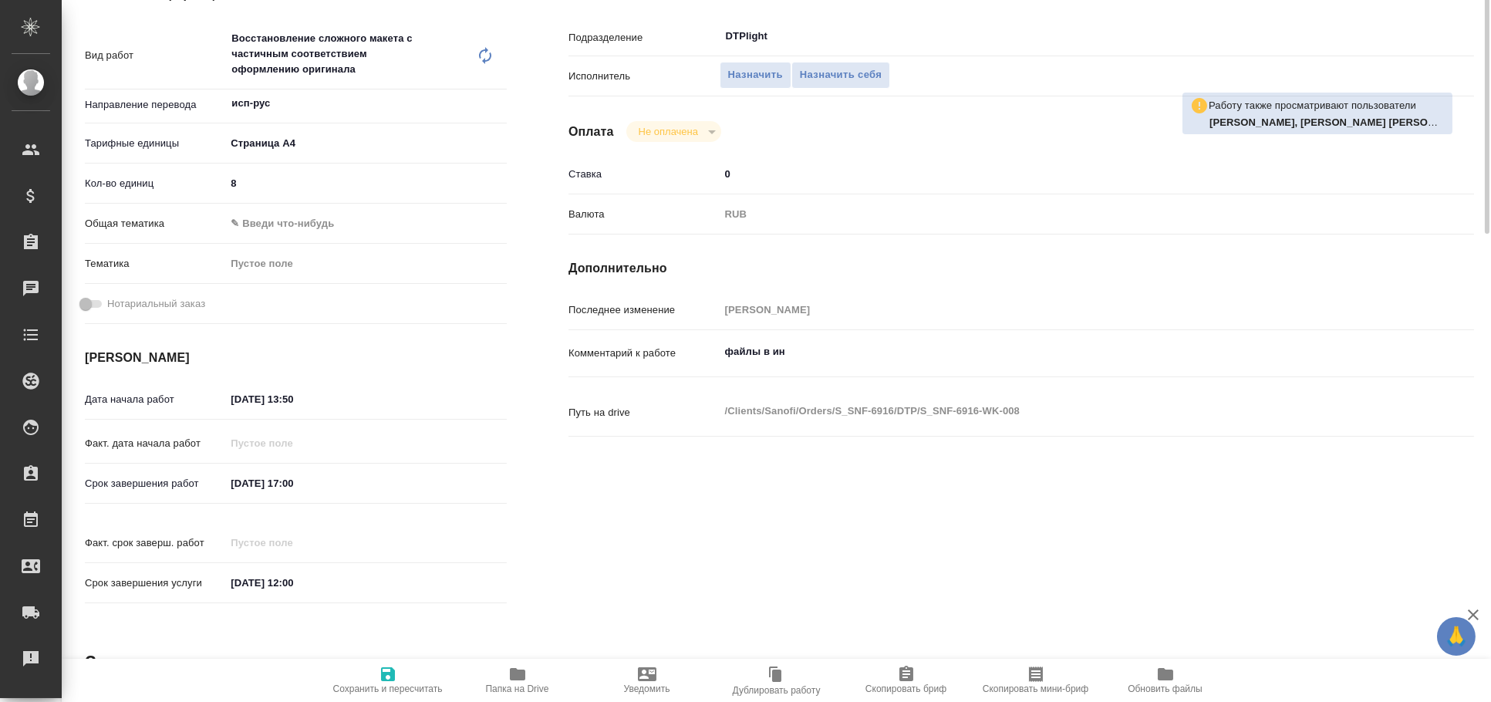
type textarea "x"
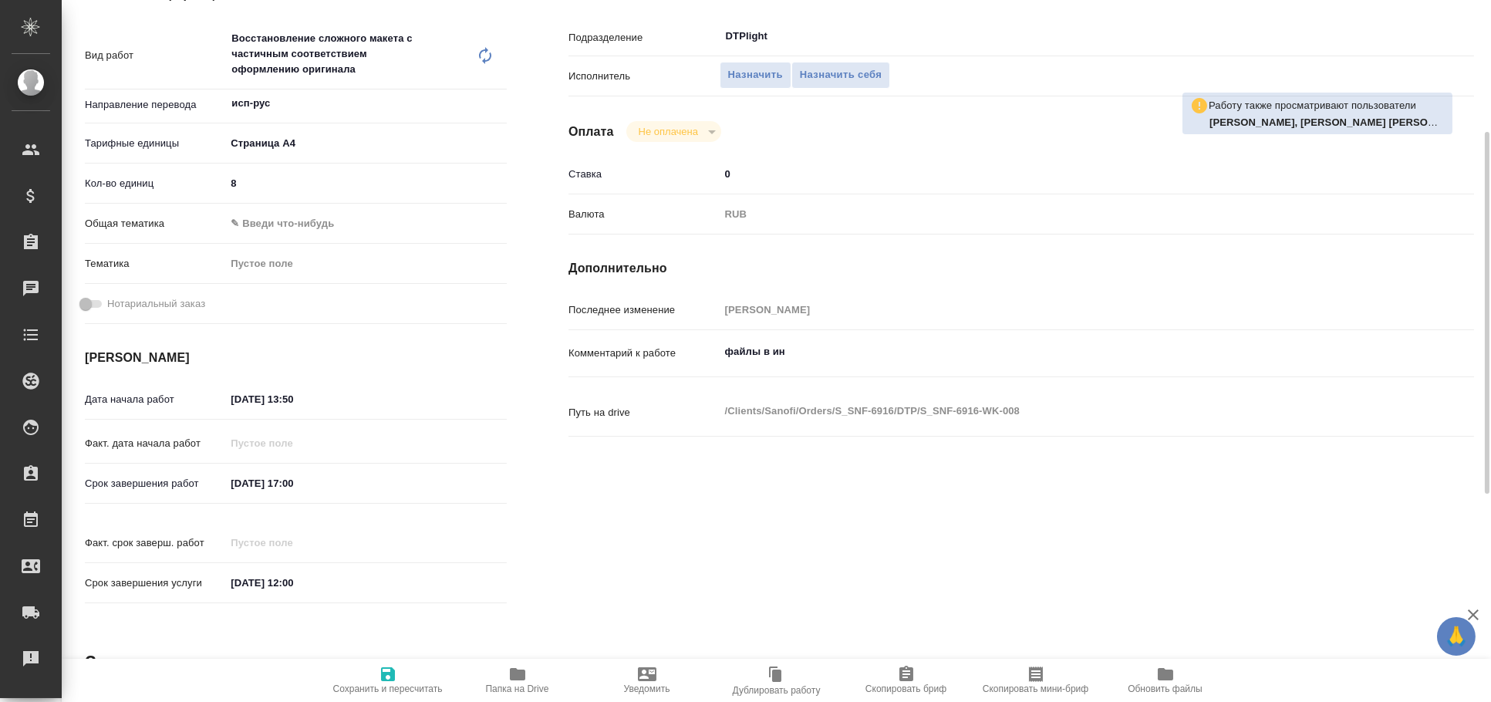
type textarea "x"
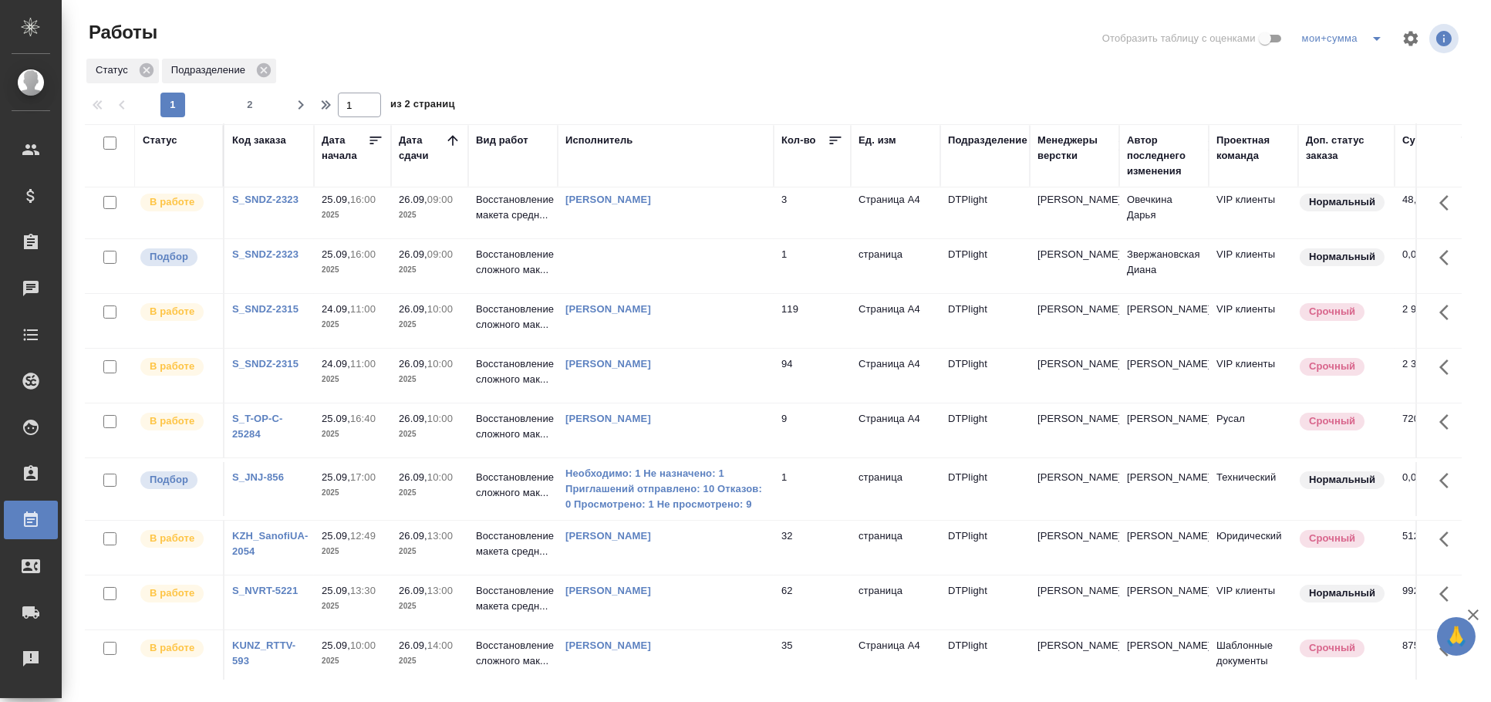
scroll to position [450, 0]
click at [675, 437] on td "[PERSON_NAME]" at bounding box center [666, 431] width 216 height 54
click at [673, 434] on td "[PERSON_NAME]" at bounding box center [666, 431] width 216 height 54
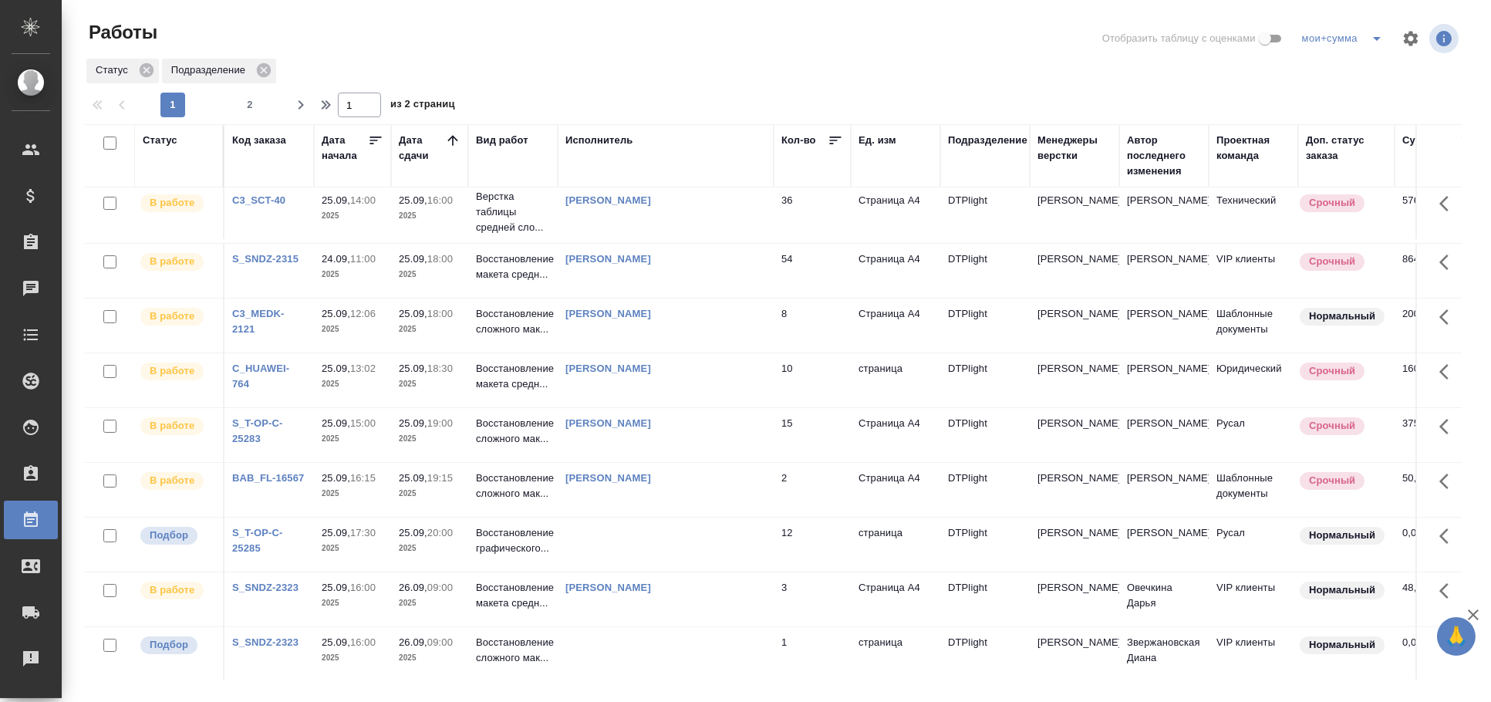
scroll to position [0, 0]
